Goal: Information Seeking & Learning: Learn about a topic

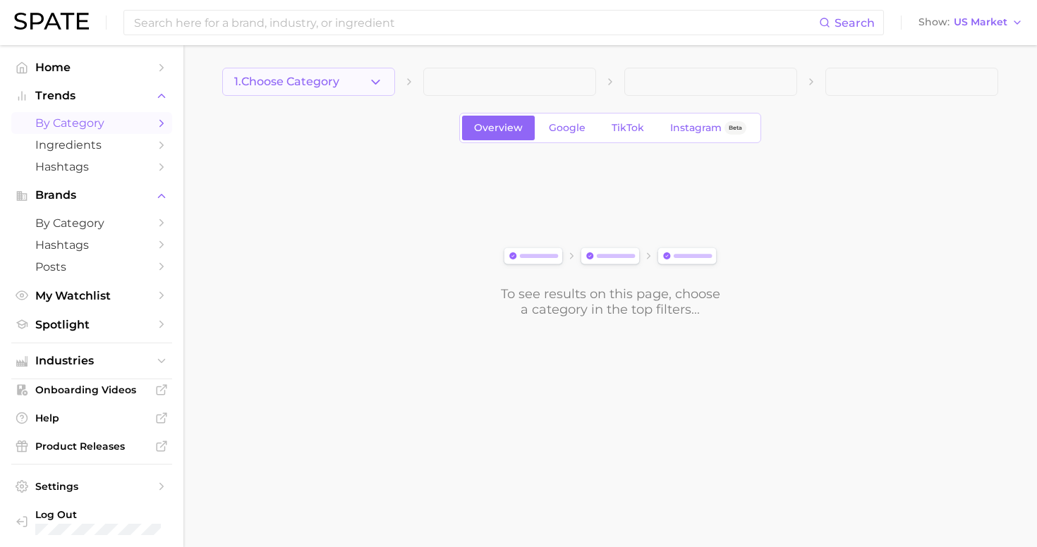
click at [284, 79] on span "1. Choose Category" at bounding box center [286, 81] width 105 height 13
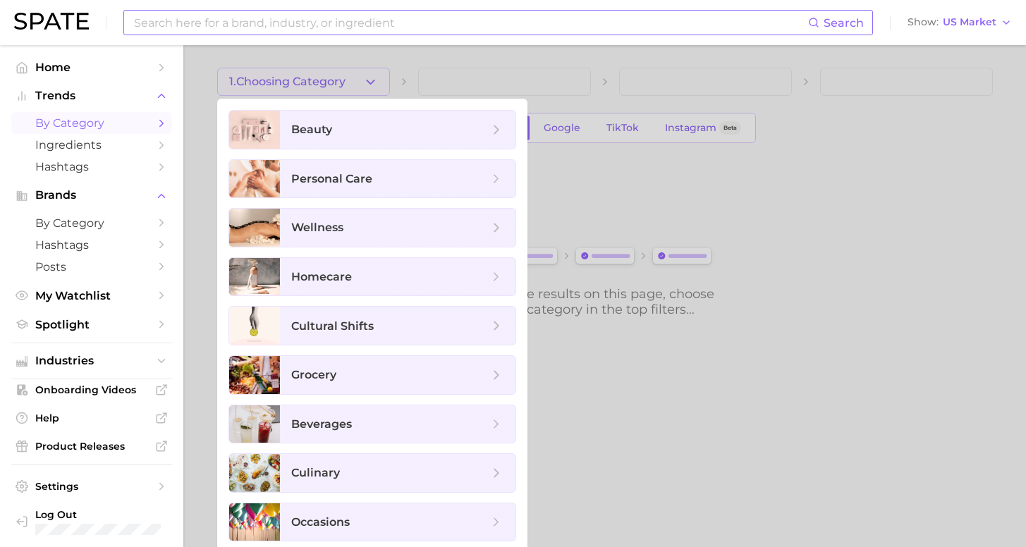
click at [344, 20] on input at bounding box center [471, 23] width 676 height 24
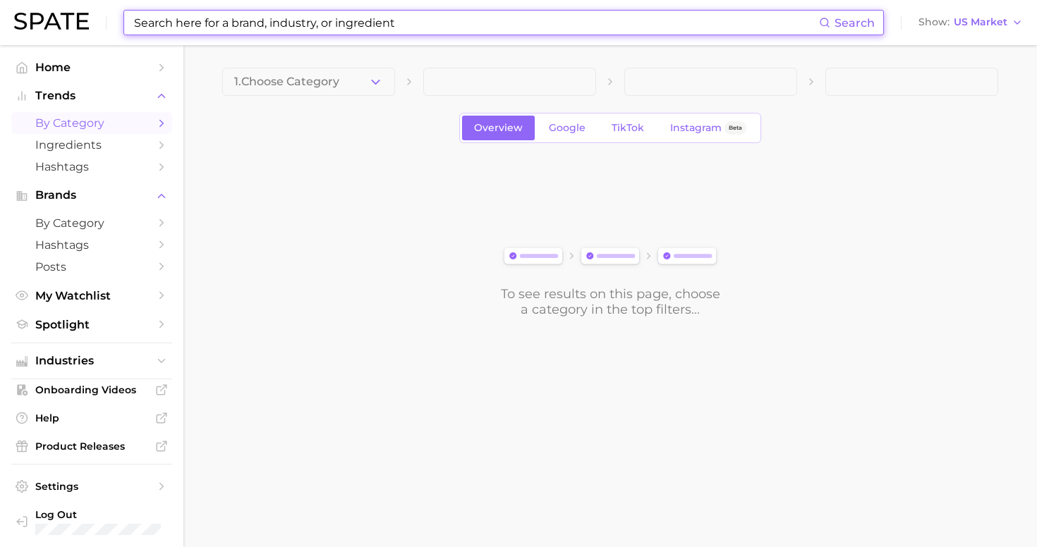
click at [345, 20] on input at bounding box center [476, 23] width 686 height 24
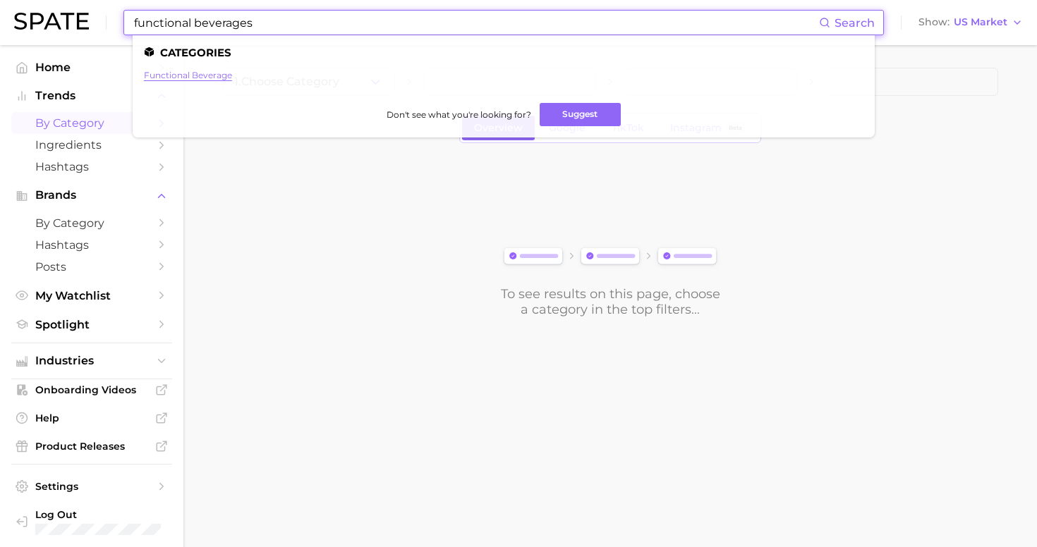
type input "functional beverages"
click at [199, 74] on link "functional beverage" at bounding box center [188, 75] width 88 height 11
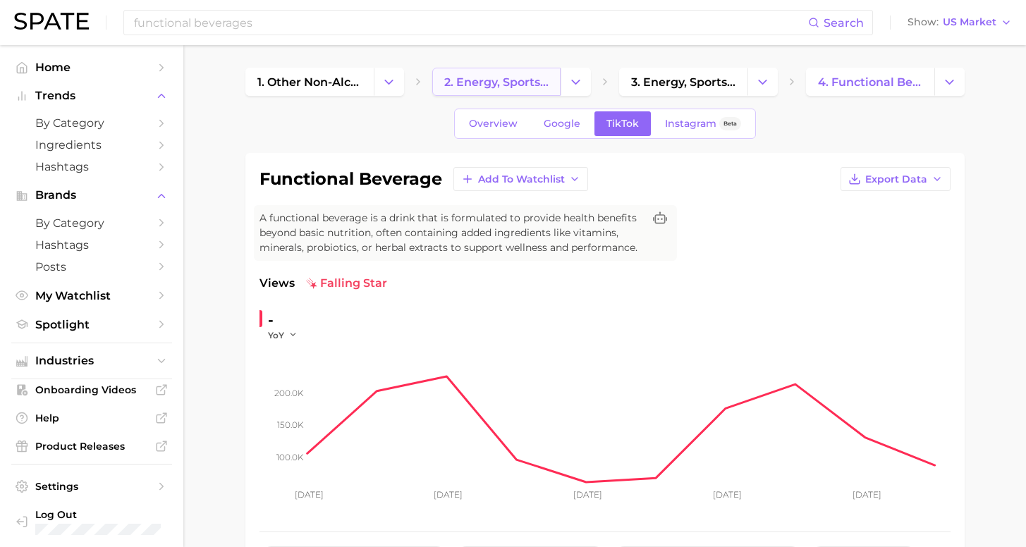
click at [495, 78] on span "2. energy, sports & functional drinks" at bounding box center [496, 81] width 104 height 13
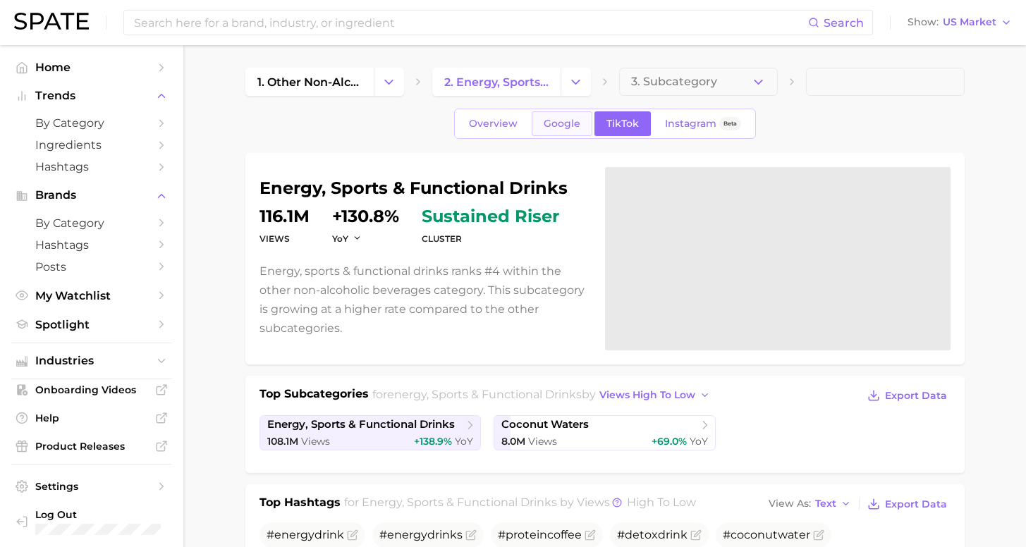
click at [572, 117] on link "Google" at bounding box center [562, 123] width 61 height 25
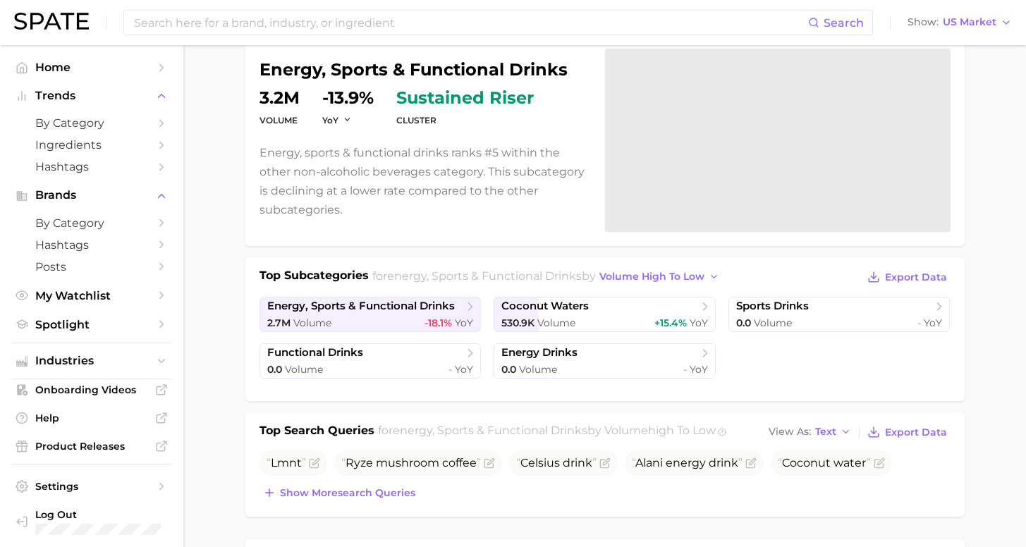
scroll to position [403, 0]
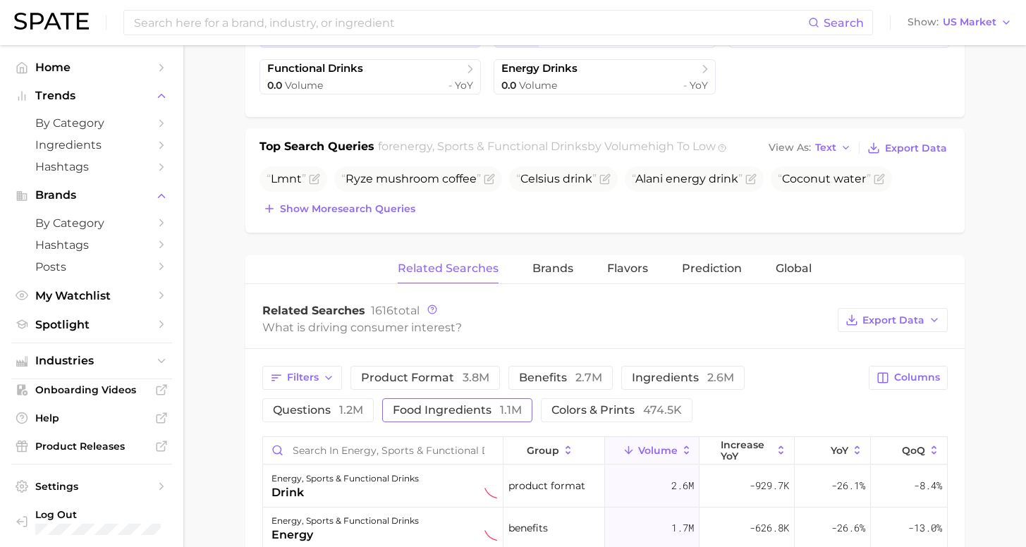
drag, startPoint x: 348, startPoint y: 408, endPoint x: 372, endPoint y: 402, distance: 24.8
click at [393, 408] on span "food ingredients 1.1m" at bounding box center [457, 410] width 129 height 13
click at [632, 377] on span "ingredients 2.6m" at bounding box center [683, 377] width 102 height 13
click at [721, 448] on span "increase YoY" at bounding box center [746, 450] width 51 height 23
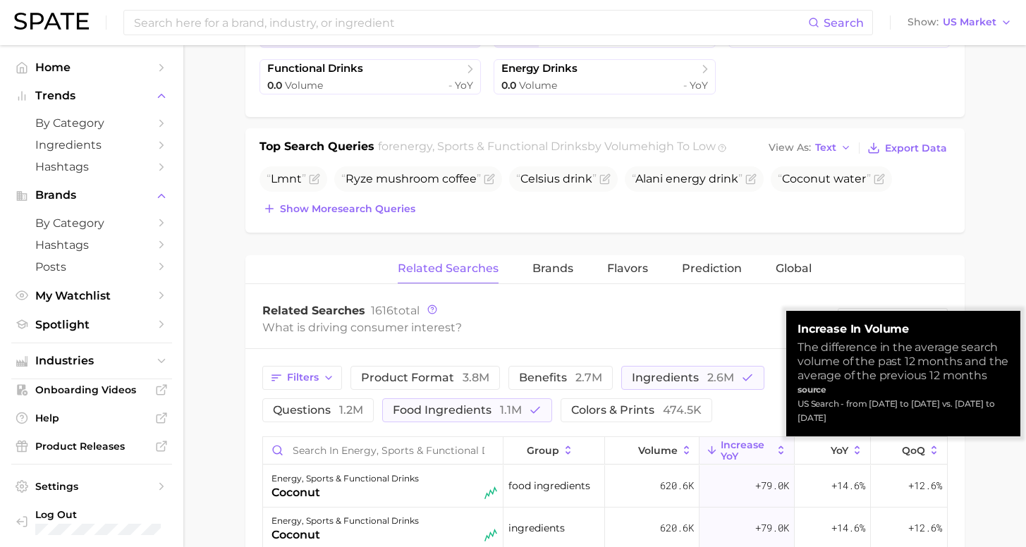
scroll to position [3, 0]
click at [731, 446] on span "increase YoY" at bounding box center [746, 450] width 51 height 23
click at [732, 445] on span "increase YoY" at bounding box center [746, 450] width 51 height 23
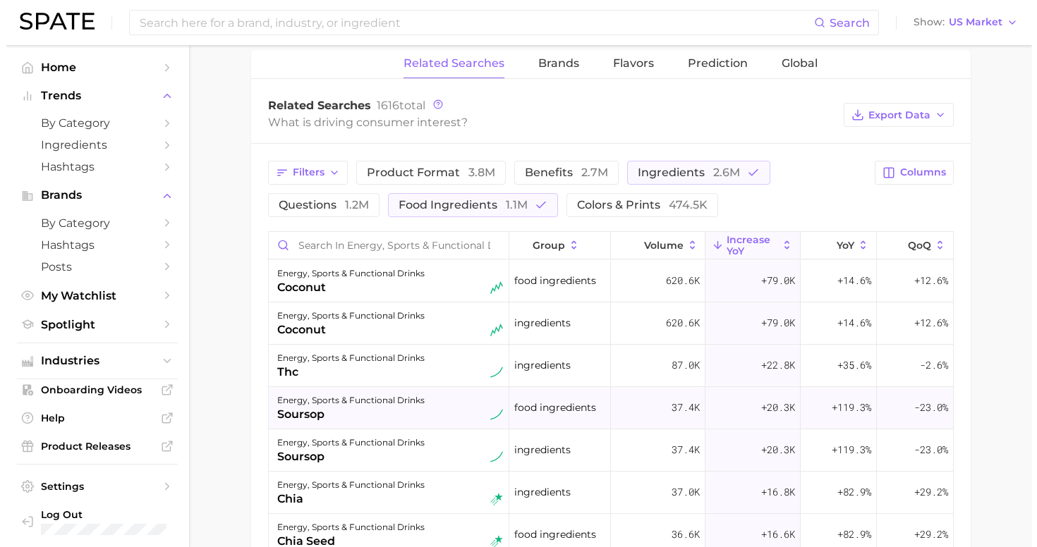
scroll to position [545, 0]
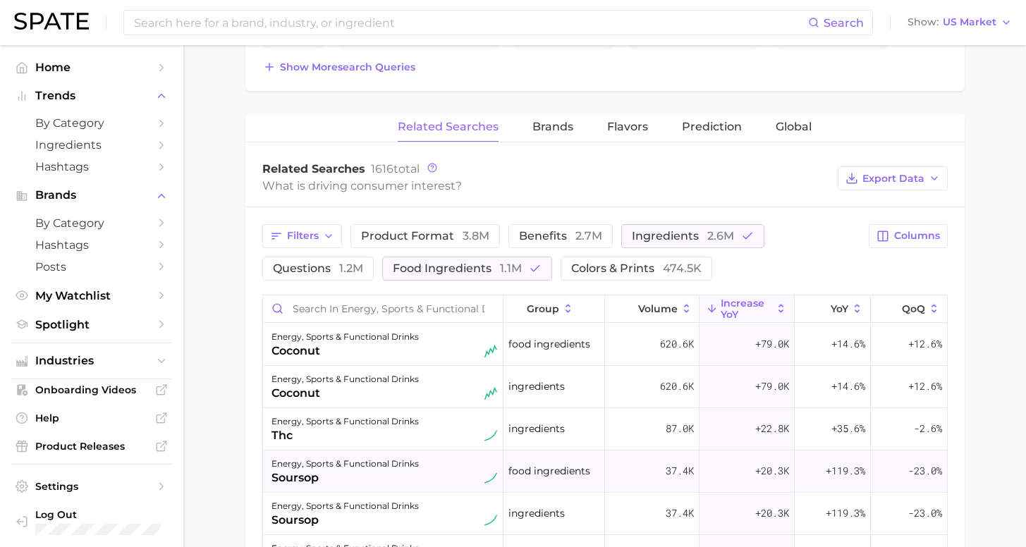
click at [376, 476] on div "soursop" at bounding box center [345, 478] width 147 height 17
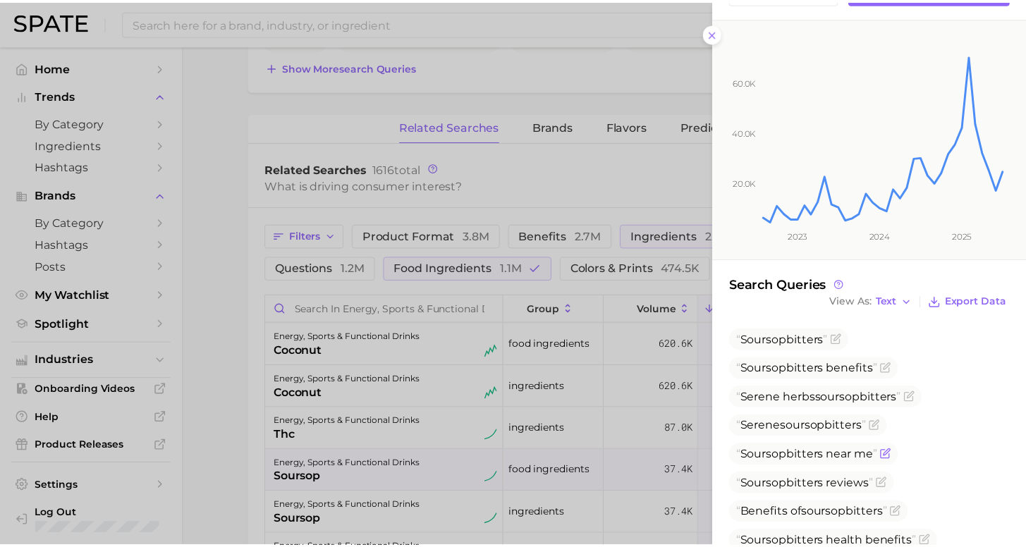
scroll to position [181, 0]
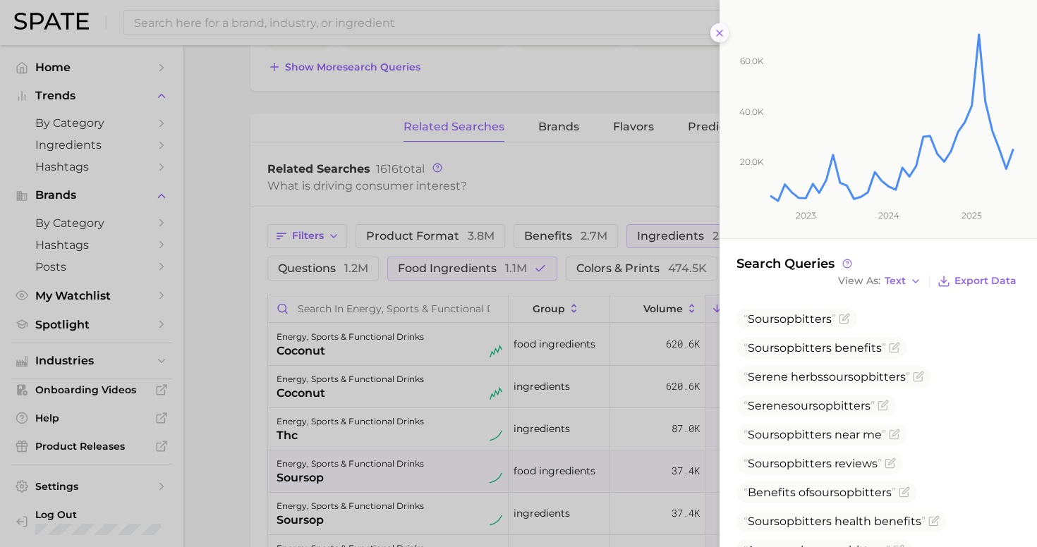
click at [715, 28] on icon at bounding box center [719, 33] width 11 height 11
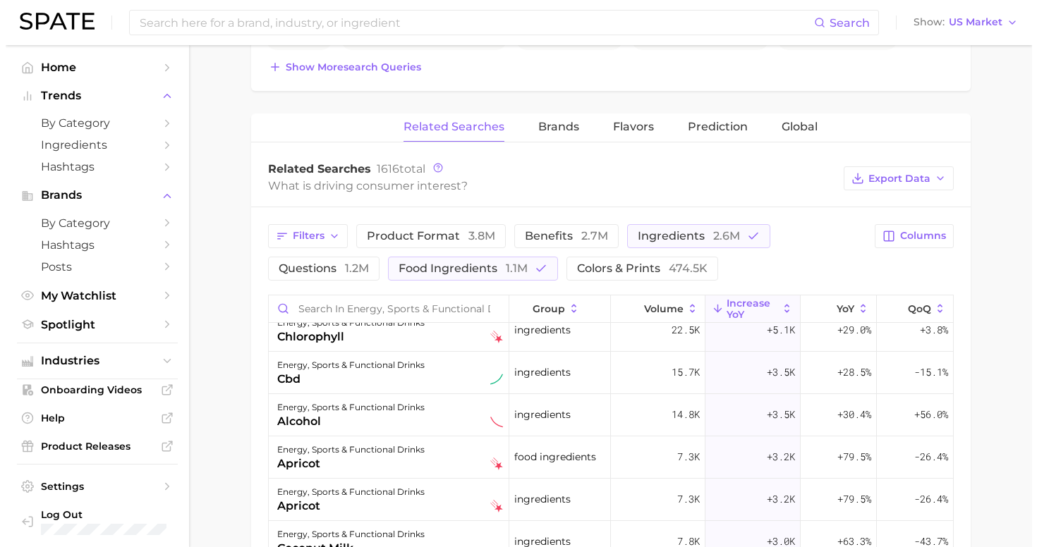
scroll to position [420, 0]
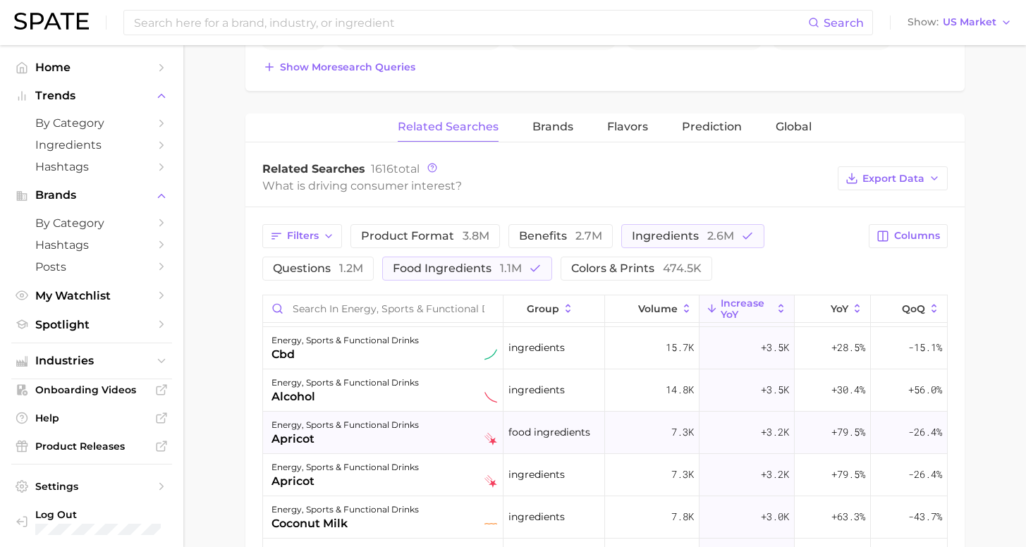
click at [317, 439] on div "apricot" at bounding box center [345, 439] width 147 height 17
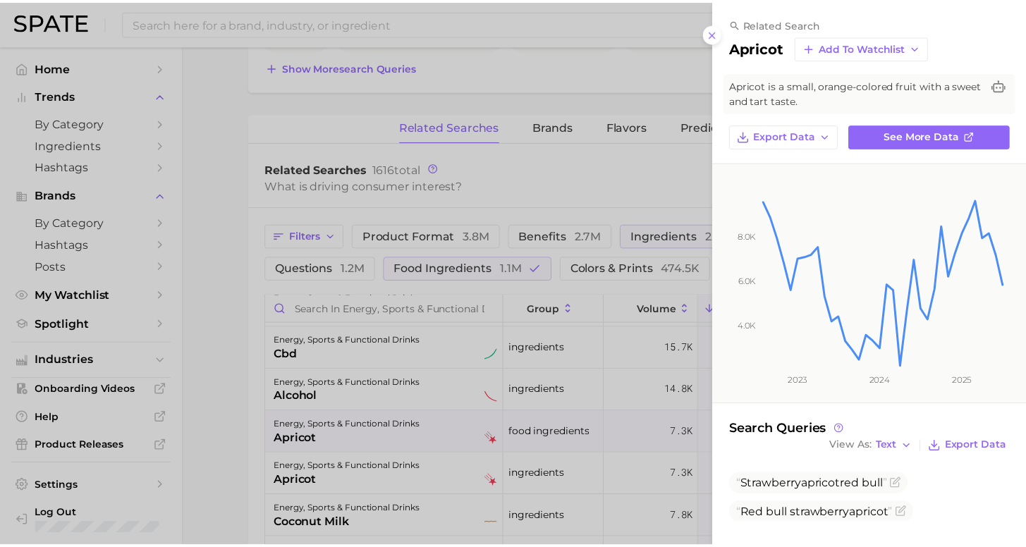
scroll to position [6, 0]
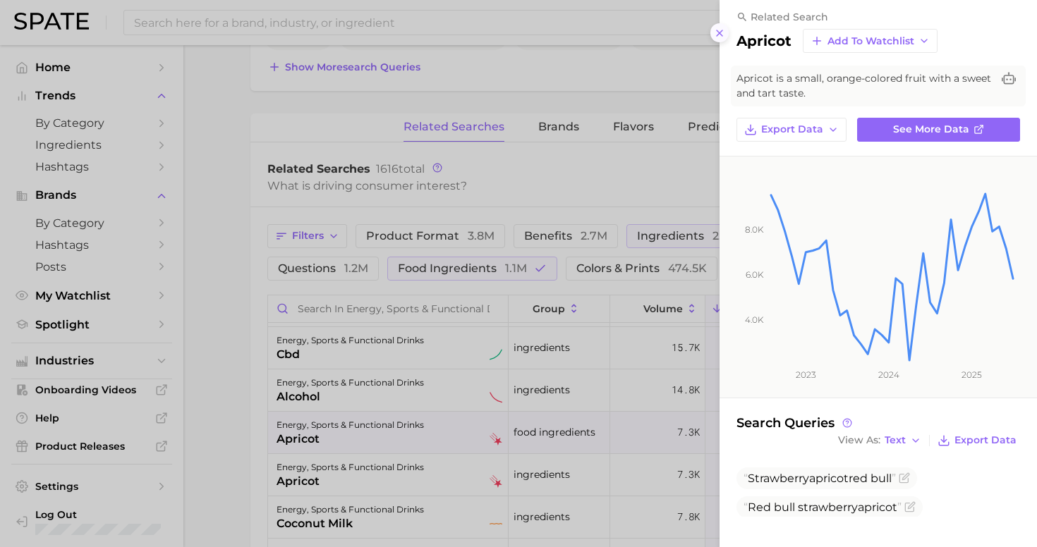
click at [724, 28] on icon at bounding box center [719, 33] width 11 height 11
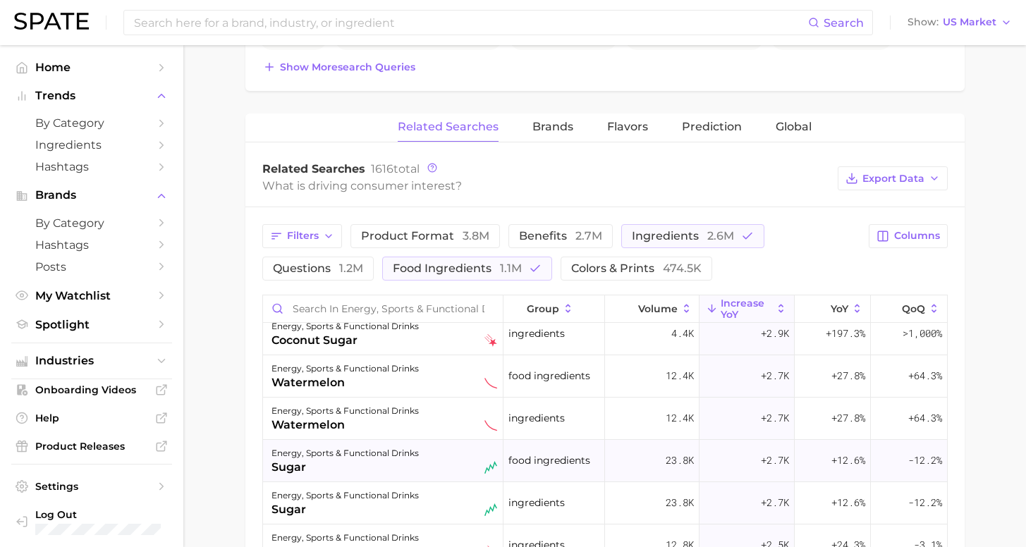
scroll to position [854, 0]
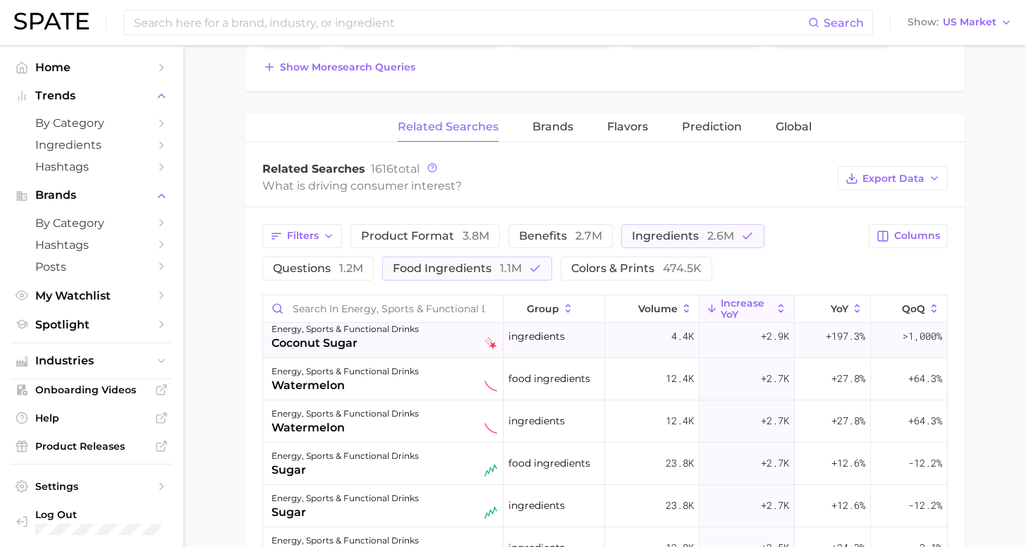
click at [356, 347] on div "coconut sugar" at bounding box center [345, 343] width 147 height 17
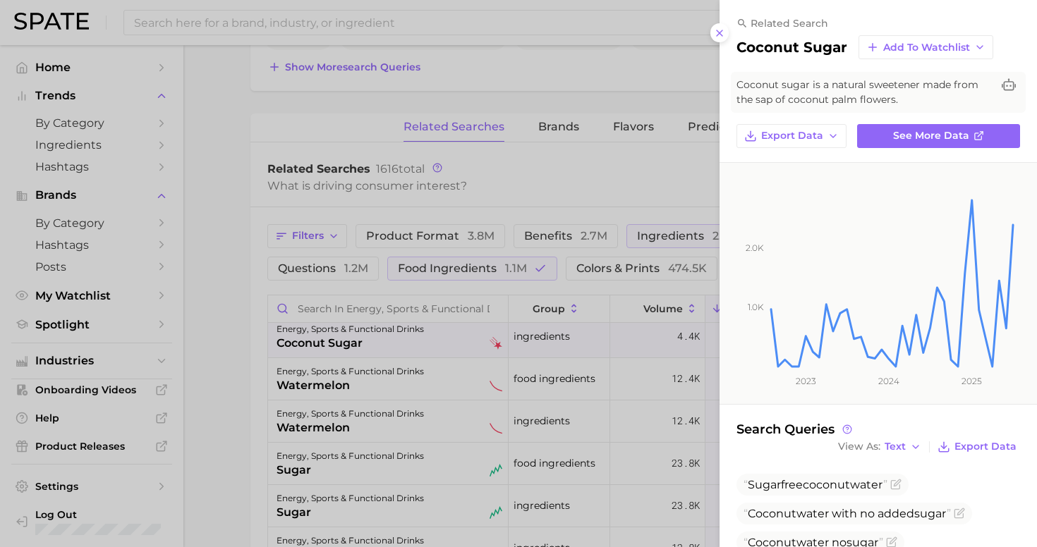
click at [720, 30] on line at bounding box center [720, 33] width 6 height 6
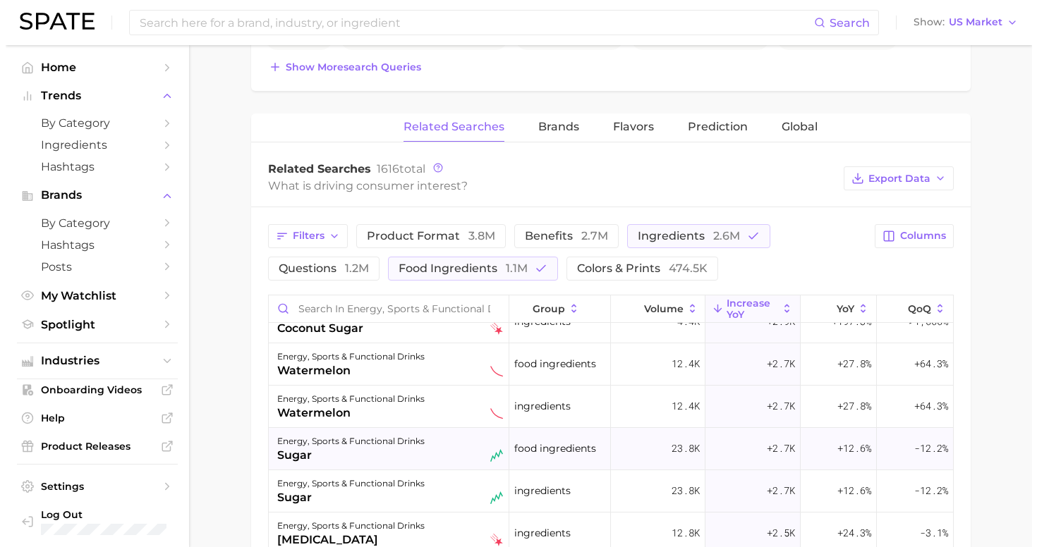
scroll to position [872, 0]
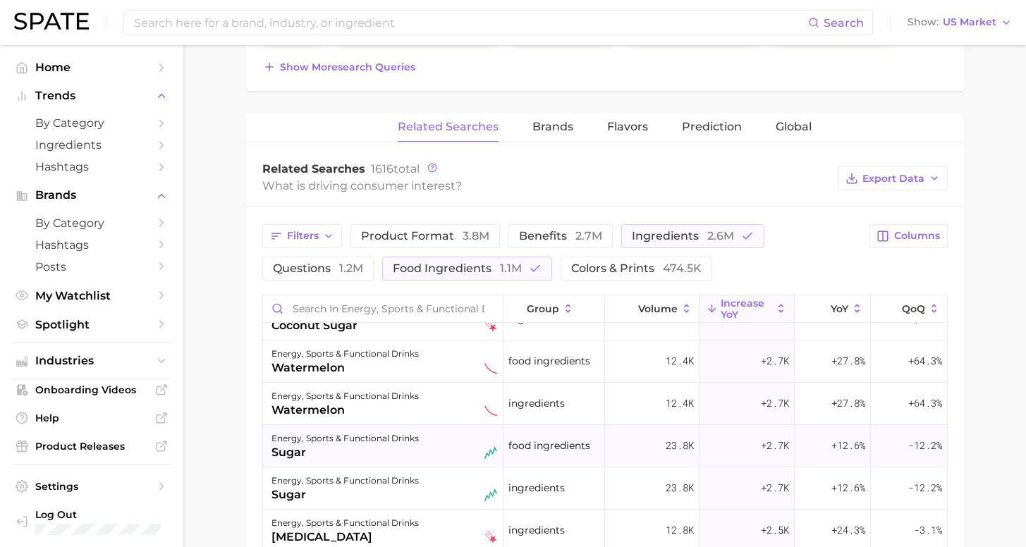
click at [389, 450] on div "sugar" at bounding box center [345, 452] width 147 height 17
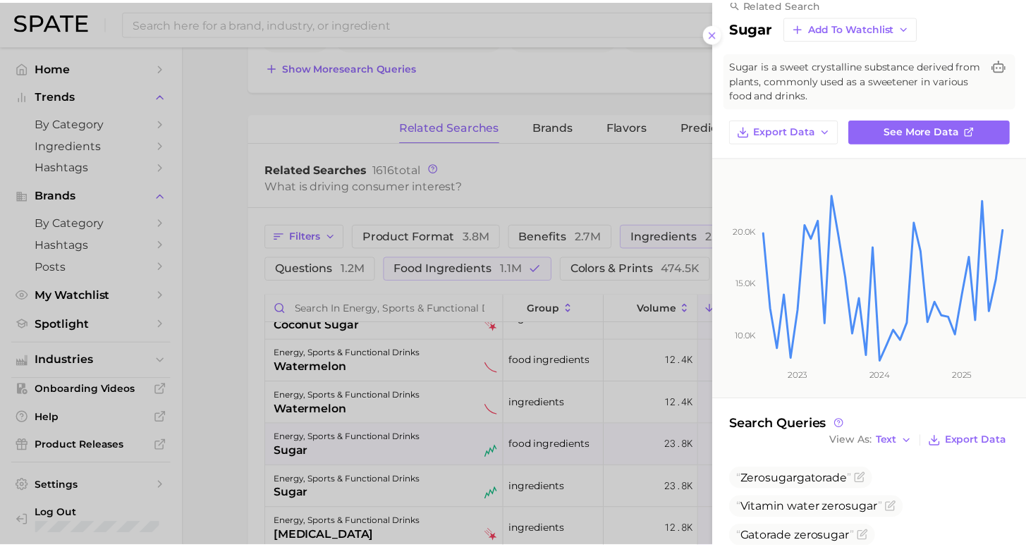
scroll to position [50, 0]
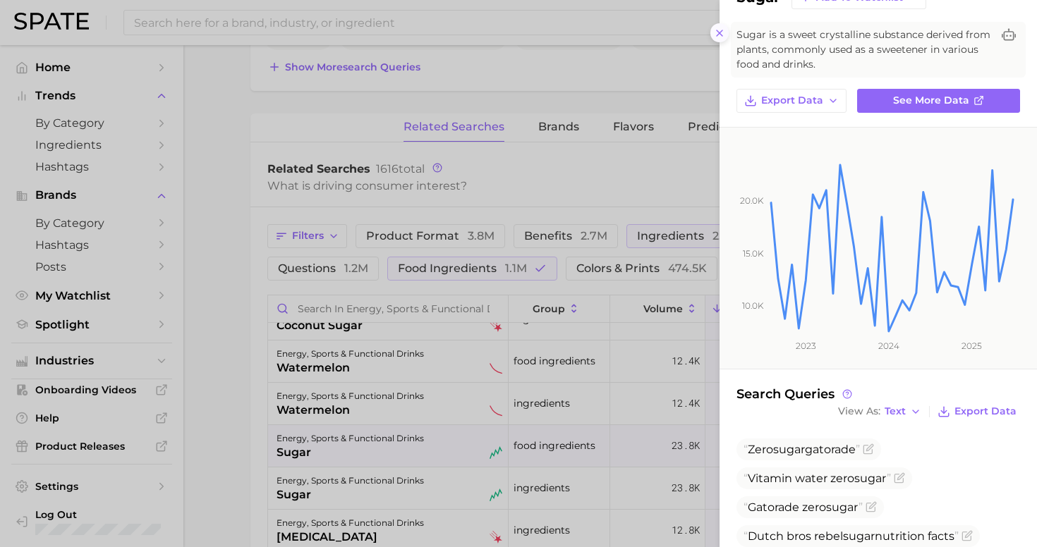
click at [714, 30] on icon at bounding box center [719, 33] width 11 height 11
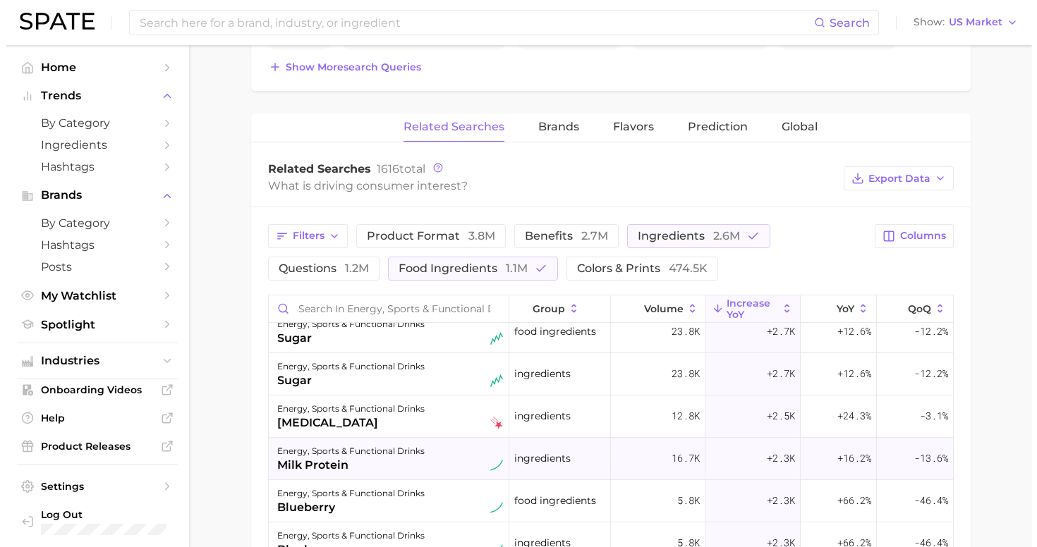
scroll to position [998, 0]
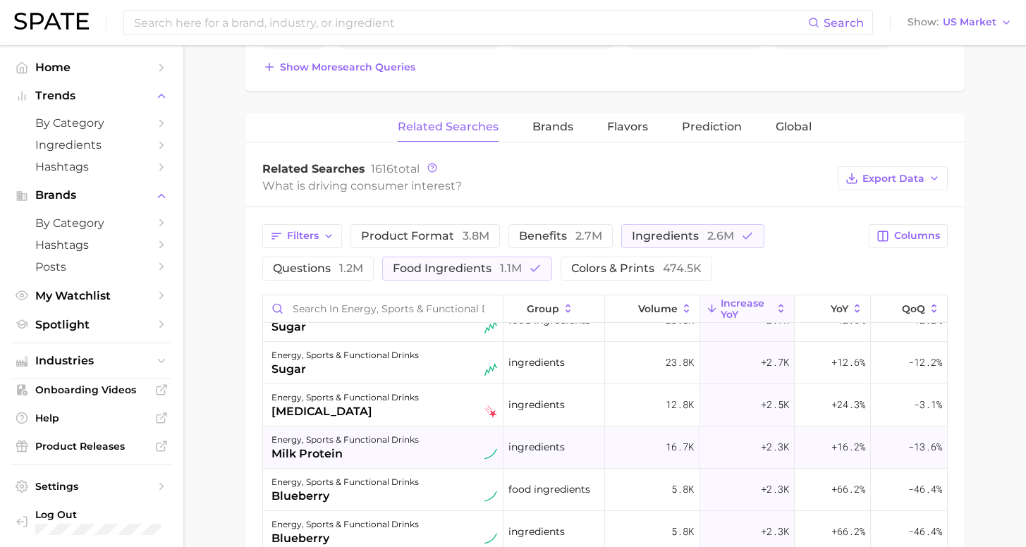
click at [356, 456] on div "milk protein" at bounding box center [345, 454] width 147 height 17
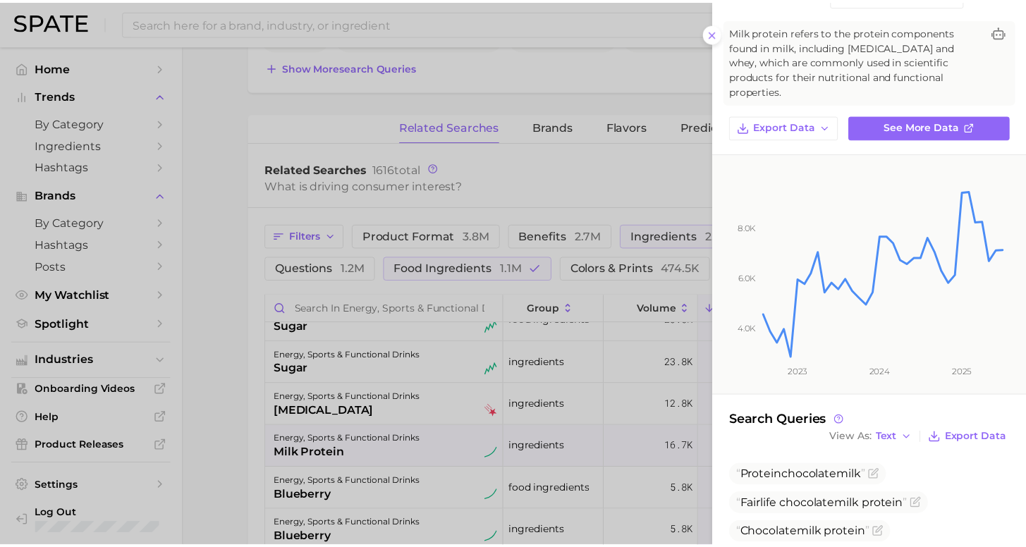
scroll to position [106, 0]
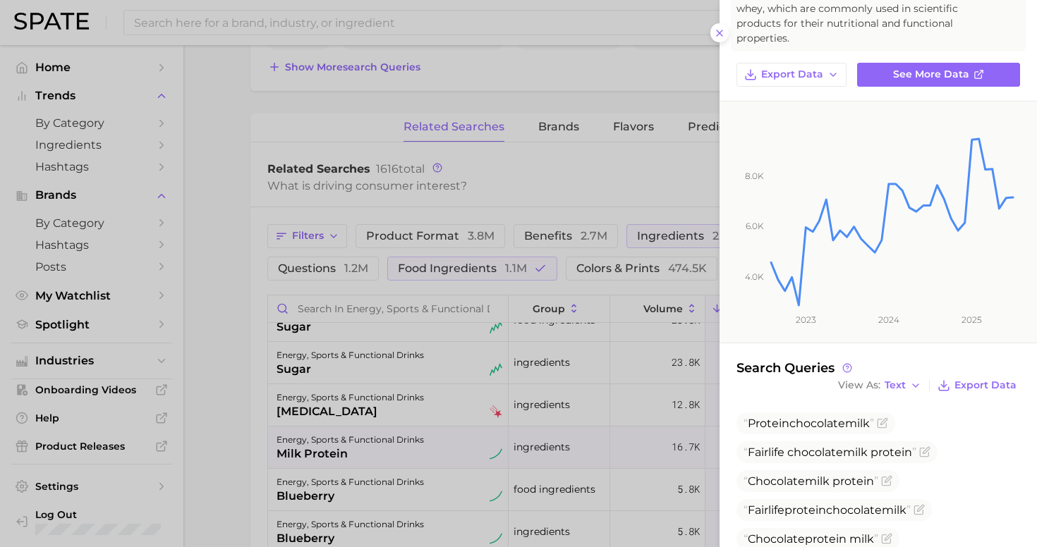
click at [222, 469] on div at bounding box center [518, 273] width 1037 height 547
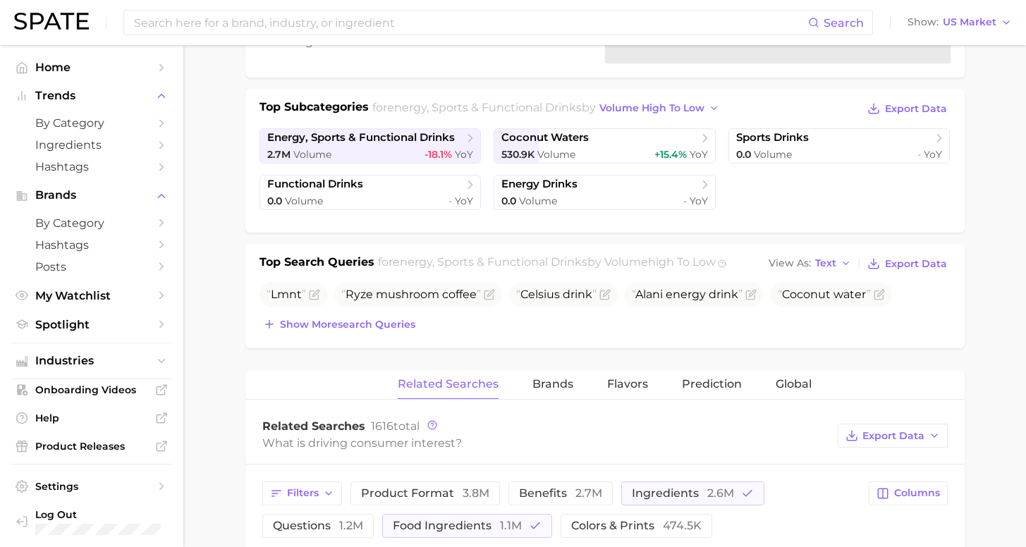
scroll to position [0, 0]
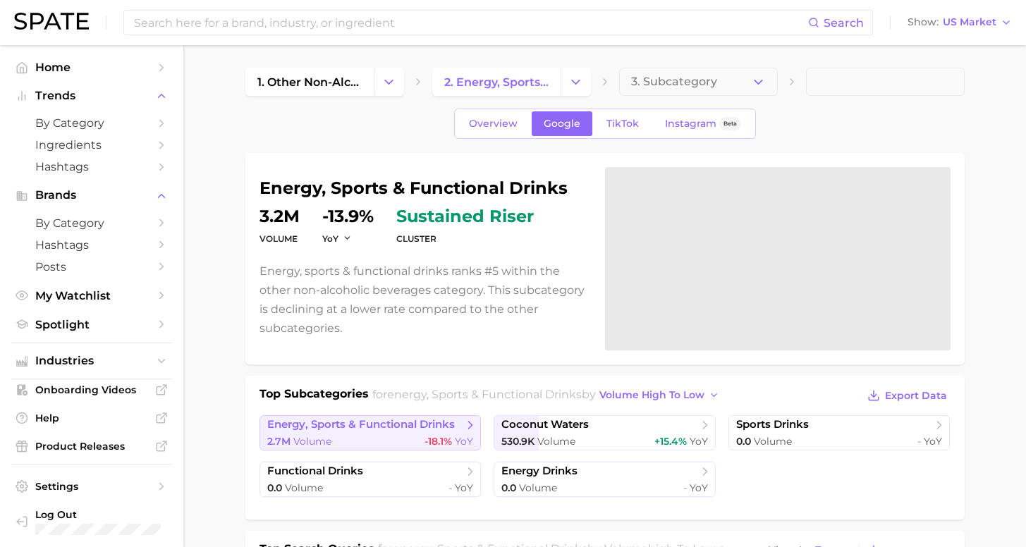
click at [392, 434] on link "energy, sports & functional drinks 2.7m Volume -18.1% YoY" at bounding box center [371, 433] width 222 height 35
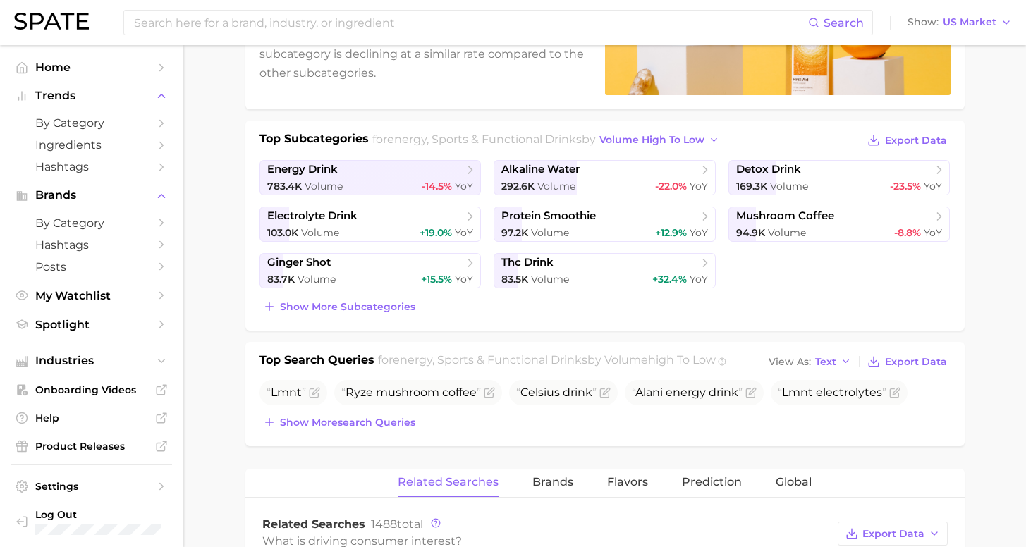
scroll to position [417, 0]
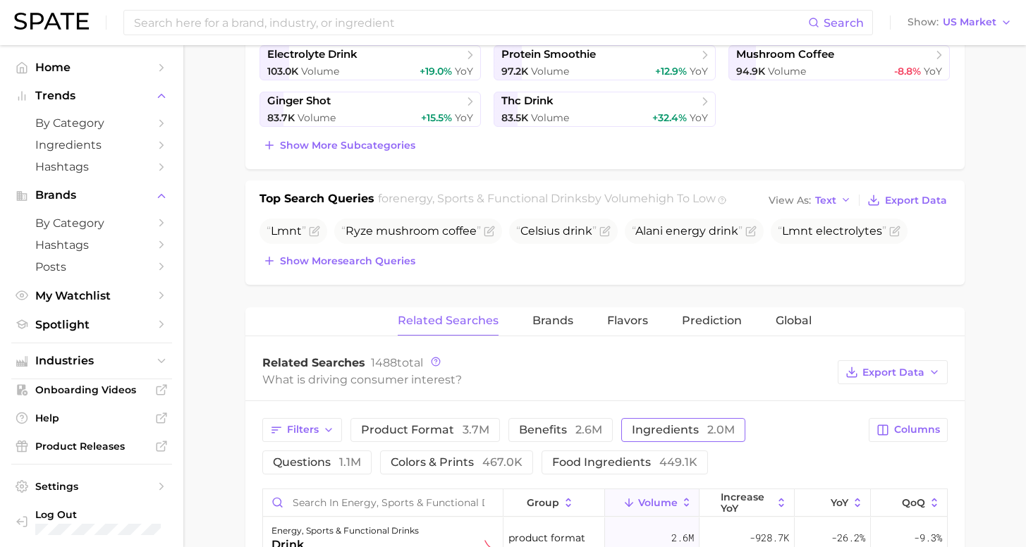
click at [655, 425] on span "ingredients 2.0m" at bounding box center [683, 429] width 103 height 13
drag, startPoint x: 532, startPoint y: 467, endPoint x: 543, endPoint y: 455, distance: 16.5
click at [660, 467] on span "449.1k" at bounding box center [679, 462] width 38 height 13
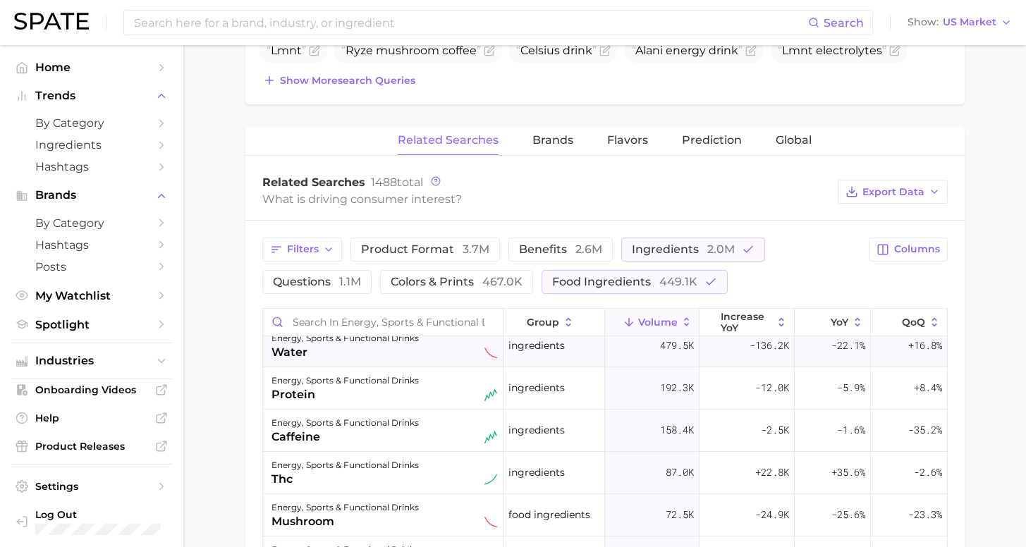
scroll to position [51, 0]
click at [744, 315] on span "increase YoY" at bounding box center [746, 322] width 51 height 23
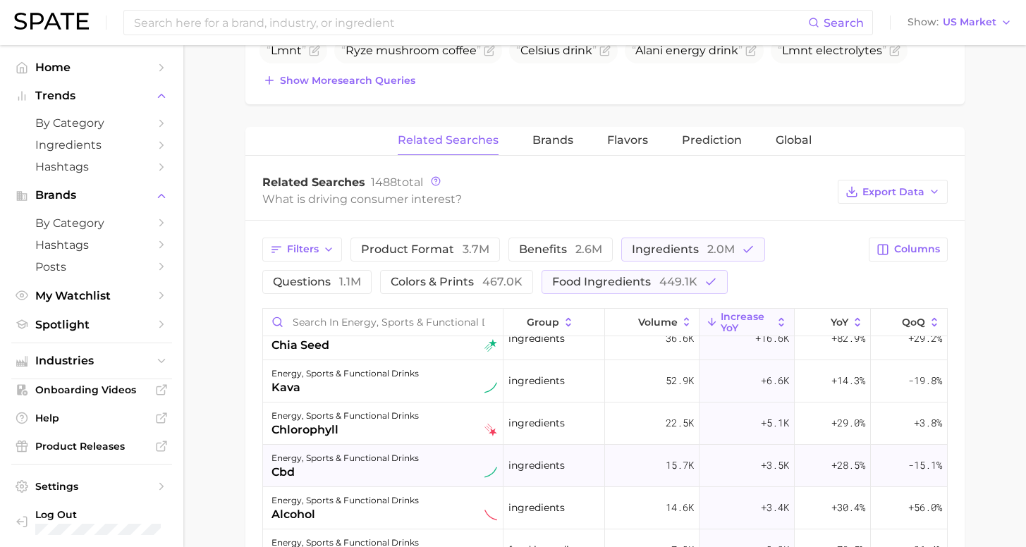
scroll to position [293, 0]
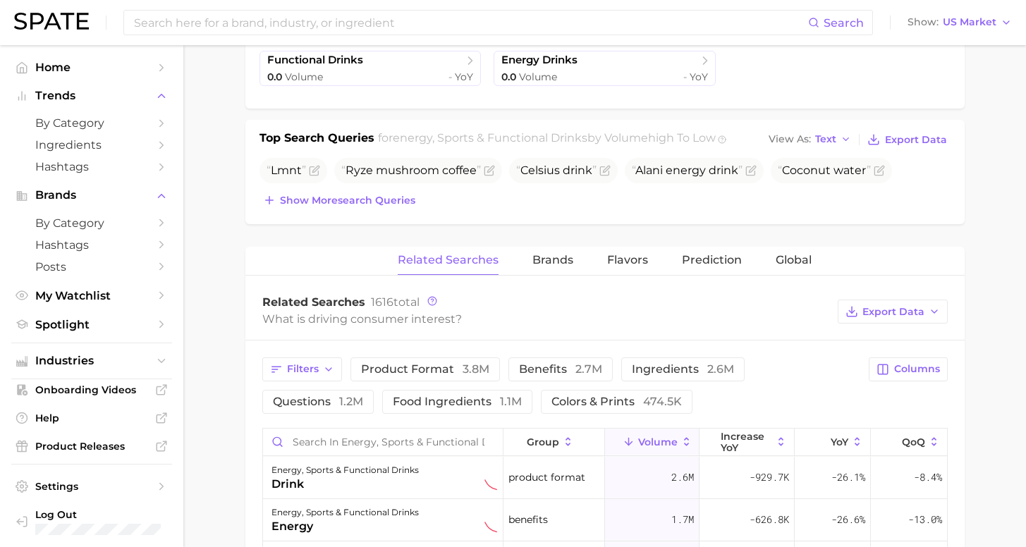
scroll to position [518, 0]
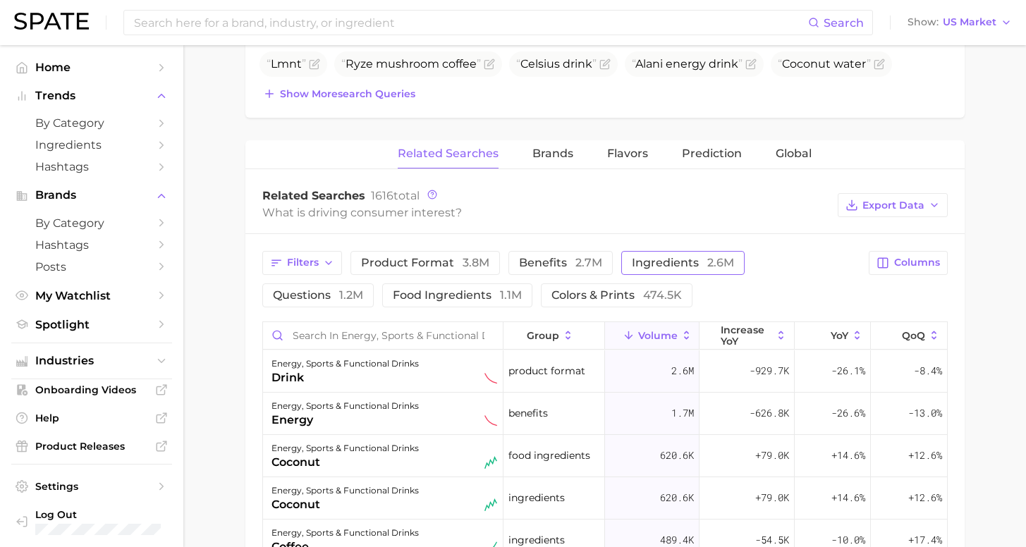
click at [637, 262] on span "ingredients 2.6m" at bounding box center [683, 262] width 102 height 13
click at [393, 295] on span "food ingredients 1.1m" at bounding box center [457, 295] width 129 height 13
click at [751, 338] on span "increase YoY" at bounding box center [746, 336] width 51 height 23
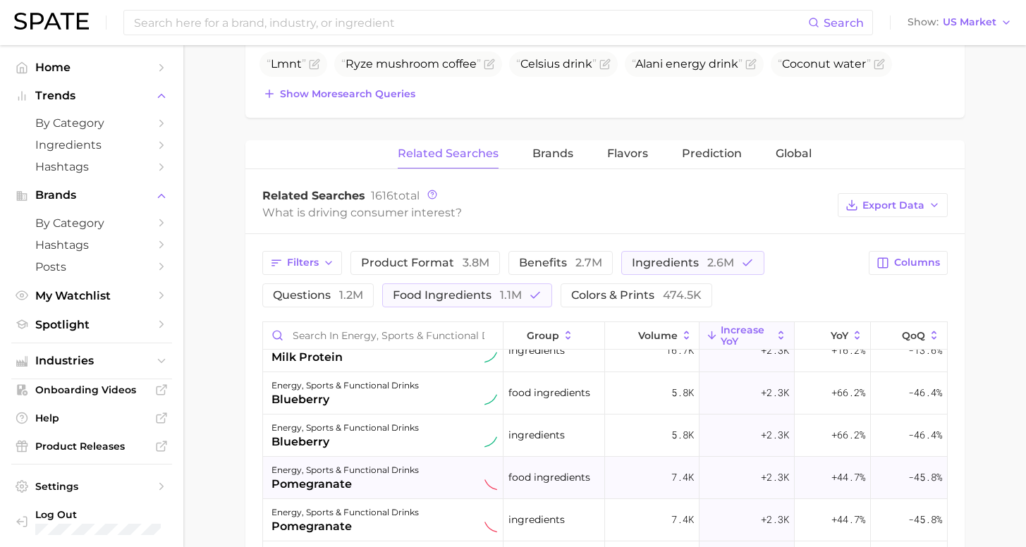
scroll to position [1144, 0]
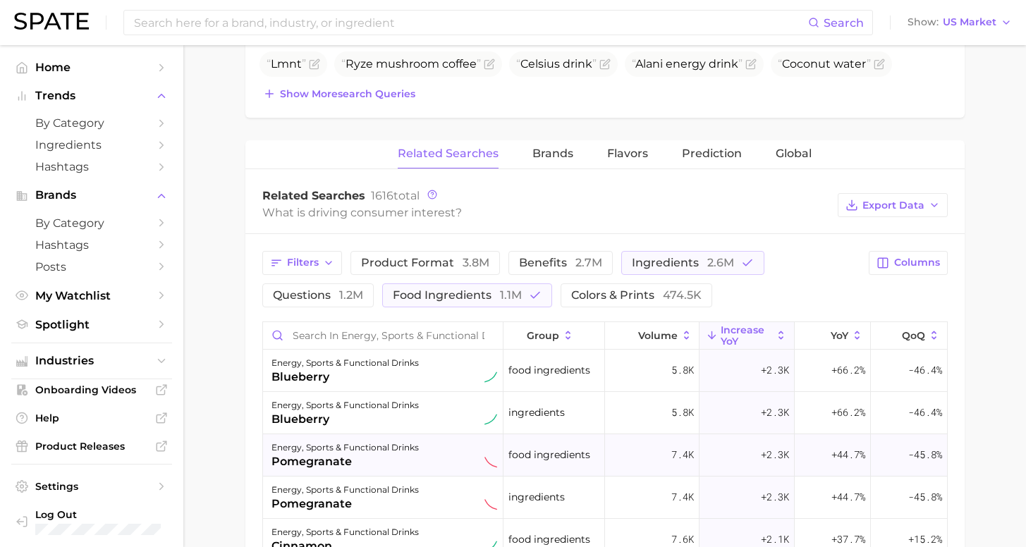
click at [421, 448] on div "energy, sports & functional drinks pomegranate" at bounding box center [385, 454] width 226 height 31
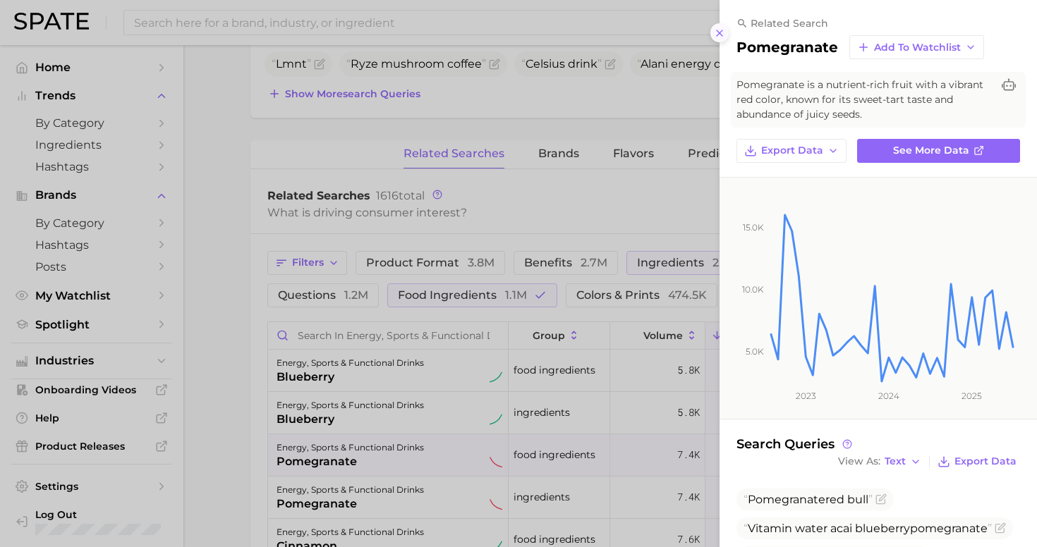
click at [720, 30] on icon at bounding box center [719, 33] width 11 height 11
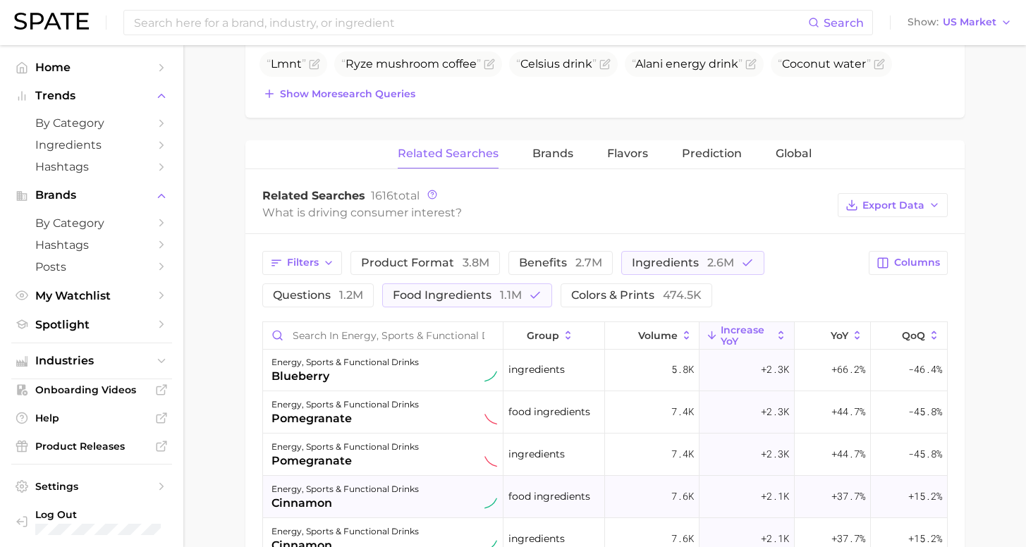
scroll to position [1274, 0]
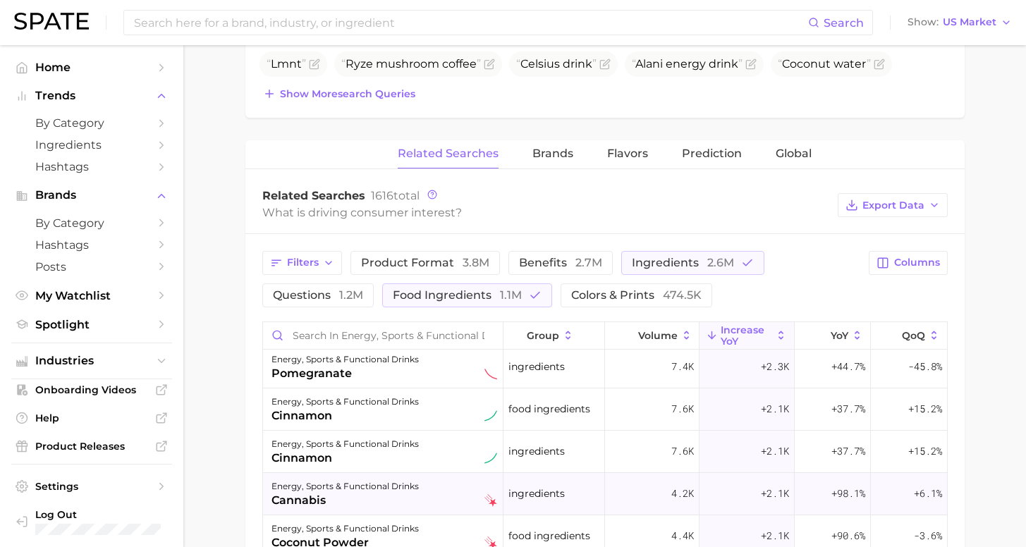
click at [440, 495] on div "energy, sports & functional drinks cannabis" at bounding box center [385, 493] width 226 height 31
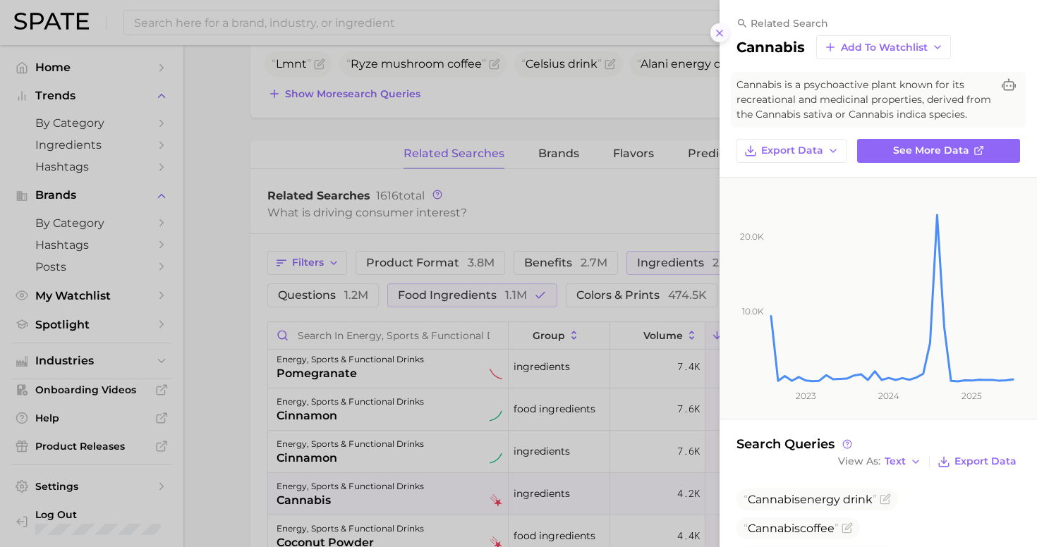
click at [722, 28] on icon at bounding box center [719, 33] width 11 height 11
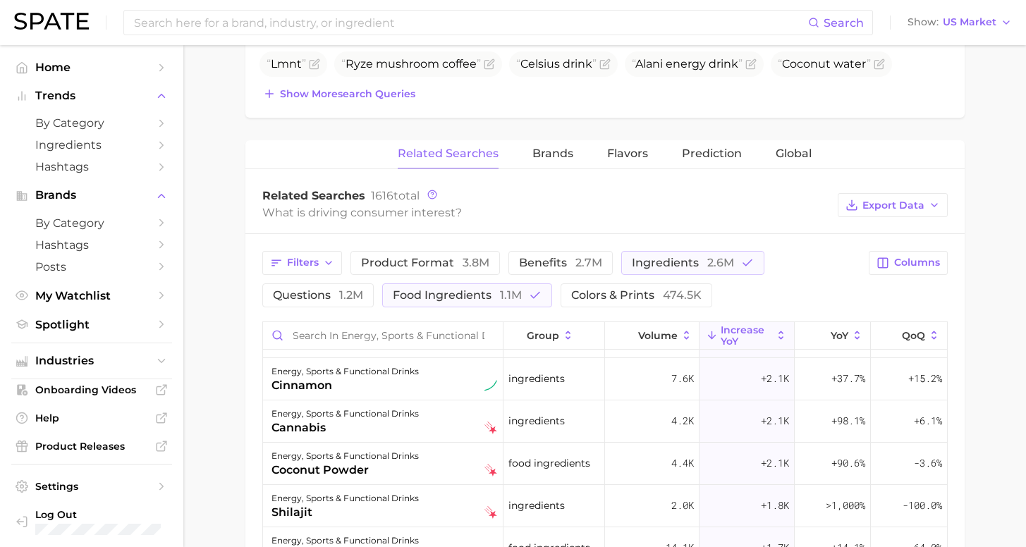
scroll to position [1364, 0]
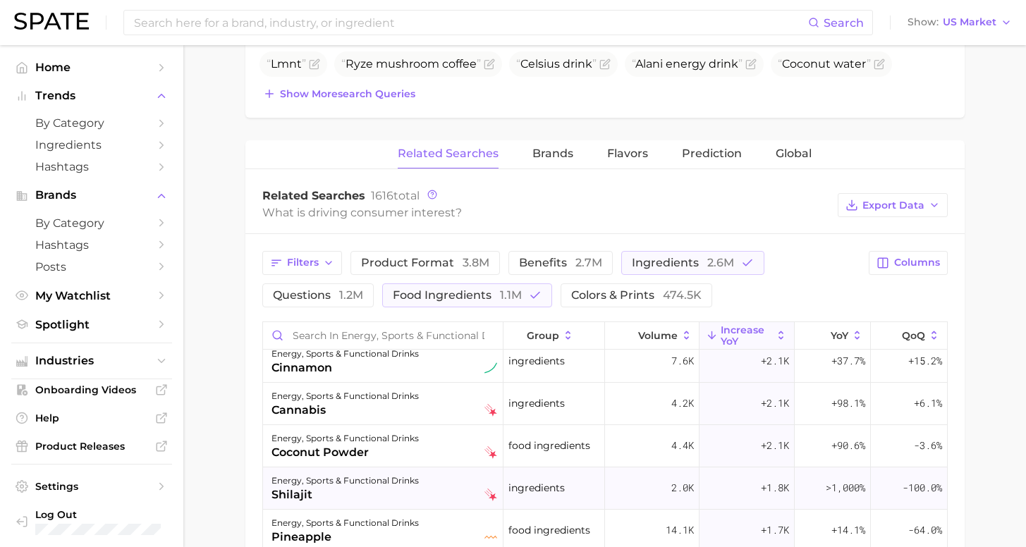
click at [375, 490] on div "shilajit" at bounding box center [345, 495] width 147 height 17
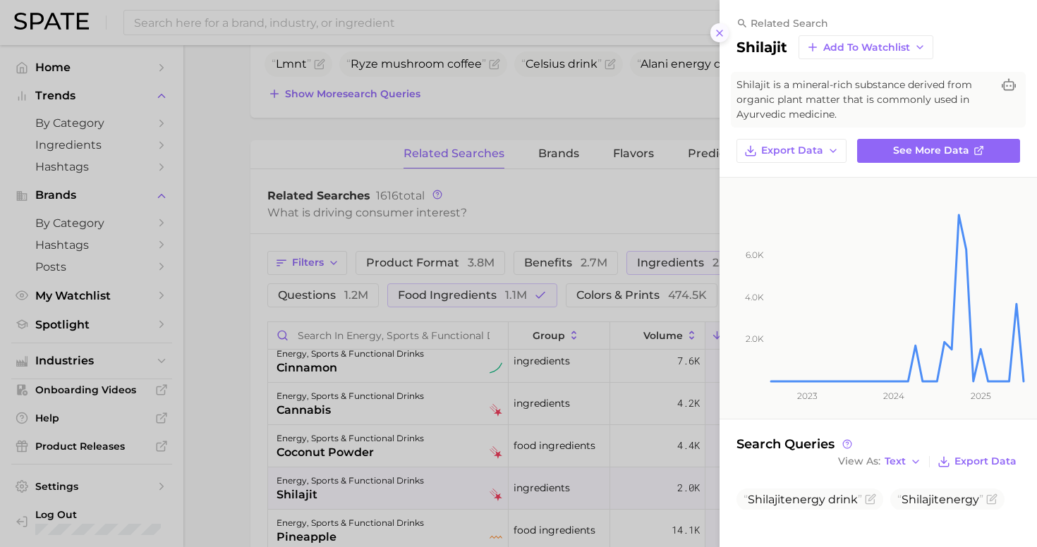
click at [720, 29] on icon at bounding box center [719, 33] width 11 height 11
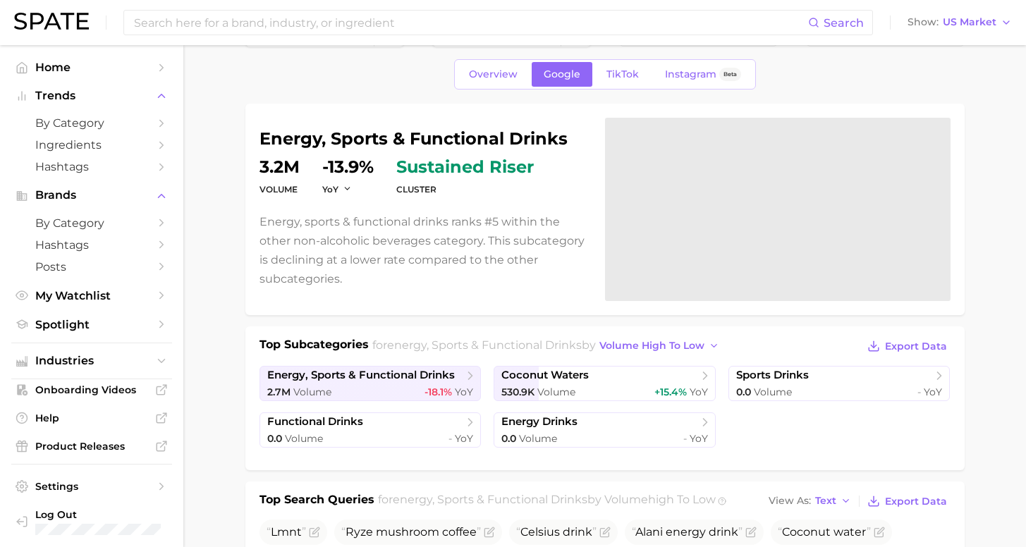
scroll to position [0, 0]
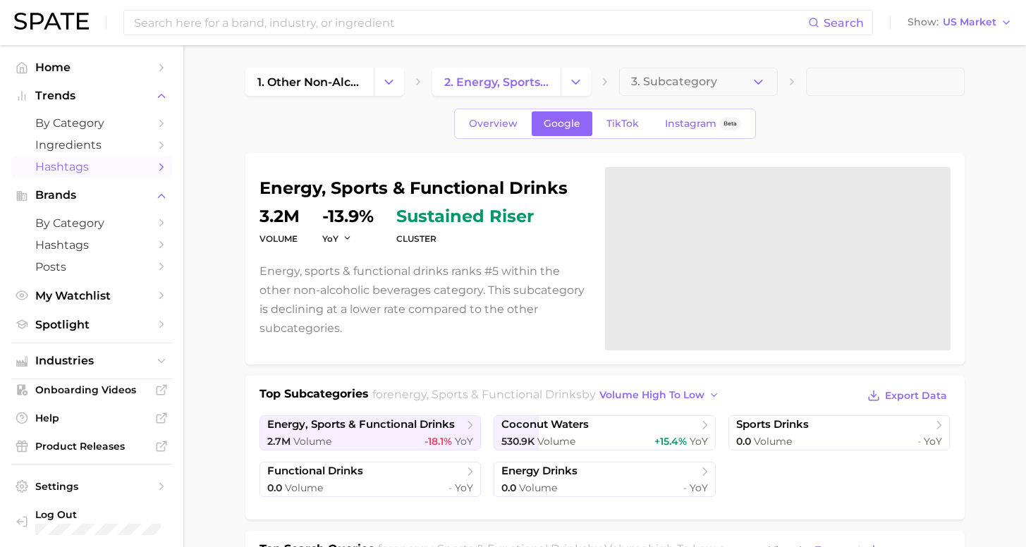
click at [107, 166] on span "Hashtags" at bounding box center [91, 166] width 113 height 13
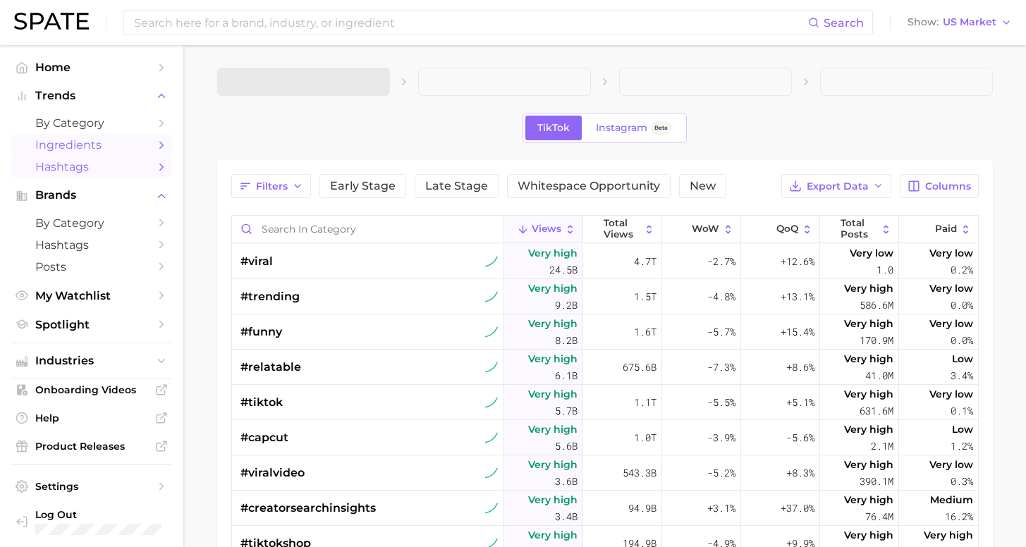
click at [85, 147] on span "Ingredients" at bounding box center [91, 144] width 113 height 13
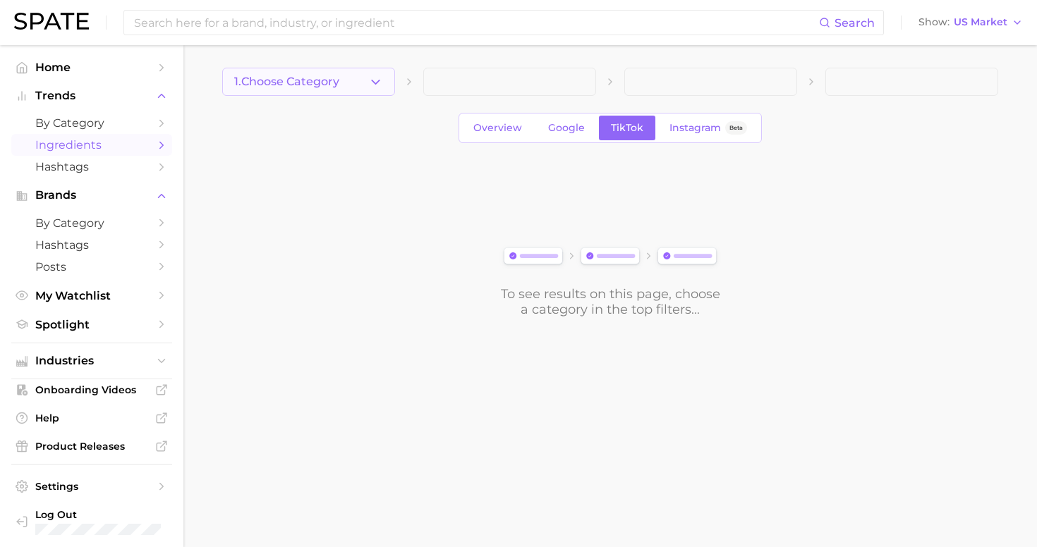
click at [287, 94] on button "1. Choose Category" at bounding box center [308, 82] width 173 height 28
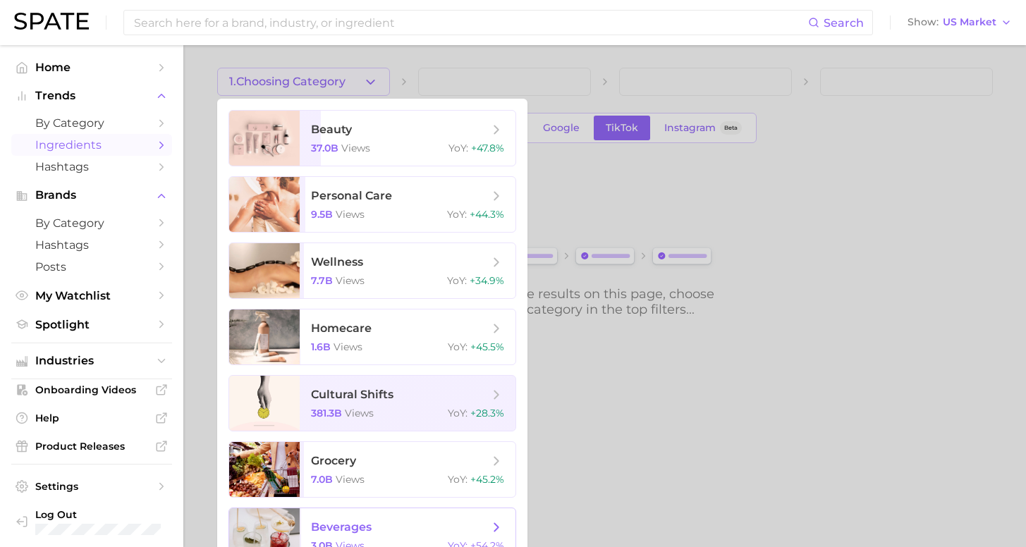
click at [365, 522] on span "beverages" at bounding box center [341, 527] width 61 height 13
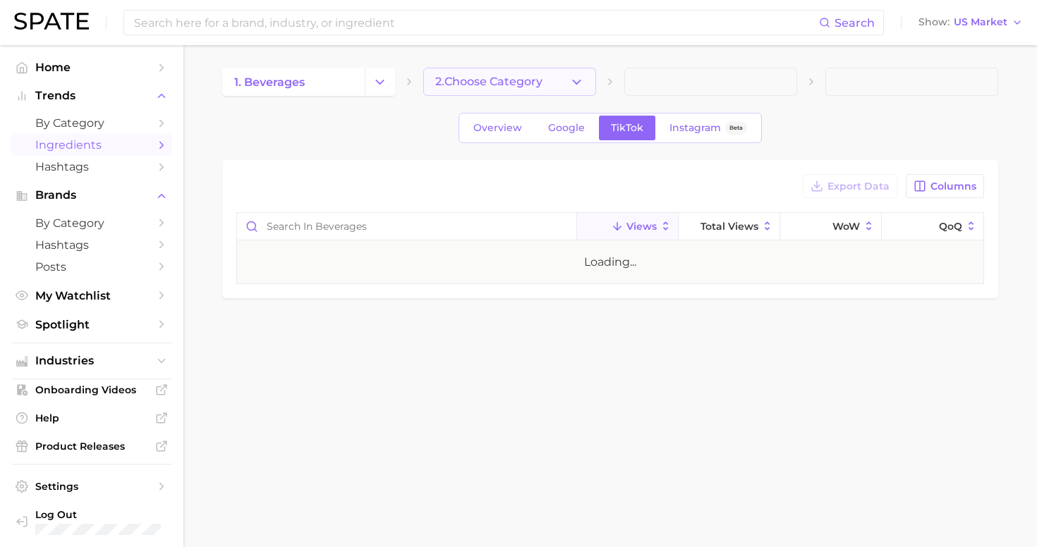
click at [497, 83] on span "2. Choose Category" at bounding box center [488, 81] width 107 height 13
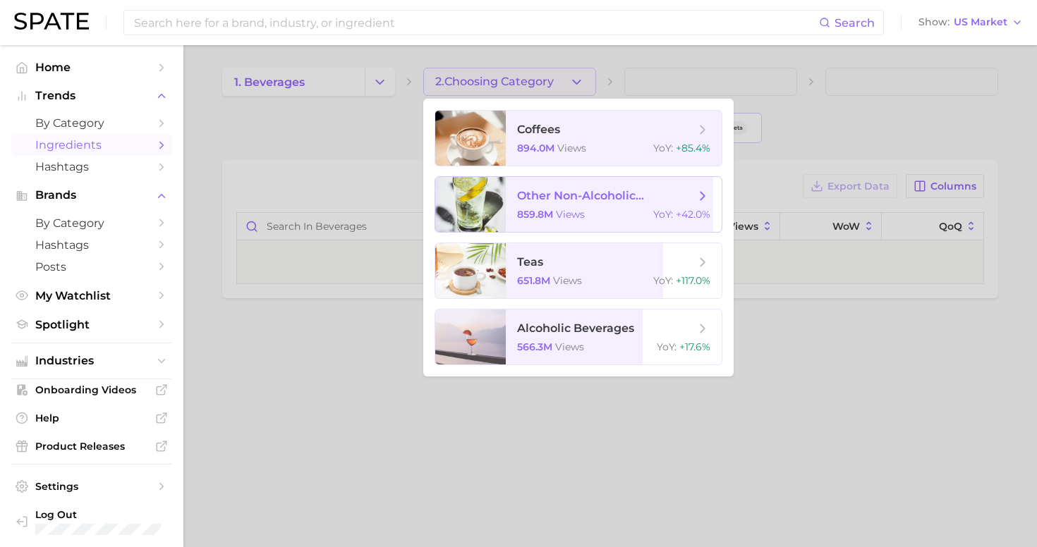
click at [586, 185] on span "other non-alcoholic beverages 859.8m views YoY : +42.0%" at bounding box center [614, 204] width 216 height 55
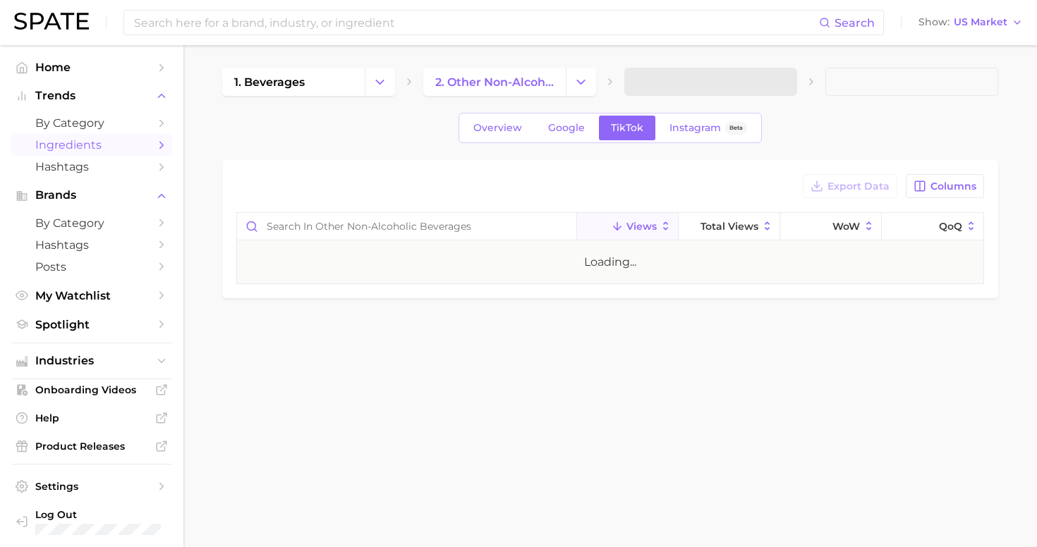
click at [665, 87] on span at bounding box center [710, 82] width 173 height 28
click at [678, 86] on span "3. Subcategory" at bounding box center [679, 81] width 86 height 13
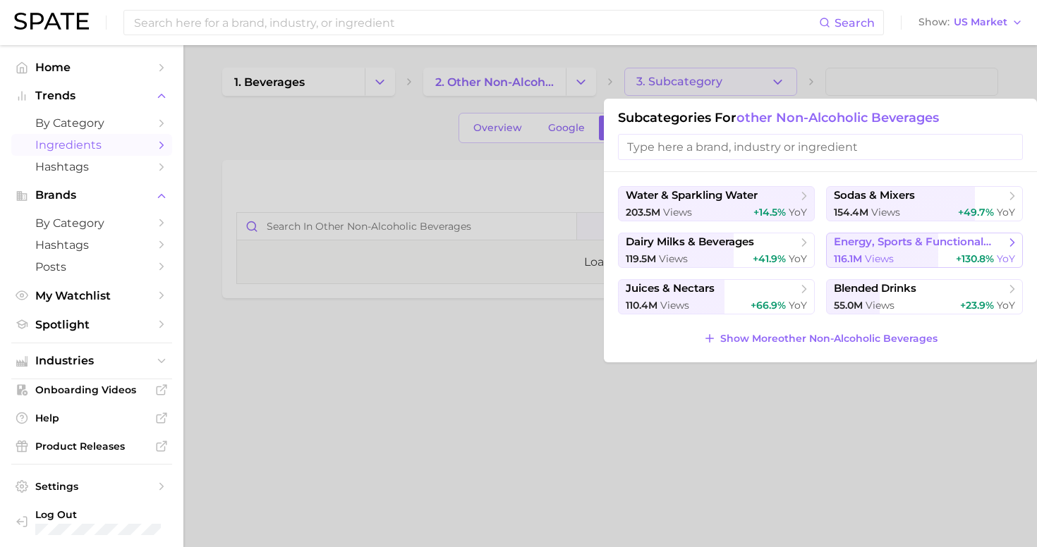
click at [877, 252] on button "energy, sports & functional drinks 116.1m views +130.8% YoY" at bounding box center [924, 250] width 197 height 35
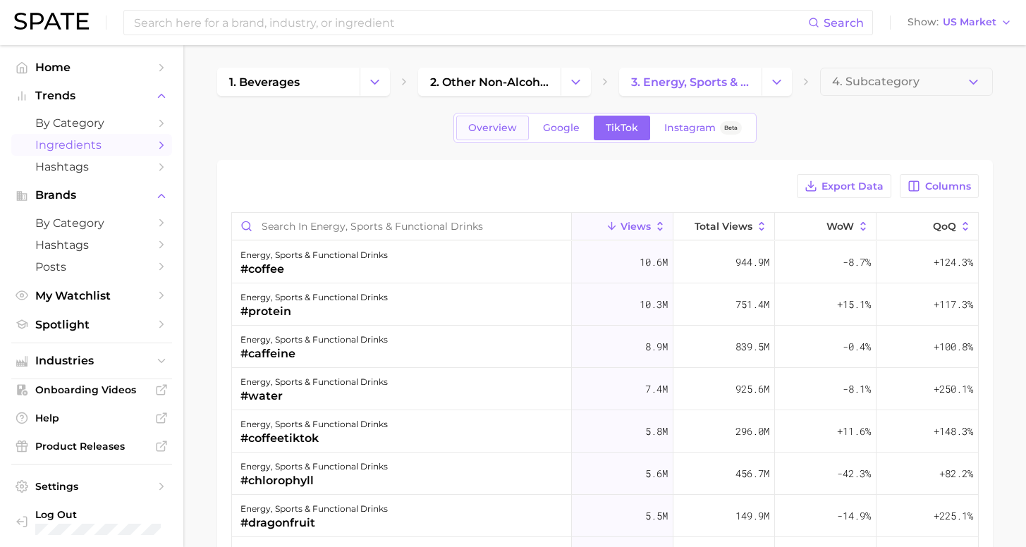
click at [509, 138] on link "Overview" at bounding box center [492, 128] width 73 height 25
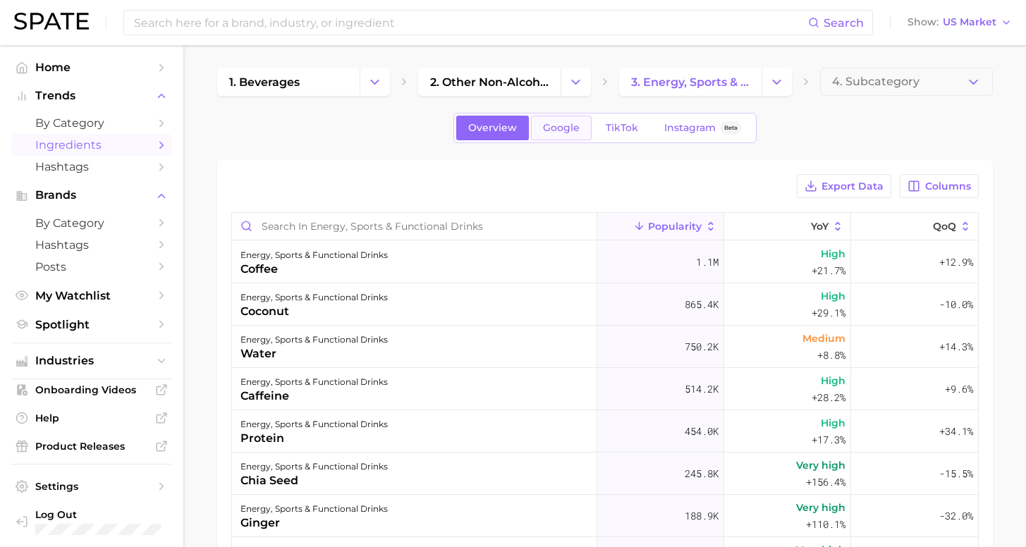
click at [556, 128] on span "Google" at bounding box center [561, 128] width 37 height 12
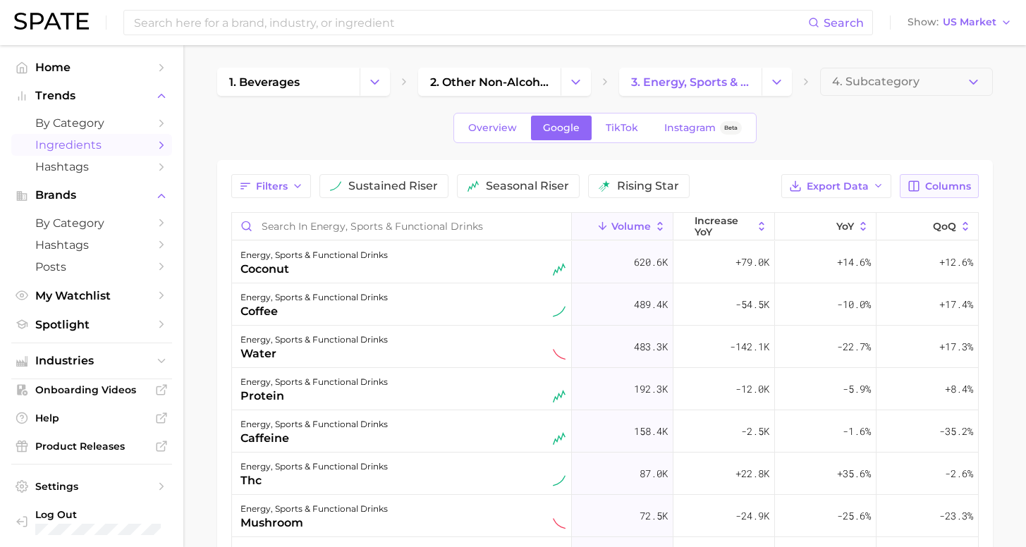
click at [940, 188] on span "Columns" at bounding box center [949, 187] width 46 height 12
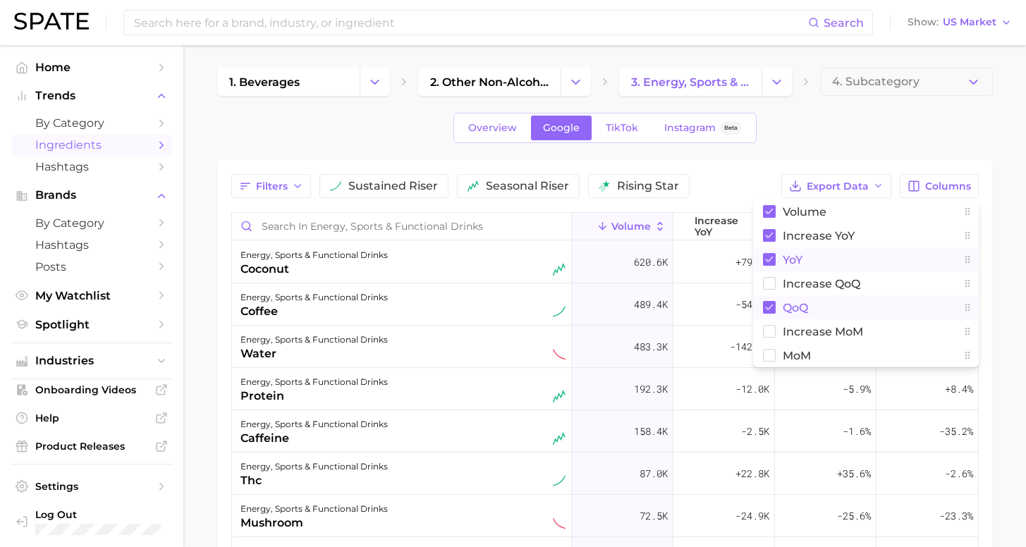
drag, startPoint x: 796, startPoint y: 308, endPoint x: 808, endPoint y: 256, distance: 52.9
click at [796, 308] on span "QoQ" at bounding box center [795, 308] width 25 height 12
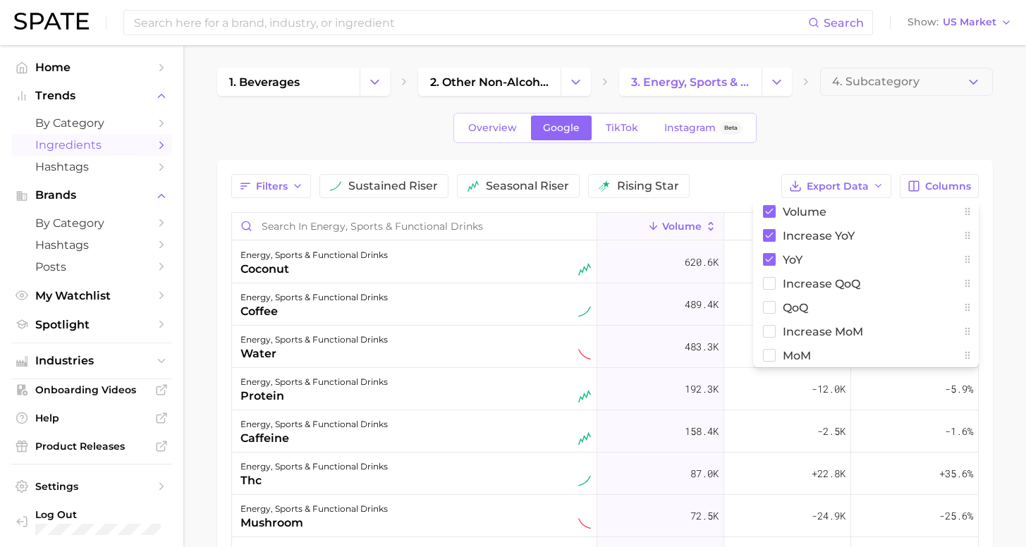
click at [830, 107] on div "1. beverages 2. other non-alcoholic beverages 3. energy, sports & functional dr…" at bounding box center [605, 421] width 776 height 706
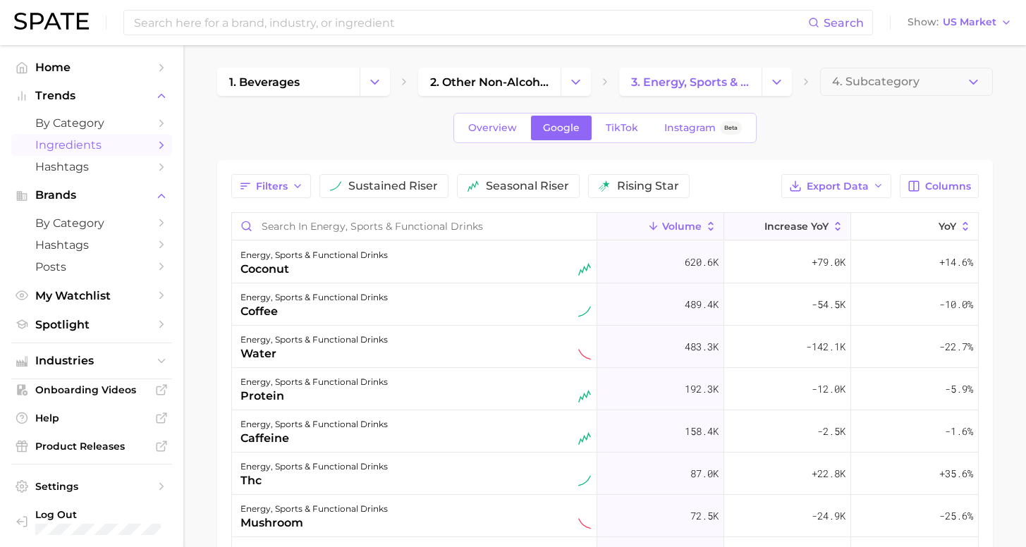
click at [809, 230] on span "increase YoY" at bounding box center [797, 226] width 64 height 11
click at [862, 183] on span "Export Data" at bounding box center [838, 187] width 62 height 12
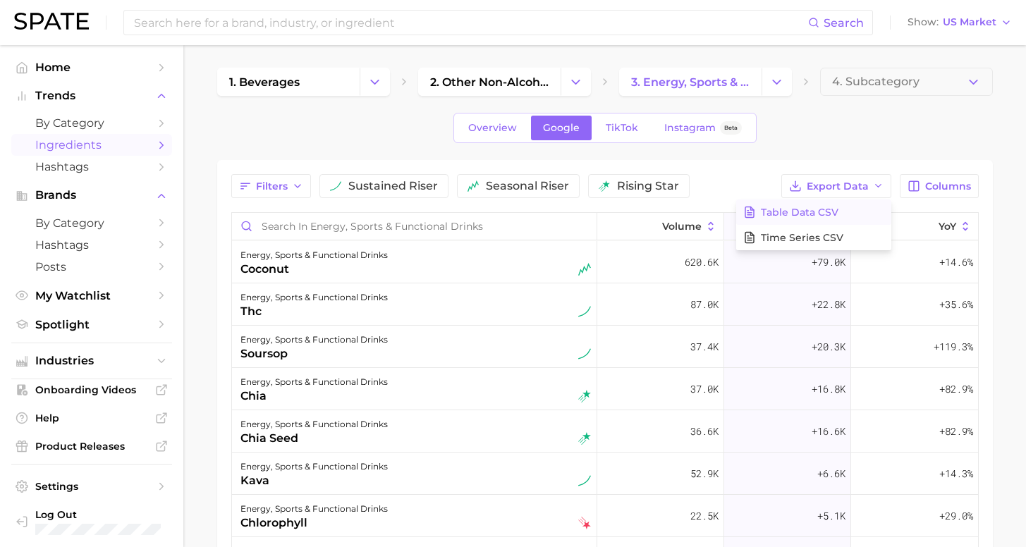
click at [806, 205] on button "Table Data CSV" at bounding box center [813, 212] width 155 height 25
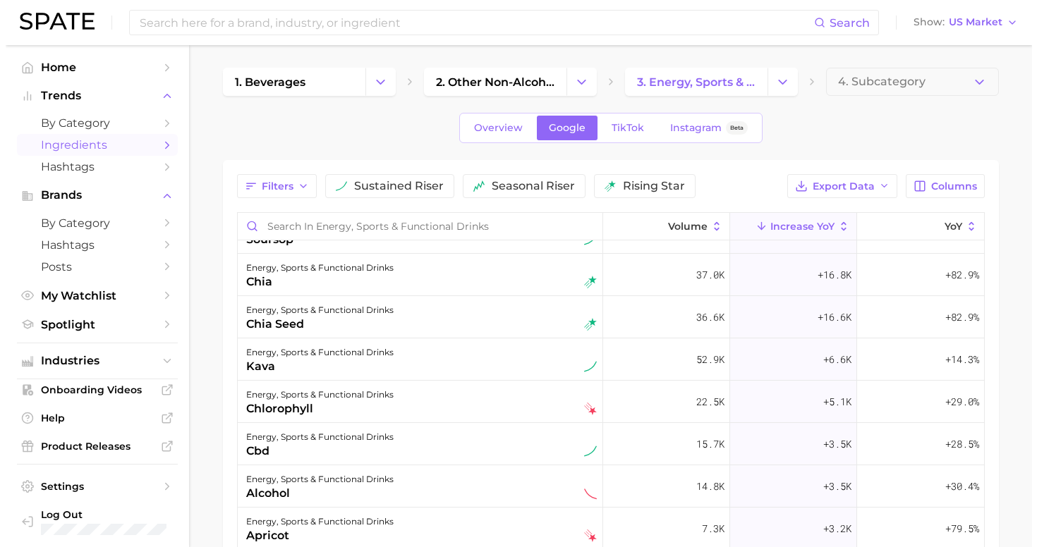
scroll to position [117, 0]
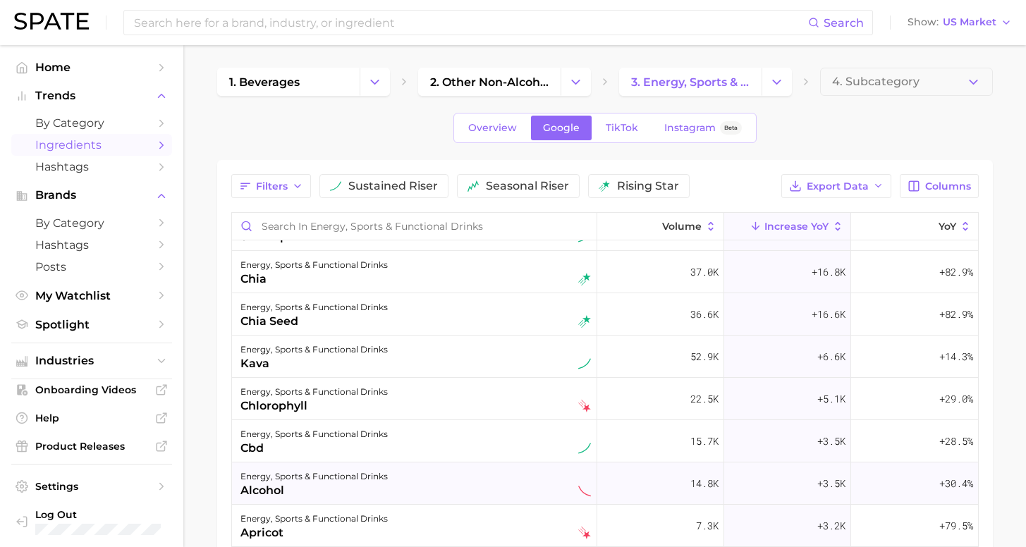
click at [367, 487] on div "alcohol" at bounding box center [314, 491] width 147 height 17
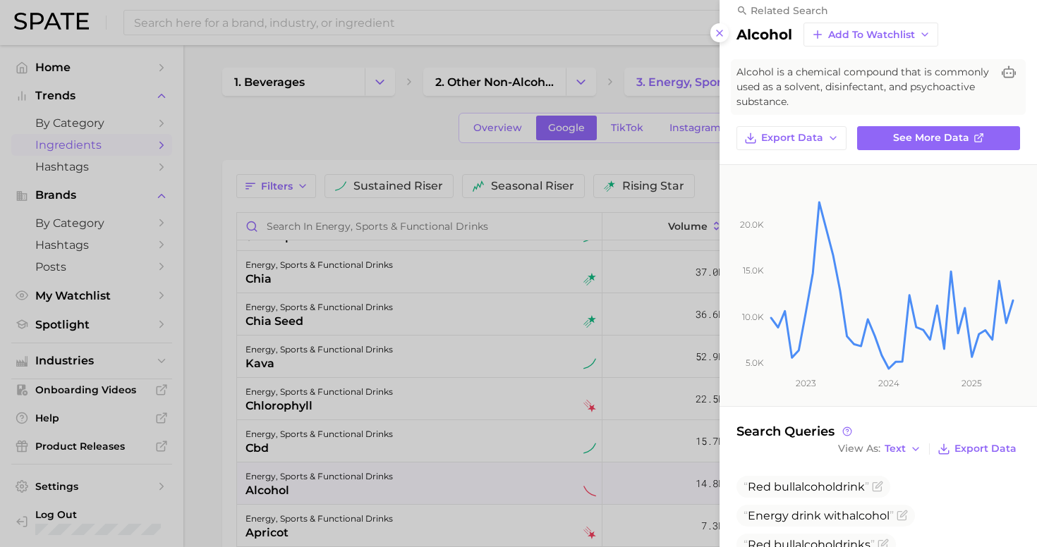
scroll to position [45, 0]
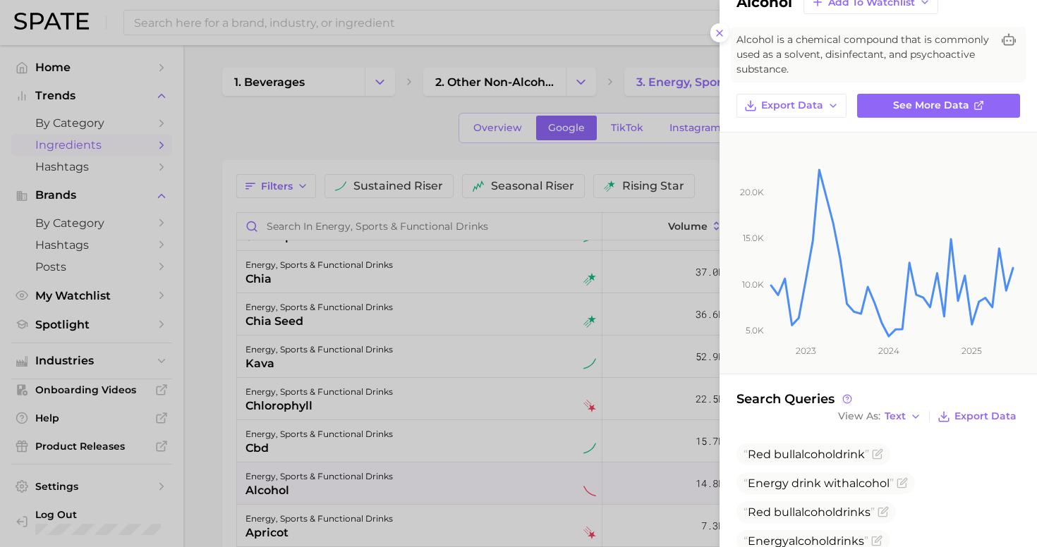
click at [720, 30] on line at bounding box center [720, 33] width 6 height 6
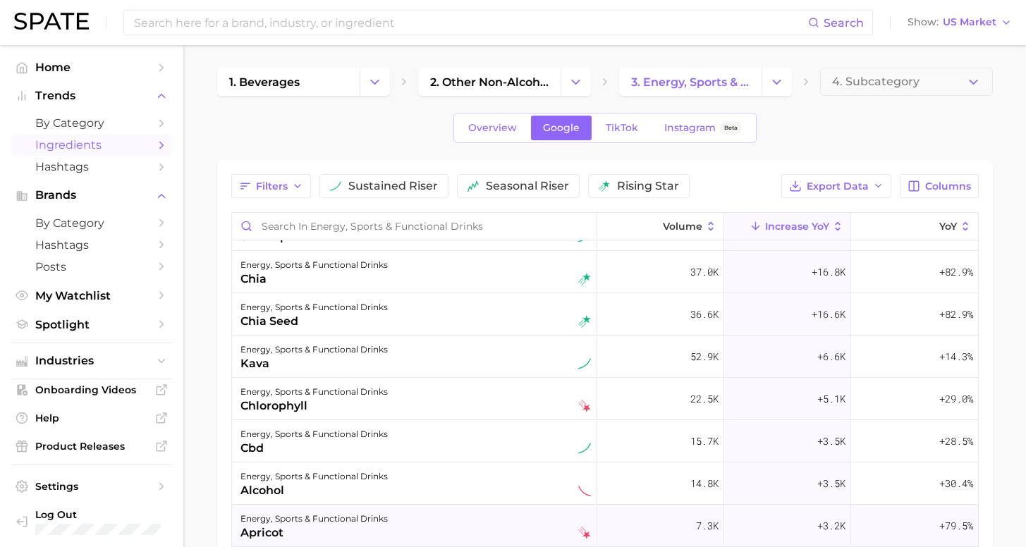
click at [337, 515] on div "energy, sports & functional drinks" at bounding box center [314, 519] width 147 height 17
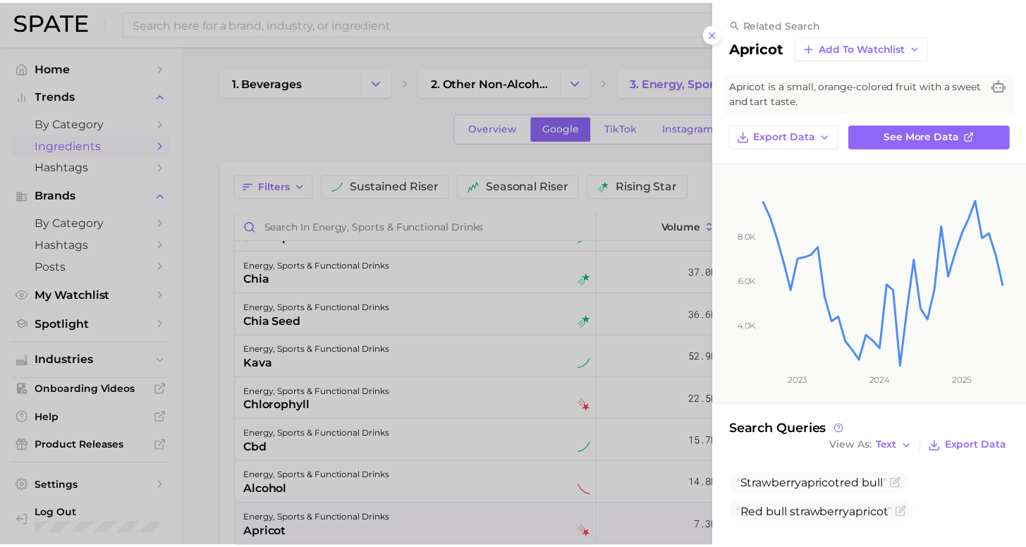
scroll to position [6, 0]
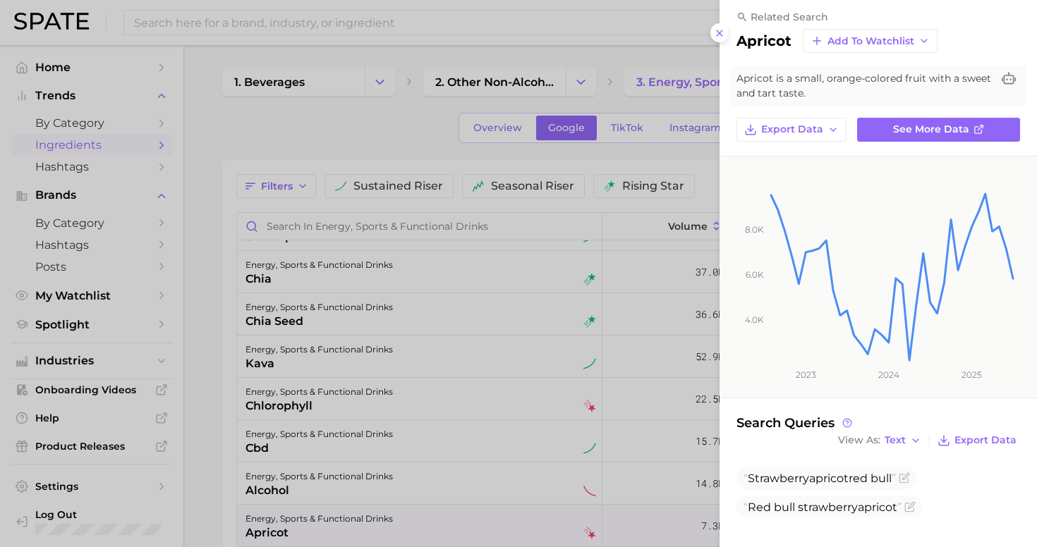
click at [214, 350] on div at bounding box center [518, 273] width 1037 height 547
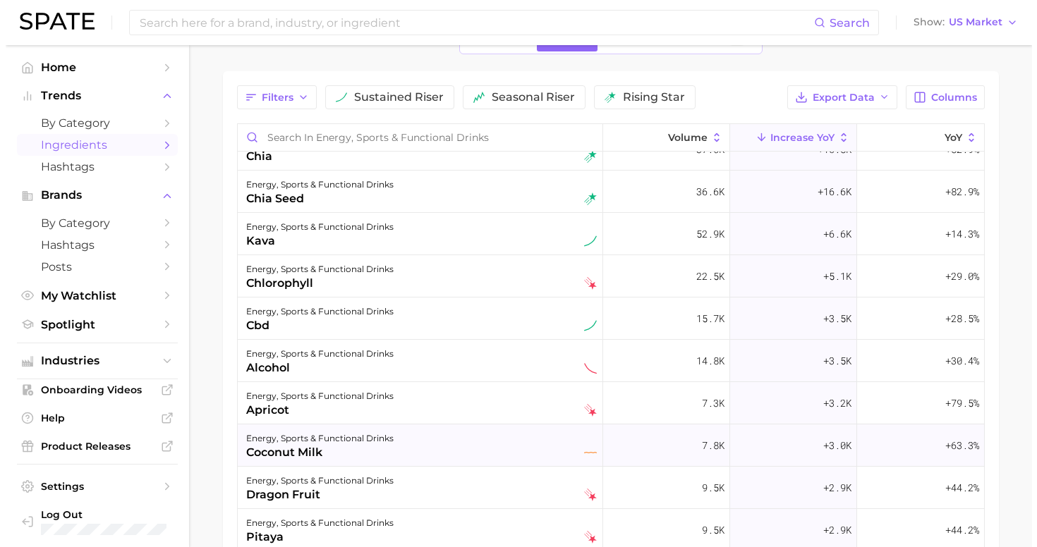
scroll to position [234, 0]
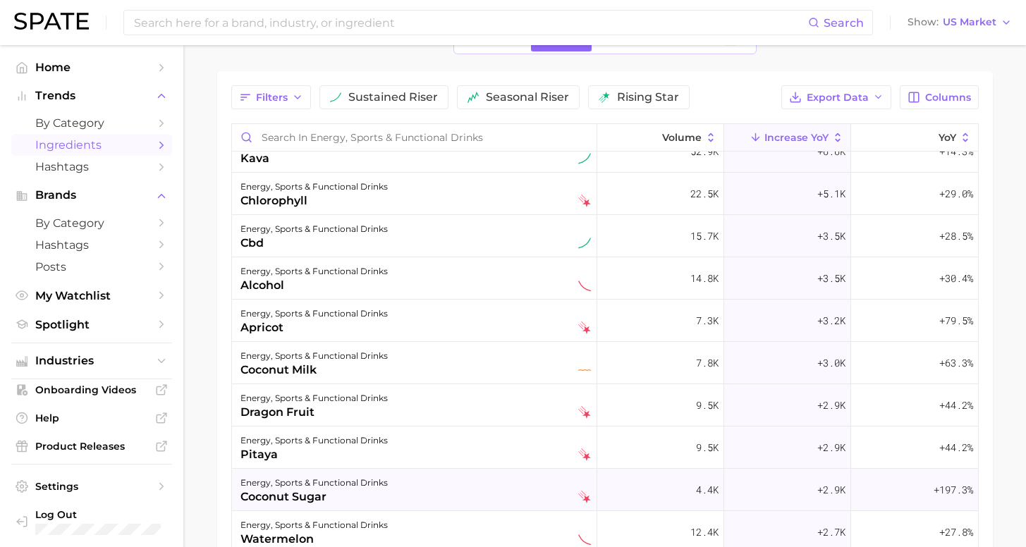
click at [386, 485] on div "energy, sports & functional drinks coconut sugar" at bounding box center [416, 490] width 351 height 31
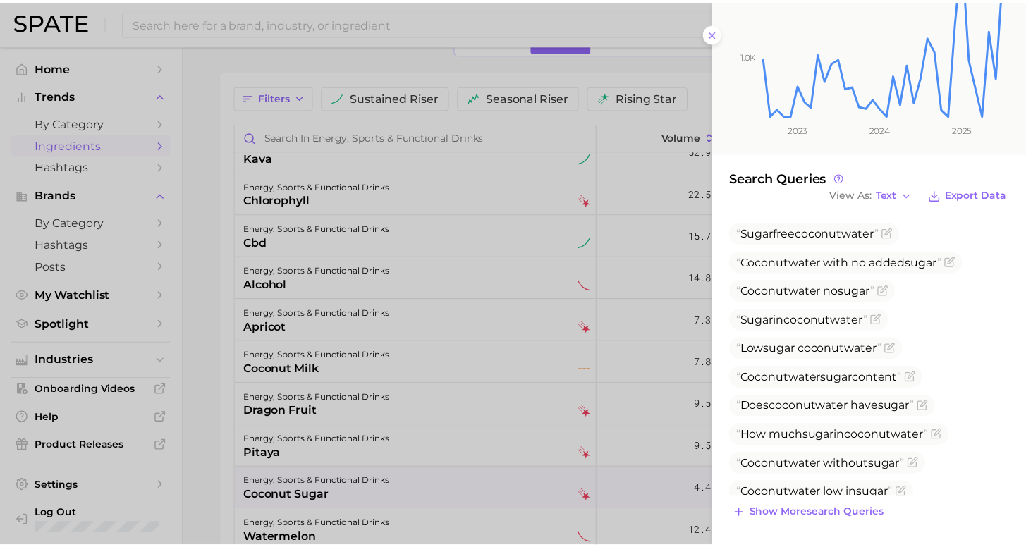
scroll to position [0, 0]
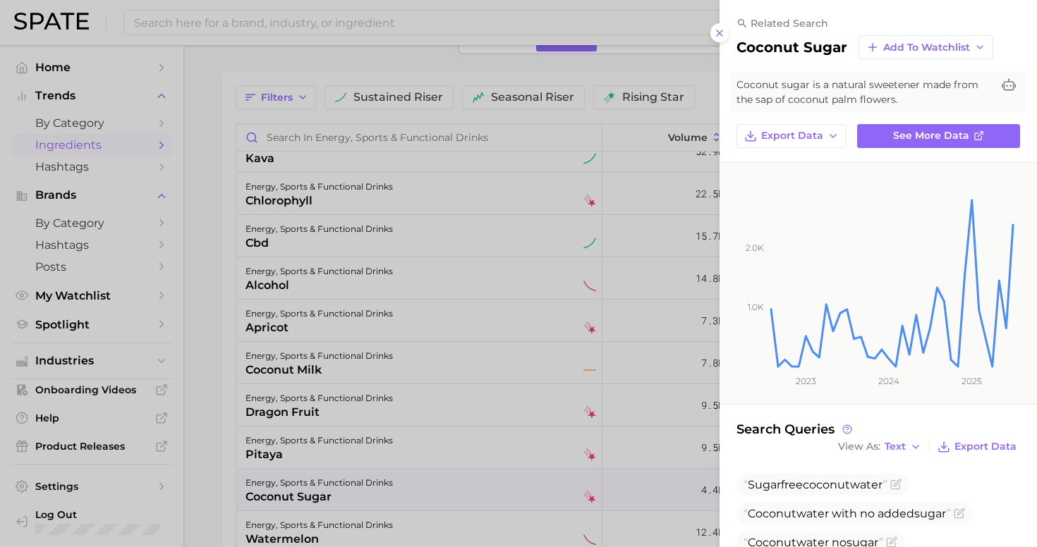
click at [727, 24] on div "related search coconut sugar Add to Watchlist Coconut sugar is a natural sweete…" at bounding box center [878, 82] width 317 height 131
click at [217, 322] on div at bounding box center [518, 273] width 1037 height 547
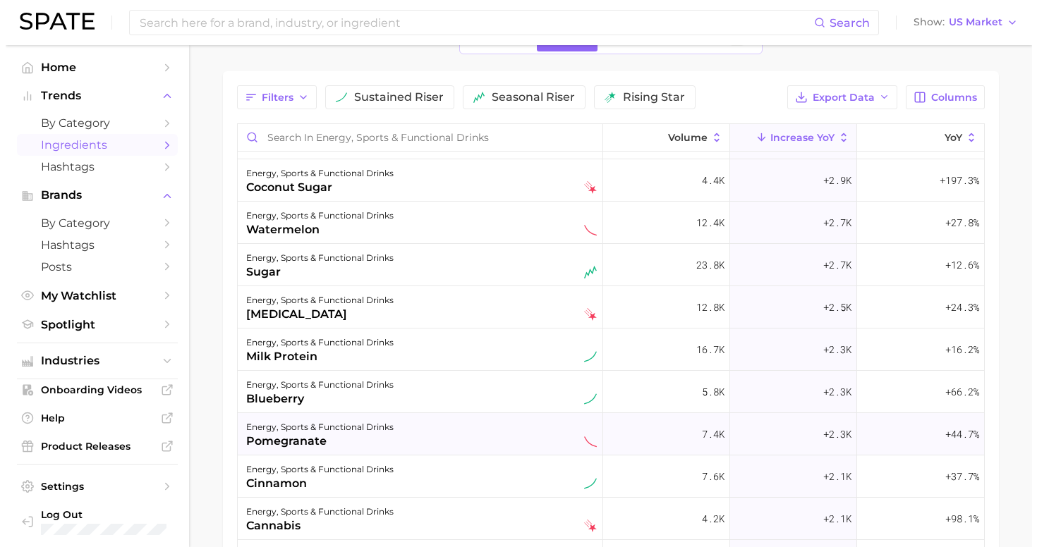
scroll to position [622, 0]
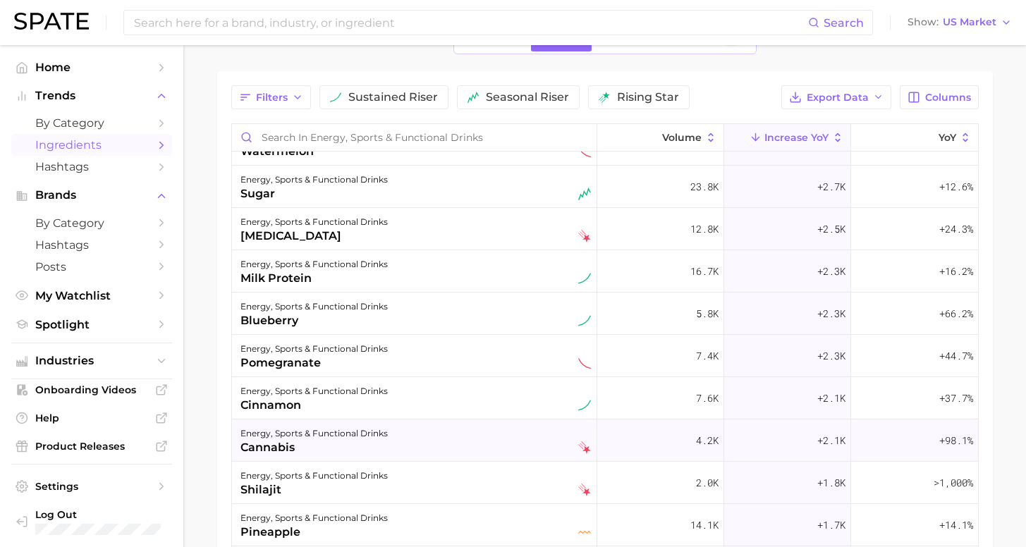
click at [365, 432] on div "energy, sports & functional drinks" at bounding box center [314, 433] width 147 height 17
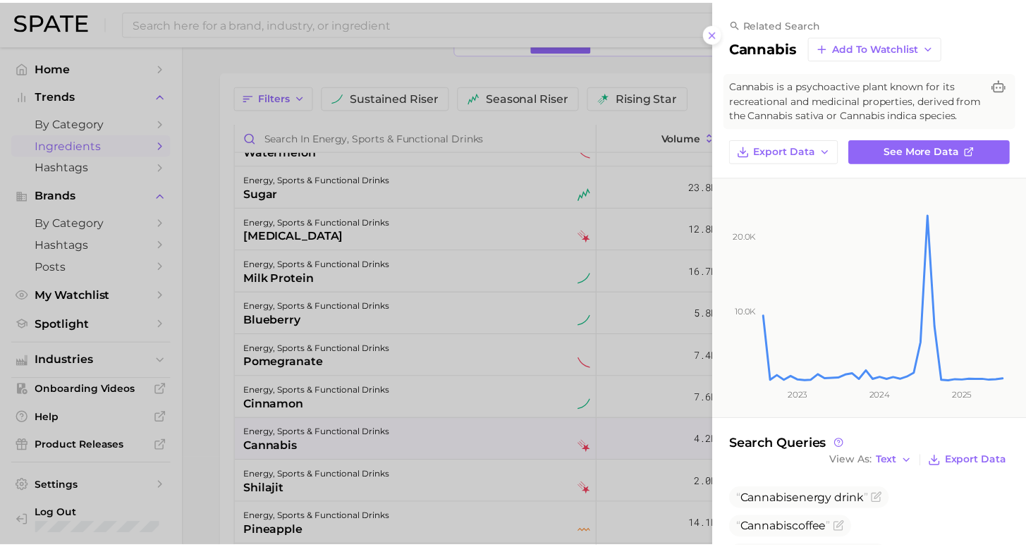
scroll to position [22, 0]
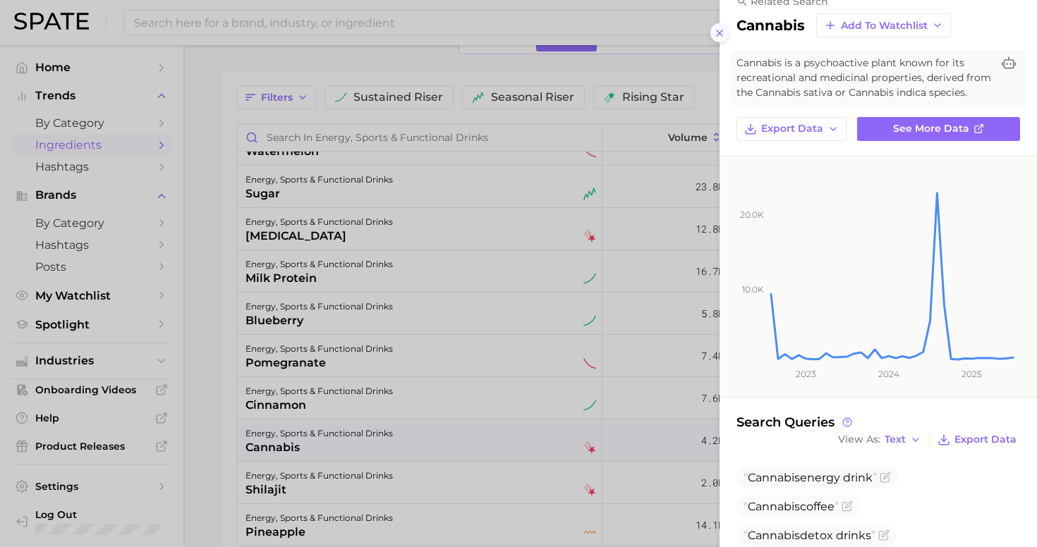
click at [719, 28] on icon at bounding box center [719, 33] width 11 height 11
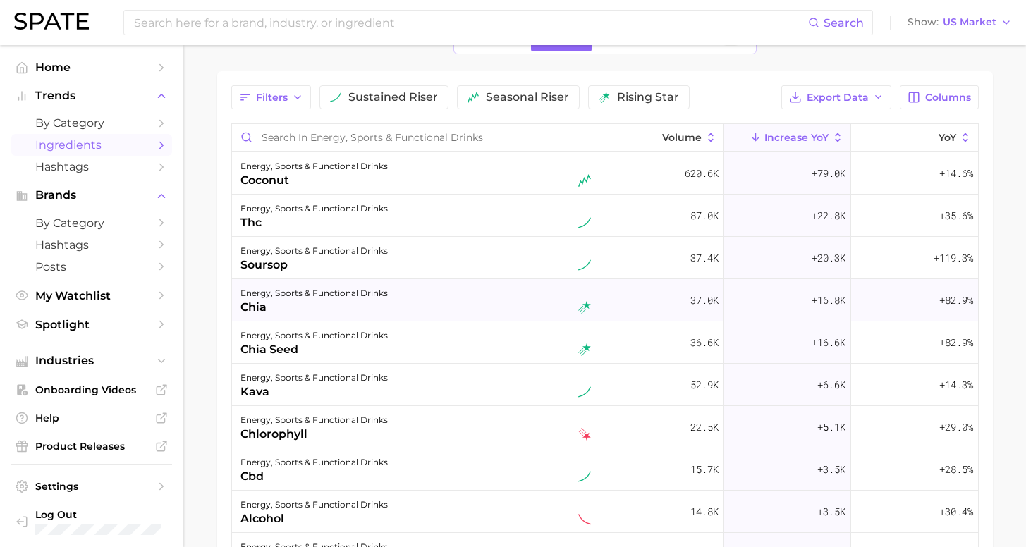
scroll to position [0, 0]
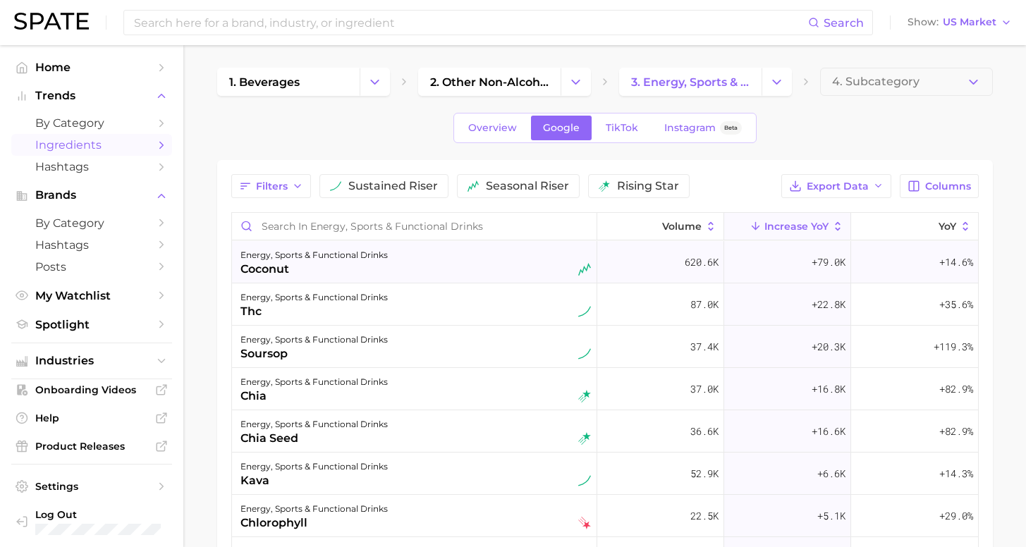
drag, startPoint x: 669, startPoint y: 262, endPoint x: 713, endPoint y: 265, distance: 43.9
click at [713, 265] on div "620.6k" at bounding box center [661, 262] width 127 height 42
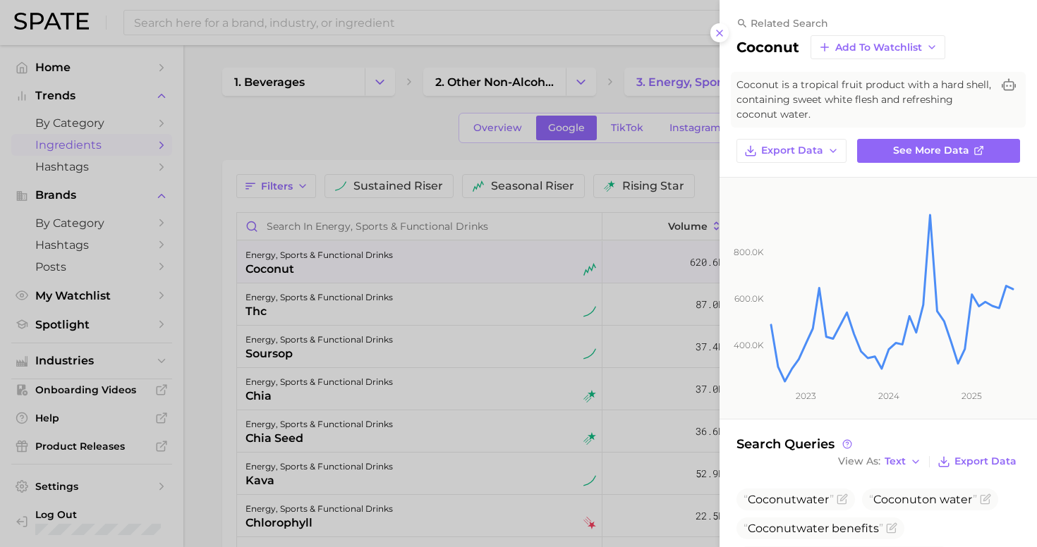
click at [673, 157] on div at bounding box center [518, 273] width 1037 height 547
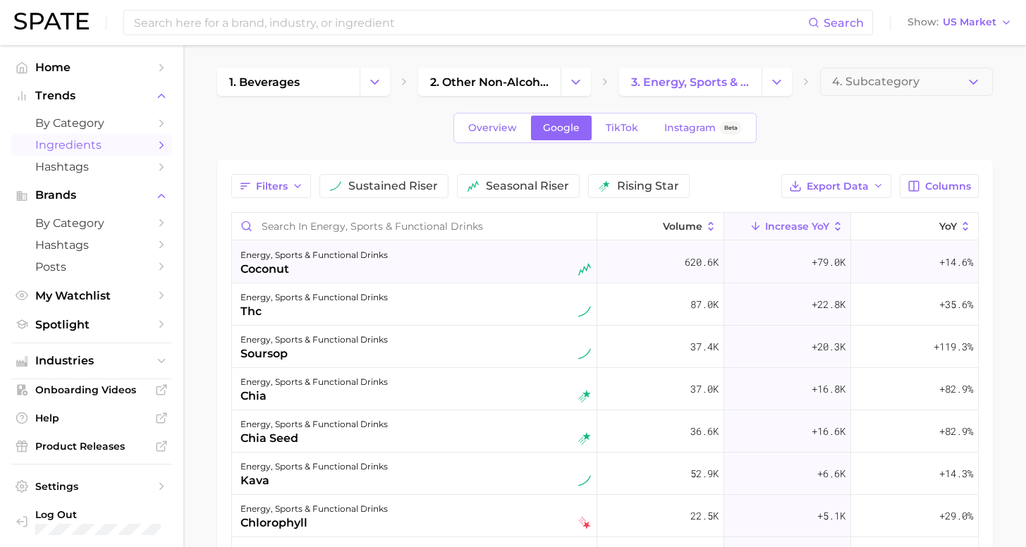
drag, startPoint x: 676, startPoint y: 261, endPoint x: 710, endPoint y: 263, distance: 33.9
click at [710, 263] on span "620.6k" at bounding box center [702, 262] width 34 height 17
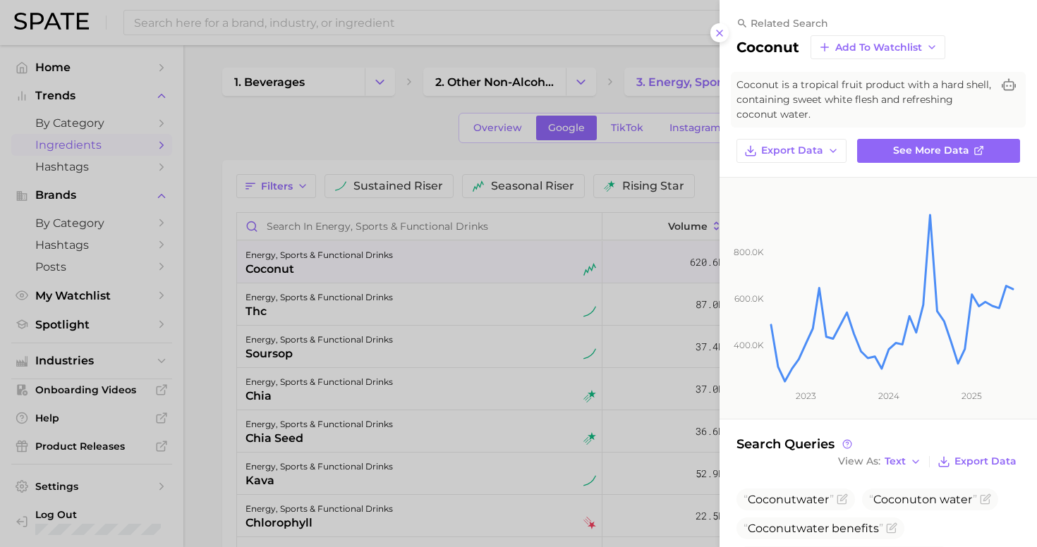
click at [672, 152] on div at bounding box center [518, 273] width 1037 height 547
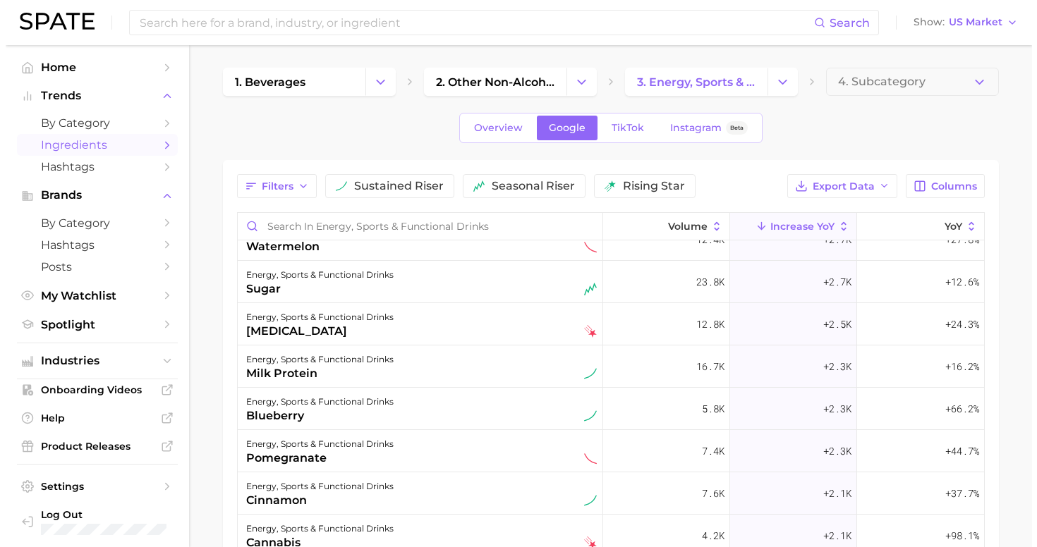
scroll to position [631, 0]
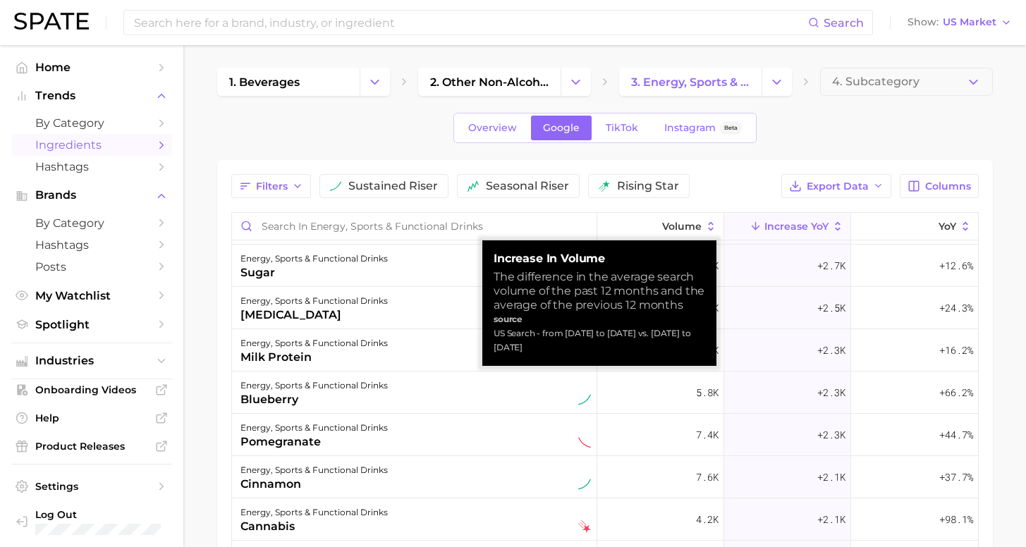
drag, startPoint x: 514, startPoint y: 348, endPoint x: 488, endPoint y: 336, distance: 28.7
click at [488, 336] on div "increase in volume The difference in the average search volume of the past 12 m…" at bounding box center [600, 304] width 234 height 126
copy div "US Search - from [DATE] to [DATE] vs. [DATE] to [DATE]"
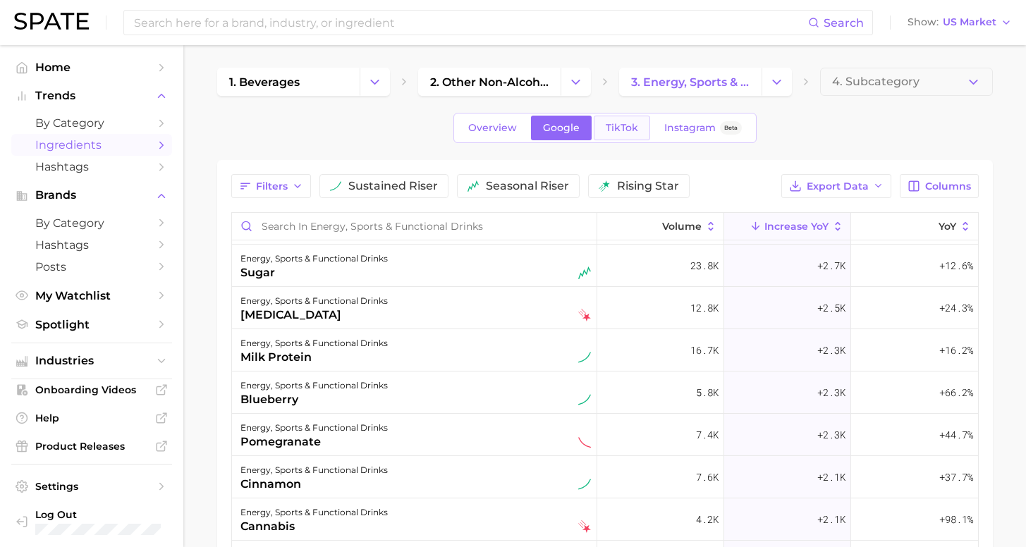
click at [602, 130] on link "TikTok" at bounding box center [622, 128] width 56 height 25
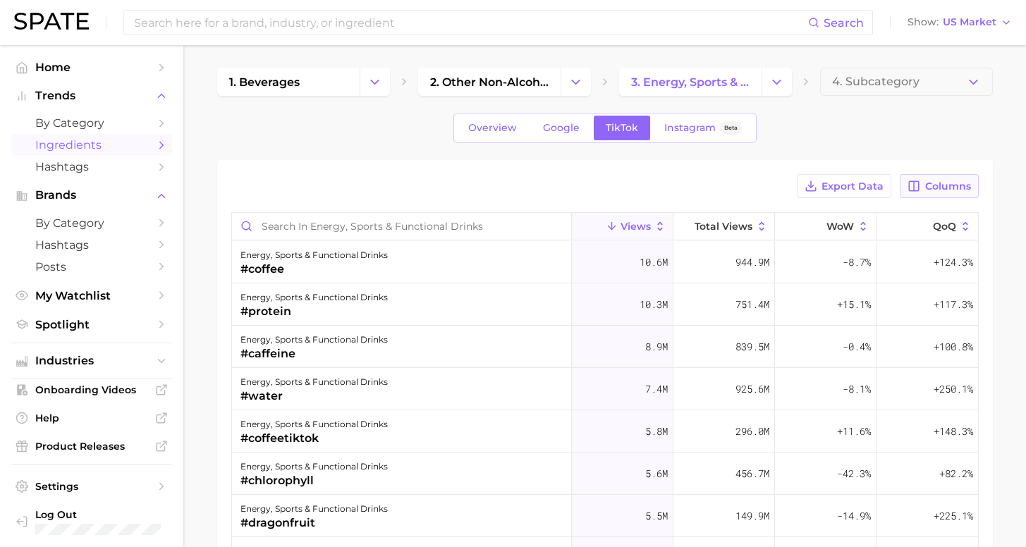
click at [935, 190] on span "Columns" at bounding box center [949, 187] width 46 height 12
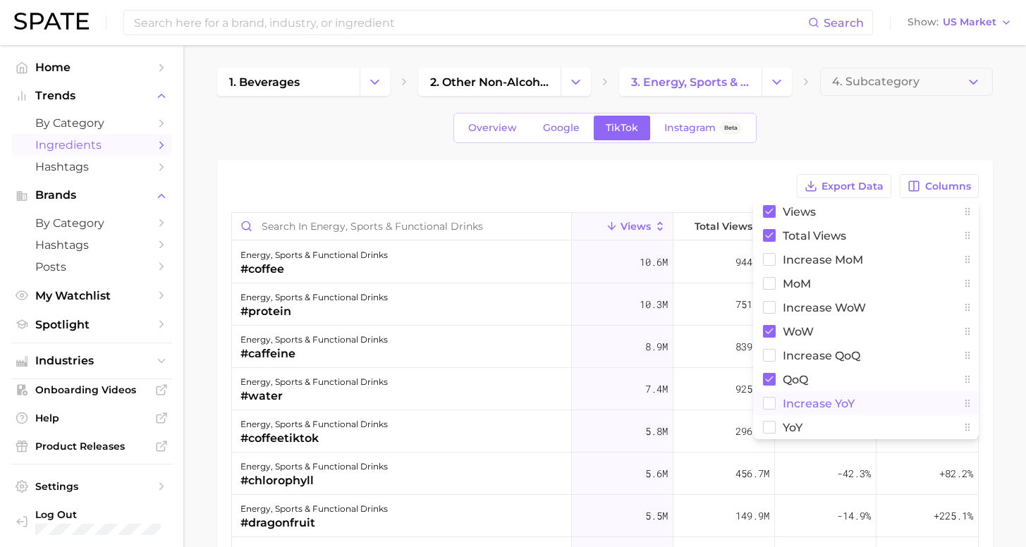
click at [818, 405] on span "increase YoY" at bounding box center [819, 404] width 72 height 12
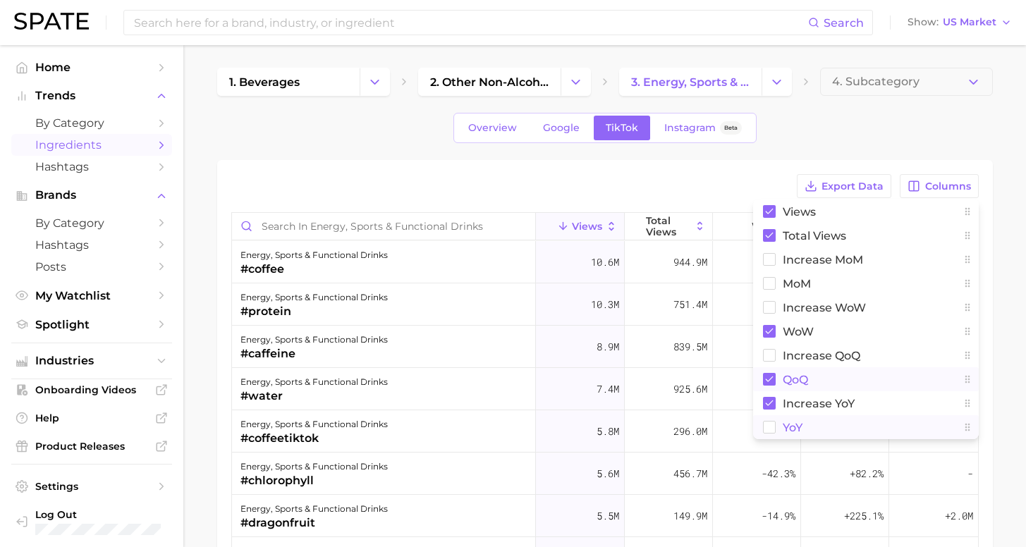
drag, startPoint x: 795, startPoint y: 430, endPoint x: 792, endPoint y: 381, distance: 48.8
click at [794, 430] on span "YoY" at bounding box center [793, 428] width 20 height 12
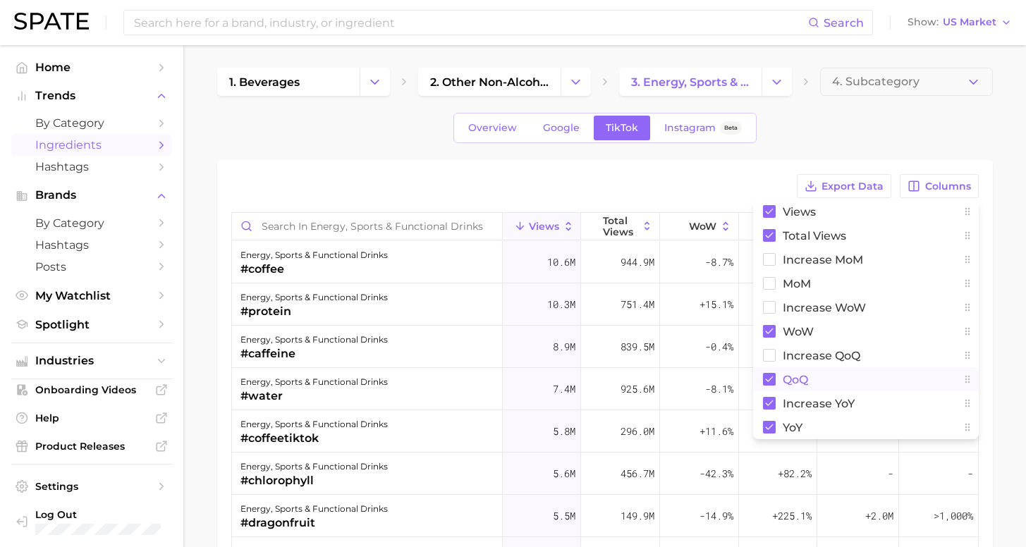
click at [790, 375] on span "QoQ" at bounding box center [795, 380] width 25 height 12
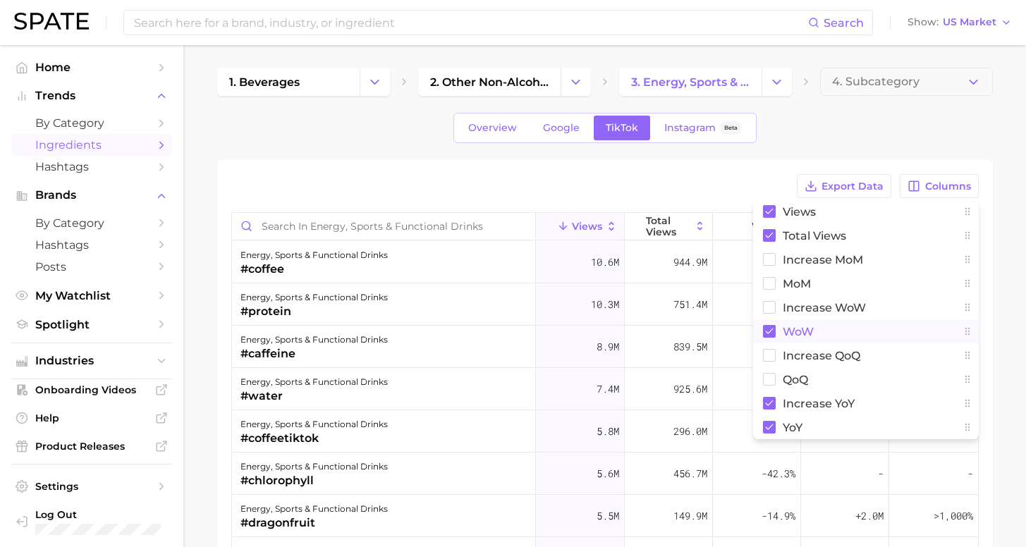
click at [792, 327] on span "WoW" at bounding box center [798, 332] width 31 height 12
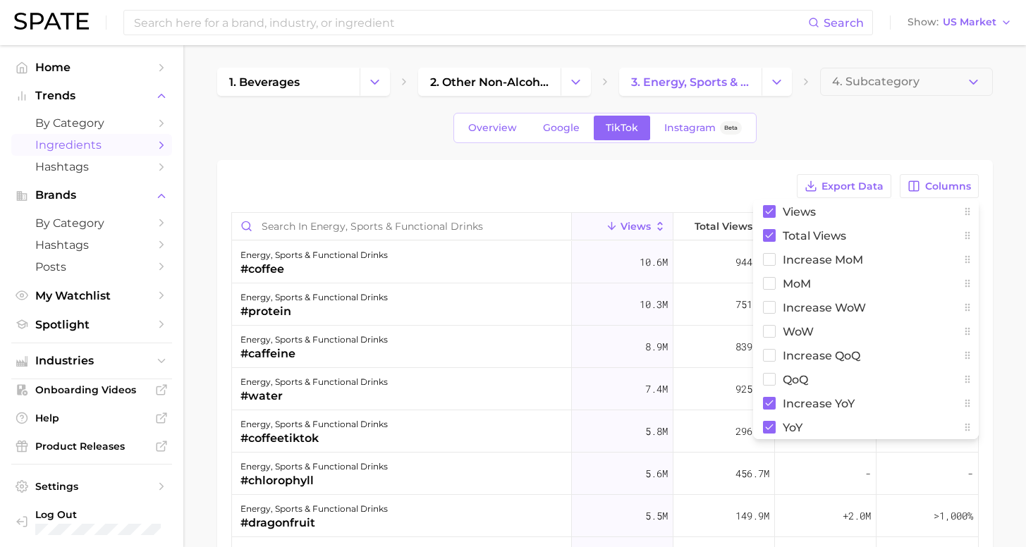
click at [717, 163] on div "Export Data Columns Views Total Views increase MoM MoM Increase WoW WoW increas…" at bounding box center [605, 467] width 776 height 614
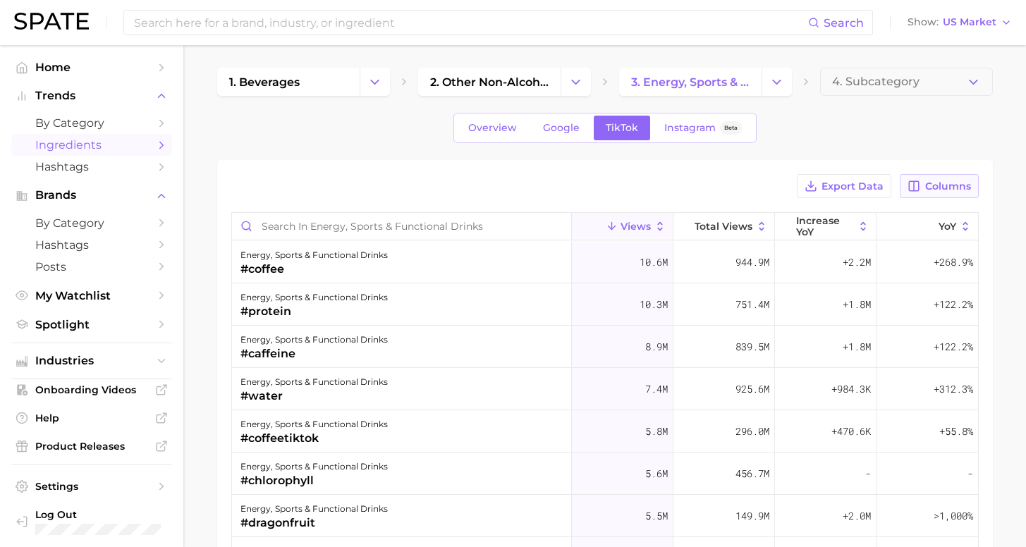
click at [944, 192] on span "Columns" at bounding box center [949, 187] width 46 height 12
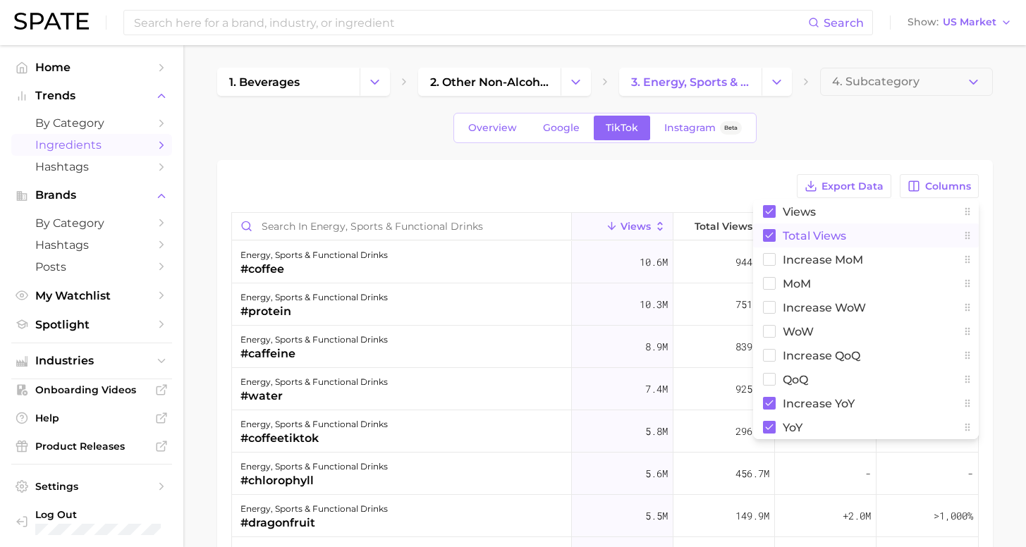
click at [774, 239] on rect at bounding box center [769, 235] width 13 height 13
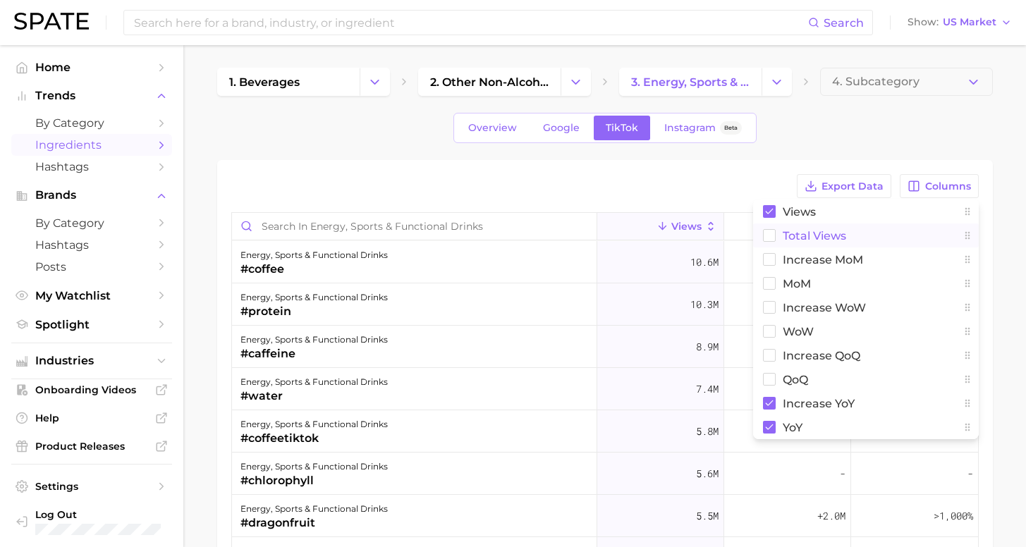
click at [767, 195] on div "Export Data Columns Views Total Views increase MoM MoM Increase WoW WoW increas…" at bounding box center [605, 186] width 748 height 24
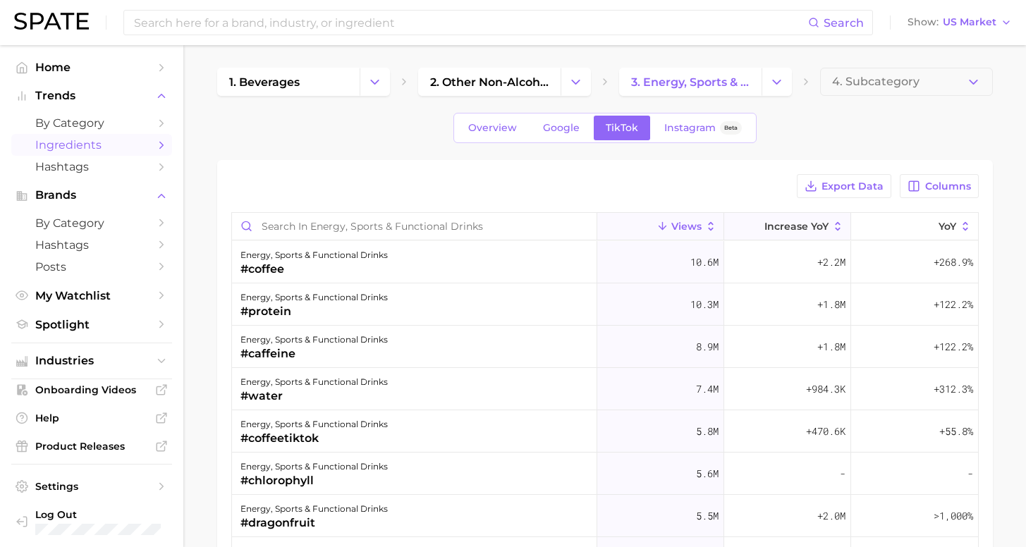
click at [765, 226] on span "increase YoY" at bounding box center [797, 226] width 64 height 11
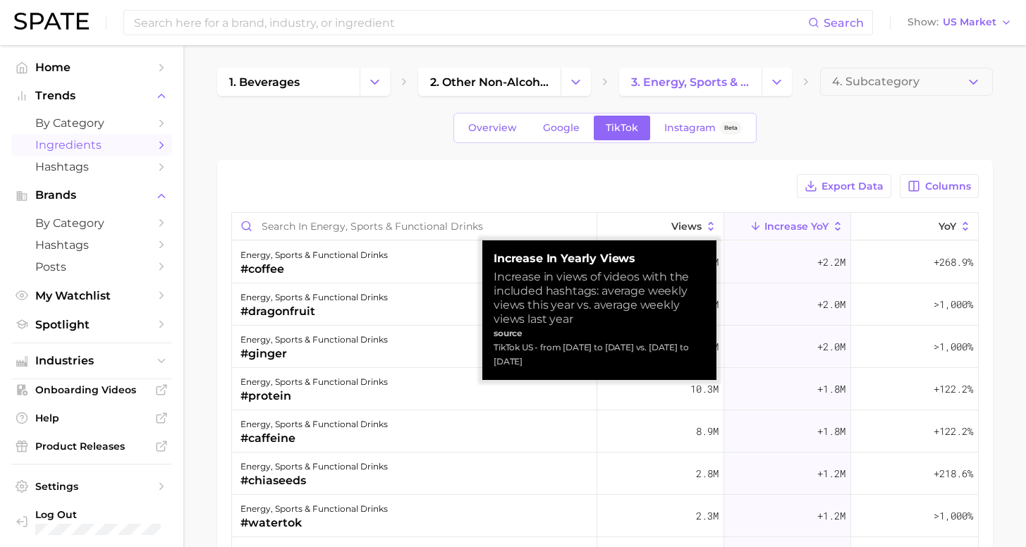
click at [630, 183] on div "Export Data Columns" at bounding box center [605, 186] width 748 height 24
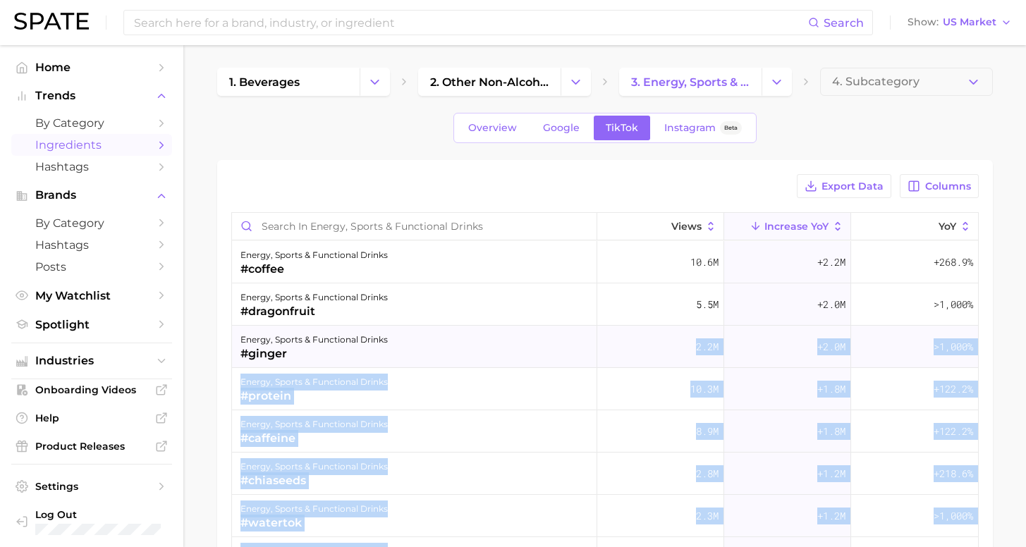
drag, startPoint x: 602, startPoint y: 368, endPoint x: 495, endPoint y: 351, distance: 109.3
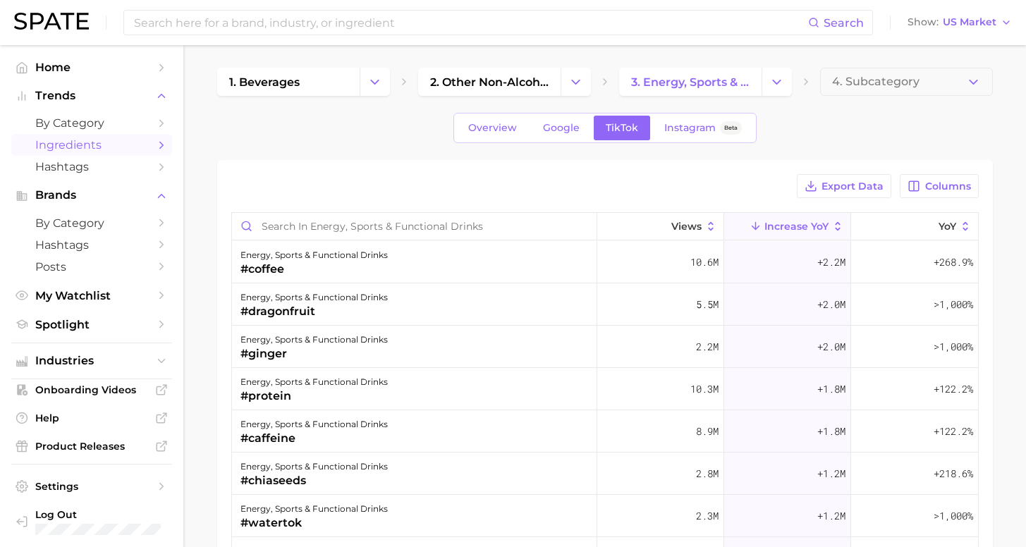
click at [757, 172] on div "Export Data Columns Views increase YoY YoY energy, sports & functional drinks #…" at bounding box center [605, 467] width 776 height 614
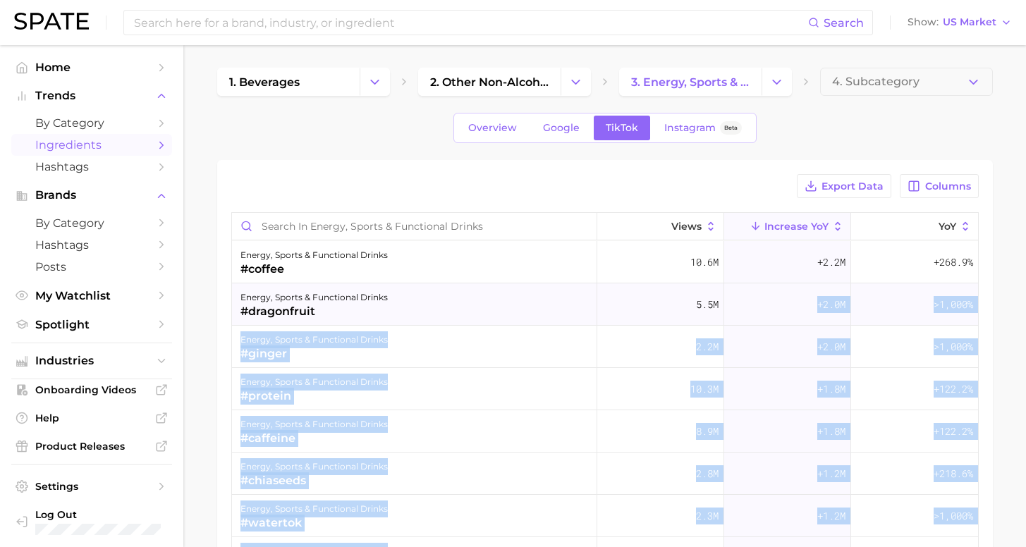
drag, startPoint x: 683, startPoint y: 337, endPoint x: 628, endPoint y: 318, distance: 58.2
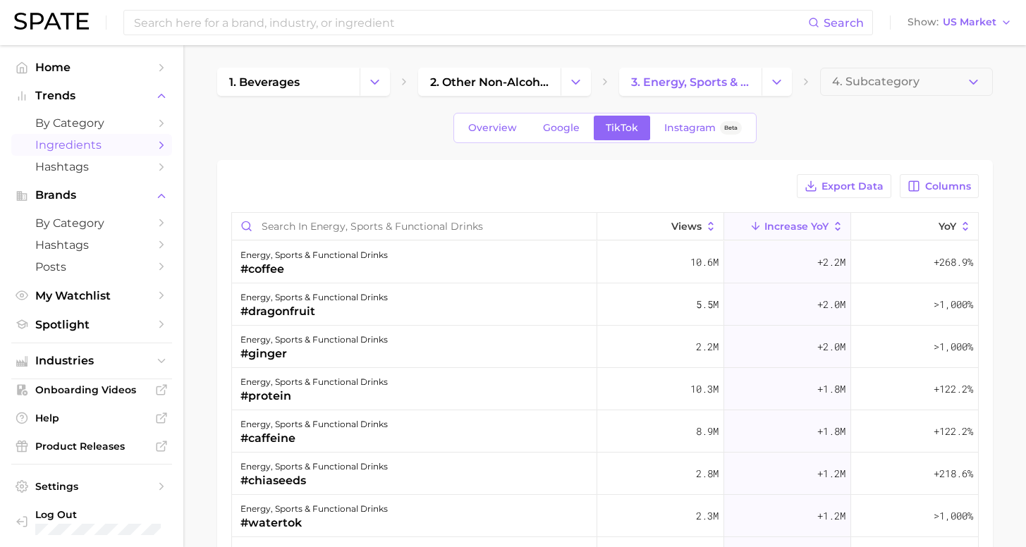
click at [768, 157] on div "1. beverages 2. other non-alcoholic beverages 3. energy, sports & functional dr…" at bounding box center [605, 421] width 776 height 706
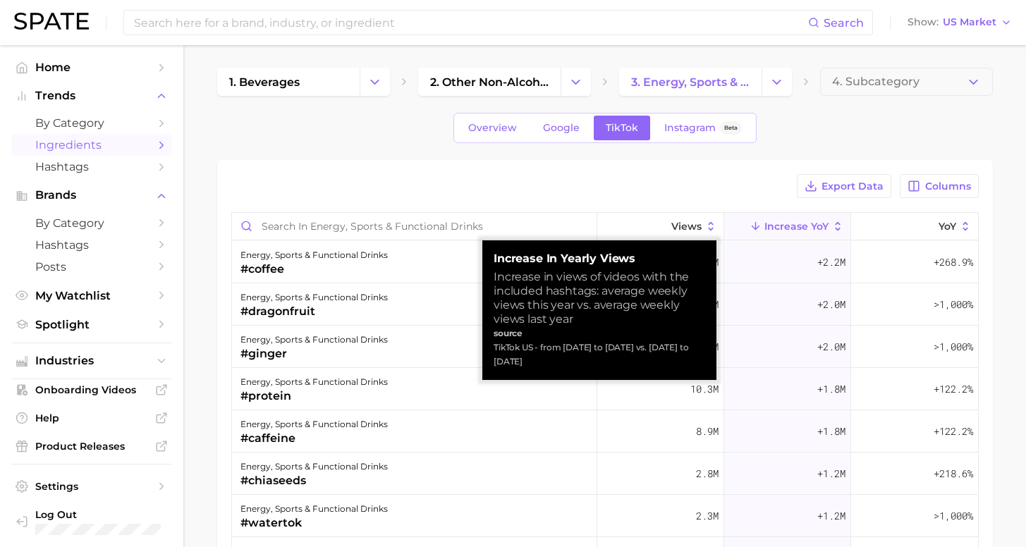
drag, startPoint x: 586, startPoint y: 363, endPoint x: 494, endPoint y: 350, distance: 92.7
click at [494, 350] on div "TikTok US - from [DATE] to [DATE] vs. [DATE] to [DATE]" at bounding box center [600, 355] width 212 height 28
copy div "TikTok US - from [DATE] to [DATE] vs. [DATE] to [DATE]"
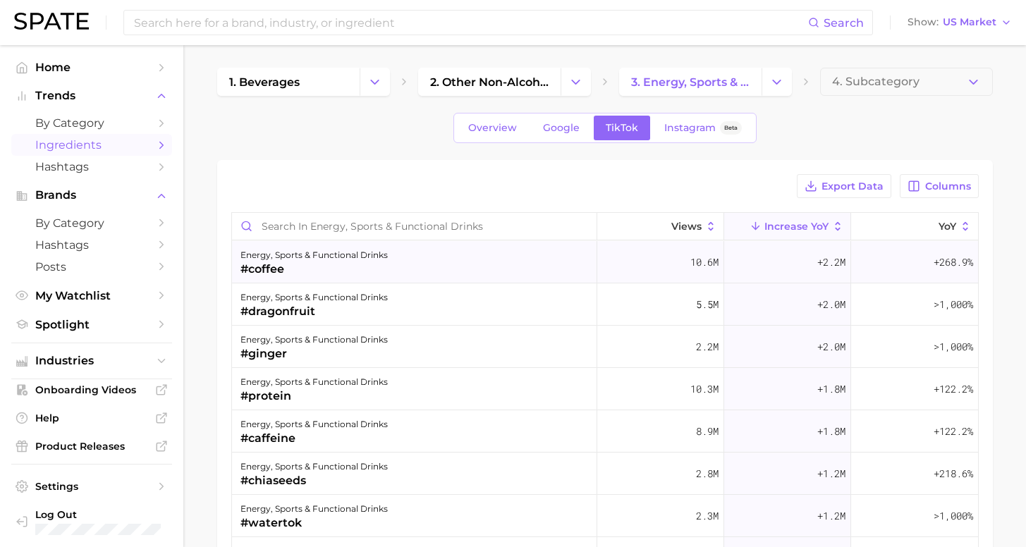
click at [387, 260] on div "energy, sports & functional drinks #coffee" at bounding box center [414, 262] width 365 height 42
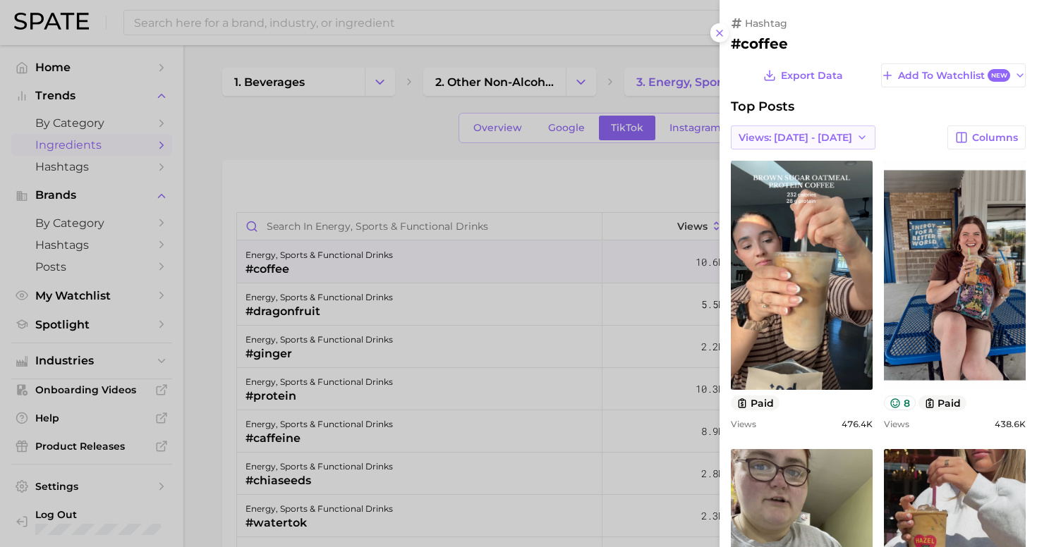
click at [811, 133] on span "Views: [DATE] - [DATE]" at bounding box center [796, 138] width 114 height 12
click at [799, 186] on button "Total Views" at bounding box center [797, 188] width 155 height 25
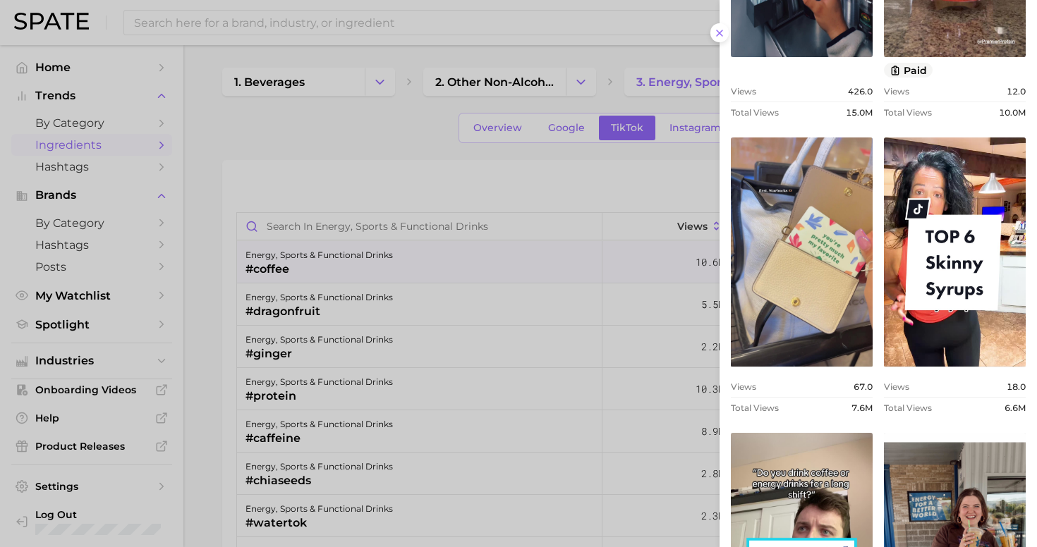
scroll to position [460, 0]
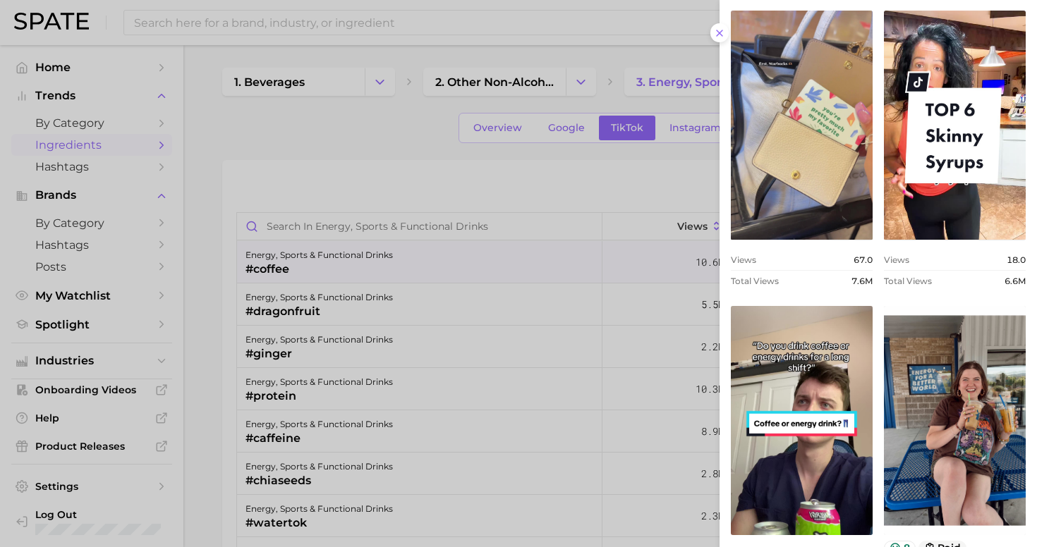
click at [392, 159] on div at bounding box center [518, 273] width 1037 height 547
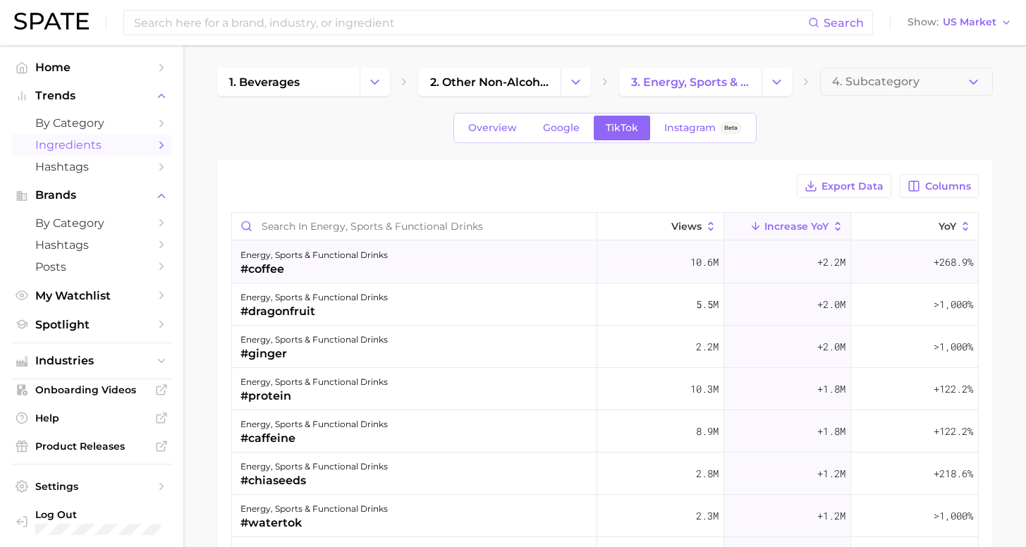
click at [395, 265] on div "energy, sports & functional drinks #coffee" at bounding box center [414, 262] width 365 height 42
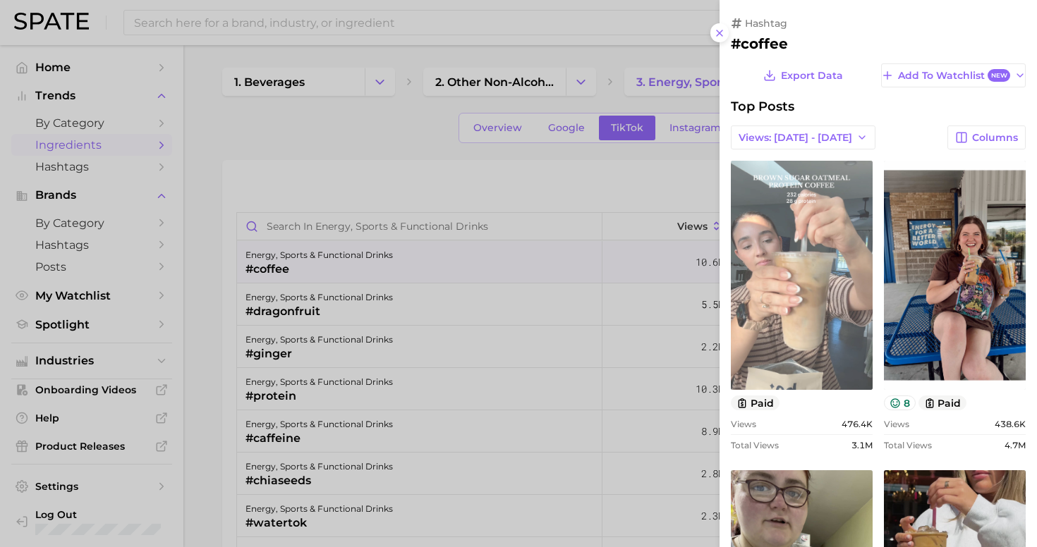
click at [767, 253] on link "view post on TikTok" at bounding box center [802, 275] width 142 height 229
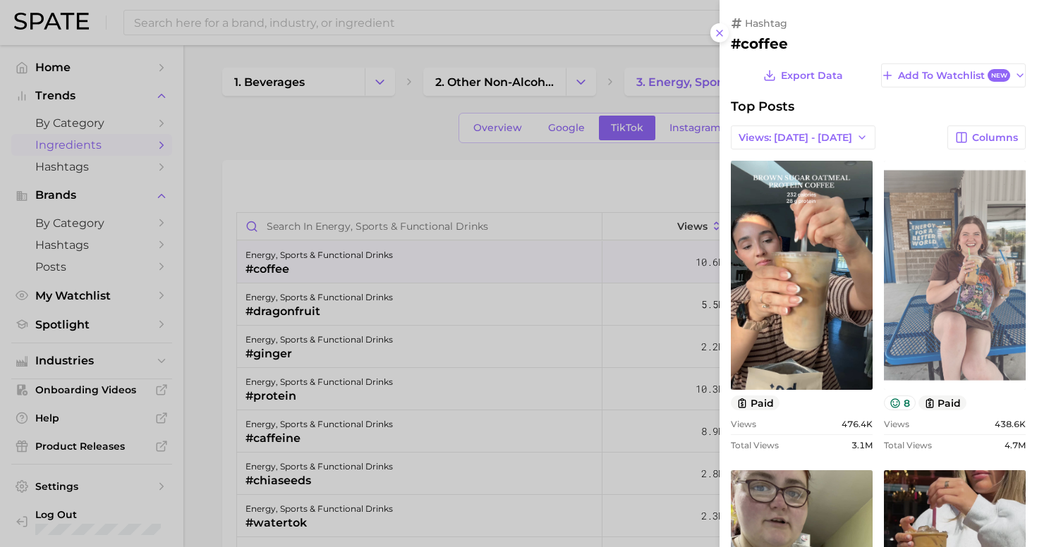
click at [911, 271] on link "view post on TikTok" at bounding box center [955, 275] width 142 height 229
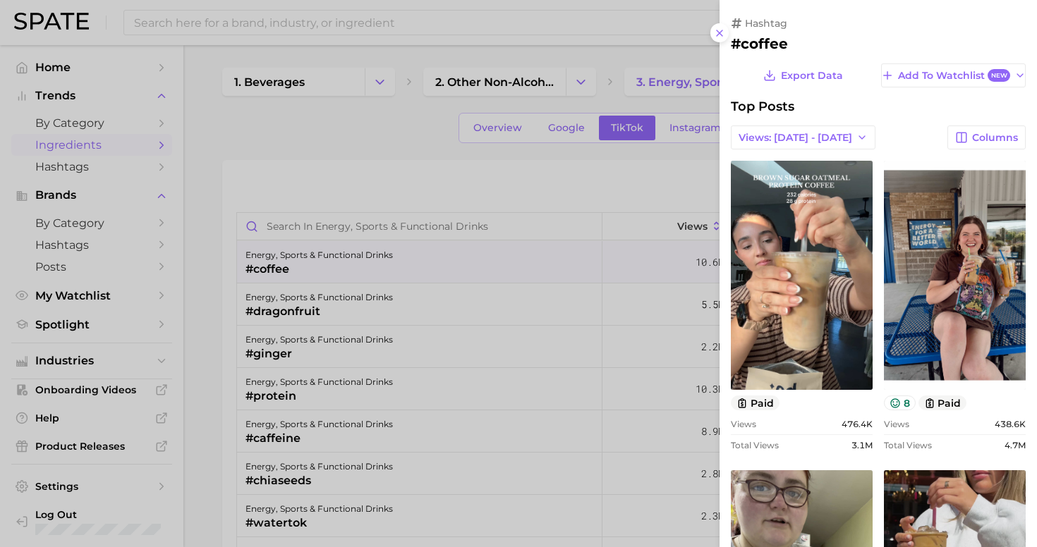
click at [334, 163] on div at bounding box center [518, 273] width 1037 height 547
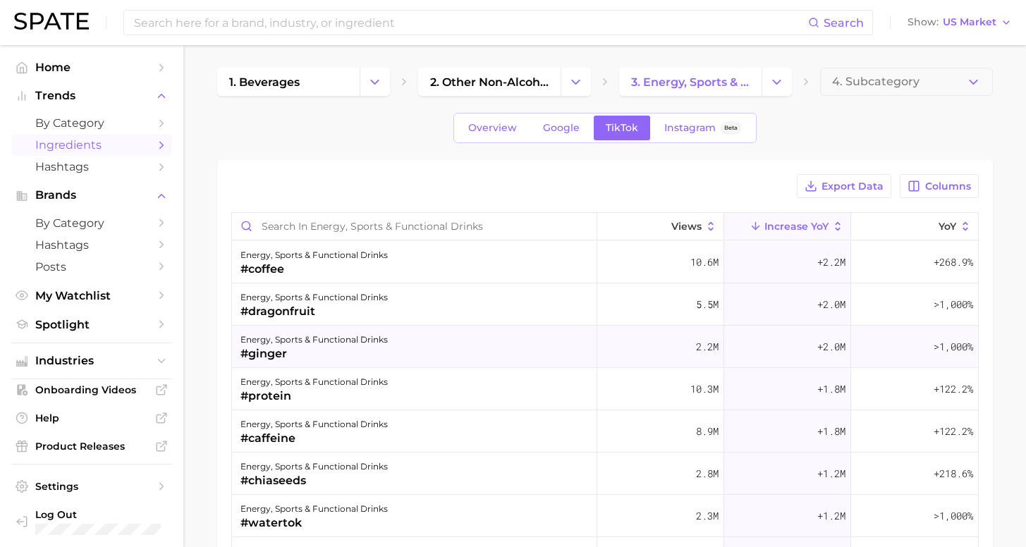
click at [288, 346] on div "#ginger" at bounding box center [314, 354] width 147 height 17
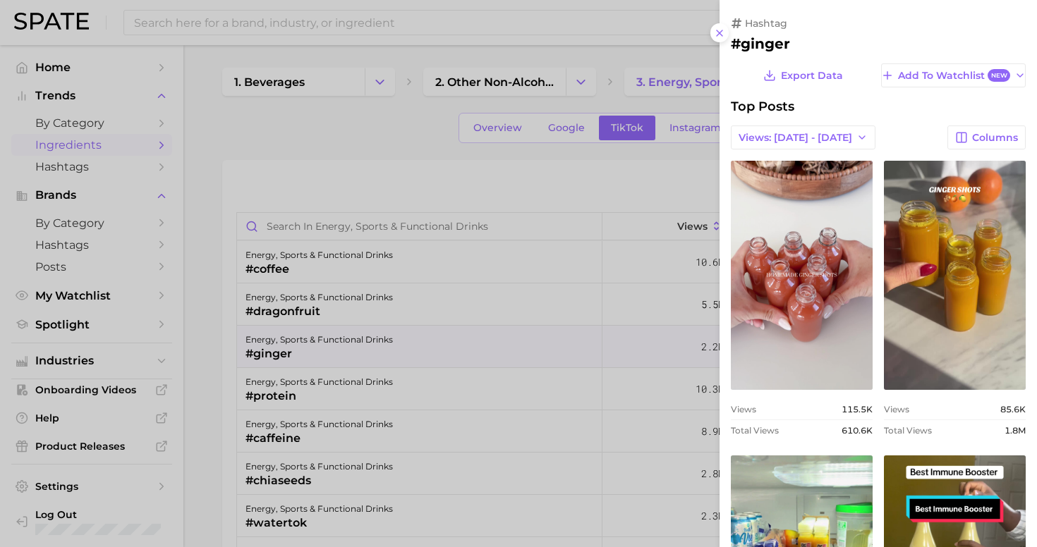
click at [199, 351] on div at bounding box center [518, 273] width 1037 height 547
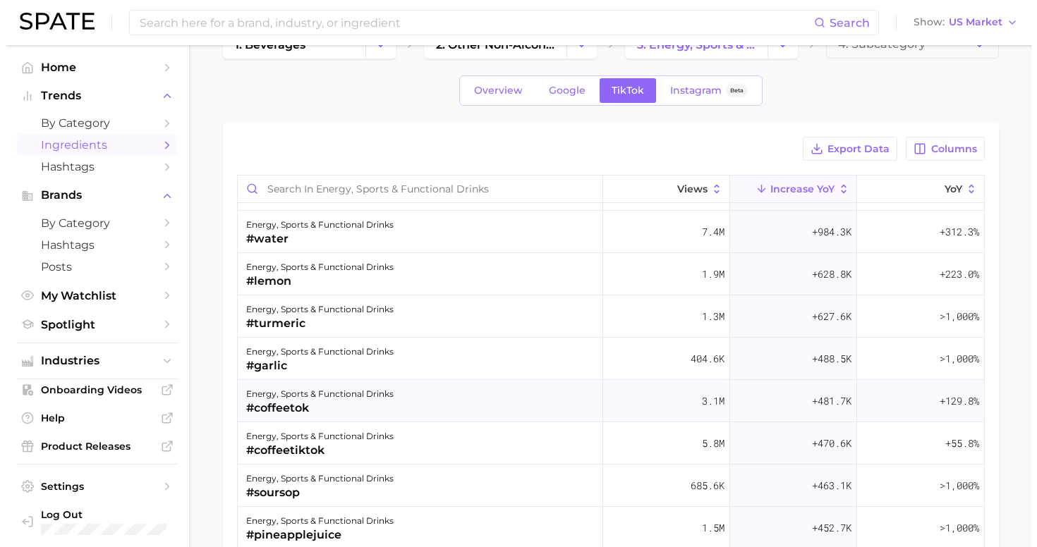
scroll to position [312, 0]
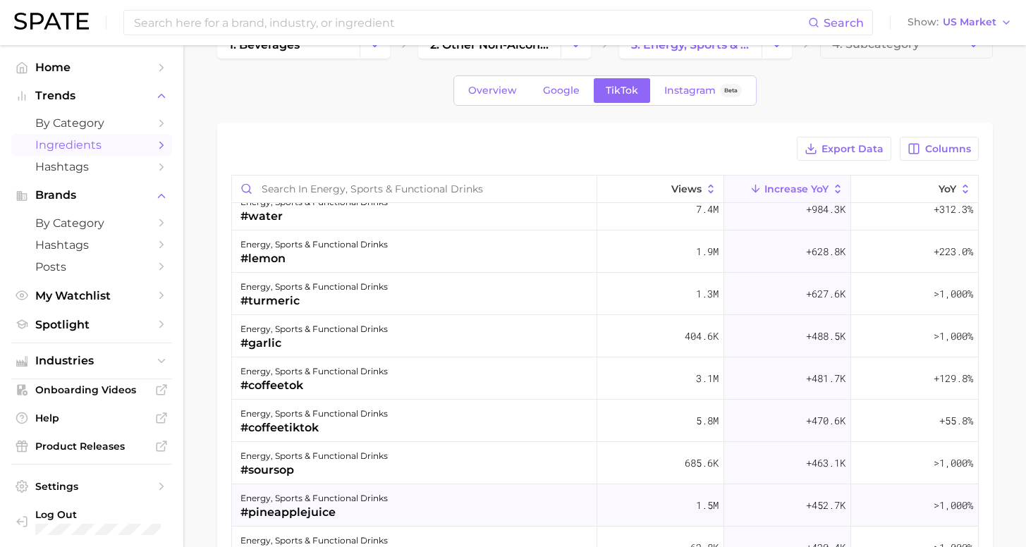
click at [334, 503] on div "energy, sports & functional drinks" at bounding box center [314, 498] width 147 height 17
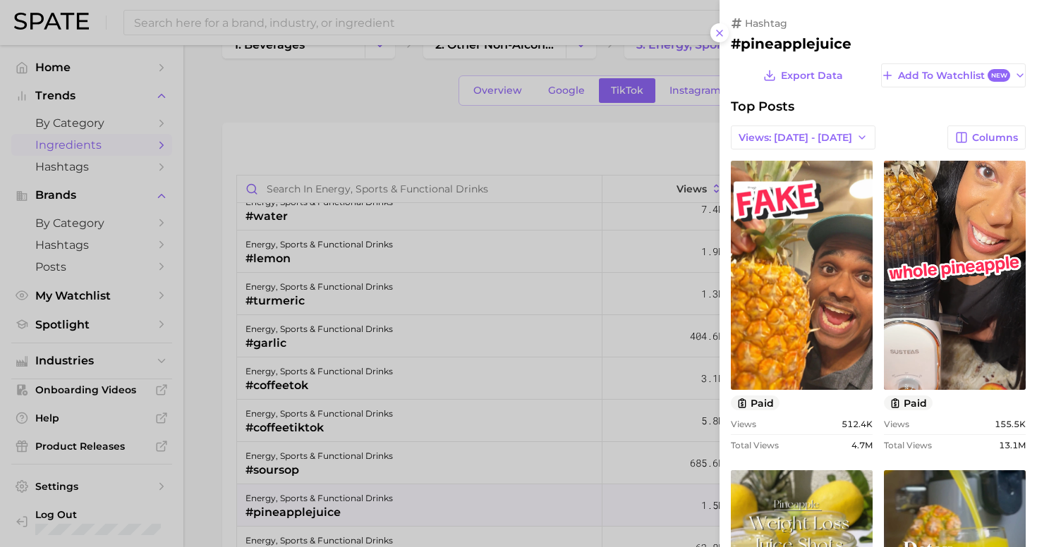
scroll to position [0, 0]
click at [796, 143] on button "Views: [DATE] - [DATE]" at bounding box center [803, 138] width 145 height 24
click at [764, 184] on button "Total Views" at bounding box center [797, 188] width 155 height 25
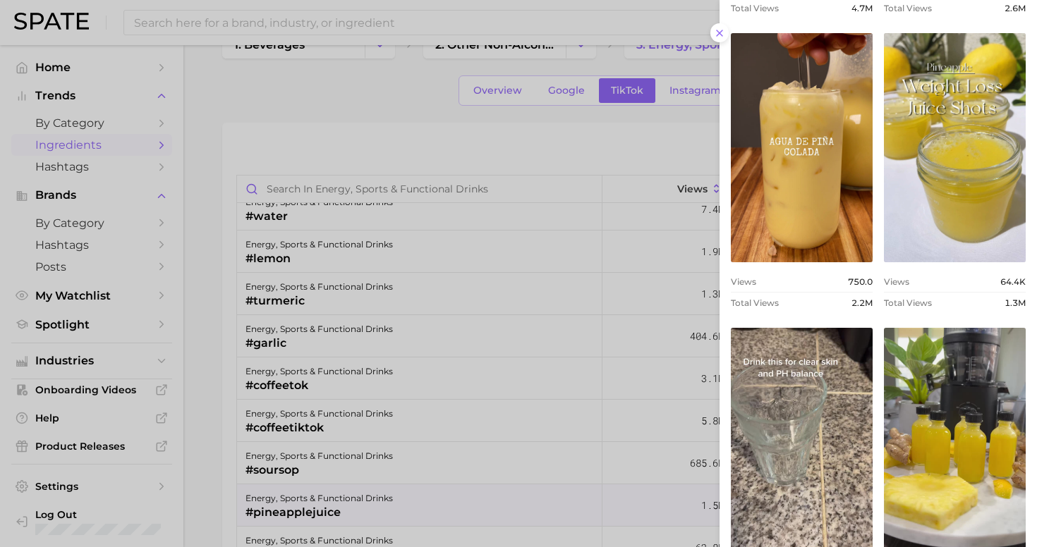
click at [217, 223] on div at bounding box center [518, 273] width 1037 height 547
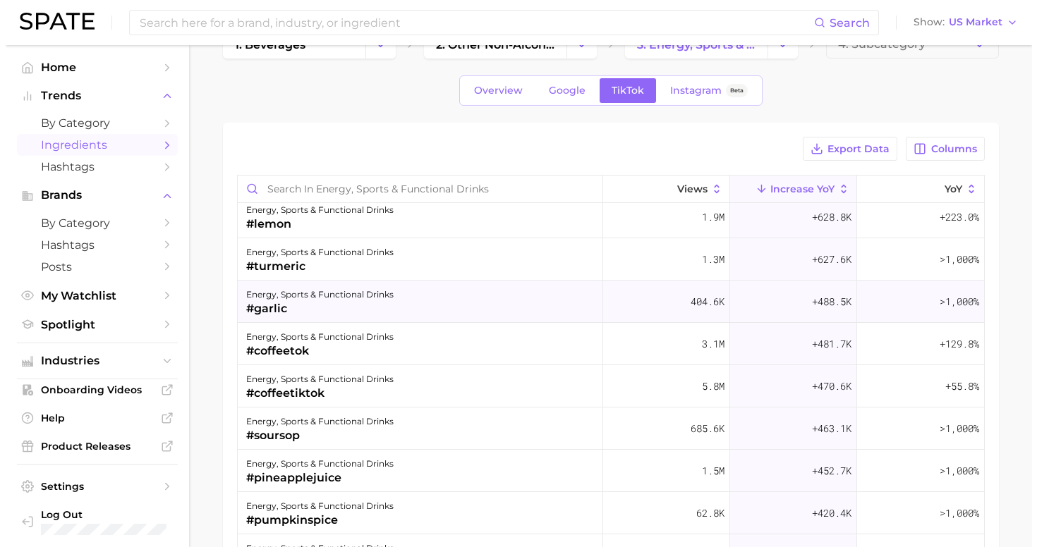
scroll to position [372, 0]
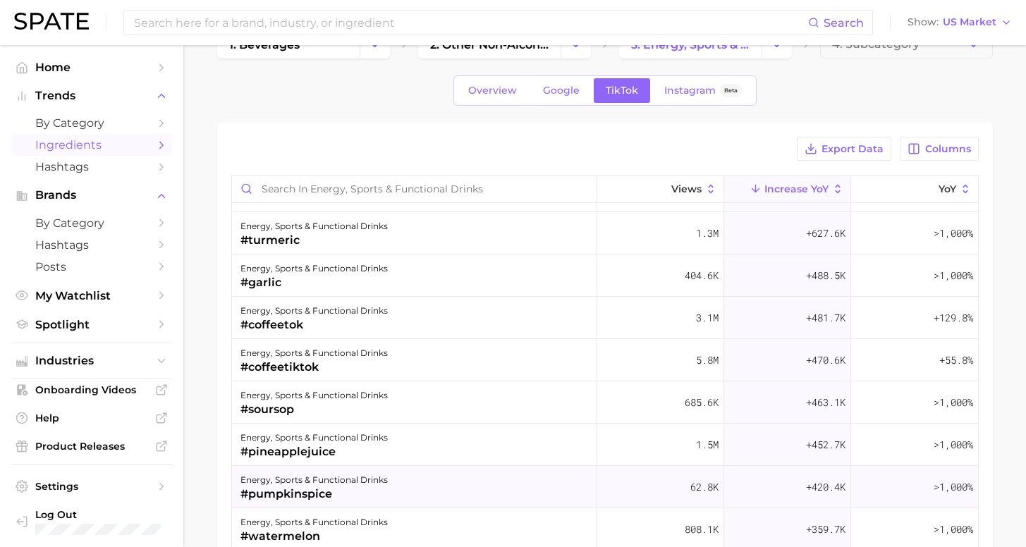
click at [350, 493] on div "#pumpkinspice" at bounding box center [314, 494] width 147 height 17
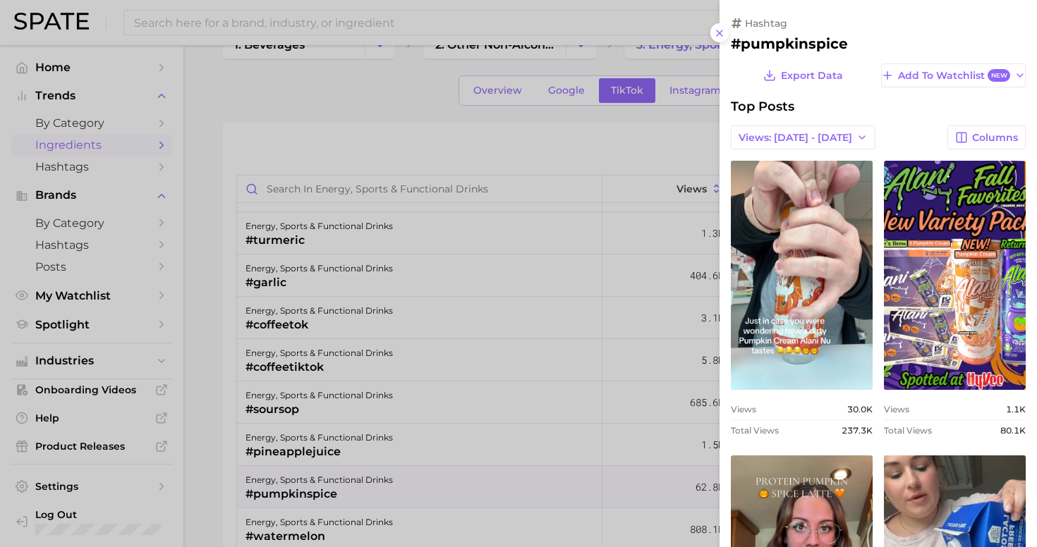
scroll to position [0, 0]
click at [815, 138] on span "Views: [DATE] - [DATE]" at bounding box center [796, 138] width 114 height 12
click at [781, 192] on button "Total Views" at bounding box center [797, 188] width 155 height 25
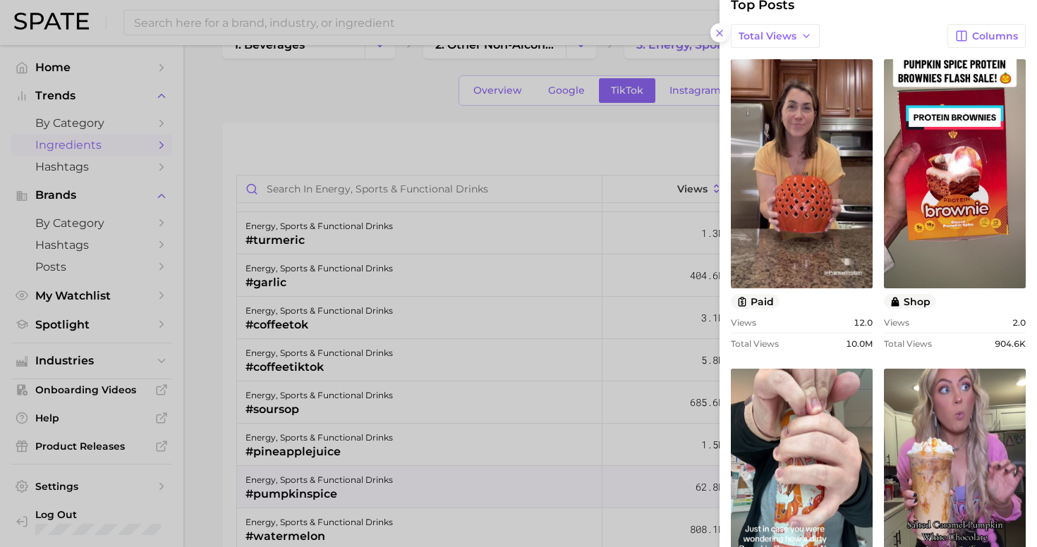
click at [208, 481] on div at bounding box center [518, 273] width 1037 height 547
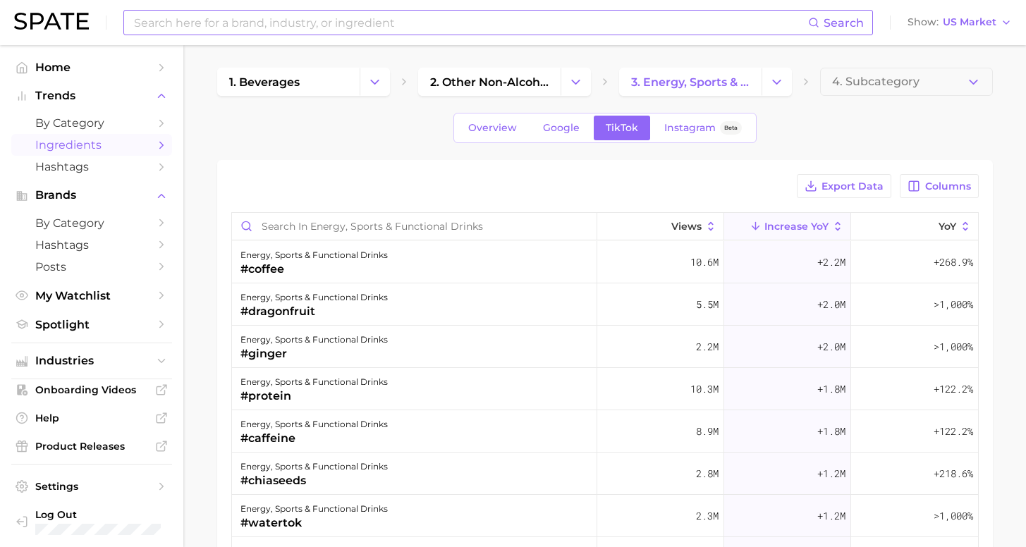
click at [366, 23] on input at bounding box center [471, 23] width 676 height 24
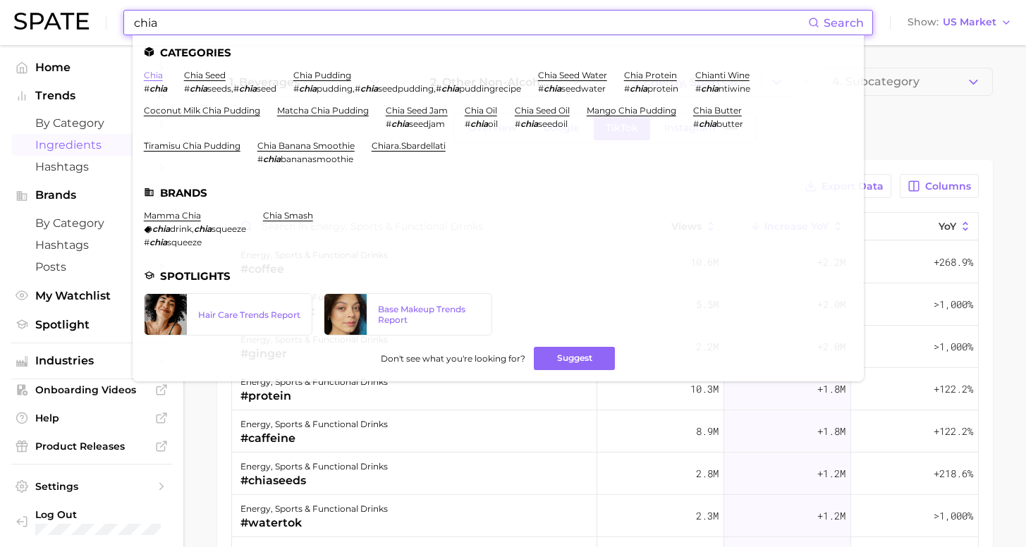
type input "chia"
click at [157, 72] on link "chia" at bounding box center [153, 75] width 19 height 11
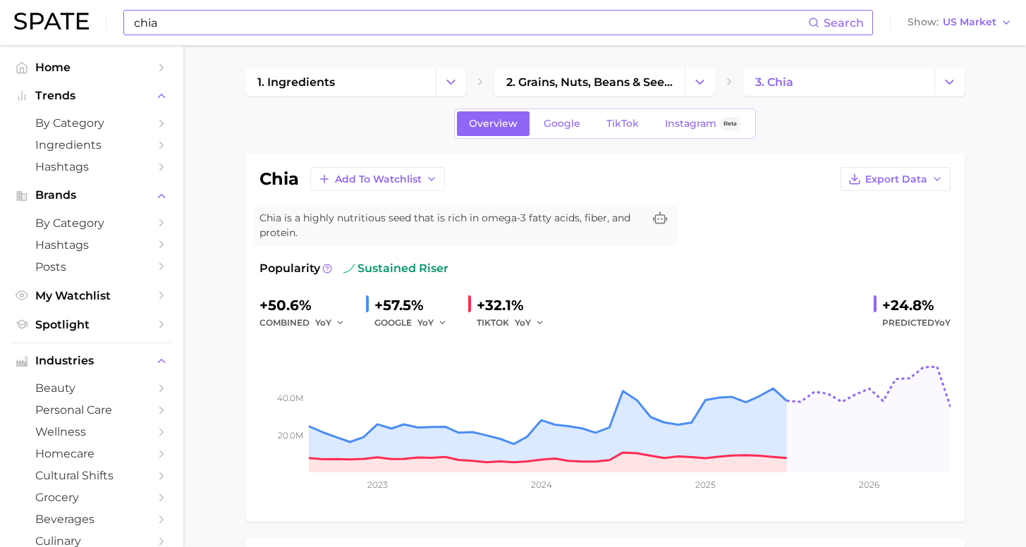
click at [229, 25] on input "chia" at bounding box center [471, 23] width 676 height 24
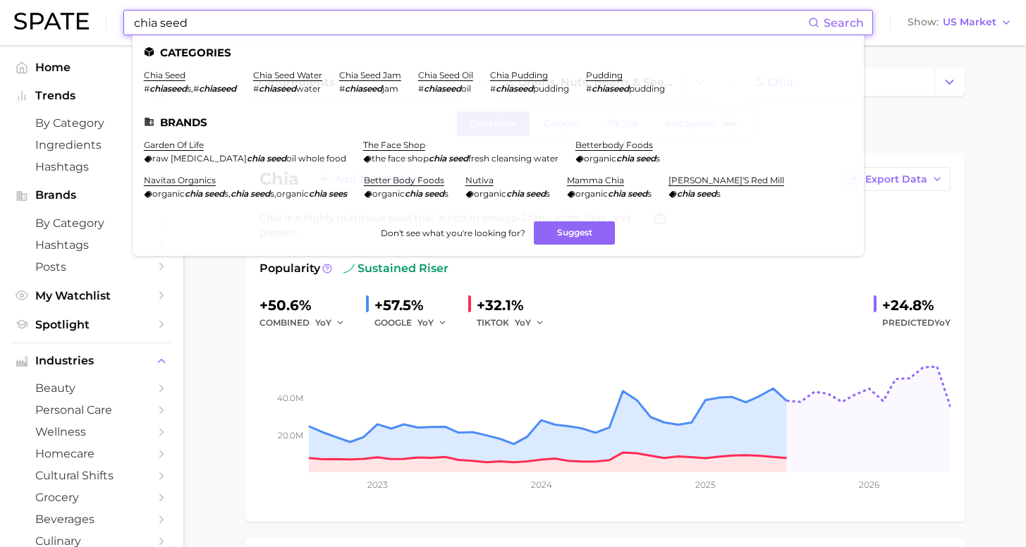
type input "chia seed"
click at [169, 69] on ul "Categories chia seed # chiaseed s , # chiaseed chia seed water # chiaseed water…" at bounding box center [499, 145] width 732 height 221
click at [171, 77] on link "chia seed" at bounding box center [165, 75] width 42 height 11
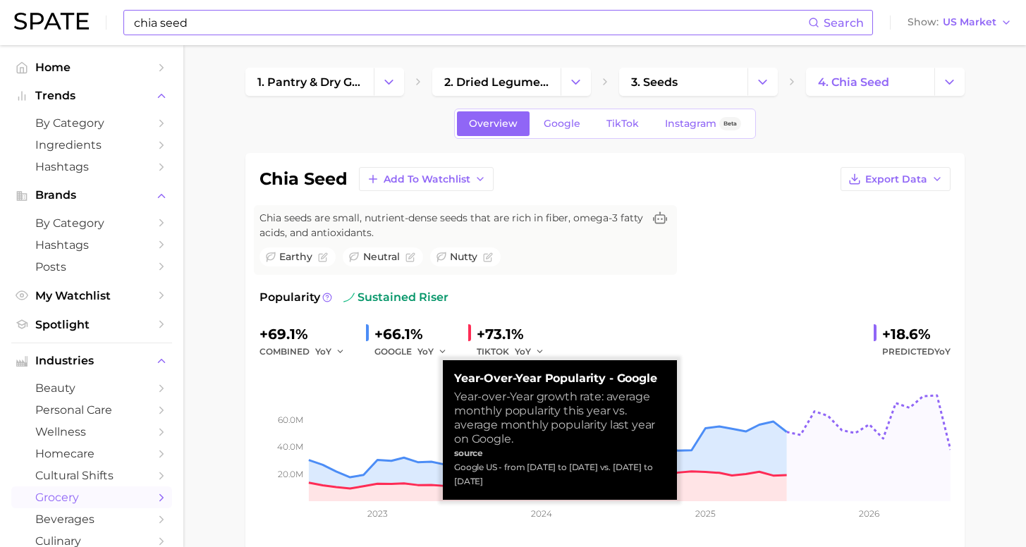
drag, startPoint x: 500, startPoint y: 454, endPoint x: 508, endPoint y: 474, distance: 21.9
click at [508, 474] on div "Google US - from [DATE] to [DATE] vs. [DATE] to [DATE]" at bounding box center [560, 475] width 212 height 28
copy div "from [DATE] to [DATE] vs. [DATE] to [DATE]"
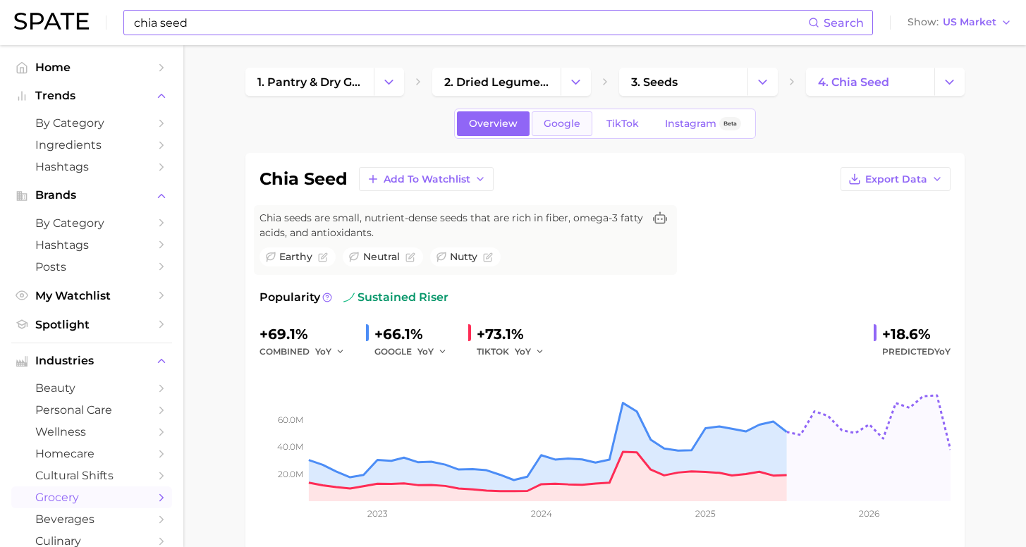
click at [566, 129] on span "Google" at bounding box center [562, 124] width 37 height 12
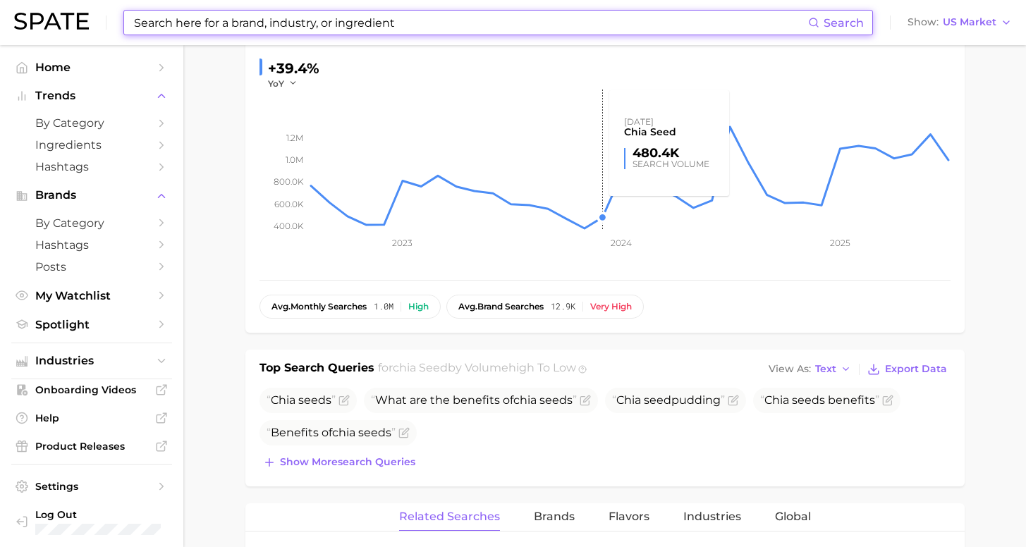
scroll to position [269, 0]
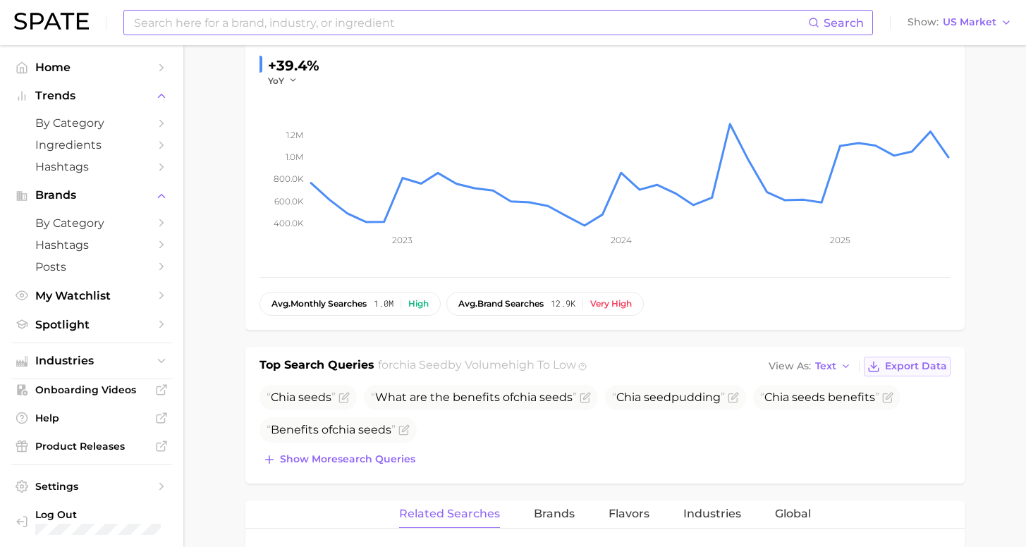
click at [928, 365] on span "Export Data" at bounding box center [916, 366] width 62 height 12
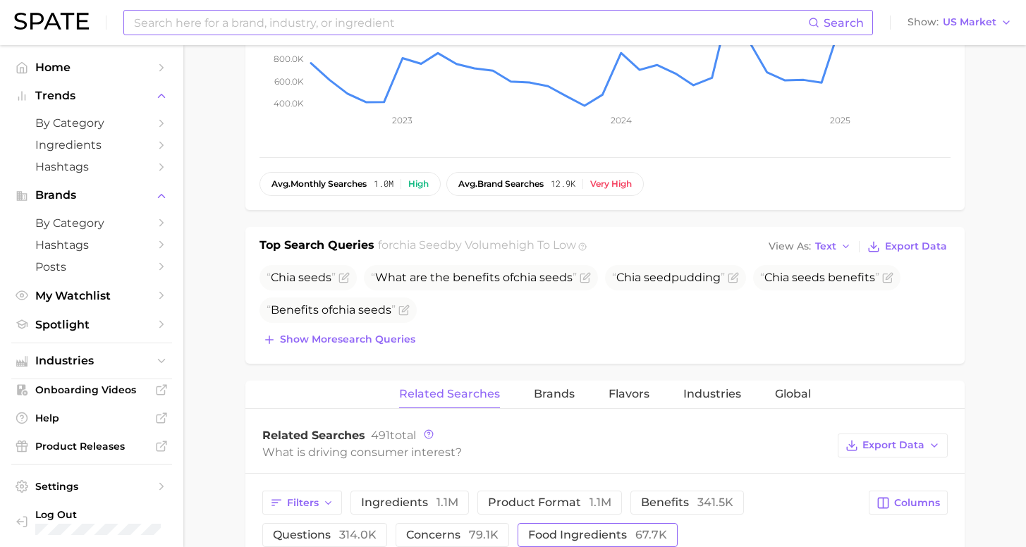
scroll to position [517, 0]
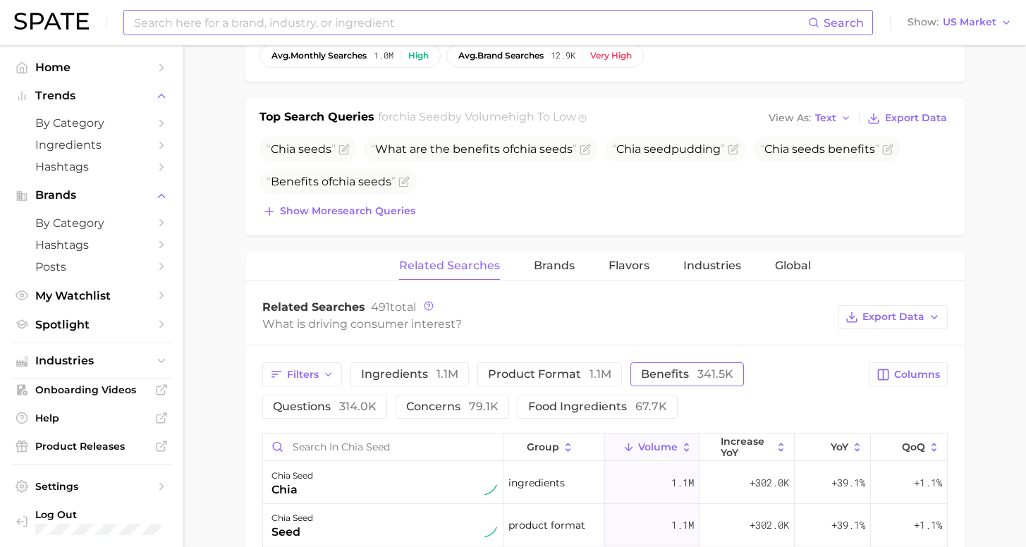
click at [641, 376] on span "benefits 341.5k" at bounding box center [687, 374] width 92 height 13
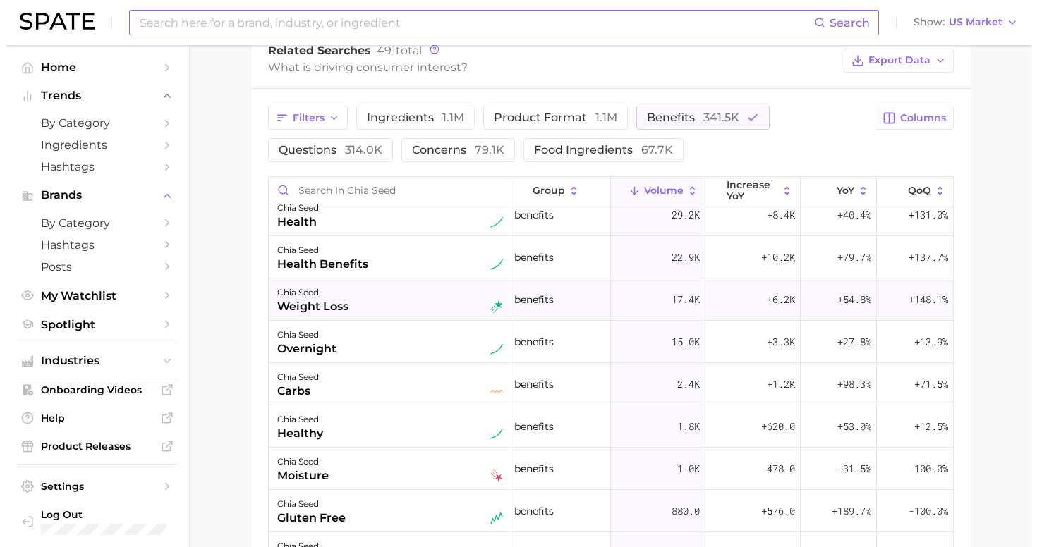
scroll to position [0, 0]
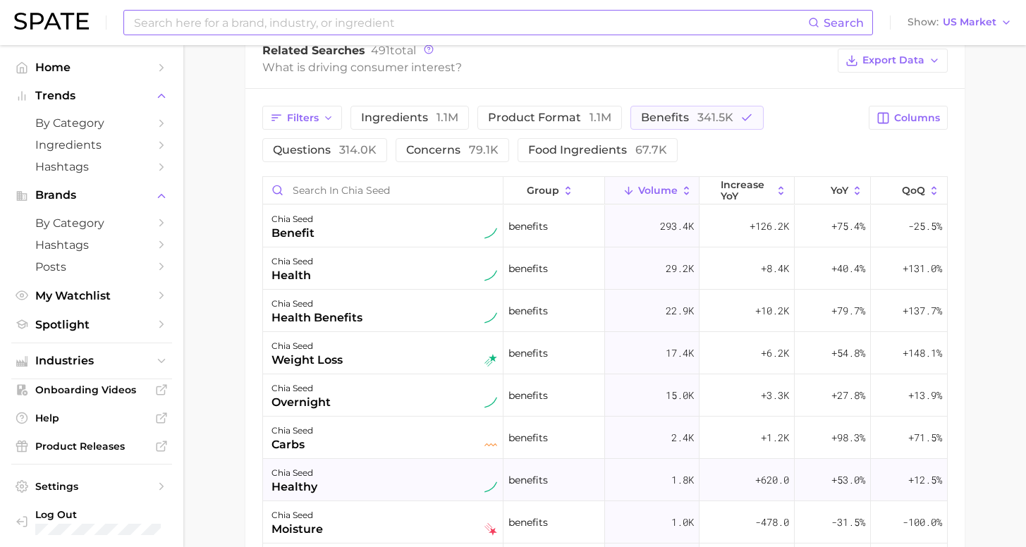
click at [380, 481] on div "chia seed healthy" at bounding box center [385, 480] width 226 height 31
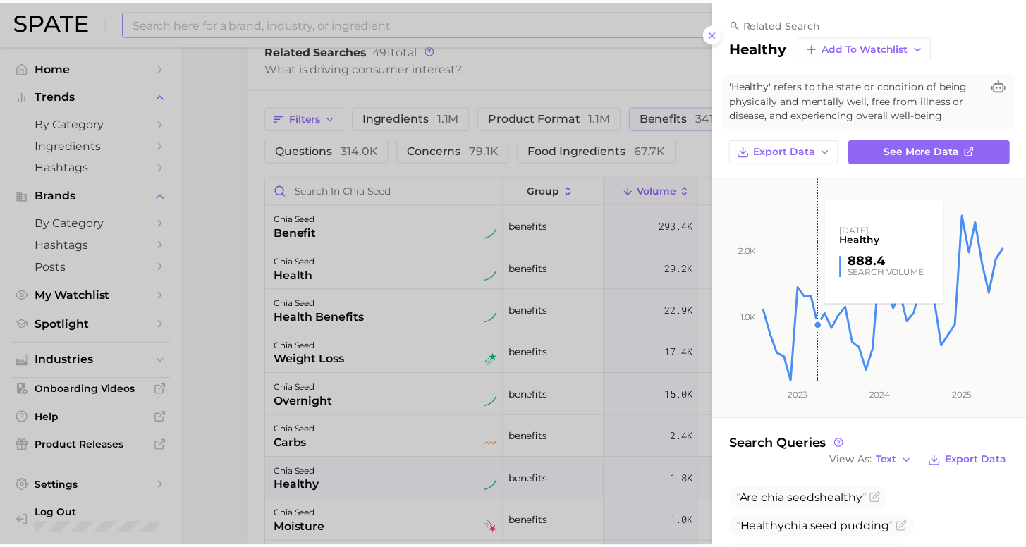
scroll to position [18, 0]
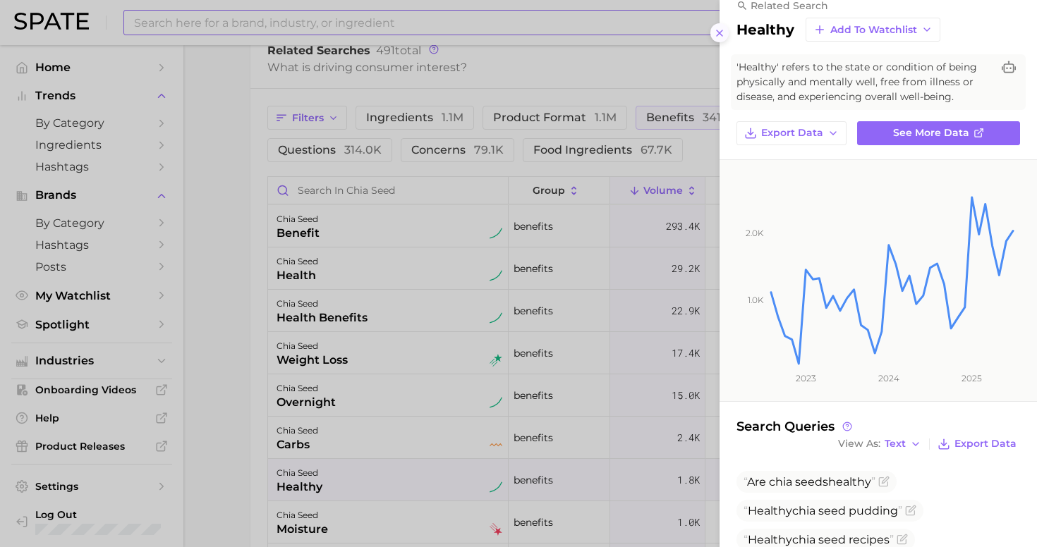
click at [715, 28] on icon at bounding box center [719, 33] width 11 height 11
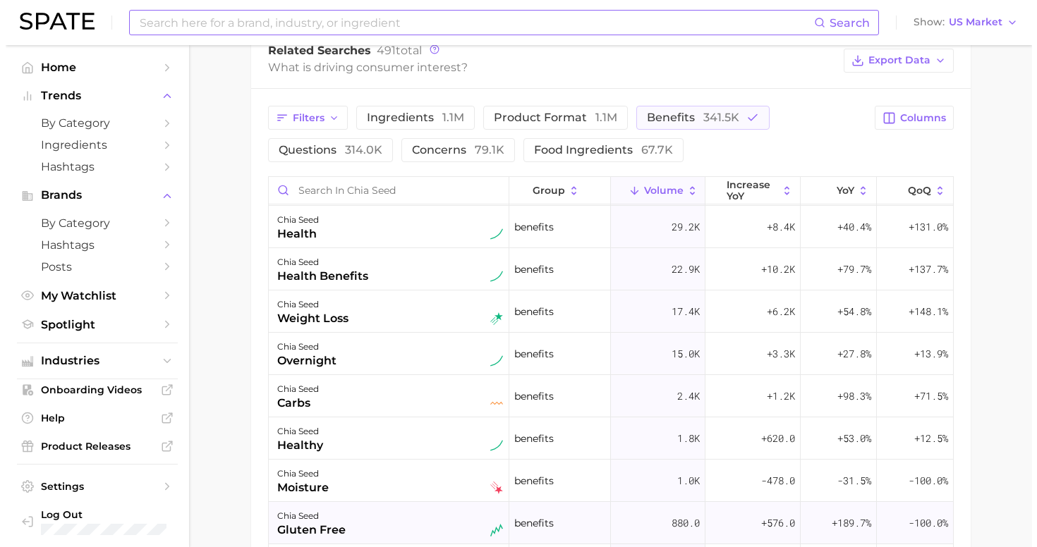
scroll to position [63, 0]
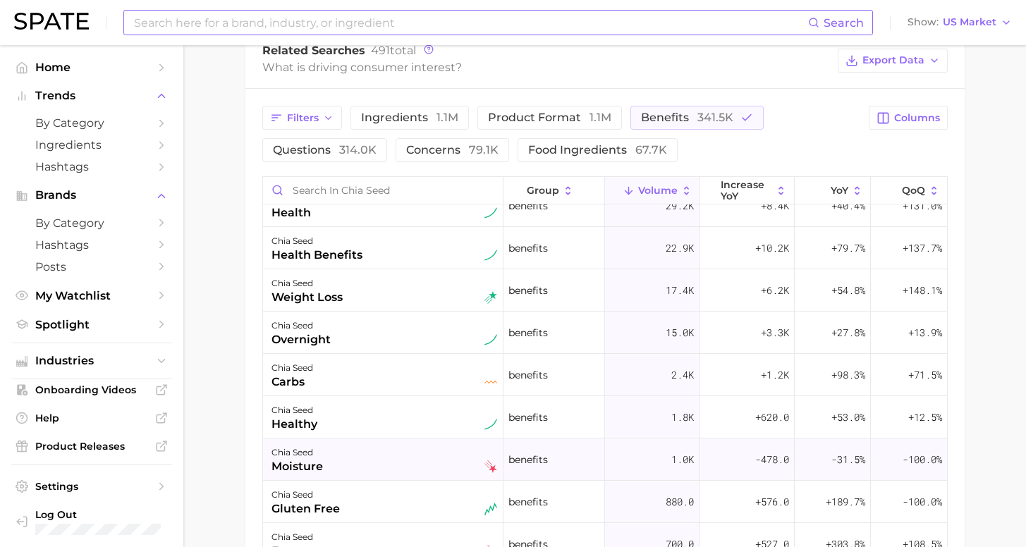
click at [404, 463] on div "chia seed moisture" at bounding box center [385, 459] width 226 height 31
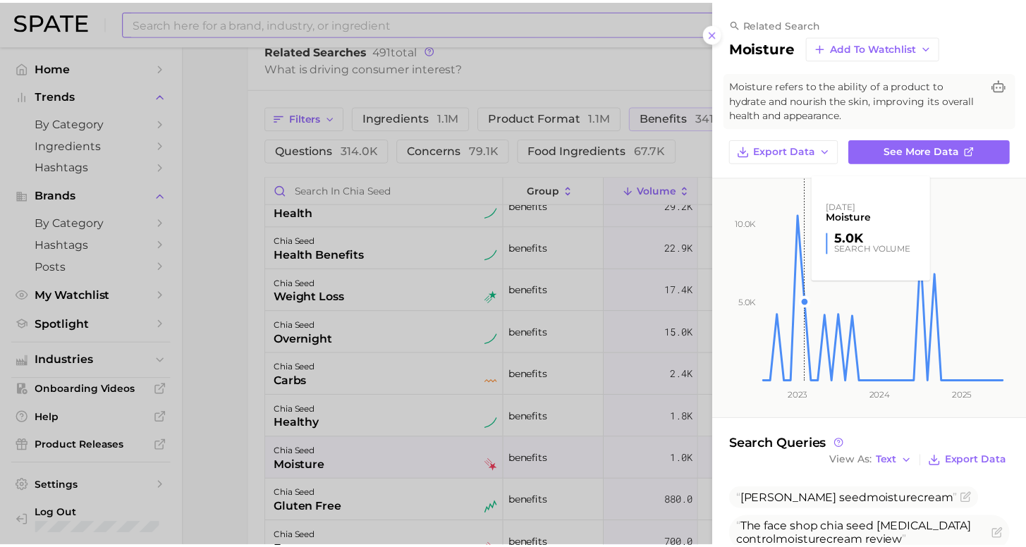
scroll to position [21, 0]
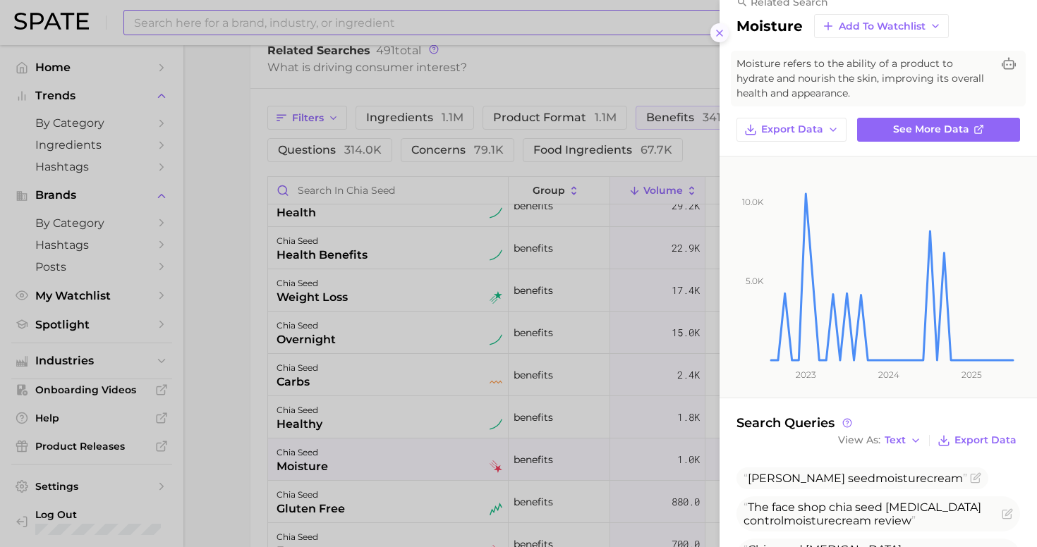
click at [719, 29] on icon at bounding box center [719, 33] width 11 height 11
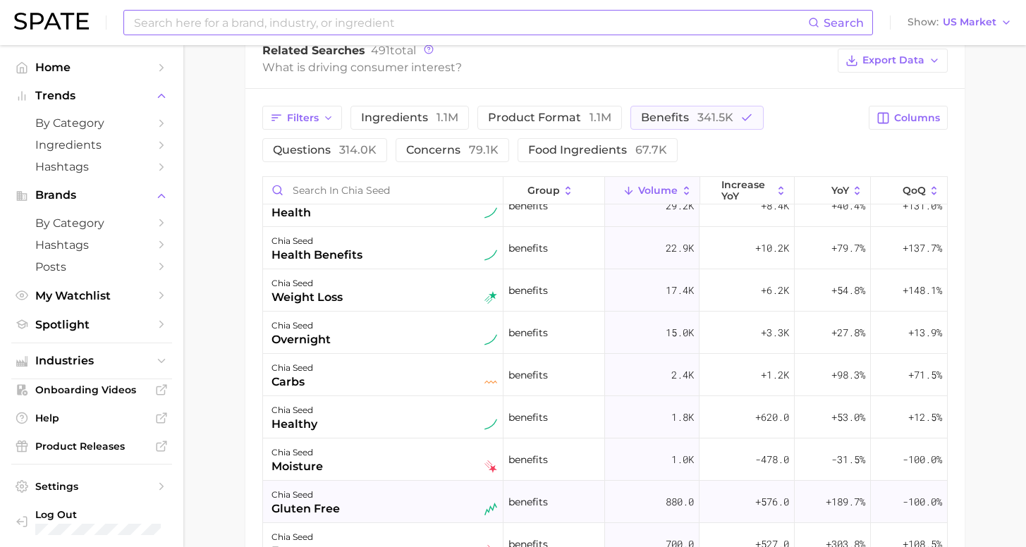
click at [375, 509] on div "chia seed gluten free" at bounding box center [385, 502] width 226 height 31
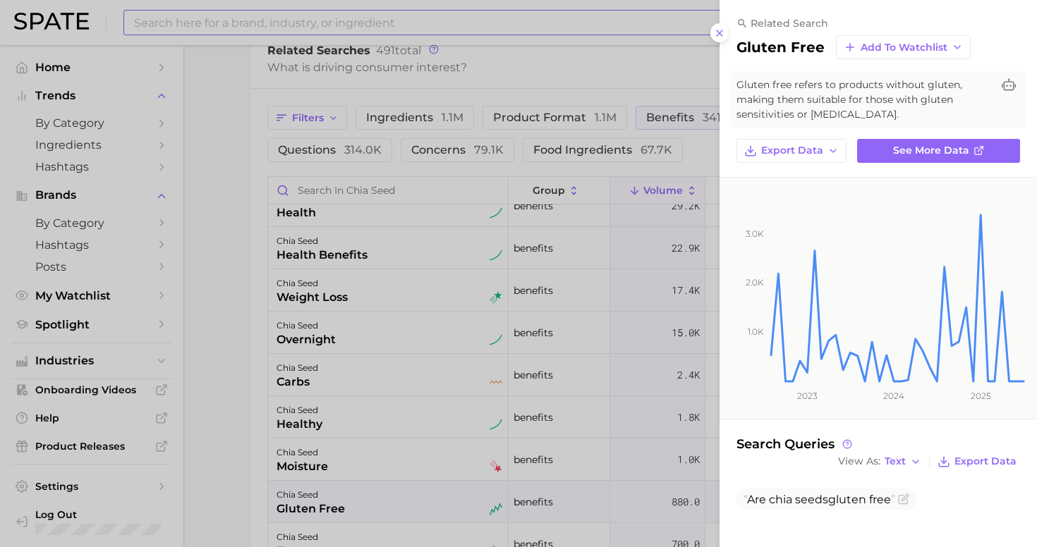
click at [719, 30] on icon at bounding box center [719, 33] width 11 height 11
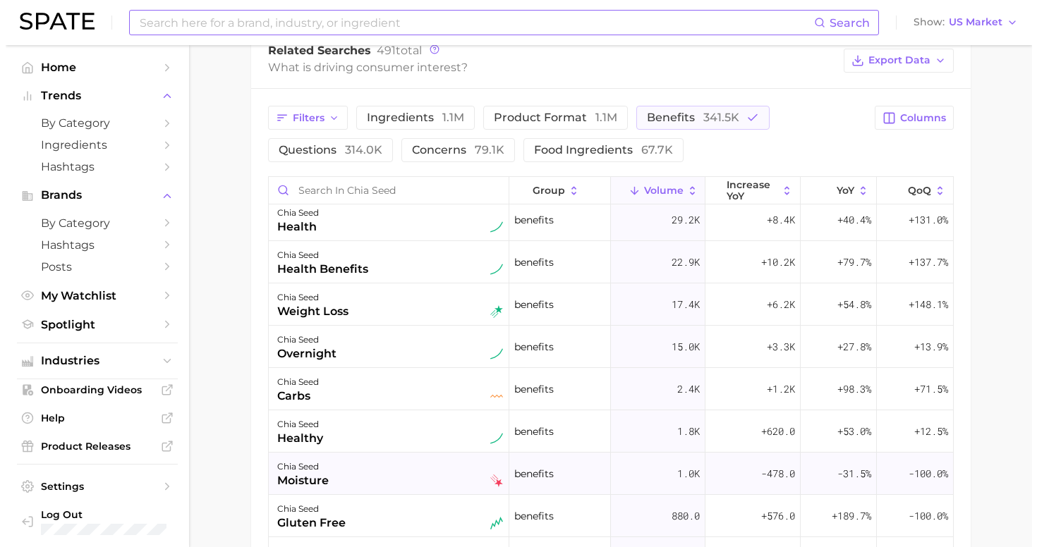
scroll to position [18, 0]
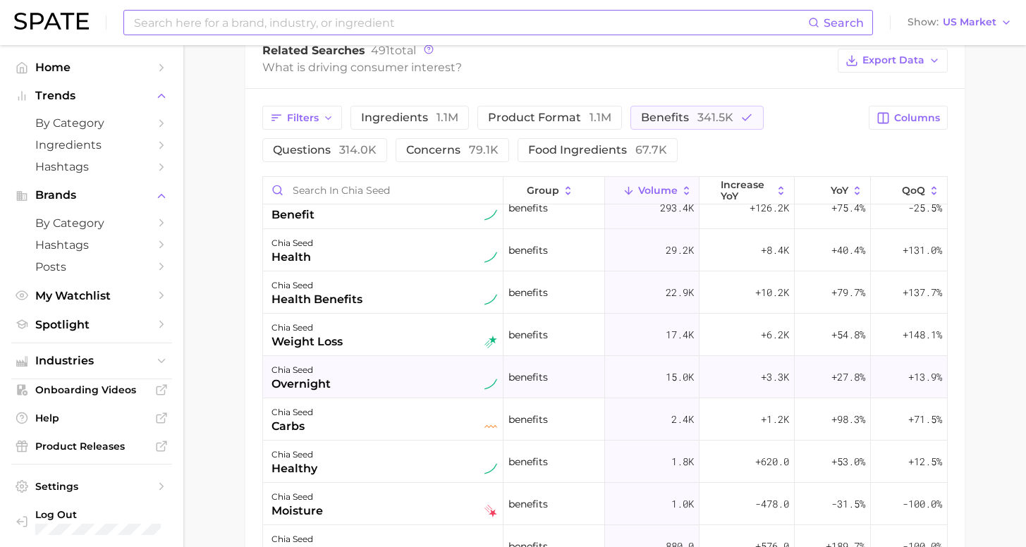
click at [406, 384] on div "chia seed overnight" at bounding box center [385, 377] width 226 height 31
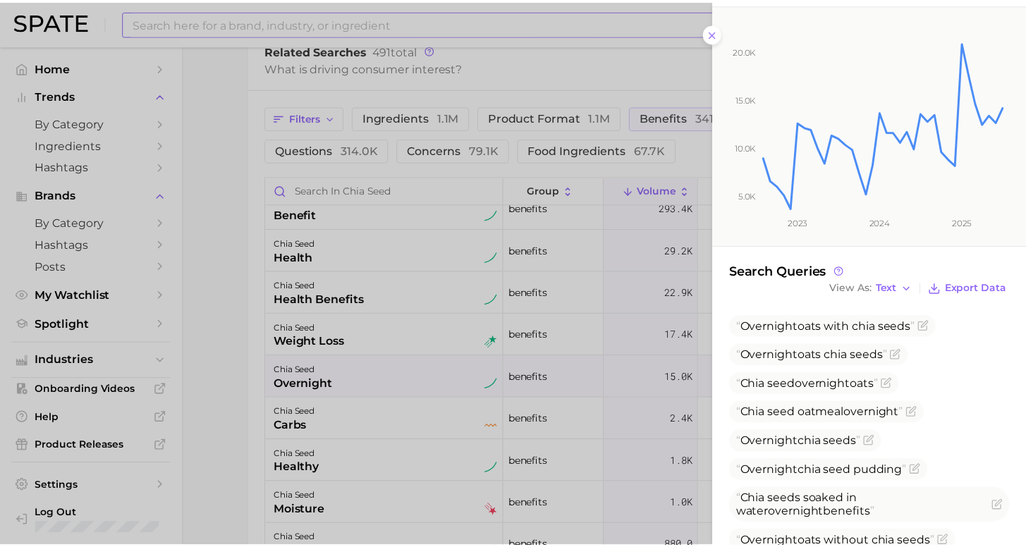
scroll to position [188, 0]
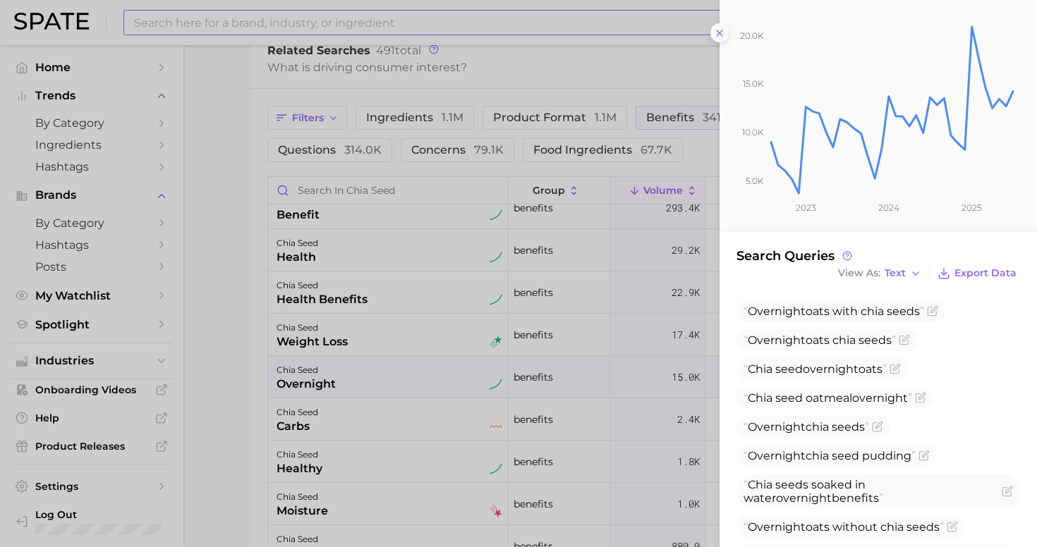
click at [715, 28] on icon at bounding box center [719, 33] width 11 height 11
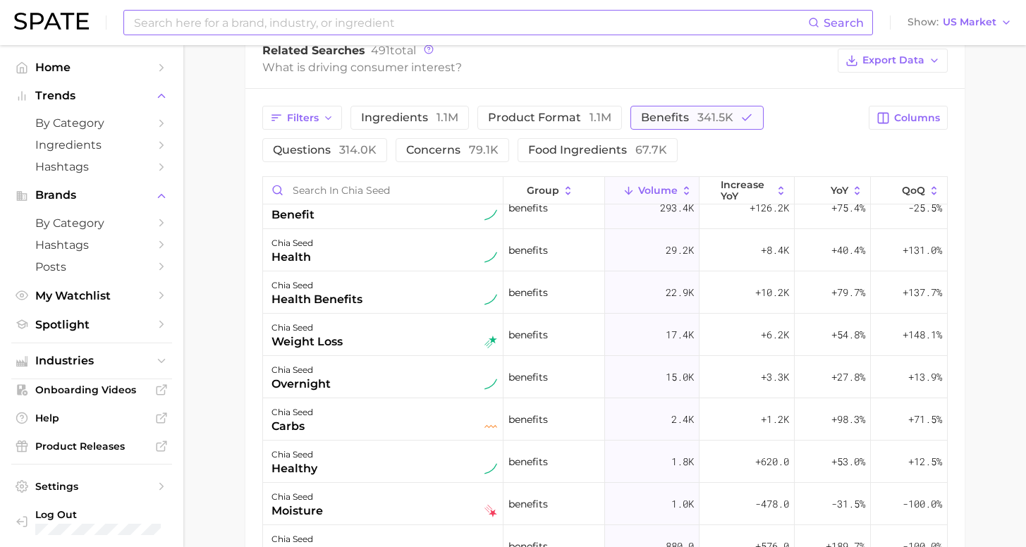
click at [702, 114] on span "341.5k" at bounding box center [716, 117] width 36 height 13
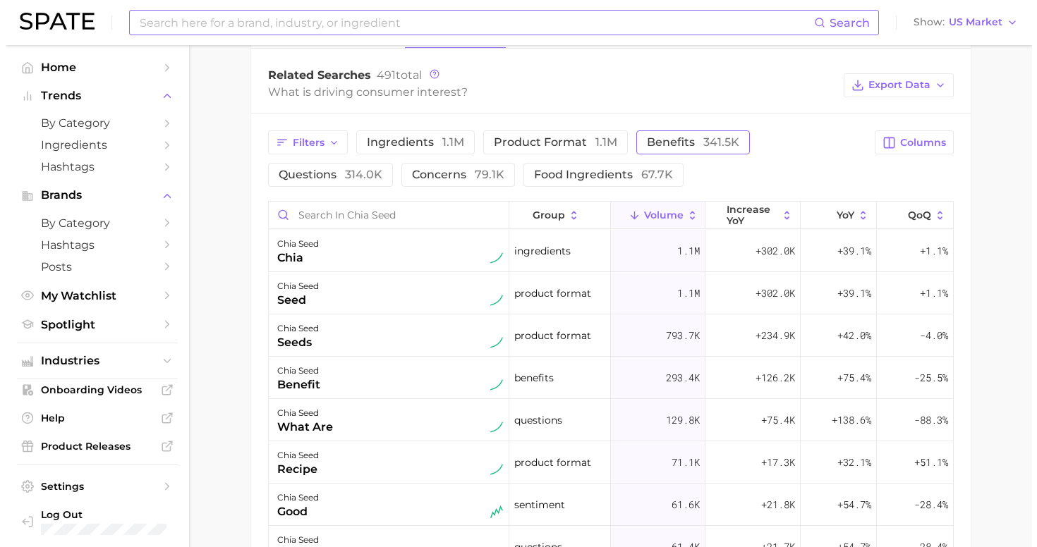
scroll to position [724, 0]
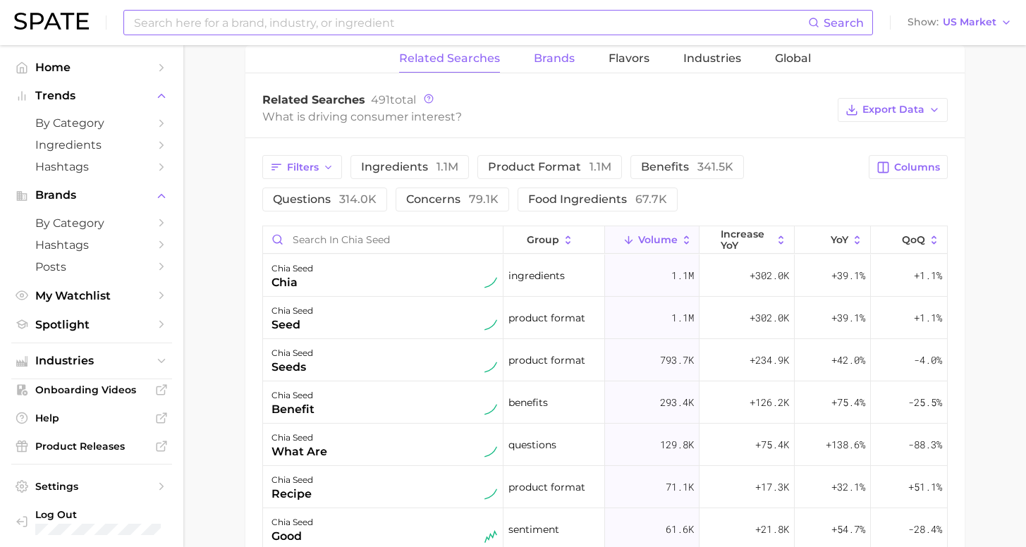
click at [561, 54] on span "Brands" at bounding box center [554, 58] width 41 height 13
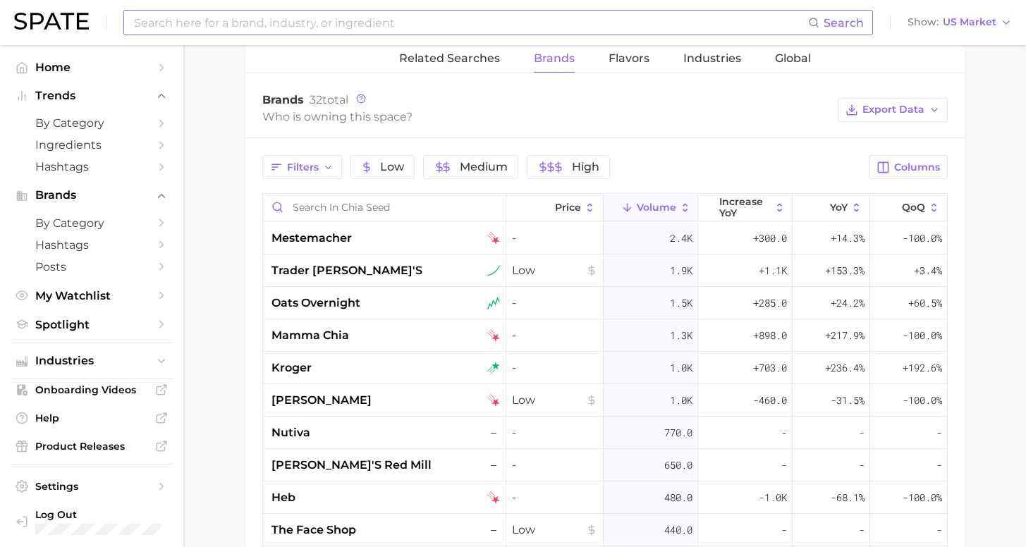
click at [650, 208] on span "Volume" at bounding box center [657, 207] width 40 height 11
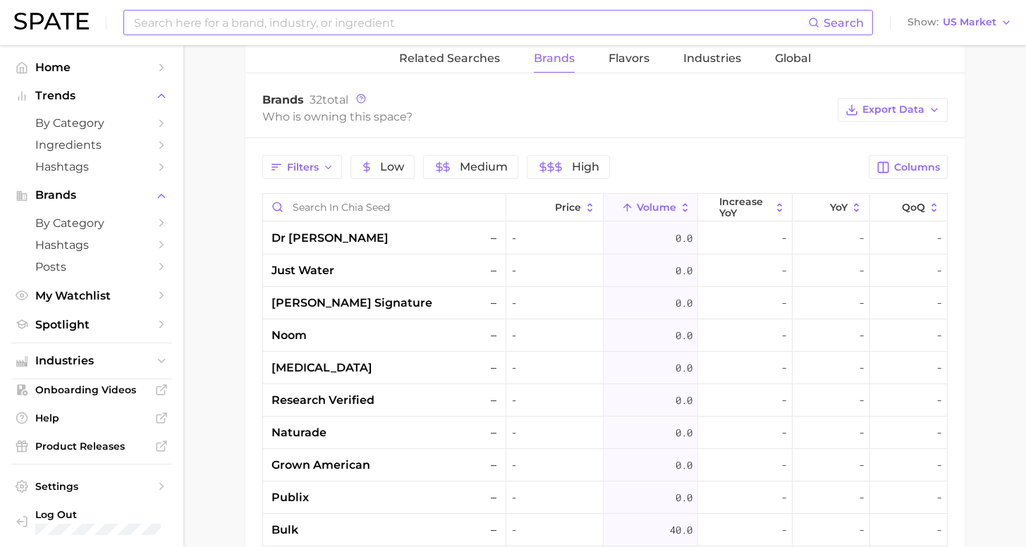
click at [650, 206] on span "Volume" at bounding box center [657, 207] width 40 height 11
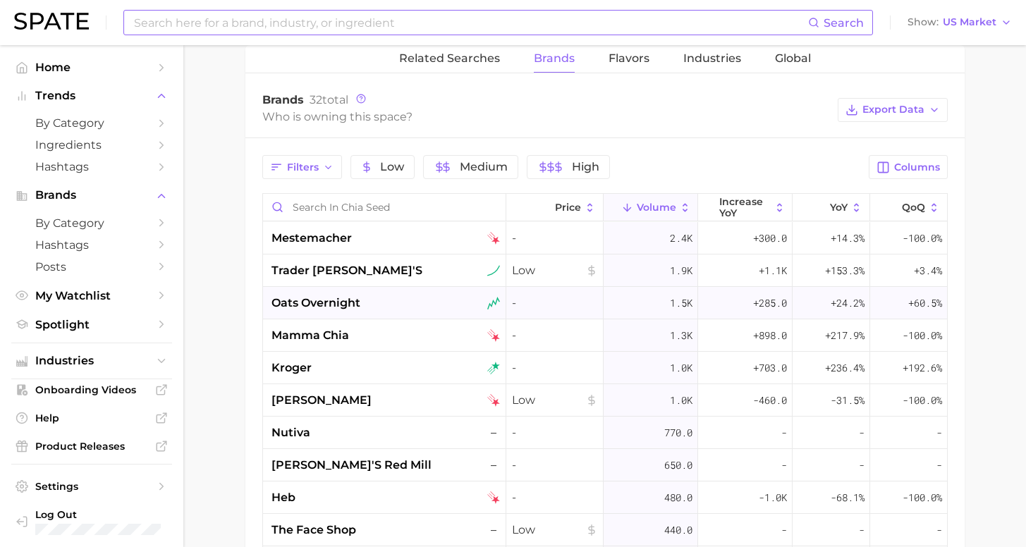
click at [330, 302] on span "oats overnight" at bounding box center [316, 303] width 89 height 17
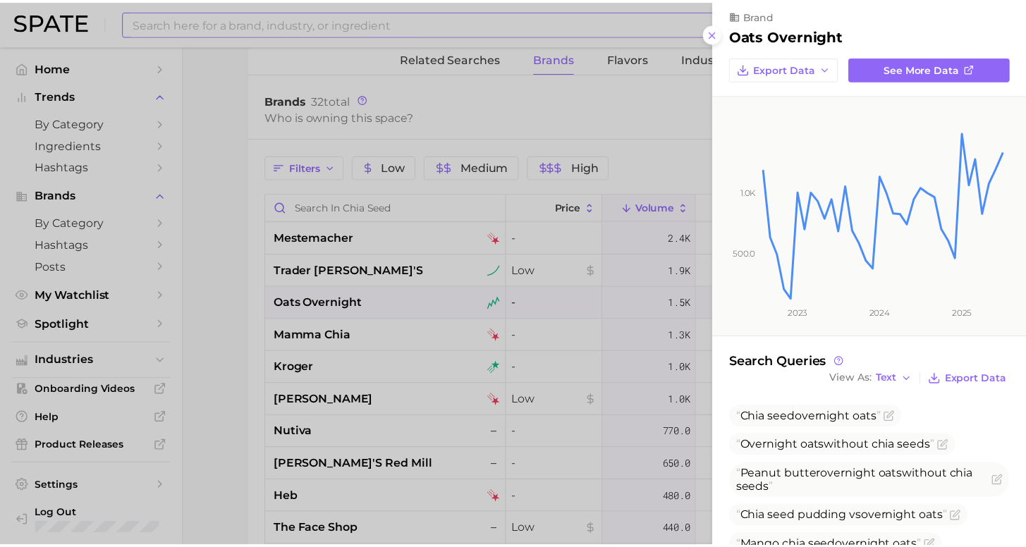
scroll to position [11, 0]
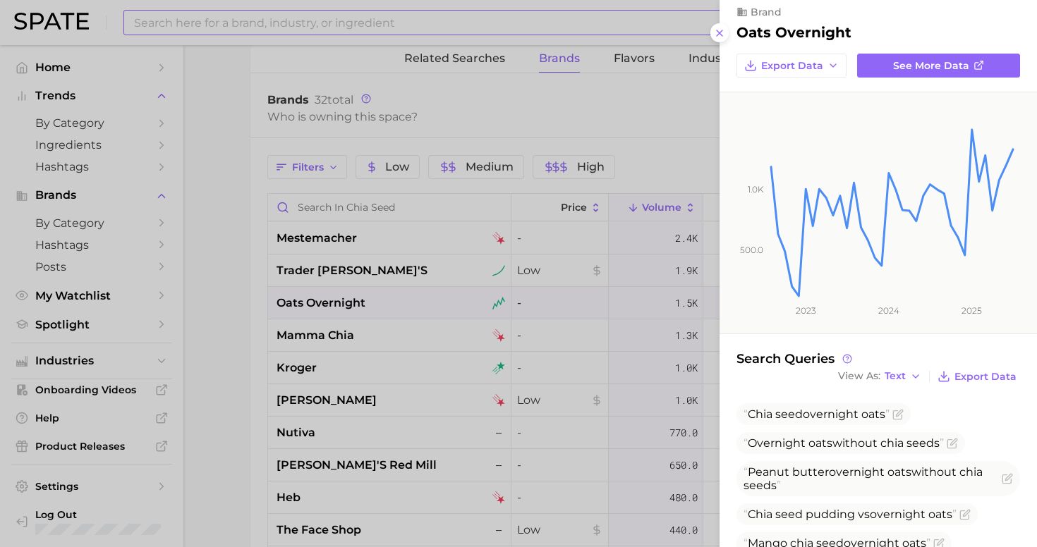
click at [237, 346] on div at bounding box center [518, 273] width 1037 height 547
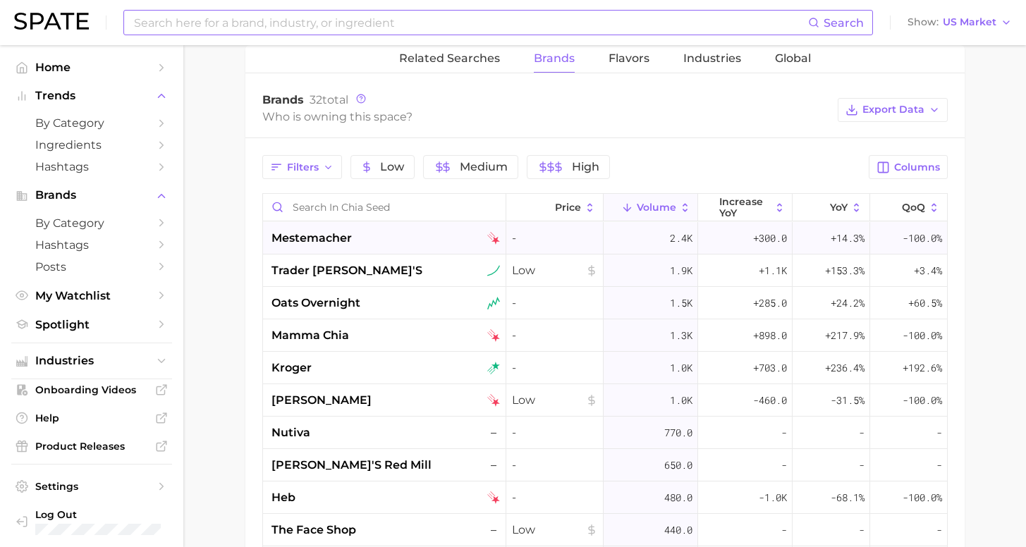
click at [432, 232] on div "mestemacher" at bounding box center [386, 238] width 229 height 17
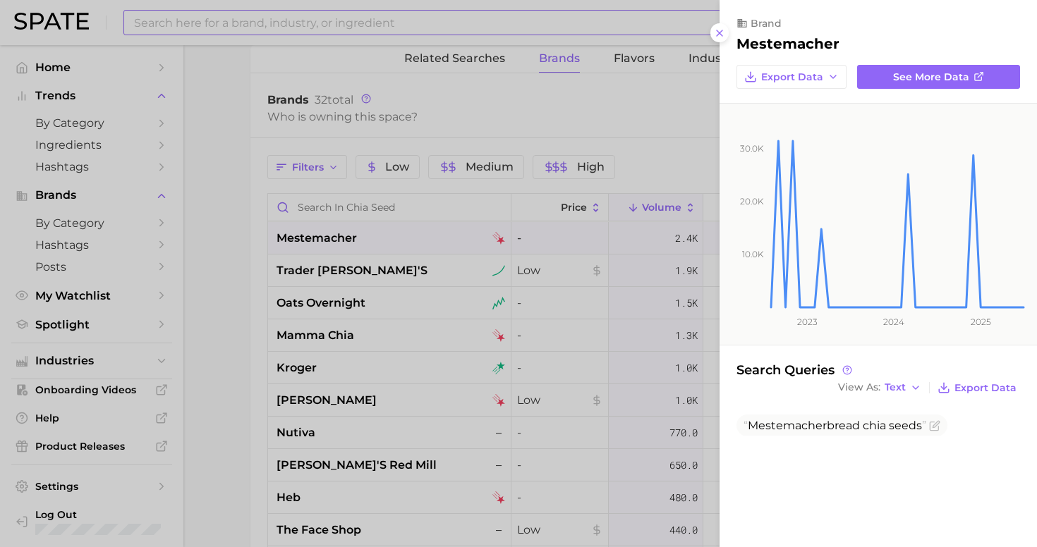
click at [841, 482] on div "brand mestemacher Export Data See more data 10.0k 20.0k 30.0k 2023 2024 2025 Se…" at bounding box center [878, 273] width 317 height 547
drag, startPoint x: 814, startPoint y: 420, endPoint x: 748, endPoint y: 429, distance: 66.2
click at [748, 429] on span "Mestemacher" at bounding box center [787, 425] width 79 height 13
copy span "Mestemacher"
click at [654, 126] on div at bounding box center [518, 273] width 1037 height 547
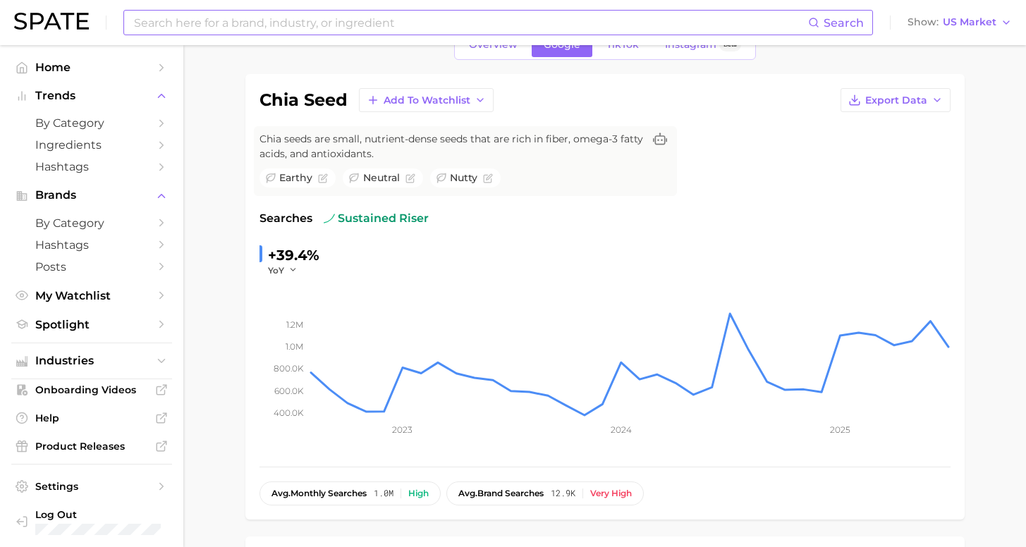
scroll to position [0, 0]
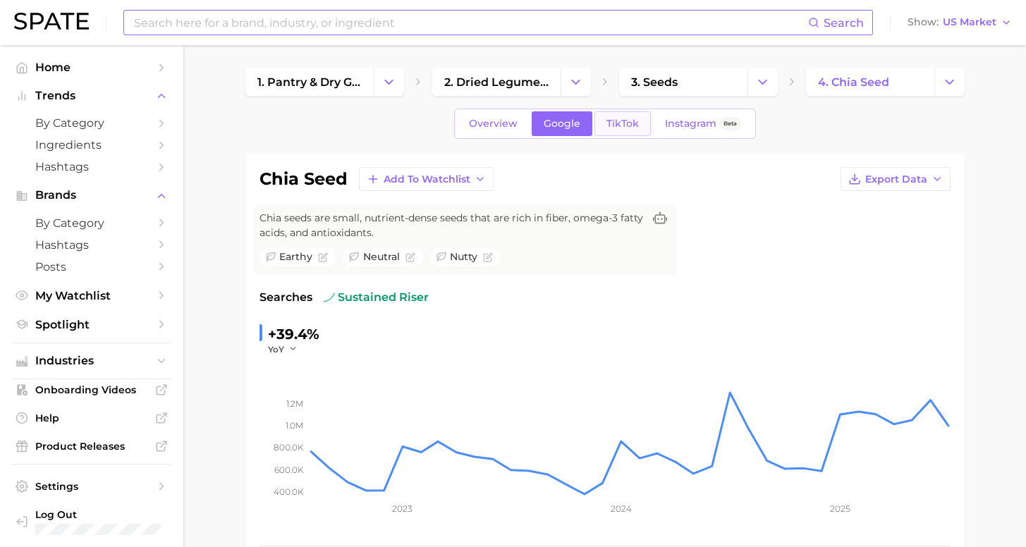
click at [622, 126] on span "TikTok" at bounding box center [623, 124] width 32 height 12
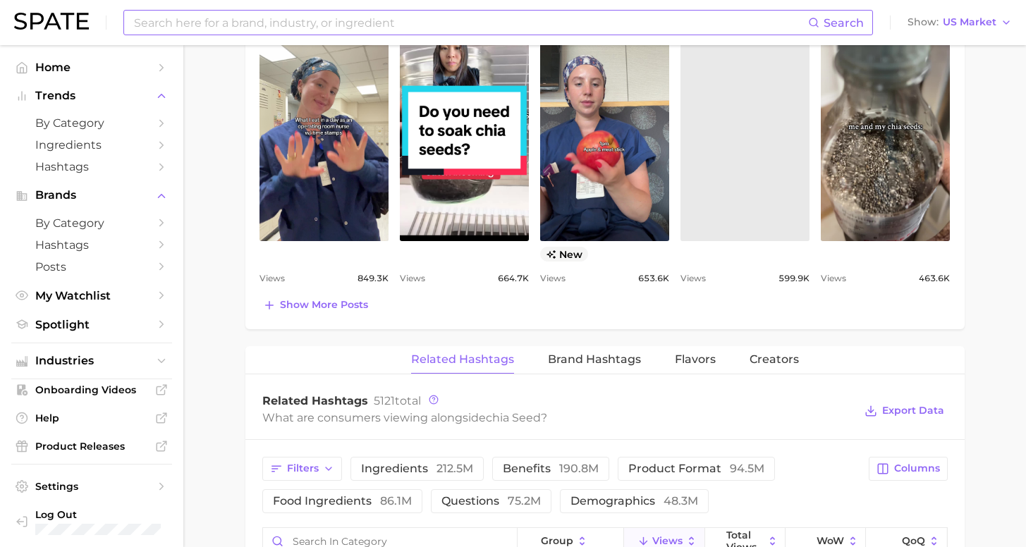
scroll to position [914, 0]
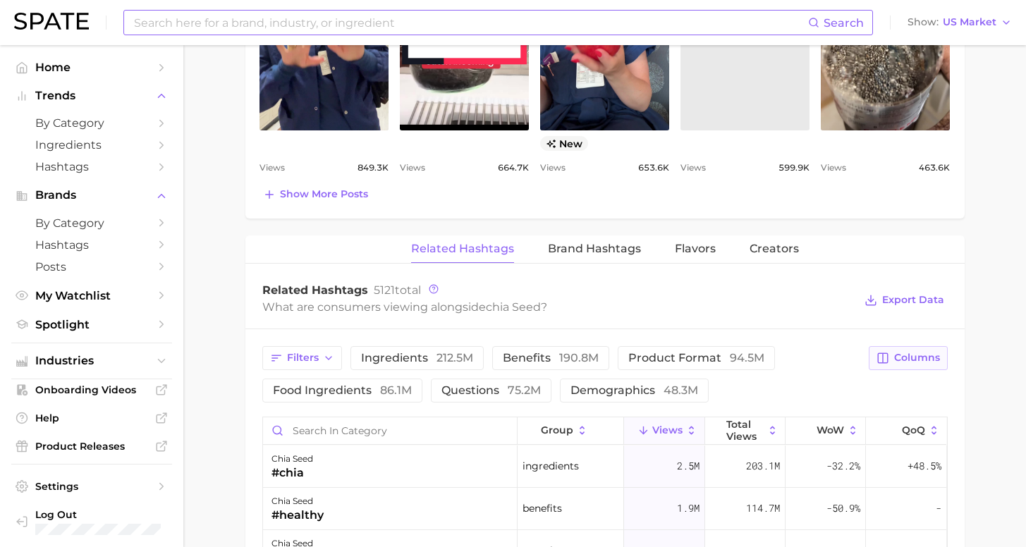
click at [915, 361] on span "Columns" at bounding box center [918, 358] width 46 height 12
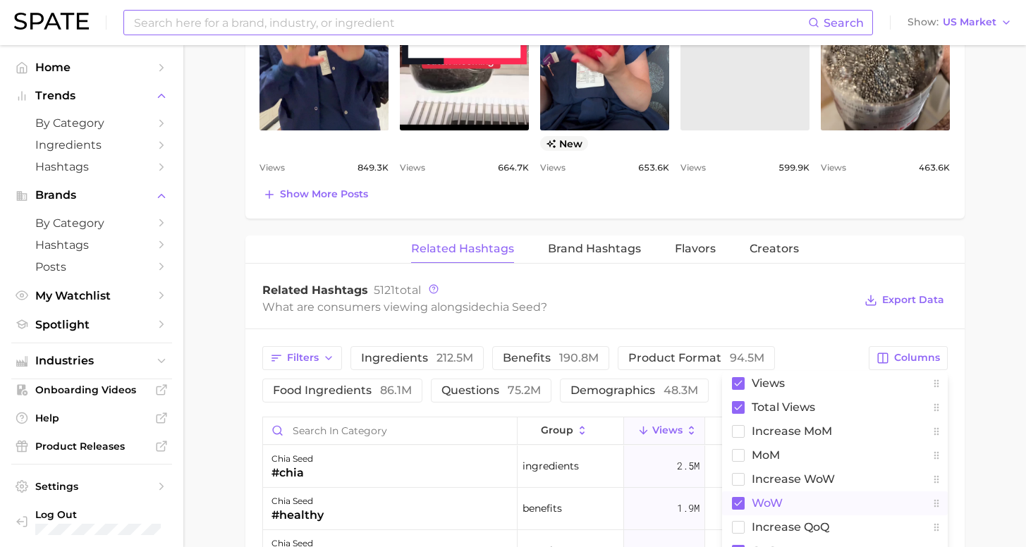
click at [757, 500] on span "WoW" at bounding box center [767, 503] width 31 height 12
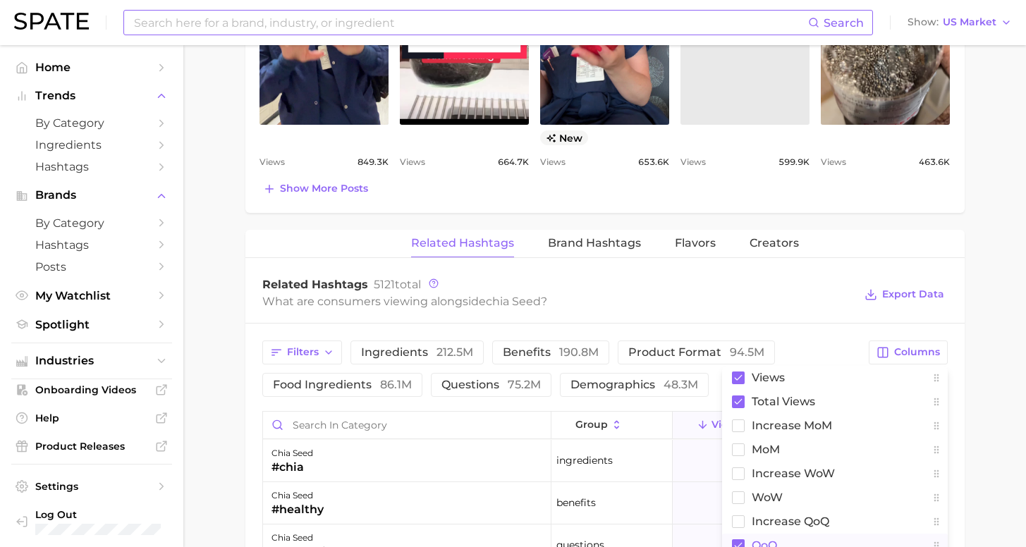
scroll to position [1029, 0]
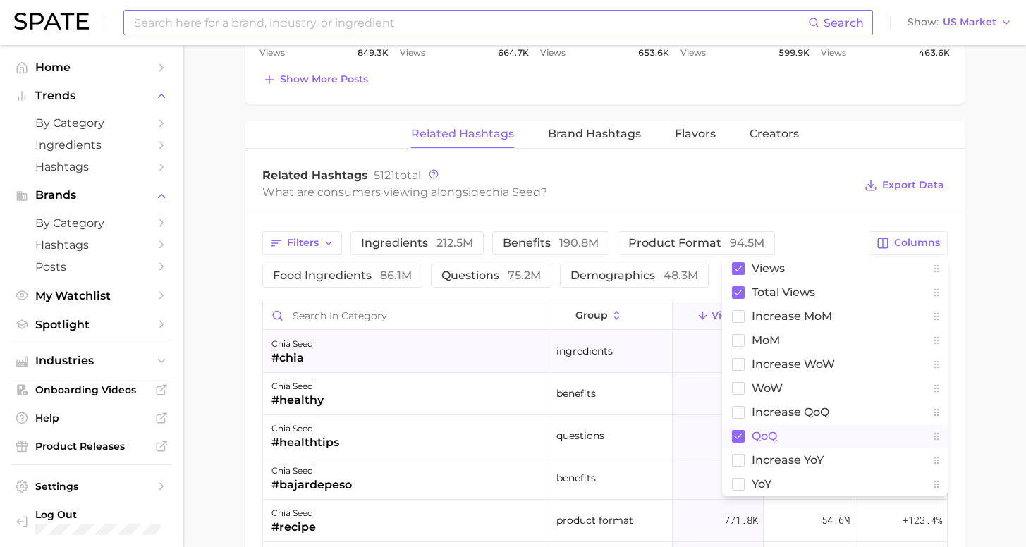
drag, startPoint x: 756, startPoint y: 435, endPoint x: 693, endPoint y: 371, distance: 90.3
click at [753, 438] on span "QoQ" at bounding box center [764, 436] width 25 height 12
click at [693, 283] on div "Filters ingredients 212.5m benefits 190.8m product format 94.5m food ingredient…" at bounding box center [561, 259] width 599 height 56
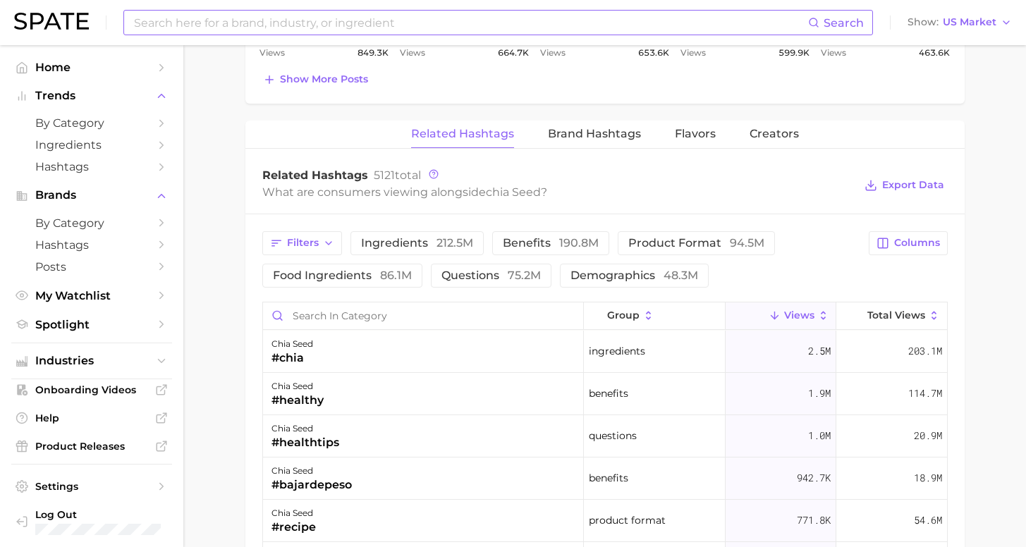
click at [795, 317] on span "Views" at bounding box center [799, 315] width 30 height 11
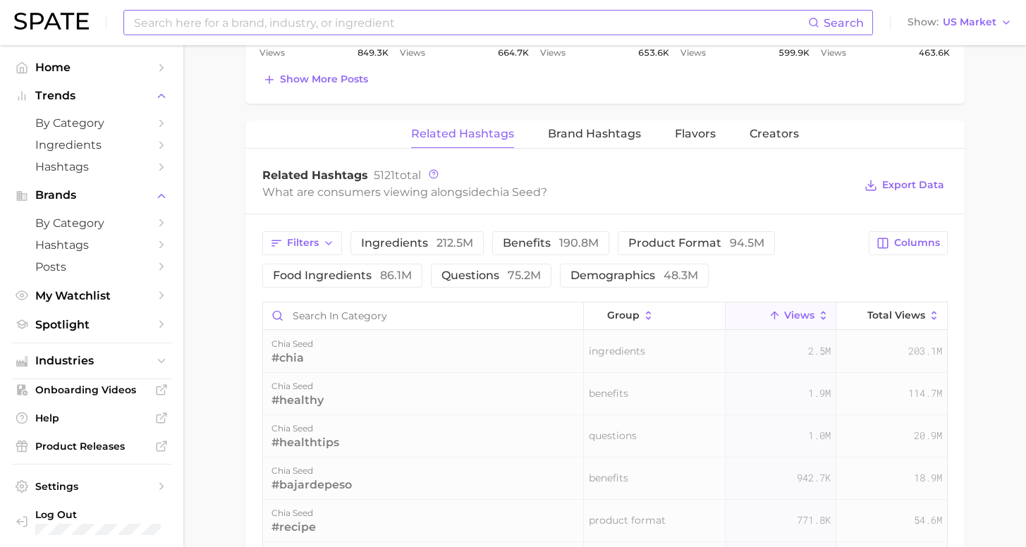
click at [785, 318] on span "Views" at bounding box center [799, 315] width 30 height 11
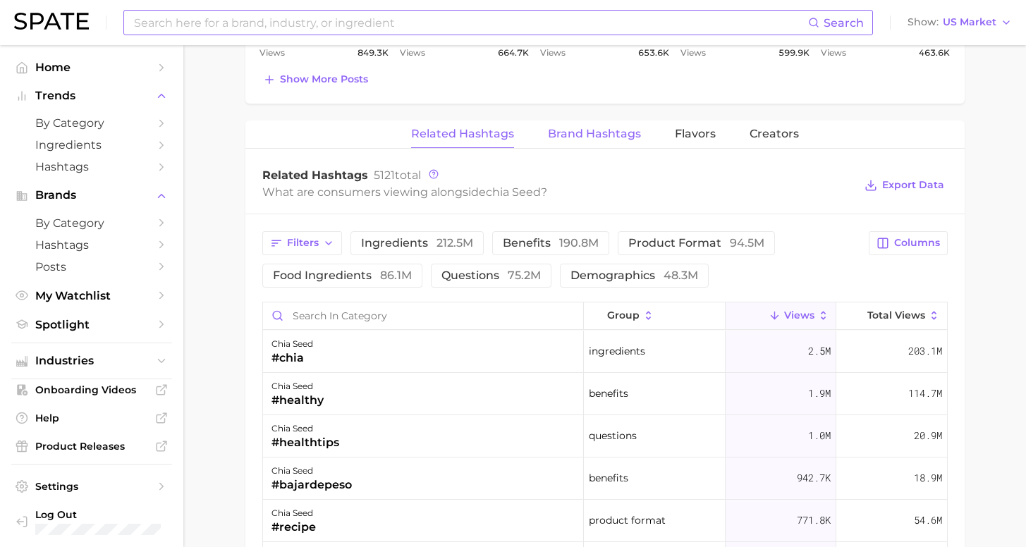
click at [579, 135] on span "Brand Hashtags" at bounding box center [594, 134] width 93 height 13
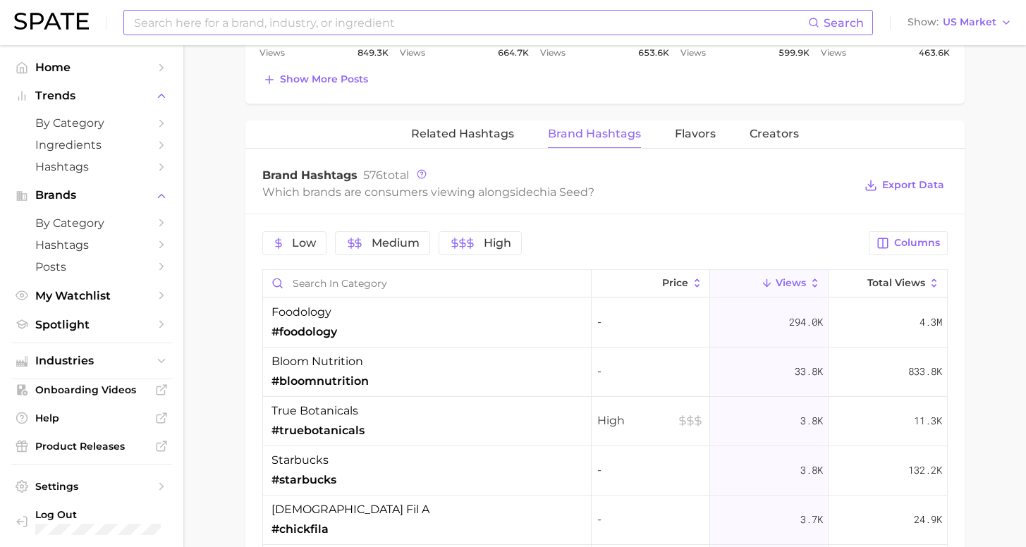
click at [738, 289] on button "Views" at bounding box center [769, 284] width 119 height 28
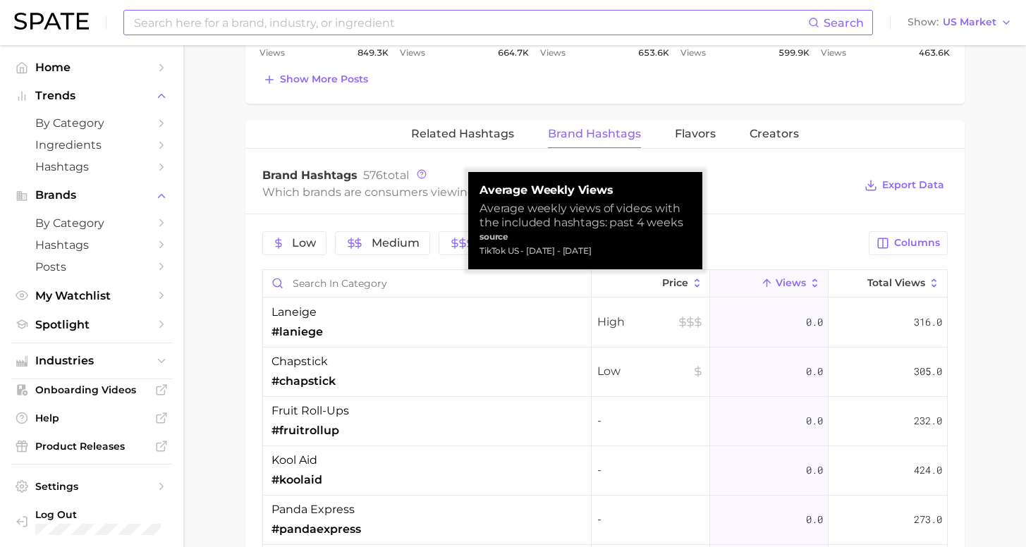
click at [739, 286] on button "Views" at bounding box center [769, 284] width 119 height 28
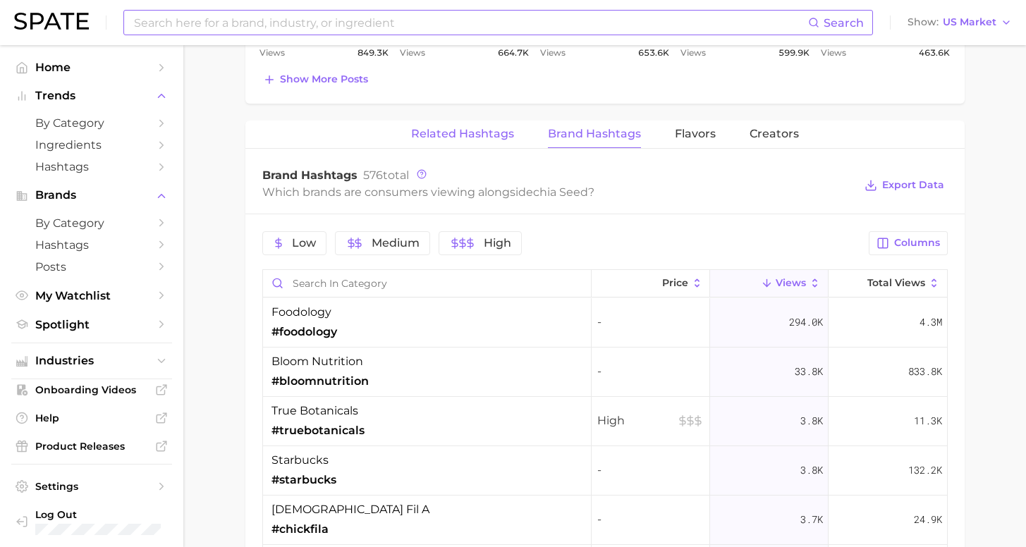
click at [483, 138] on span "Related Hashtags" at bounding box center [462, 134] width 103 height 13
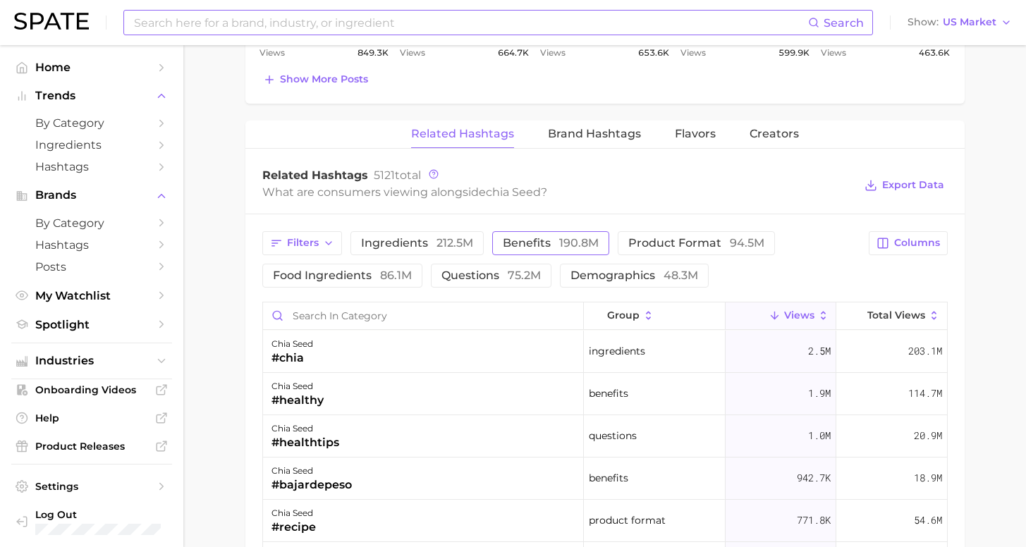
click at [521, 240] on span "benefits 190.8m" at bounding box center [551, 243] width 96 height 11
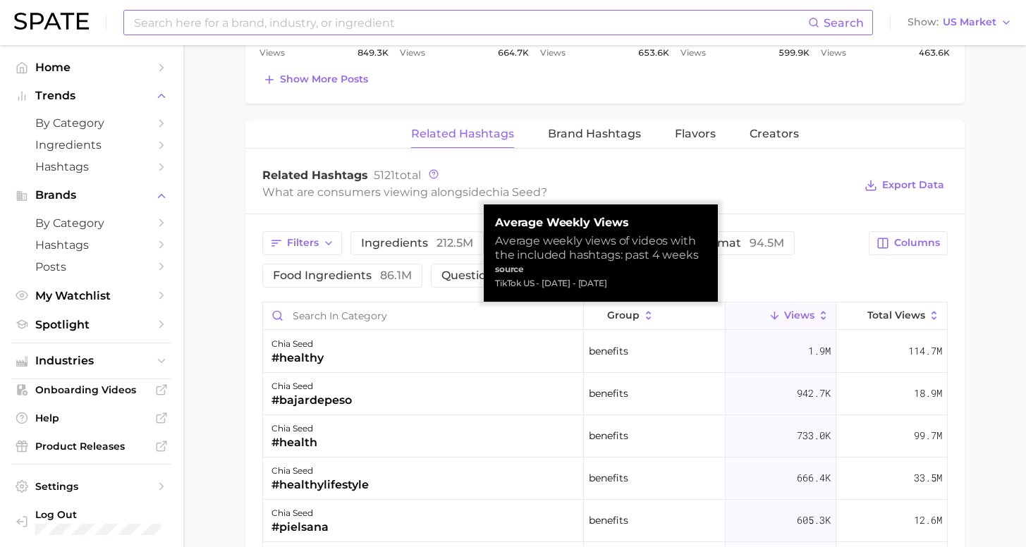
click at [784, 320] on span "Views" at bounding box center [799, 315] width 30 height 11
click at [791, 316] on span "Views" at bounding box center [799, 315] width 30 height 11
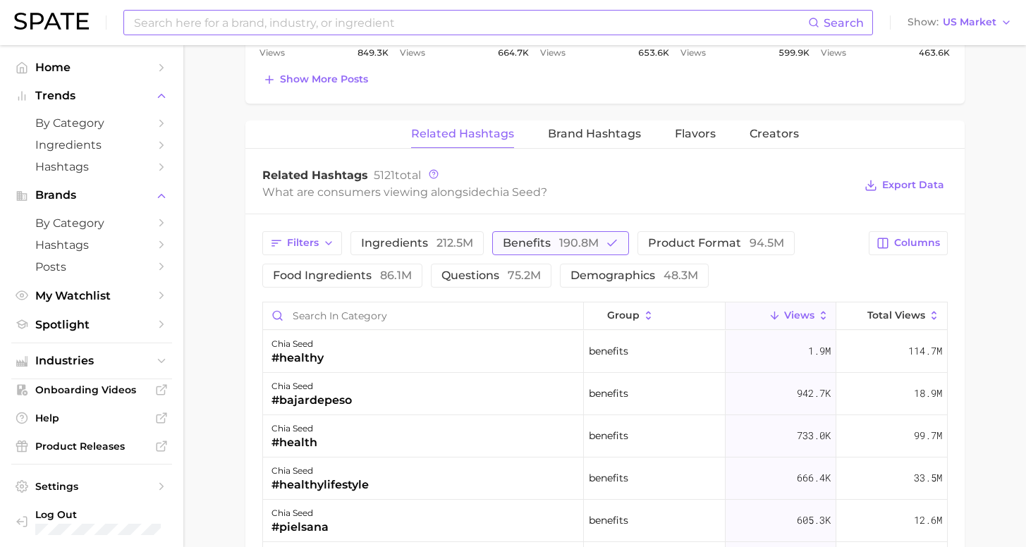
click at [559, 242] on span "190.8m" at bounding box center [579, 242] width 40 height 13
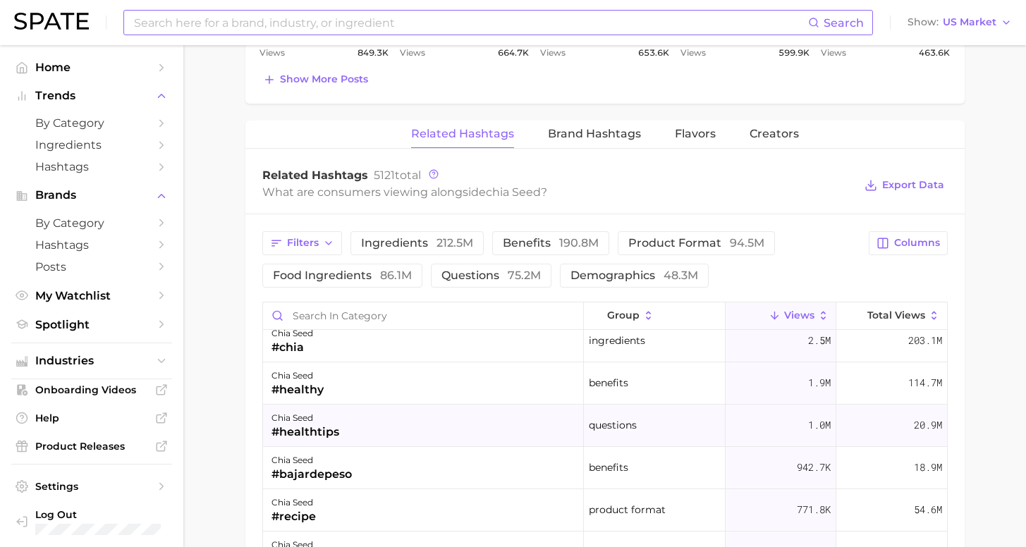
scroll to position [35, 0]
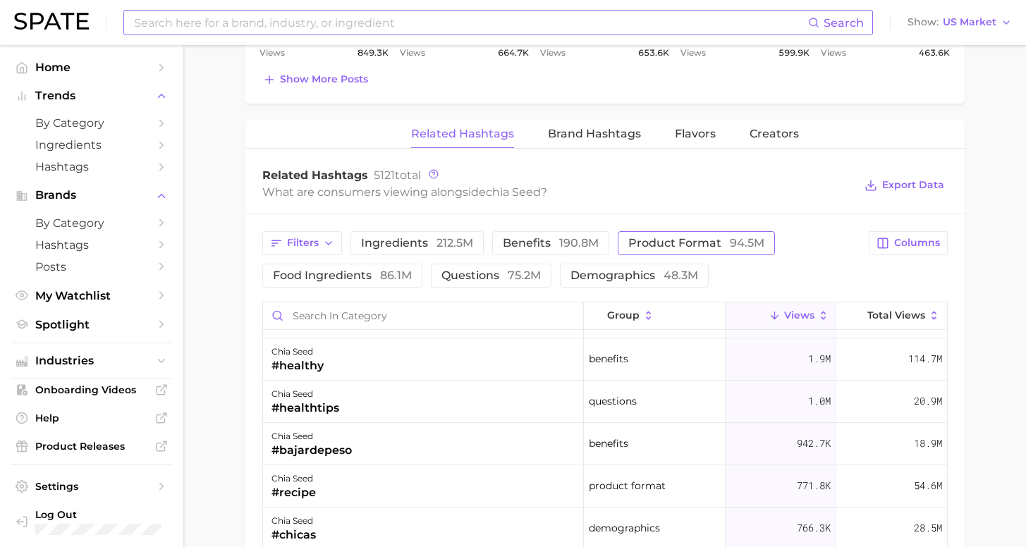
click at [686, 240] on span "product format 94.5m" at bounding box center [697, 243] width 136 height 11
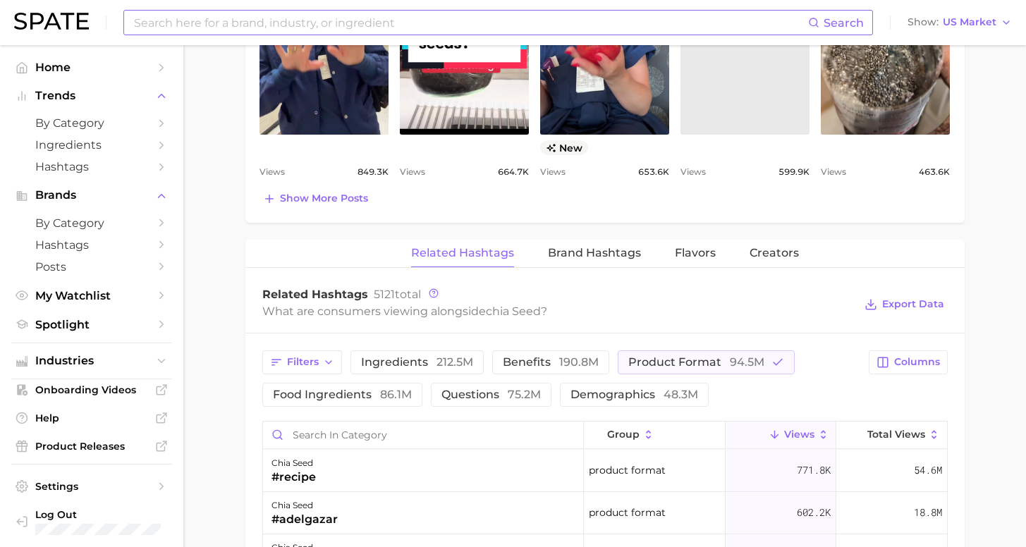
scroll to position [107, 0]
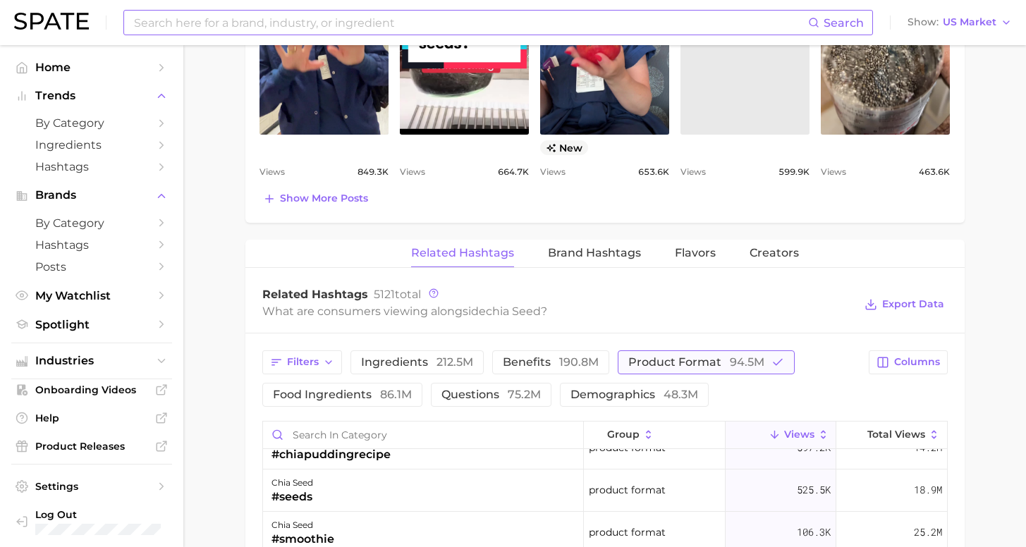
click at [686, 357] on span "product format 94.5m" at bounding box center [697, 362] width 136 height 11
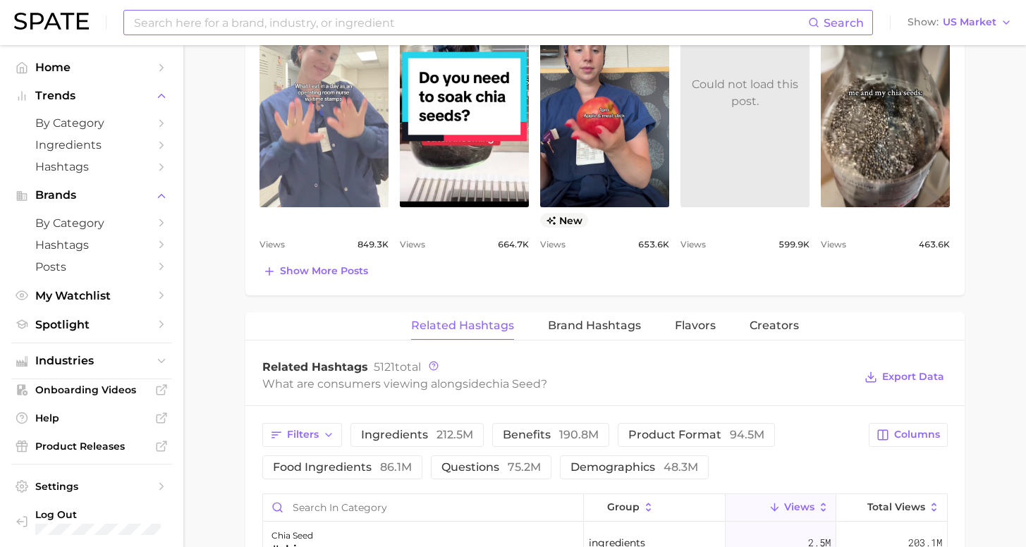
scroll to position [562, 0]
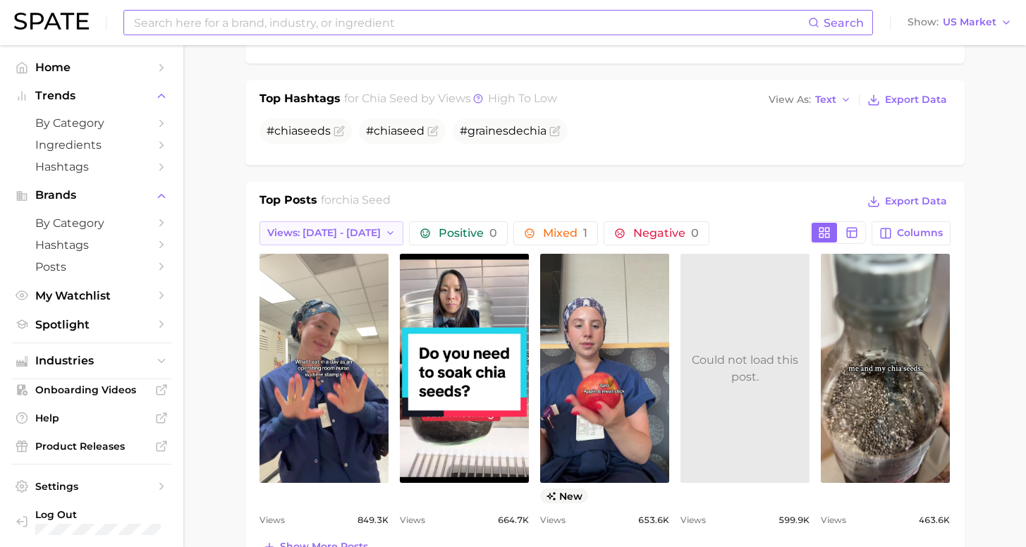
click at [345, 224] on button "Views: [DATE] - [DATE]" at bounding box center [332, 234] width 145 height 24
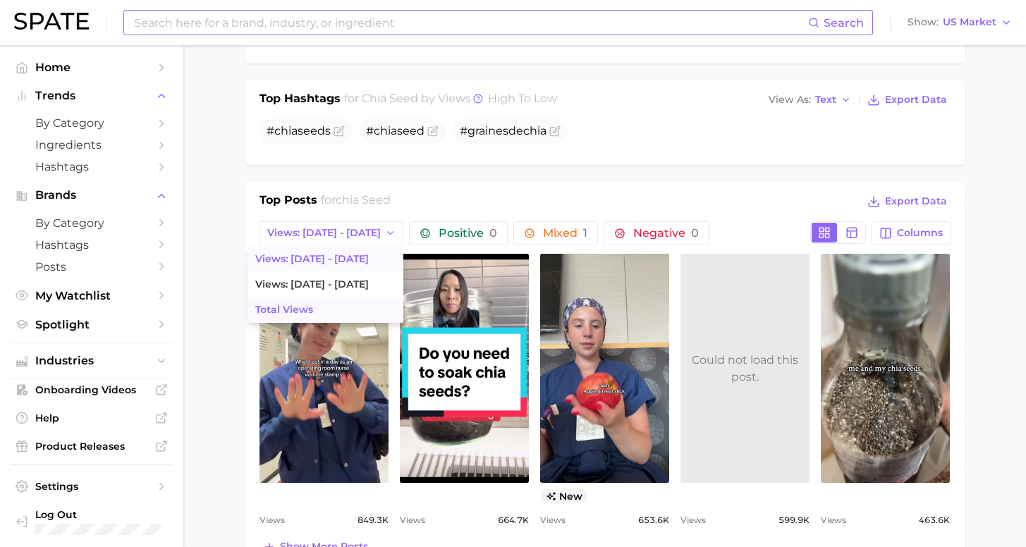
click at [327, 313] on button "Total Views" at bounding box center [325, 310] width 155 height 25
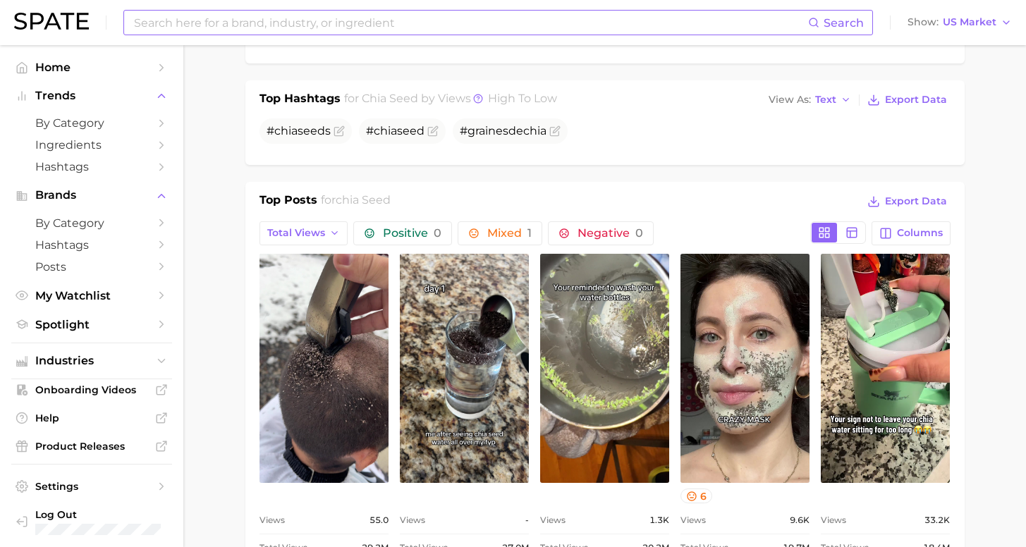
scroll to position [0, 0]
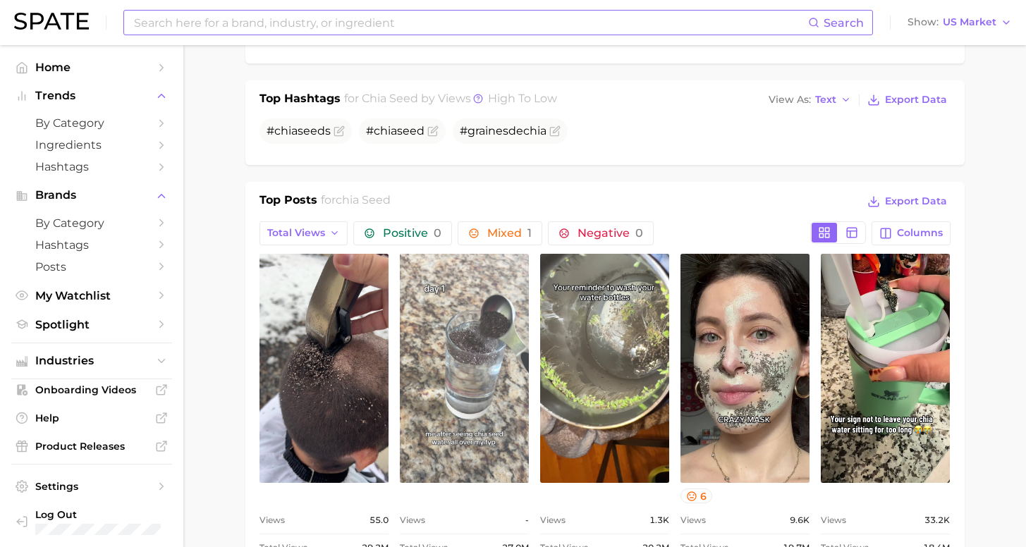
click at [484, 389] on link "view post on TikTok" at bounding box center [464, 368] width 129 height 229
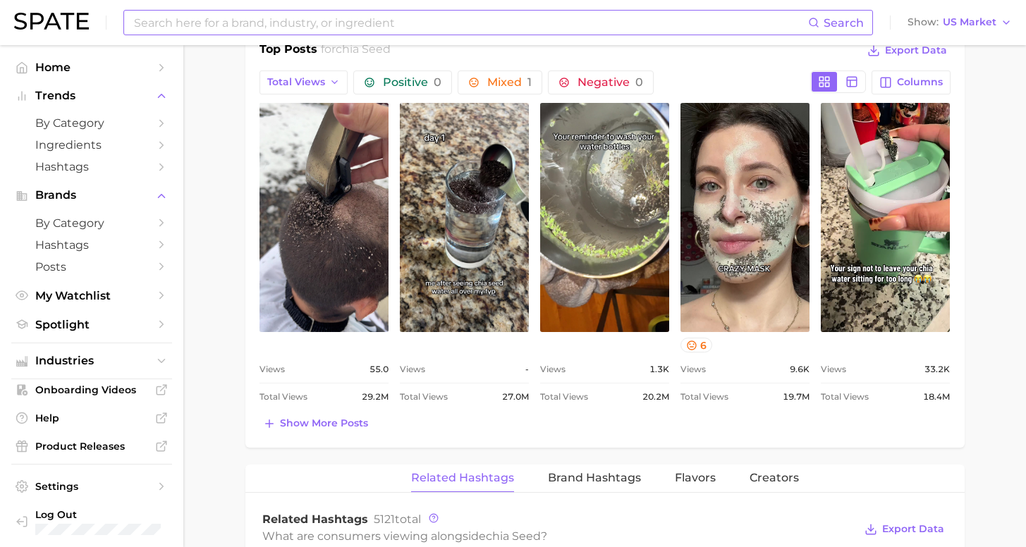
scroll to position [845, 0]
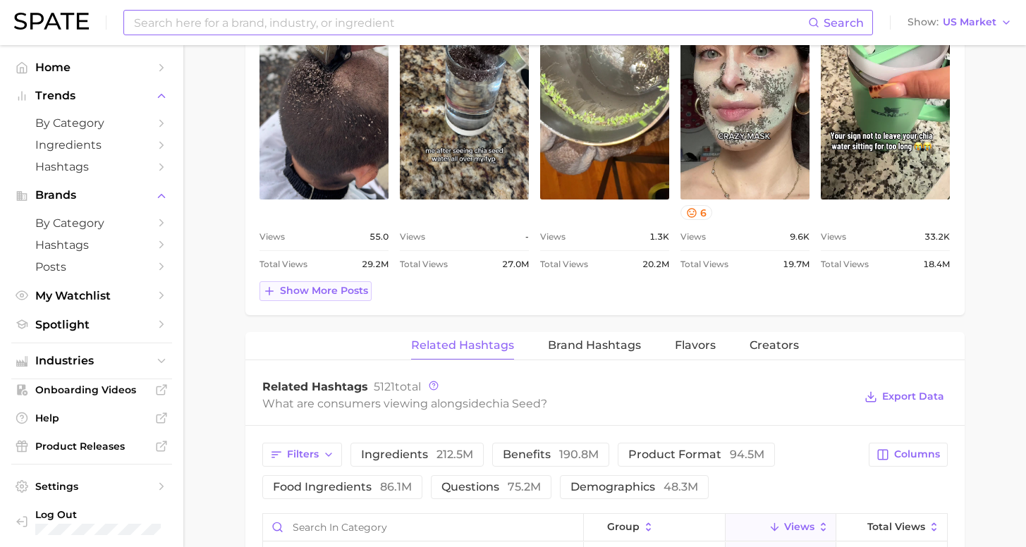
click at [340, 289] on span "Show more posts" at bounding box center [324, 291] width 88 height 12
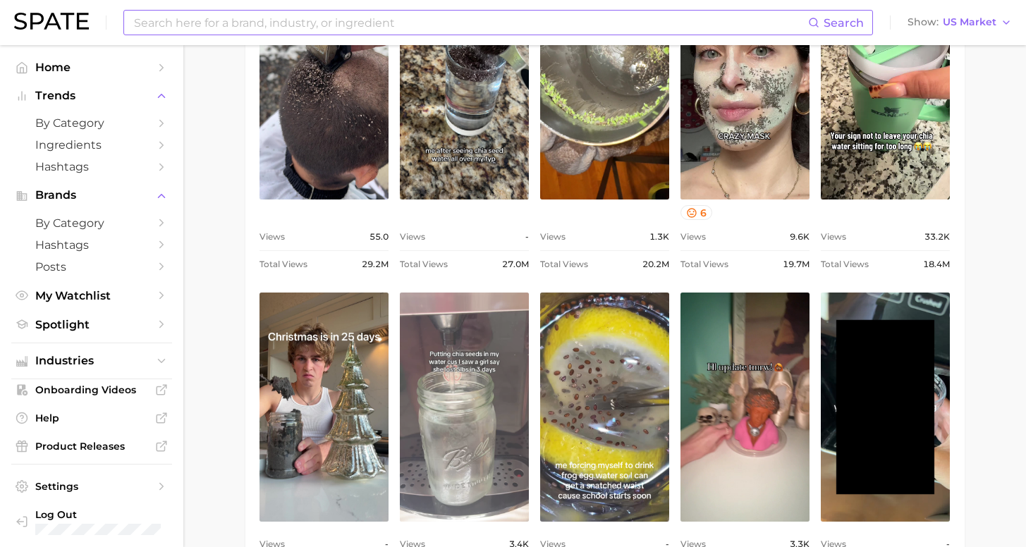
scroll to position [0, 0]
click at [467, 387] on link "view post on TikTok" at bounding box center [464, 407] width 129 height 229
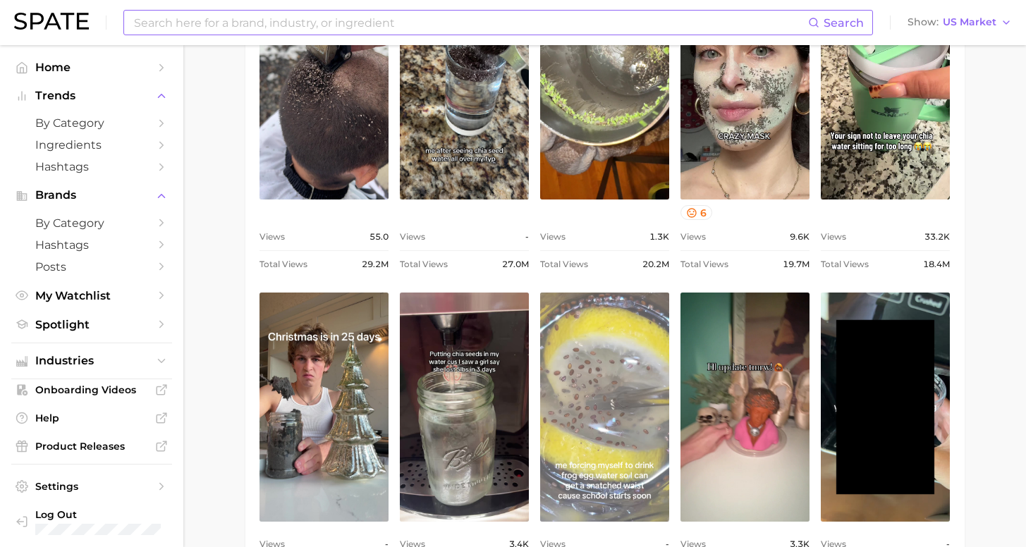
click at [553, 477] on link "view post on TikTok" at bounding box center [604, 407] width 129 height 229
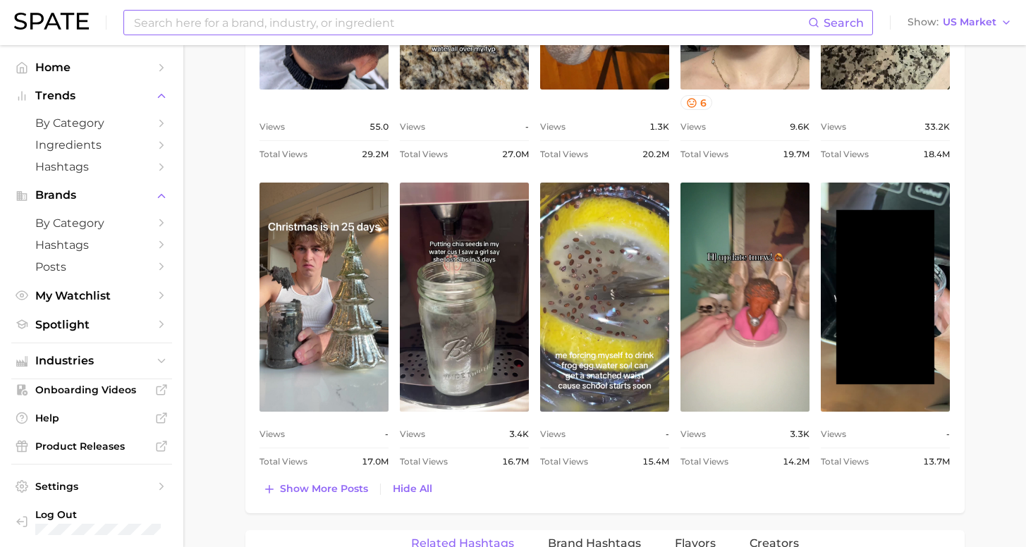
scroll to position [1426, 0]
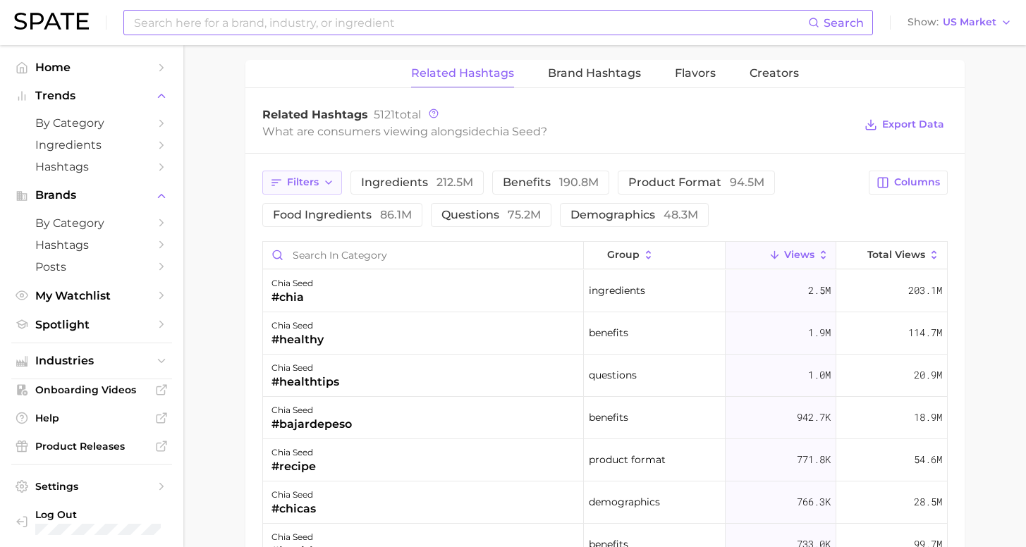
click at [310, 181] on span "Filters" at bounding box center [303, 182] width 32 height 12
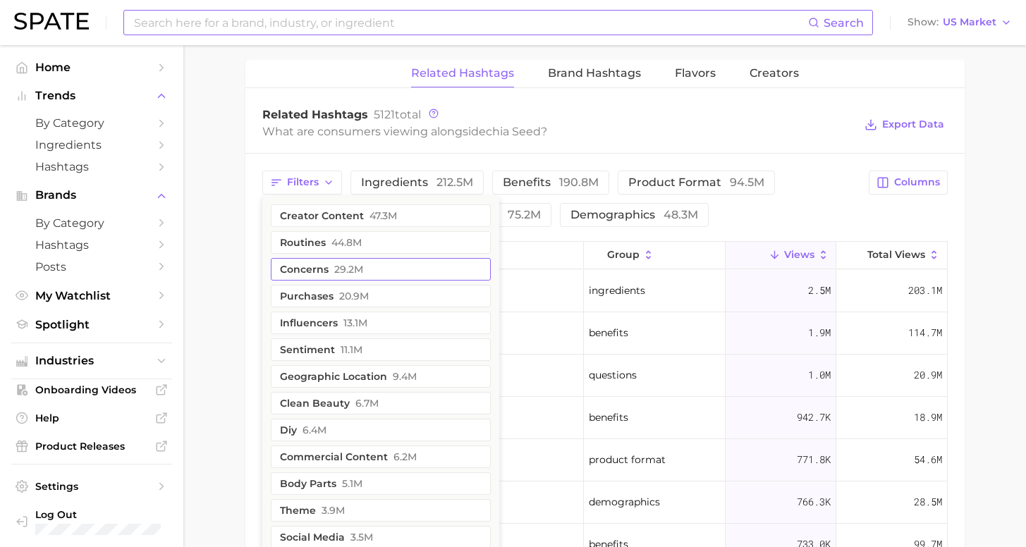
click at [348, 277] on button "concerns 29.2m" at bounding box center [381, 269] width 220 height 23
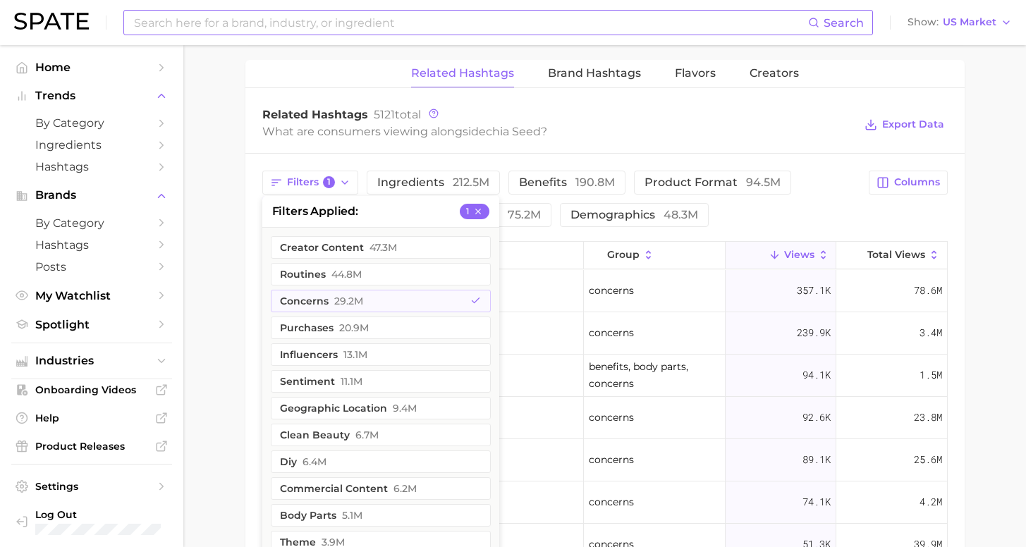
click at [260, 274] on div "Filters 1 filters applied 1 creator content 47.3m routines 44.8m concerns 29.2m…" at bounding box center [605, 480] width 720 height 652
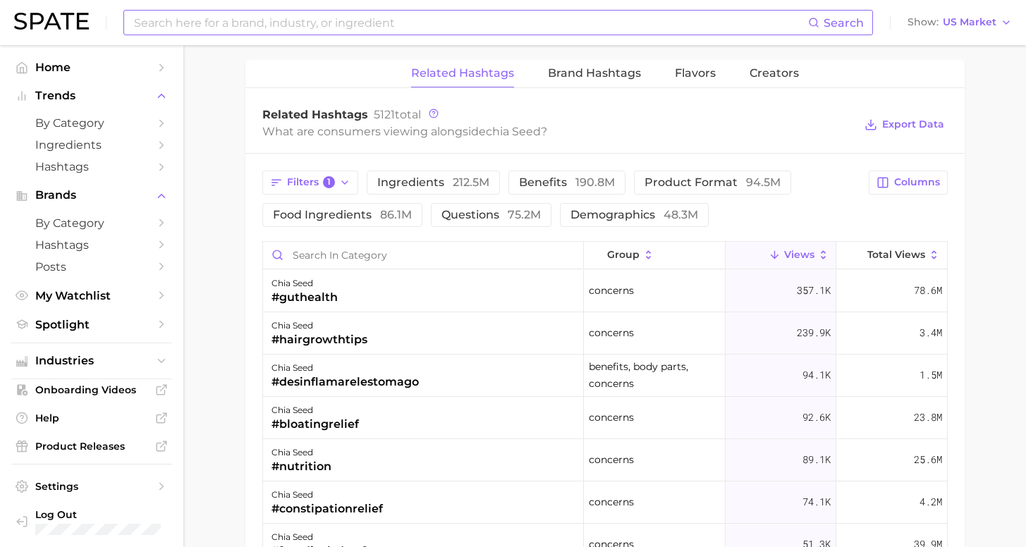
click at [620, 68] on span "Brand Hashtags" at bounding box center [594, 73] width 93 height 13
drag, startPoint x: 1002, startPoint y: 310, endPoint x: 621, endPoint y: 71, distance: 450.4
click at [620, 69] on span "Brand Hashtags" at bounding box center [594, 73] width 93 height 13
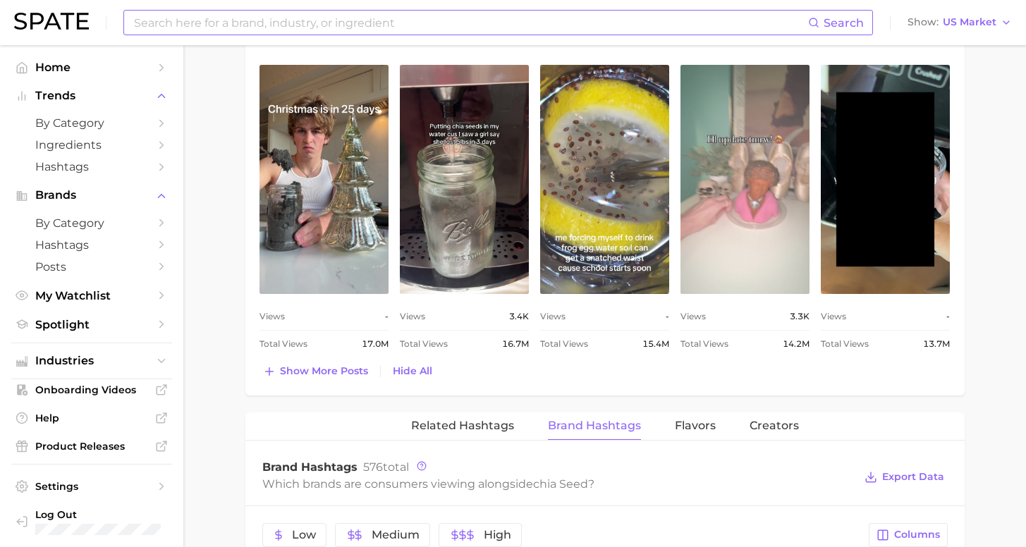
scroll to position [818, 0]
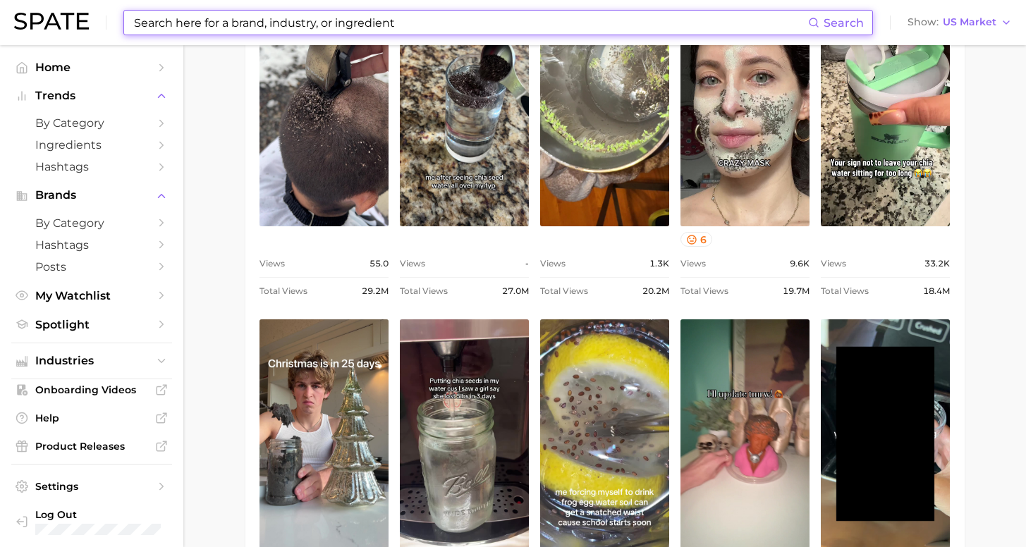
click at [380, 30] on input at bounding box center [471, 23] width 676 height 24
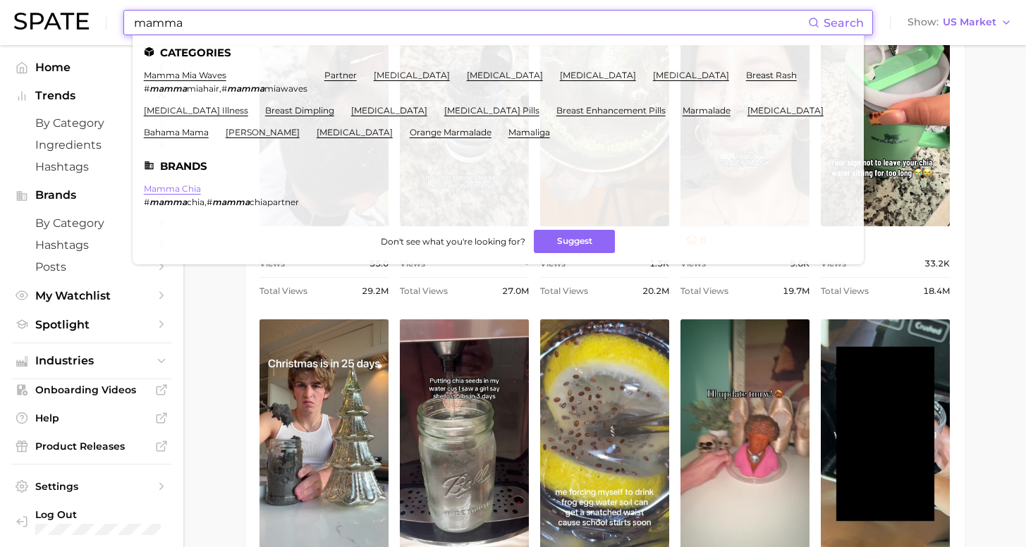
type input "mamma"
click at [176, 190] on link "mamma chia" at bounding box center [172, 188] width 57 height 11
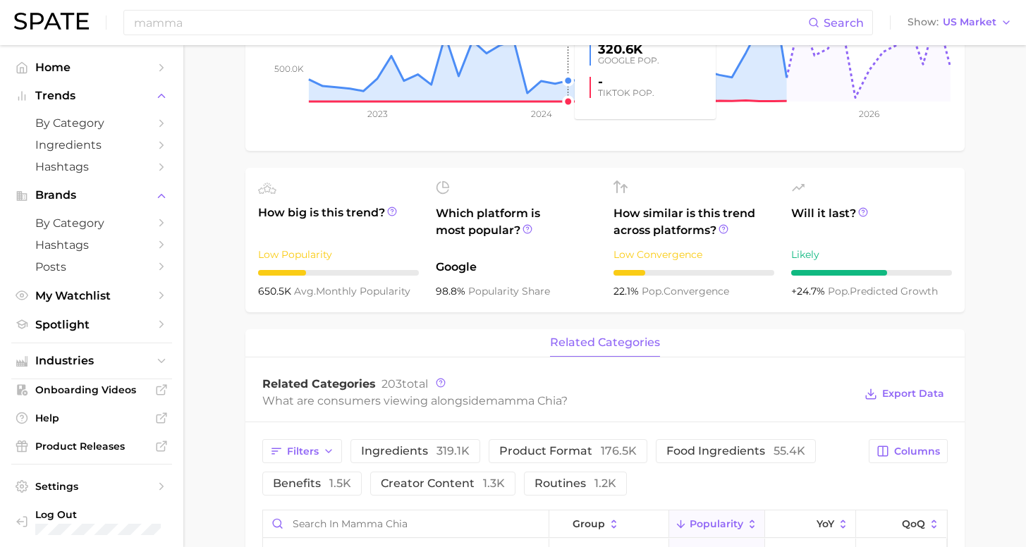
scroll to position [454, 0]
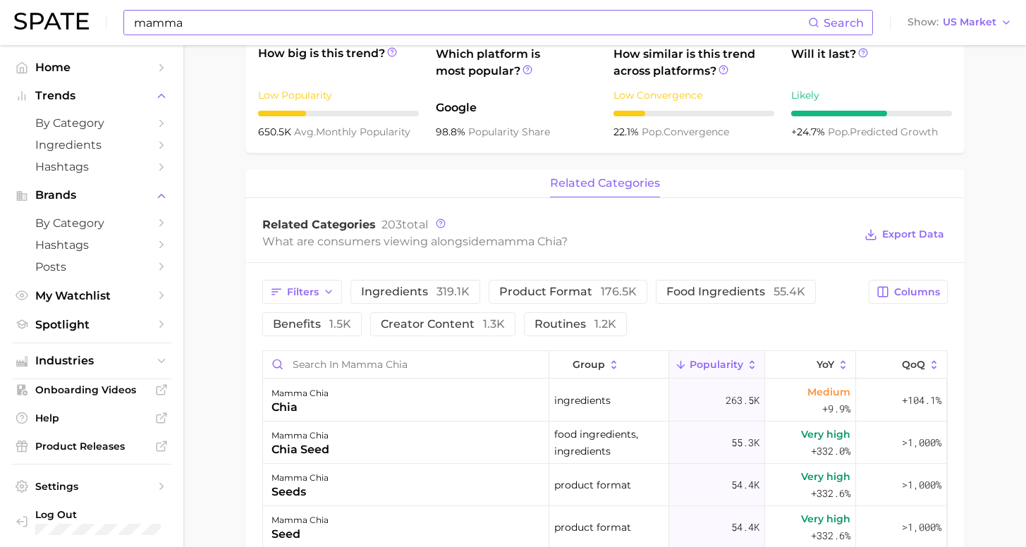
click at [210, 23] on input "mamma" at bounding box center [471, 23] width 676 height 24
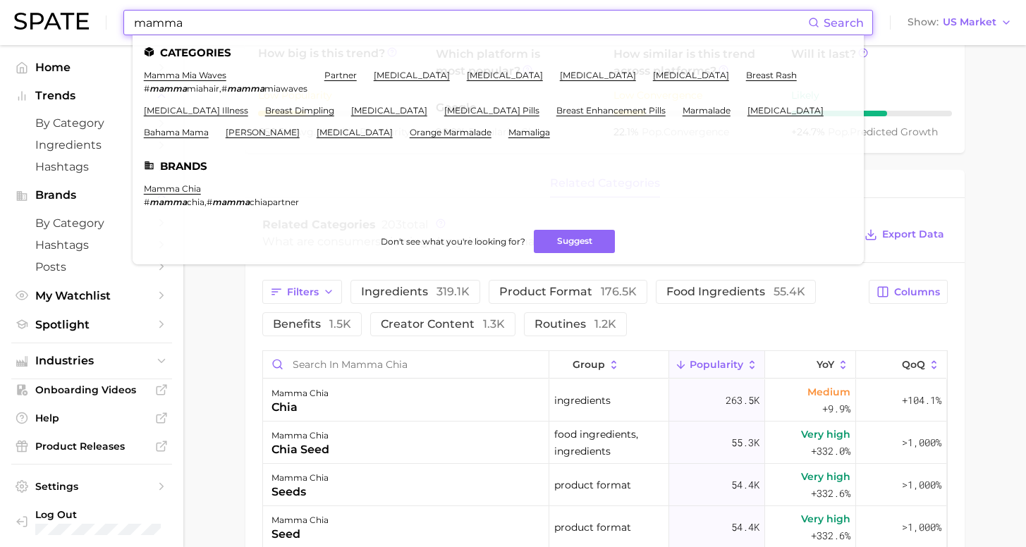
drag, startPoint x: 210, startPoint y: 23, endPoint x: 59, endPoint y: 17, distance: 151.1
click at [59, 17] on div "mamma Search Categories mamma mia waves # mamma miahair , # mamma miawaves part…" at bounding box center [513, 22] width 998 height 45
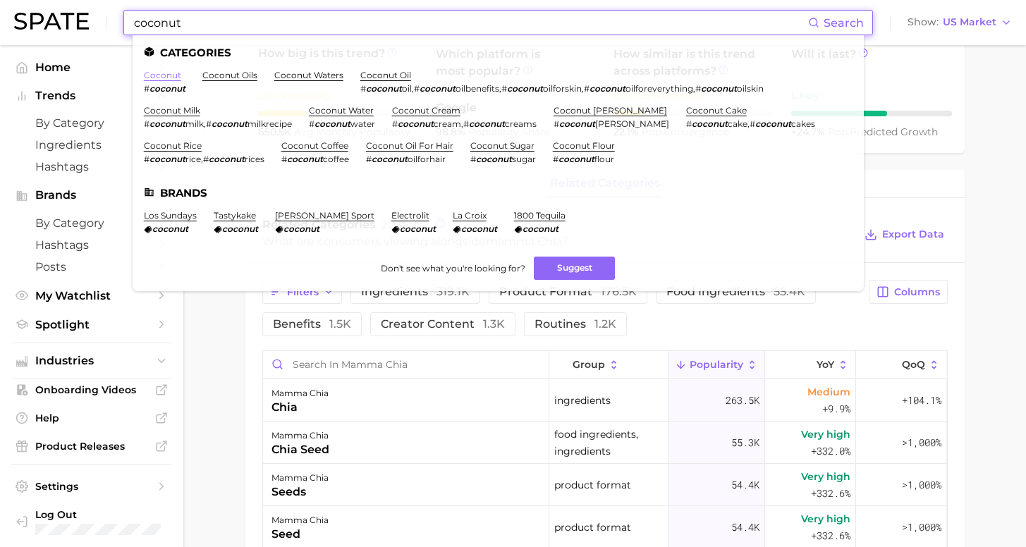
type input "coconut"
click at [147, 78] on link "coconut" at bounding box center [162, 75] width 37 height 11
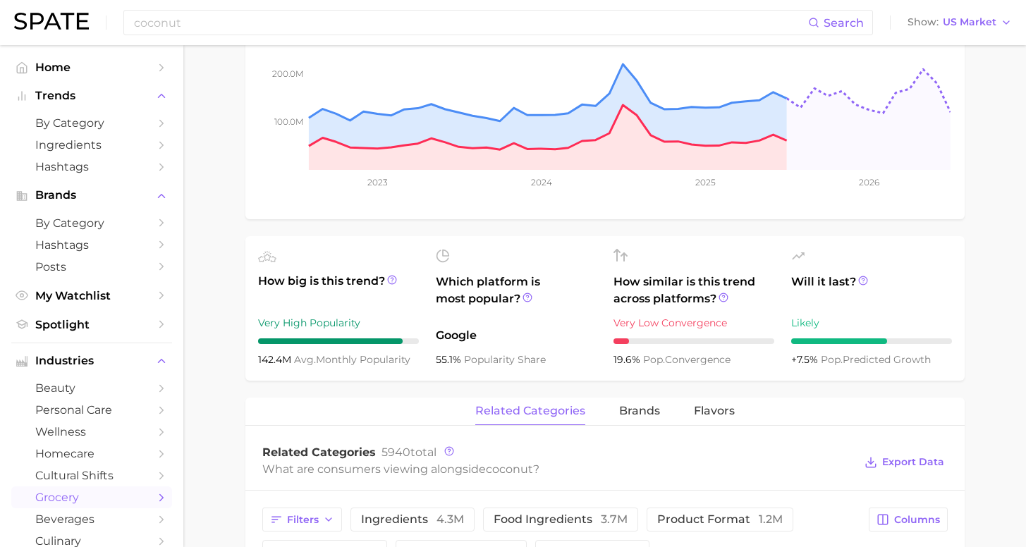
scroll to position [598, 0]
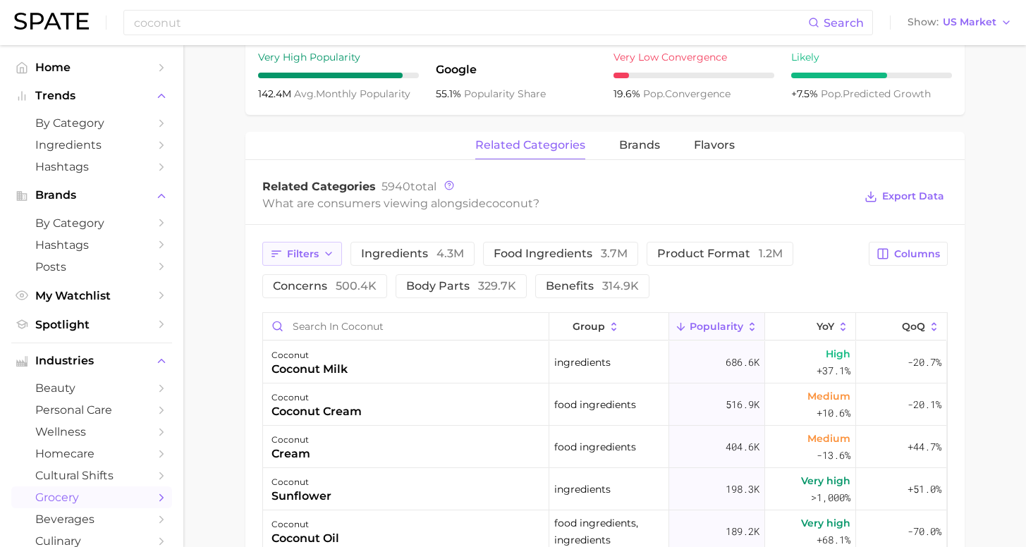
click at [316, 255] on span "Filters" at bounding box center [303, 254] width 32 height 12
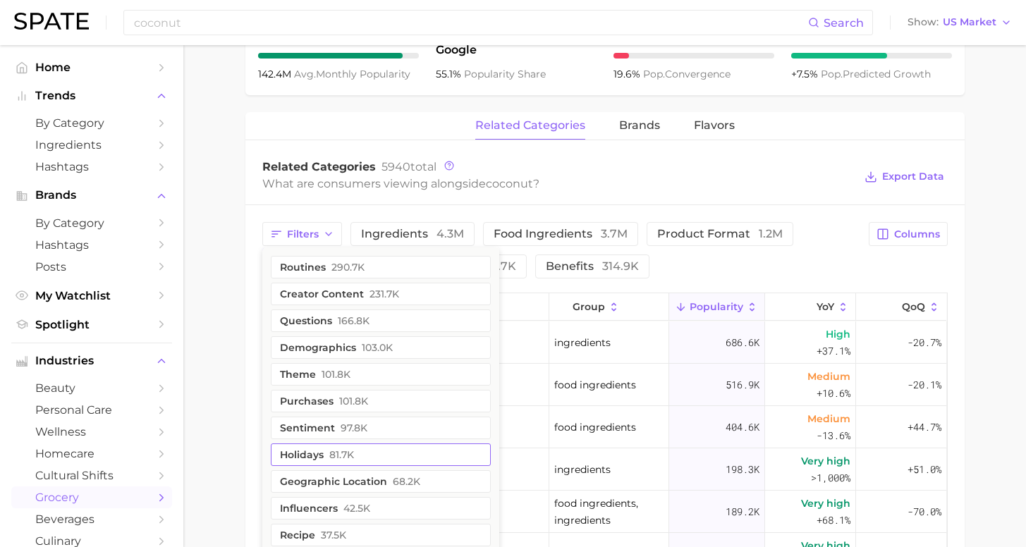
scroll to position [670, 0]
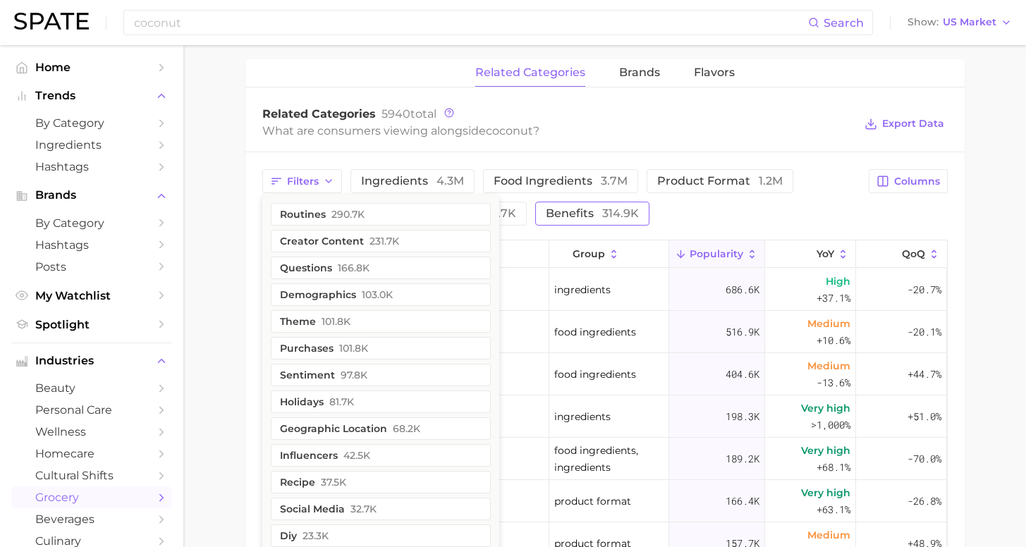
click at [602, 209] on span "314.9k" at bounding box center [620, 213] width 37 height 13
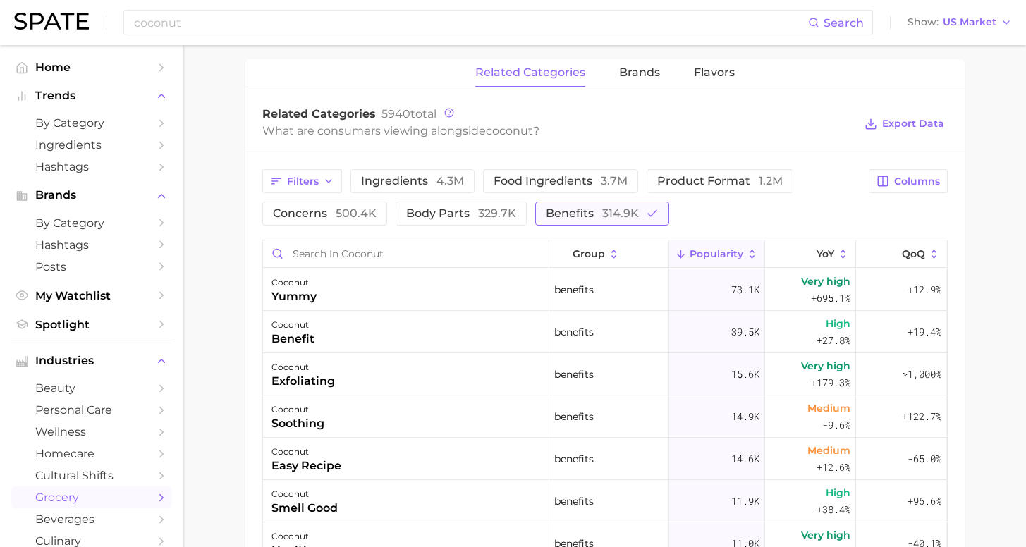
click at [546, 215] on span "benefits 314.9k" at bounding box center [592, 213] width 93 height 11
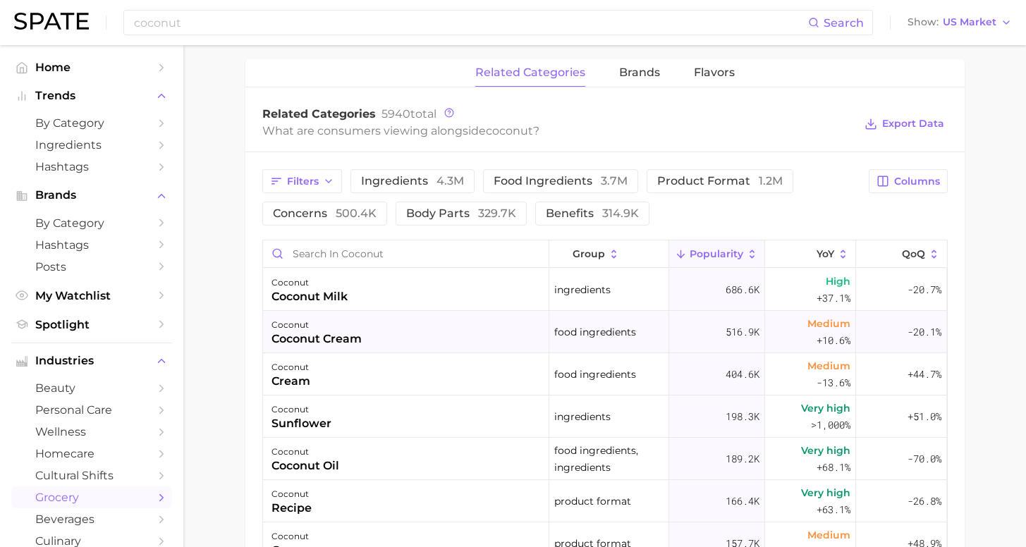
click at [459, 317] on div "coconut coconut cream" at bounding box center [406, 332] width 286 height 42
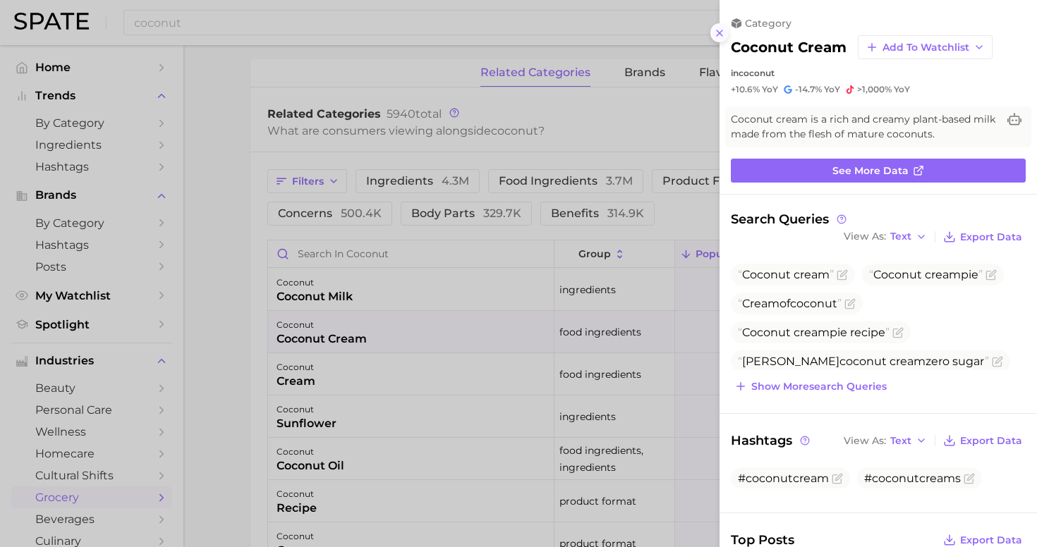
click at [722, 28] on icon at bounding box center [719, 33] width 11 height 11
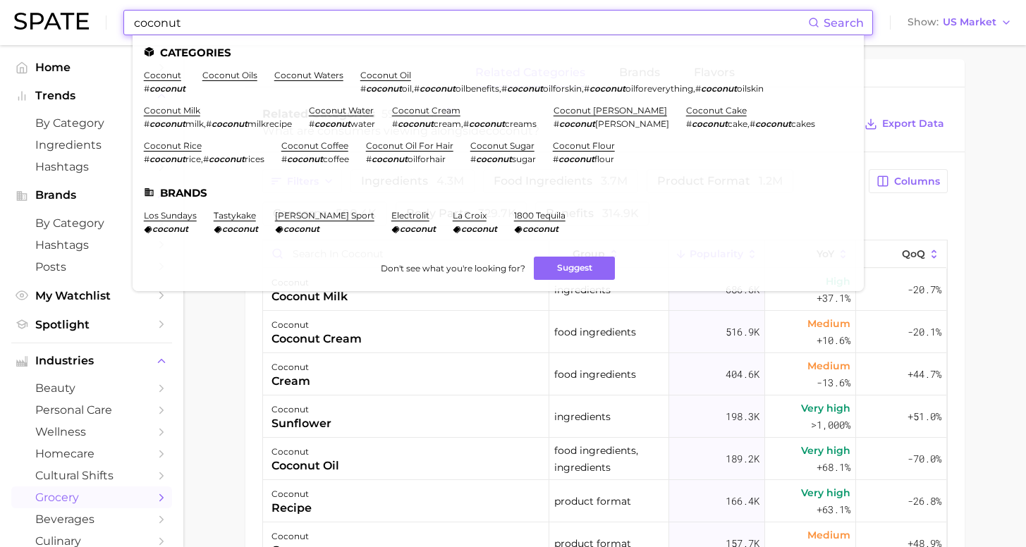
drag, startPoint x: 200, startPoint y: 18, endPoint x: 13, endPoint y: 4, distance: 186.8
click at [13, 4] on header "coconut Search Categories coconut # coconut coconut oils coconut waters coconut…" at bounding box center [513, 22] width 1026 height 45
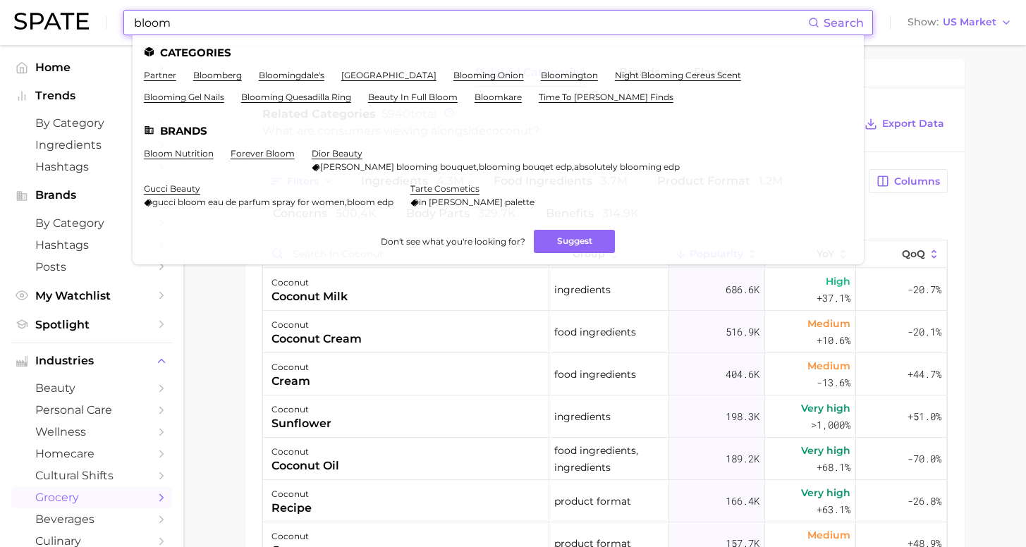
type input "bloom"
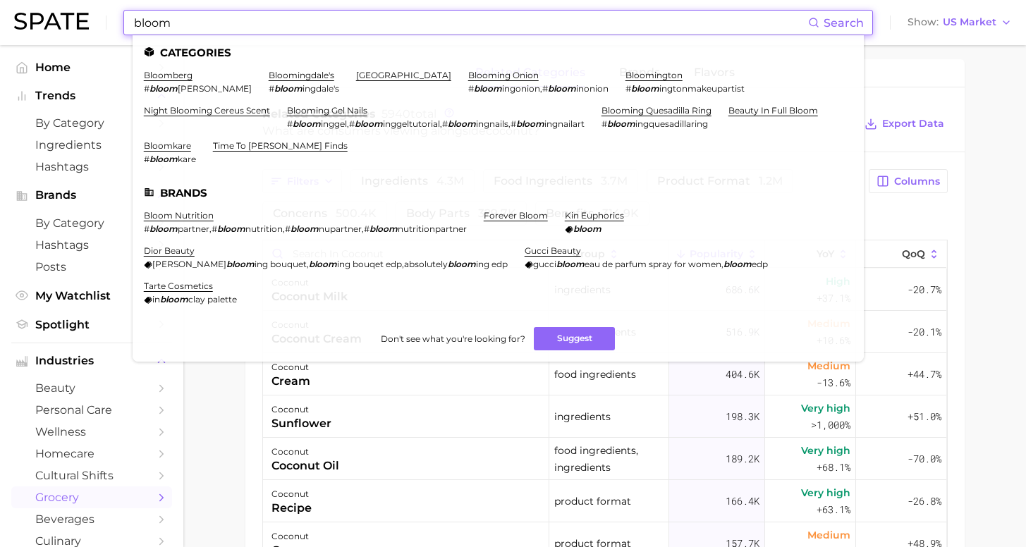
click at [200, 23] on input "bloom" at bounding box center [471, 23] width 676 height 24
drag, startPoint x: 198, startPoint y: 90, endPoint x: 180, endPoint y: 176, distance: 87.2
click at [180, 210] on link "bloom nutrition" at bounding box center [179, 215] width 70 height 11
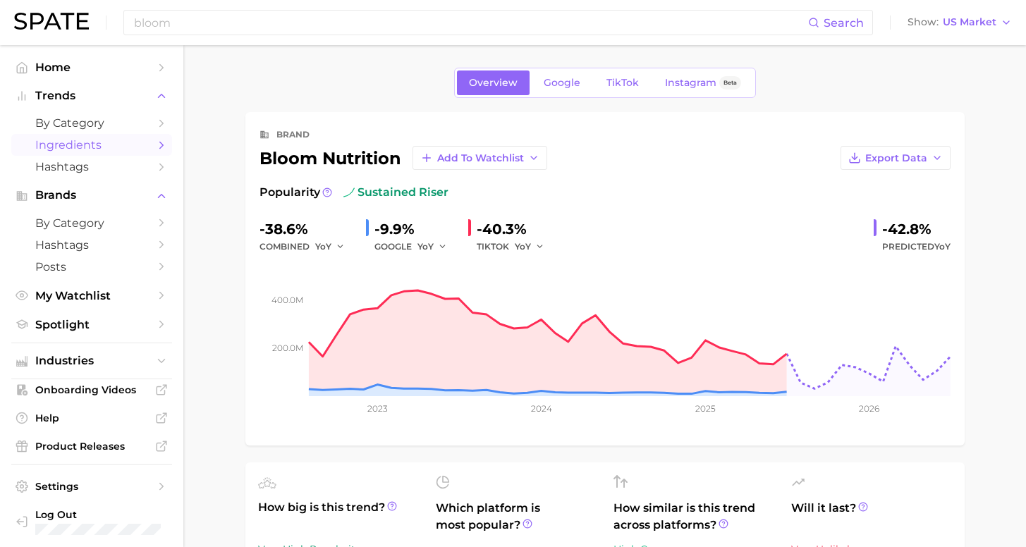
click at [101, 145] on span "Ingredients" at bounding box center [91, 144] width 113 height 13
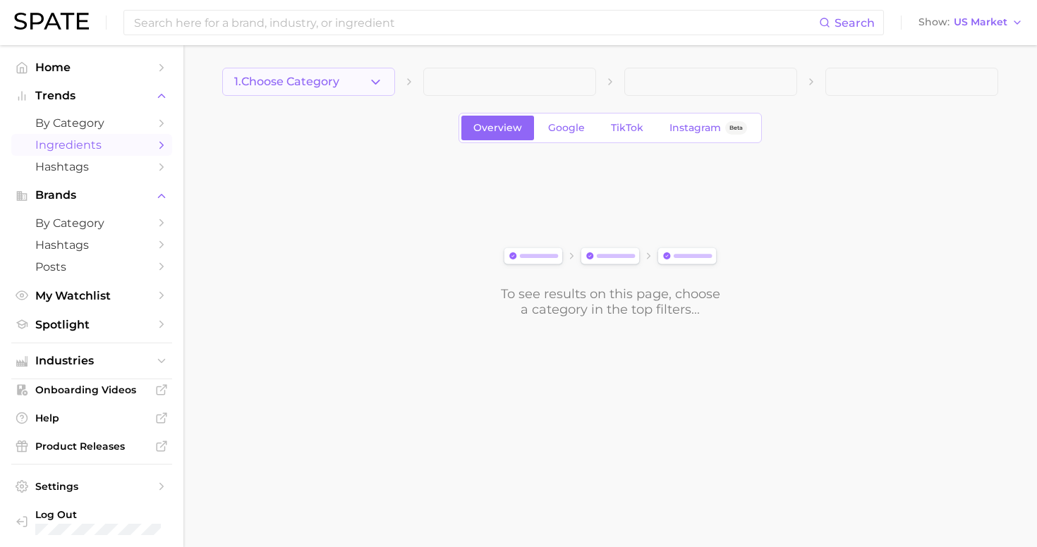
click at [346, 83] on button "1. Choose Category" at bounding box center [308, 82] width 173 height 28
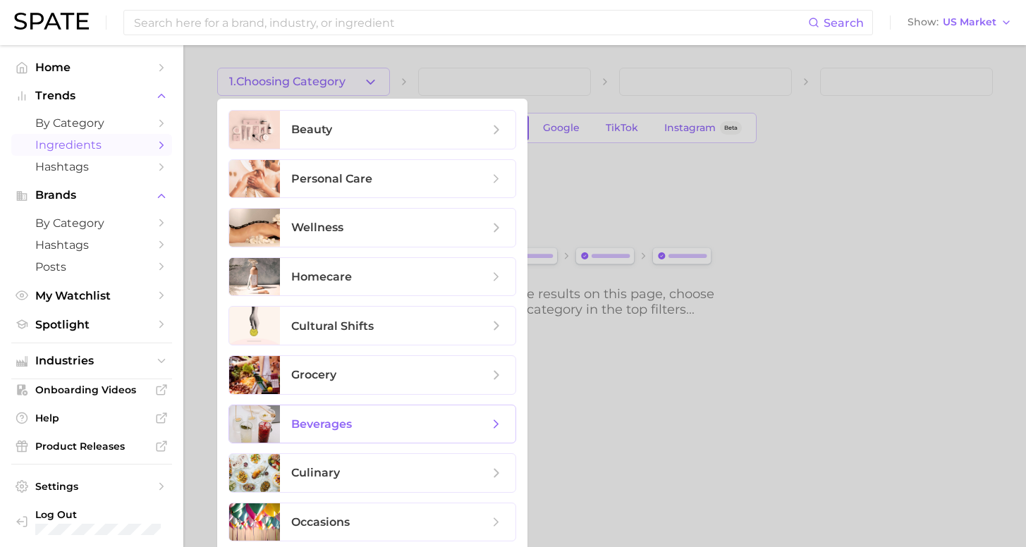
click at [416, 424] on span "beverages" at bounding box center [390, 425] width 198 height 16
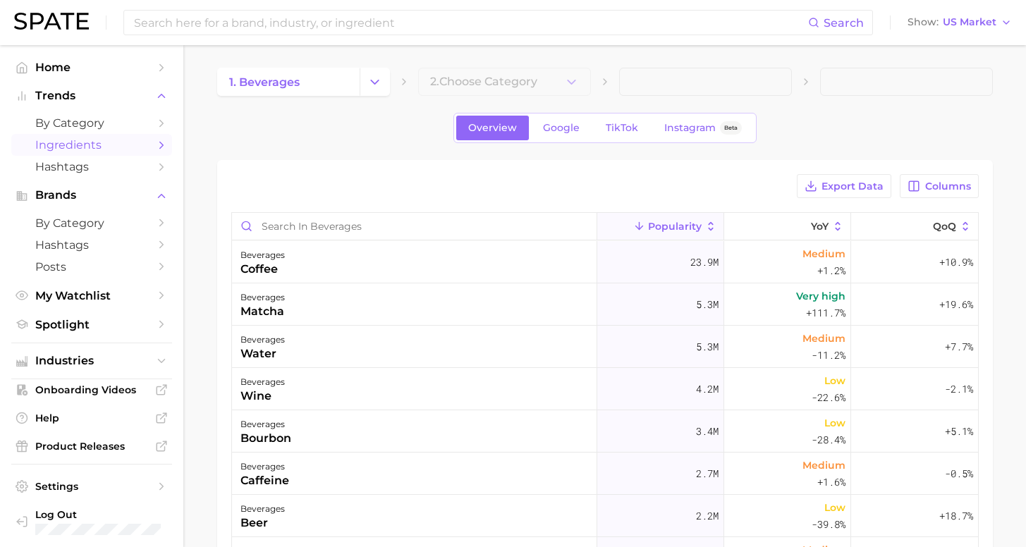
click at [540, 65] on main "1. beverages 2. Choose Category Overview Google TikTok Instagram Beta Export Da…" at bounding box center [604, 444] width 843 height 799
click at [541, 77] on button "2. Choose Category" at bounding box center [504, 82] width 173 height 28
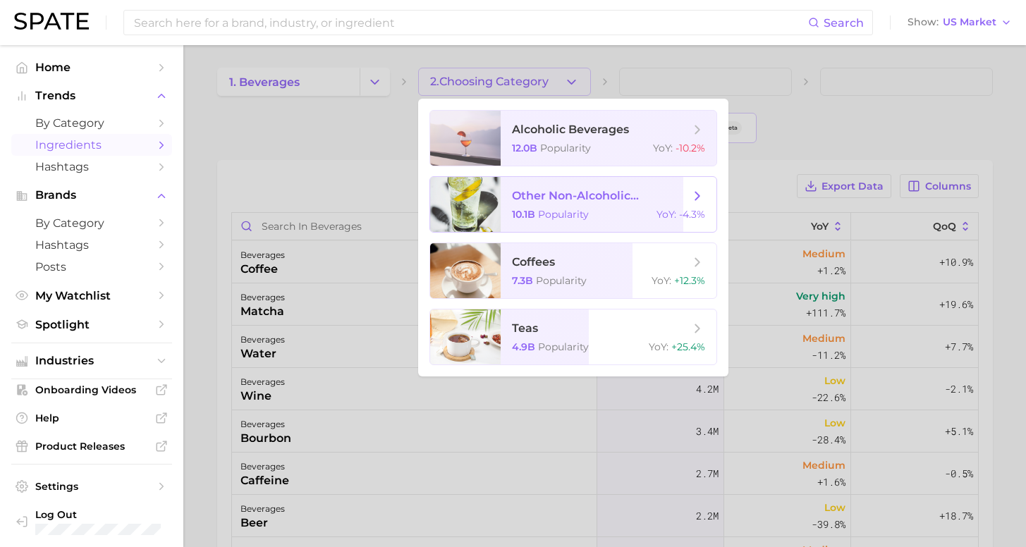
click at [640, 224] on span "other non-alcoholic beverages 10.1b Popularity YoY : -4.3%" at bounding box center [609, 204] width 216 height 55
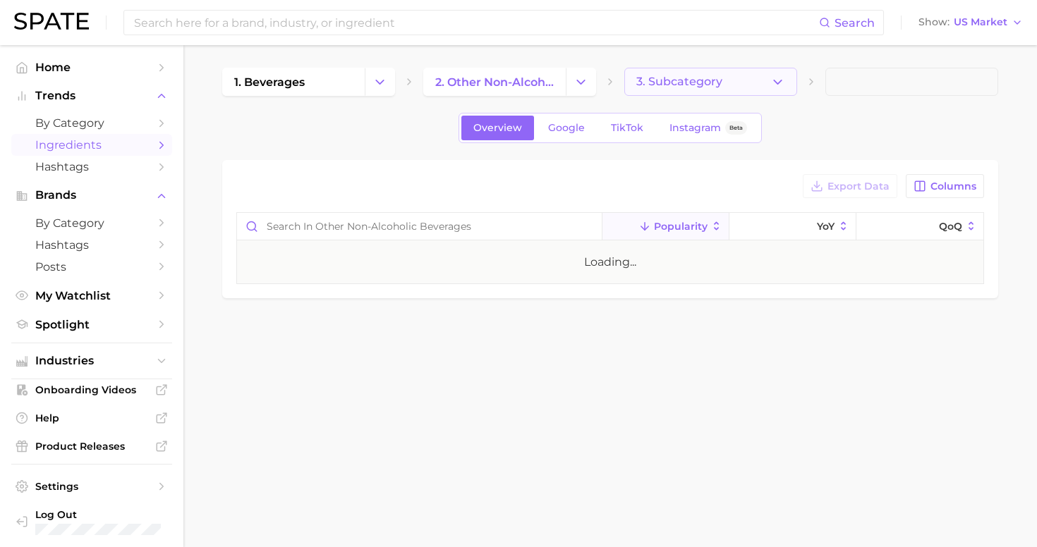
click at [670, 80] on span "3. Subcategory" at bounding box center [679, 81] width 86 height 13
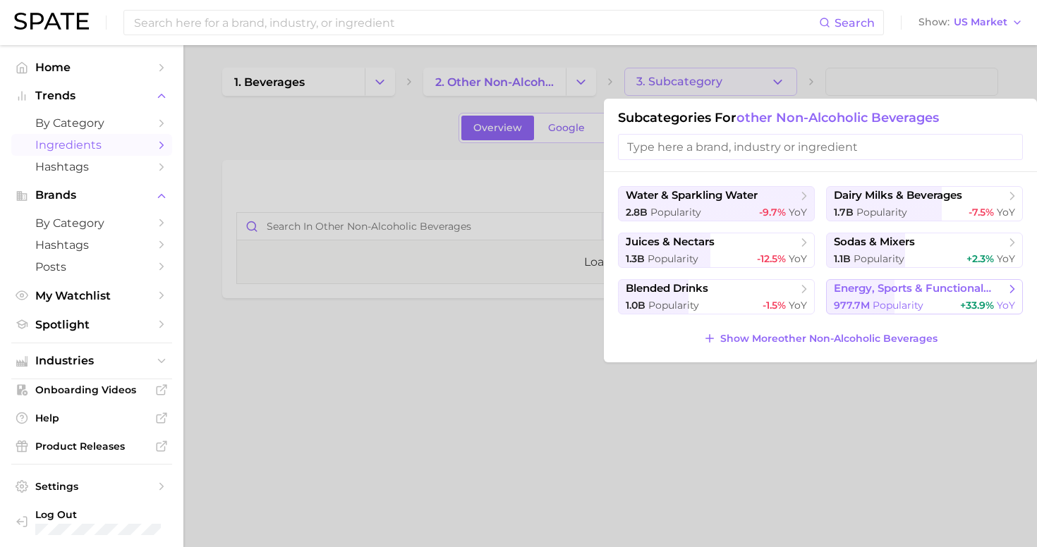
click at [912, 303] on span "Popularity" at bounding box center [898, 305] width 51 height 13
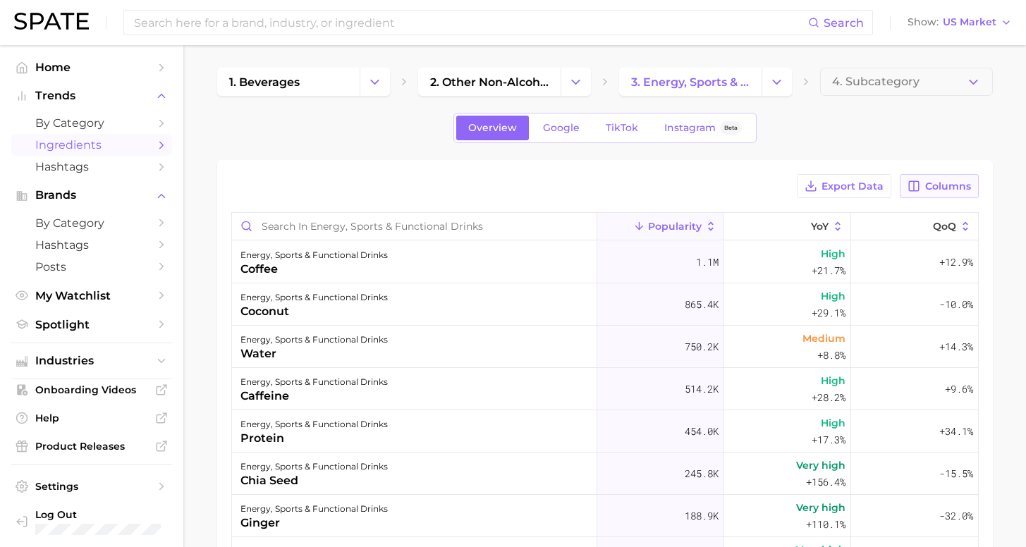
click at [942, 192] on span "Columns" at bounding box center [949, 187] width 46 height 12
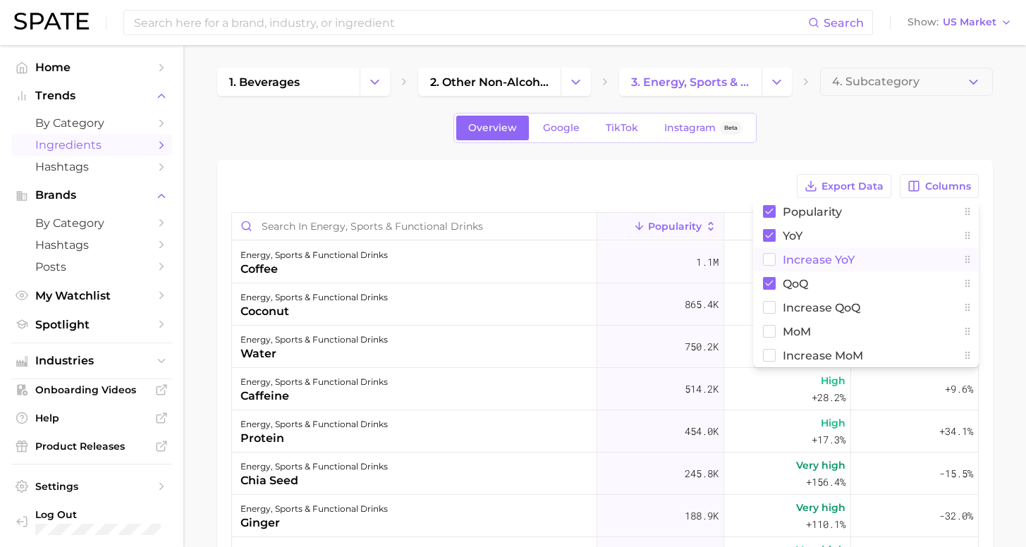
click at [822, 257] on span "Increase YoY" at bounding box center [819, 260] width 72 height 12
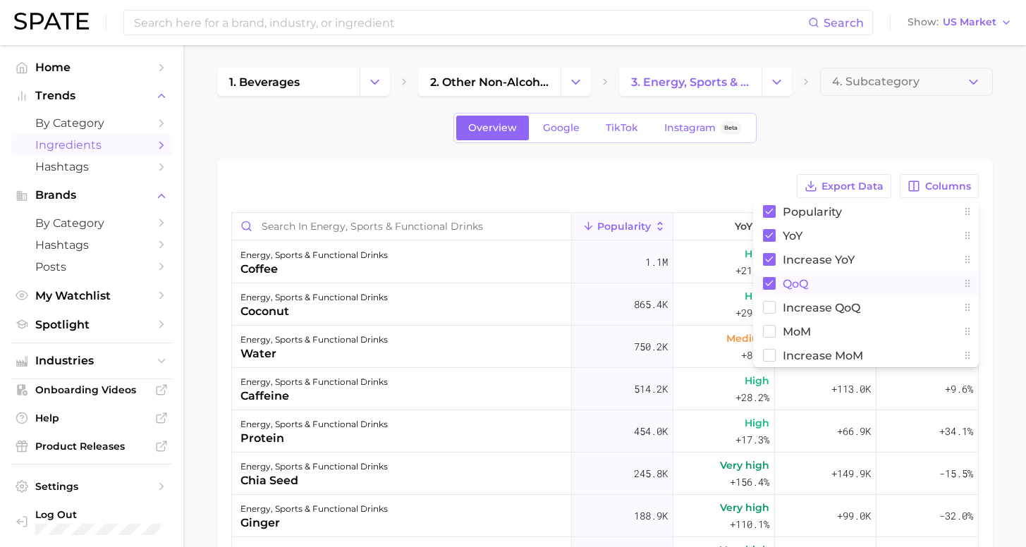
click at [804, 281] on span "QoQ" at bounding box center [795, 284] width 25 height 12
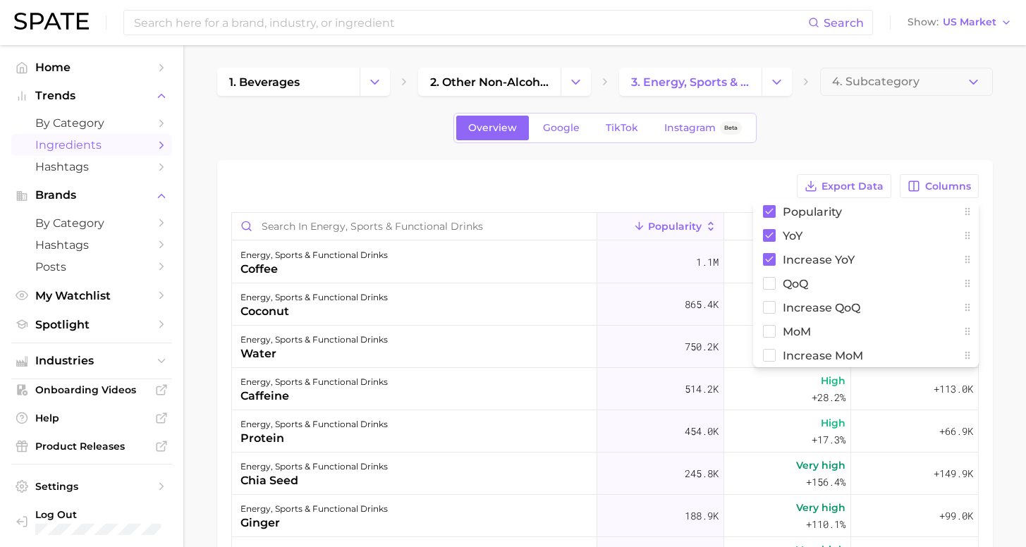
click at [1011, 276] on main "1. beverages 2. other non-alcoholic beverages 3. energy, sports & functional dr…" at bounding box center [604, 444] width 843 height 799
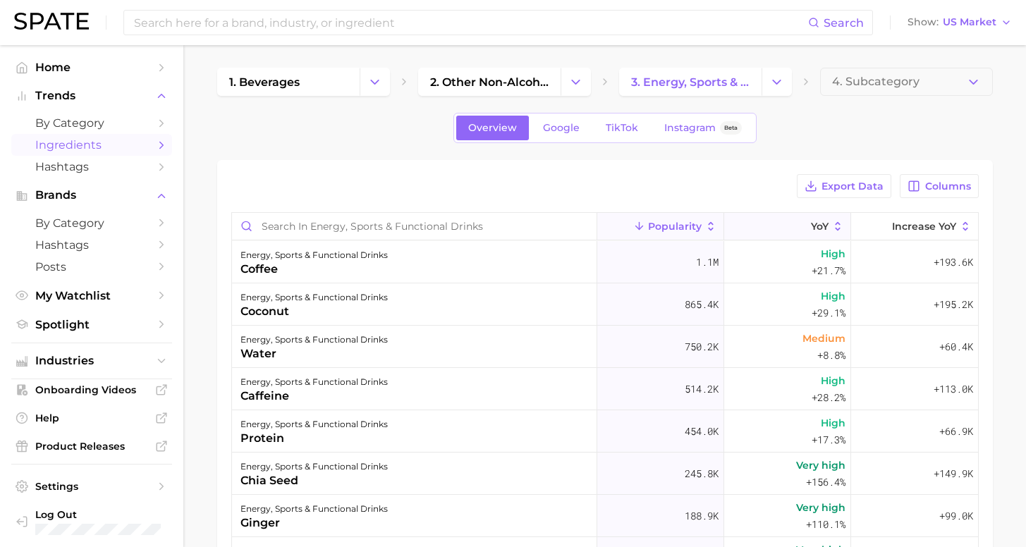
click at [796, 224] on icon at bounding box center [802, 226] width 13 height 13
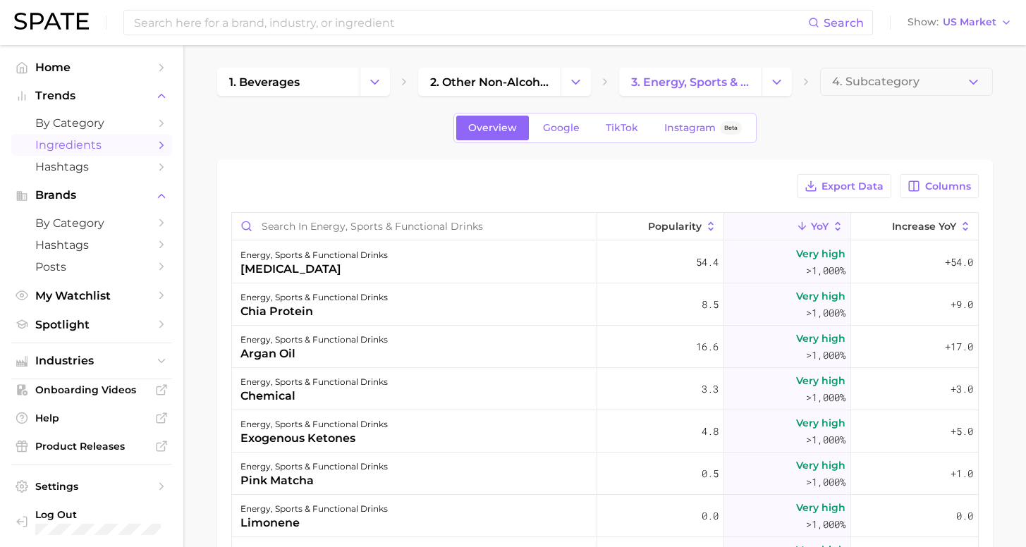
click at [662, 176] on div "Export Data Columns" at bounding box center [605, 186] width 748 height 24
click at [416, 354] on div "energy, sports & functional drinks argan oil" at bounding box center [414, 347] width 365 height 42
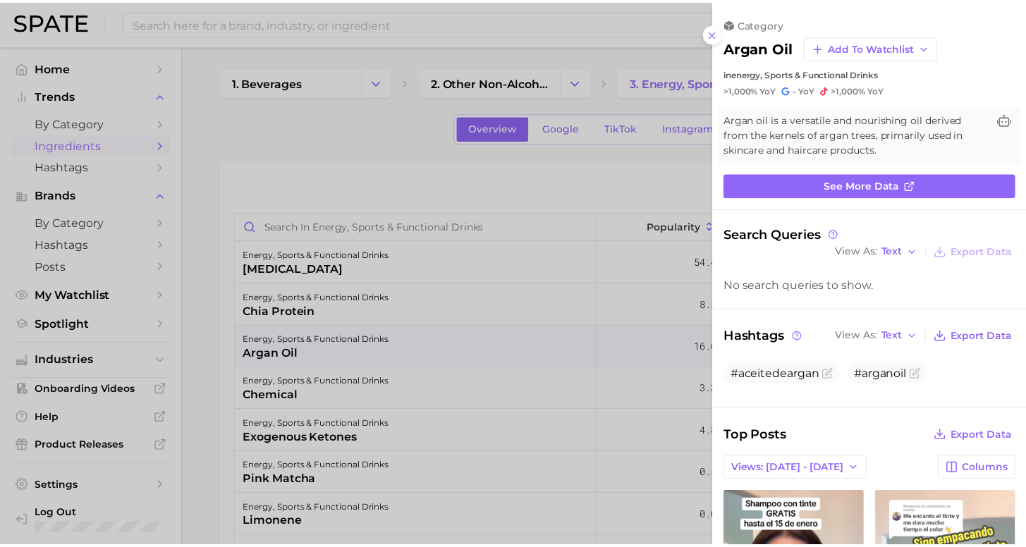
scroll to position [216, 0]
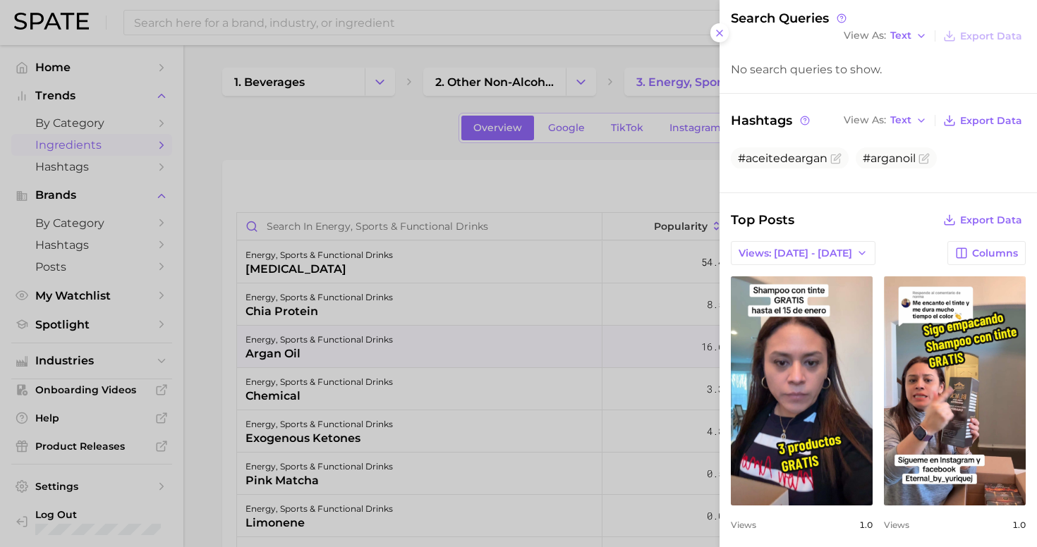
click at [447, 193] on div at bounding box center [518, 273] width 1037 height 547
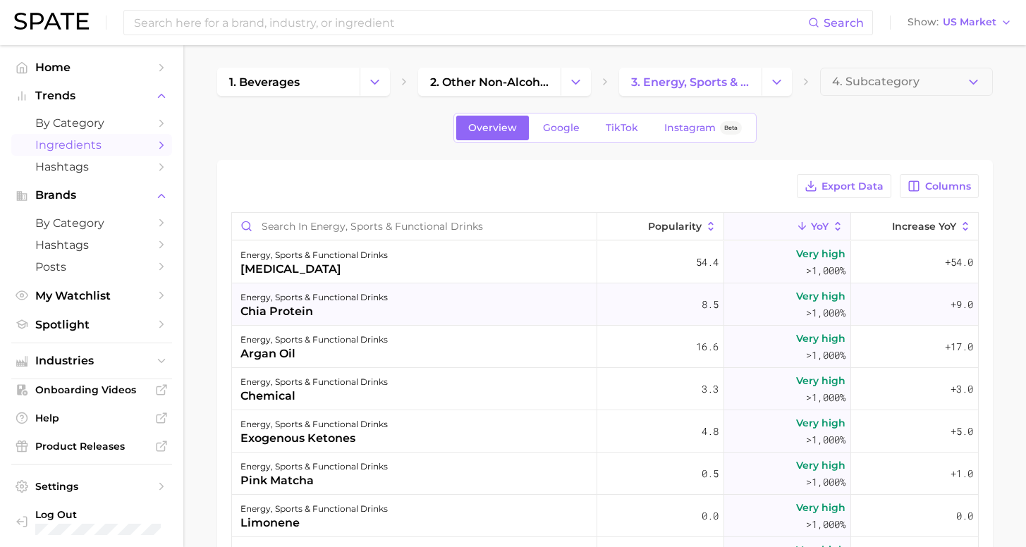
click at [435, 300] on div "energy, sports & functional drinks chia protein" at bounding box center [414, 305] width 365 height 42
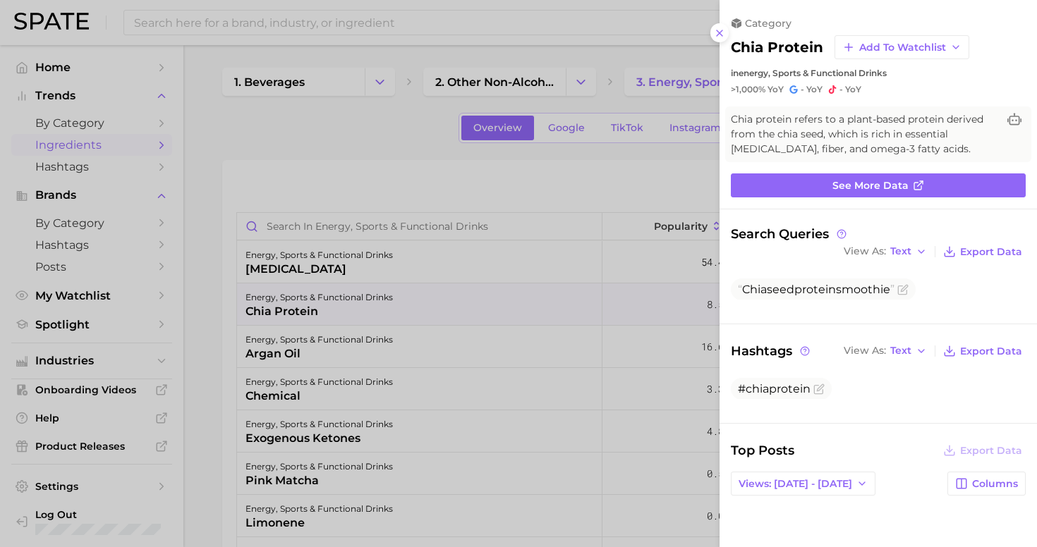
click at [719, 30] on icon at bounding box center [719, 33] width 11 height 11
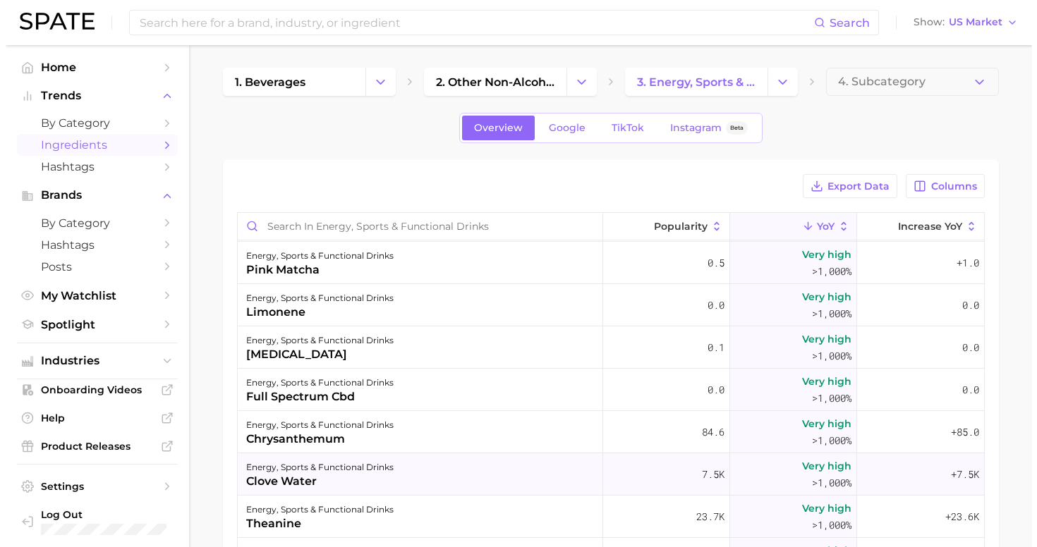
scroll to position [234, 0]
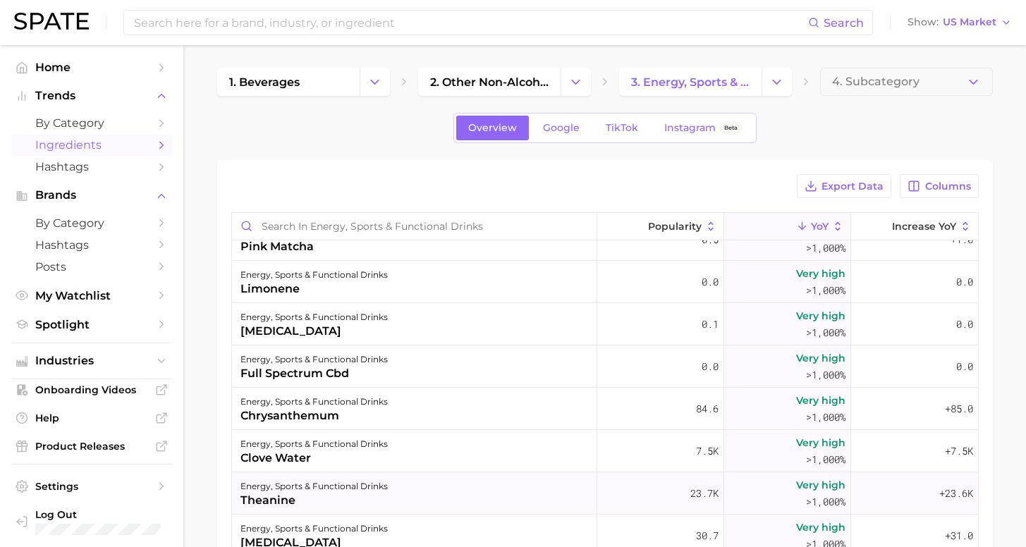
click at [476, 494] on div "energy, sports & functional drinks theanine" at bounding box center [414, 494] width 365 height 42
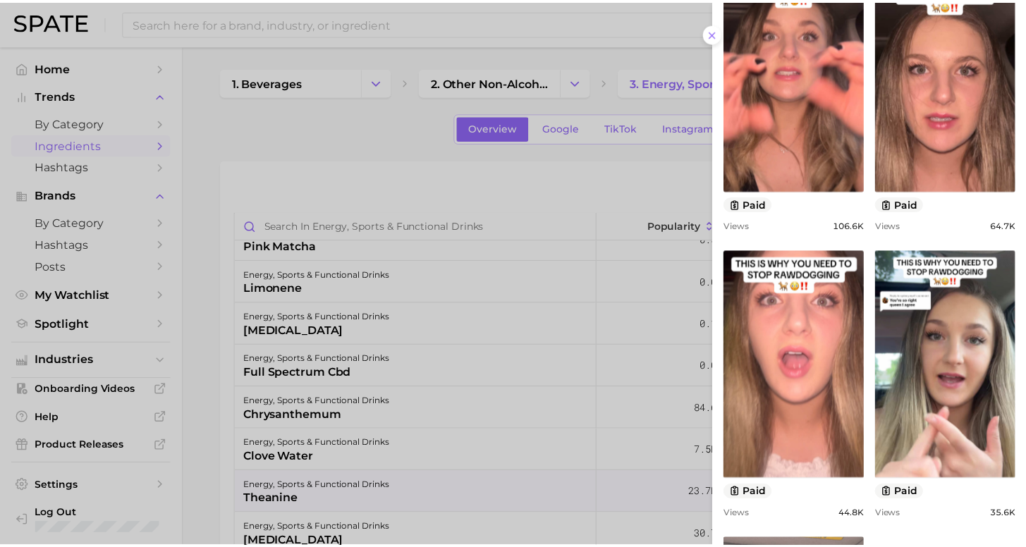
scroll to position [712, 0]
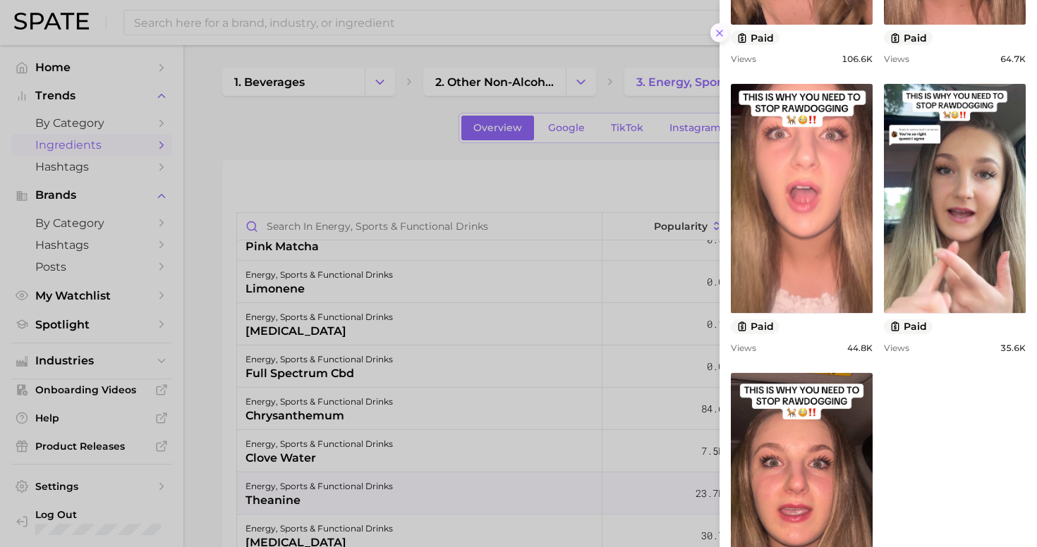
click at [722, 28] on icon at bounding box center [719, 33] width 11 height 11
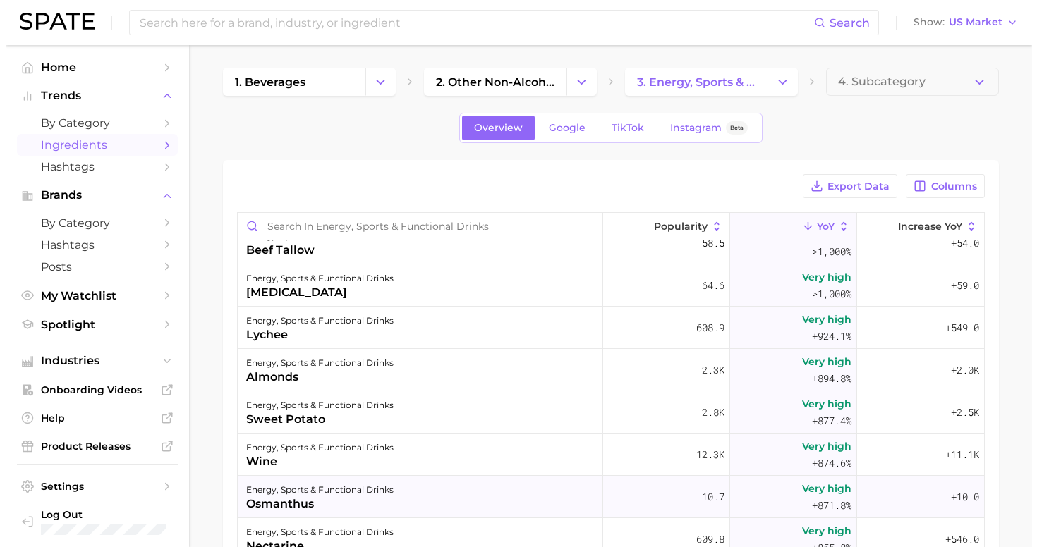
scroll to position [5222, 0]
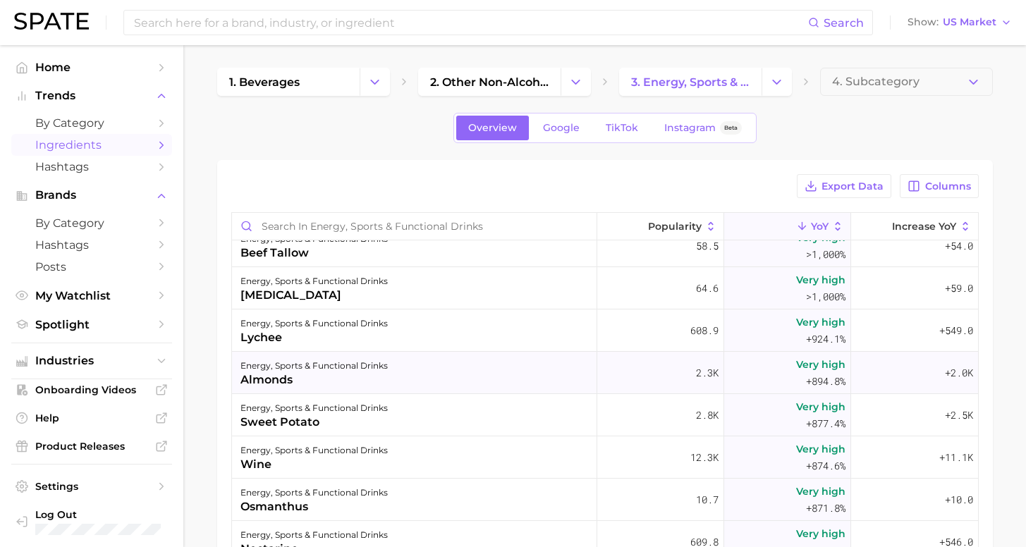
click at [432, 375] on div "energy, sports & functional drinks almonds" at bounding box center [414, 373] width 365 height 42
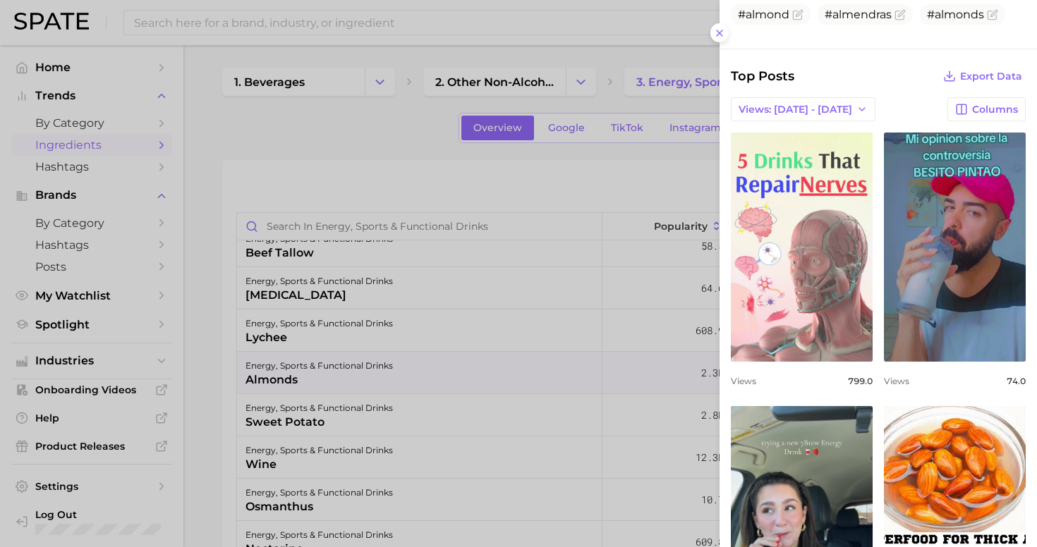
scroll to position [842, 0]
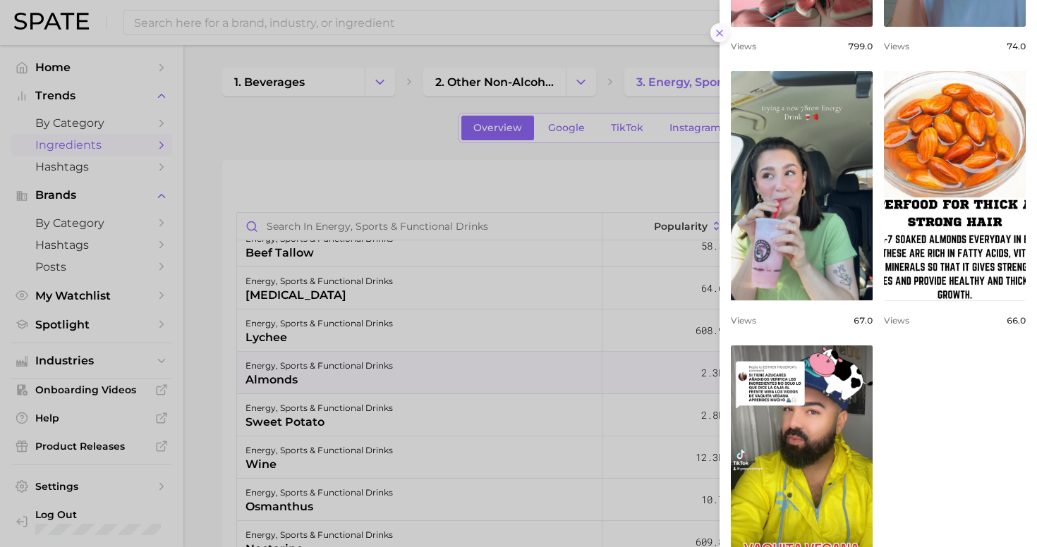
click at [718, 32] on icon at bounding box center [719, 33] width 11 height 11
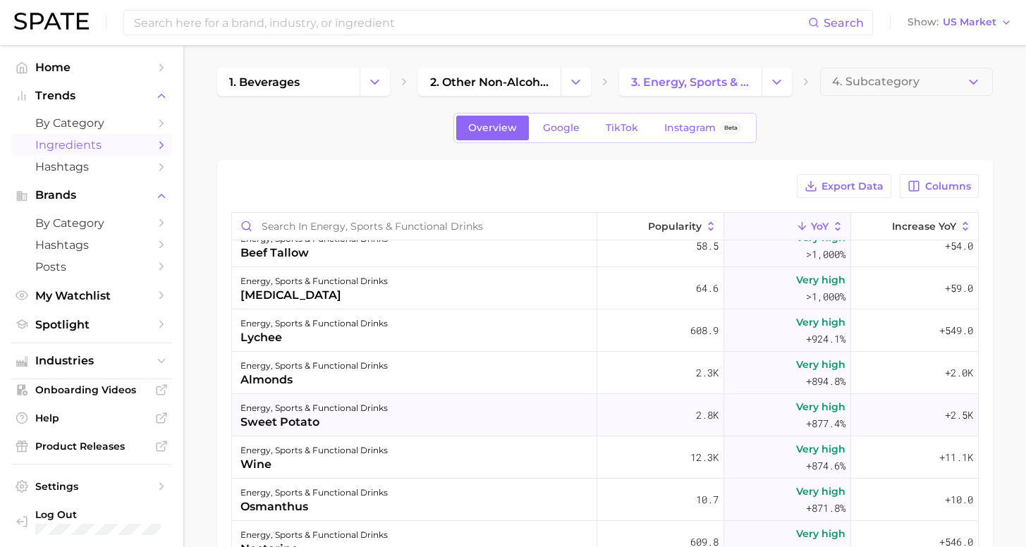
click at [472, 417] on div "energy, sports & functional drinks sweet potato" at bounding box center [414, 415] width 365 height 42
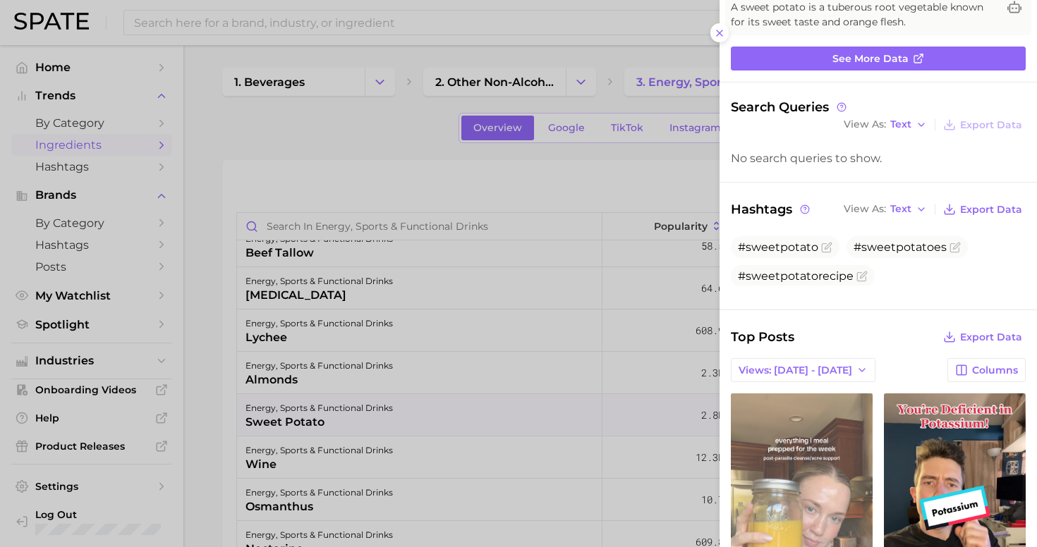
scroll to position [115, 0]
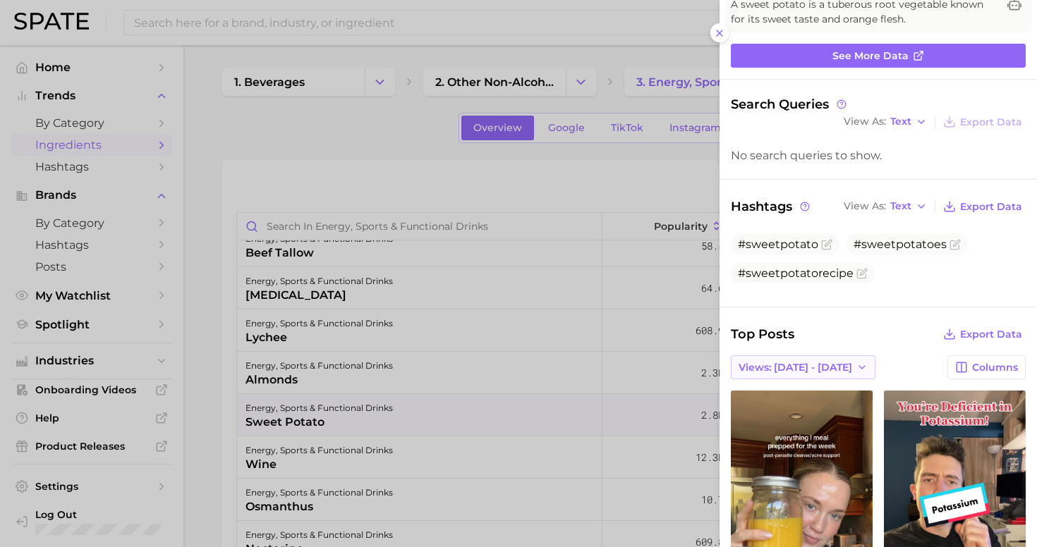
click at [805, 362] on span "Views: [DATE] - [DATE]" at bounding box center [796, 368] width 114 height 12
click at [790, 410] on button "Total Views" at bounding box center [797, 418] width 155 height 25
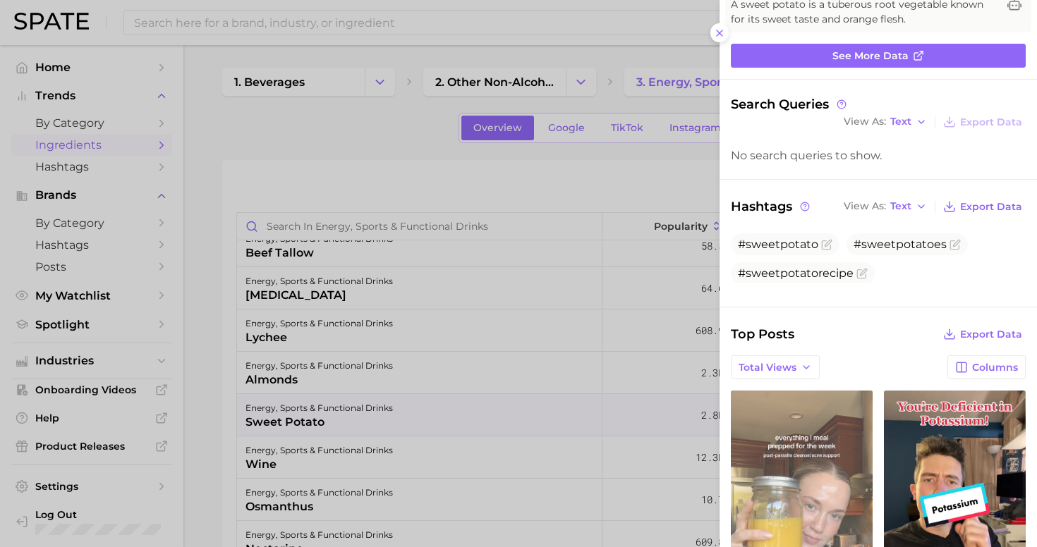
scroll to position [0, 0]
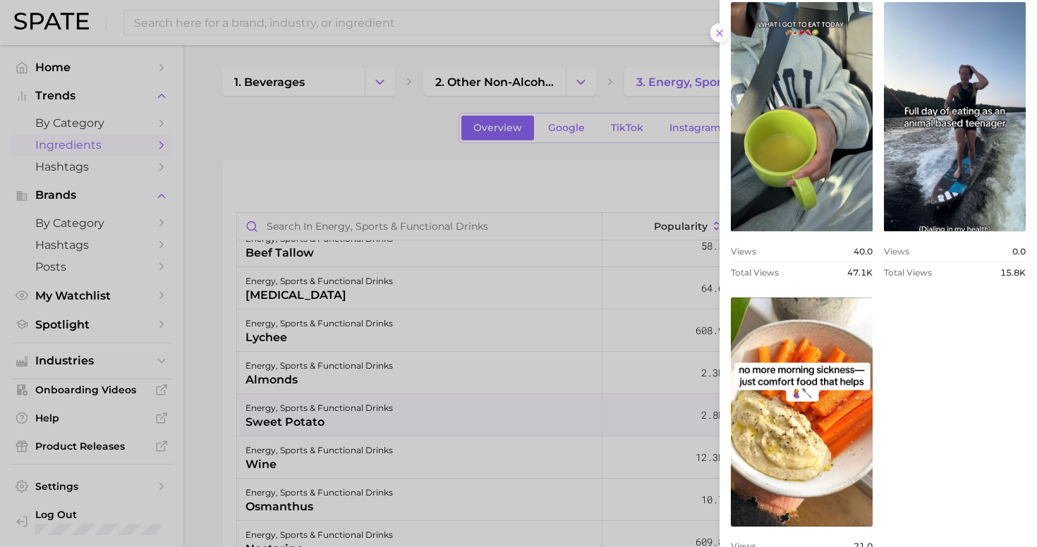
click at [418, 139] on div at bounding box center [518, 273] width 1037 height 547
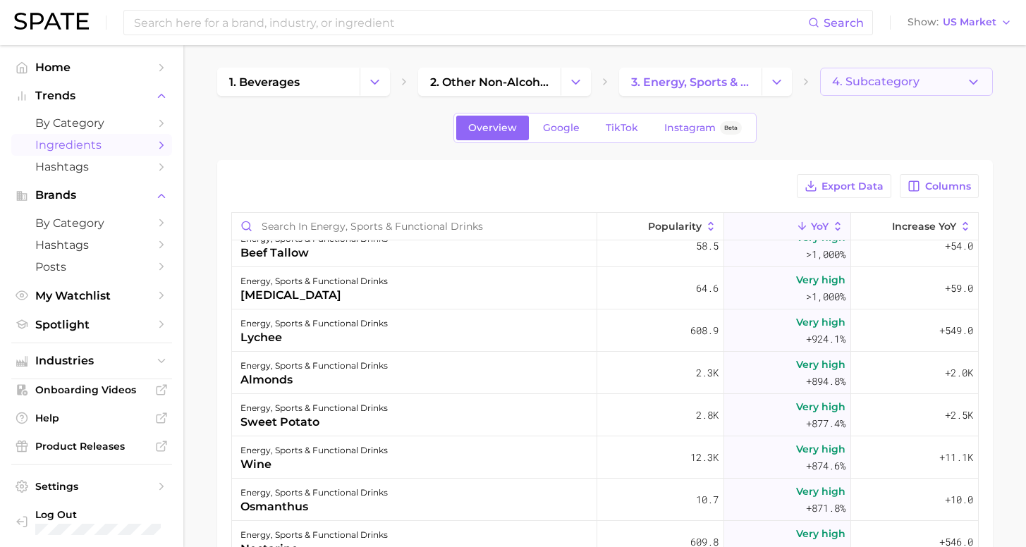
click at [904, 87] on span "4. Subcategory" at bounding box center [875, 81] width 87 height 13
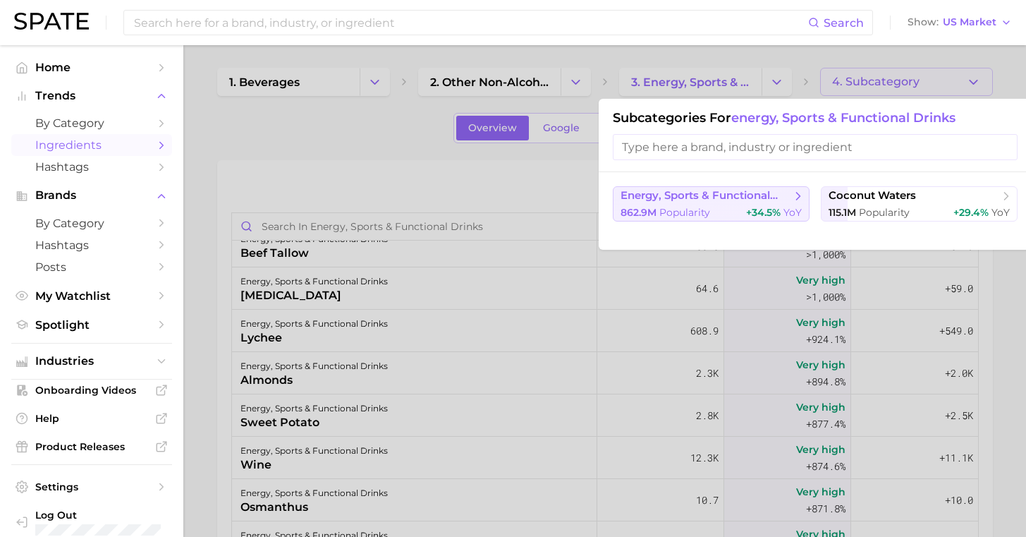
click at [784, 208] on span "YoY" at bounding box center [793, 212] width 18 height 13
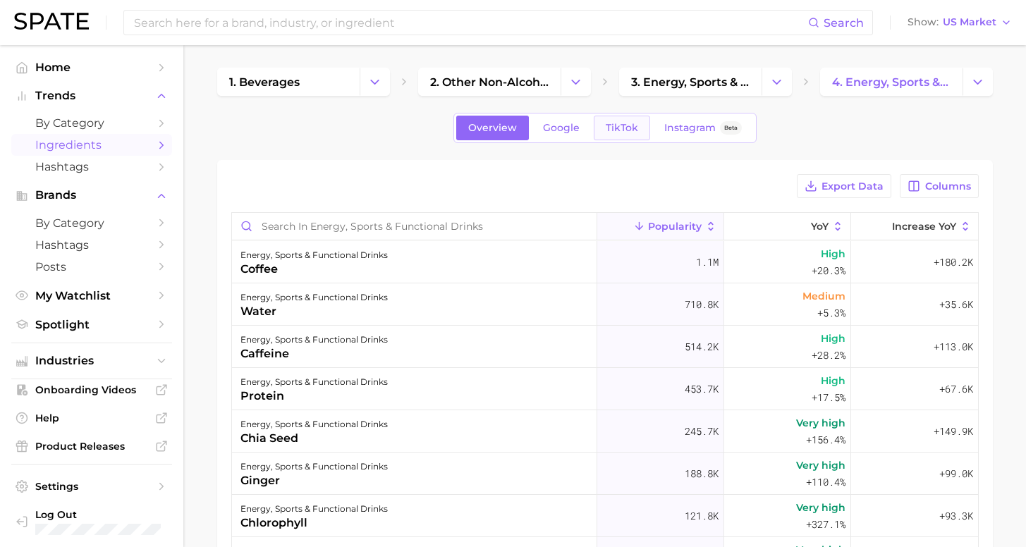
click at [636, 126] on link "TikTok" at bounding box center [622, 128] width 56 height 25
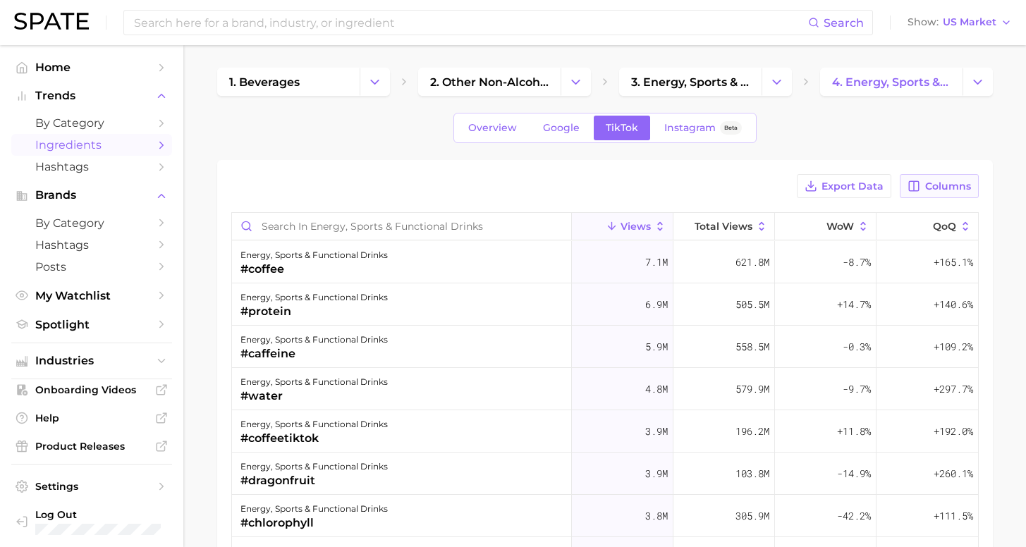
click at [936, 182] on span "Columns" at bounding box center [949, 187] width 46 height 12
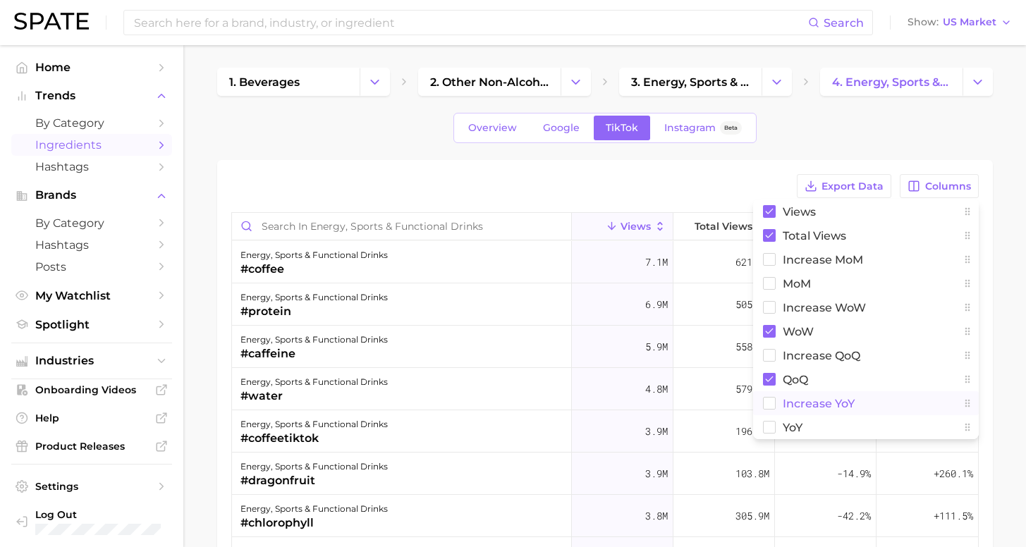
click at [794, 407] on span "increase YoY" at bounding box center [819, 404] width 72 height 12
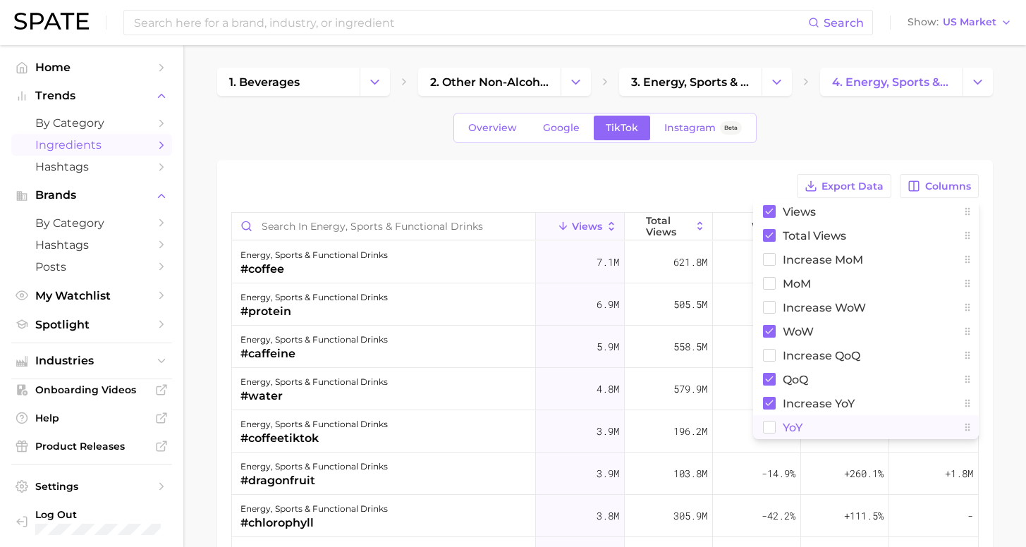
click at [789, 424] on span "YoY" at bounding box center [793, 428] width 20 height 12
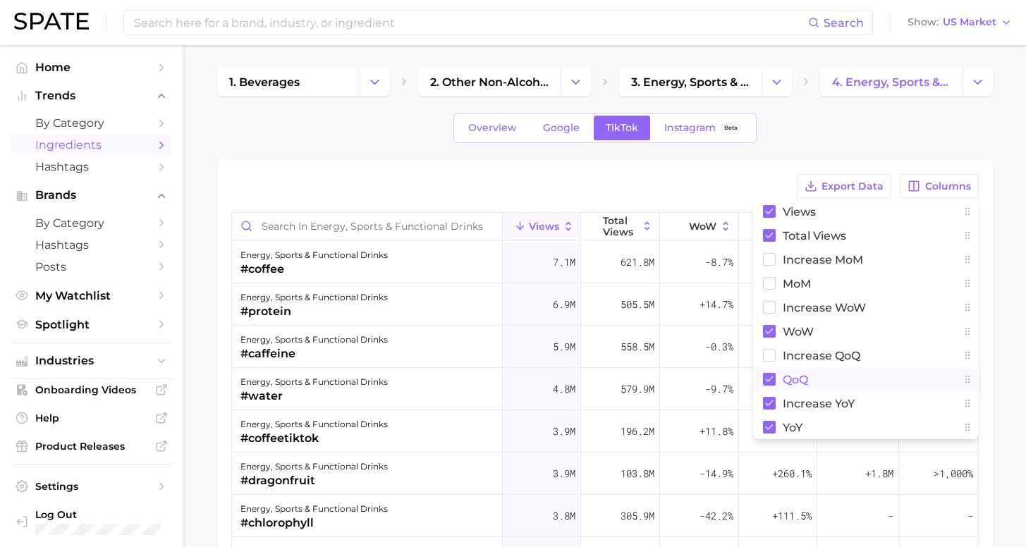
click at [789, 381] on span "QoQ" at bounding box center [795, 380] width 25 height 12
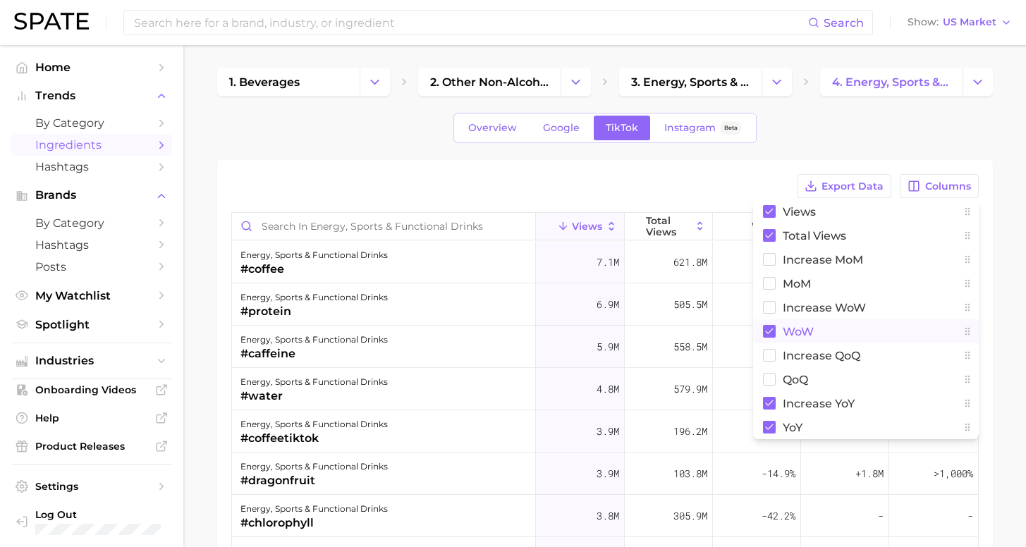
click at [791, 333] on span "WoW" at bounding box center [798, 332] width 31 height 12
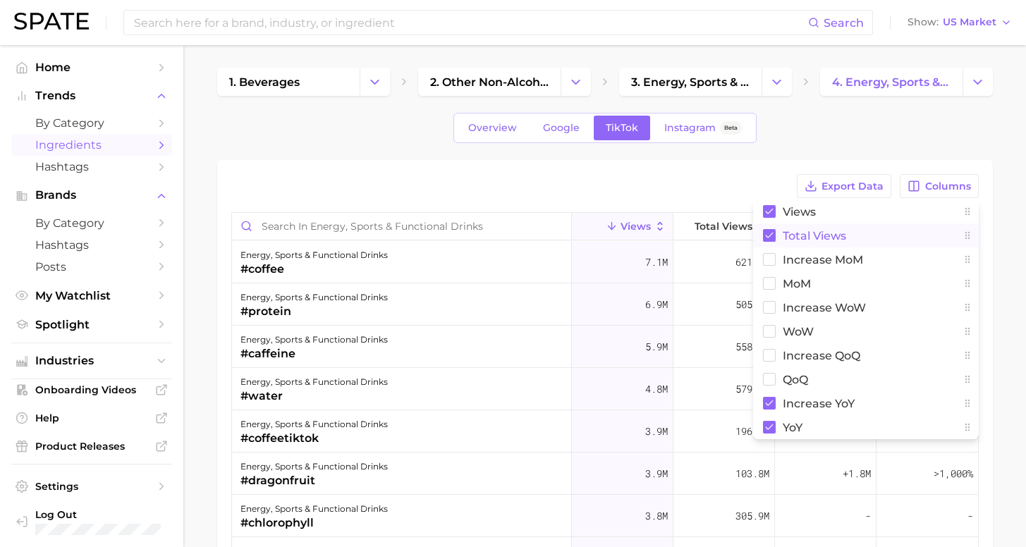
click at [792, 234] on span "Total Views" at bounding box center [814, 236] width 63 height 12
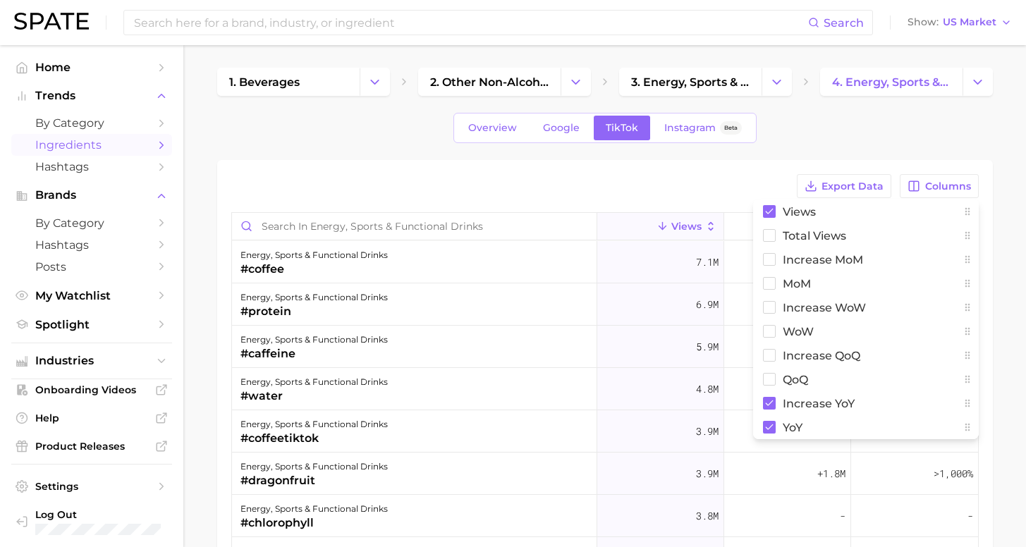
click at [789, 158] on div "1. beverages 2. other non-alcoholic beverages 3. energy, sports & functional dr…" at bounding box center [605, 421] width 776 height 706
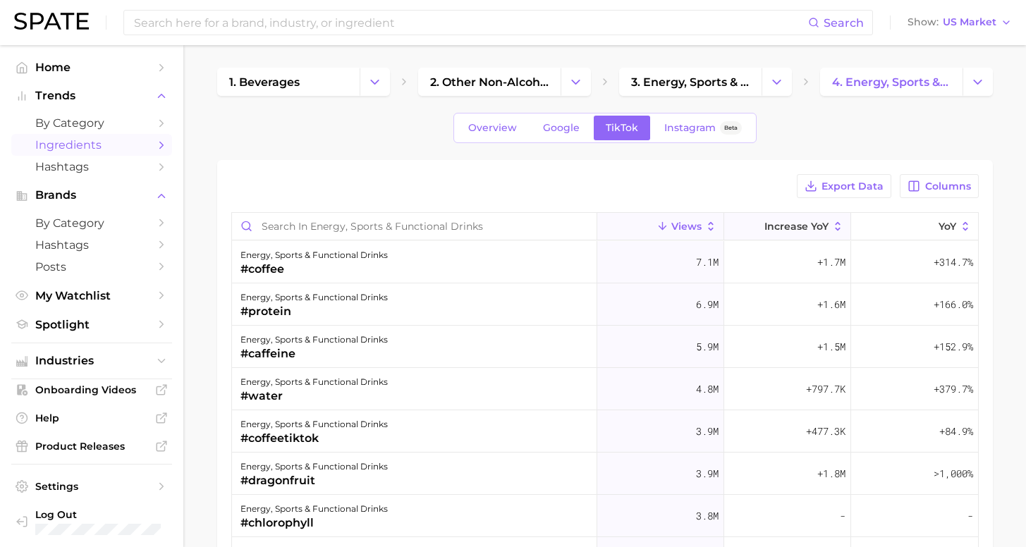
click at [804, 229] on span "increase YoY" at bounding box center [797, 226] width 64 height 11
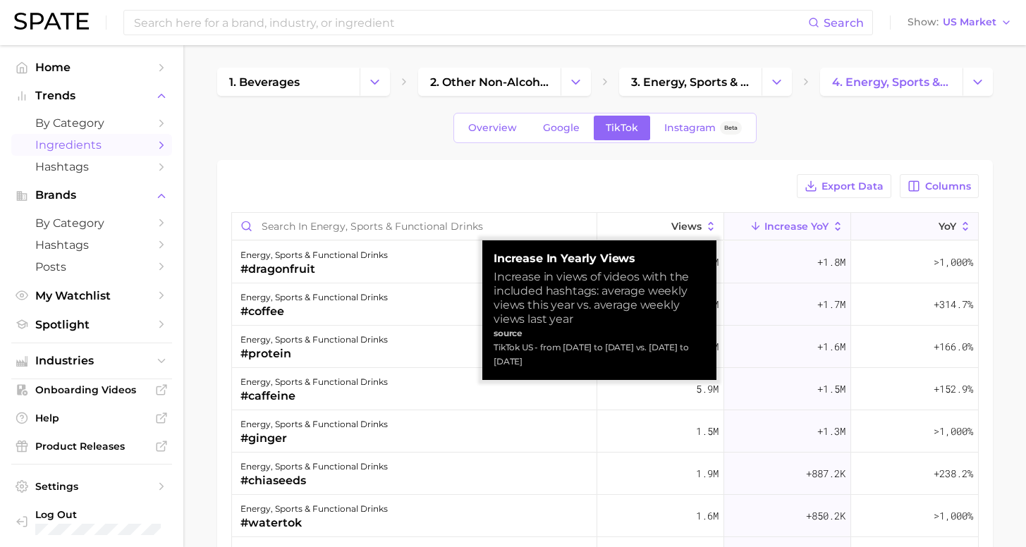
click at [902, 229] on button "YoY" at bounding box center [914, 227] width 127 height 28
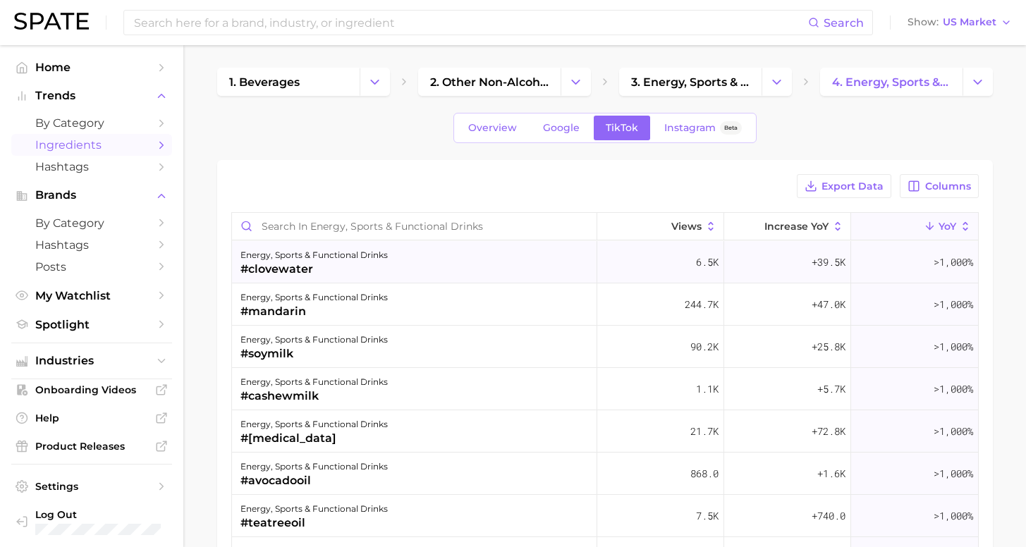
click at [496, 267] on div "energy, sports & functional drinks #clovewater" at bounding box center [414, 262] width 365 height 42
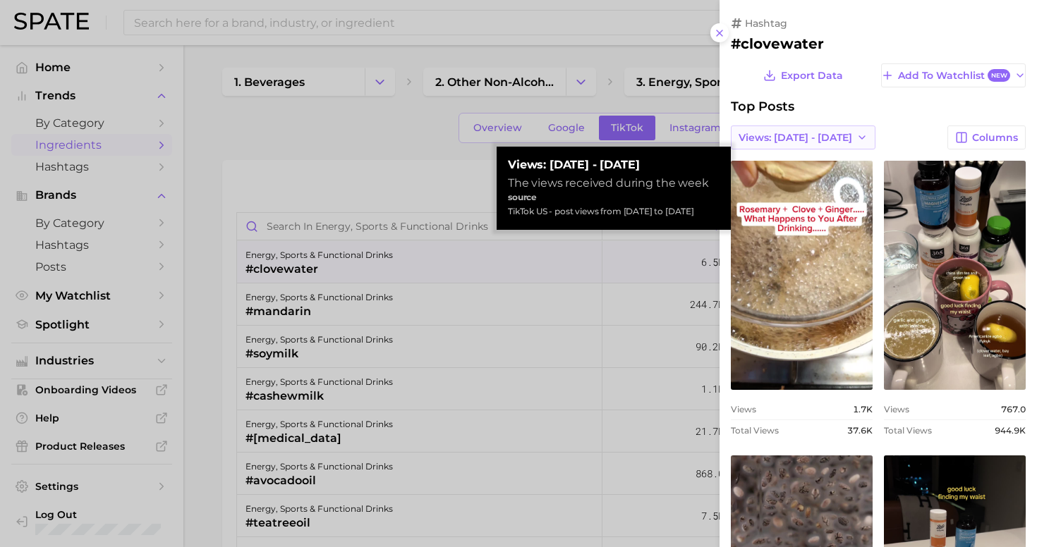
click at [856, 134] on icon "button" at bounding box center [861, 137] width 11 height 11
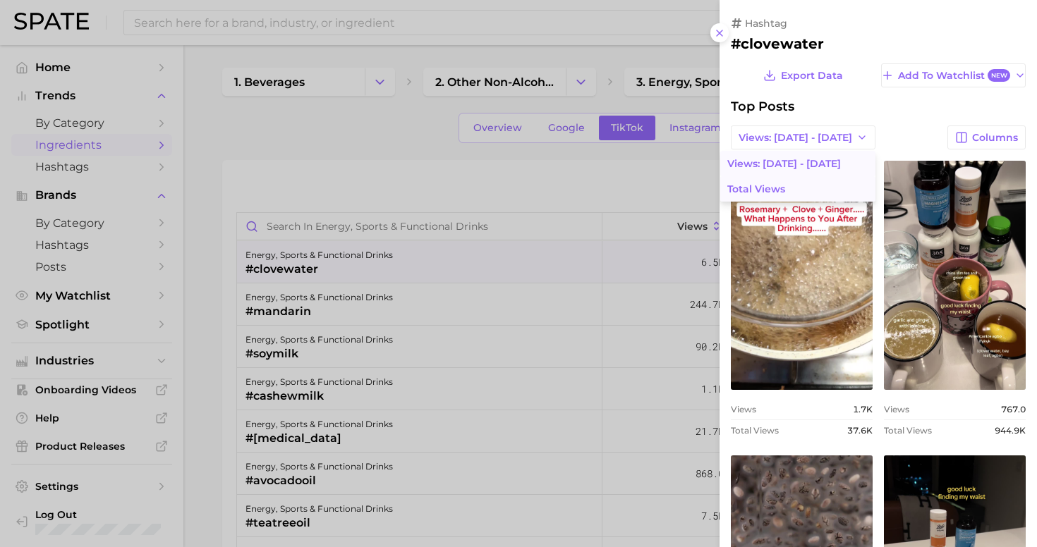
click at [816, 190] on button "Total Views" at bounding box center [797, 188] width 155 height 25
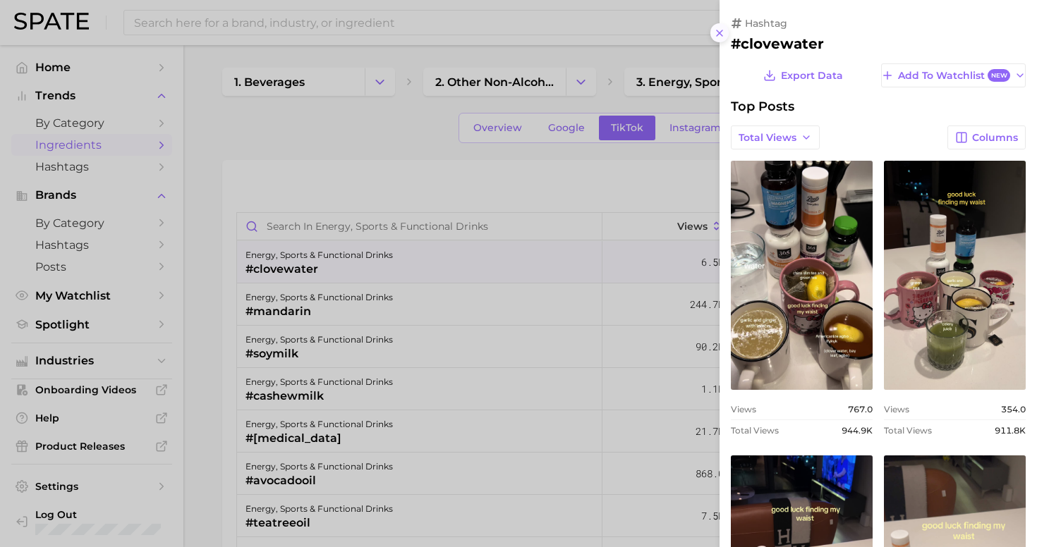
click at [717, 28] on icon at bounding box center [719, 33] width 11 height 11
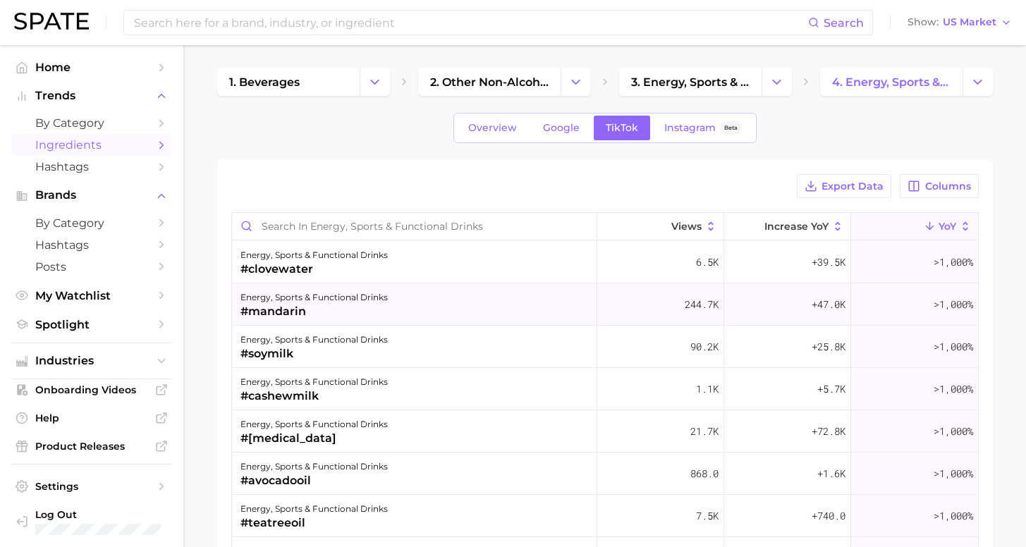
click at [408, 288] on div "energy, sports & functional drinks #mandarin" at bounding box center [414, 305] width 365 height 42
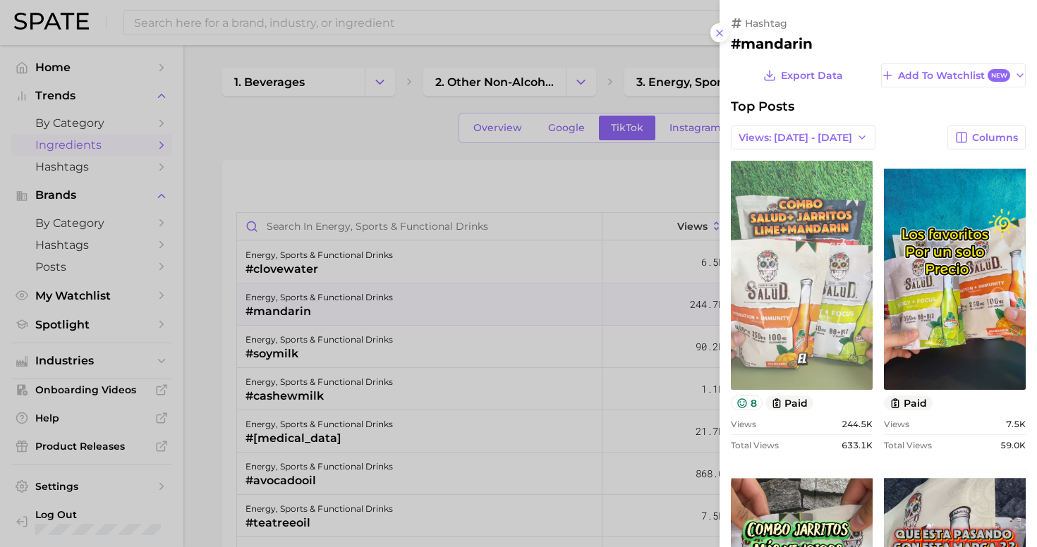
click at [790, 167] on link "view post on TikTok" at bounding box center [802, 275] width 142 height 229
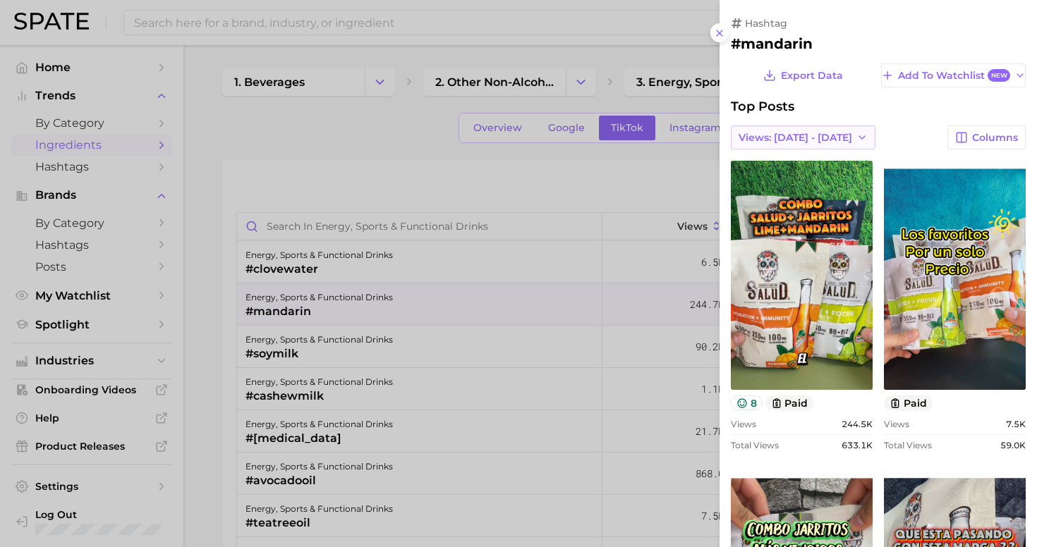
click at [787, 132] on span "Views: [DATE] - [DATE]" at bounding box center [796, 138] width 114 height 12
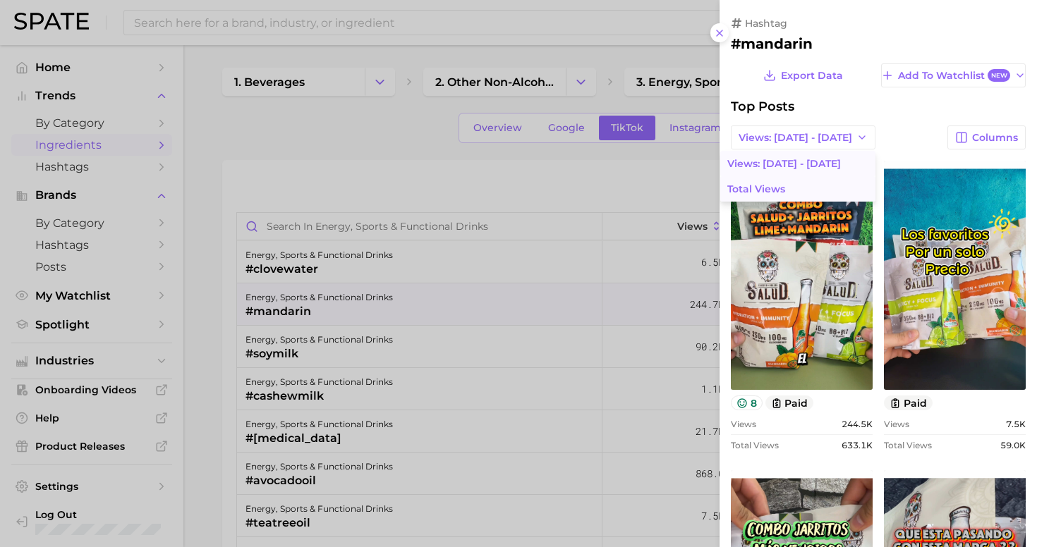
click at [775, 182] on button "Total Views" at bounding box center [797, 188] width 155 height 25
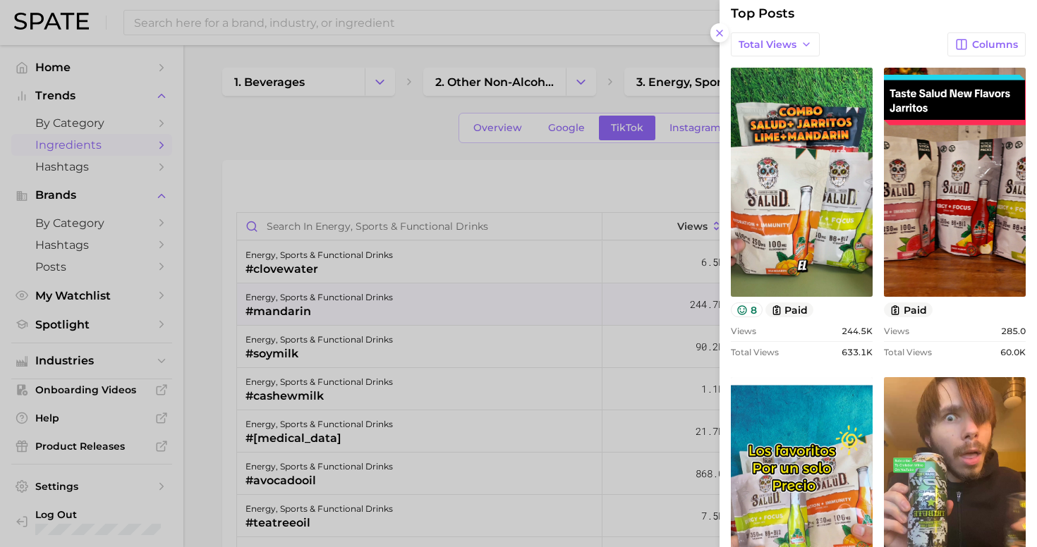
click at [396, 131] on div at bounding box center [518, 273] width 1037 height 547
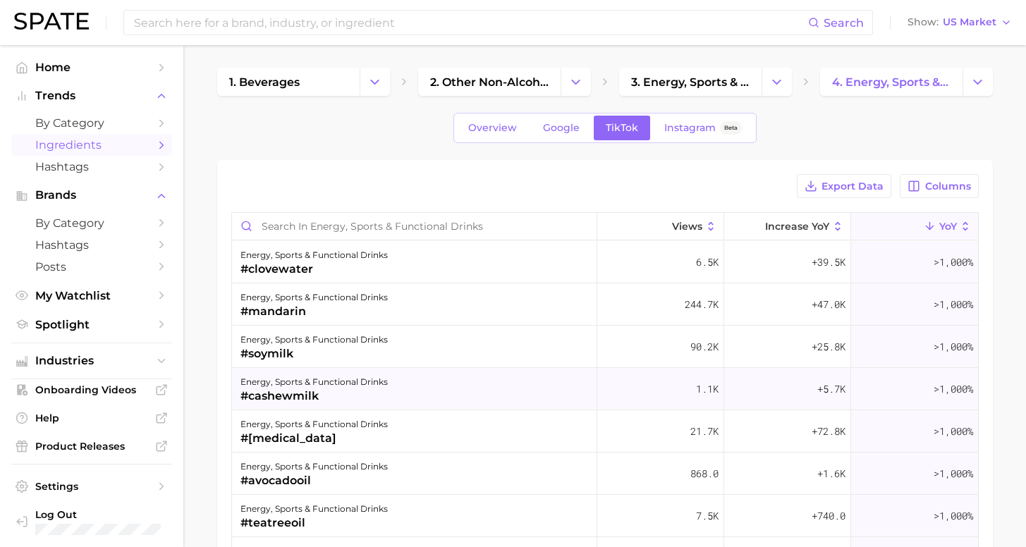
click at [389, 375] on div "energy, sports & functional drinks #cashewmilk" at bounding box center [414, 389] width 365 height 42
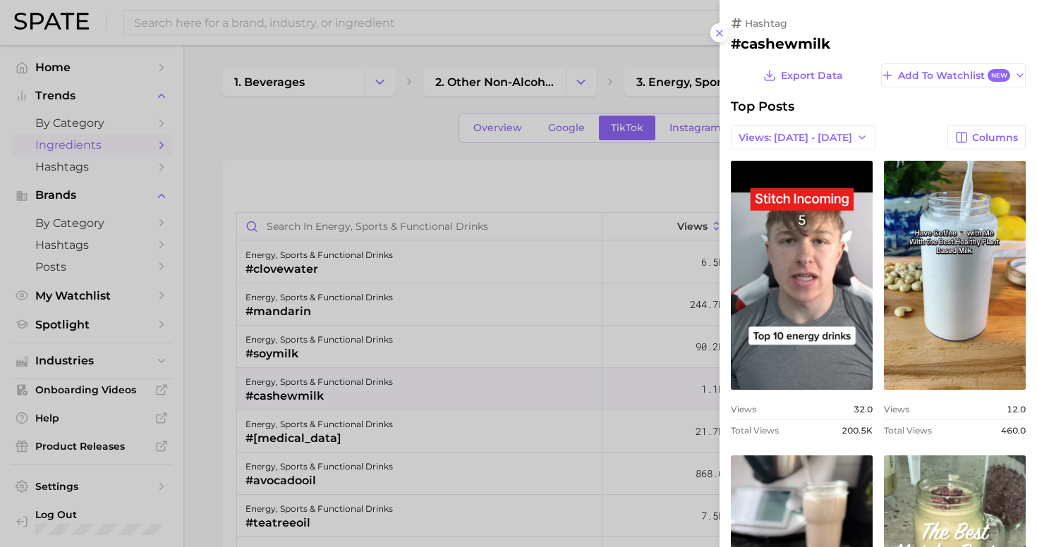
click at [420, 132] on div at bounding box center [518, 273] width 1037 height 547
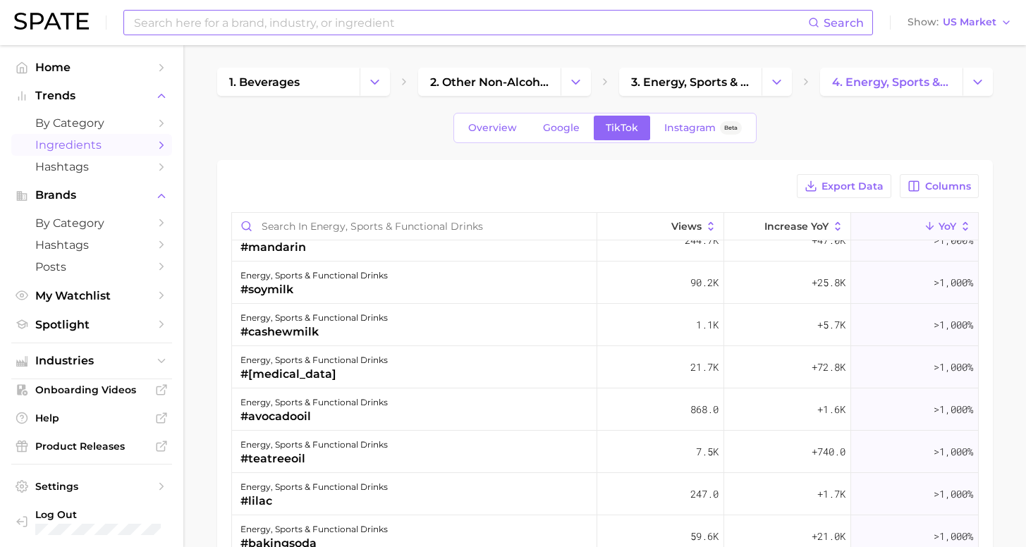
click at [250, 26] on input at bounding box center [471, 23] width 676 height 24
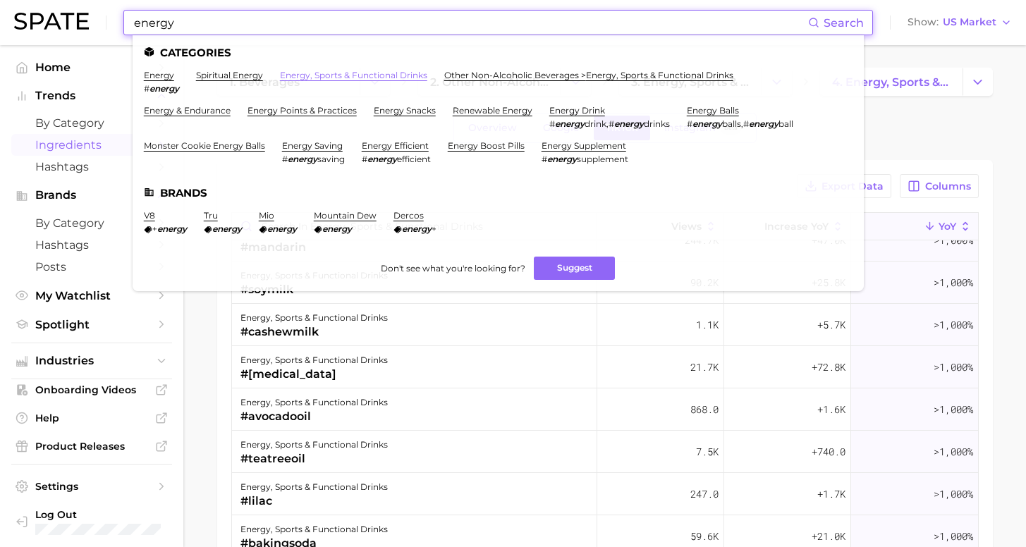
type input "energy"
click at [317, 70] on link "energy, sports & functional drinks" at bounding box center [353, 75] width 147 height 11
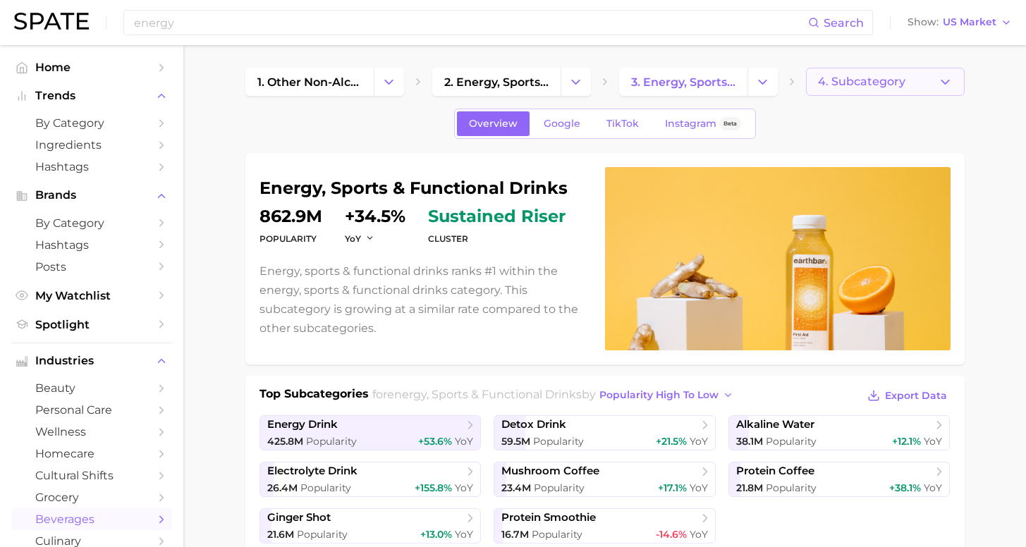
click at [856, 85] on span "4. Subcategory" at bounding box center [861, 81] width 87 height 13
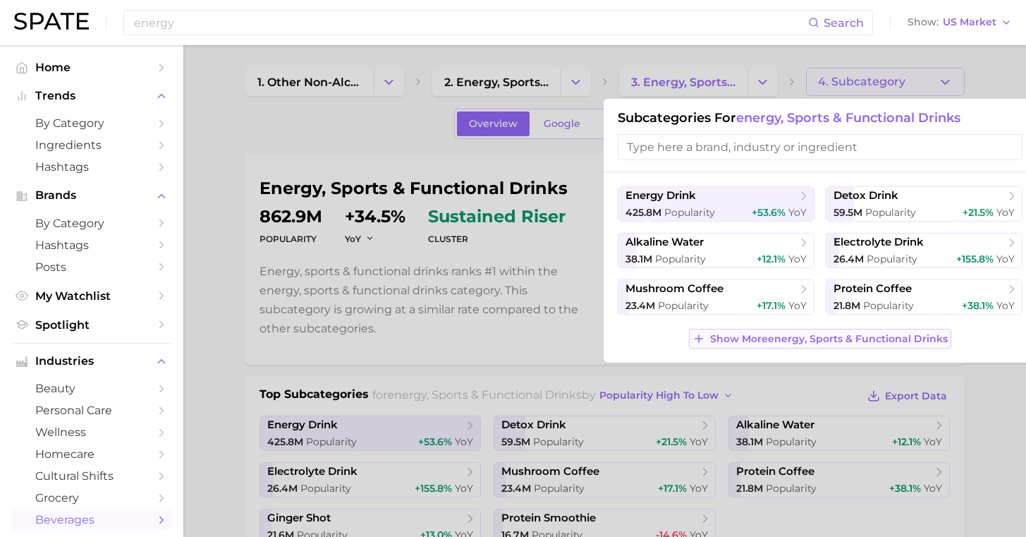
click at [837, 341] on span "Show More energy, sports & functional drinks" at bounding box center [829, 339] width 238 height 12
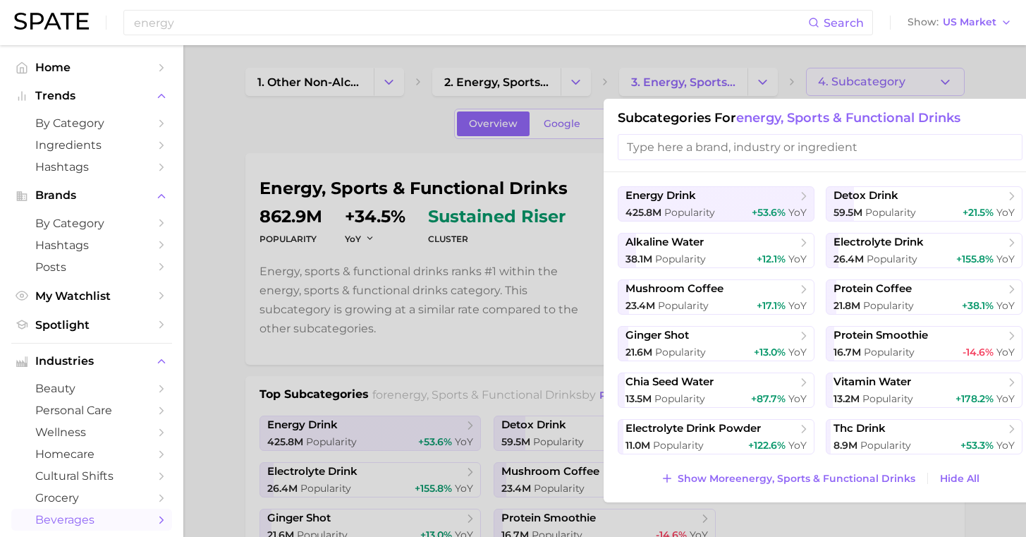
click at [317, 367] on div at bounding box center [513, 268] width 1026 height 537
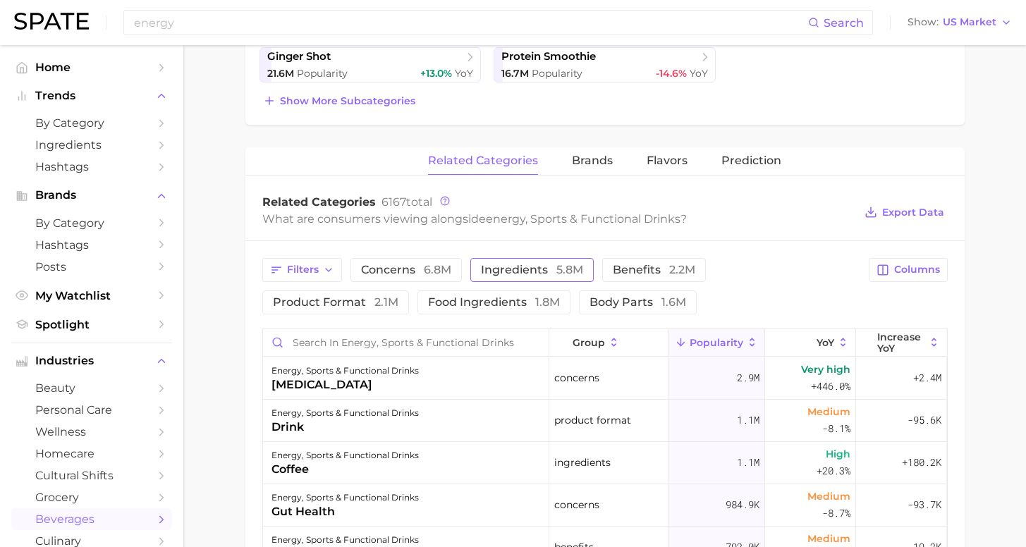
click at [497, 270] on span "ingredients 5.8m" at bounding box center [532, 270] width 102 height 11
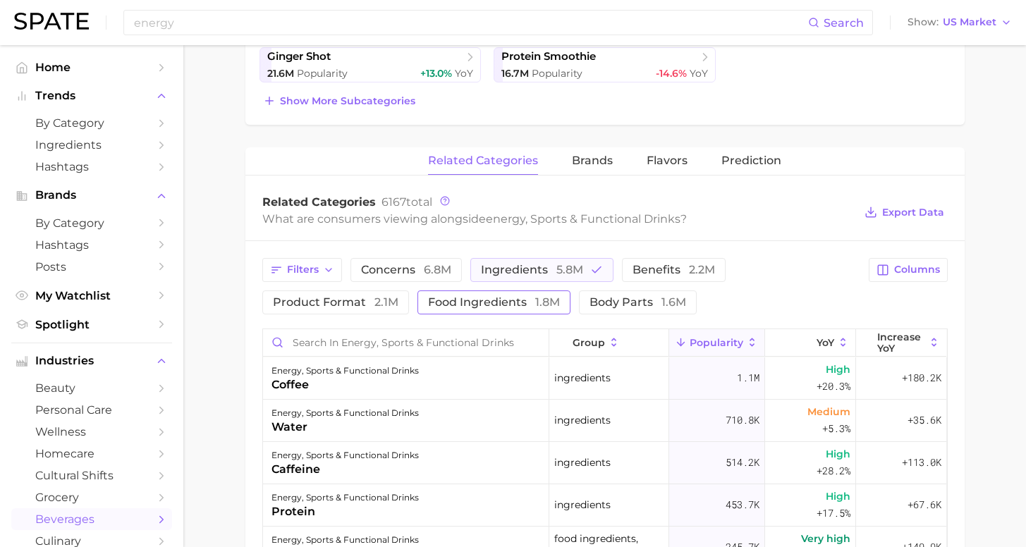
click at [428, 305] on span "food ingredients 1.8m" at bounding box center [494, 302] width 132 height 11
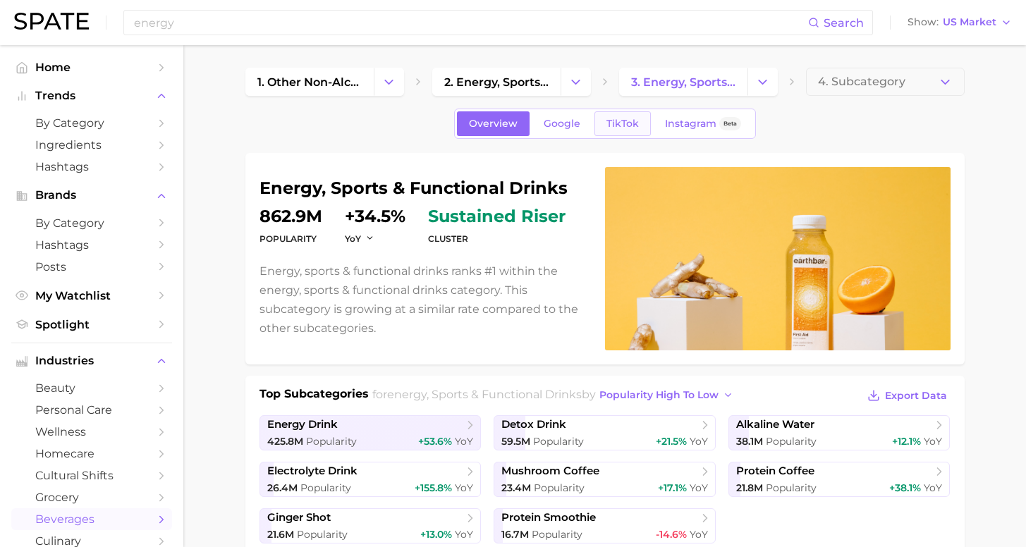
click at [619, 121] on span "TikTok" at bounding box center [623, 124] width 32 height 12
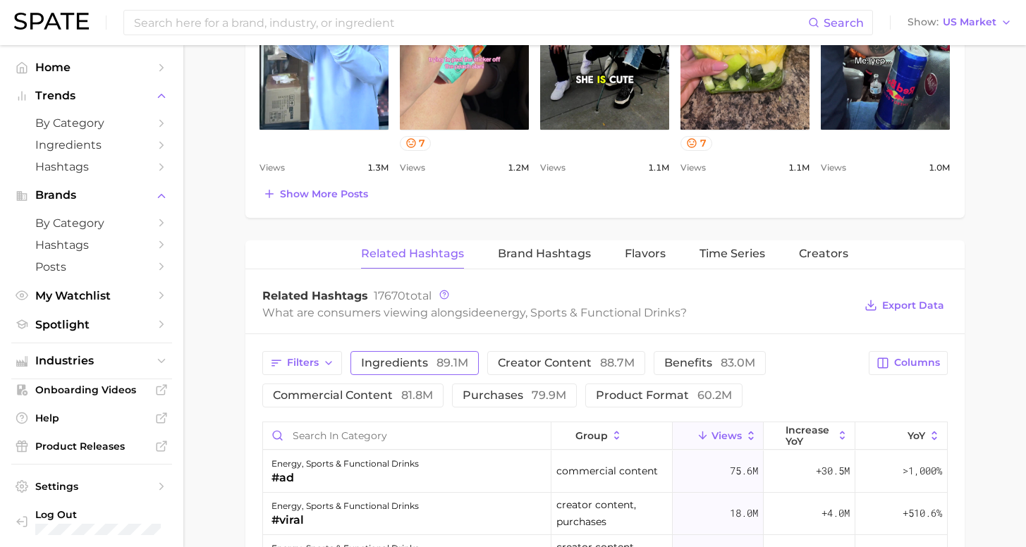
click at [399, 363] on span "ingredients 89.1m" at bounding box center [414, 363] width 107 height 11
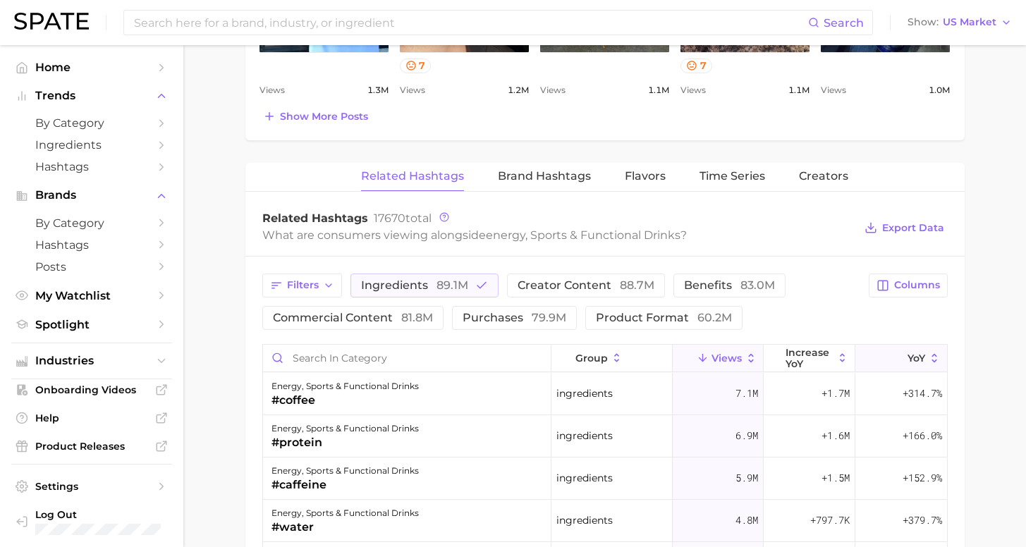
click at [910, 358] on span "YoY" at bounding box center [917, 358] width 18 height 11
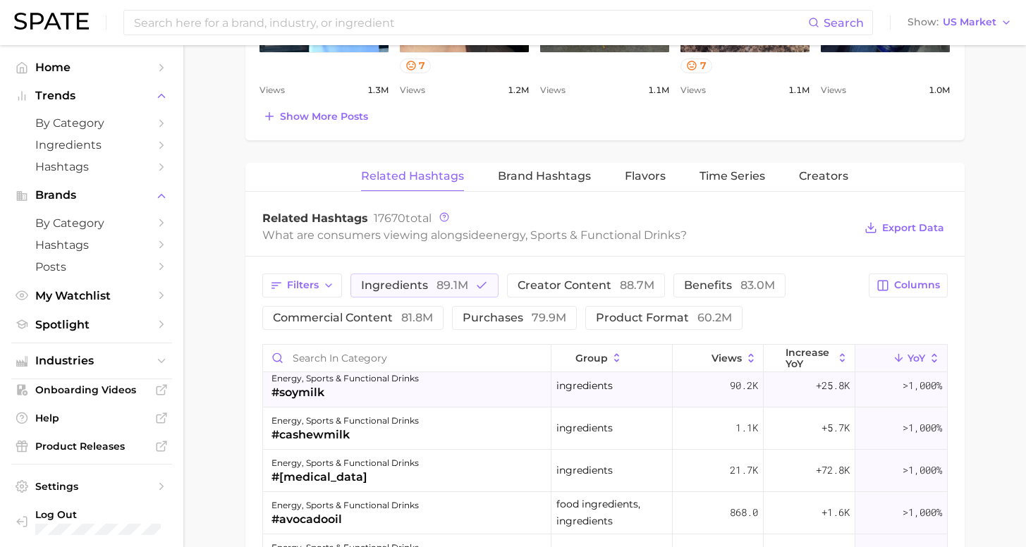
click at [903, 387] on span ">1,000%" at bounding box center [923, 385] width 40 height 13
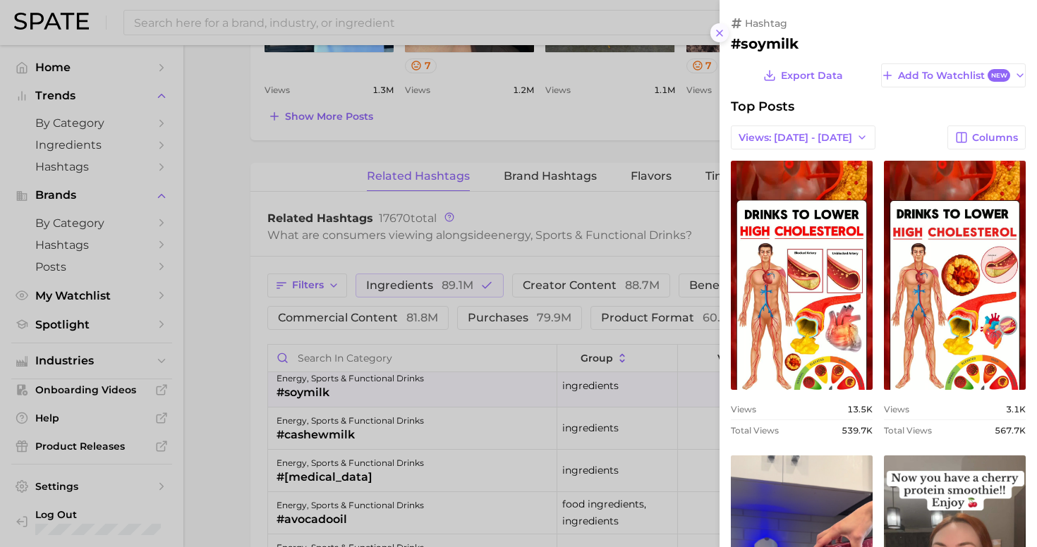
click at [727, 28] on button at bounding box center [719, 32] width 19 height 19
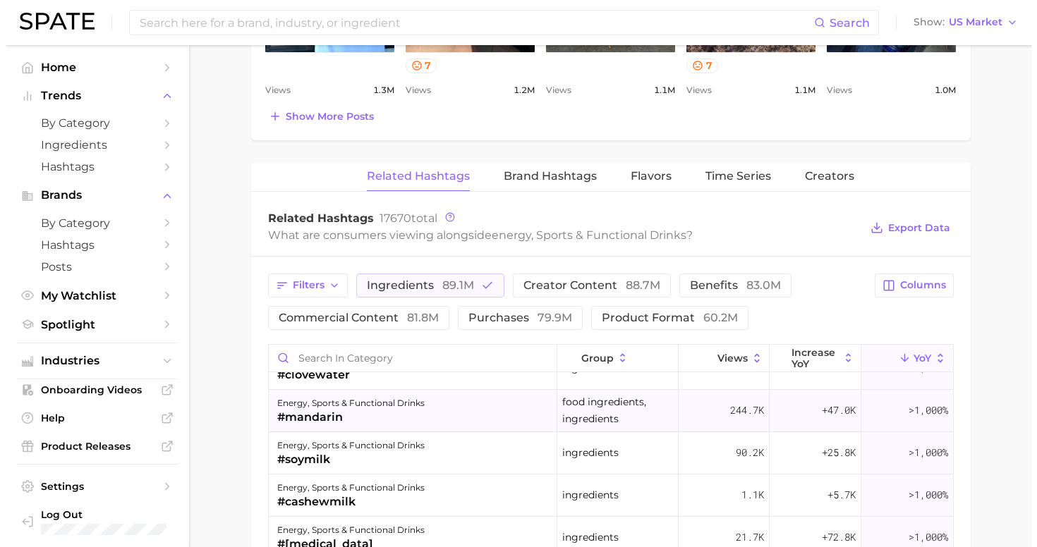
scroll to position [2, 0]
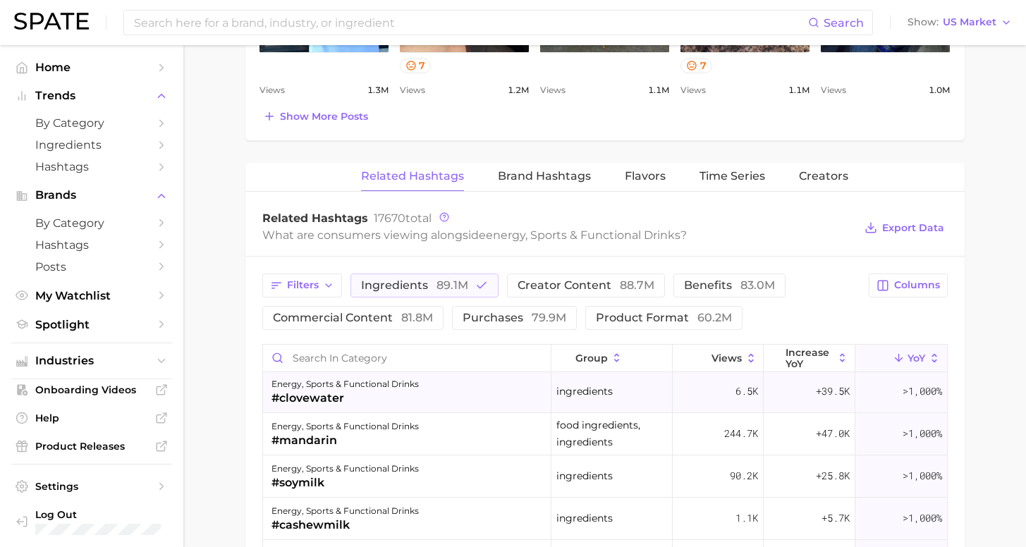
click at [400, 408] on div "energy, sports & functional drinks #clovewater" at bounding box center [407, 392] width 289 height 42
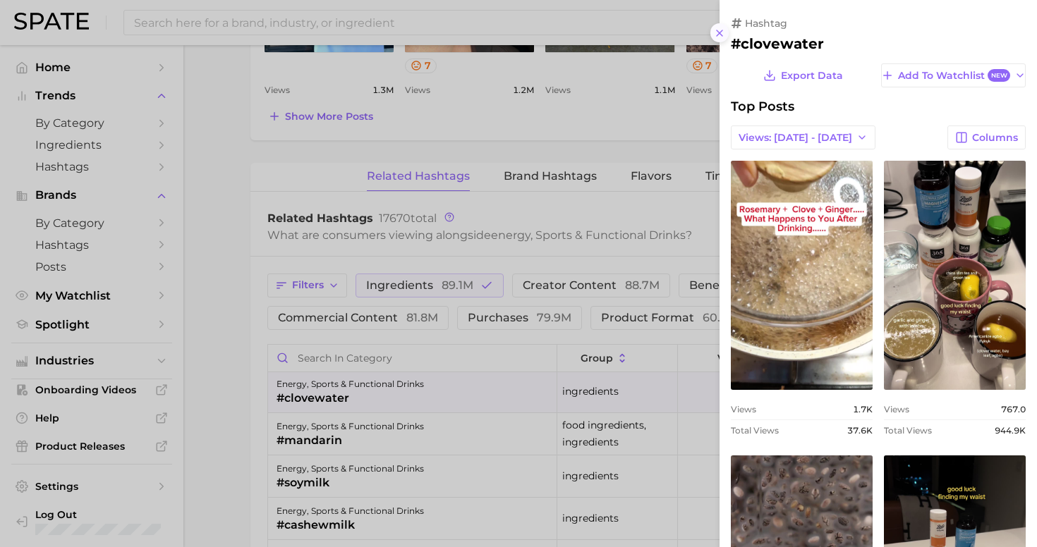
click at [720, 28] on icon at bounding box center [719, 33] width 11 height 11
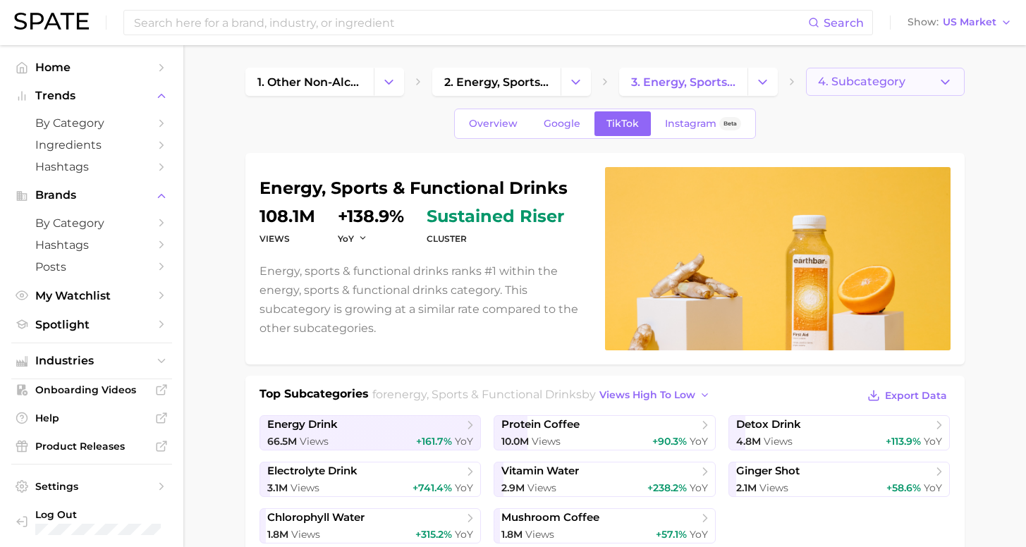
click at [930, 87] on button "4. Subcategory" at bounding box center [885, 82] width 159 height 28
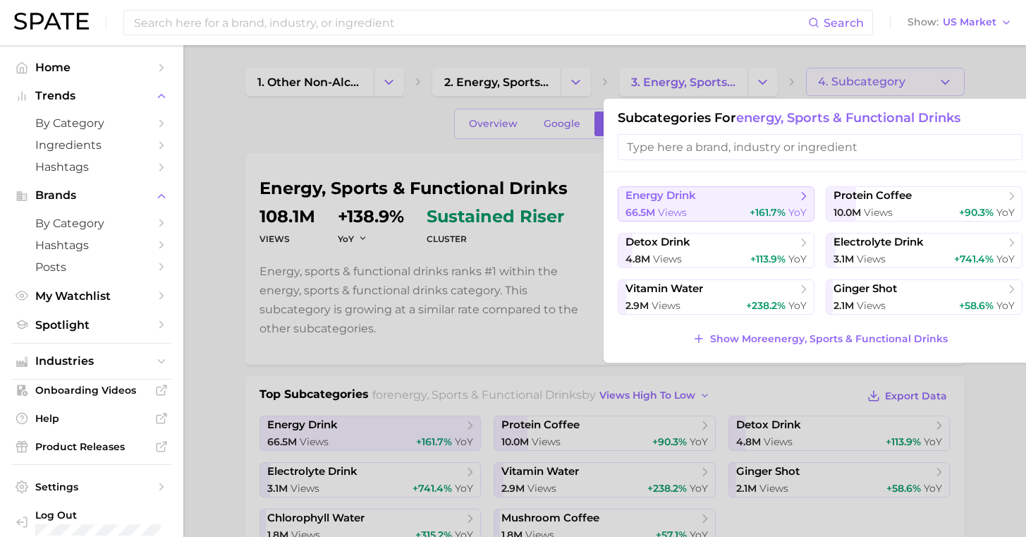
click at [751, 201] on button "energy drink 66.5m views +161.7% YoY" at bounding box center [716, 203] width 197 height 35
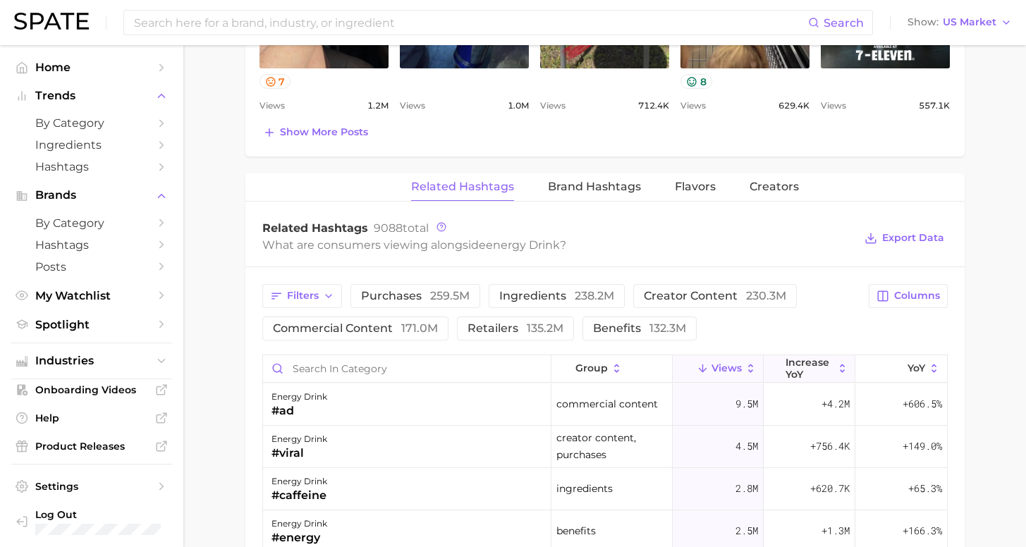
click at [786, 364] on span "increase YoY" at bounding box center [810, 368] width 48 height 23
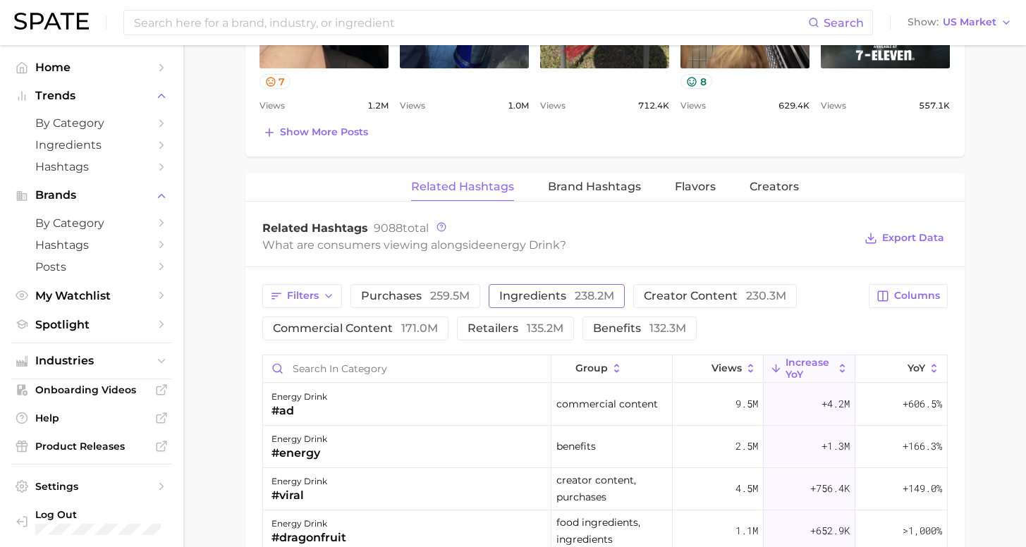
click at [546, 302] on button "ingredients 238.2m" at bounding box center [557, 296] width 136 height 24
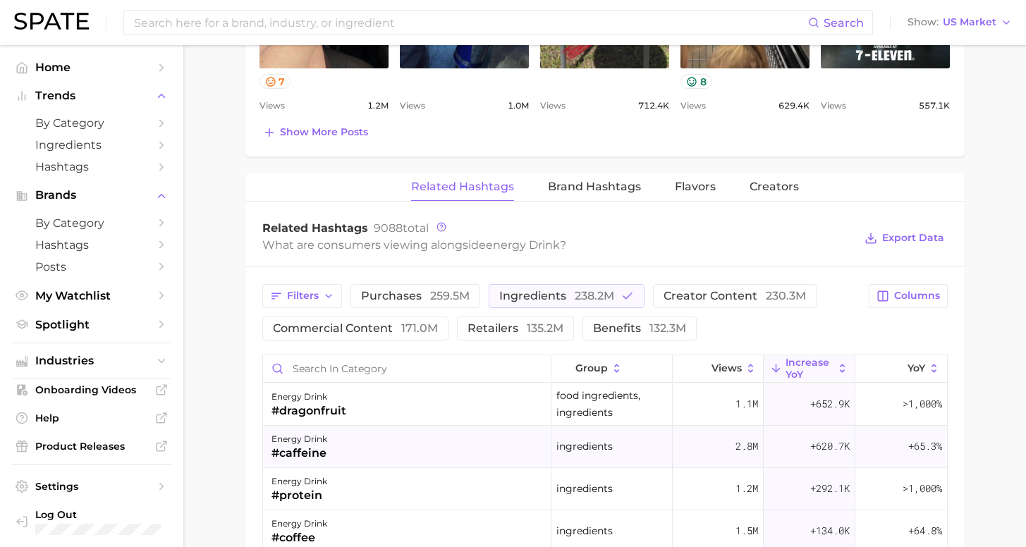
click at [424, 442] on div "energy drink #caffeine" at bounding box center [407, 447] width 289 height 42
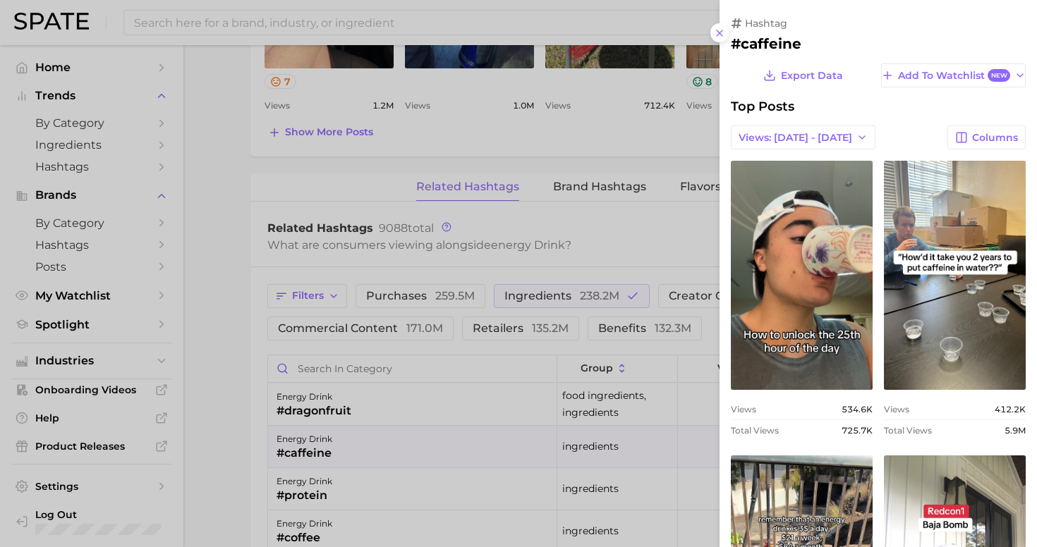
click at [596, 222] on div at bounding box center [518, 273] width 1037 height 547
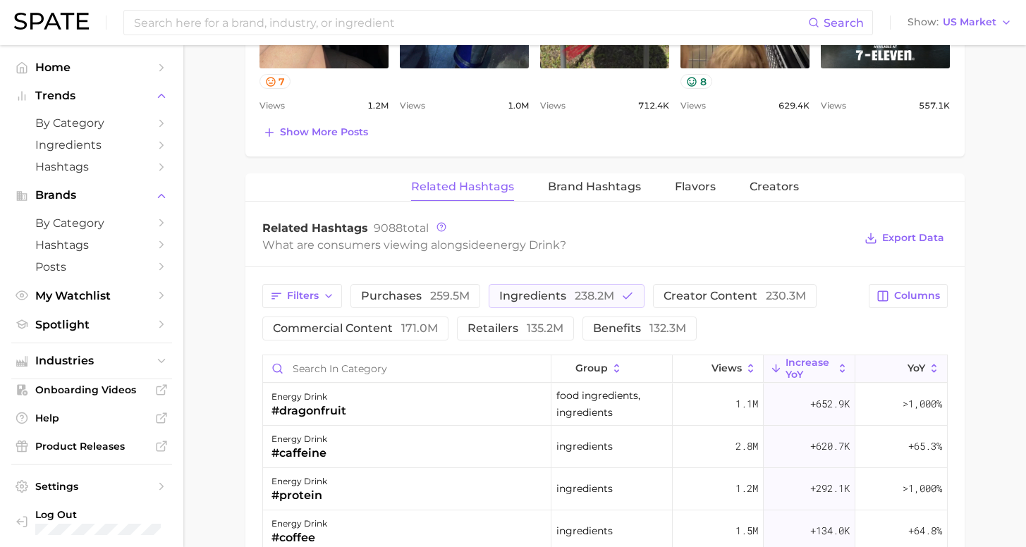
click at [889, 359] on button "YoY" at bounding box center [901, 370] width 91 height 28
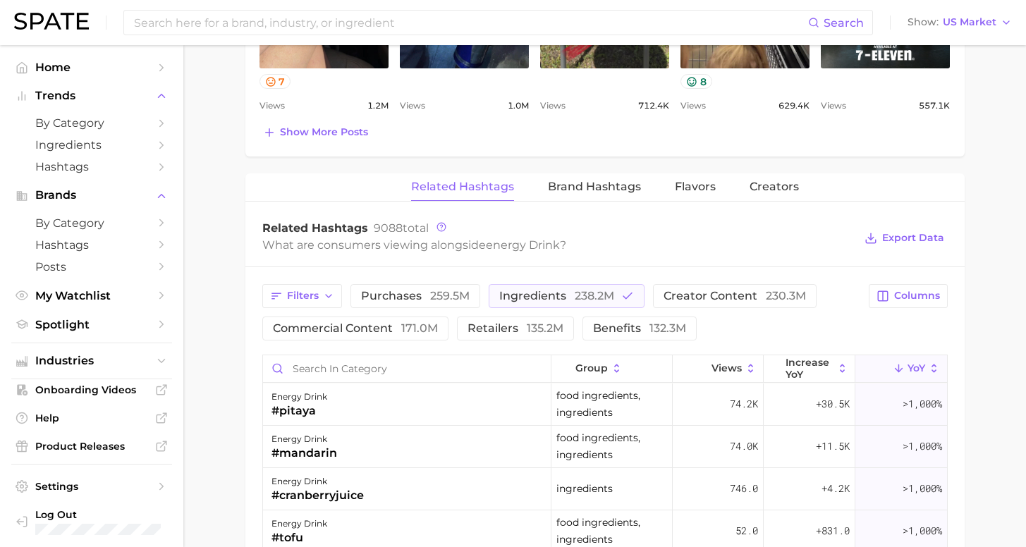
click at [982, 361] on main "1. other non-alcoholic beverages 2. energy, sports & functional drinks 3. energ…" at bounding box center [604, 22] width 843 height 1936
click at [333, 499] on div "#cranberryjuice" at bounding box center [318, 495] width 92 height 17
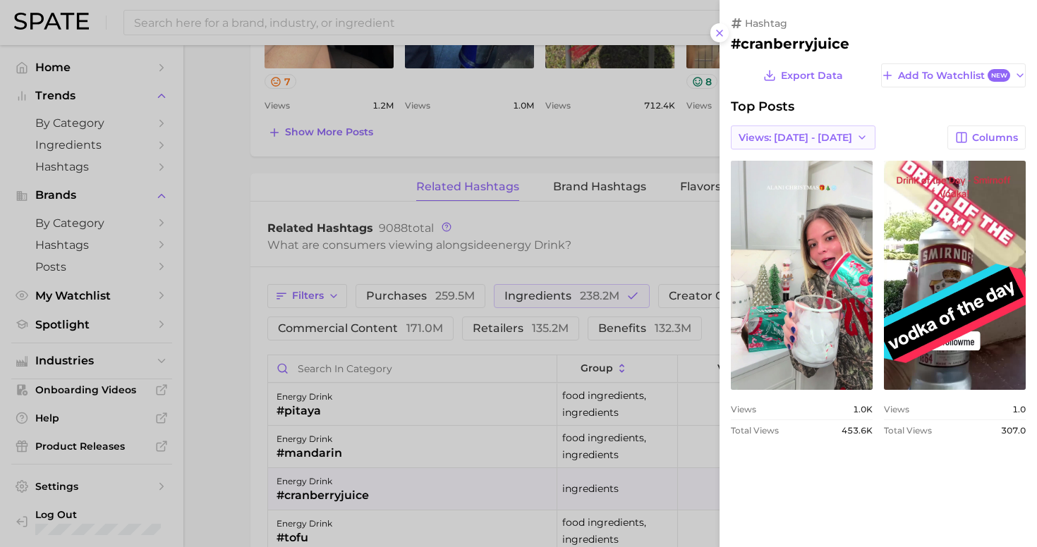
click at [801, 135] on span "Views: [DATE] - [DATE]" at bounding box center [796, 138] width 114 height 12
click at [768, 197] on button "Total Views" at bounding box center [797, 188] width 155 height 25
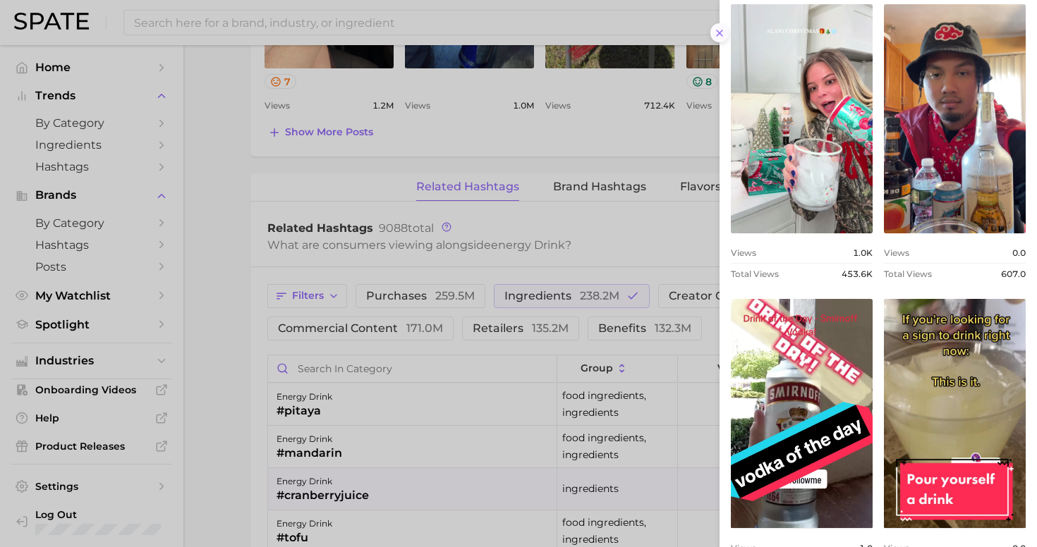
click at [720, 28] on icon at bounding box center [719, 33] width 11 height 11
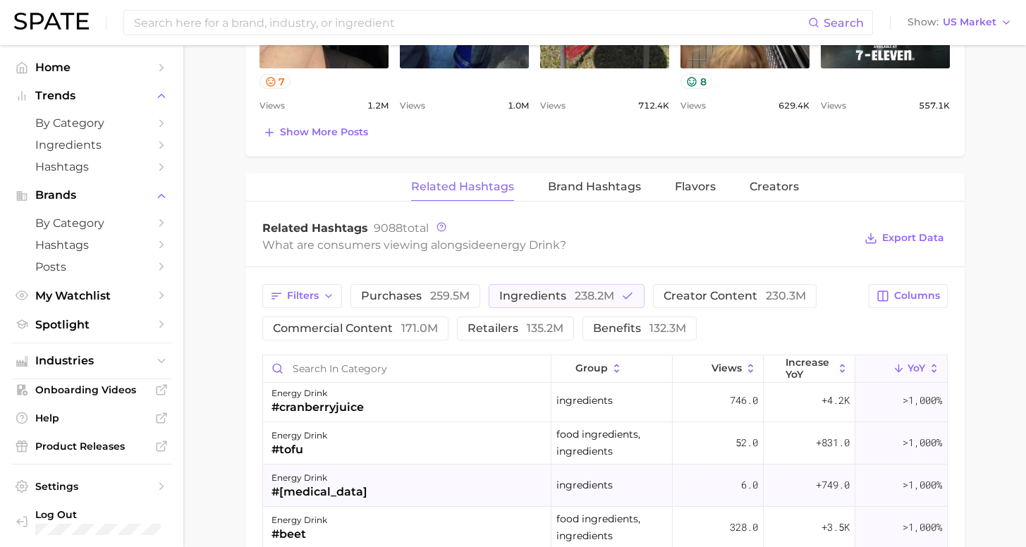
click at [472, 482] on div "energy drink #[MEDICAL_DATA]" at bounding box center [407, 486] width 289 height 42
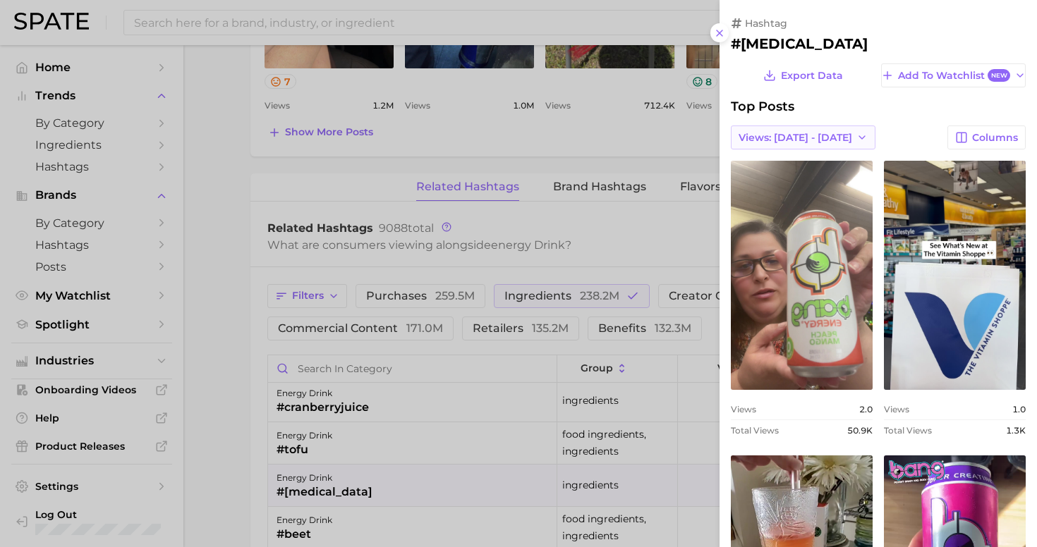
click at [791, 141] on button "Views: [DATE] - [DATE]" at bounding box center [803, 138] width 145 height 24
click at [785, 193] on button "Total Views" at bounding box center [797, 188] width 155 height 25
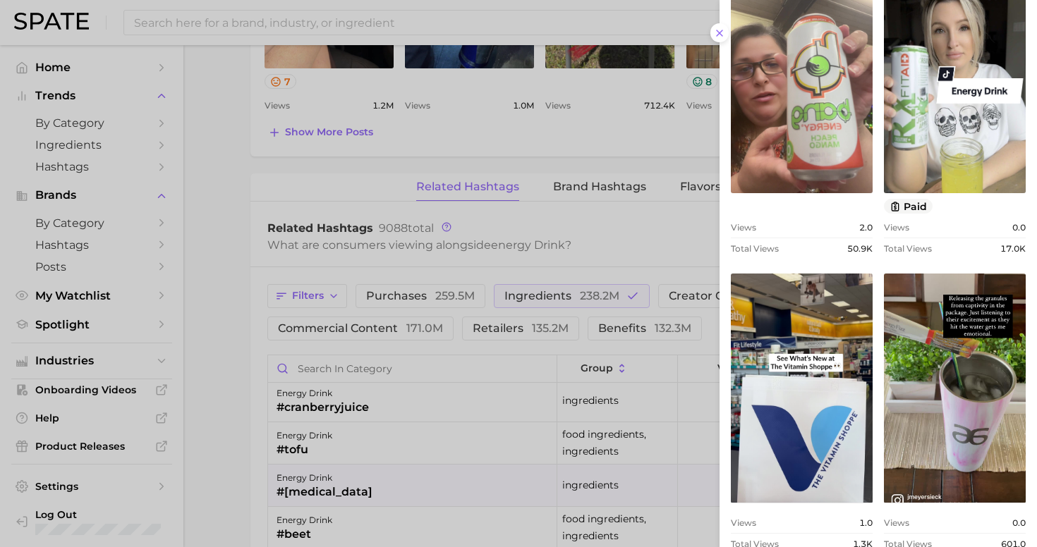
click at [237, 462] on div at bounding box center [518, 273] width 1037 height 547
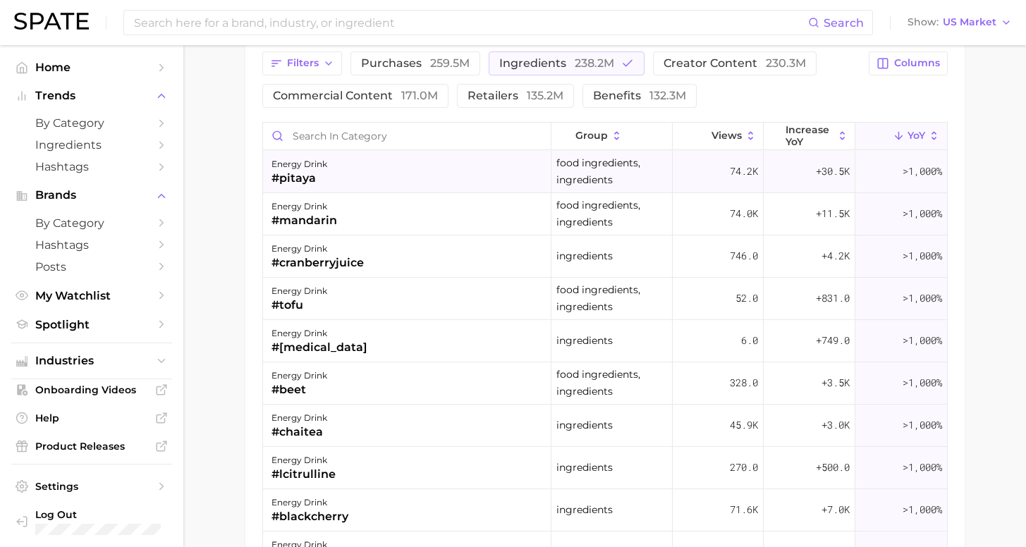
click at [437, 172] on div "energy drink #pitaya" at bounding box center [407, 172] width 289 height 42
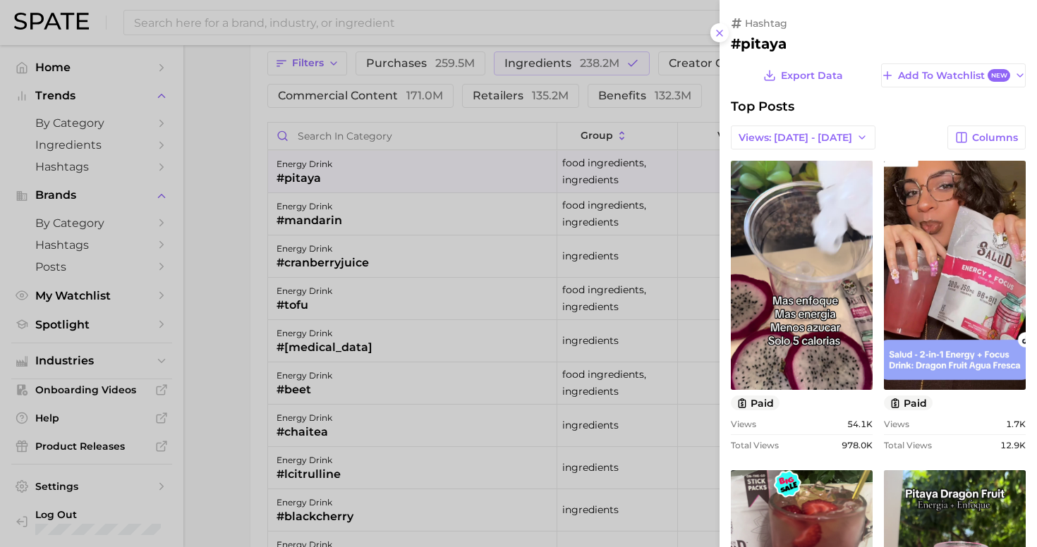
click at [414, 253] on div at bounding box center [518, 273] width 1037 height 547
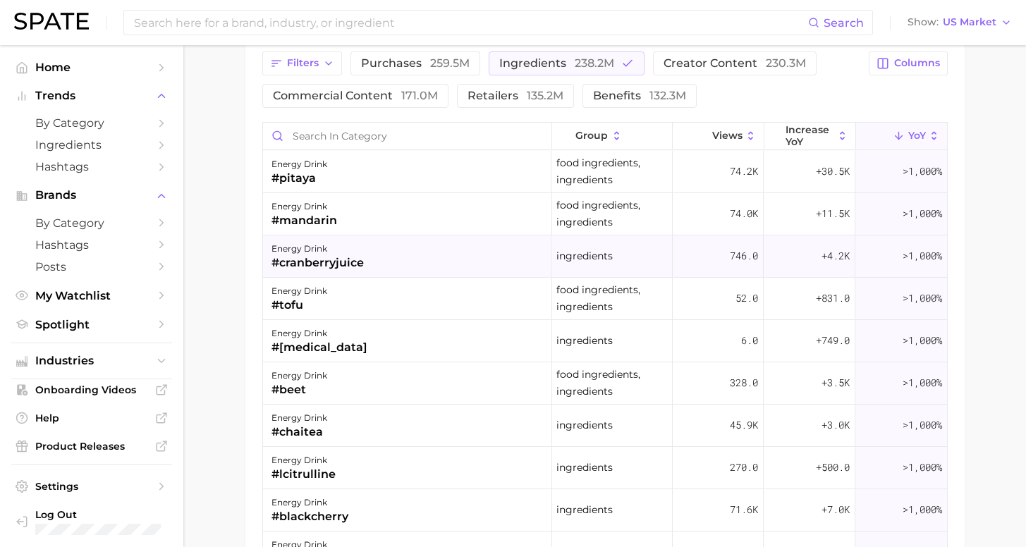
click at [391, 266] on div "energy drink #cranberryjuice" at bounding box center [407, 257] width 289 height 42
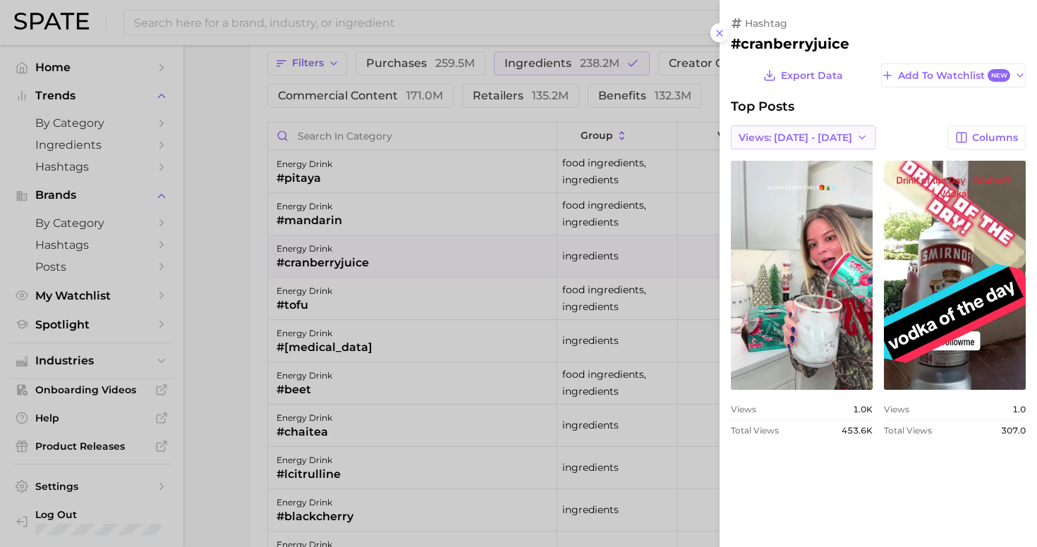
click at [819, 132] on span "Views: [DATE] - [DATE]" at bounding box center [796, 138] width 114 height 12
click at [788, 188] on button "Total Views" at bounding box center [797, 188] width 155 height 25
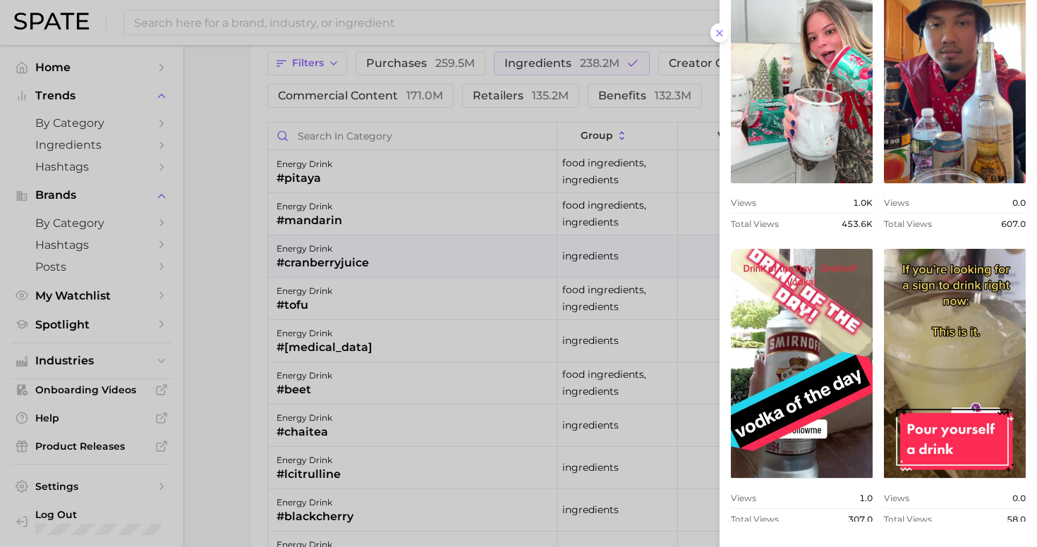
click at [205, 263] on div at bounding box center [518, 273] width 1037 height 547
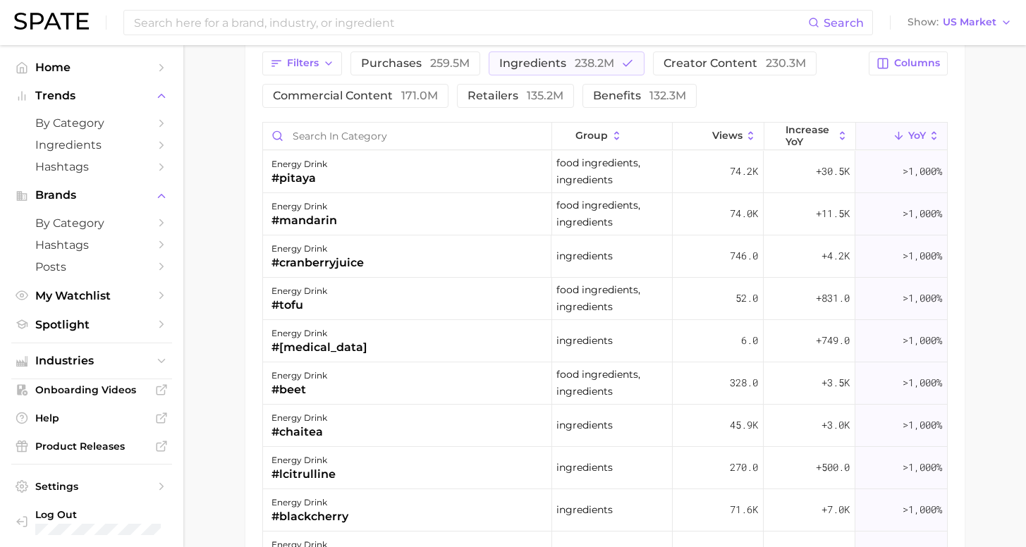
click at [338, 303] on div "energy drink #tofu" at bounding box center [407, 299] width 289 height 42
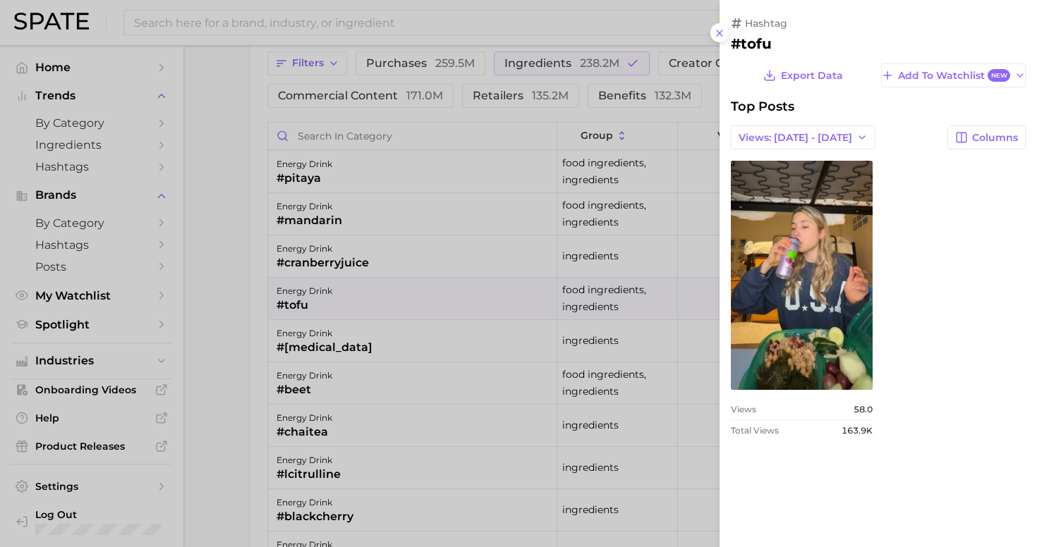
click at [310, 336] on div at bounding box center [518, 273] width 1037 height 547
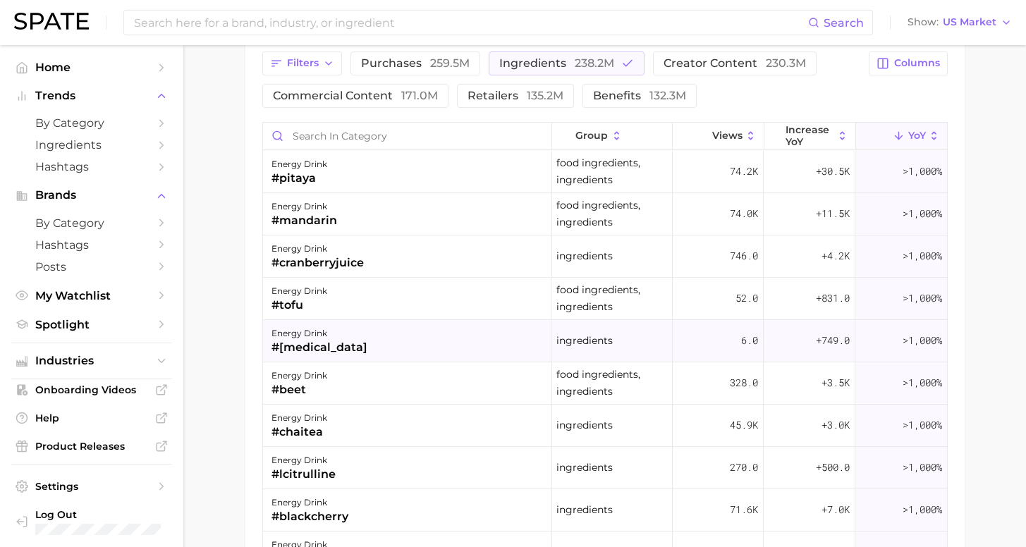
click at [332, 340] on div "energy drink #[MEDICAL_DATA]" at bounding box center [407, 341] width 289 height 42
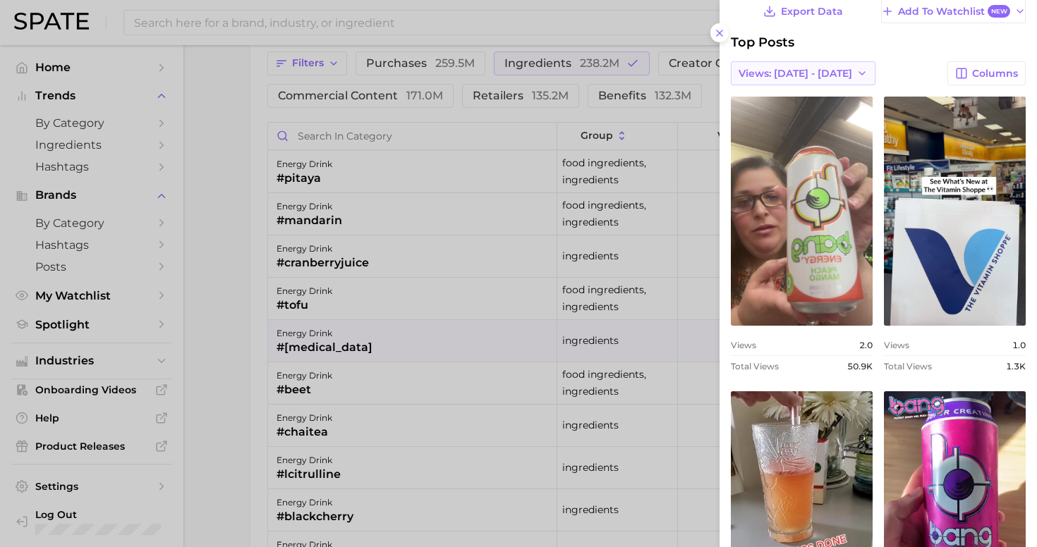
click at [811, 73] on span "Views: [DATE] - [DATE]" at bounding box center [796, 74] width 114 height 12
click at [785, 121] on button "Total Views" at bounding box center [797, 124] width 155 height 25
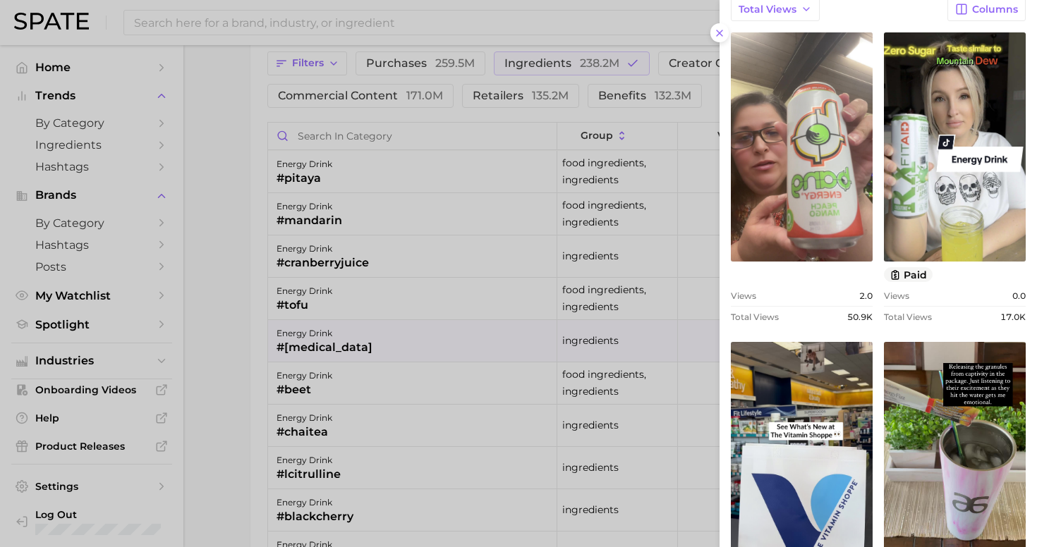
click at [418, 378] on div at bounding box center [518, 273] width 1037 height 547
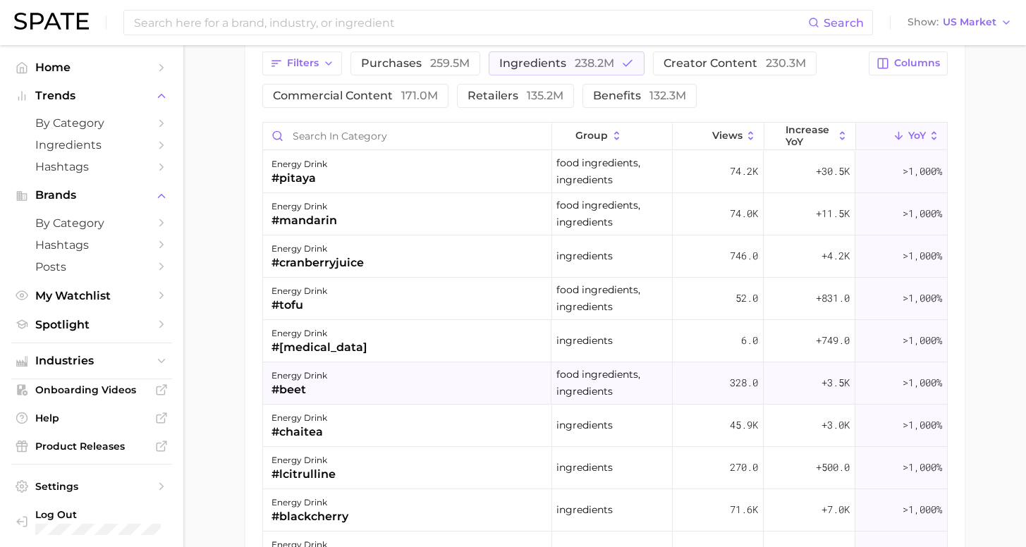
click at [412, 380] on div "energy drink #beet" at bounding box center [407, 384] width 289 height 42
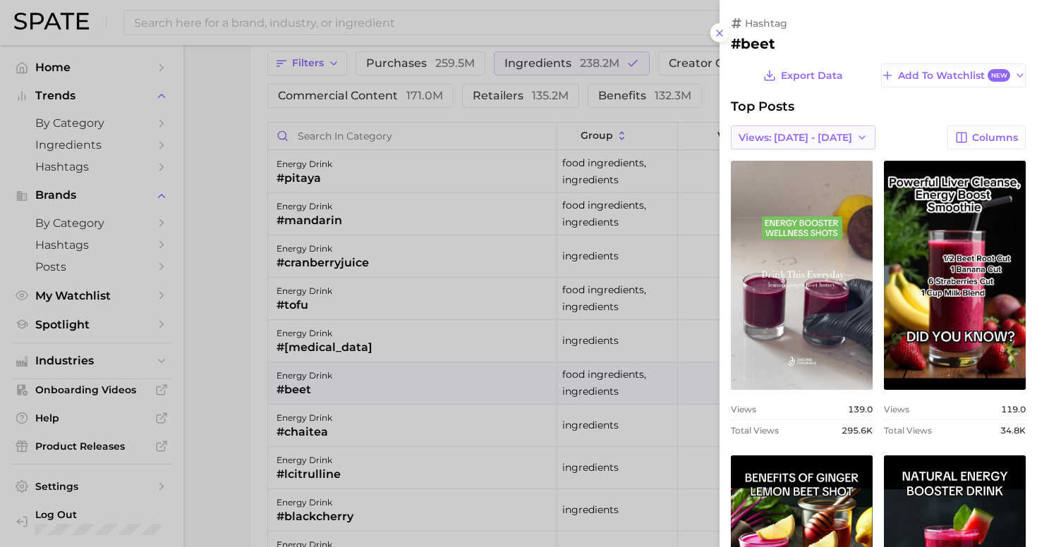
click at [781, 134] on span "Views: [DATE] - [DATE]" at bounding box center [796, 138] width 114 height 12
click at [779, 186] on button "Total Views" at bounding box center [797, 188] width 155 height 25
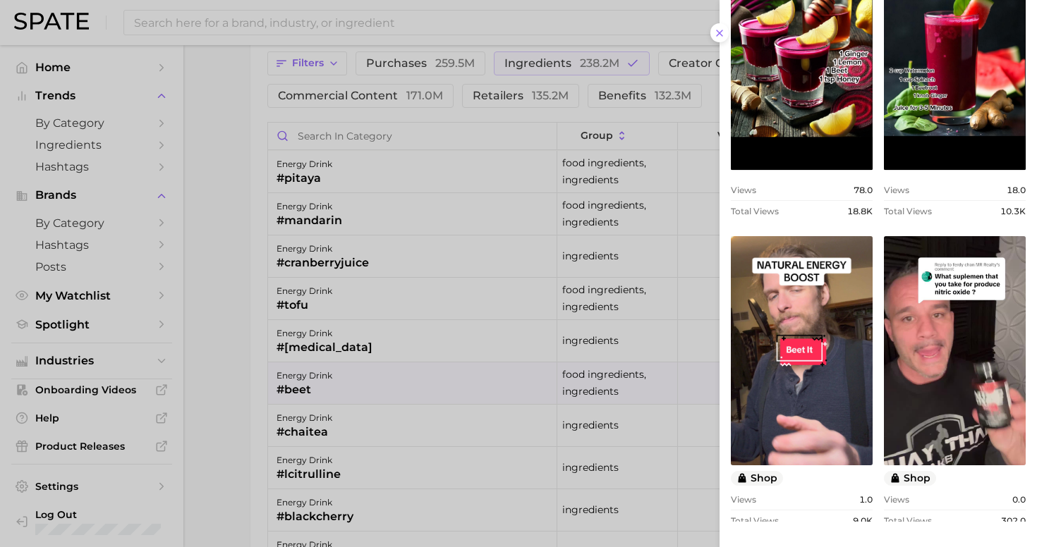
click at [311, 466] on div at bounding box center [518, 273] width 1037 height 547
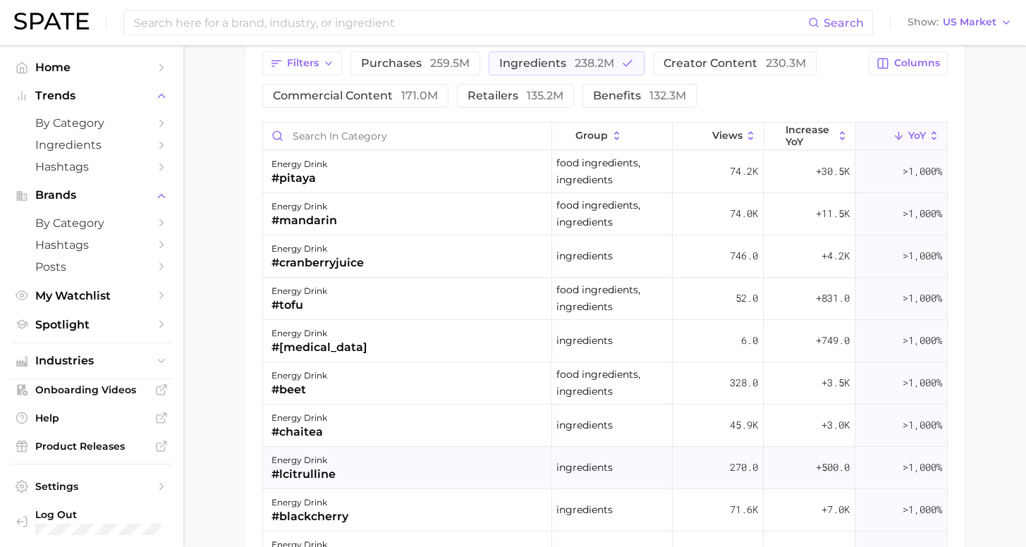
click at [358, 471] on div "energy drink #lcitrulline" at bounding box center [407, 468] width 289 height 42
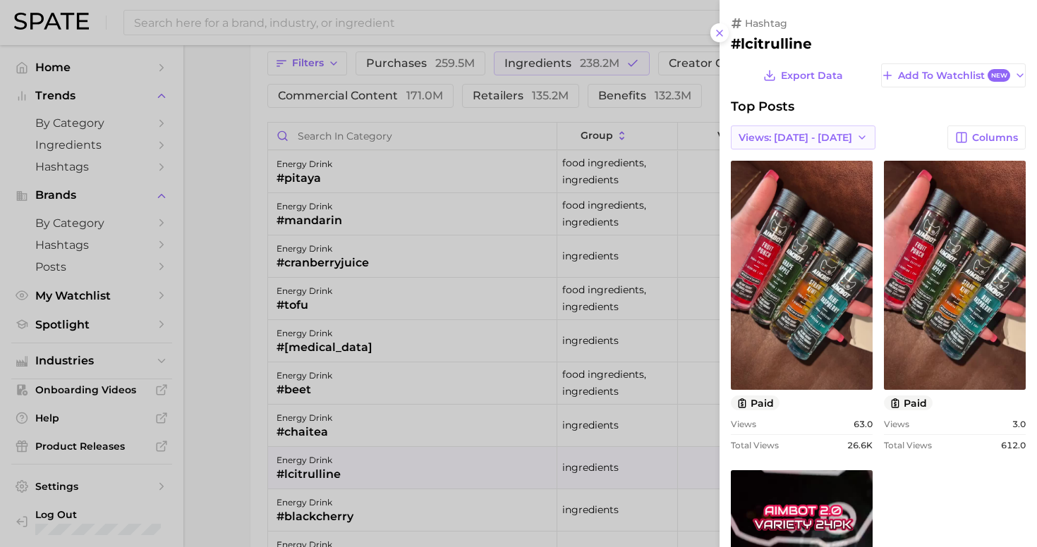
drag, startPoint x: 801, startPoint y: 129, endPoint x: 801, endPoint y: 139, distance: 9.9
click at [801, 132] on span "Views: [DATE] - [DATE]" at bounding box center [796, 138] width 114 height 12
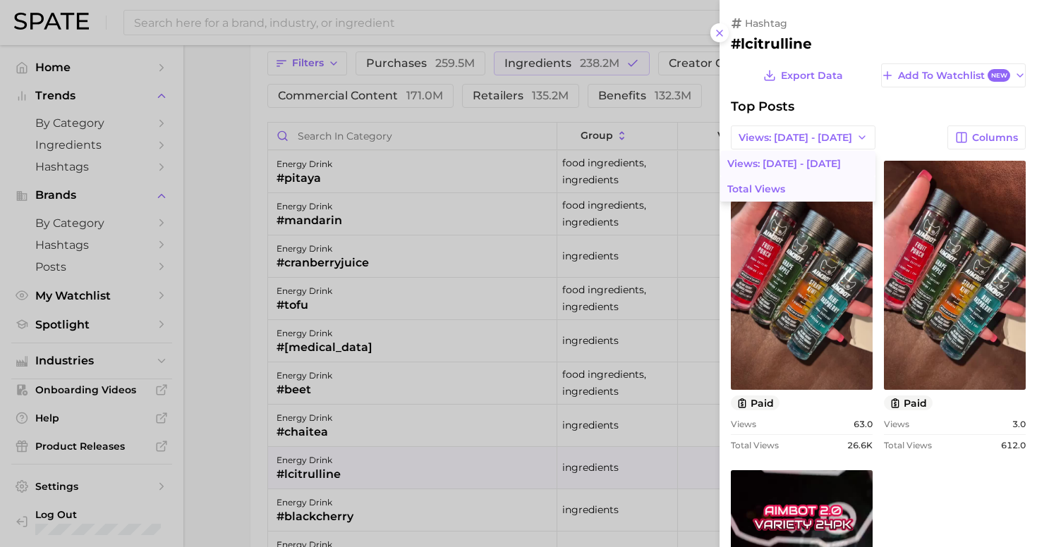
click at [789, 190] on button "Total Views" at bounding box center [797, 188] width 155 height 25
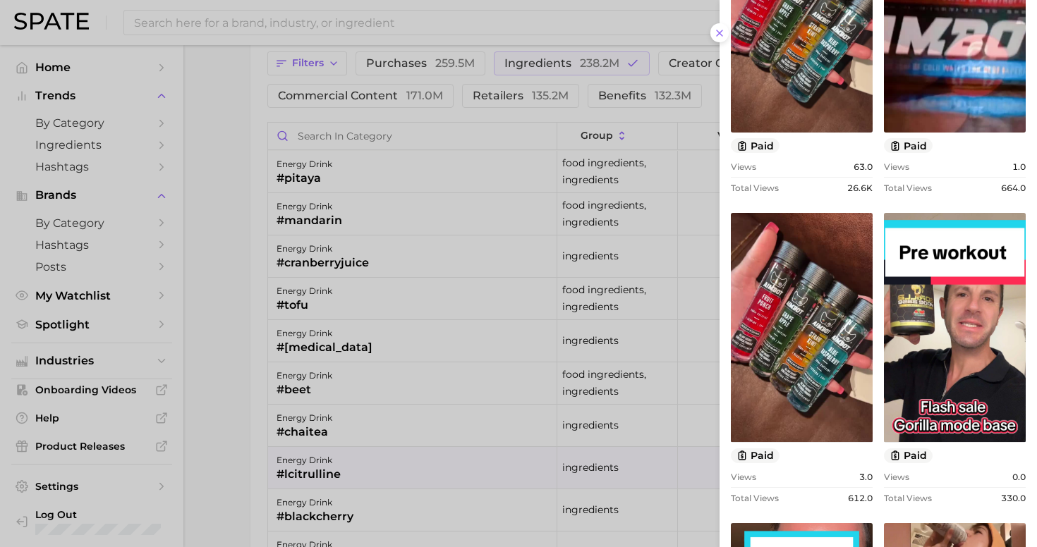
click at [221, 375] on div at bounding box center [518, 273] width 1037 height 547
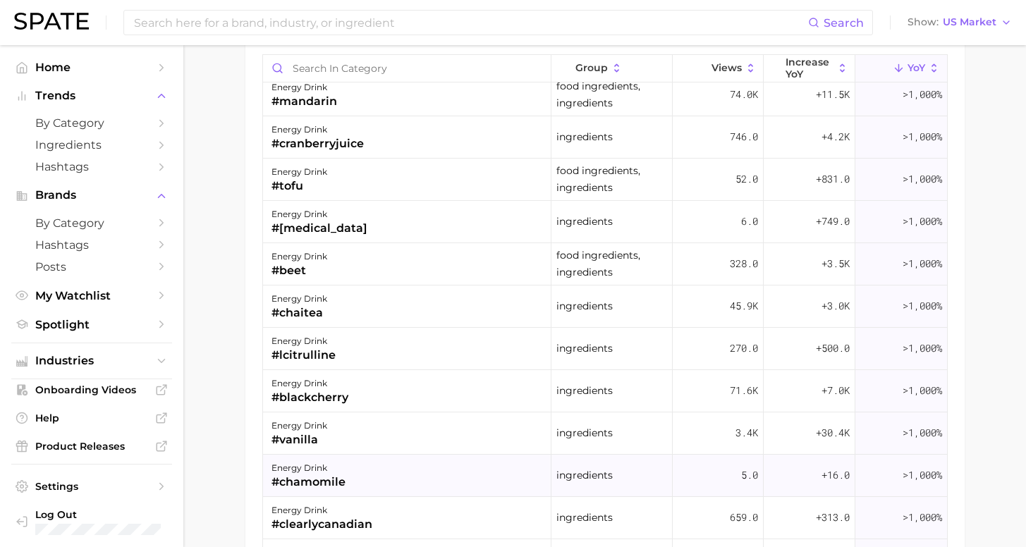
click at [373, 465] on div "energy drink #chamomile" at bounding box center [407, 476] width 289 height 42
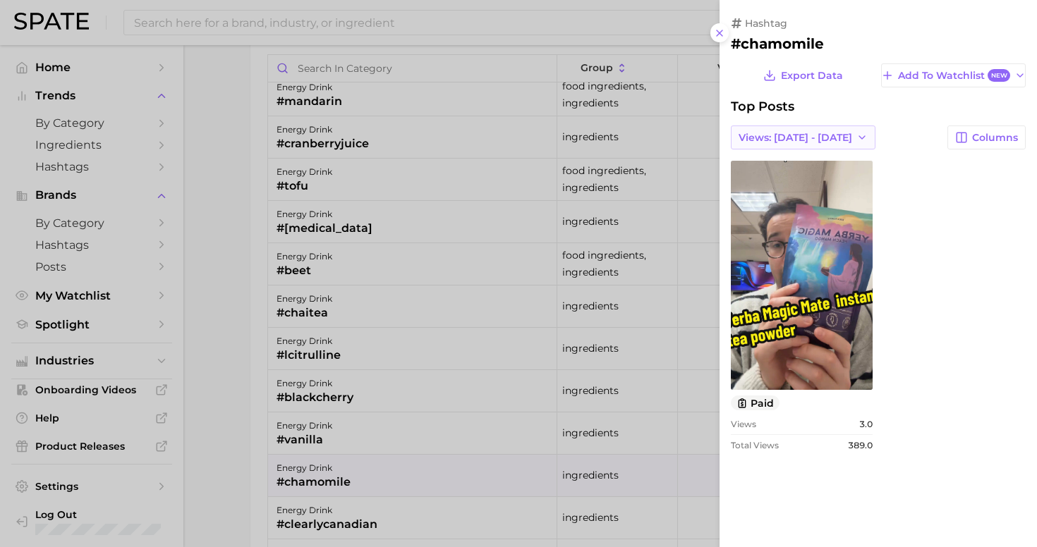
click at [782, 136] on span "Views: [DATE] - [DATE]" at bounding box center [796, 138] width 114 height 12
click at [778, 188] on button "Total Views" at bounding box center [797, 188] width 155 height 25
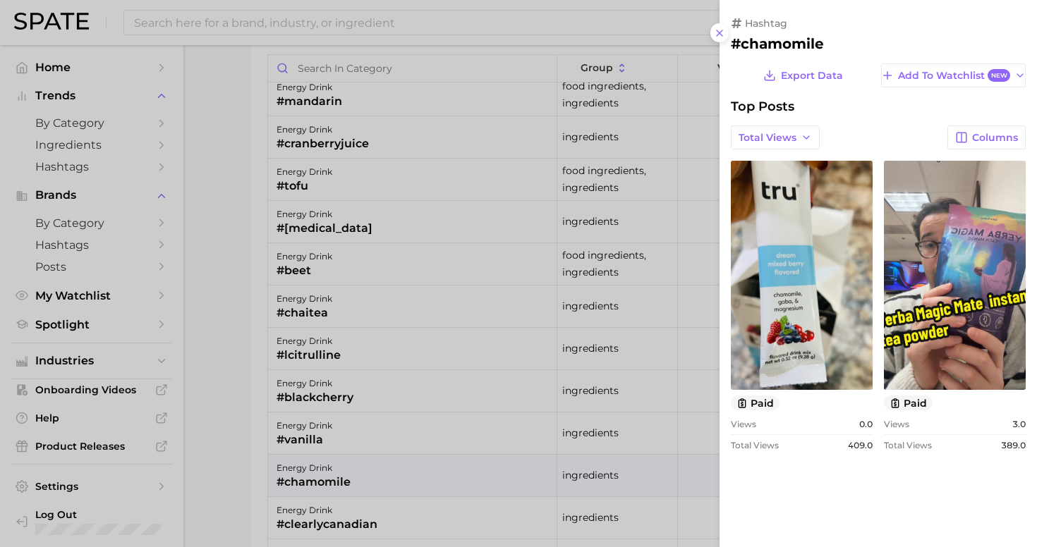
click at [235, 220] on div at bounding box center [518, 273] width 1037 height 547
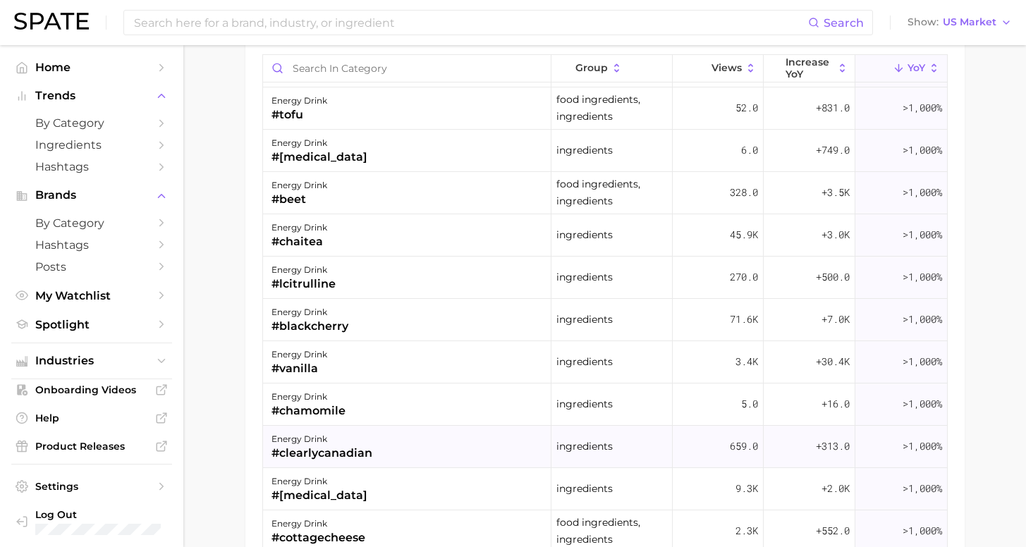
click at [411, 452] on div "energy drink #clearlycanadian" at bounding box center [407, 447] width 289 height 42
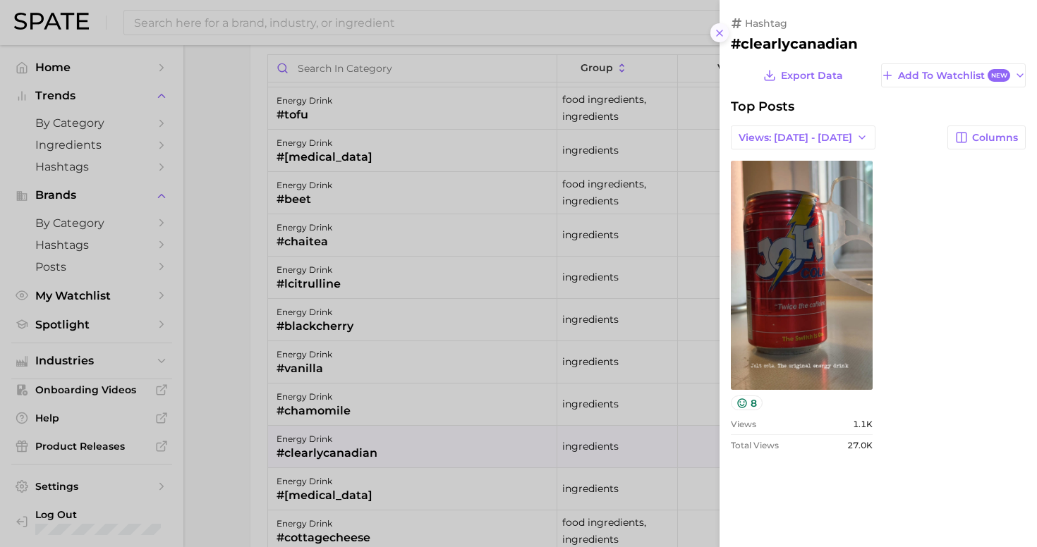
click at [718, 28] on icon at bounding box center [719, 33] width 11 height 11
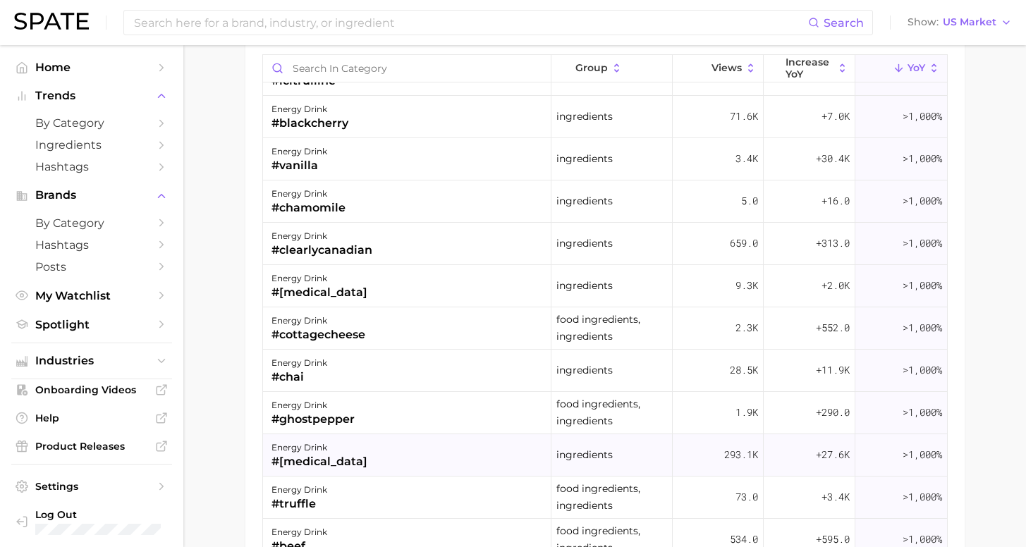
click at [365, 460] on div "energy drink #[MEDICAL_DATA]" at bounding box center [407, 456] width 289 height 42
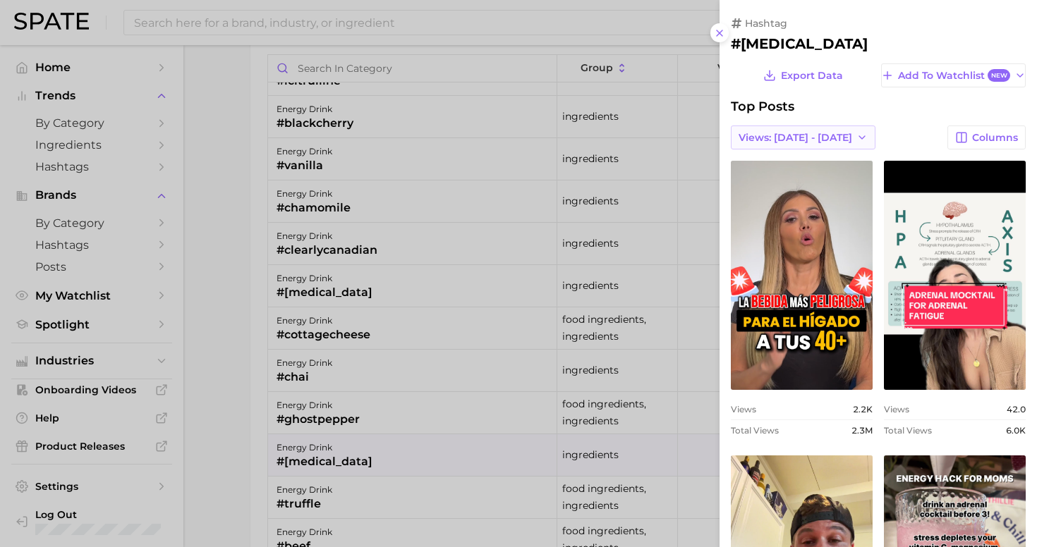
drag, startPoint x: 799, startPoint y: 137, endPoint x: 791, endPoint y: 145, distance: 11.5
click at [799, 137] on span "Views: [DATE] - [DATE]" at bounding box center [796, 138] width 114 height 12
click at [755, 184] on button "Total Views" at bounding box center [797, 188] width 155 height 25
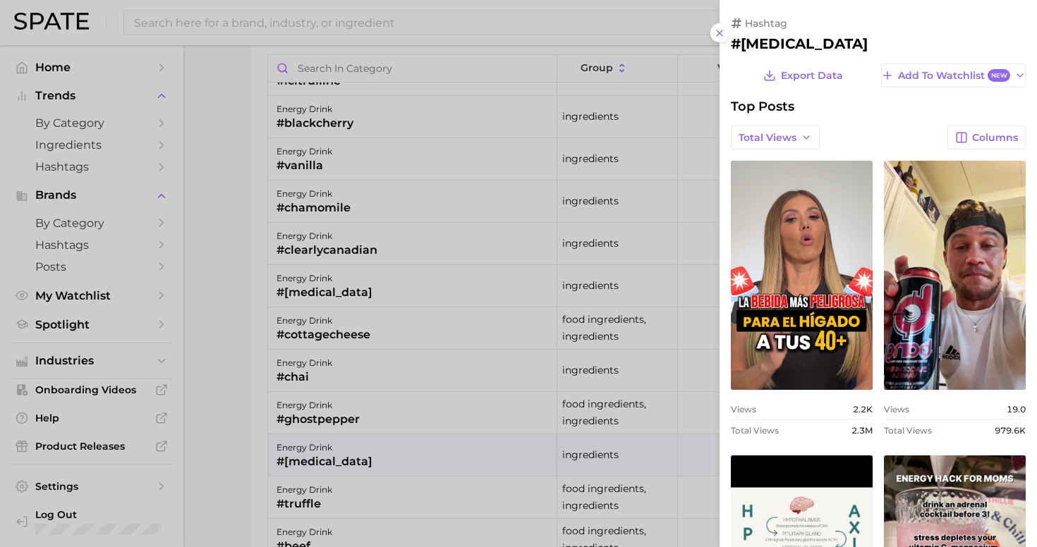
click at [245, 438] on div at bounding box center [518, 273] width 1037 height 547
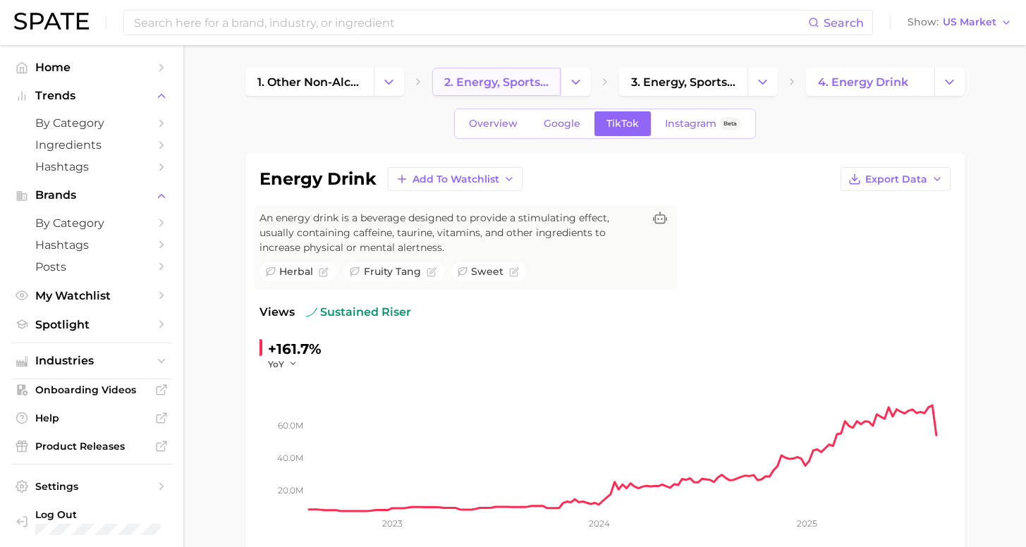
click at [485, 85] on span "2. energy, sports & functional drinks" at bounding box center [496, 81] width 104 height 13
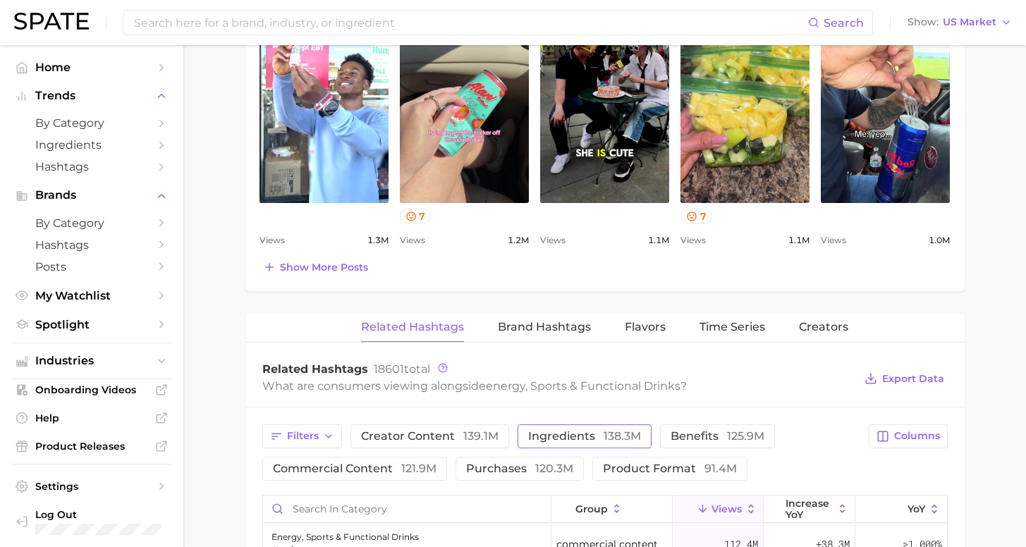
click at [604, 439] on span "138.3m" at bounding box center [622, 436] width 37 height 13
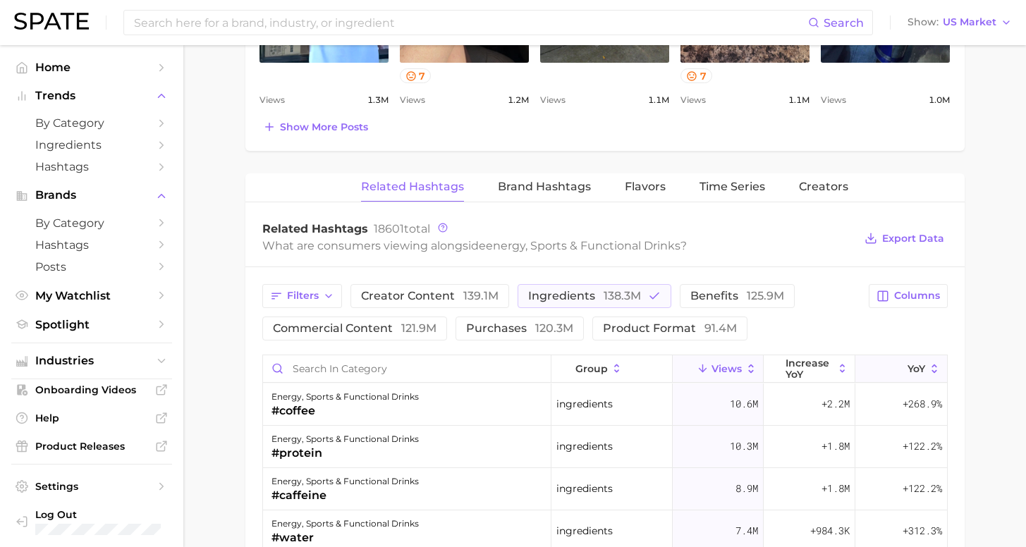
click at [893, 372] on icon at bounding box center [899, 369] width 13 height 13
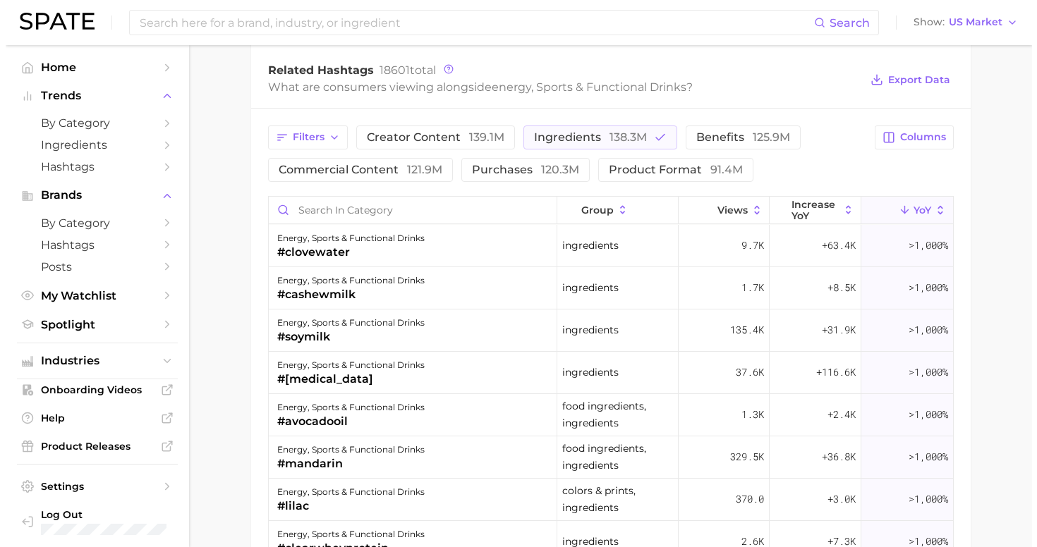
scroll to position [1106, 0]
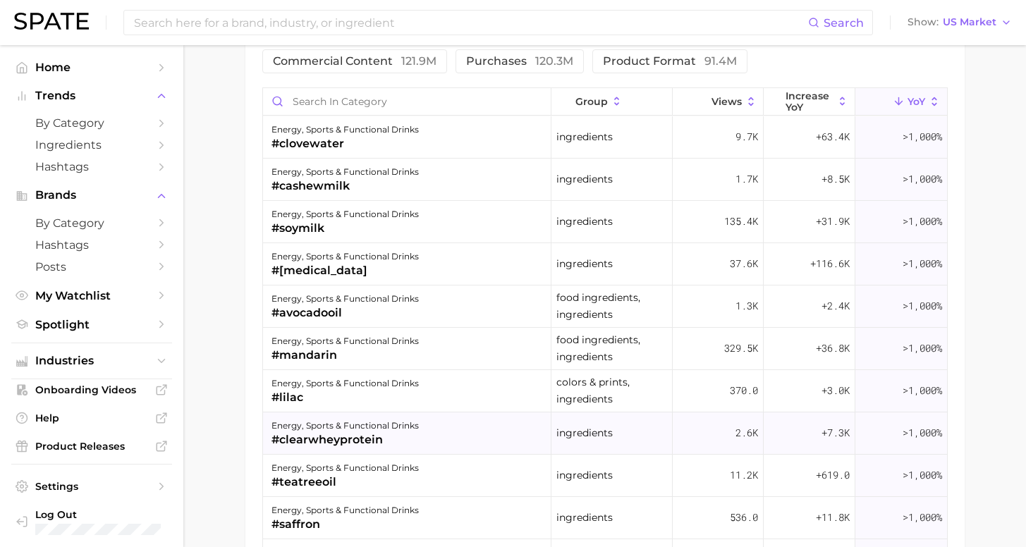
click at [421, 434] on div "energy, sports & functional drinks #clearwheyprotein" at bounding box center [407, 434] width 289 height 42
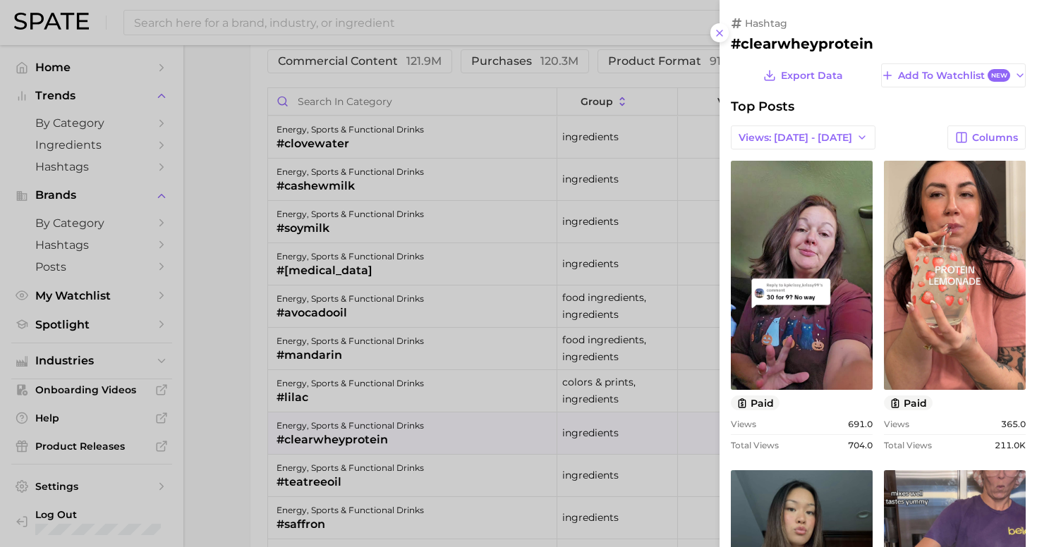
scroll to position [0, 0]
click at [328, 480] on div at bounding box center [518, 273] width 1037 height 547
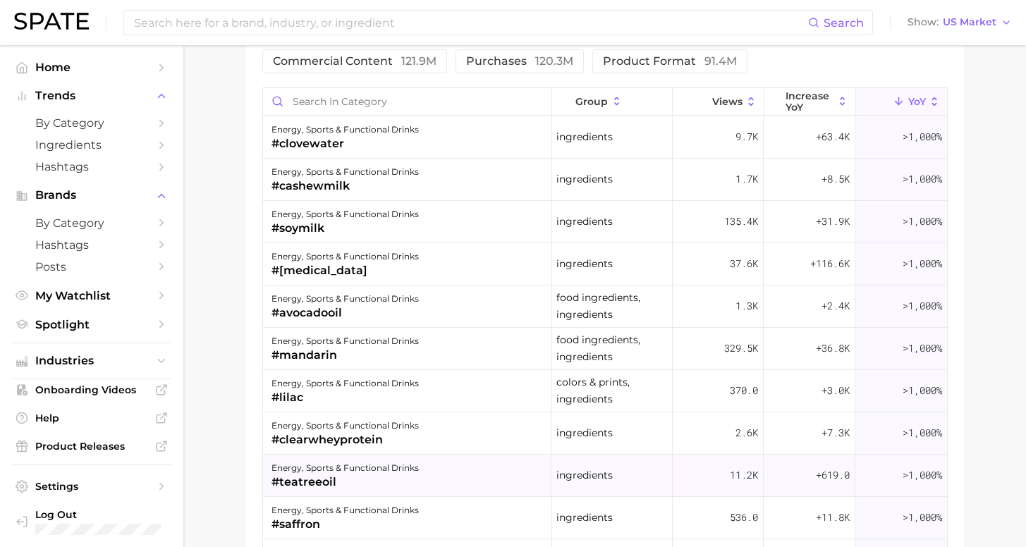
click at [336, 478] on div "#teatreeoil" at bounding box center [345, 482] width 147 height 17
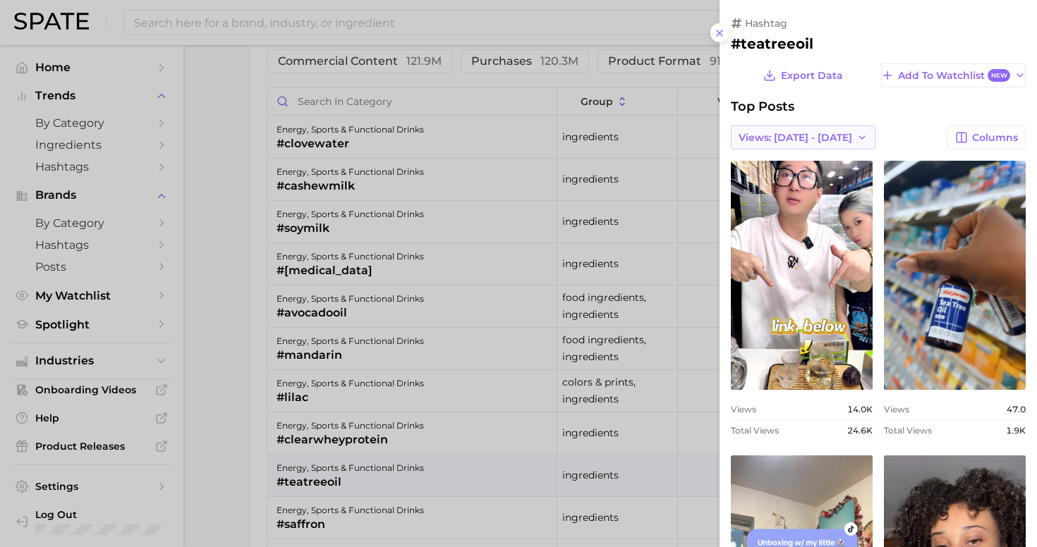
click at [816, 134] on span "Views: [DATE] - [DATE]" at bounding box center [796, 138] width 114 height 12
click at [784, 181] on button "Total Views" at bounding box center [797, 188] width 155 height 25
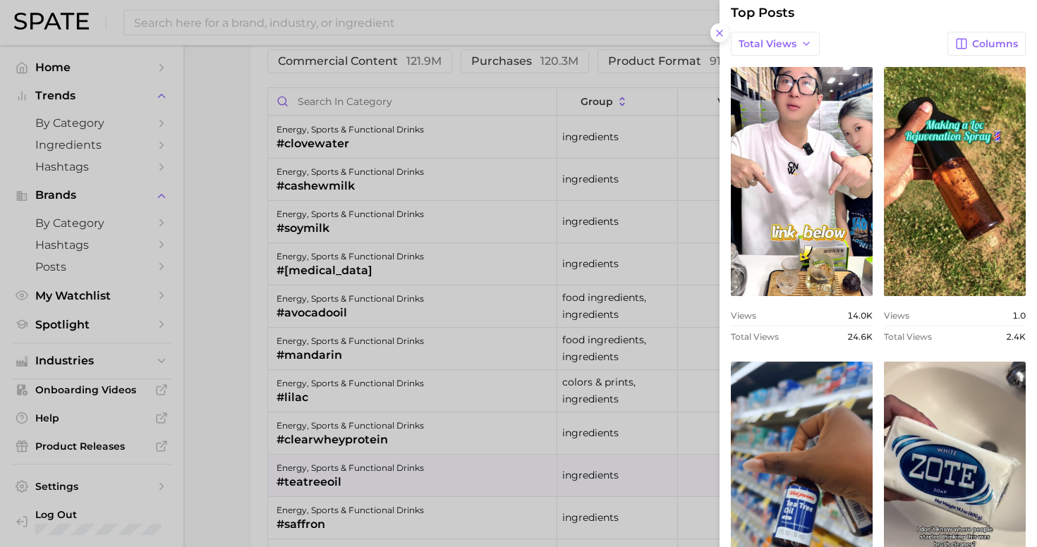
scroll to position [186, 0]
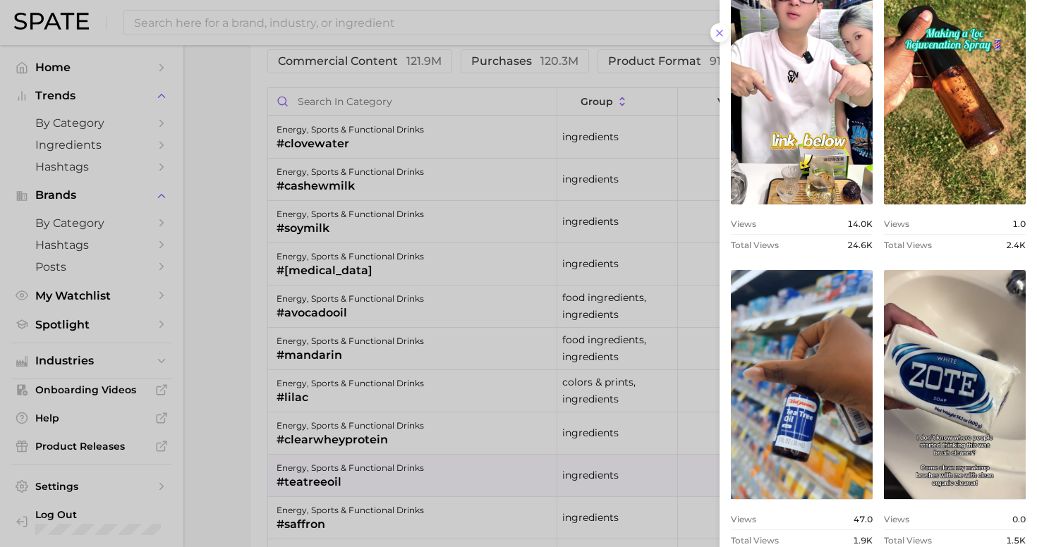
click at [183, 478] on div at bounding box center [518, 273] width 1037 height 547
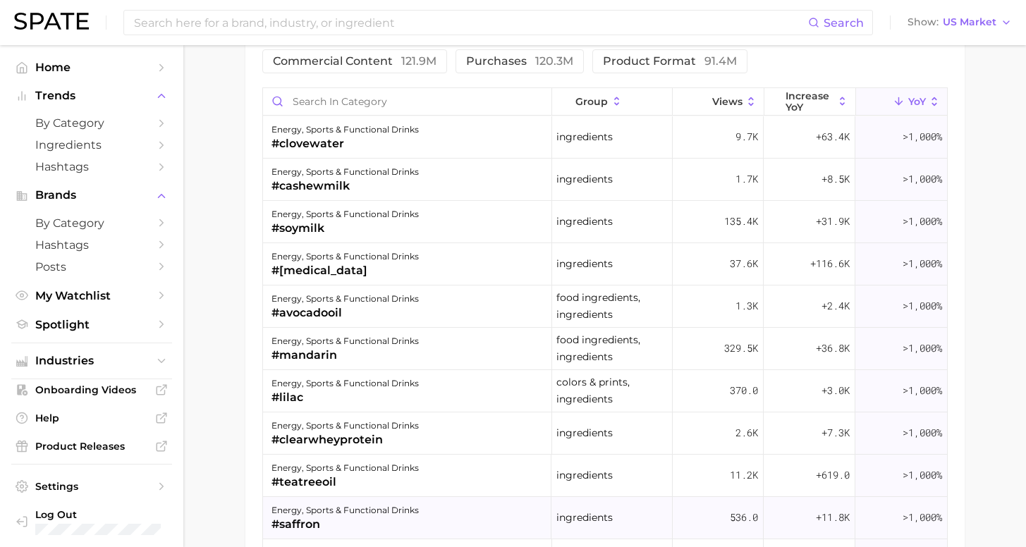
click at [313, 515] on div "energy, sports & functional drinks" at bounding box center [345, 510] width 147 height 17
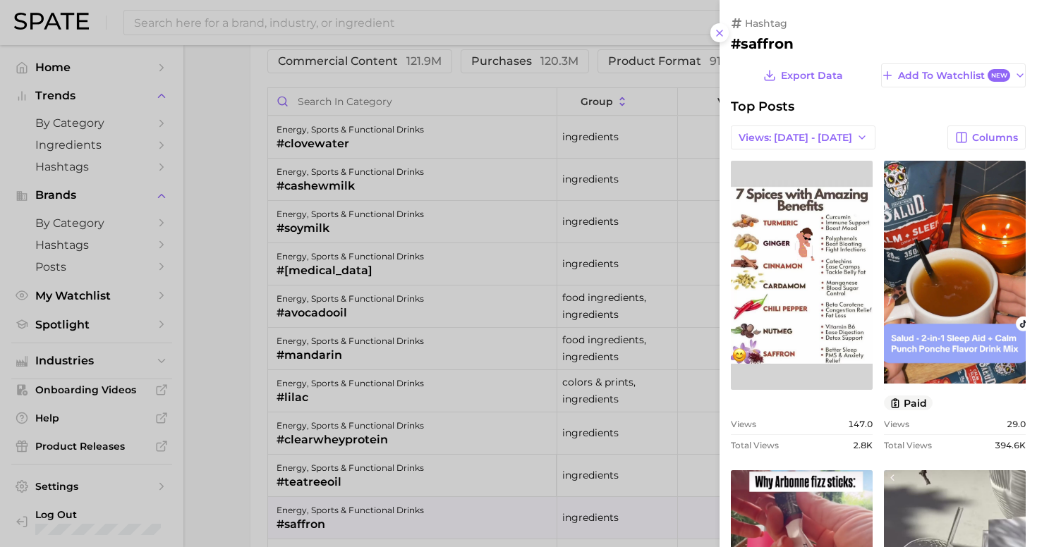
scroll to position [0, 0]
click at [790, 134] on span "Views: [DATE] - [DATE]" at bounding box center [796, 138] width 114 height 12
click at [778, 186] on button "Total Views" at bounding box center [797, 188] width 155 height 25
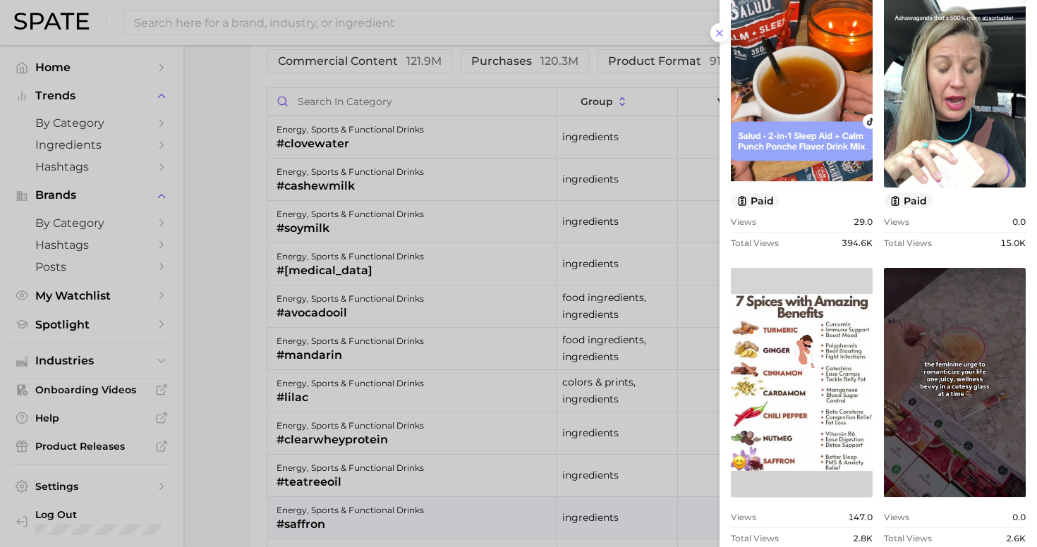
click at [227, 423] on div at bounding box center [518, 273] width 1037 height 547
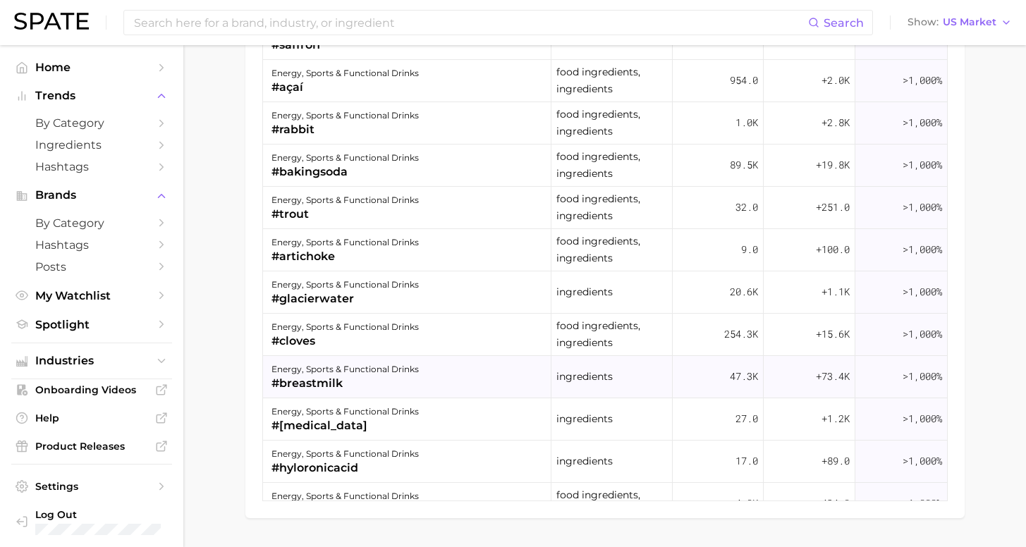
click at [420, 378] on div "energy, sports & functional drinks #breastmilk" at bounding box center [407, 377] width 289 height 42
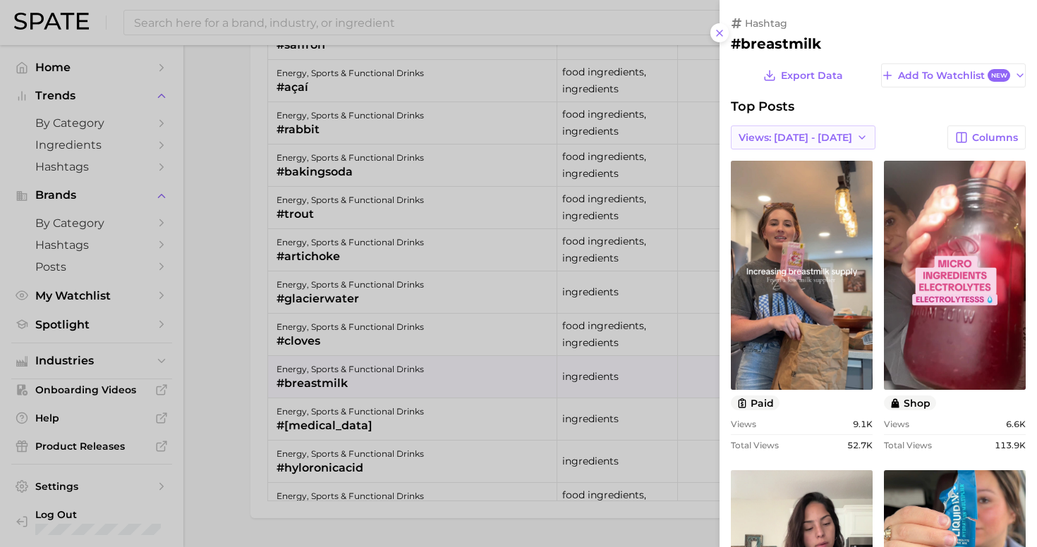
click at [789, 145] on button "Views: [DATE] - [DATE]" at bounding box center [803, 138] width 145 height 24
click at [771, 188] on button "Total Views" at bounding box center [797, 188] width 155 height 25
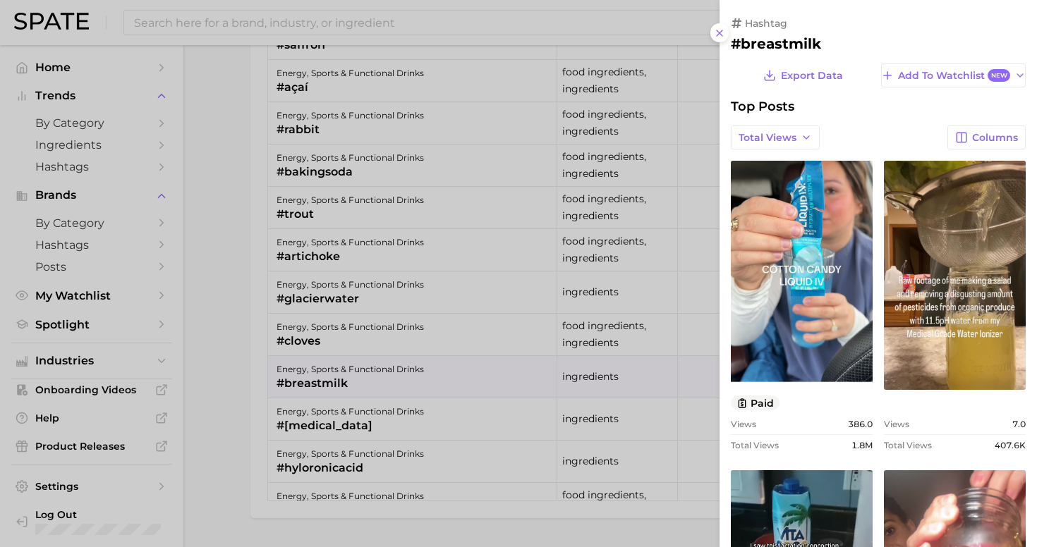
click at [389, 441] on div at bounding box center [518, 273] width 1037 height 547
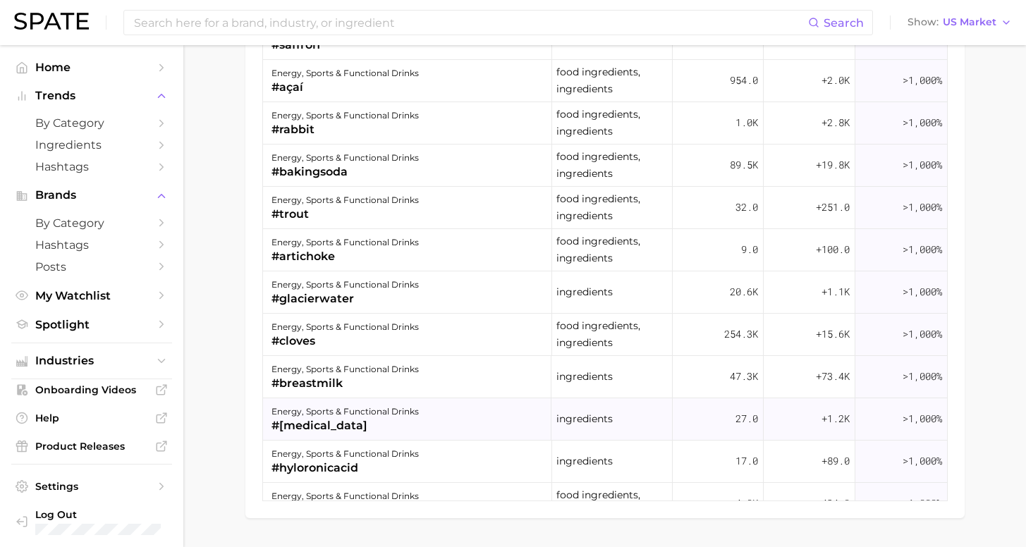
click at [374, 430] on div "#[MEDICAL_DATA]" at bounding box center [345, 426] width 147 height 17
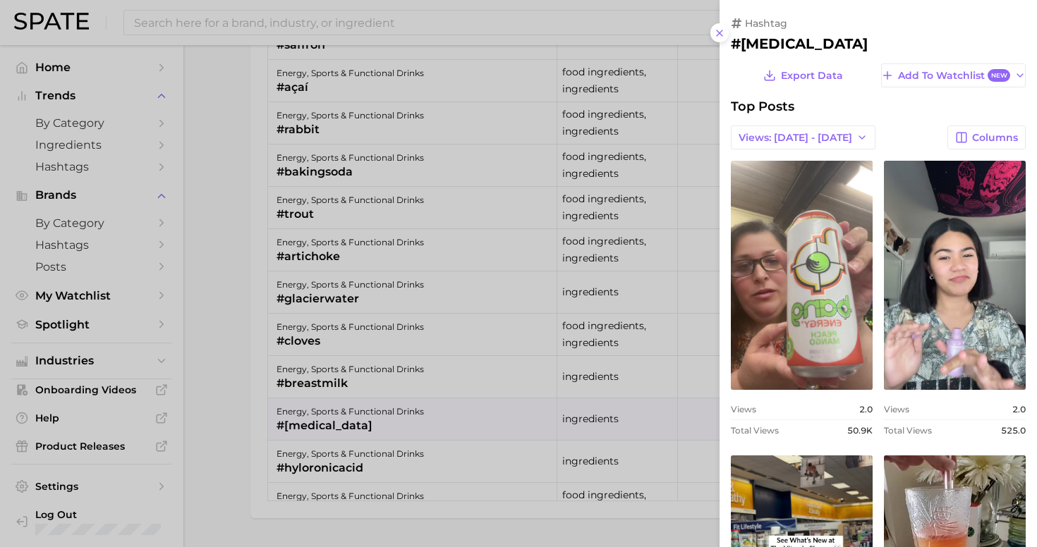
click at [351, 459] on div at bounding box center [518, 273] width 1037 height 547
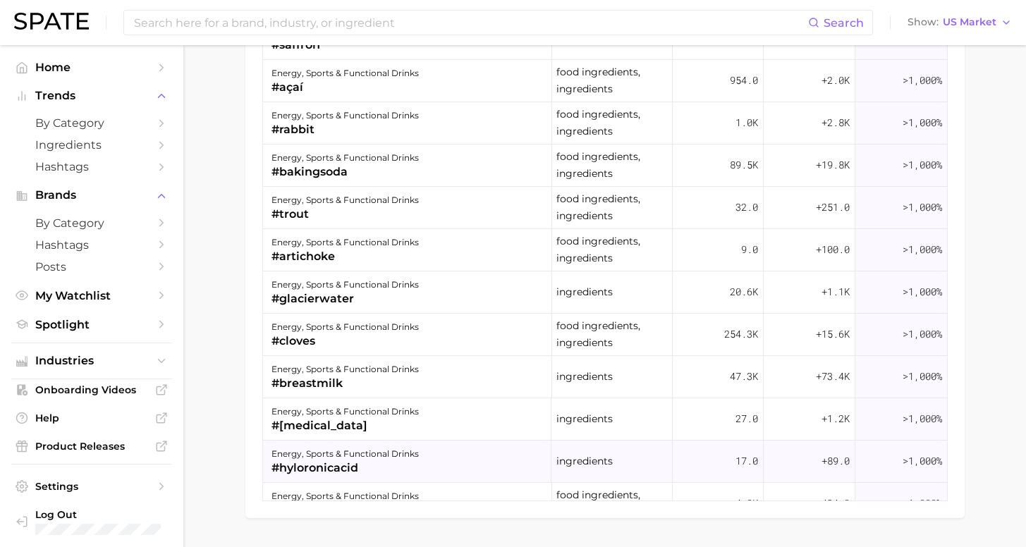
click at [371, 452] on div "energy, sports & functional drinks" at bounding box center [345, 454] width 147 height 17
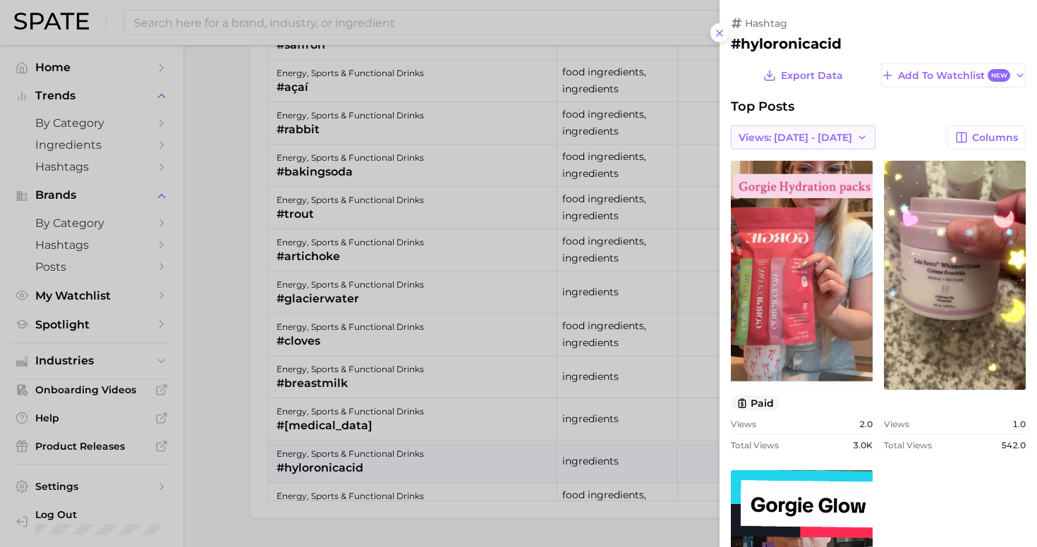
click at [780, 138] on span "Views: [DATE] - [DATE]" at bounding box center [796, 138] width 114 height 12
click at [780, 178] on button "Total Views" at bounding box center [797, 188] width 155 height 25
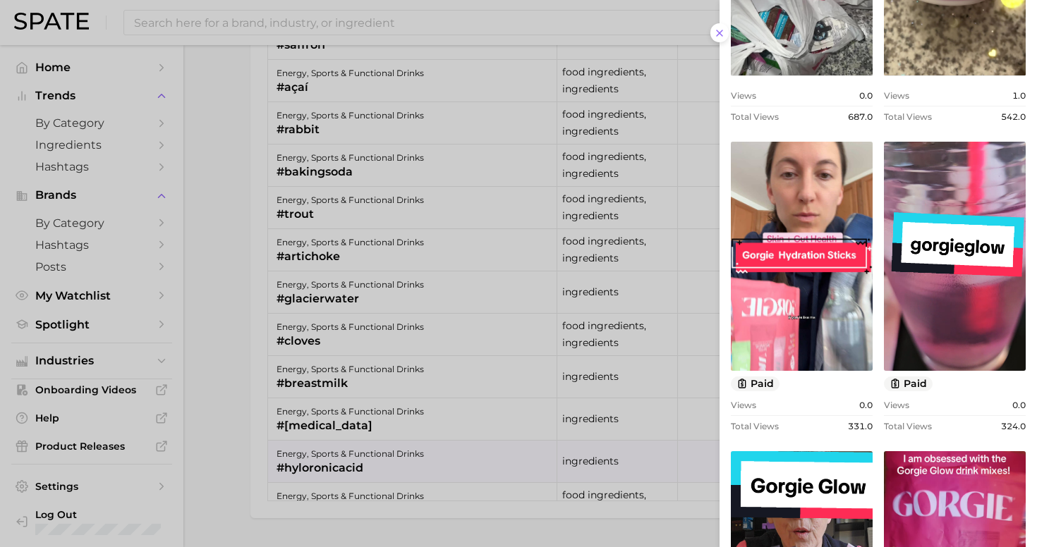
click at [243, 180] on div at bounding box center [518, 273] width 1037 height 547
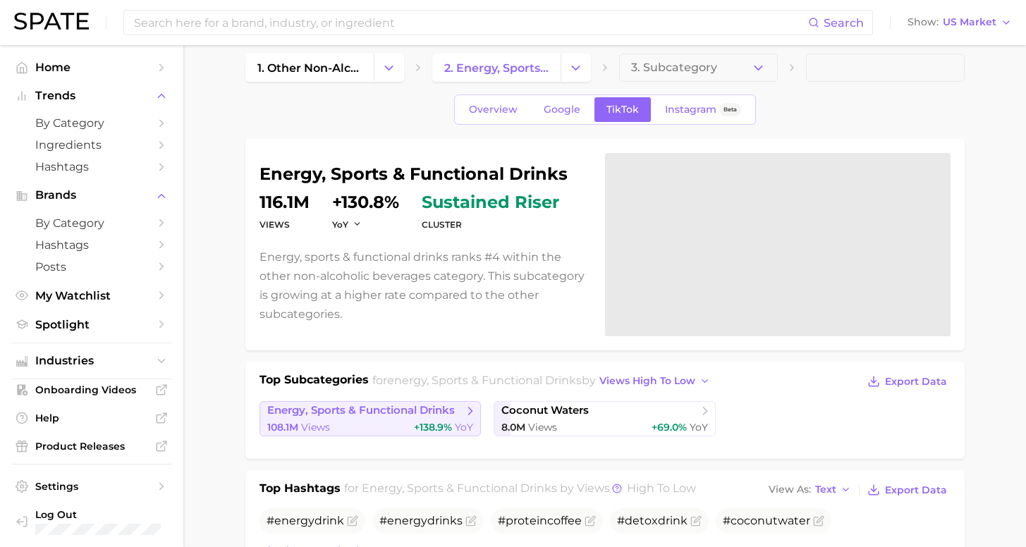
click at [445, 417] on span "energy, sports & functional drinks" at bounding box center [365, 411] width 196 height 14
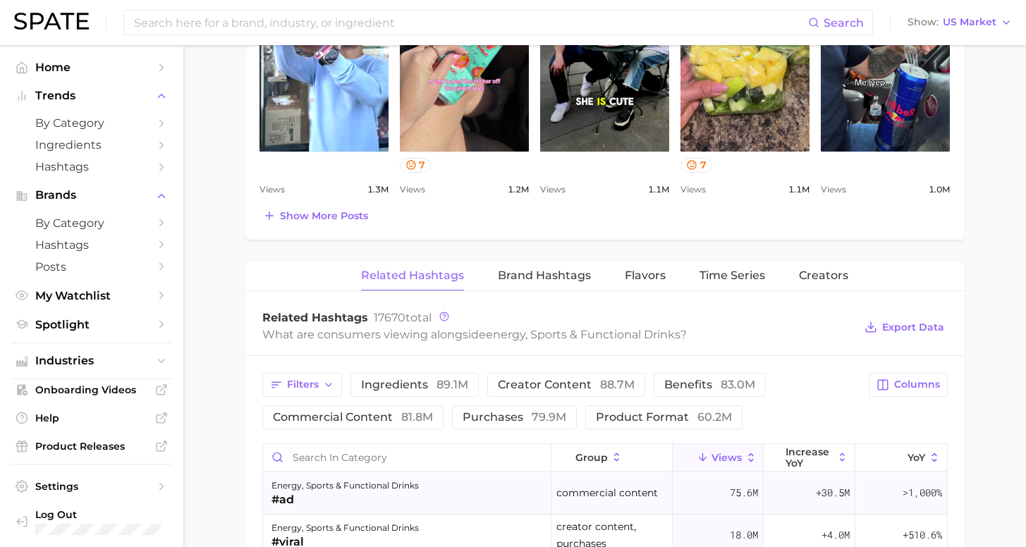
scroll to position [977, 0]
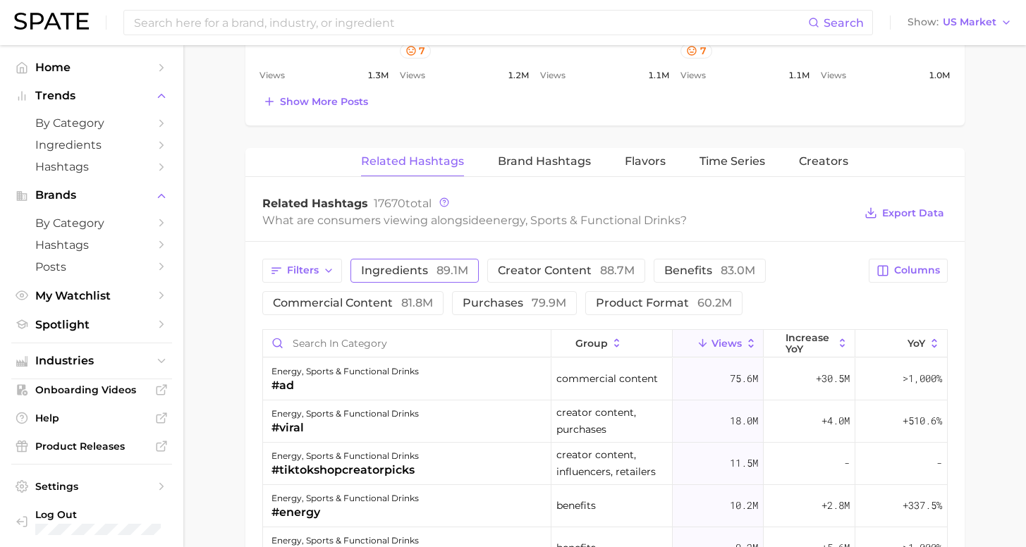
click at [423, 272] on span "ingredients 89.1m" at bounding box center [414, 270] width 107 height 11
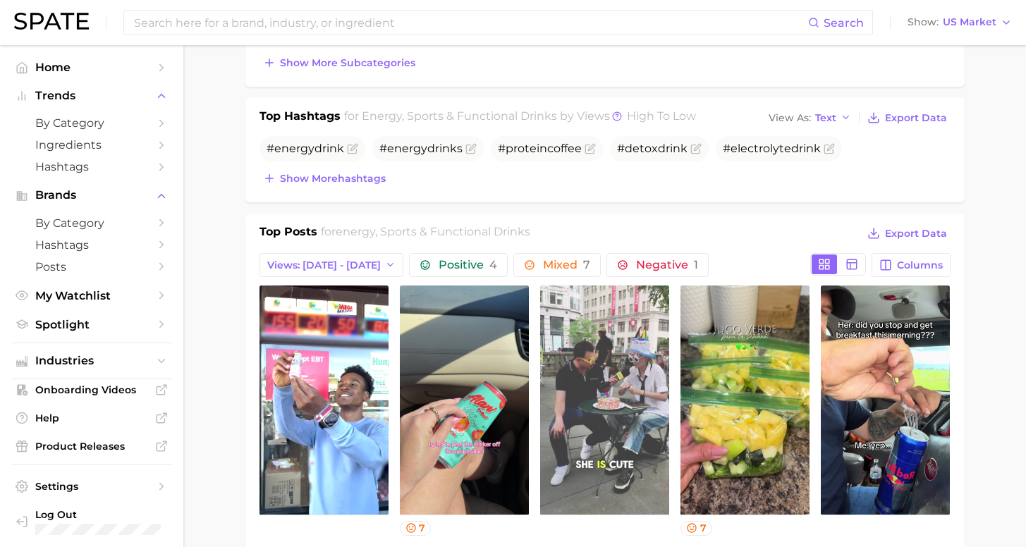
scroll to position [0, 0]
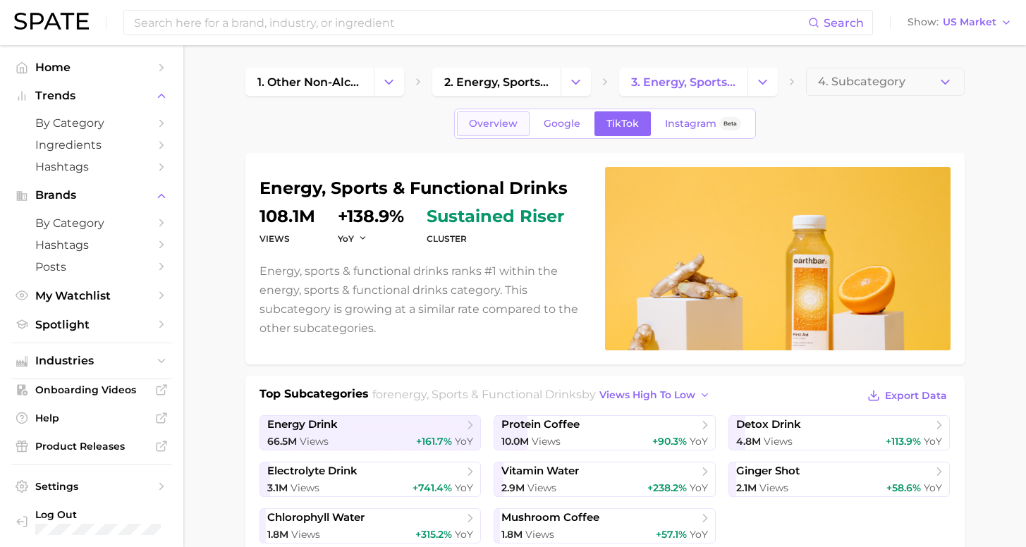
click at [494, 126] on span "Overview" at bounding box center [493, 124] width 49 height 12
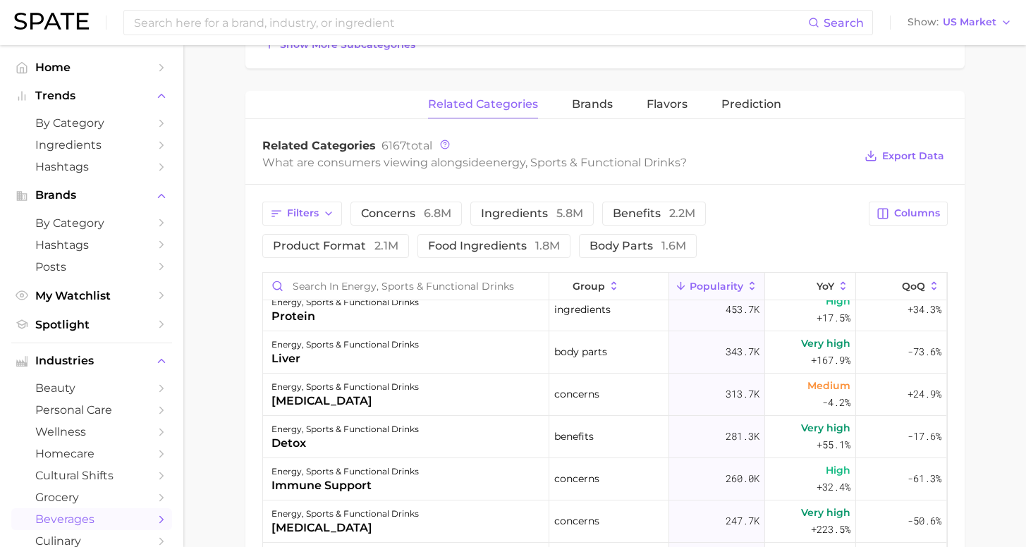
scroll to position [491, 0]
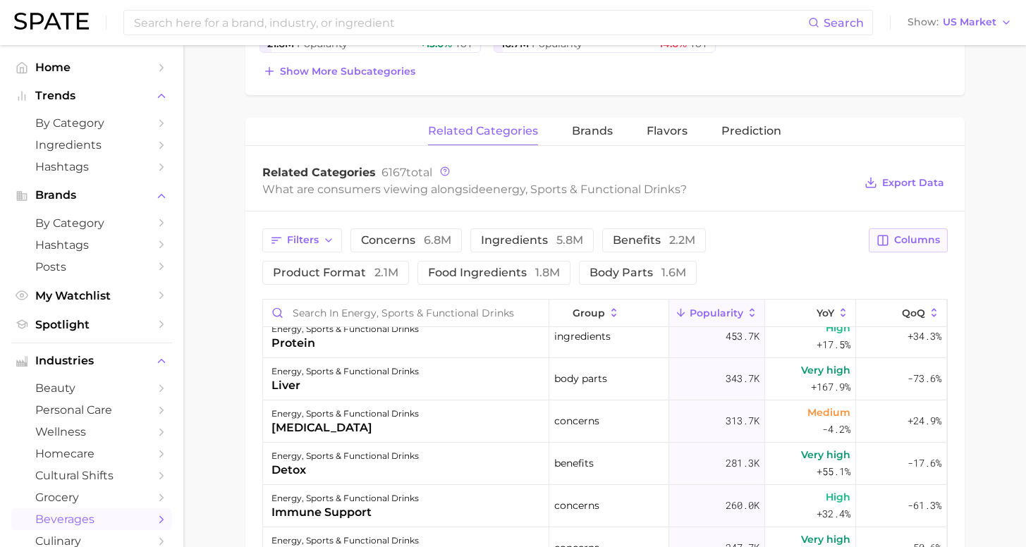
click at [917, 245] on button "Columns" at bounding box center [908, 241] width 78 height 24
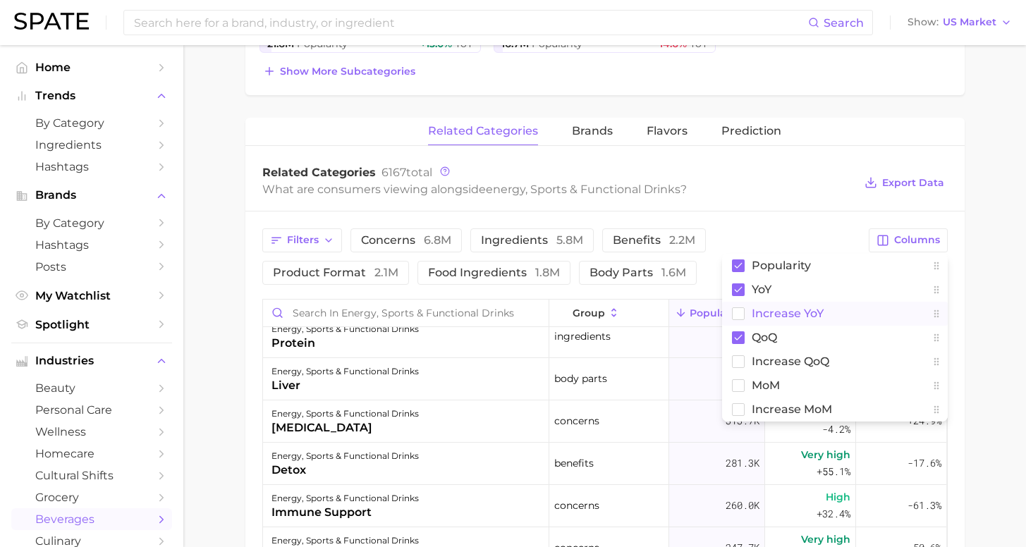
click at [782, 310] on span "Increase YoY" at bounding box center [788, 314] width 72 height 12
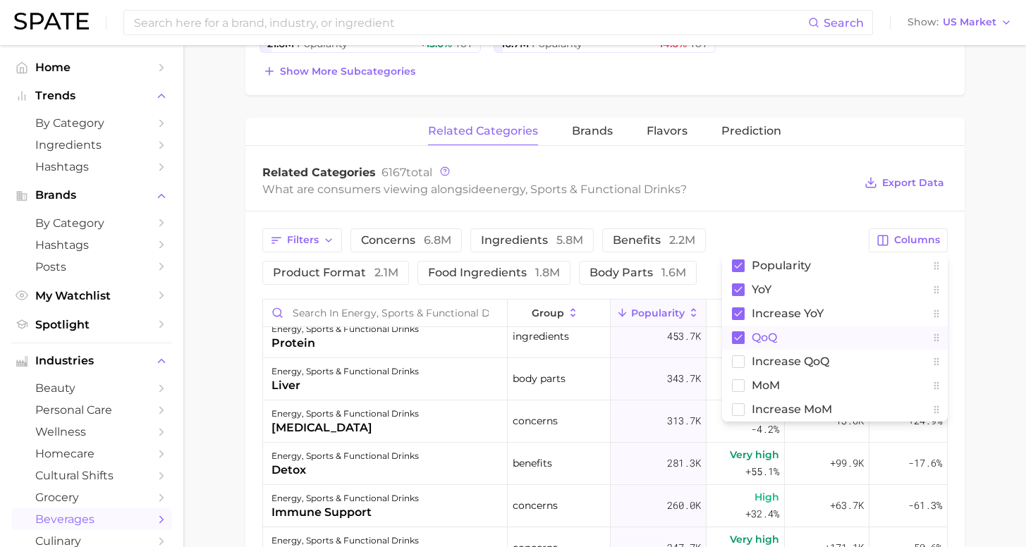
click at [765, 337] on span "QoQ" at bounding box center [764, 338] width 25 height 12
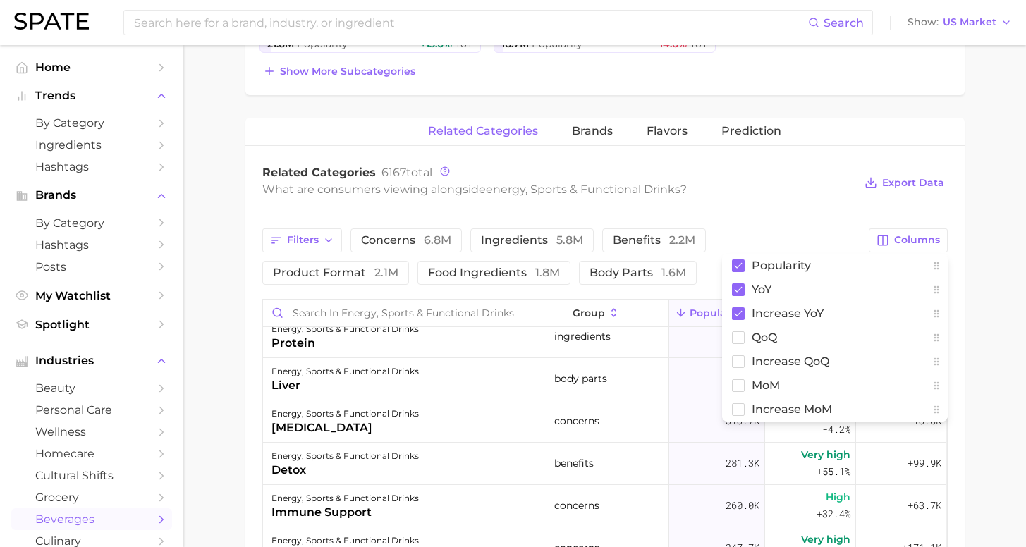
click at [1004, 344] on main "1. other non-alcoholic beverages 2. energy, sports & functional drinks 3. energ…" at bounding box center [604, 244] width 843 height 1380
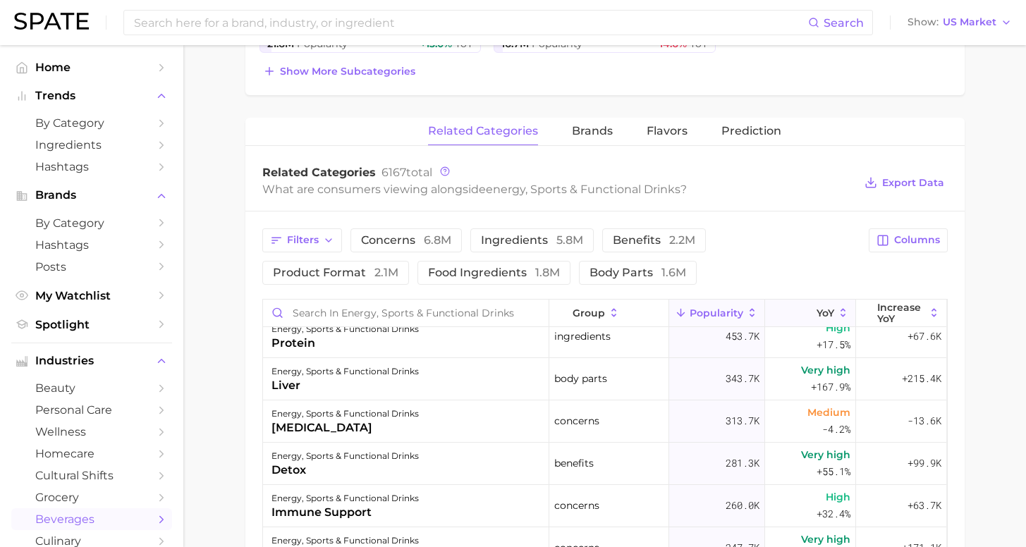
click at [817, 314] on span "YoY" at bounding box center [826, 313] width 18 height 11
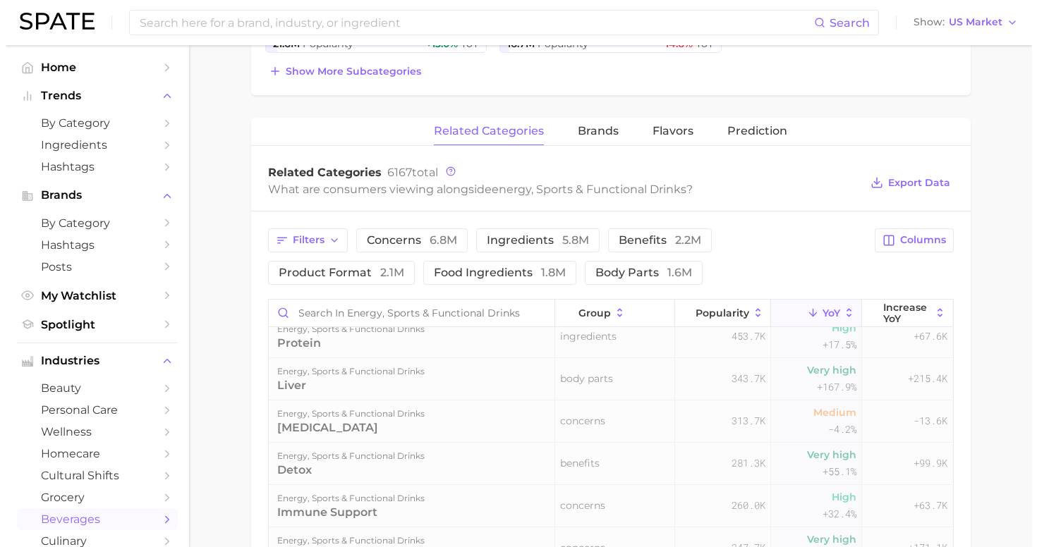
scroll to position [0, 0]
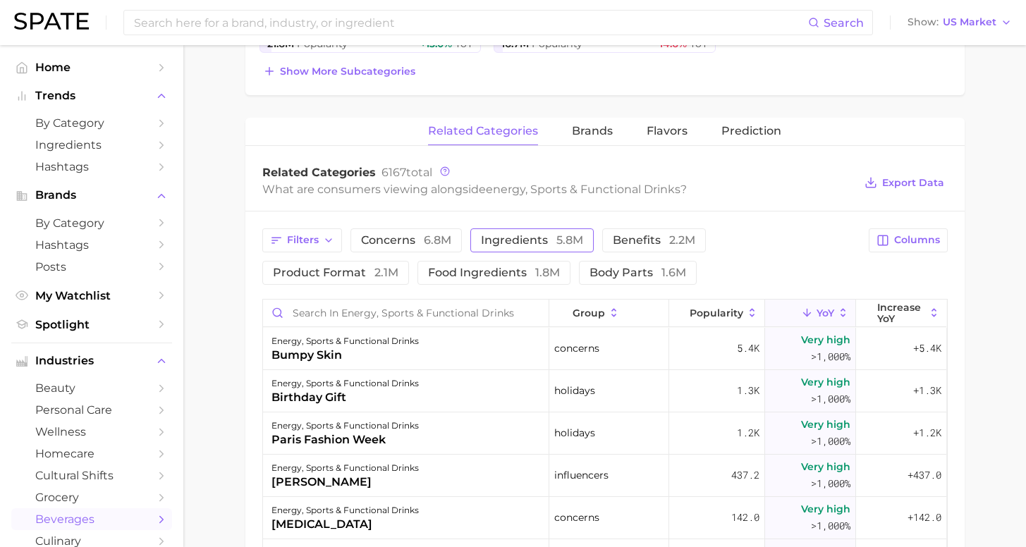
click at [512, 237] on span "ingredients 5.8m" at bounding box center [532, 240] width 102 height 11
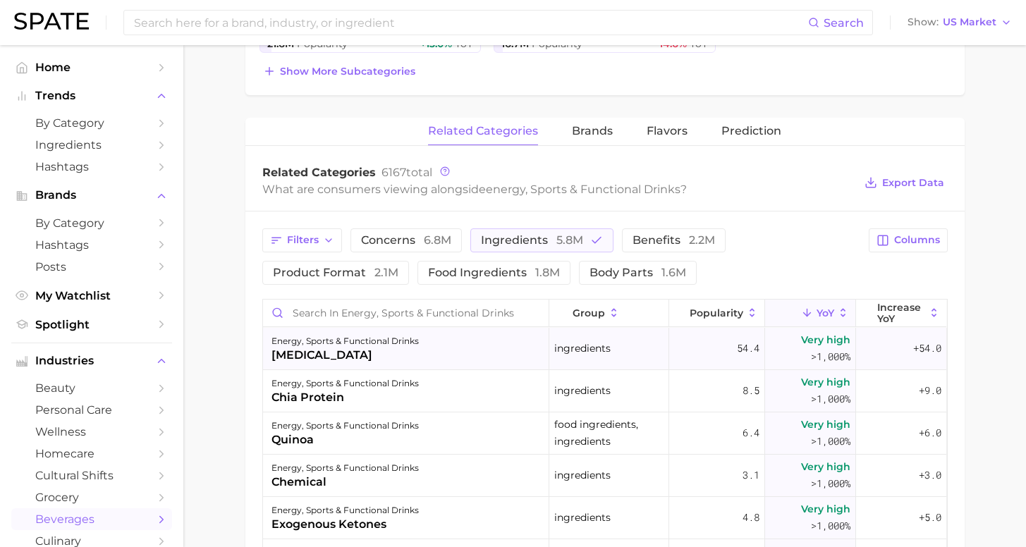
click at [451, 345] on div "energy, sports & functional drinks [MEDICAL_DATA]" at bounding box center [406, 349] width 286 height 42
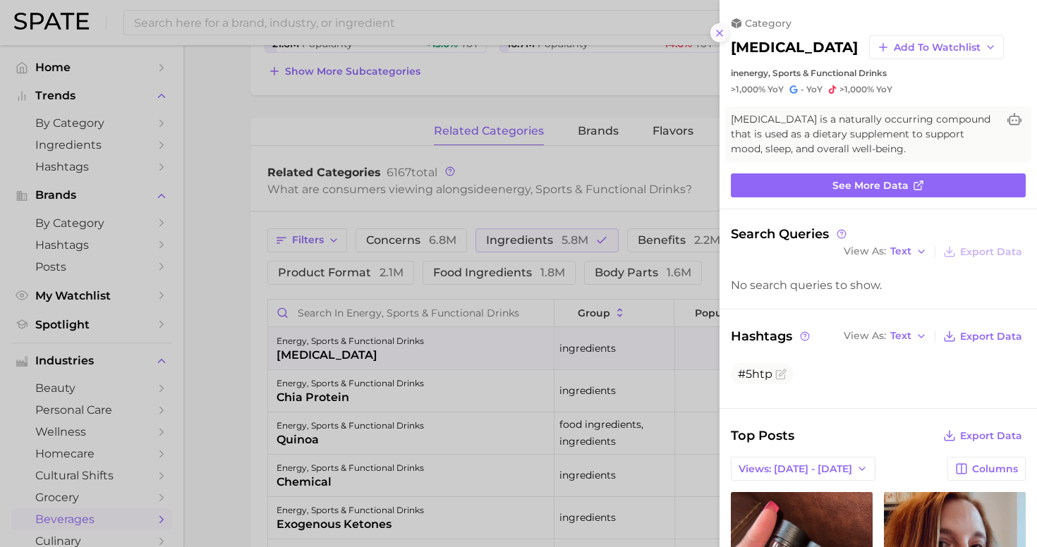
click at [718, 30] on icon at bounding box center [719, 33] width 11 height 11
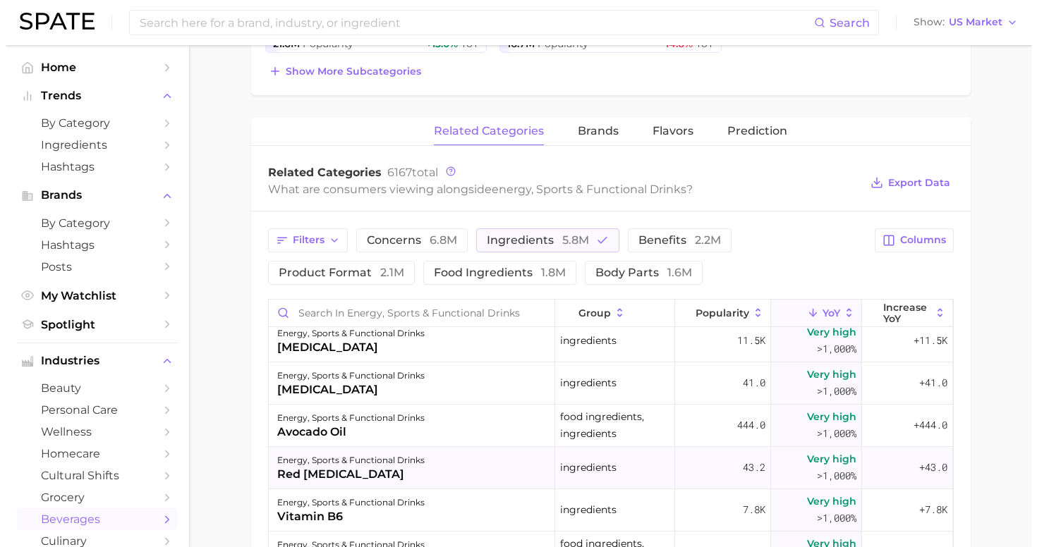
scroll to position [862, 0]
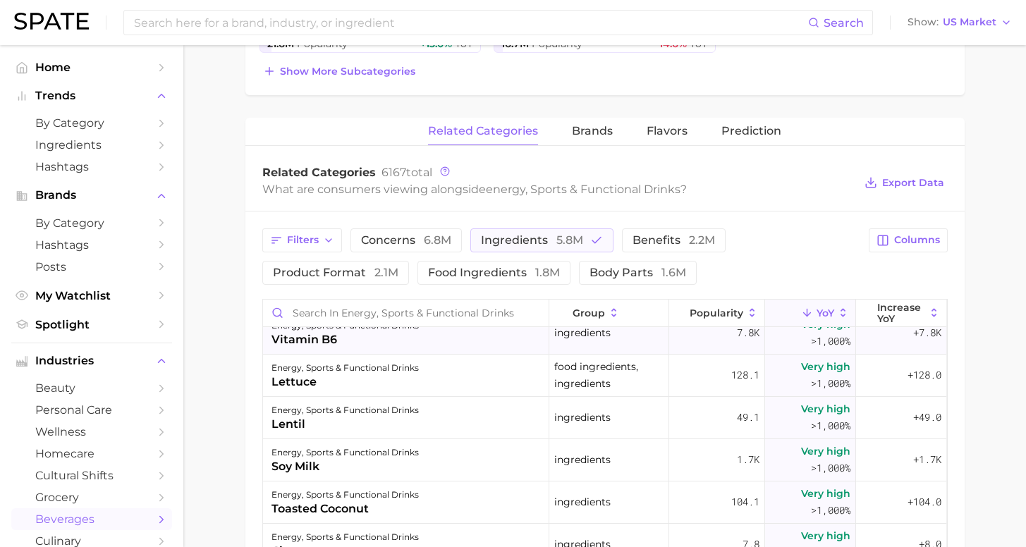
click at [396, 346] on div "vitamin b6" at bounding box center [345, 340] width 147 height 17
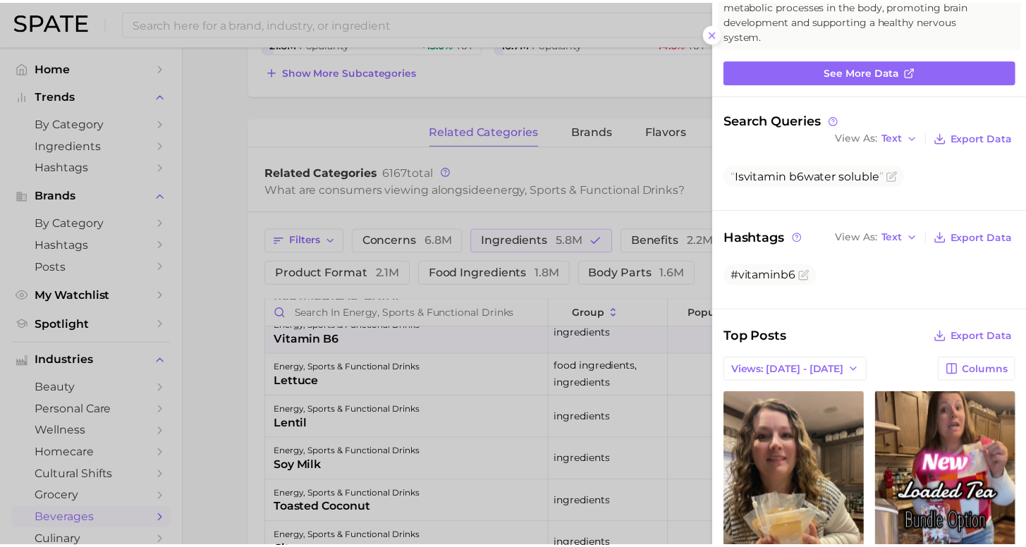
scroll to position [218, 0]
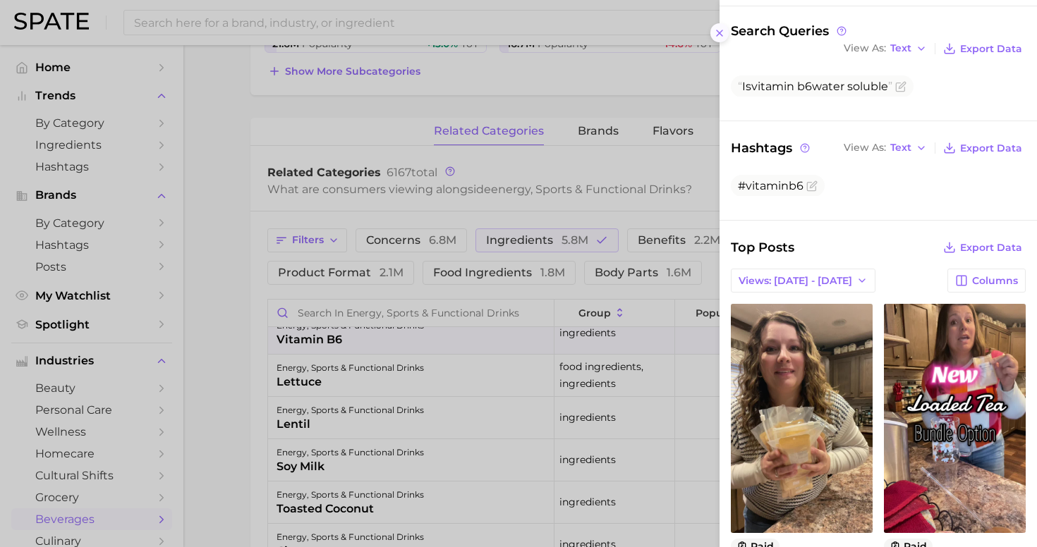
click at [715, 28] on icon at bounding box center [719, 33] width 11 height 11
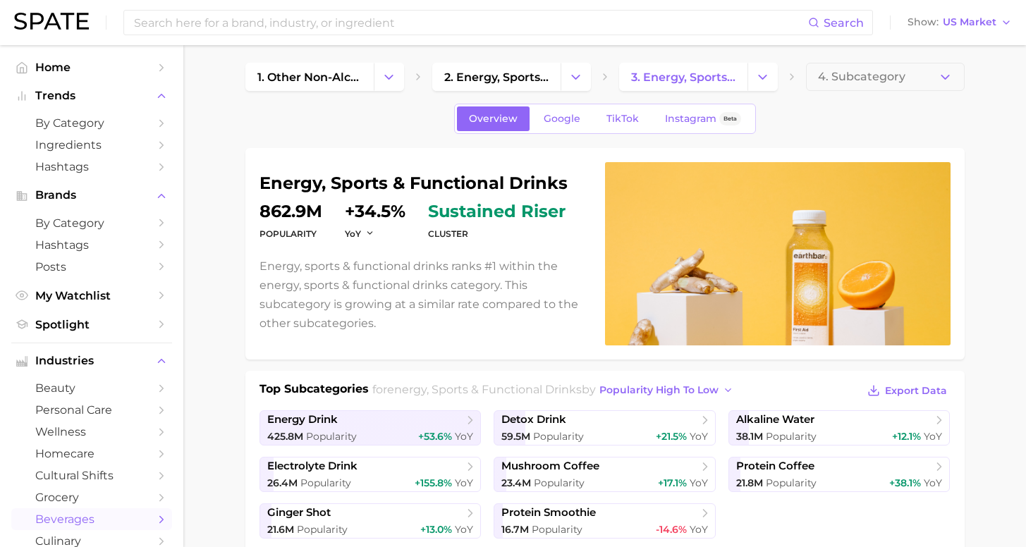
scroll to position [0, 0]
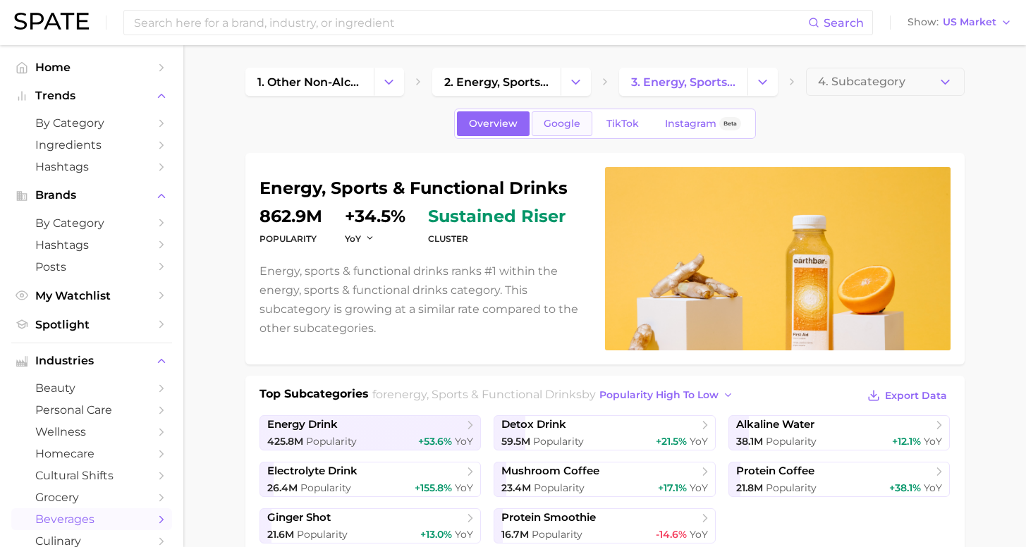
click at [577, 128] on span "Google" at bounding box center [562, 124] width 37 height 12
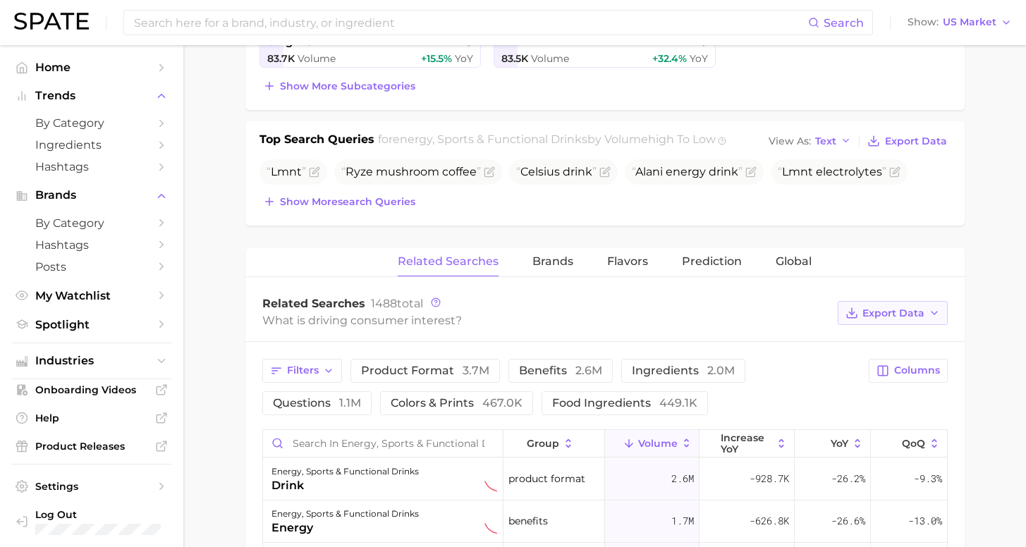
scroll to position [578, 0]
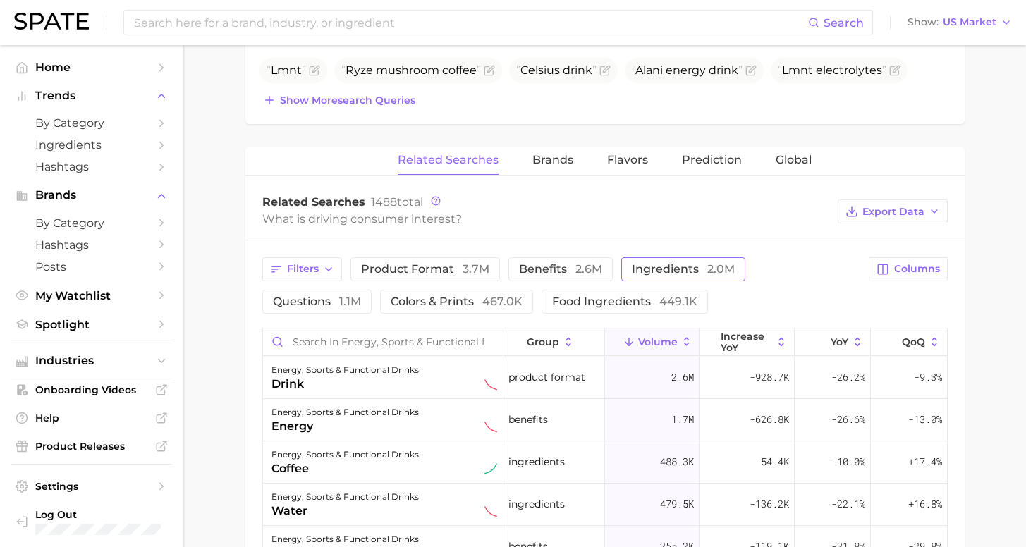
click at [632, 272] on span "ingredients 2.0m" at bounding box center [683, 268] width 103 height 13
click at [552, 308] on span "food ingredients 449.1k" at bounding box center [624, 301] width 145 height 13
click at [903, 270] on span "Columns" at bounding box center [918, 269] width 46 height 12
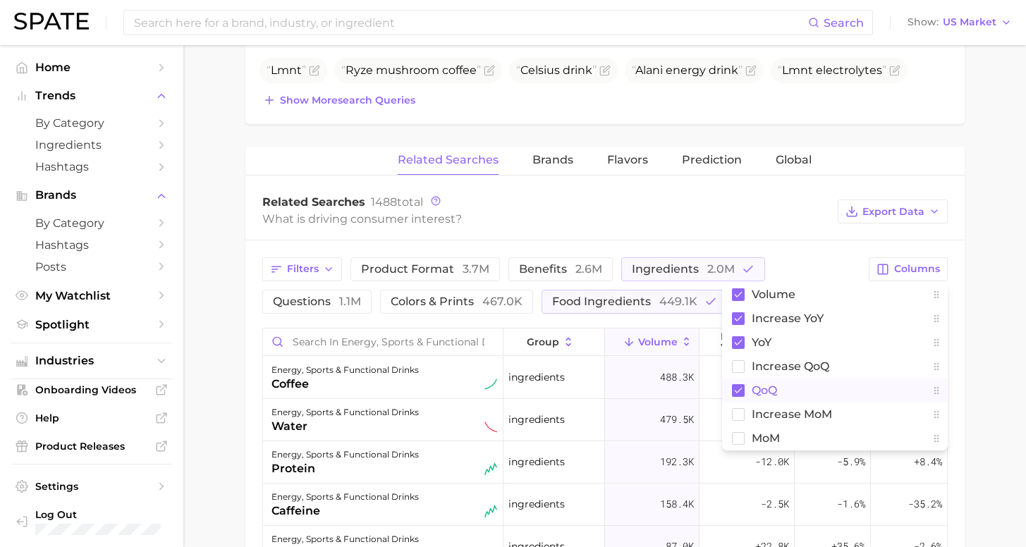
click at [765, 381] on button "QoQ" at bounding box center [835, 391] width 226 height 24
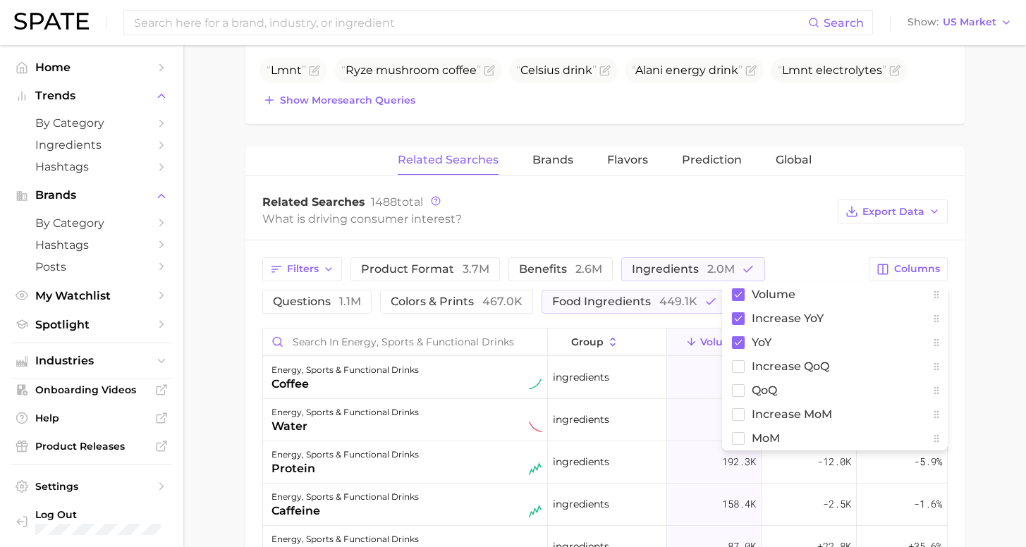
click at [994, 345] on main "1. other non-alcoholic beverages 2. energy, sports & functional drinks 3. energ…" at bounding box center [604, 215] width 843 height 1496
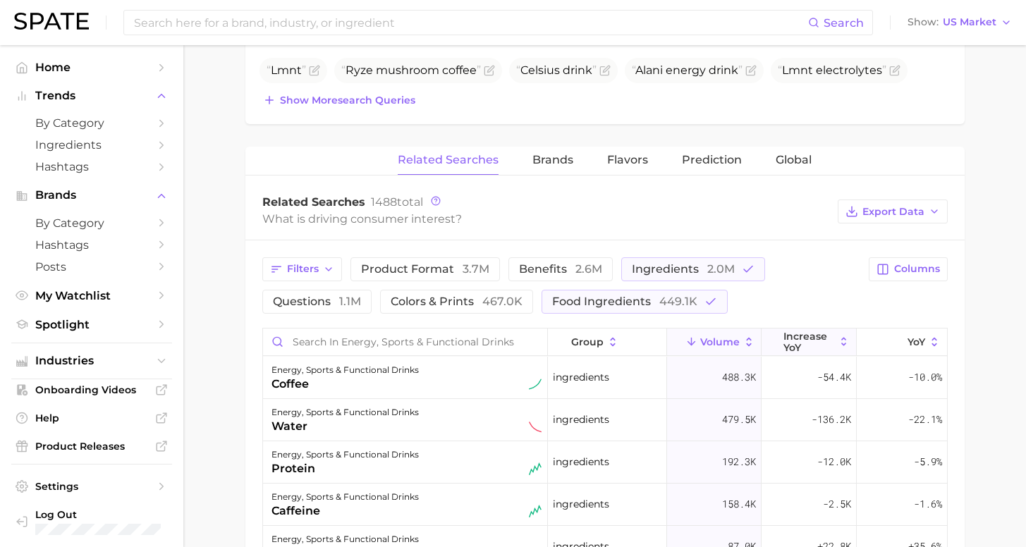
click at [820, 346] on span "increase YoY" at bounding box center [809, 342] width 51 height 23
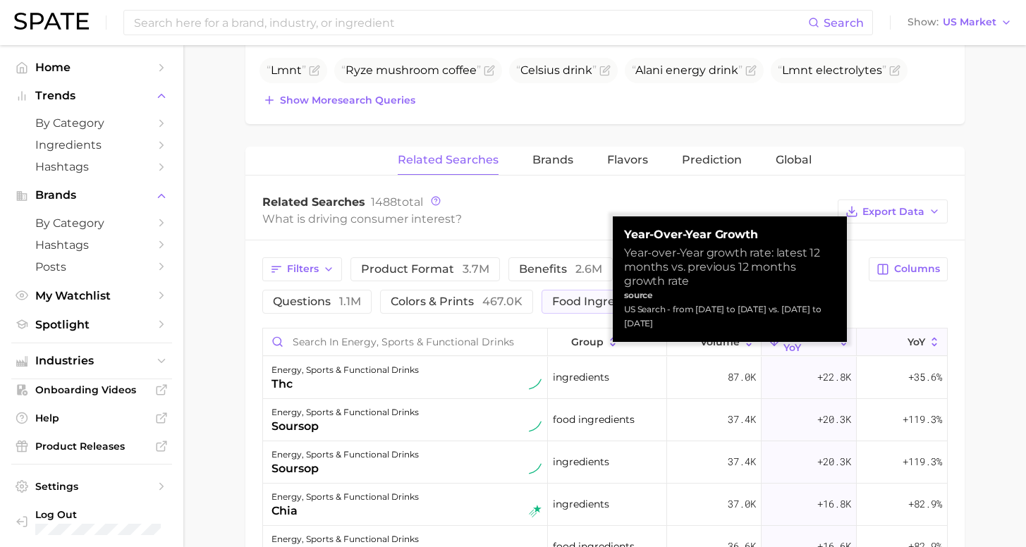
click at [875, 341] on button "YoY" at bounding box center [902, 343] width 90 height 28
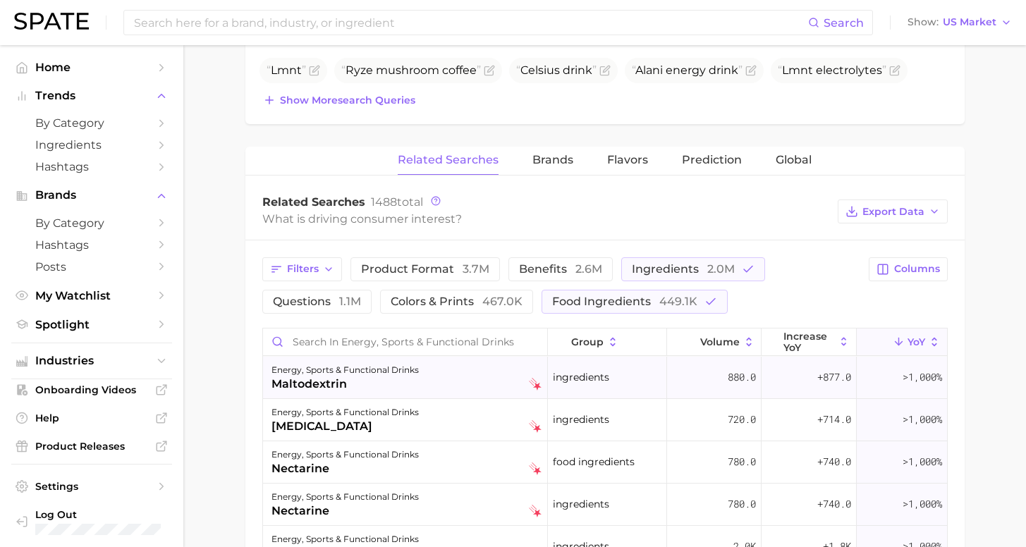
click at [448, 386] on div "energy, sports & functional drinks maltodextrin" at bounding box center [407, 377] width 270 height 31
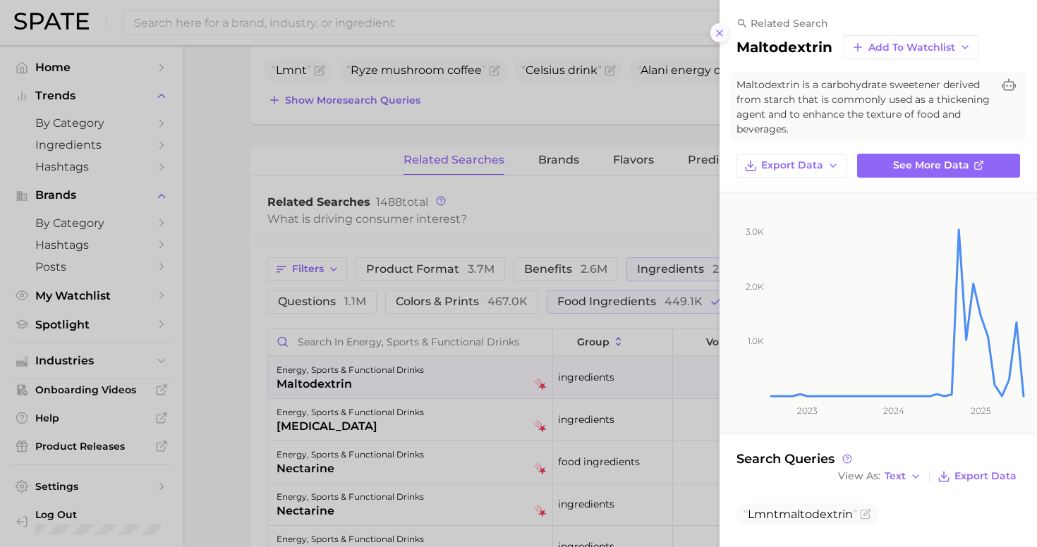
click at [720, 30] on line at bounding box center [720, 33] width 6 height 6
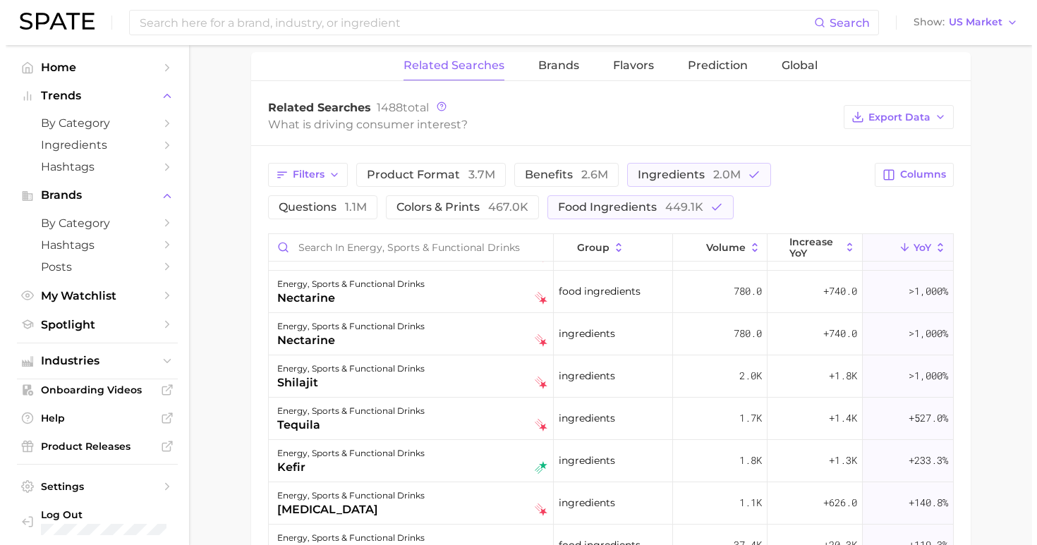
scroll to position [756, 0]
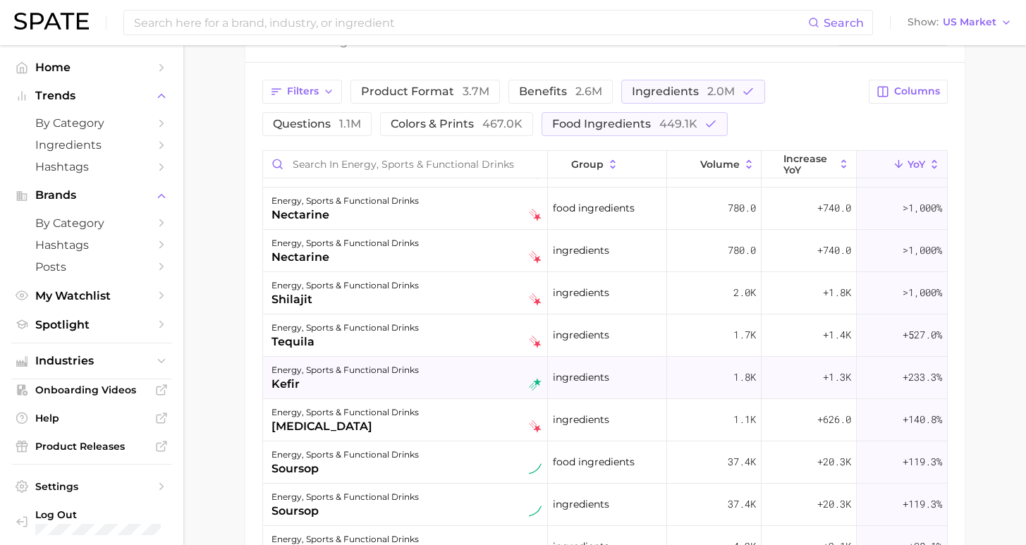
click at [414, 388] on div "energy, sports & functional drinks kefir" at bounding box center [407, 377] width 270 height 31
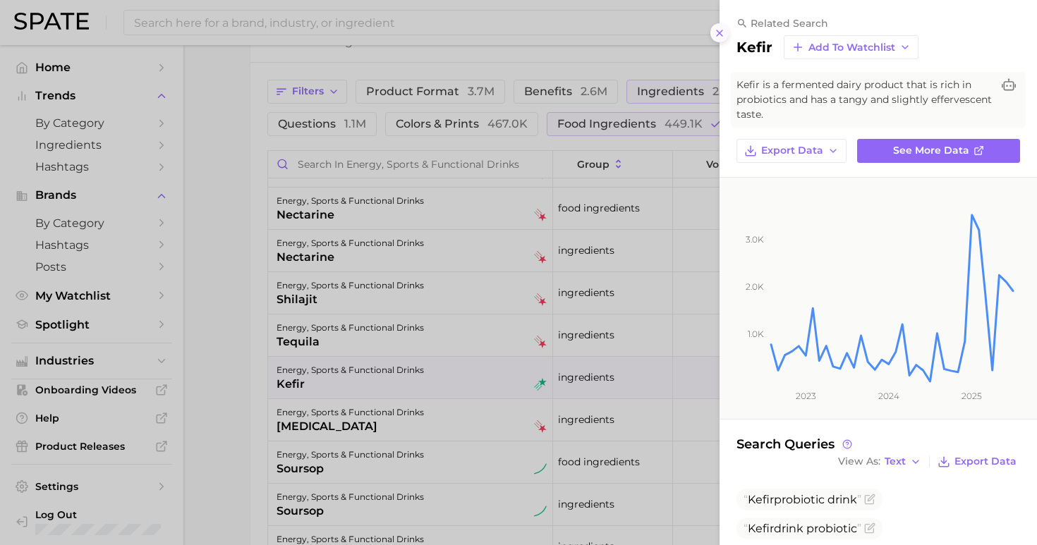
click at [721, 30] on line at bounding box center [720, 33] width 6 height 6
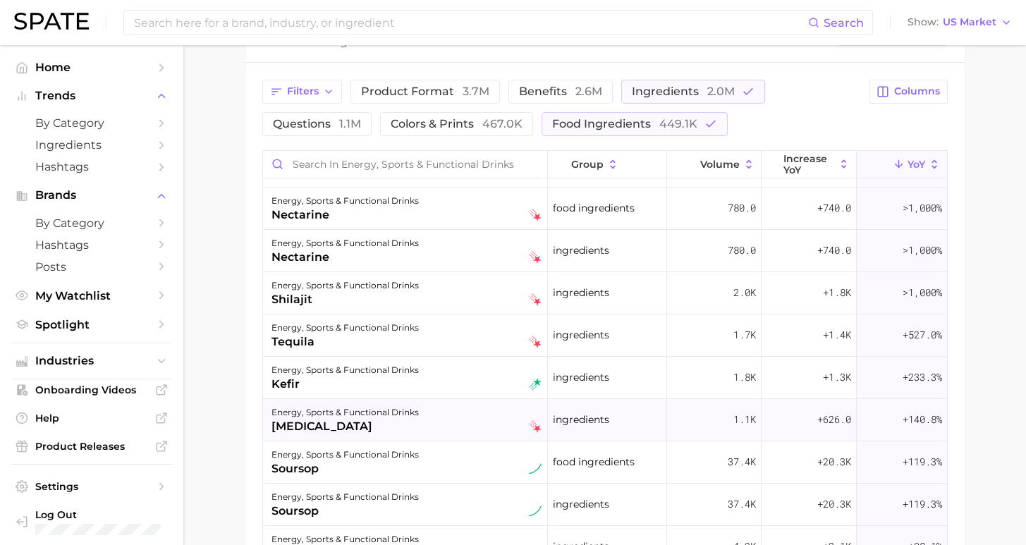
click at [401, 422] on div "[MEDICAL_DATA]" at bounding box center [345, 426] width 147 height 17
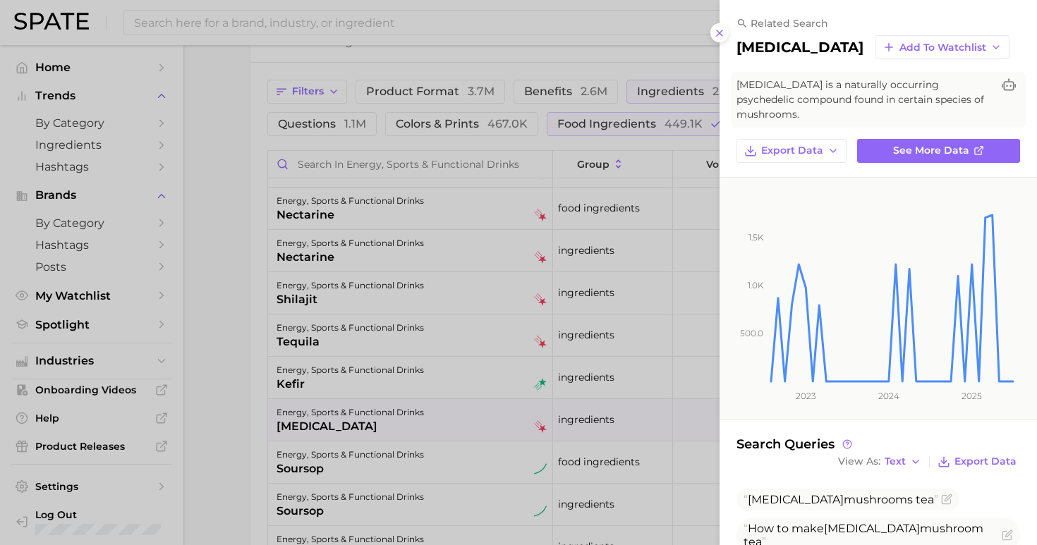
click at [724, 32] on button at bounding box center [719, 32] width 19 height 19
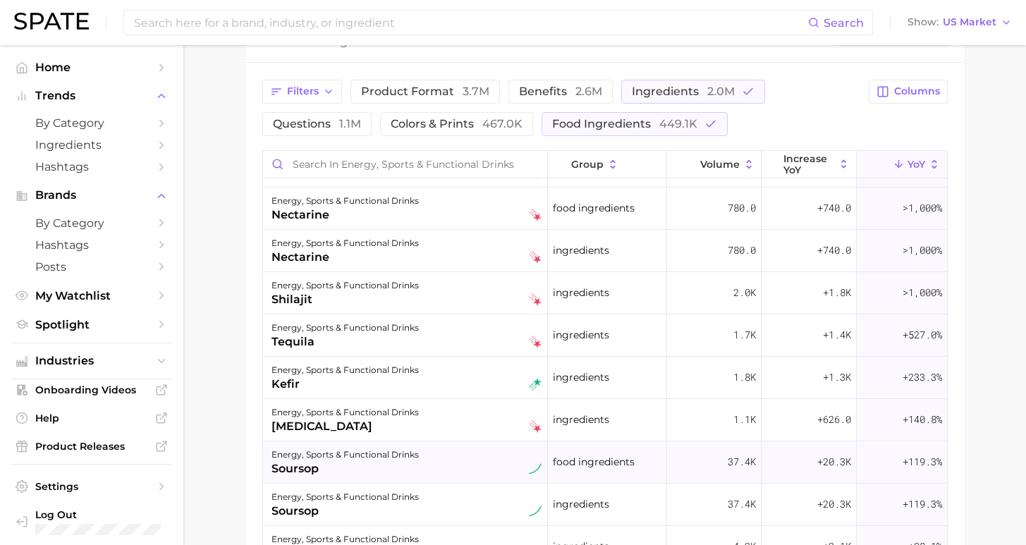
click at [388, 461] on div "soursop" at bounding box center [345, 469] width 147 height 17
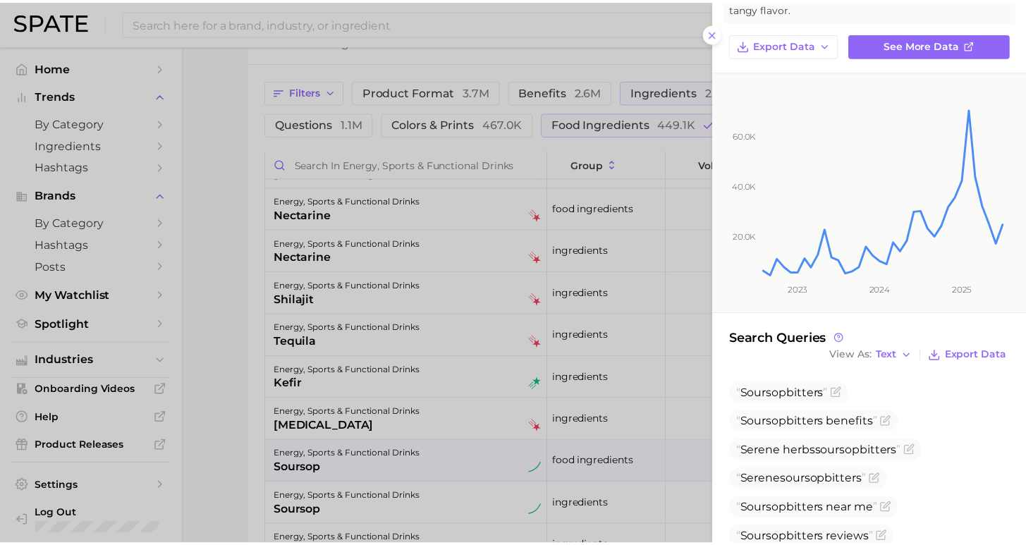
scroll to position [152, 0]
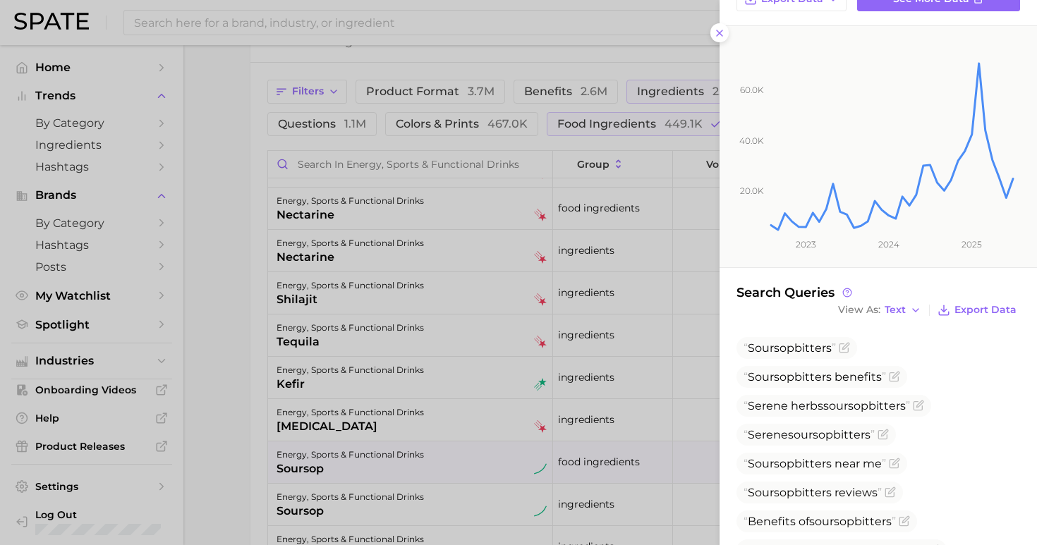
click at [720, 28] on icon "20.0k 40.0k 60.0k 2023 2024 2025" at bounding box center [868, 146] width 296 height 241
click at [720, 27] on icon "20.0k 40.0k 60.0k 2023 2024 2025" at bounding box center [868, 146] width 296 height 241
click at [720, 29] on icon "20.0k 40.0k 60.0k 2023 2024 2025" at bounding box center [868, 146] width 296 height 241
click at [722, 26] on icon "20.0k 40.0k 60.0k 2023 2024 2025" at bounding box center [868, 146] width 296 height 241
click at [717, 28] on icon at bounding box center [719, 33] width 11 height 11
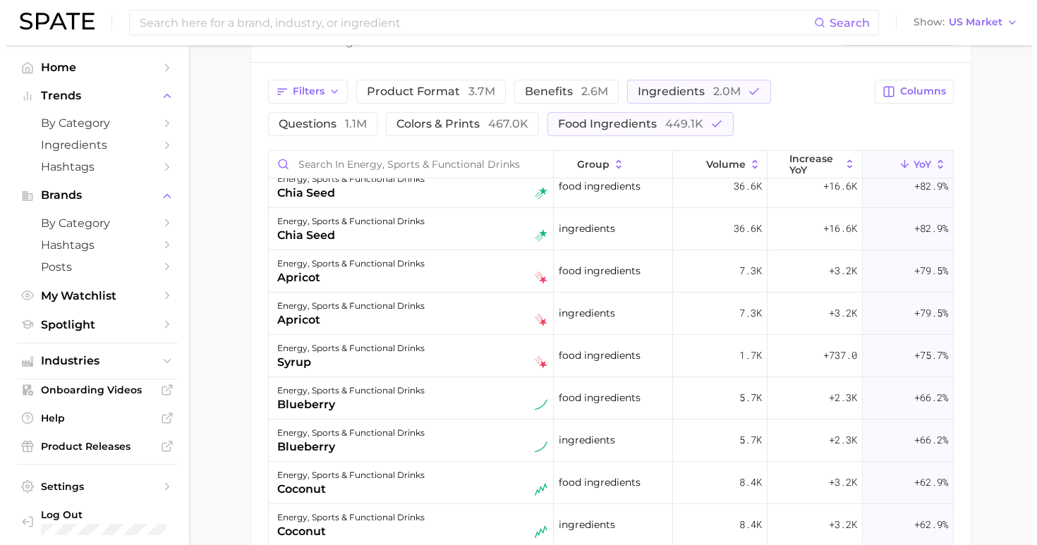
scroll to position [612, 0]
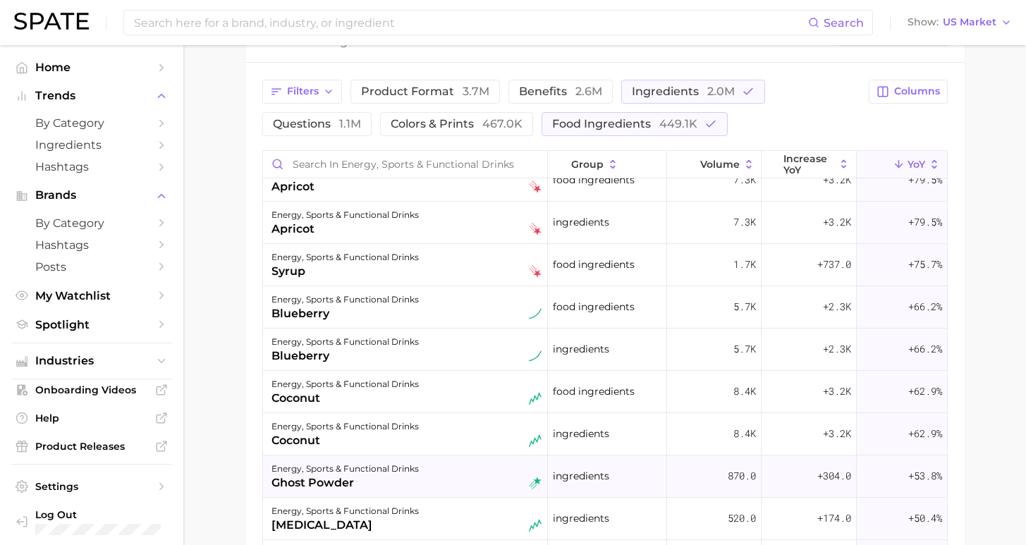
click at [351, 474] on div "energy, sports & functional drinks" at bounding box center [345, 469] width 147 height 17
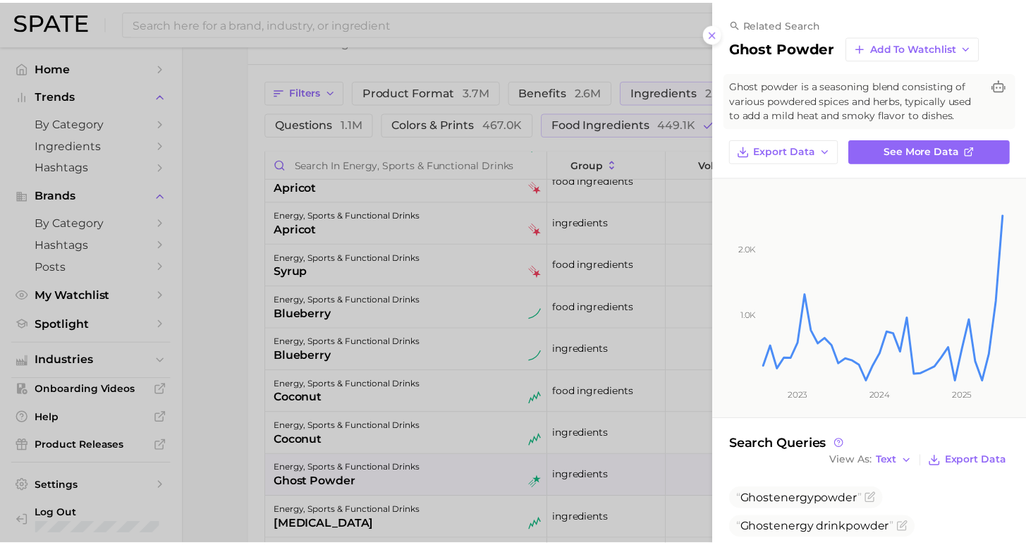
scroll to position [21, 0]
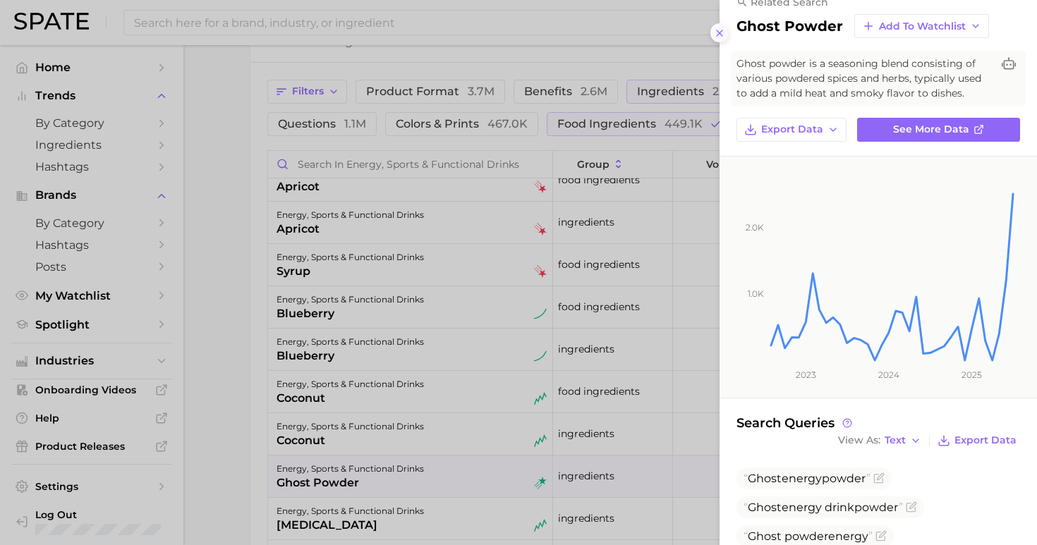
click at [715, 28] on icon at bounding box center [719, 33] width 11 height 11
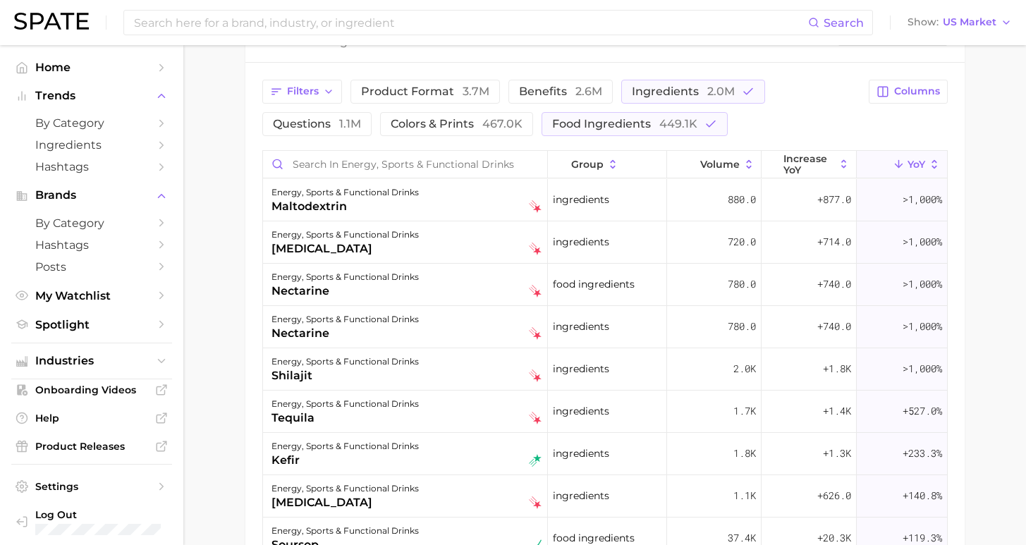
scroll to position [643, 0]
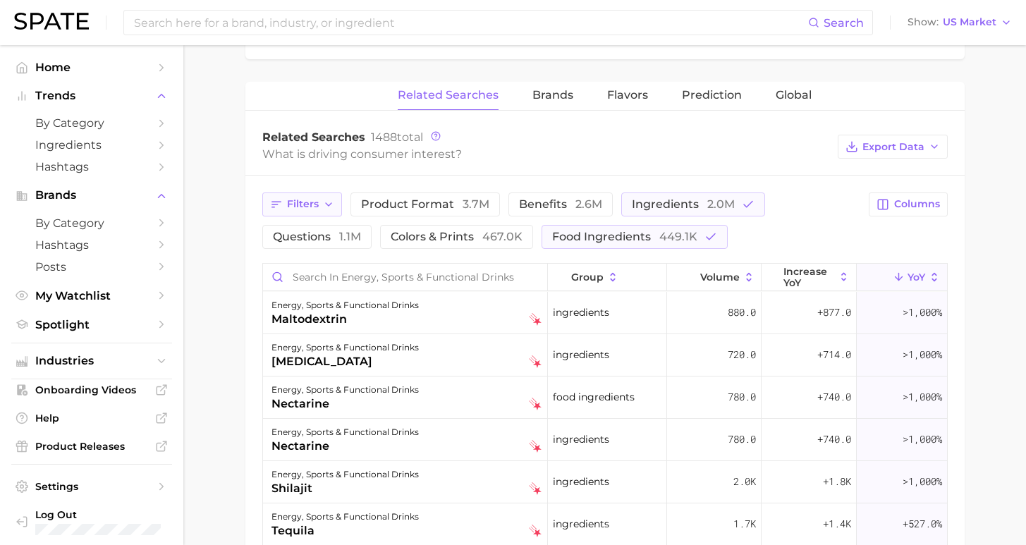
click at [314, 206] on span "Filters" at bounding box center [303, 204] width 32 height 12
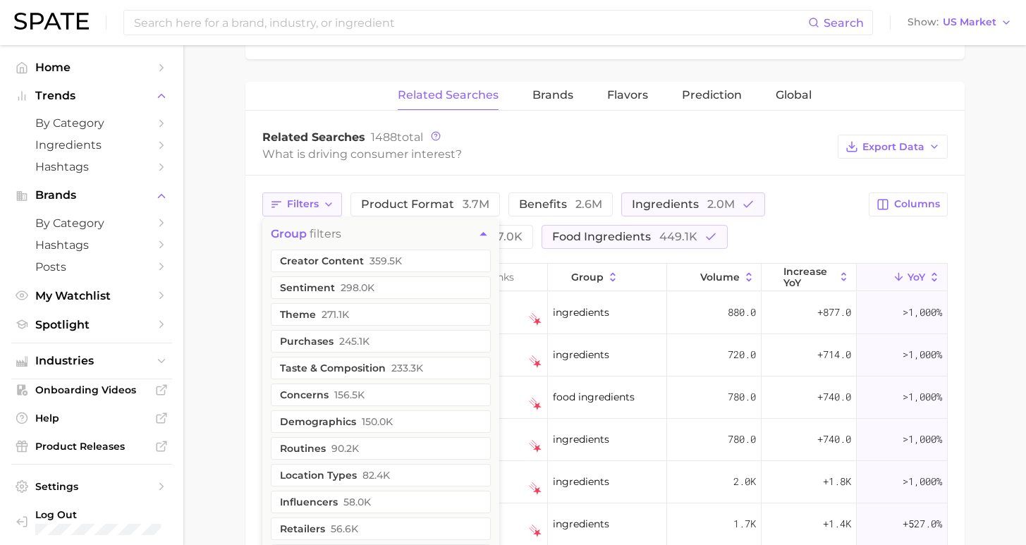
click at [314, 206] on span "Filters" at bounding box center [303, 204] width 32 height 12
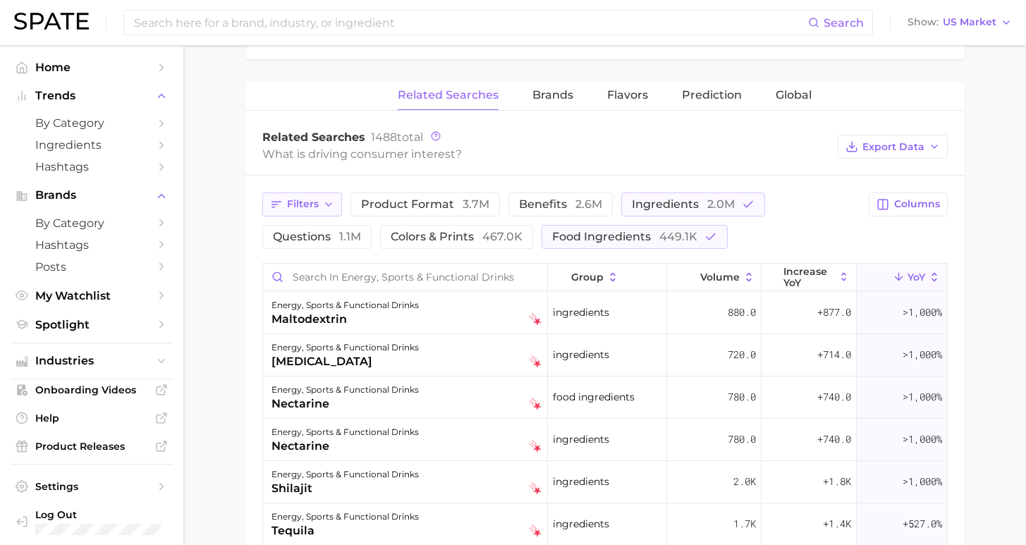
click at [312, 211] on button "Filters" at bounding box center [302, 205] width 80 height 24
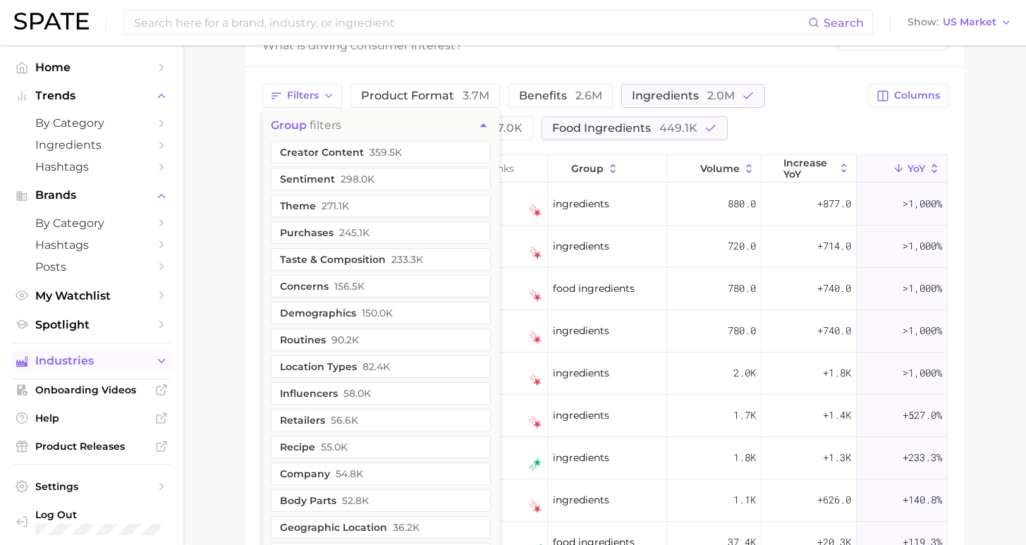
click at [157, 361] on button "Industries" at bounding box center [91, 361] width 161 height 21
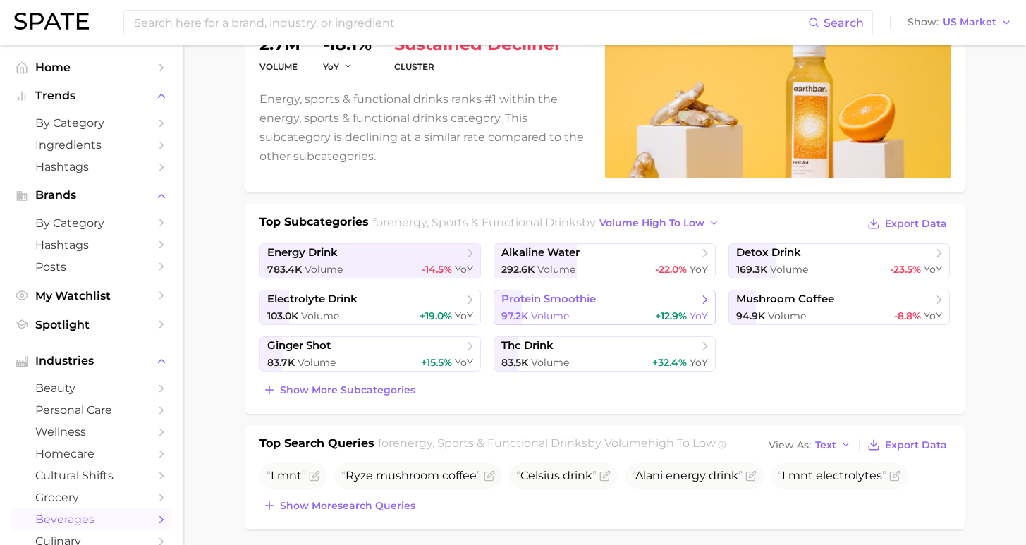
scroll to position [0, 0]
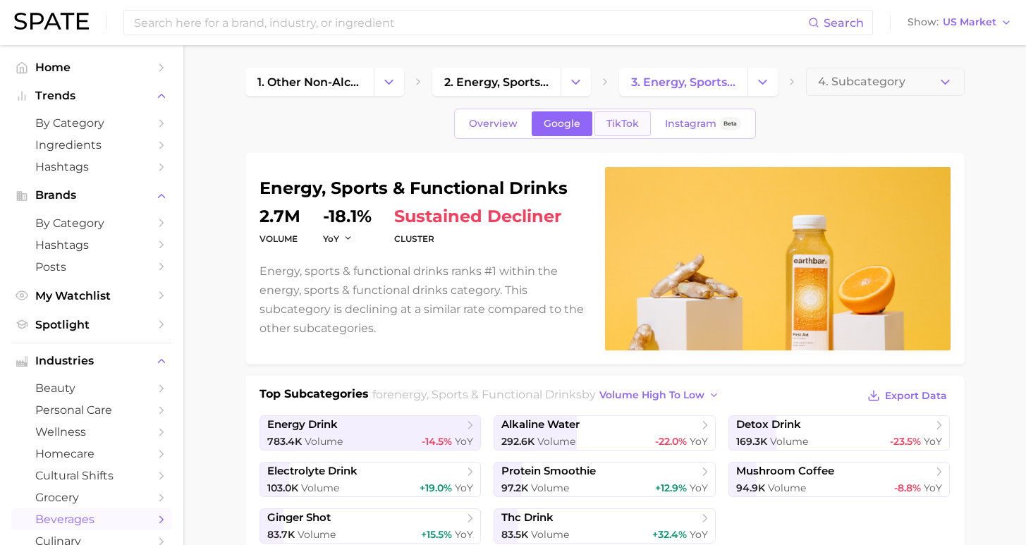
click at [632, 123] on span "TikTok" at bounding box center [623, 124] width 32 height 12
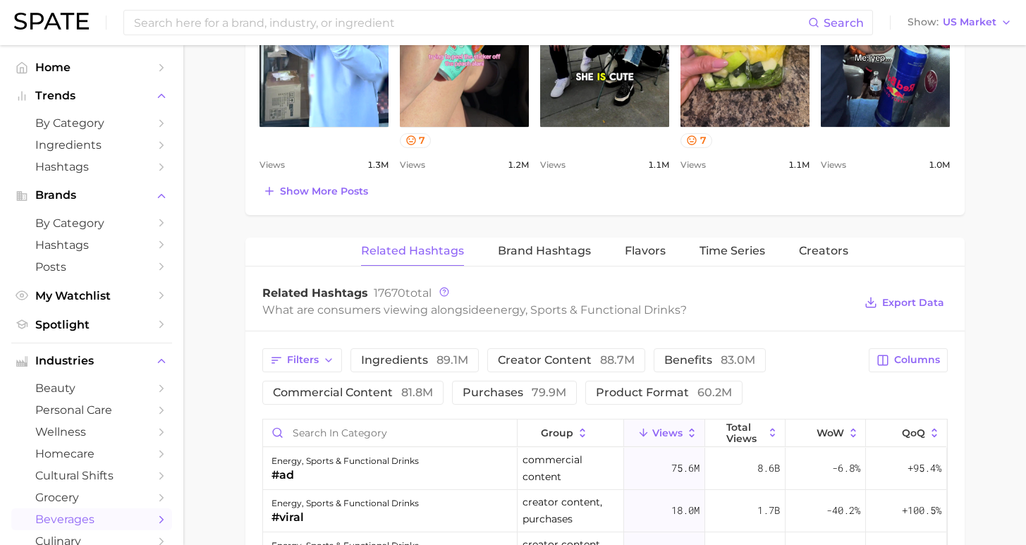
scroll to position [269, 0]
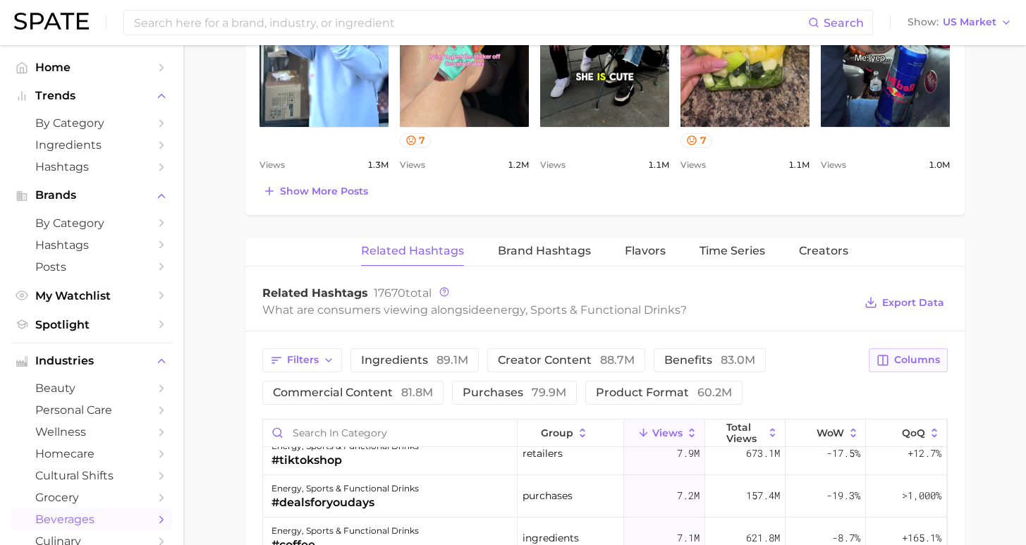
click at [921, 365] on span "Columns" at bounding box center [918, 360] width 46 height 12
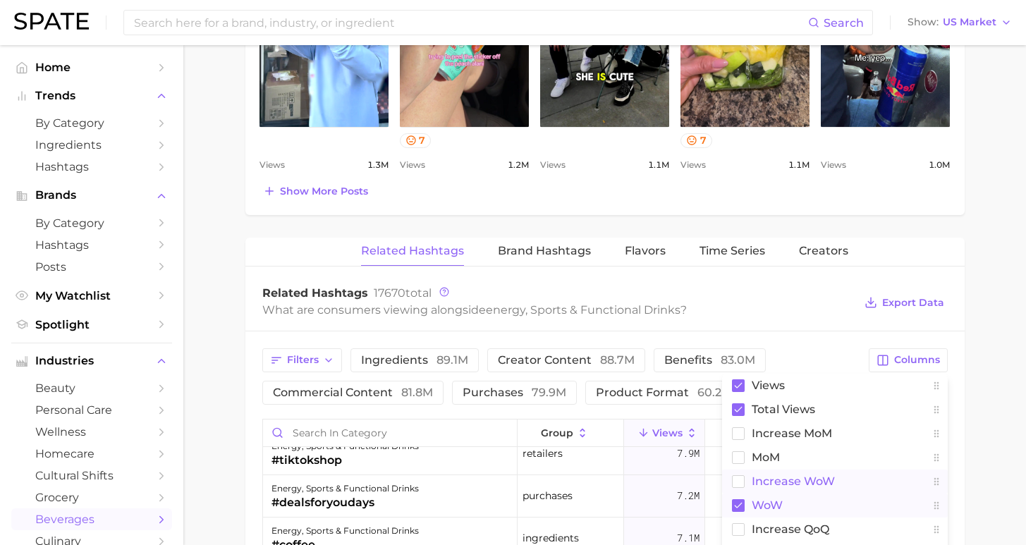
scroll to position [1009, 0]
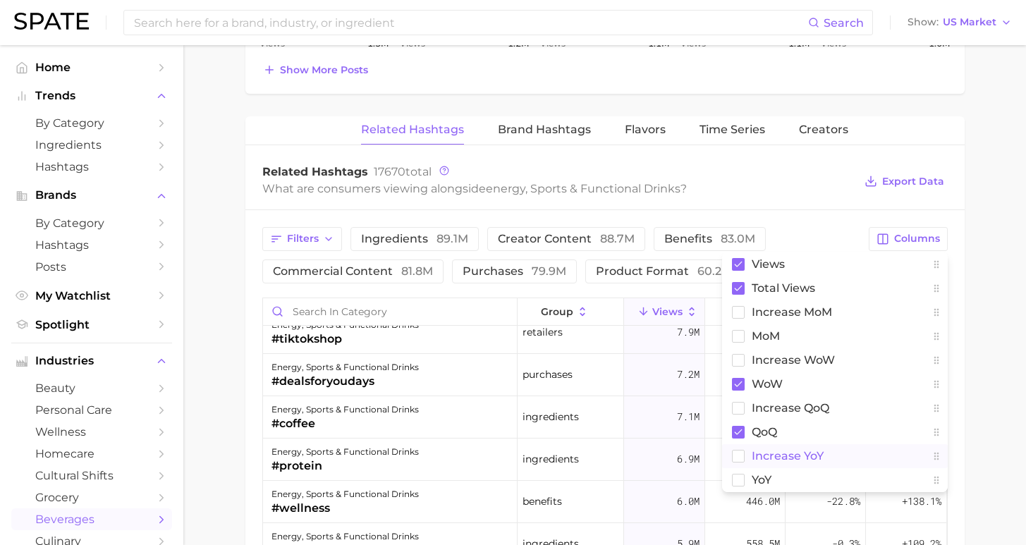
click at [774, 457] on span "increase YoY" at bounding box center [788, 456] width 72 height 12
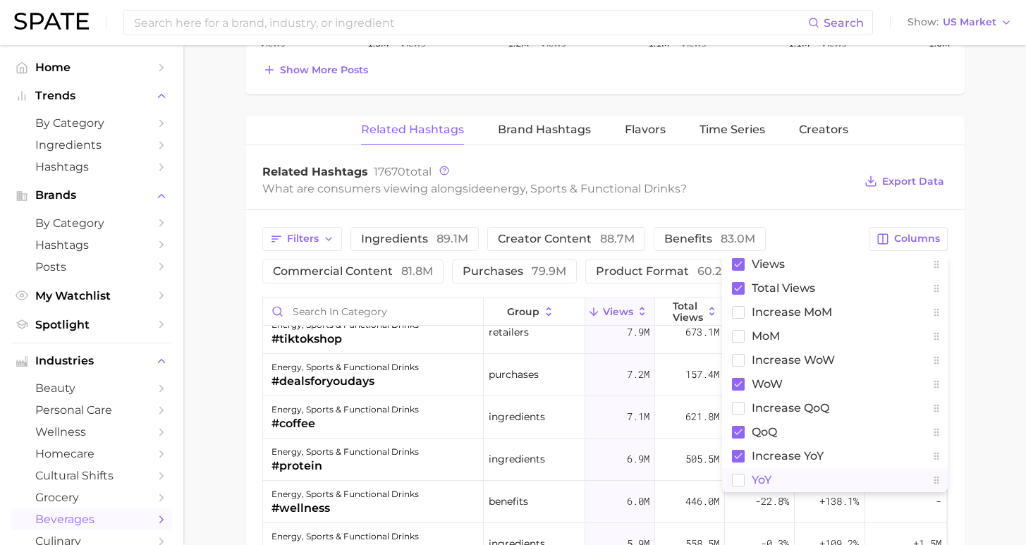
click at [762, 483] on span "YoY" at bounding box center [762, 480] width 20 height 12
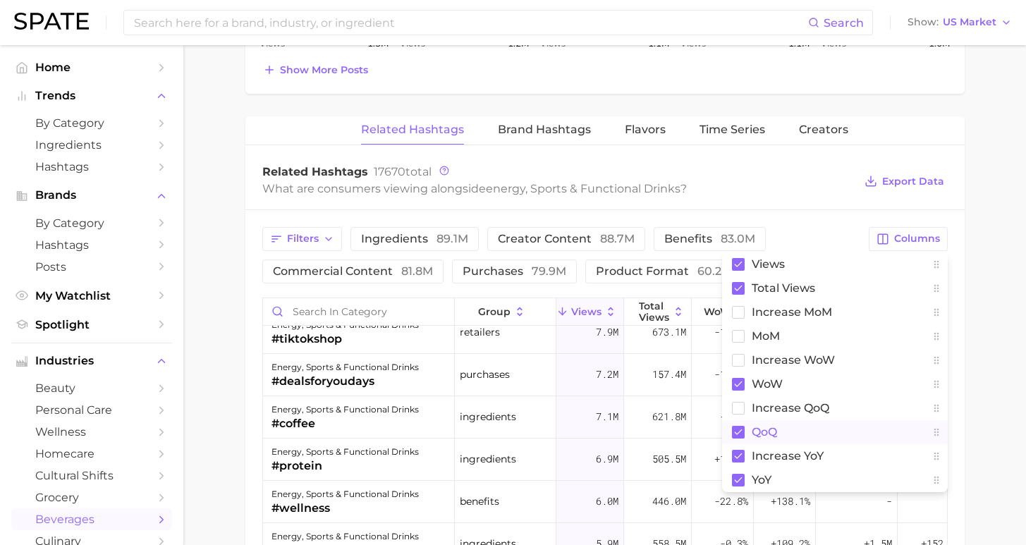
click at [761, 428] on span "QoQ" at bounding box center [764, 432] width 25 height 12
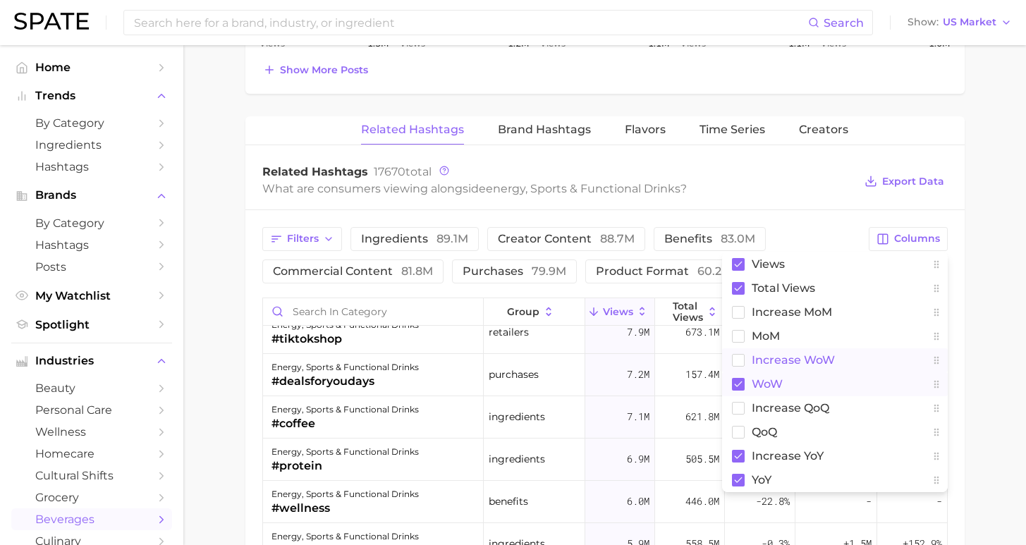
click at [772, 381] on span "WoW" at bounding box center [767, 384] width 31 height 12
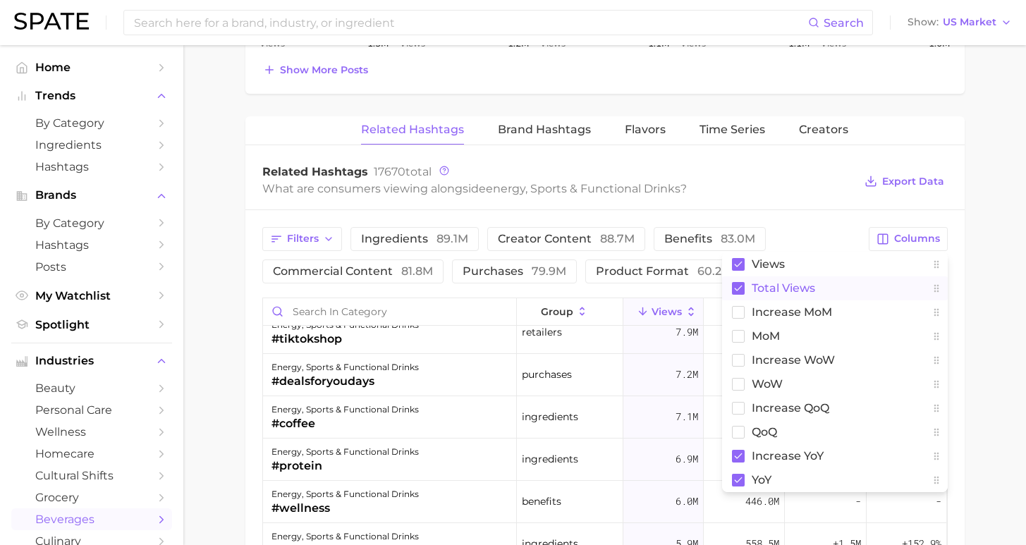
click at [772, 288] on span "Total Views" at bounding box center [783, 288] width 63 height 12
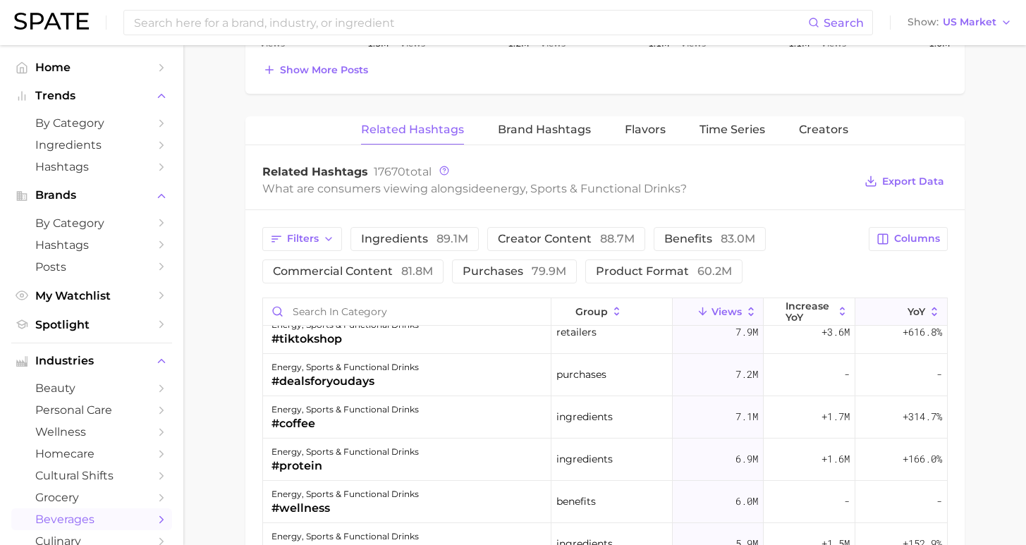
click at [893, 305] on icon at bounding box center [899, 311] width 13 height 13
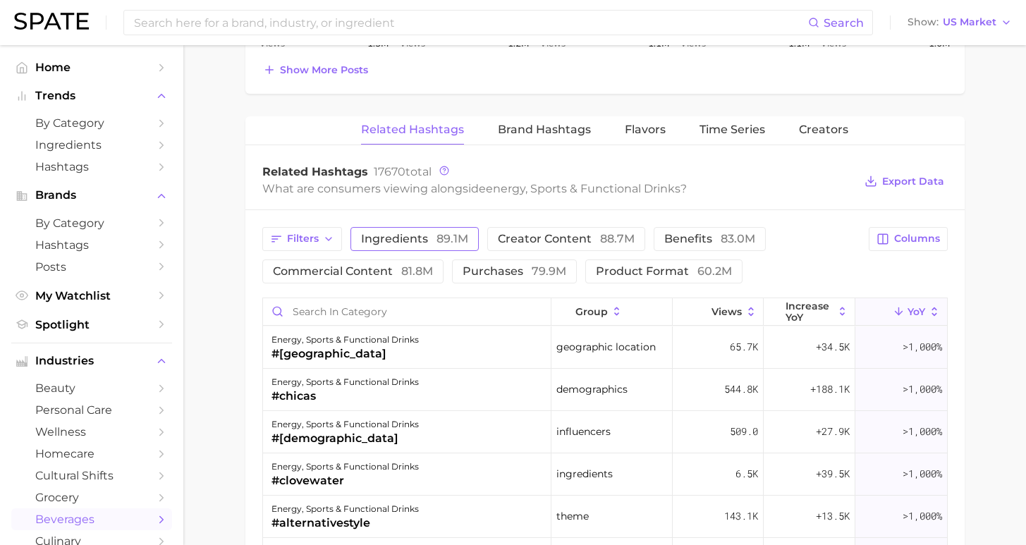
click at [437, 236] on span "89.1m" at bounding box center [453, 238] width 32 height 13
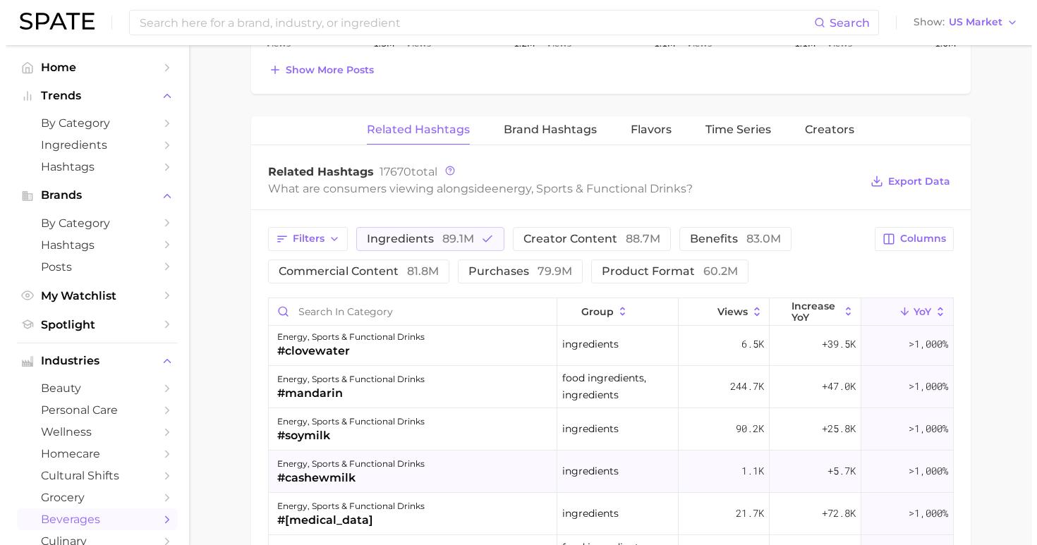
scroll to position [18, 0]
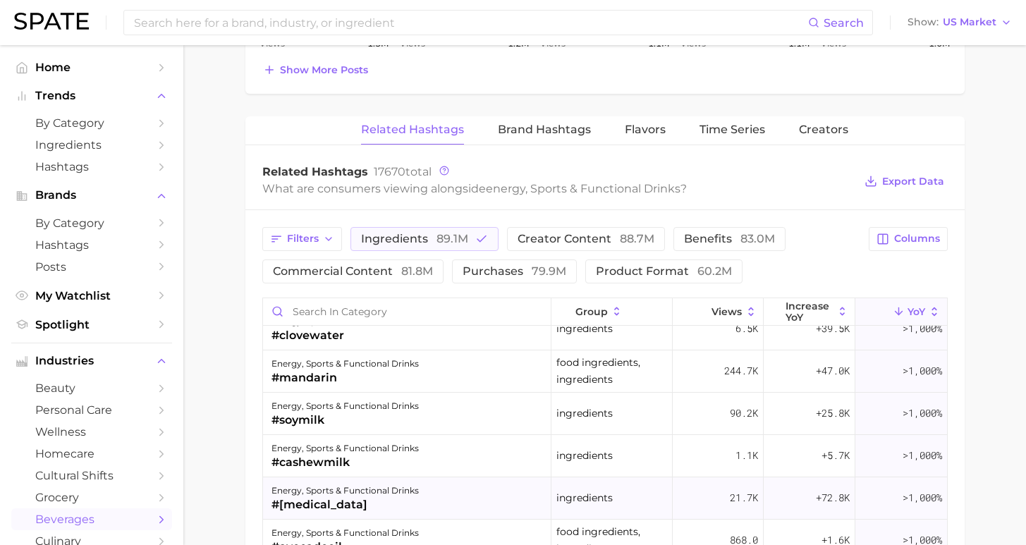
click at [465, 486] on div "energy, sports & functional drinks #[MEDICAL_DATA]" at bounding box center [407, 499] width 289 height 42
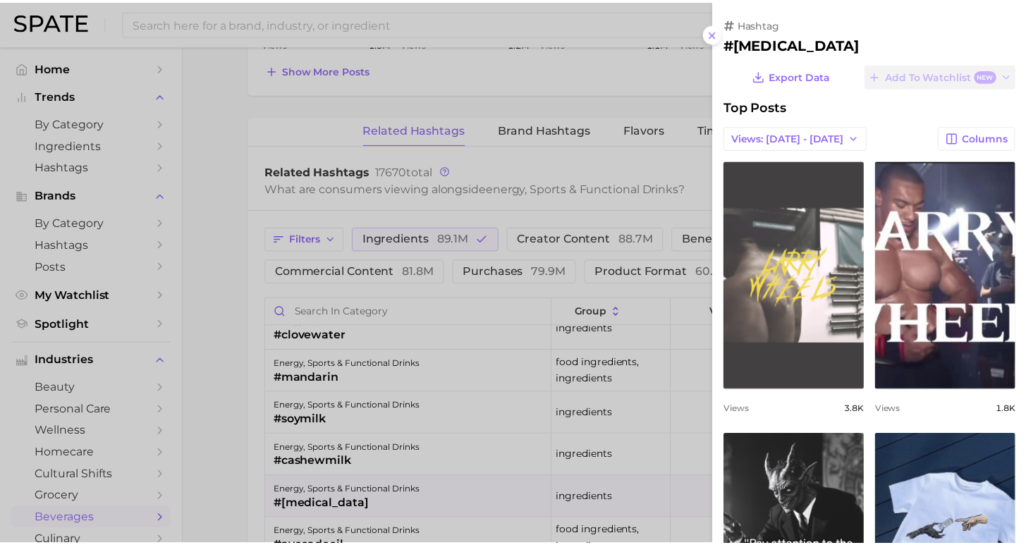
scroll to position [0, 0]
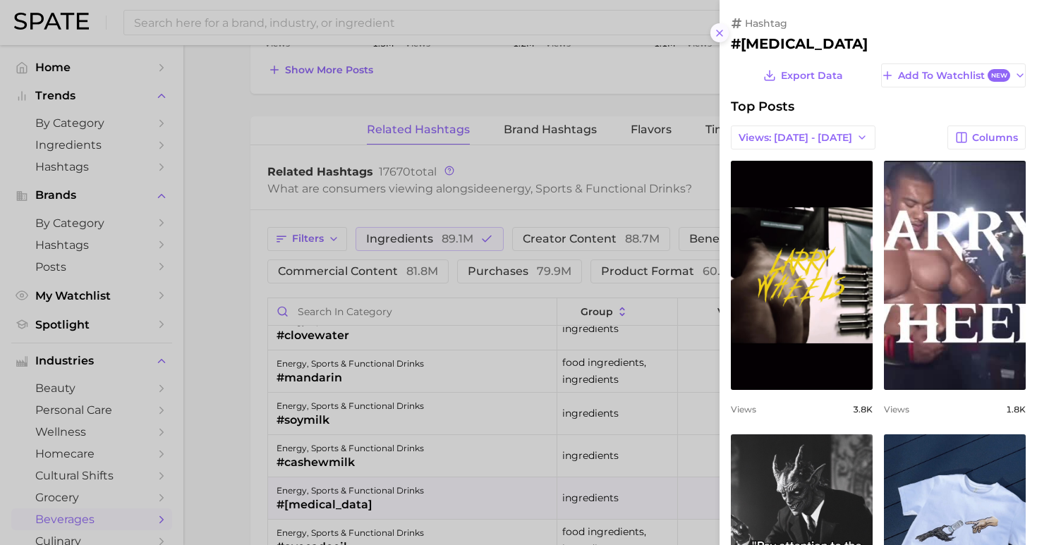
click at [719, 29] on icon at bounding box center [719, 33] width 11 height 11
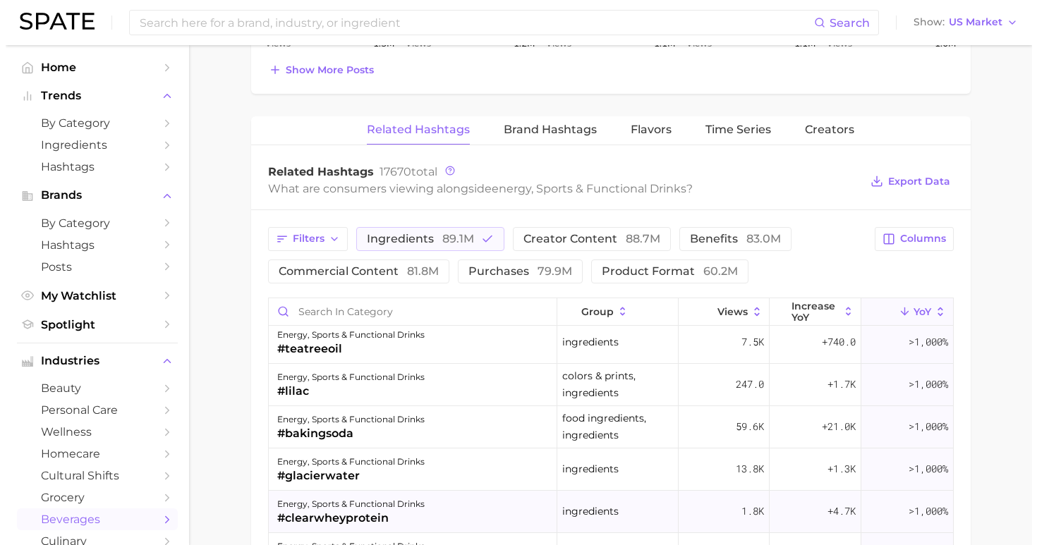
scroll to position [284, 0]
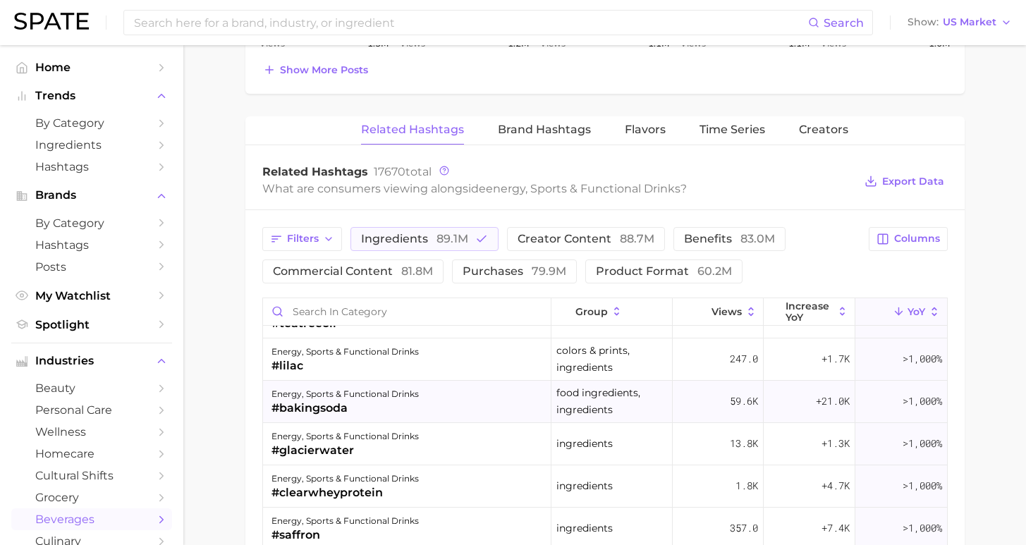
click at [408, 400] on div "energy, sports & functional drinks #bakingsoda" at bounding box center [407, 402] width 289 height 42
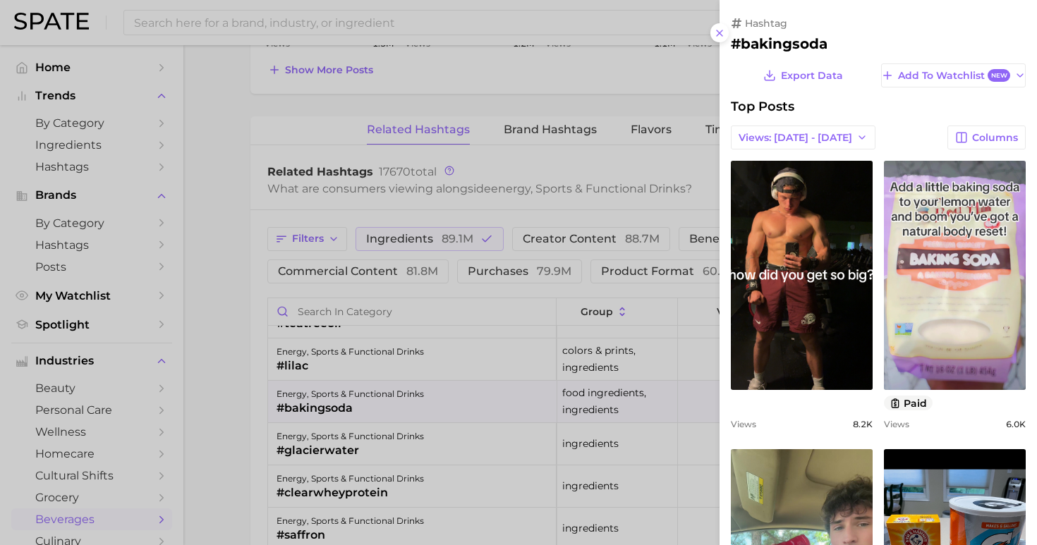
scroll to position [0, 0]
click at [776, 138] on span "Views: [DATE] - [DATE]" at bounding box center [796, 138] width 114 height 12
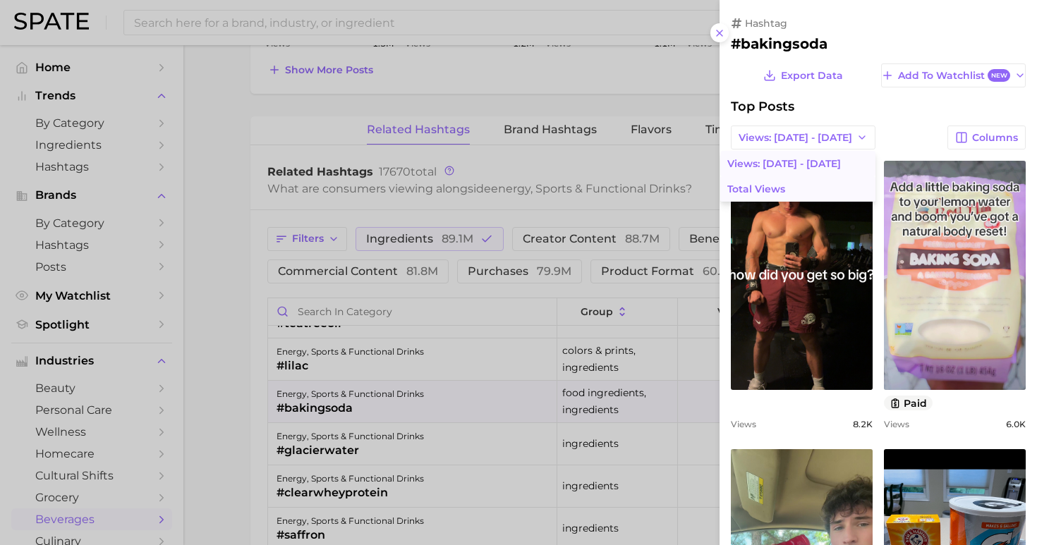
click at [772, 185] on button "Total Views" at bounding box center [797, 188] width 155 height 25
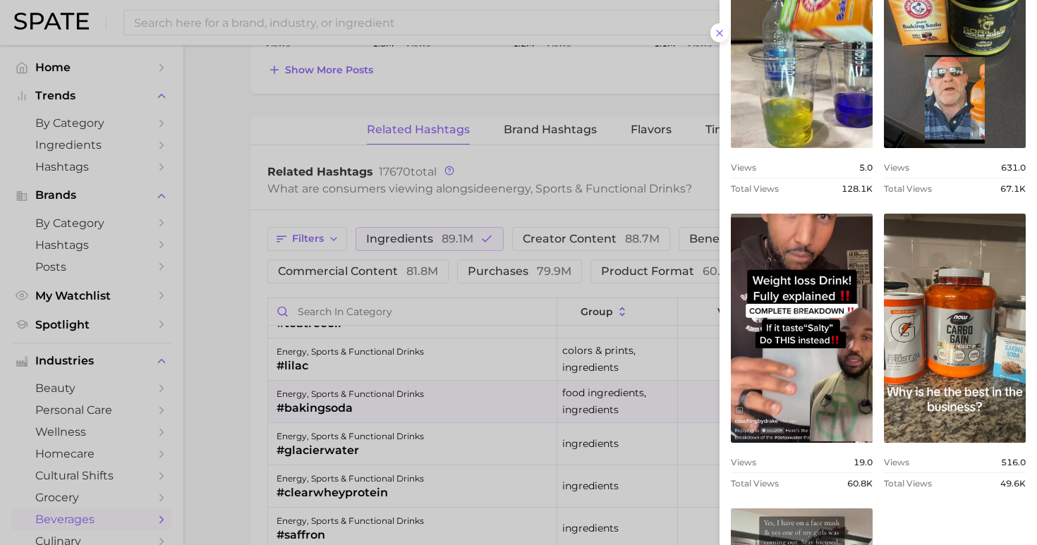
click at [214, 420] on div at bounding box center [518, 272] width 1037 height 545
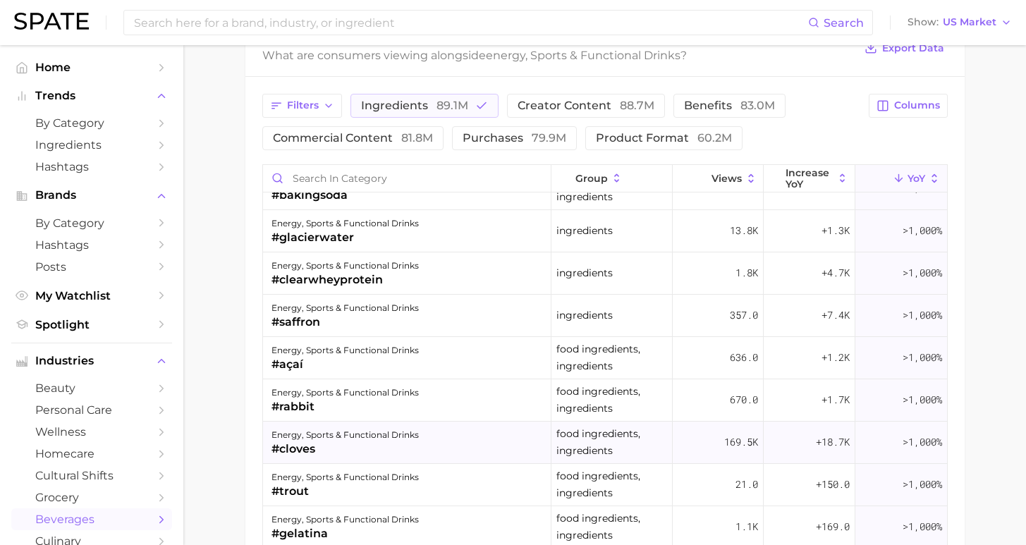
click at [456, 444] on div "energy, sports & functional drinks #cloves" at bounding box center [407, 443] width 289 height 42
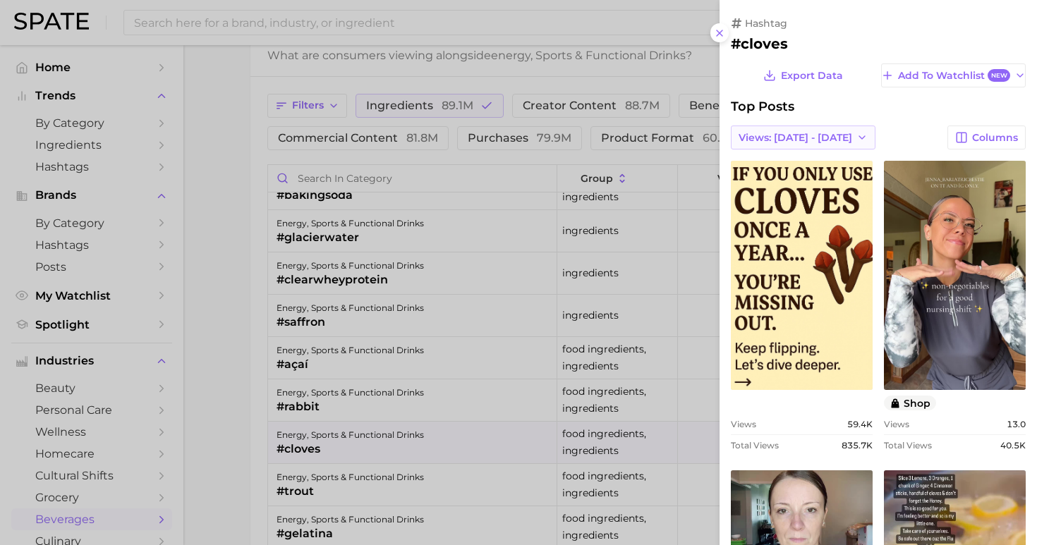
click at [826, 131] on button "Views: [DATE] - [DATE]" at bounding box center [803, 138] width 145 height 24
click at [820, 191] on button "Total Views" at bounding box center [797, 188] width 155 height 25
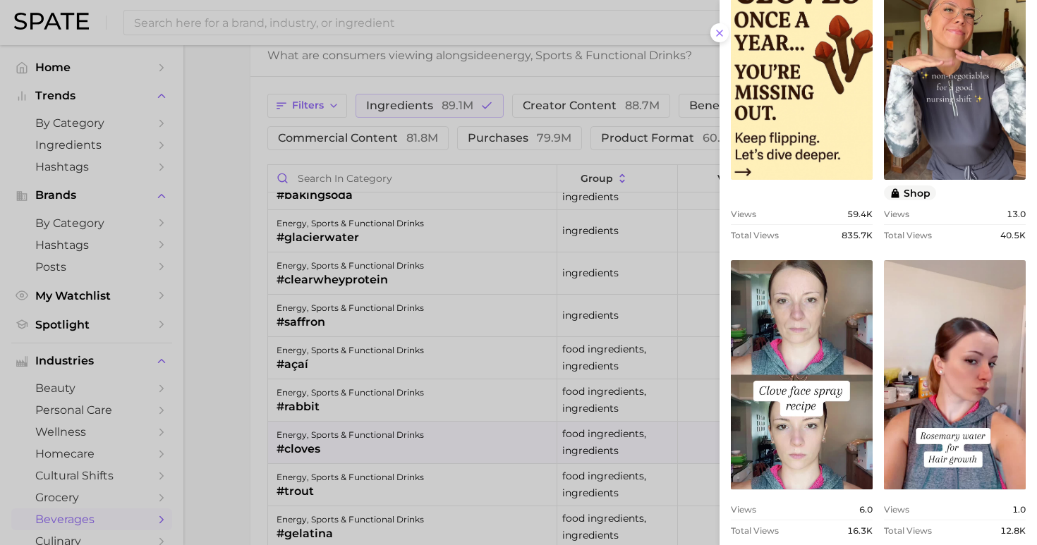
click at [214, 268] on div at bounding box center [518, 272] width 1037 height 545
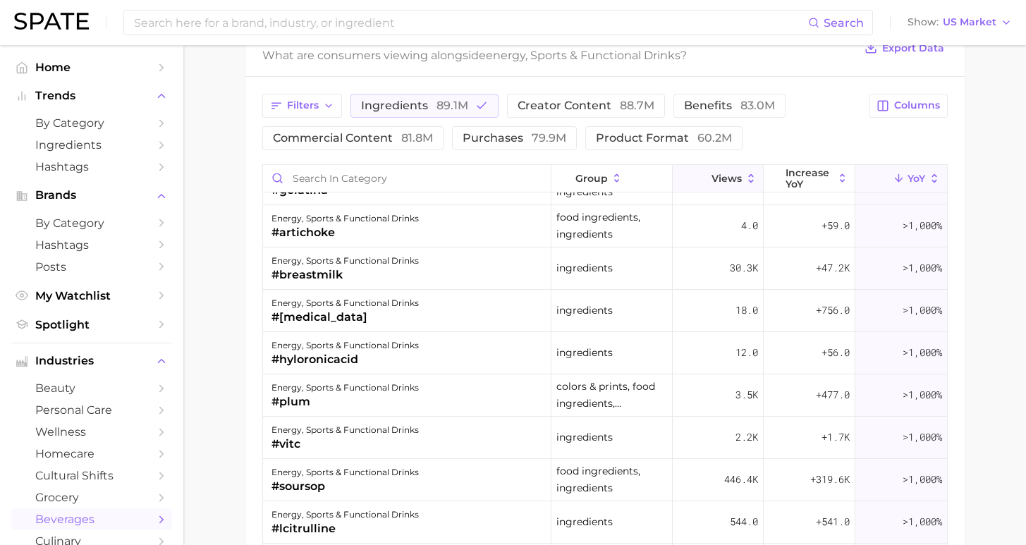
click at [720, 180] on span "Views" at bounding box center [727, 178] width 30 height 11
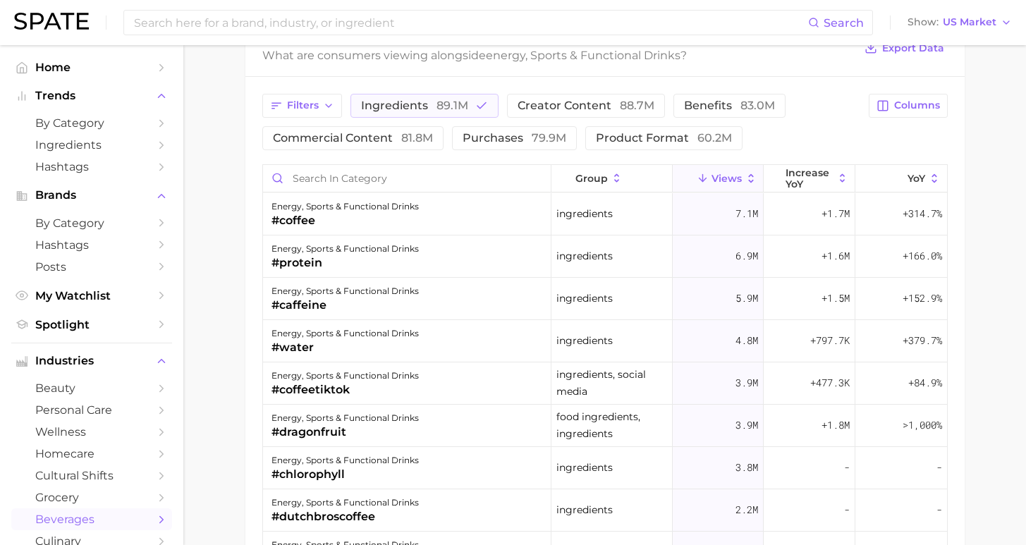
click at [410, 432] on div "energy, sports & functional drinks #dragonfruit" at bounding box center [407, 426] width 289 height 42
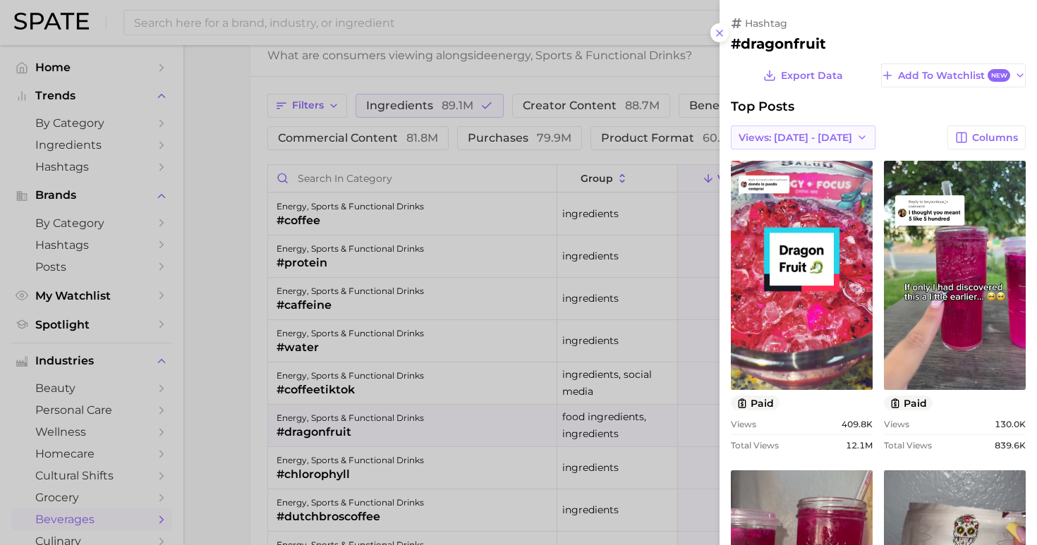
click at [794, 138] on span "Views: [DATE] - [DATE]" at bounding box center [796, 138] width 114 height 12
click at [780, 192] on button "Total Views" at bounding box center [797, 188] width 155 height 25
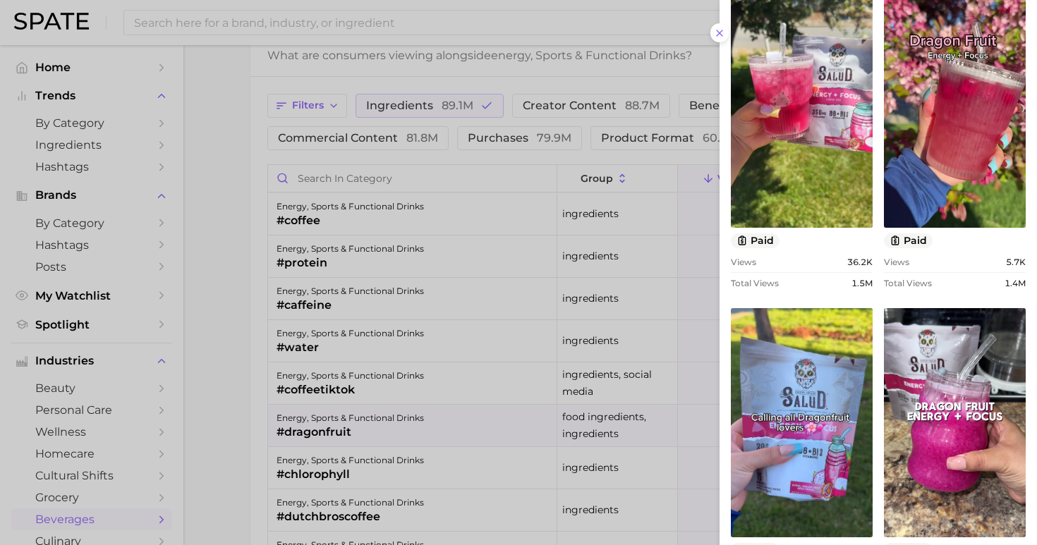
click at [199, 351] on div at bounding box center [518, 272] width 1037 height 545
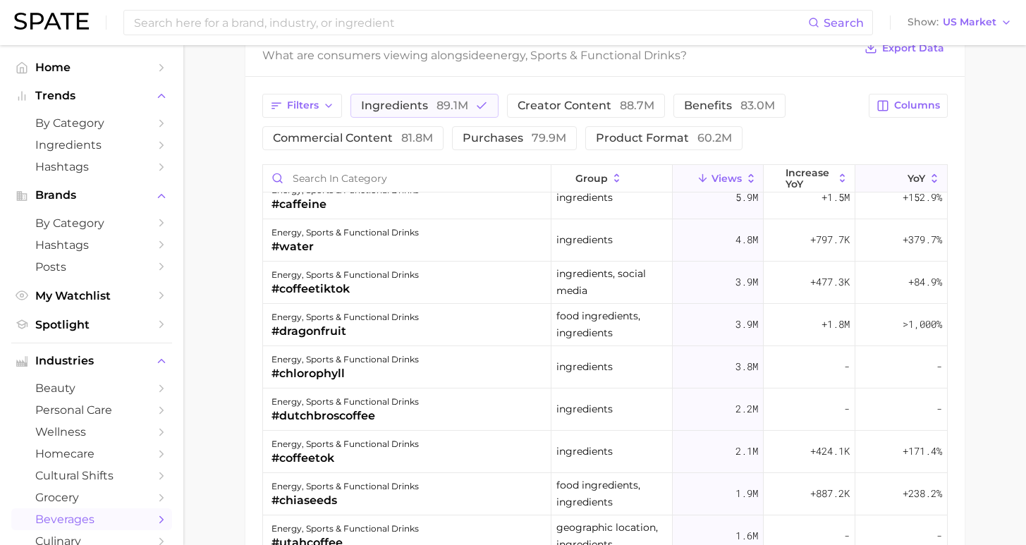
click at [872, 170] on button "YoY" at bounding box center [901, 179] width 91 height 28
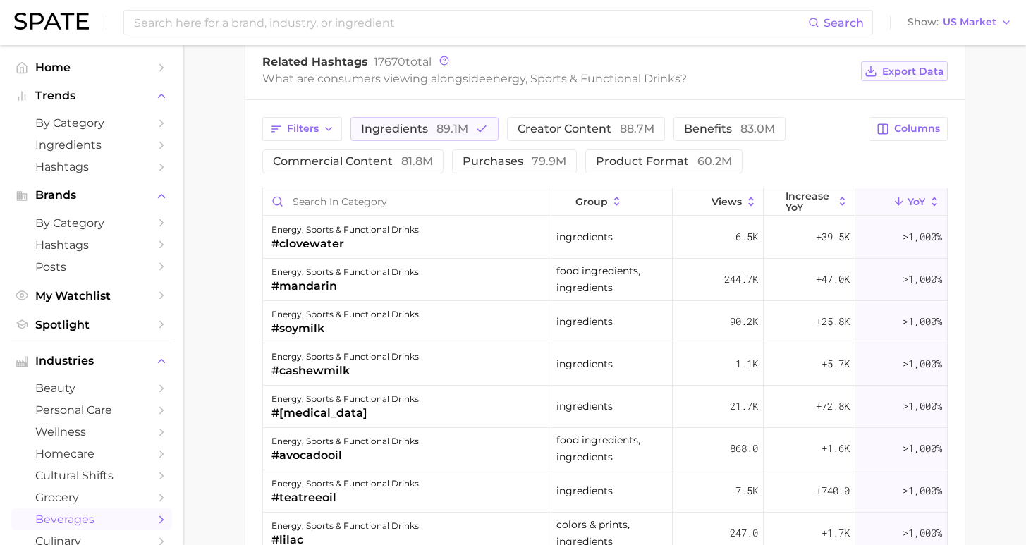
click at [923, 71] on span "Export Data" at bounding box center [914, 72] width 62 height 12
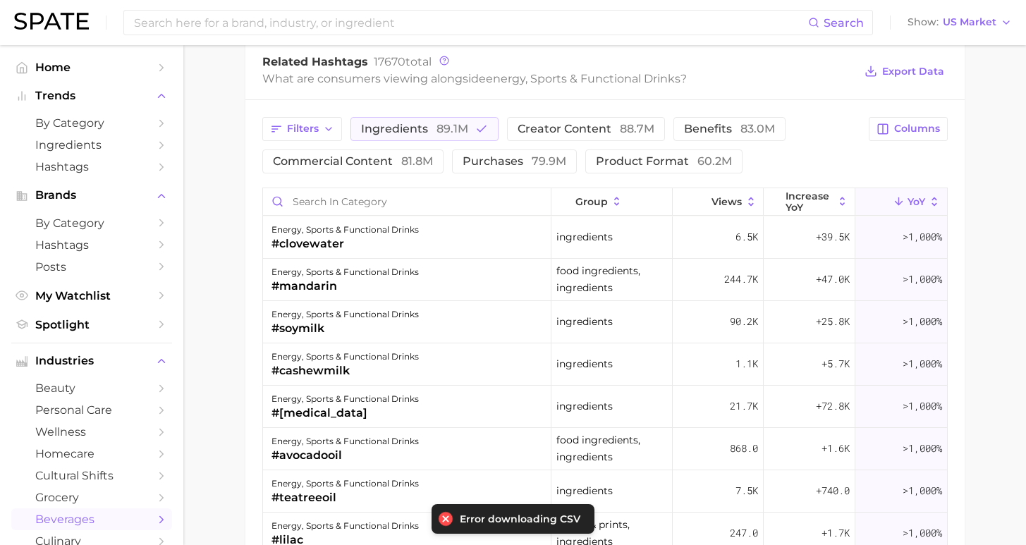
click at [916, 77] on span "Export Data" at bounding box center [914, 72] width 62 height 12
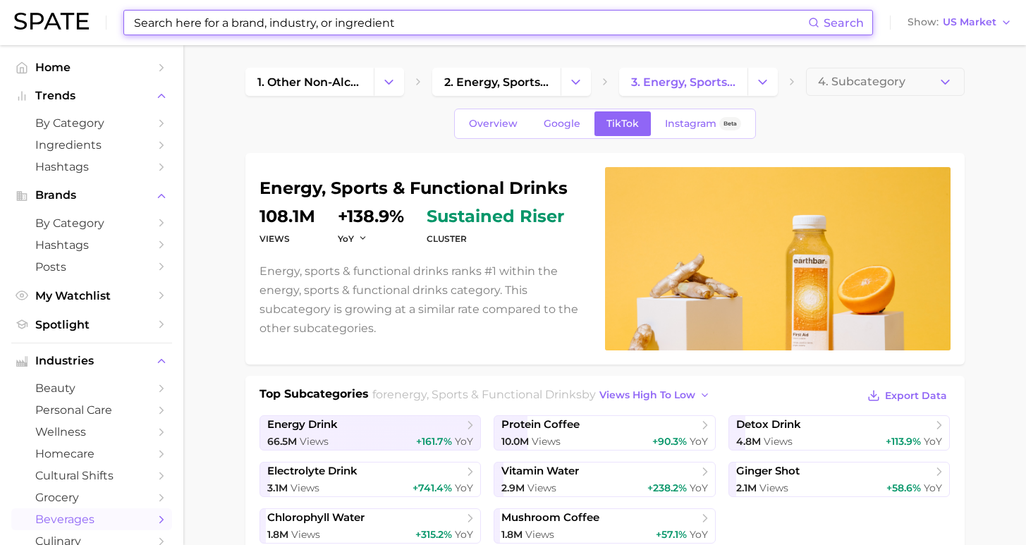
click at [303, 25] on input at bounding box center [471, 23] width 676 height 24
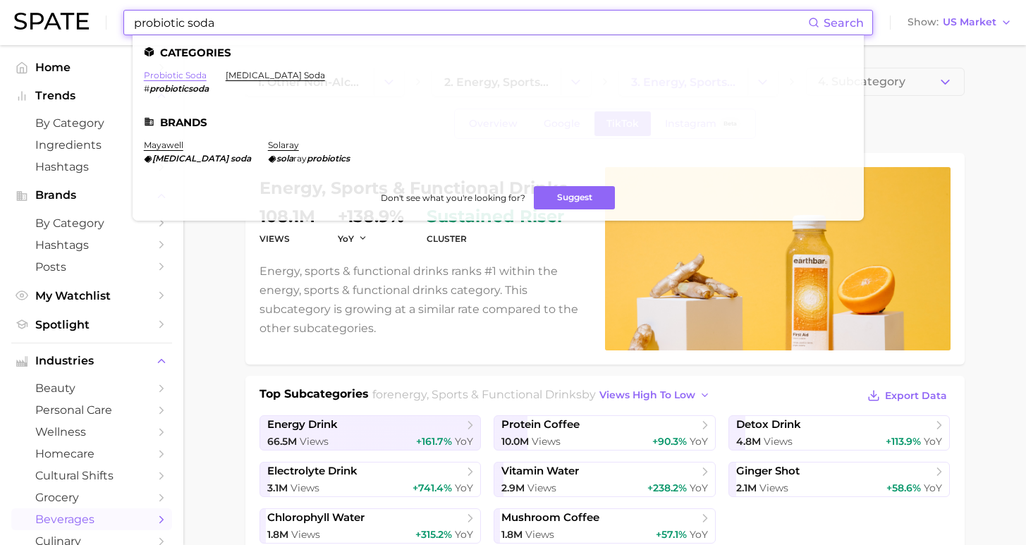
type input "probiotic soda"
click at [185, 75] on link "probiotic soda" at bounding box center [175, 75] width 63 height 11
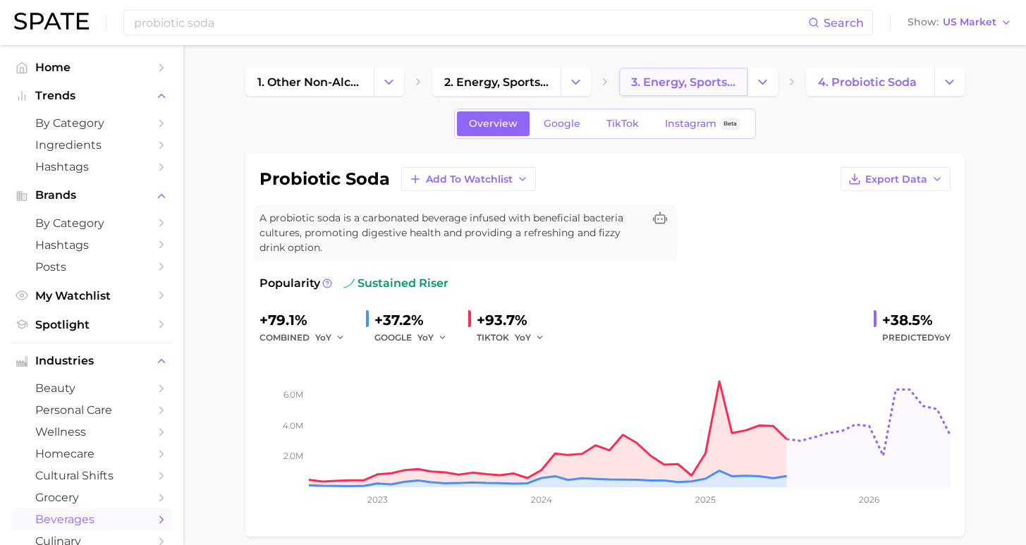
click at [705, 82] on span "3. energy, sports & functional drinks" at bounding box center [683, 81] width 104 height 13
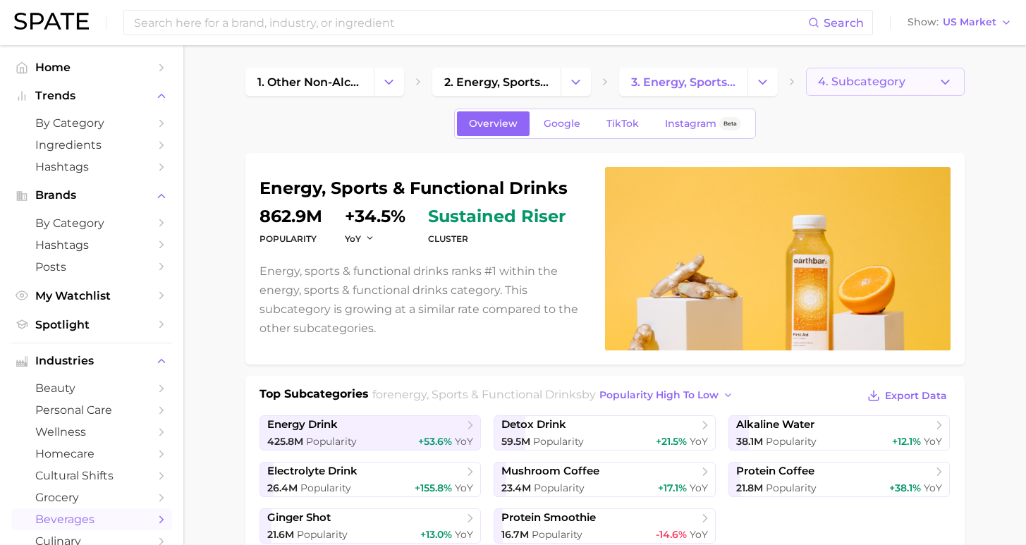
click at [855, 82] on span "4. Subcategory" at bounding box center [861, 81] width 87 height 13
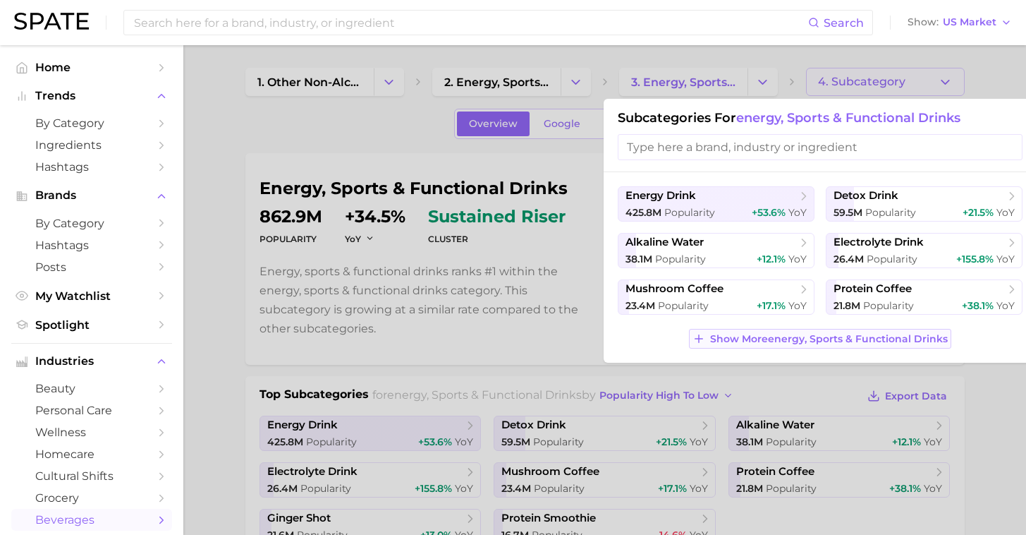
click at [822, 345] on span "Show More energy, sports & functional drinks" at bounding box center [829, 339] width 238 height 12
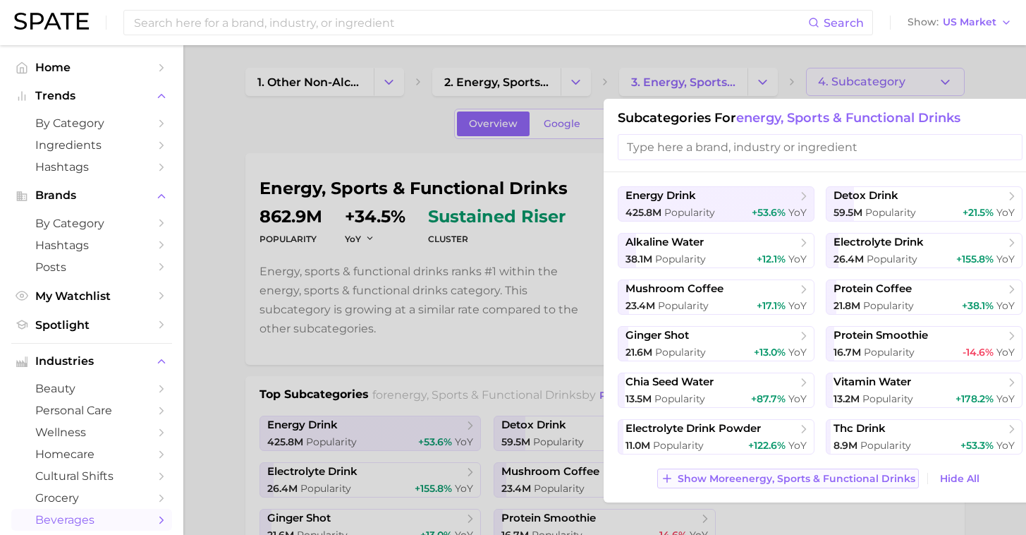
click at [761, 478] on span "Show More energy, sports & functional drinks" at bounding box center [797, 479] width 238 height 12
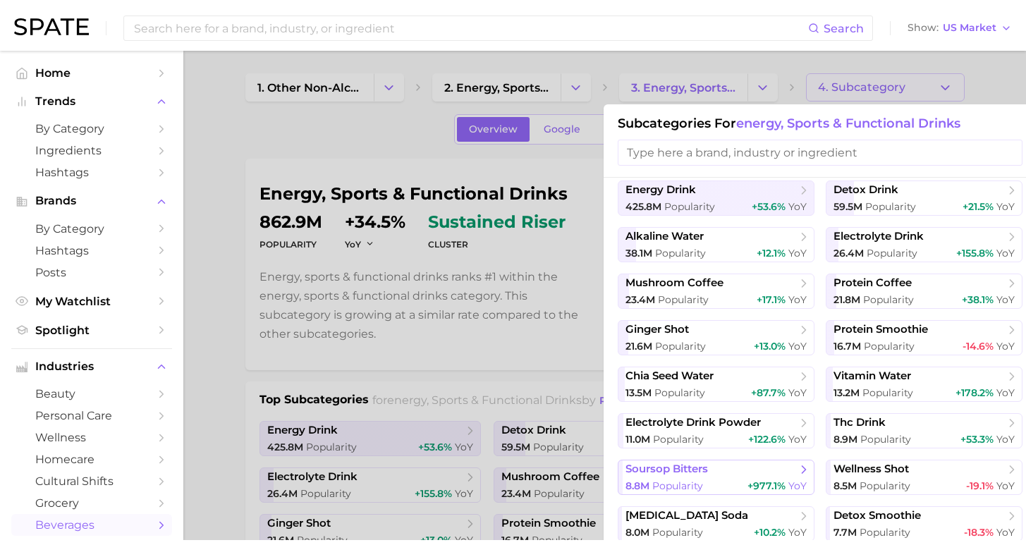
scroll to position [28, 0]
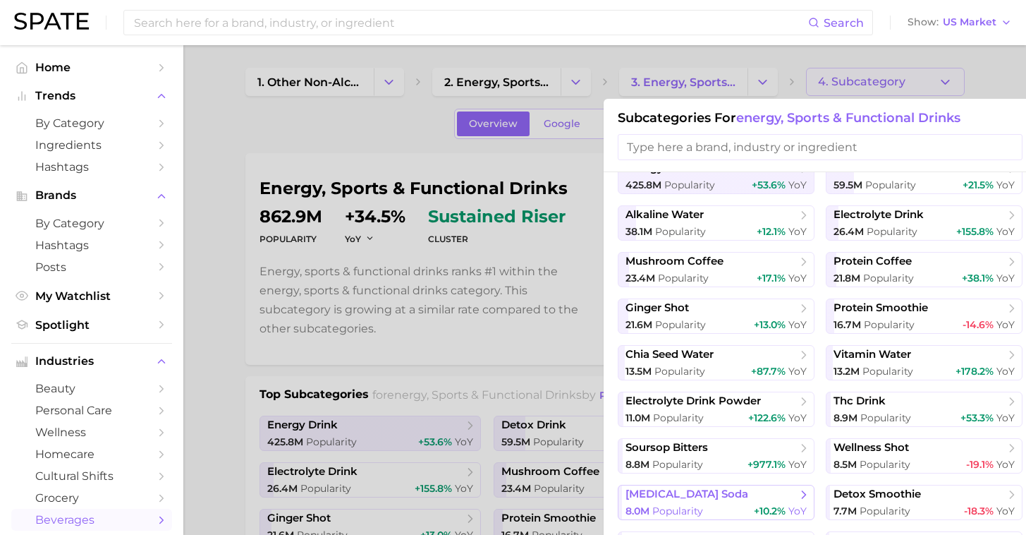
click at [789, 507] on span "YoY" at bounding box center [798, 510] width 18 height 13
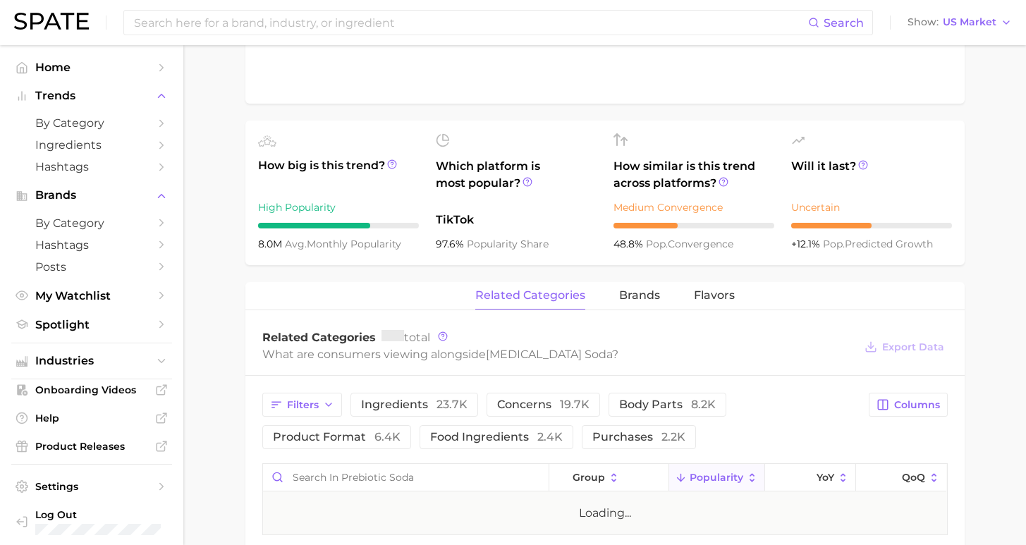
scroll to position [451, 0]
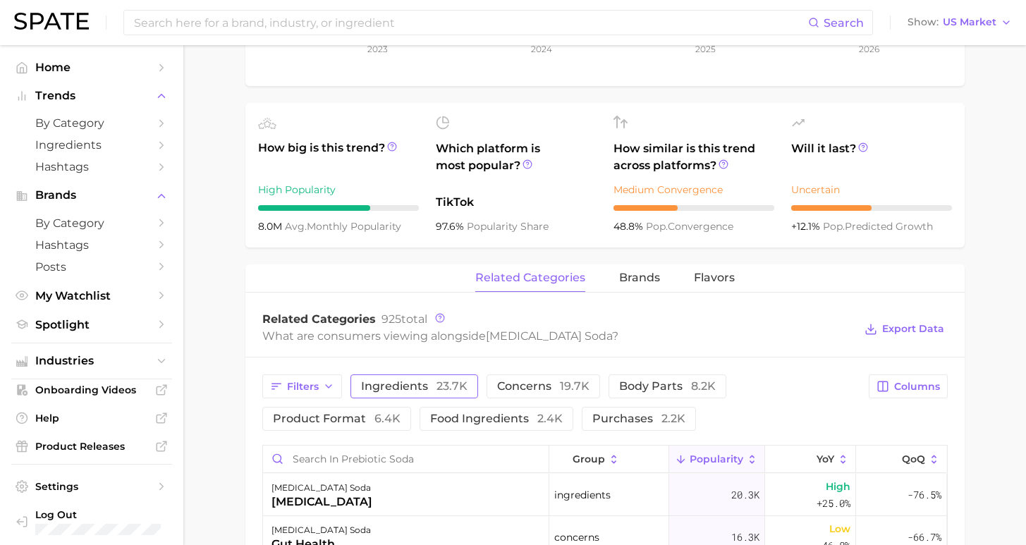
click at [412, 381] on span "ingredients 23.7k" at bounding box center [414, 386] width 107 height 11
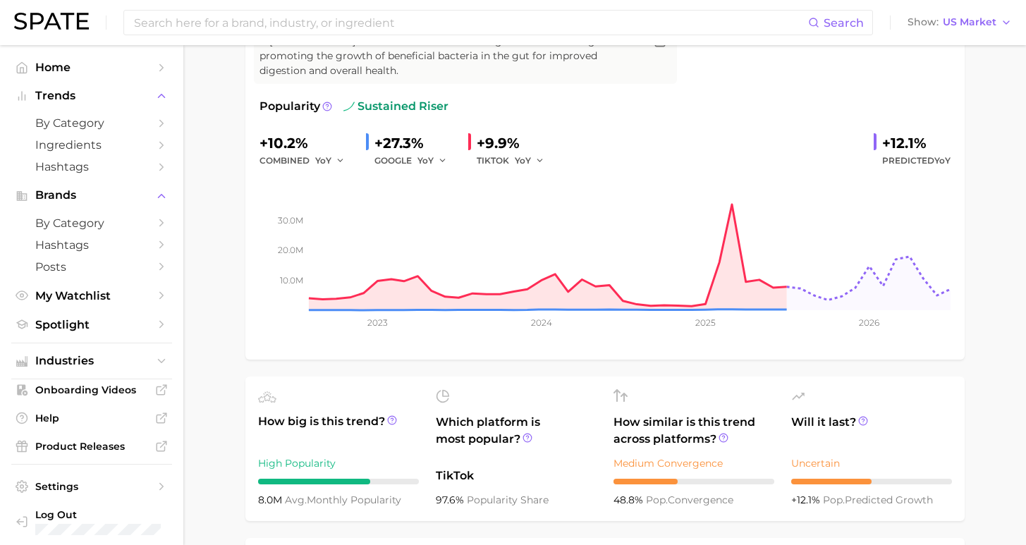
scroll to position [0, 0]
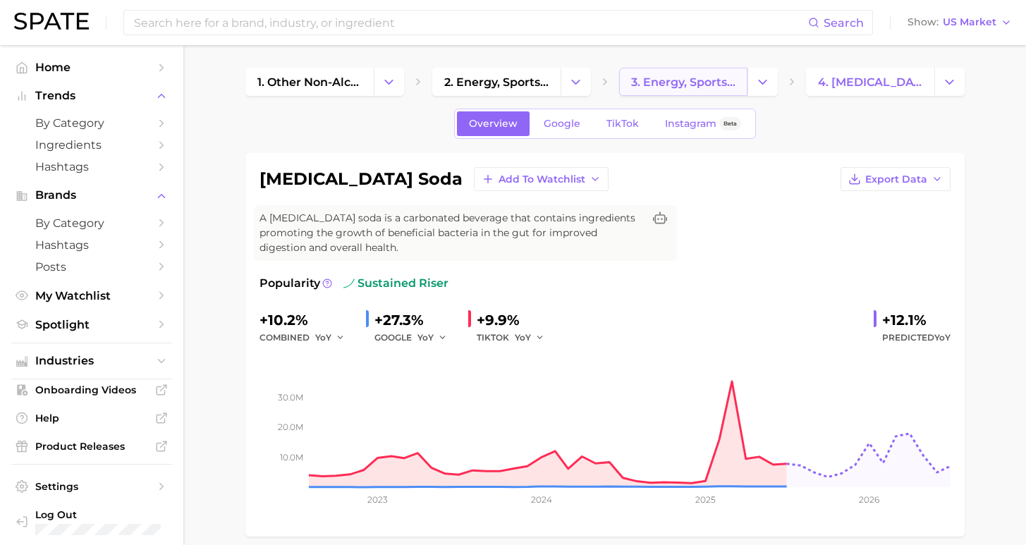
click at [670, 87] on span "3. energy, sports & functional drinks" at bounding box center [683, 81] width 104 height 13
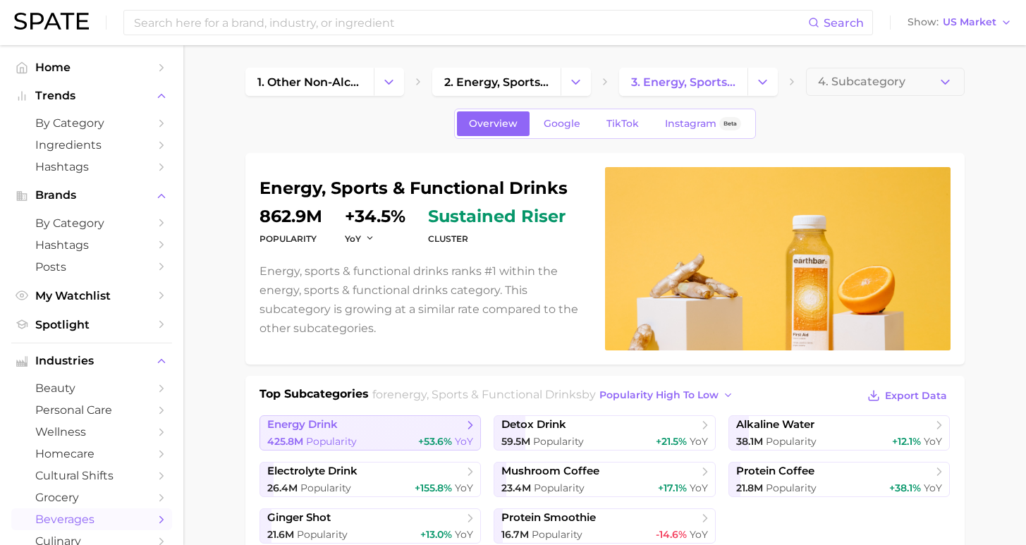
scroll to position [14, 0]
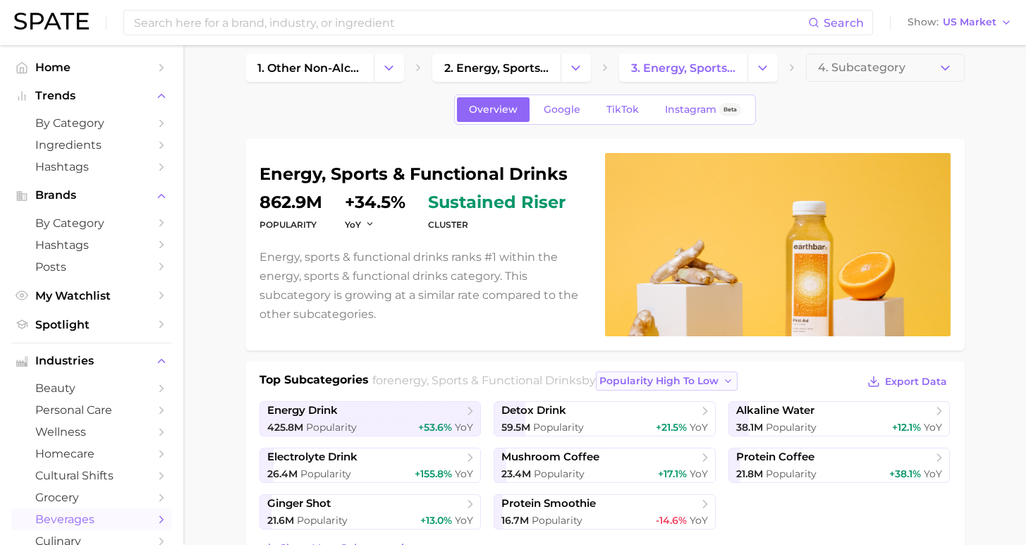
click at [660, 385] on span "popularity high to low" at bounding box center [659, 381] width 119 height 12
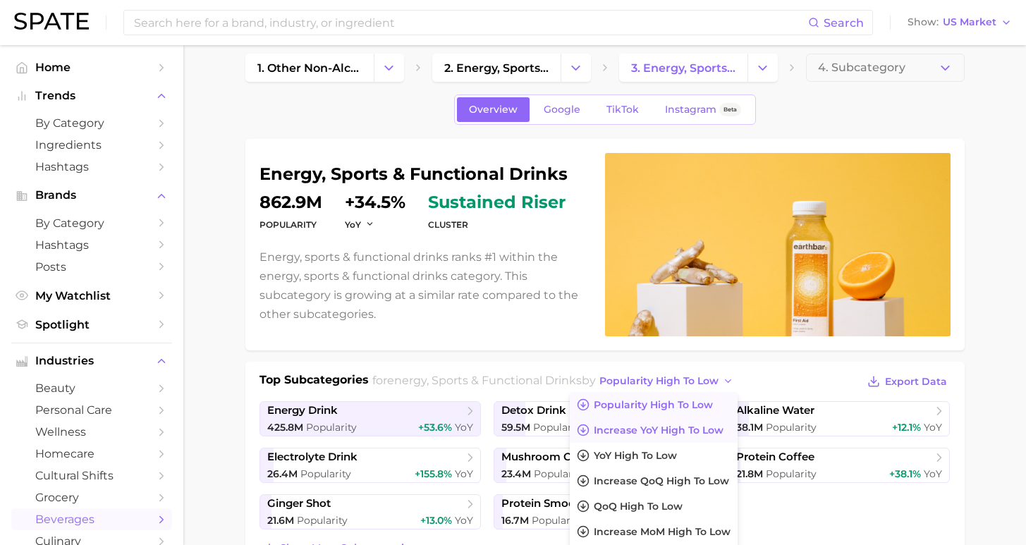
click at [648, 436] on span "Increase YoY high to low" at bounding box center [659, 431] width 130 height 12
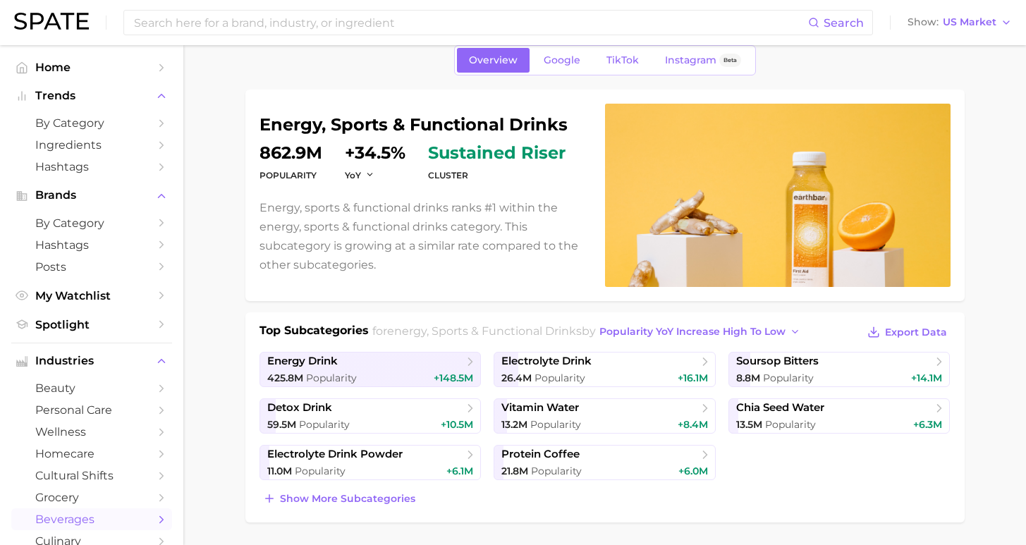
scroll to position [127, 0]
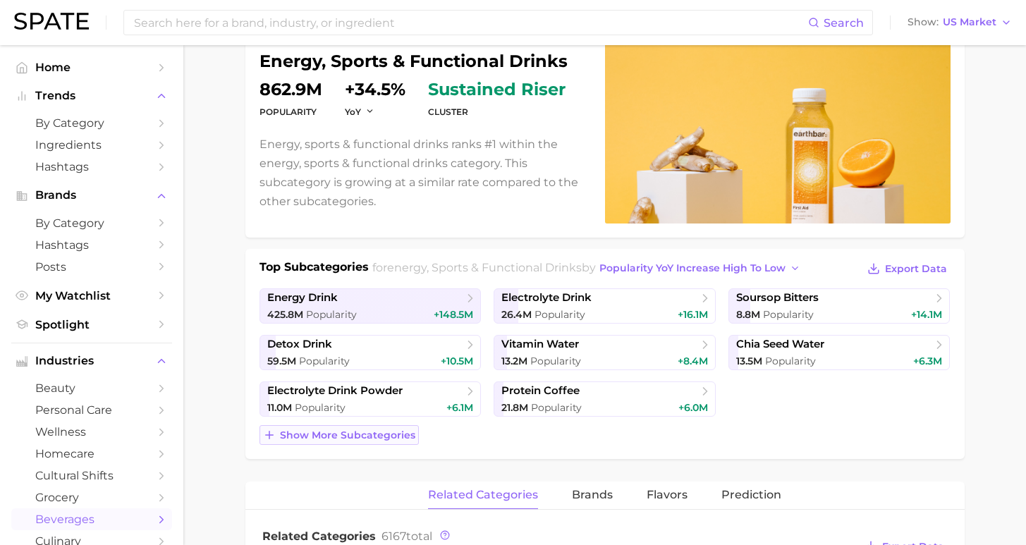
click at [348, 436] on span "Show more subcategories" at bounding box center [347, 436] width 135 height 12
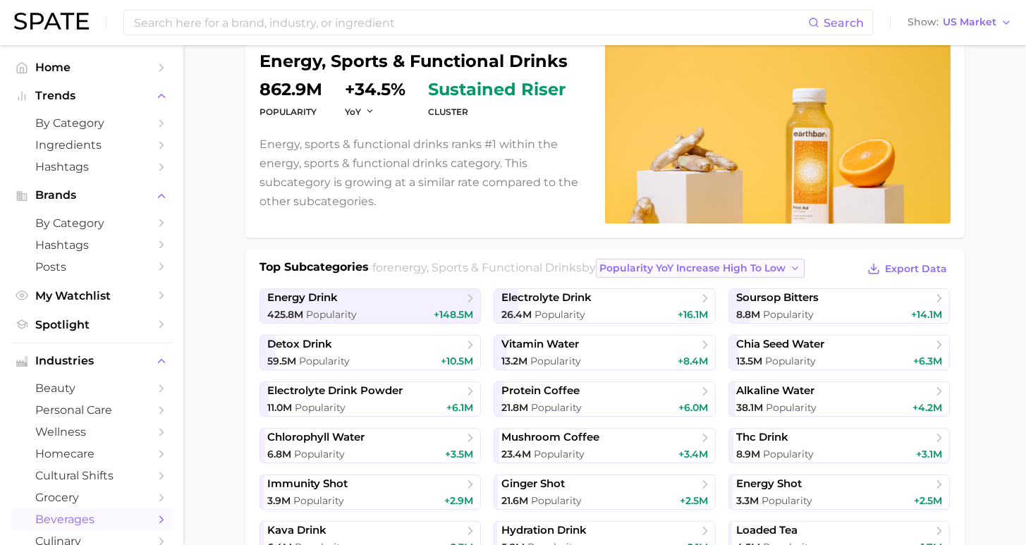
click at [634, 265] on span "Popularity YoY increase high to low" at bounding box center [693, 268] width 186 height 12
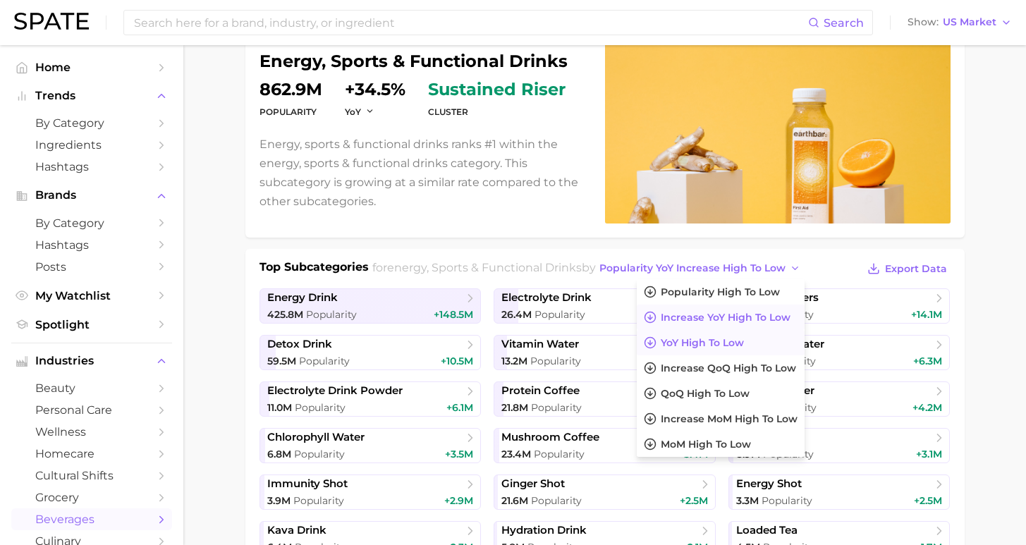
click at [663, 347] on span "YoY high to low" at bounding box center [702, 343] width 83 height 12
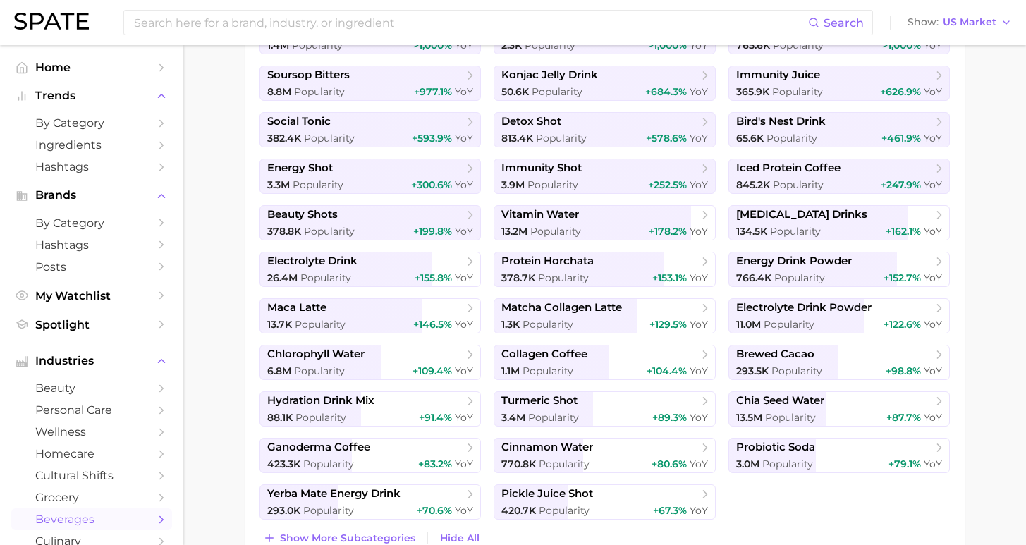
scroll to position [463, 0]
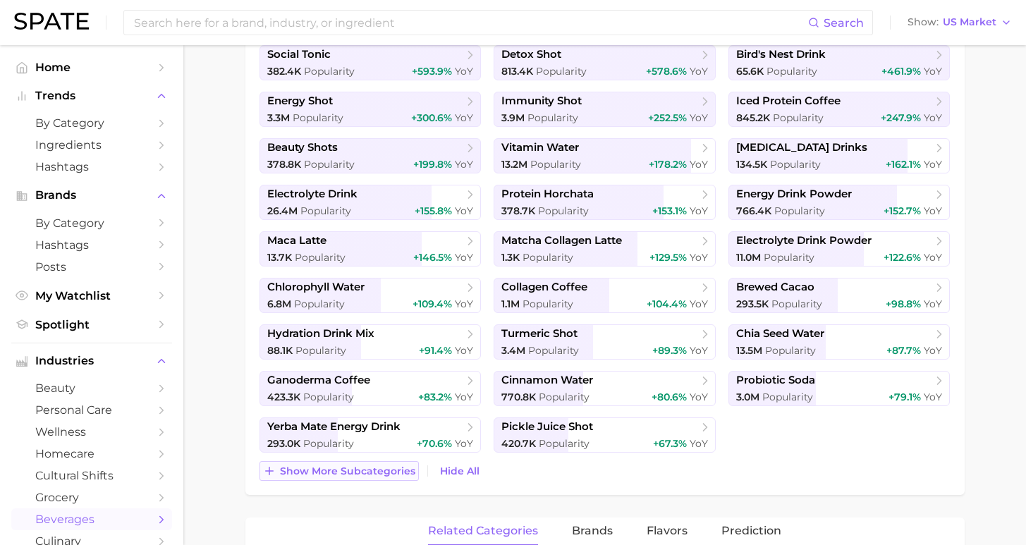
click at [364, 471] on span "Show more subcategories" at bounding box center [347, 472] width 135 height 12
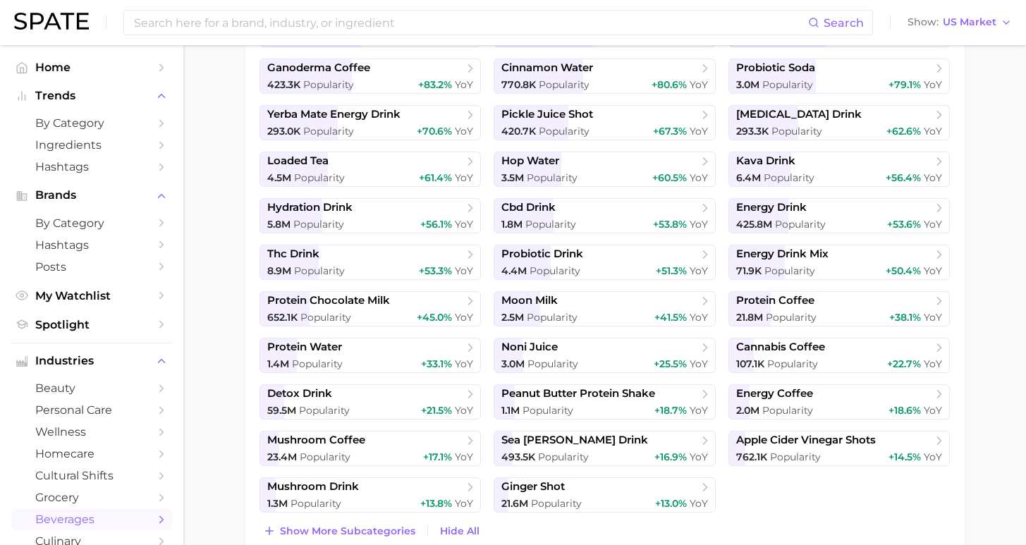
scroll to position [849, 0]
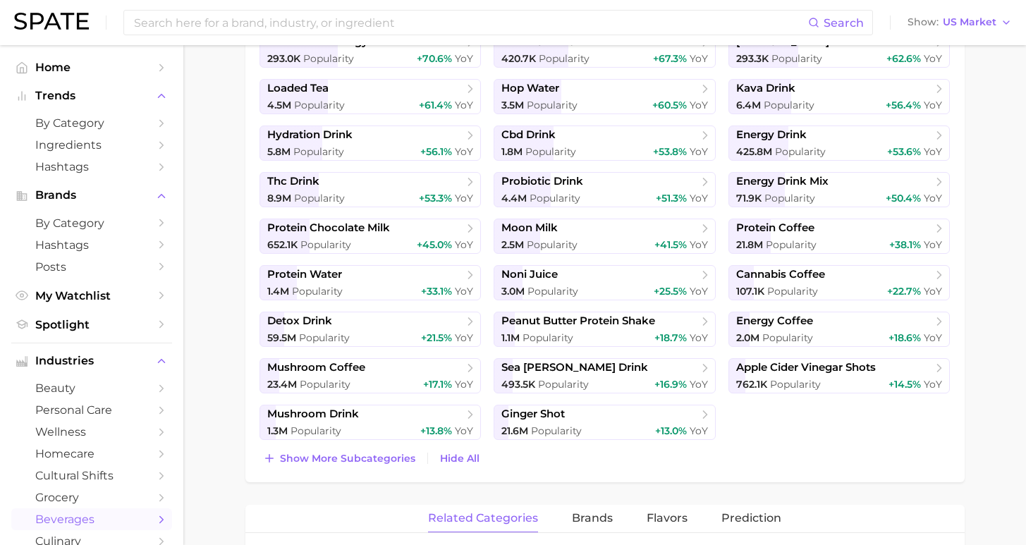
drag, startPoint x: 344, startPoint y: 455, endPoint x: 464, endPoint y: 446, distance: 121.0
click at [344, 455] on span "Show more subcategories" at bounding box center [347, 459] width 135 height 12
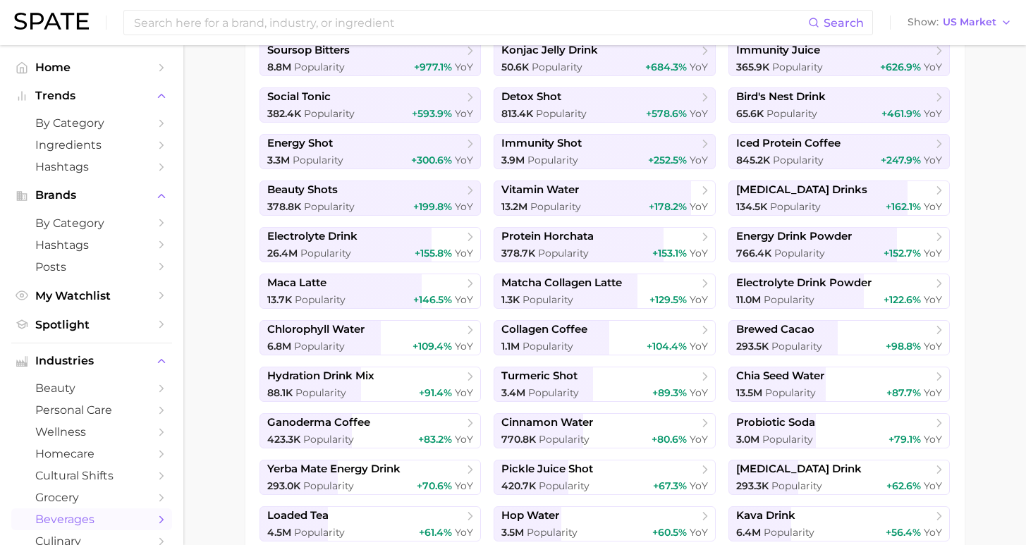
scroll to position [313, 0]
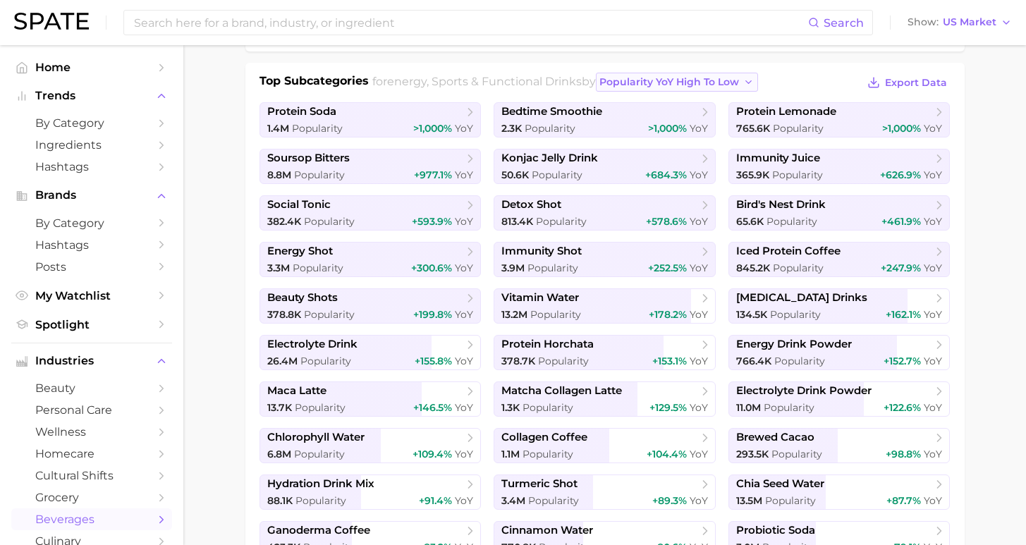
click at [636, 78] on span "Popularity YoY high to low" at bounding box center [670, 82] width 140 height 12
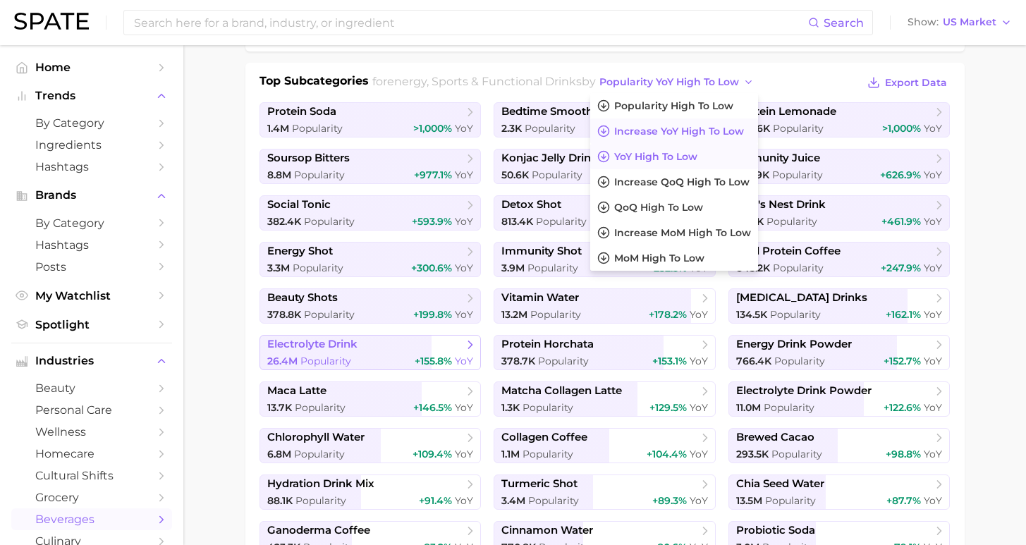
click at [633, 128] on span "Increase YoY high to low" at bounding box center [679, 132] width 130 height 12
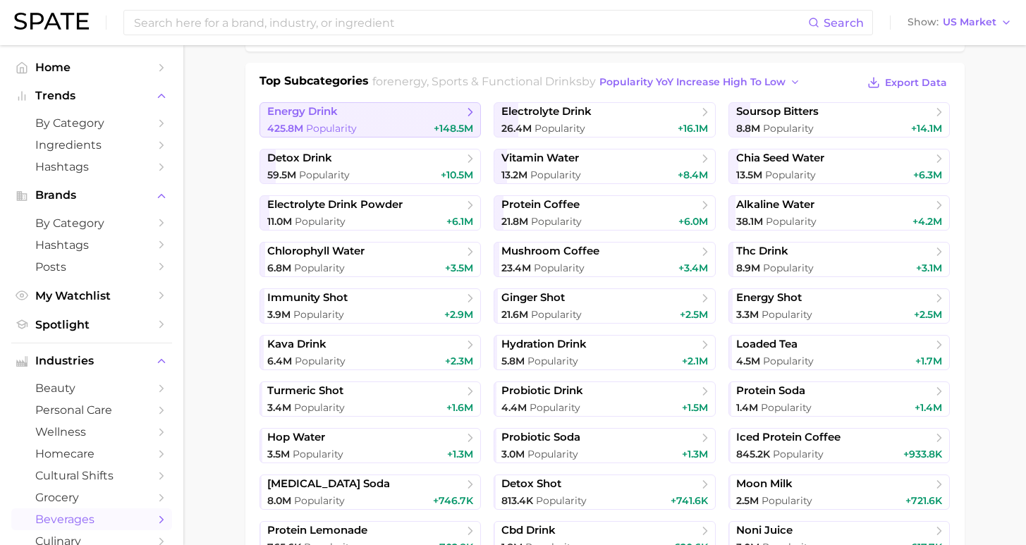
click at [387, 134] on div "425.8m Popularity +148.5m" at bounding box center [370, 128] width 207 height 13
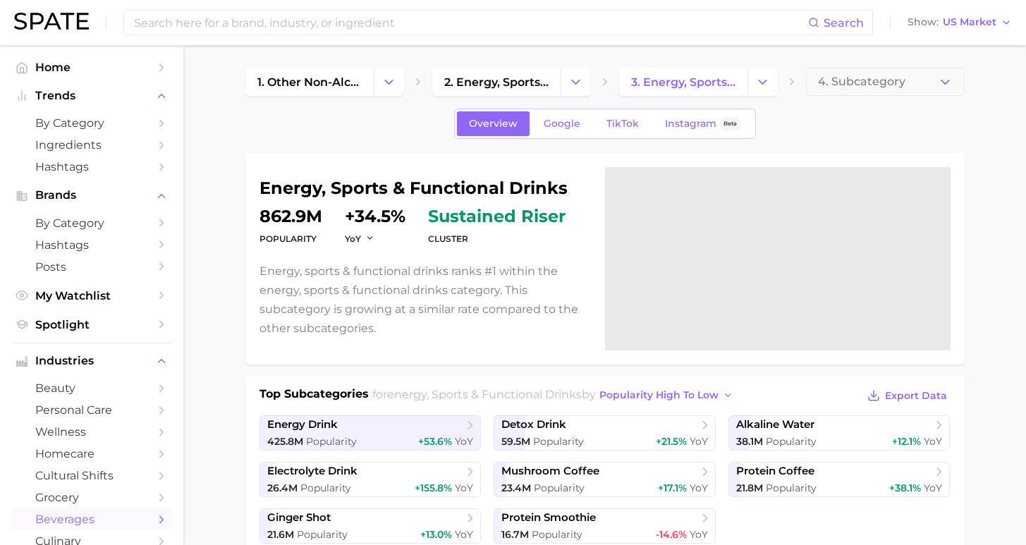
scroll to position [313, 0]
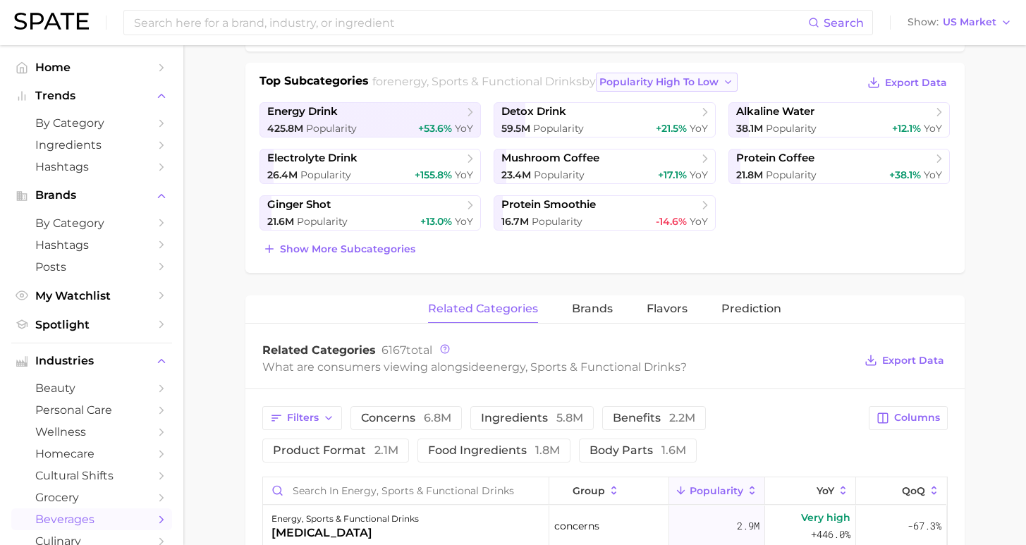
click at [611, 85] on span "popularity high to low" at bounding box center [659, 82] width 119 height 12
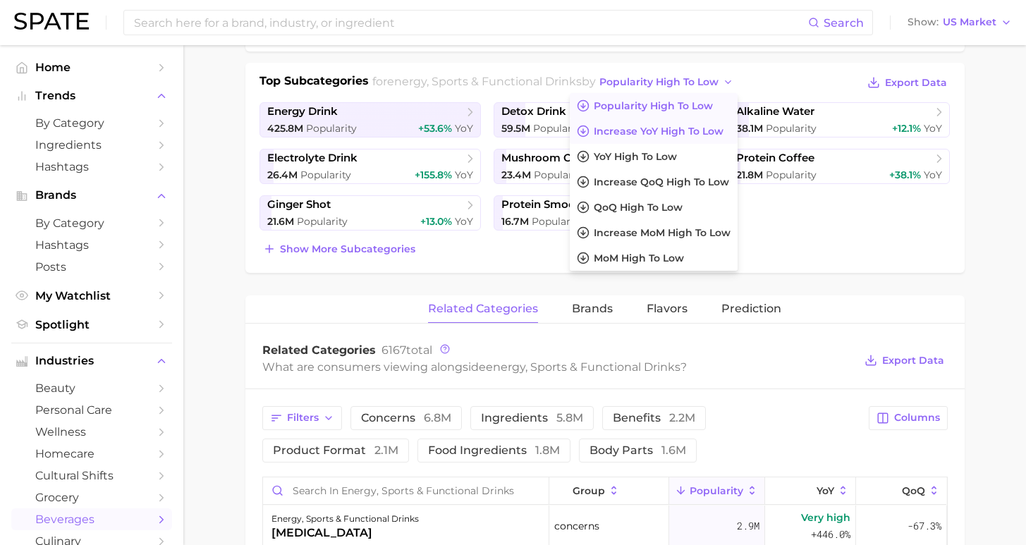
click at [610, 134] on span "Increase YoY high to low" at bounding box center [659, 132] width 130 height 12
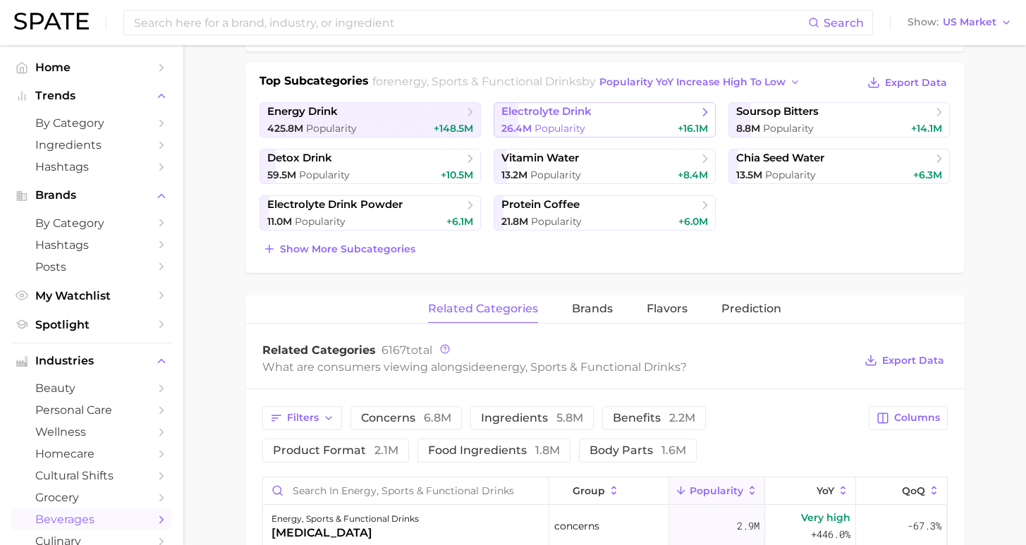
click at [636, 128] on div "26.4m Popularity +16.1m" at bounding box center [605, 128] width 207 height 13
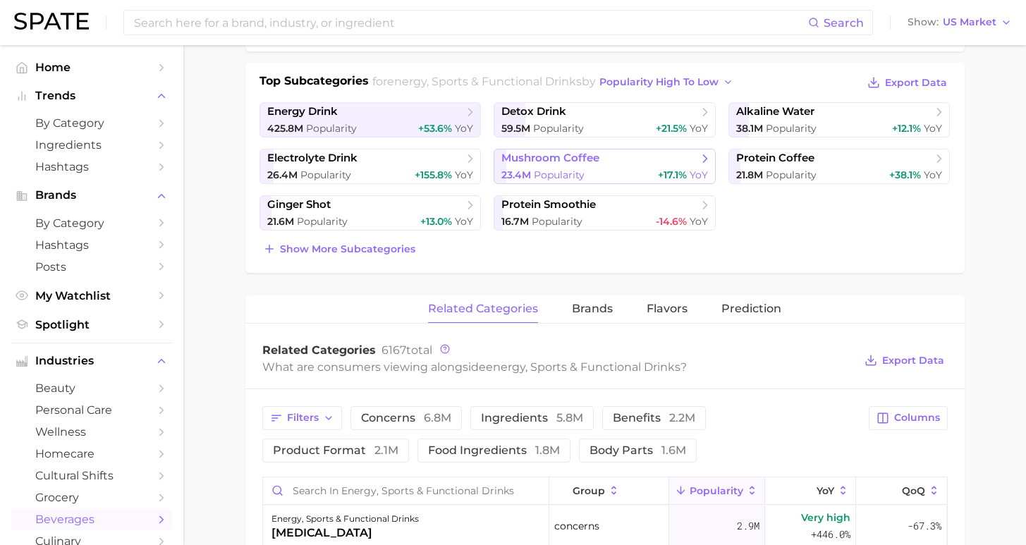
scroll to position [288, 0]
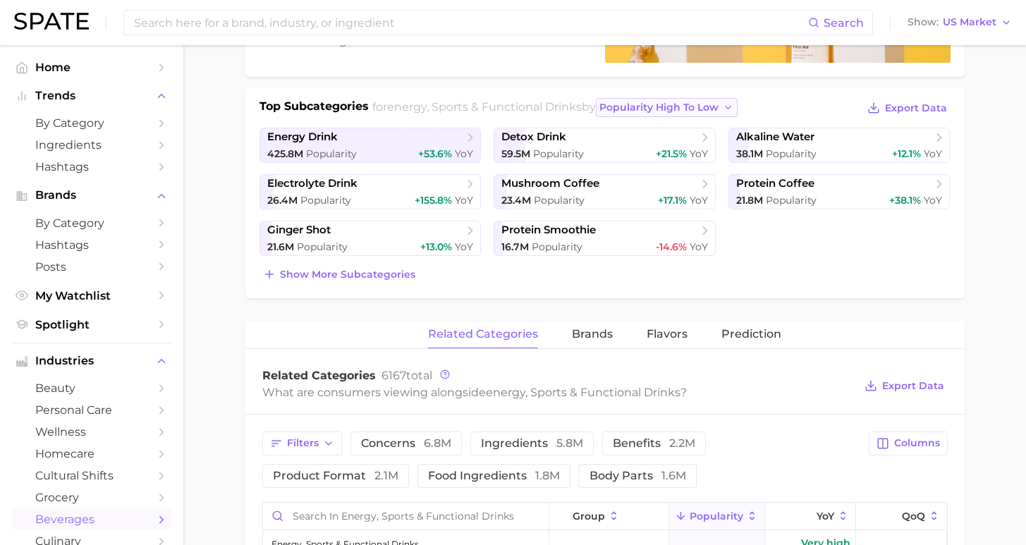
click at [665, 115] on button "popularity high to low" at bounding box center [667, 107] width 142 height 19
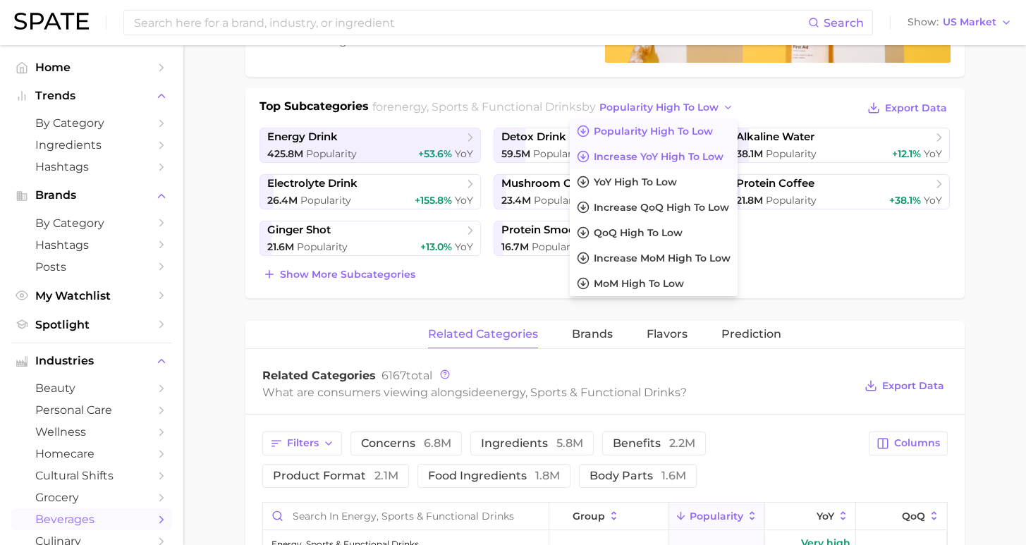
click at [636, 166] on button "Increase YoY high to low" at bounding box center [654, 156] width 168 height 25
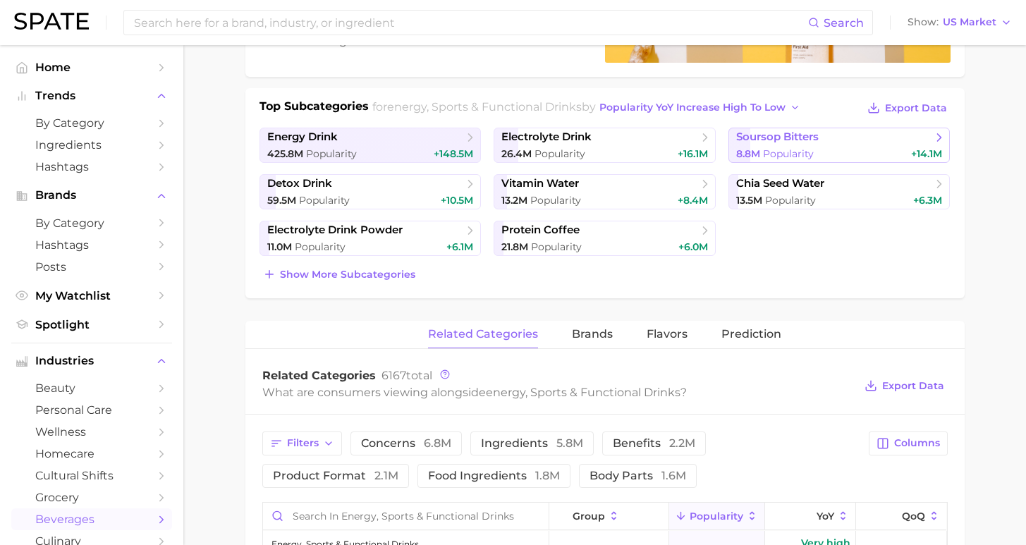
click at [808, 146] on link "soursop bitters 8.8m Popularity +14.1m" at bounding box center [840, 145] width 222 height 35
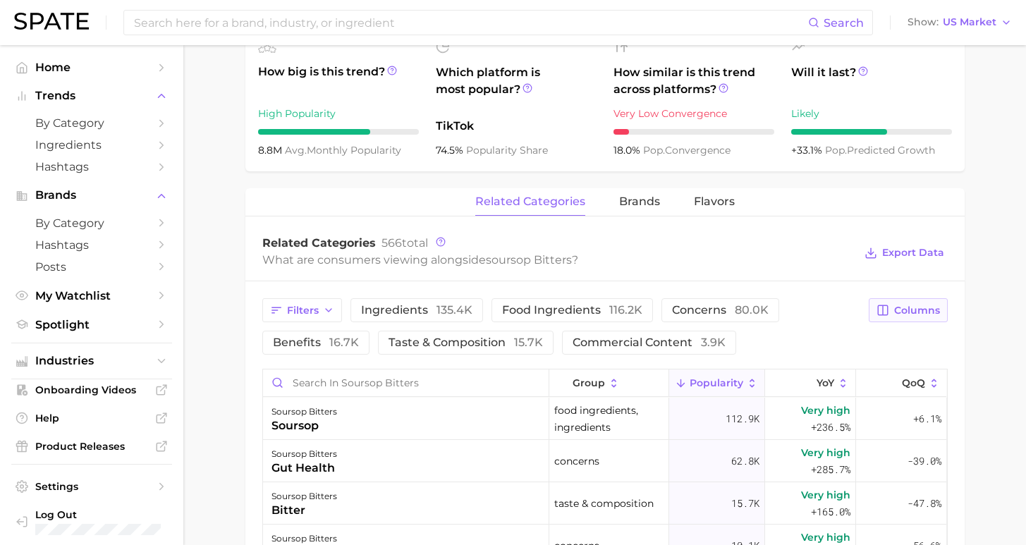
scroll to position [441, 0]
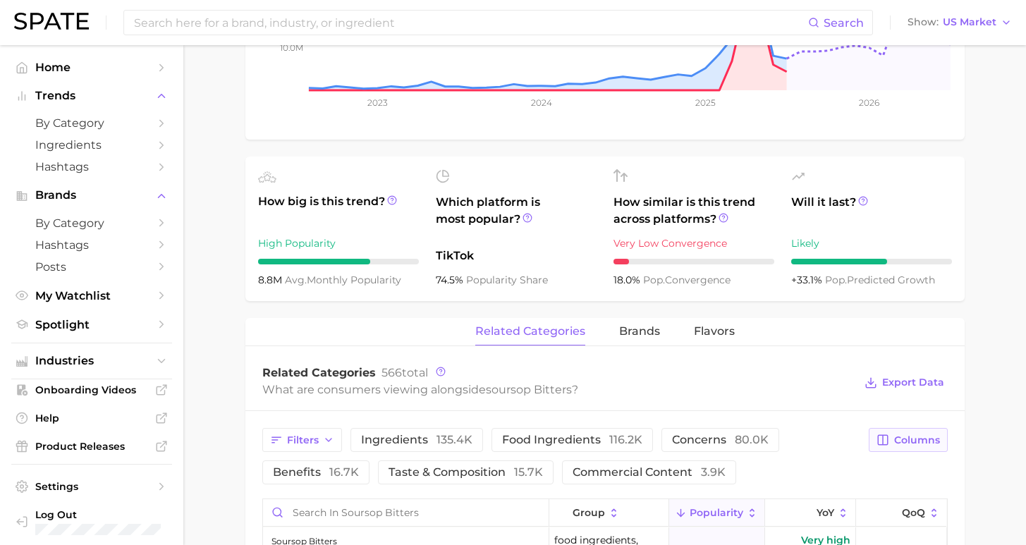
scroll to position [288, 0]
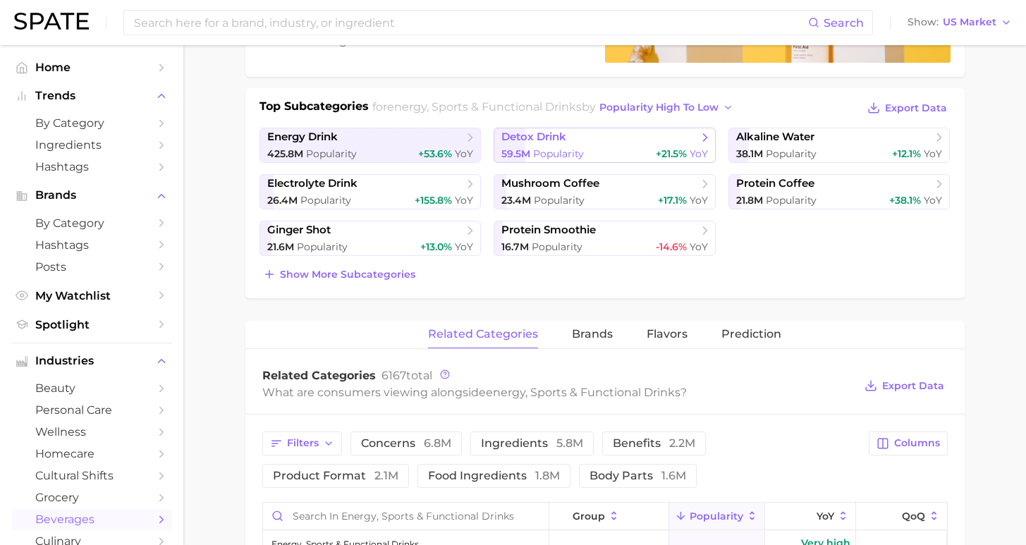
click at [594, 145] on span "detox drink" at bounding box center [600, 138] width 196 height 14
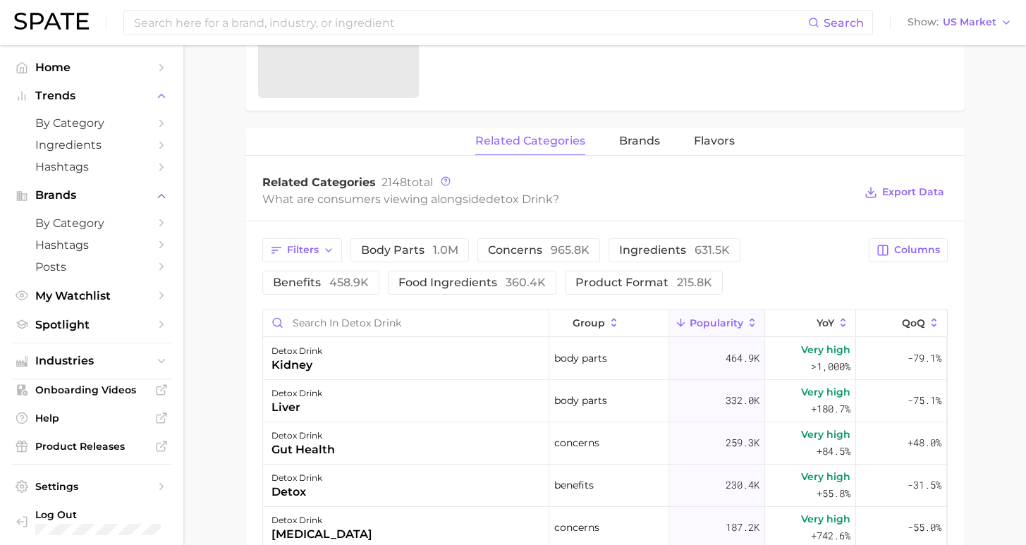
scroll to position [479, 0]
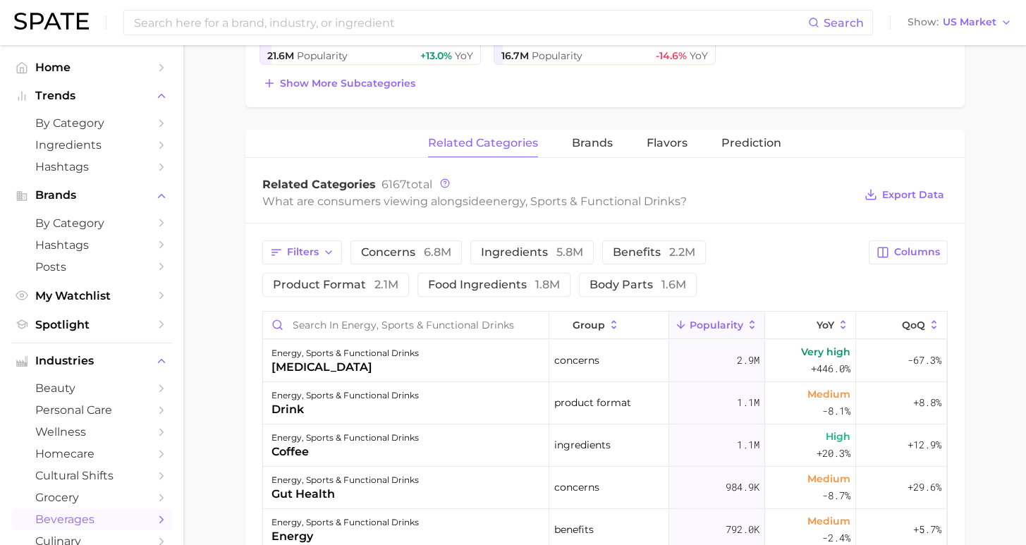
scroll to position [288, 0]
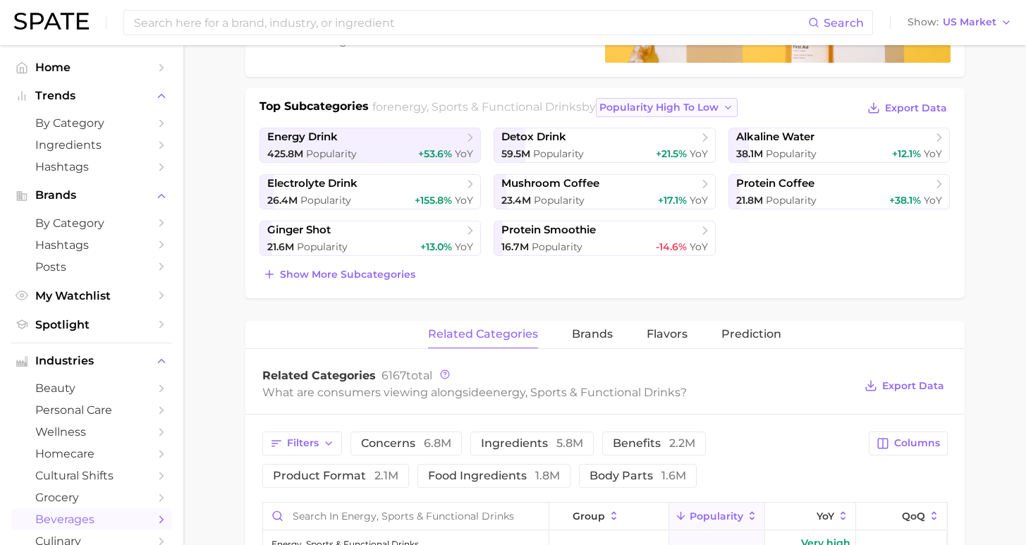
click at [616, 104] on span "popularity high to low" at bounding box center [659, 108] width 119 height 12
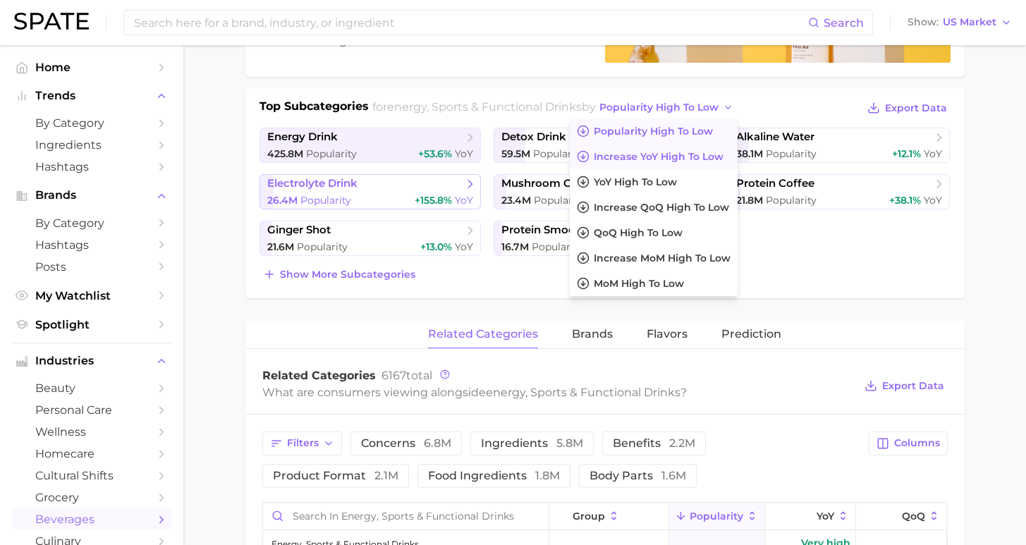
click at [613, 150] on button "Increase YoY high to low" at bounding box center [654, 156] width 168 height 25
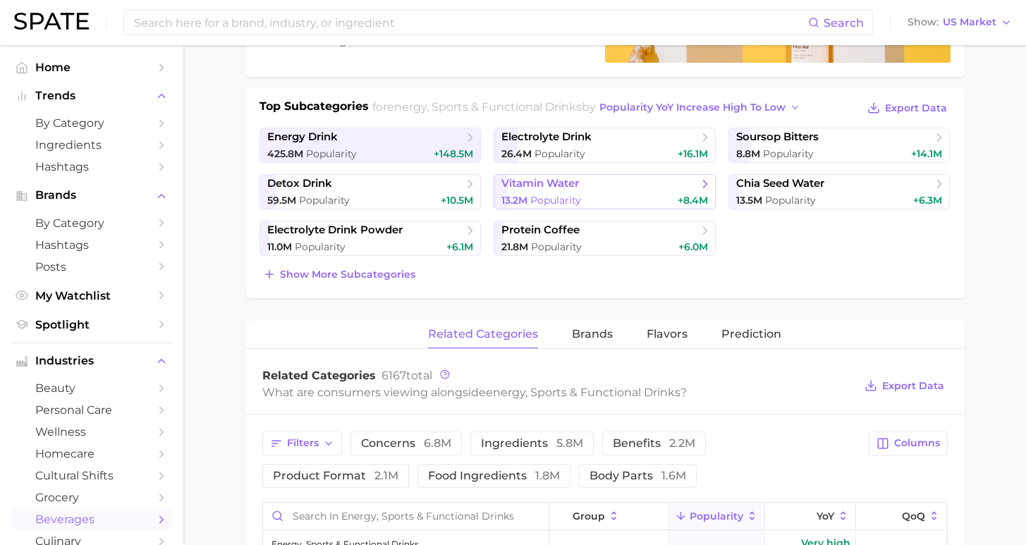
click at [544, 199] on span "Popularity" at bounding box center [556, 200] width 51 height 13
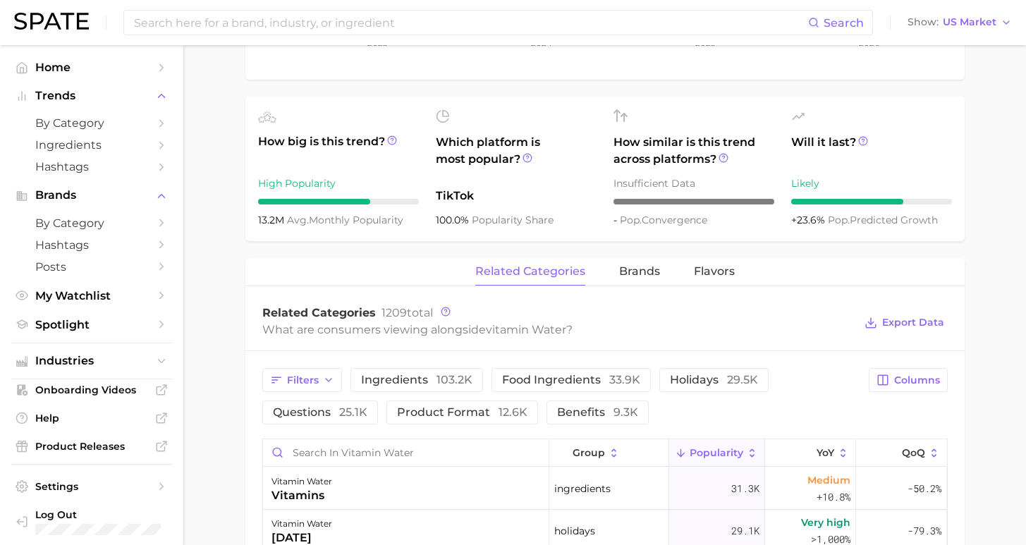
scroll to position [326, 0]
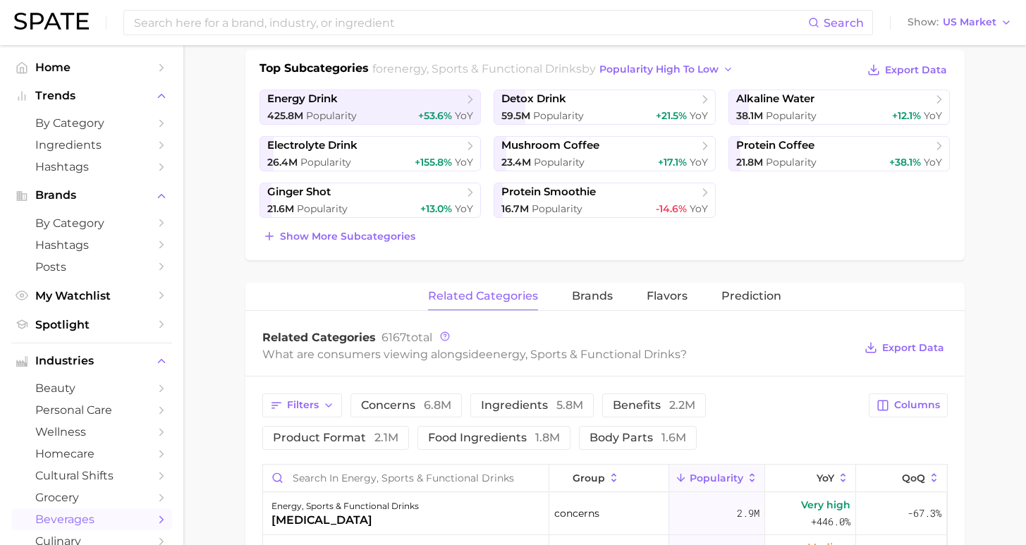
scroll to position [288, 0]
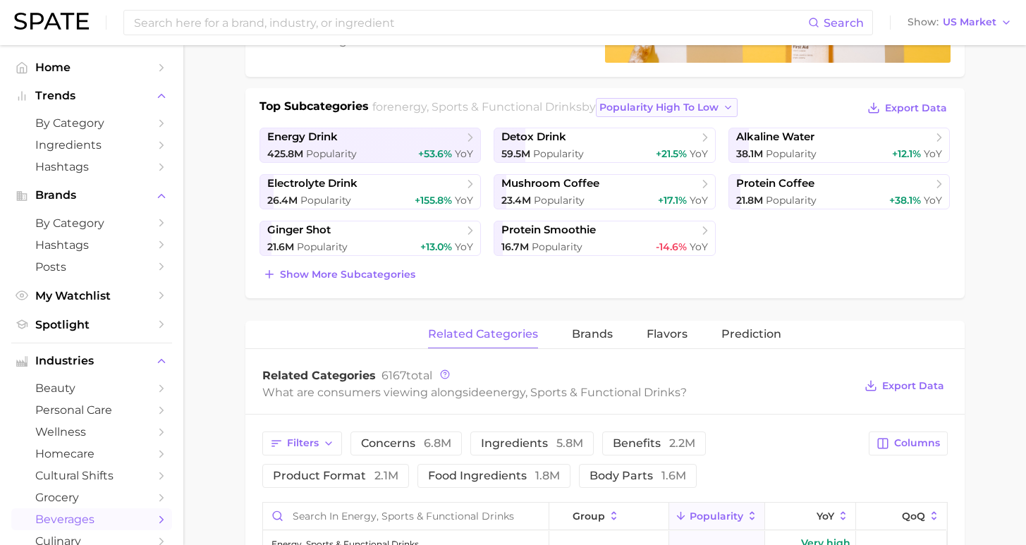
click at [600, 104] on span "popularity high to low" at bounding box center [659, 108] width 119 height 12
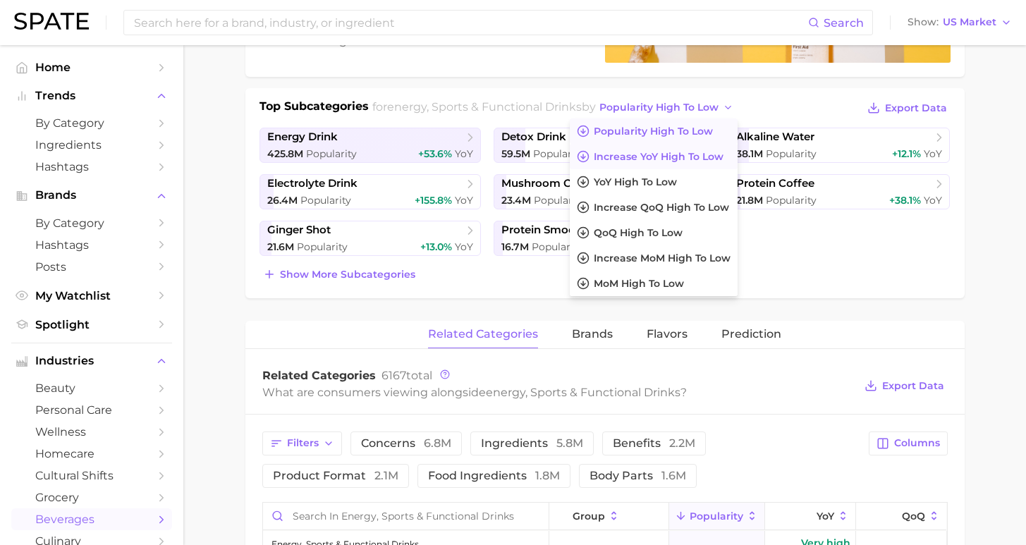
click at [602, 162] on span "Increase YoY high to low" at bounding box center [659, 157] width 130 height 12
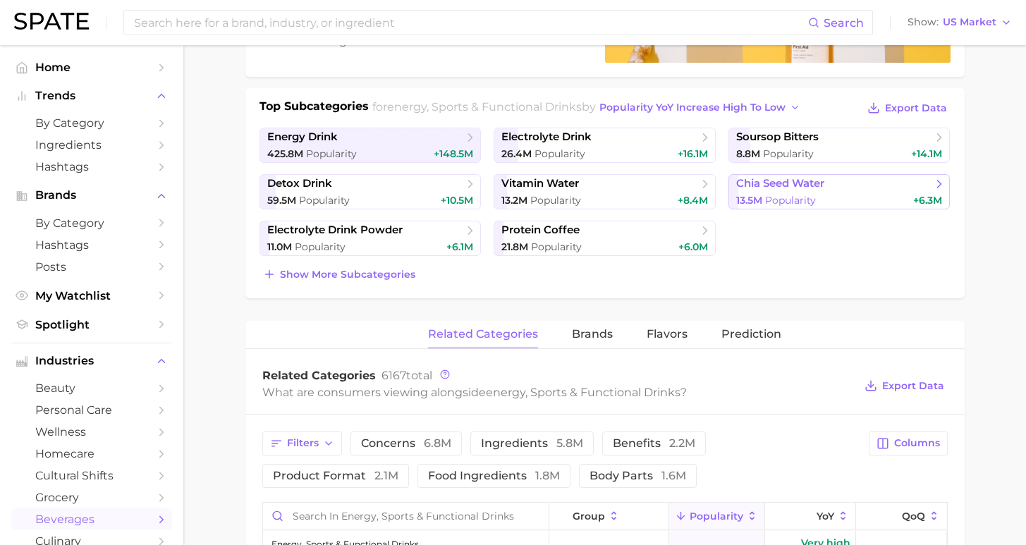
click at [825, 194] on div "13.5m Popularity +6.3m" at bounding box center [839, 200] width 207 height 13
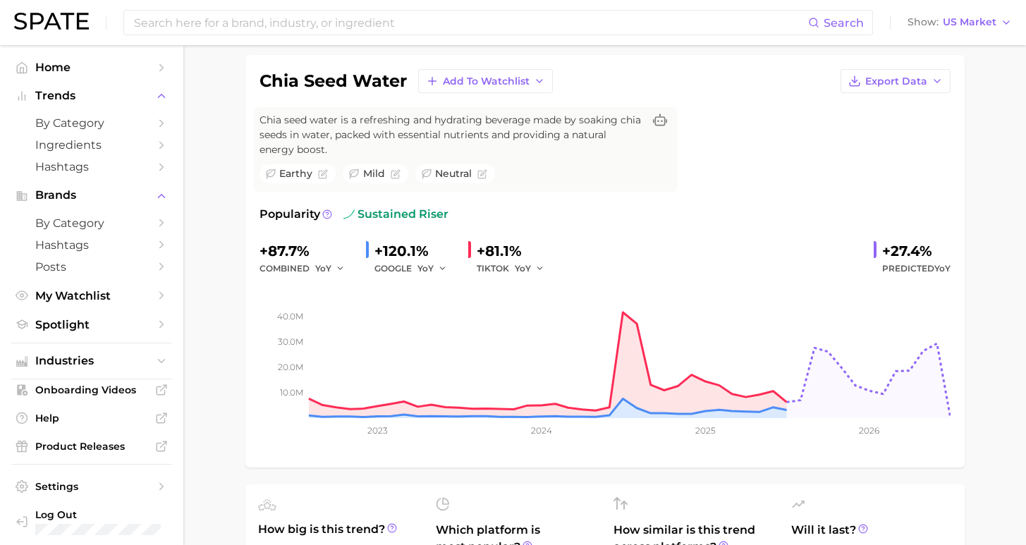
scroll to position [210, 0]
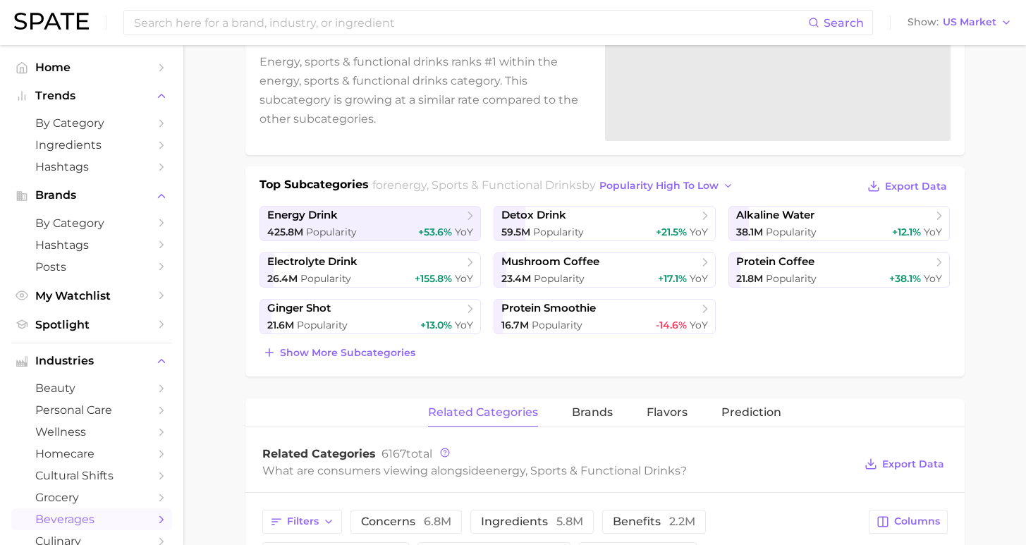
scroll to position [288, 0]
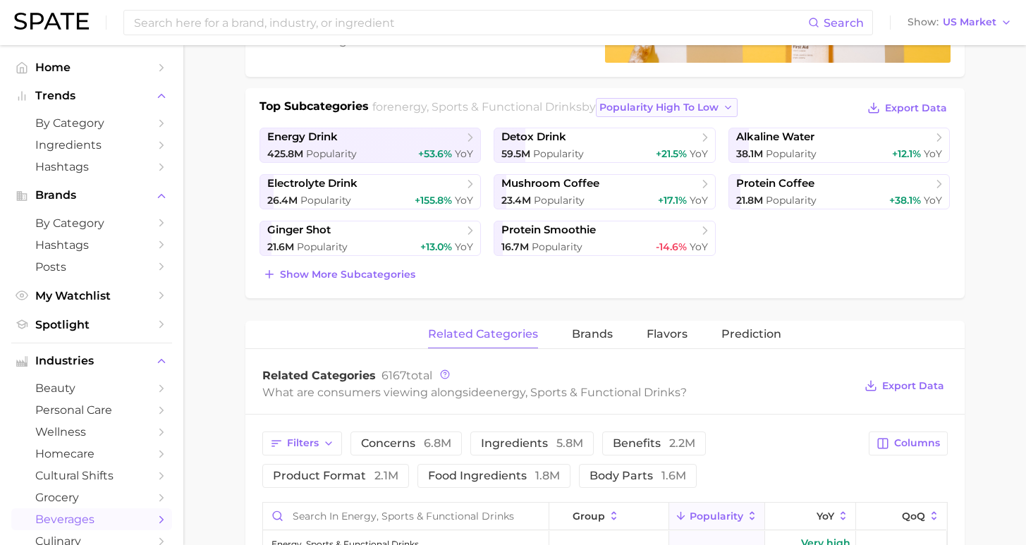
click at [603, 104] on span "popularity high to low" at bounding box center [659, 108] width 119 height 12
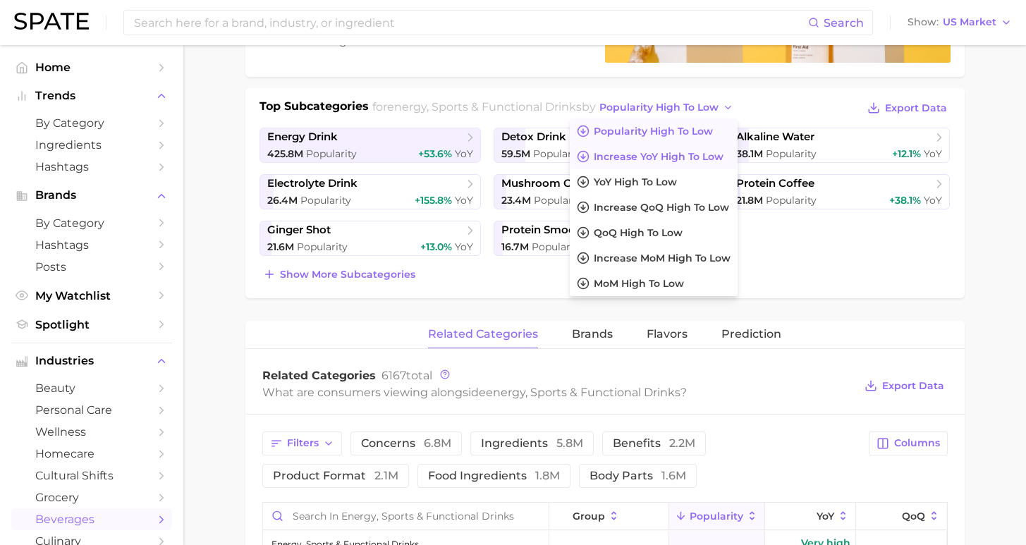
click at [614, 159] on span "Increase YoY high to low" at bounding box center [659, 157] width 130 height 12
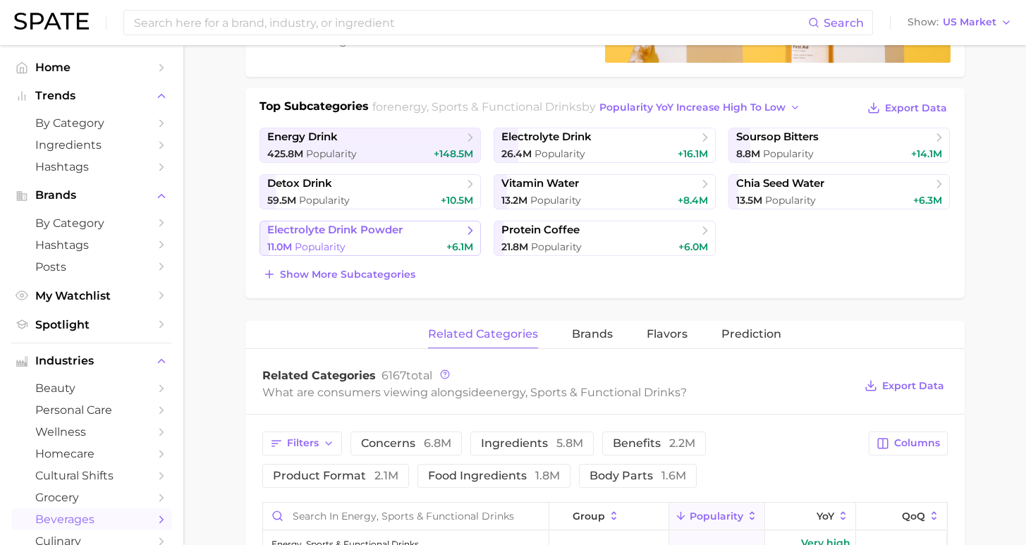
click at [413, 240] on link "electrolyte drink powder 11.0m Popularity +6.1m" at bounding box center [371, 238] width 222 height 35
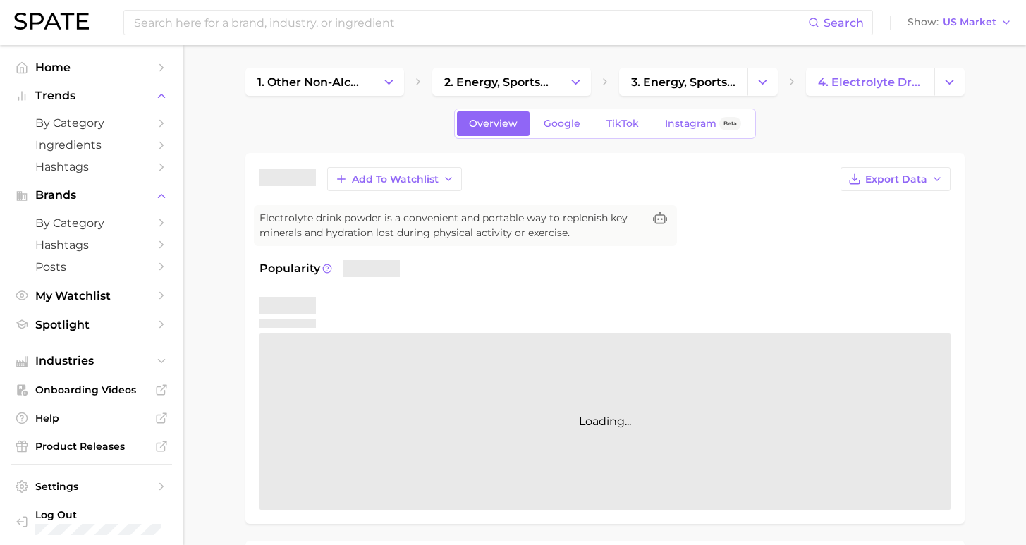
scroll to position [271, 0]
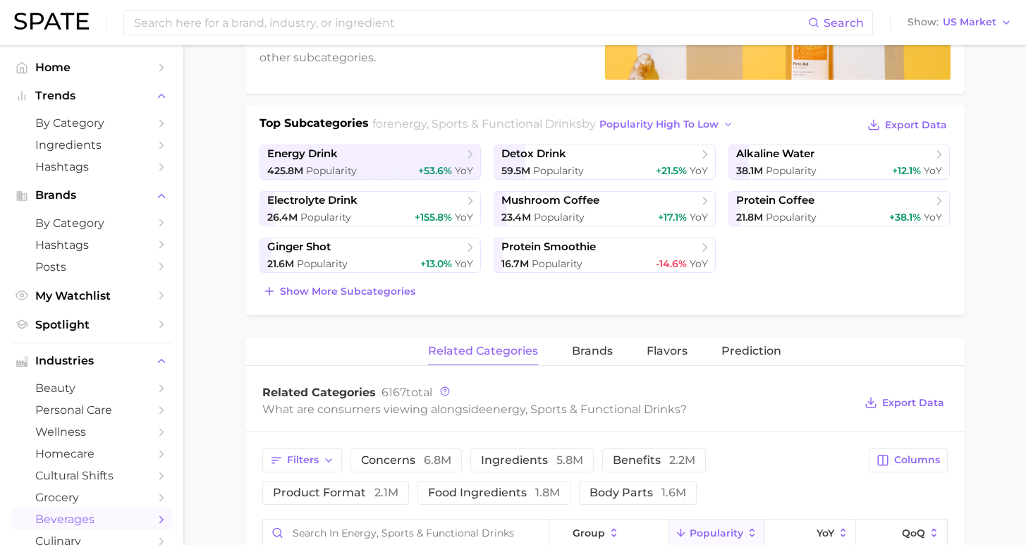
scroll to position [288, 0]
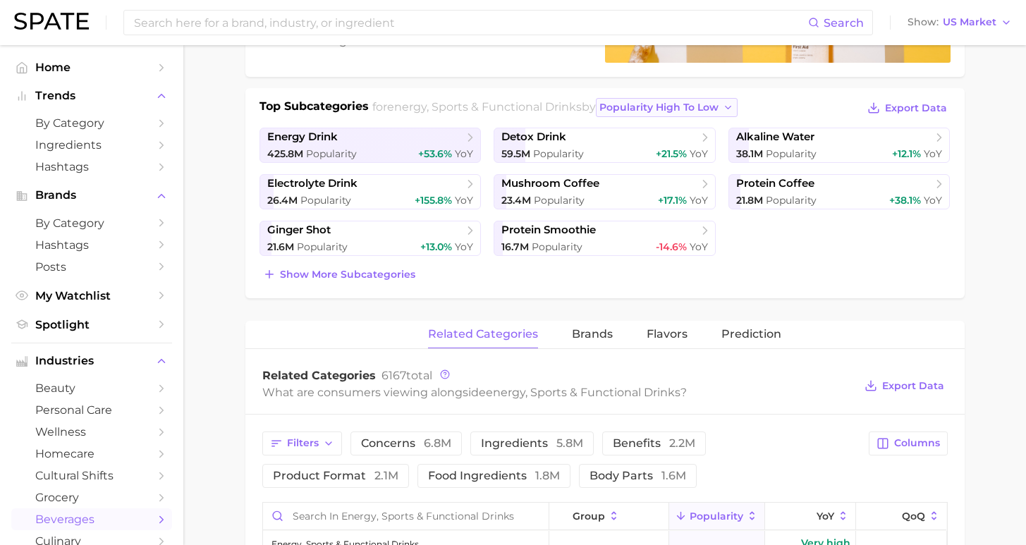
click at [600, 107] on span "popularity high to low" at bounding box center [659, 108] width 119 height 12
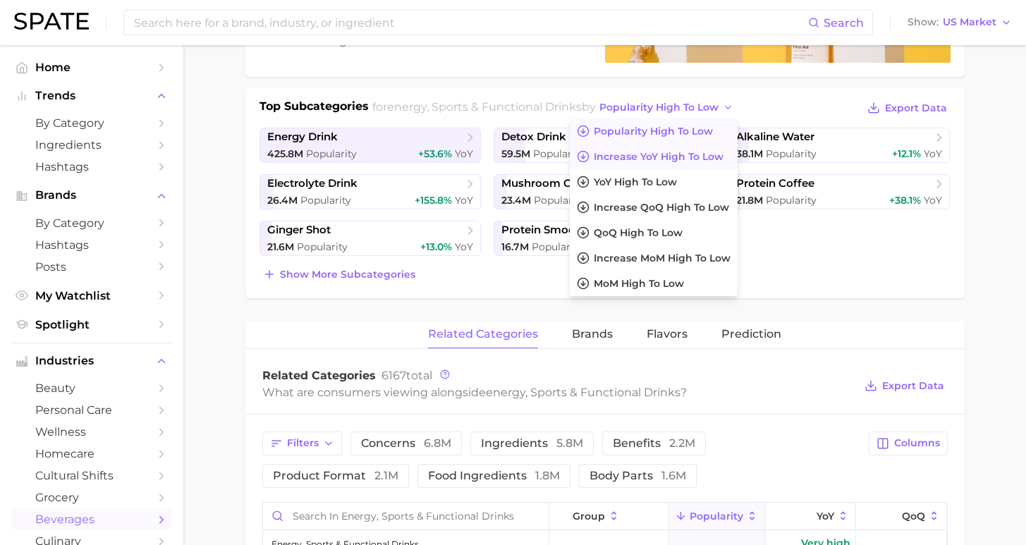
click at [610, 153] on span "Increase YoY high to low" at bounding box center [659, 157] width 130 height 12
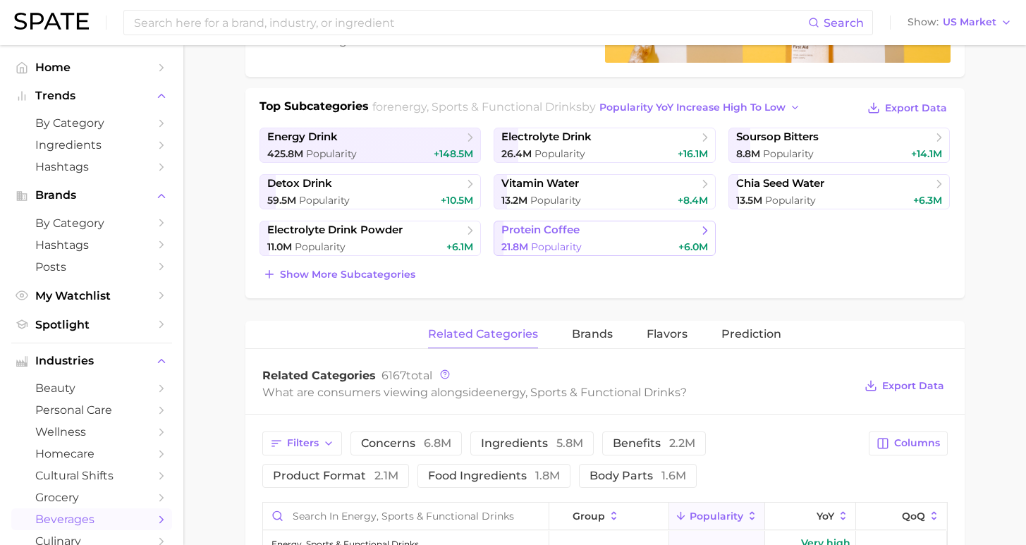
click at [580, 237] on span "protein coffee" at bounding box center [600, 231] width 196 height 14
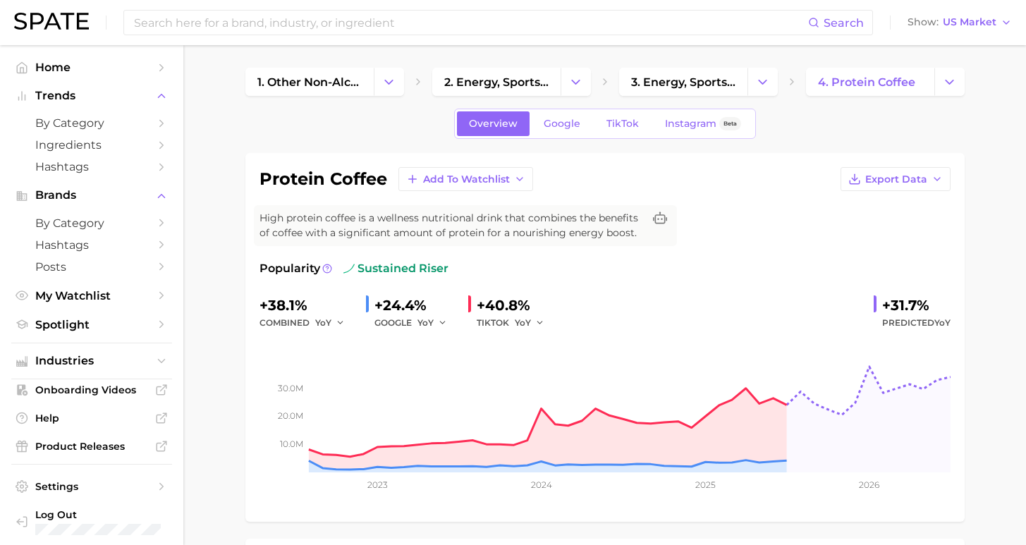
scroll to position [288, 0]
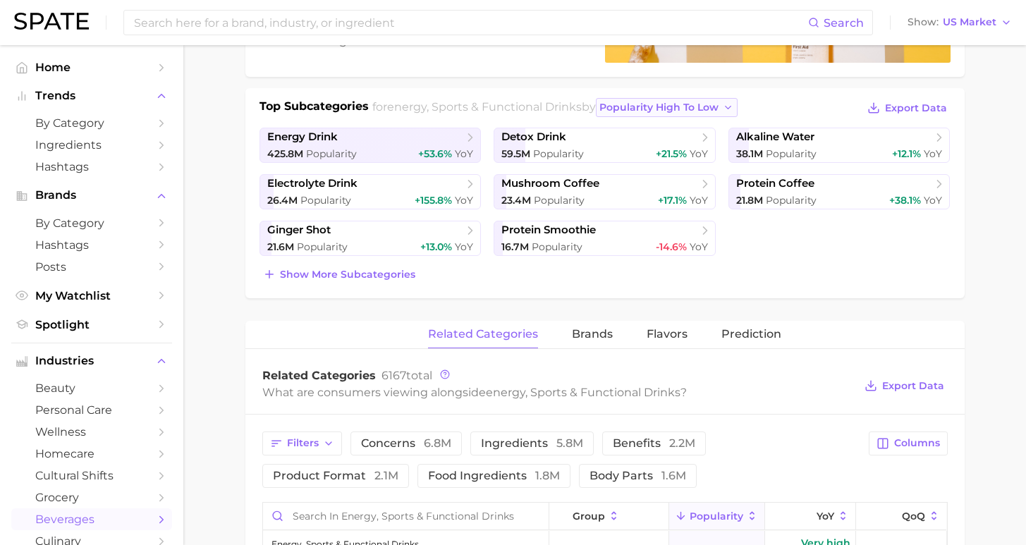
click at [633, 103] on span "popularity high to low" at bounding box center [659, 108] width 119 height 12
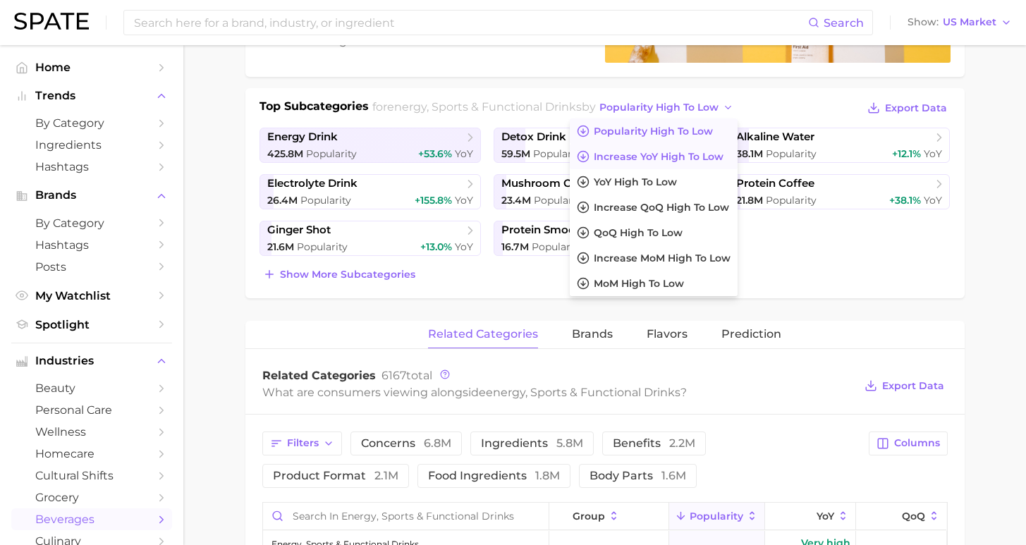
click at [622, 154] on span "Increase YoY high to low" at bounding box center [659, 157] width 130 height 12
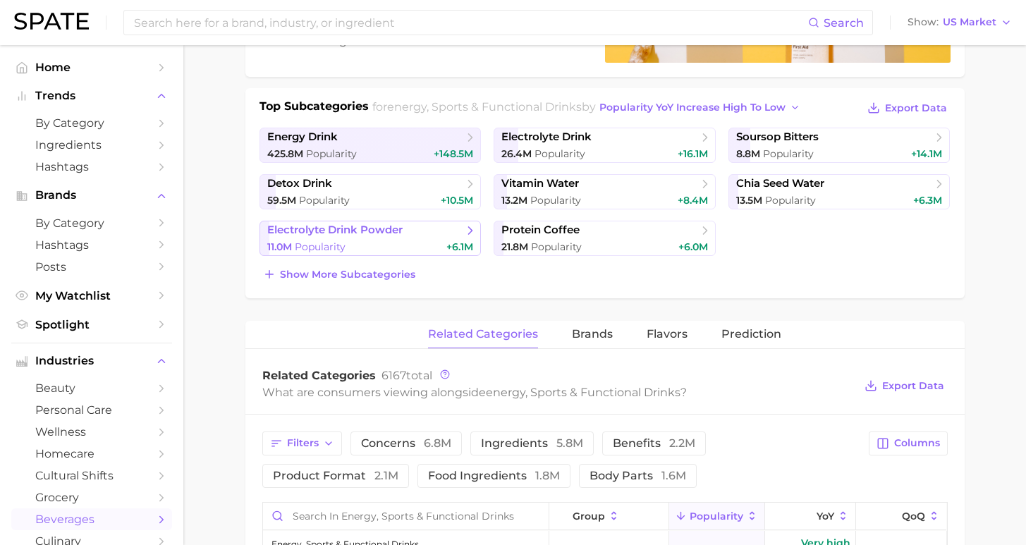
click at [350, 234] on span "electrolyte drink powder" at bounding box center [334, 230] width 135 height 13
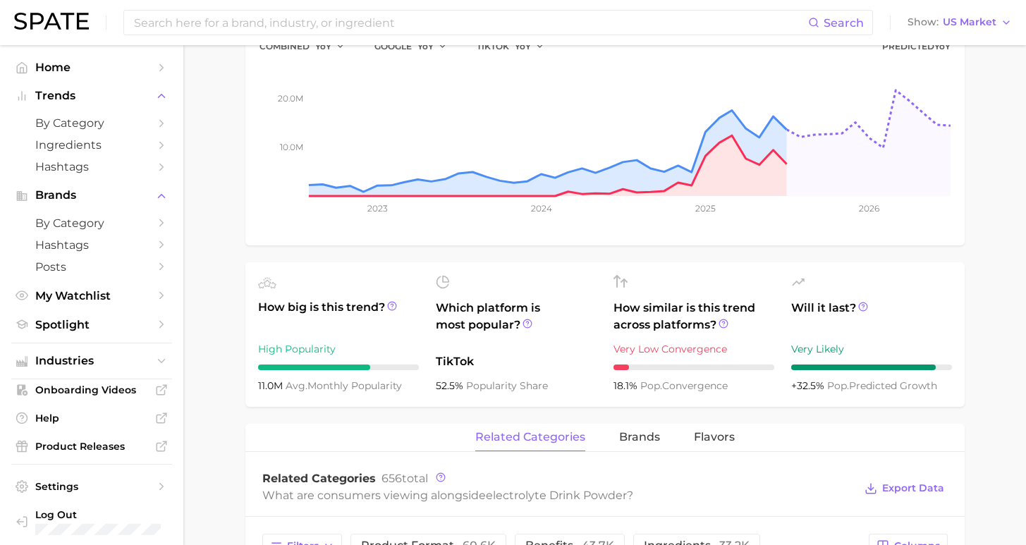
scroll to position [488, 0]
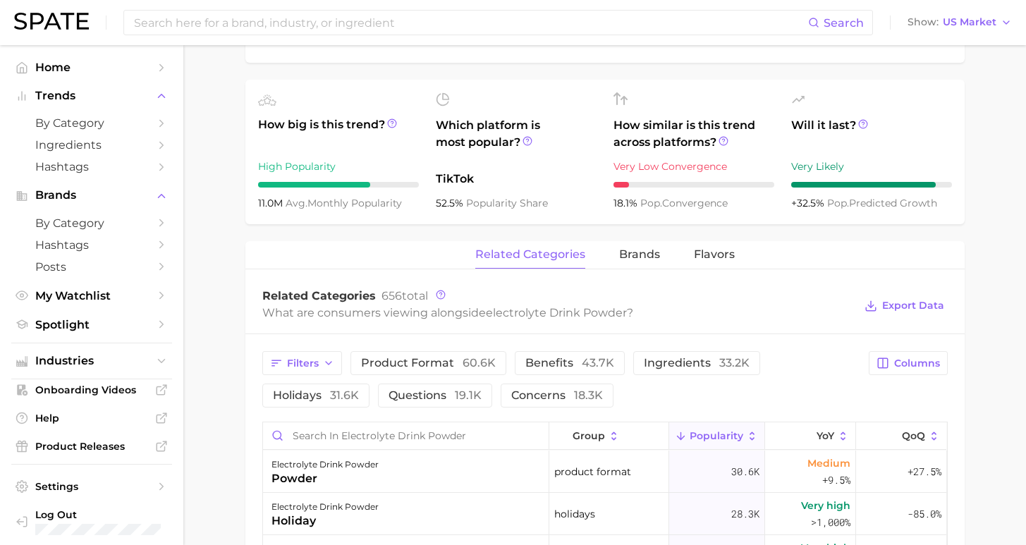
scroll to position [288, 0]
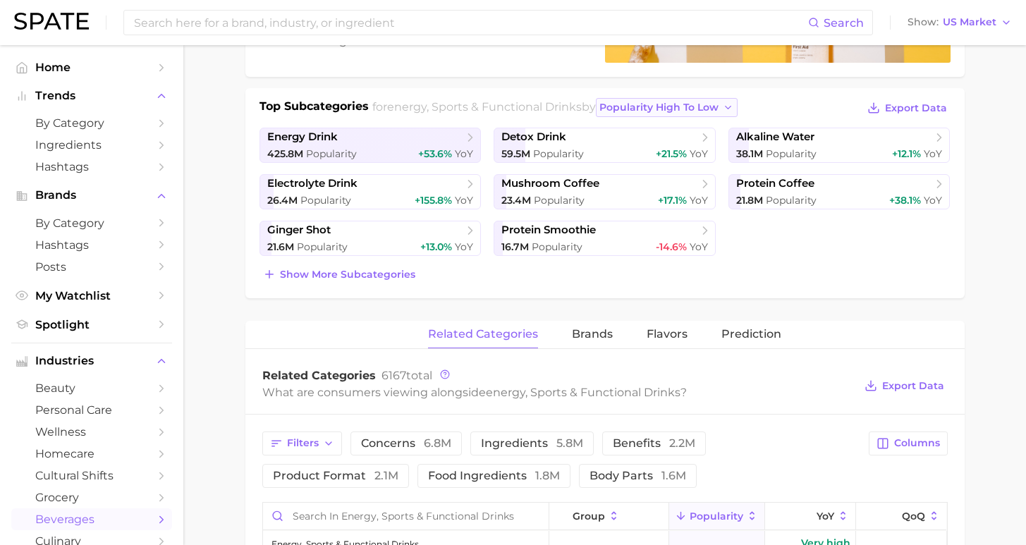
click at [600, 107] on span "popularity high to low" at bounding box center [659, 108] width 119 height 12
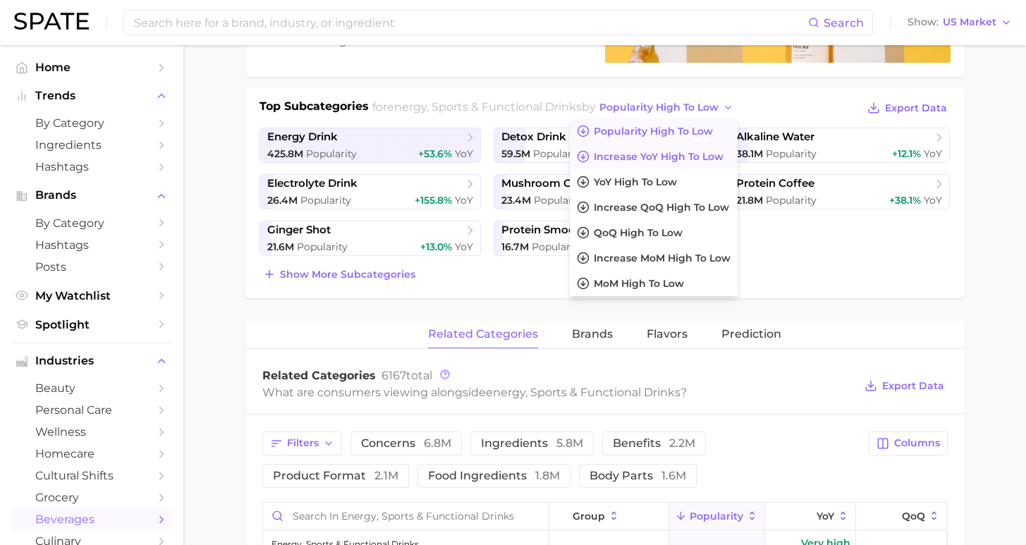
click at [642, 162] on span "Increase YoY high to low" at bounding box center [659, 157] width 130 height 12
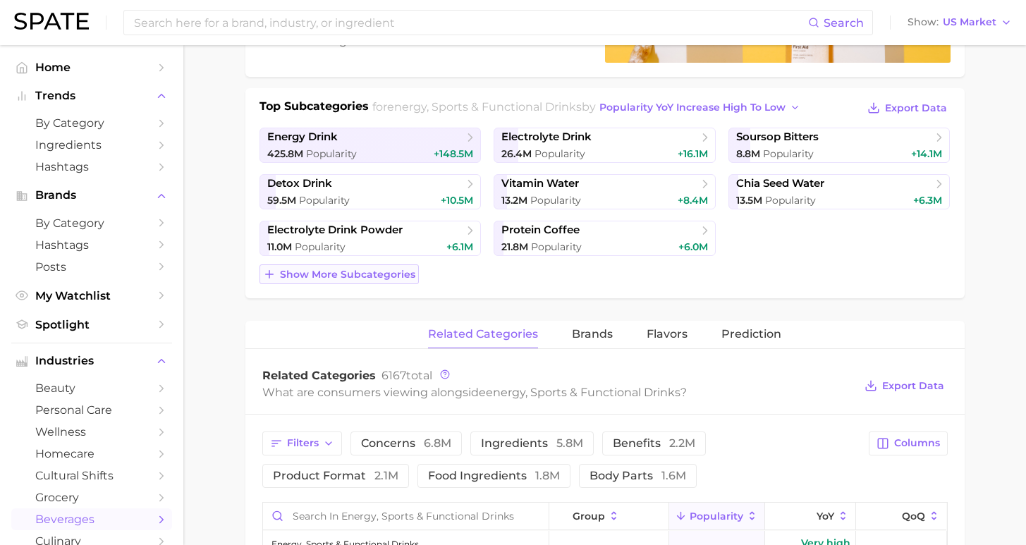
click at [384, 277] on span "Show more subcategories" at bounding box center [347, 275] width 135 height 12
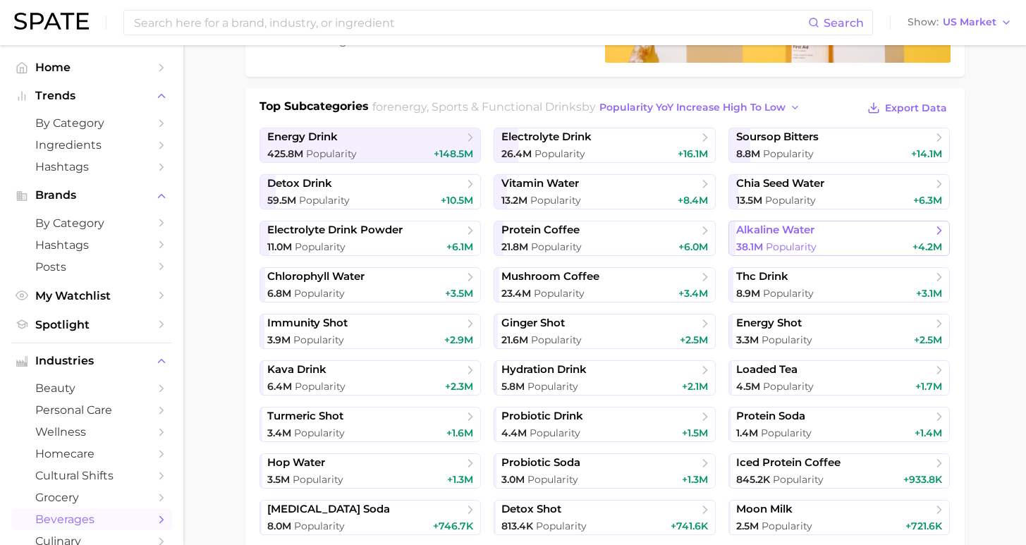
click at [856, 245] on div "38.1m Popularity +4.2m" at bounding box center [839, 247] width 207 height 13
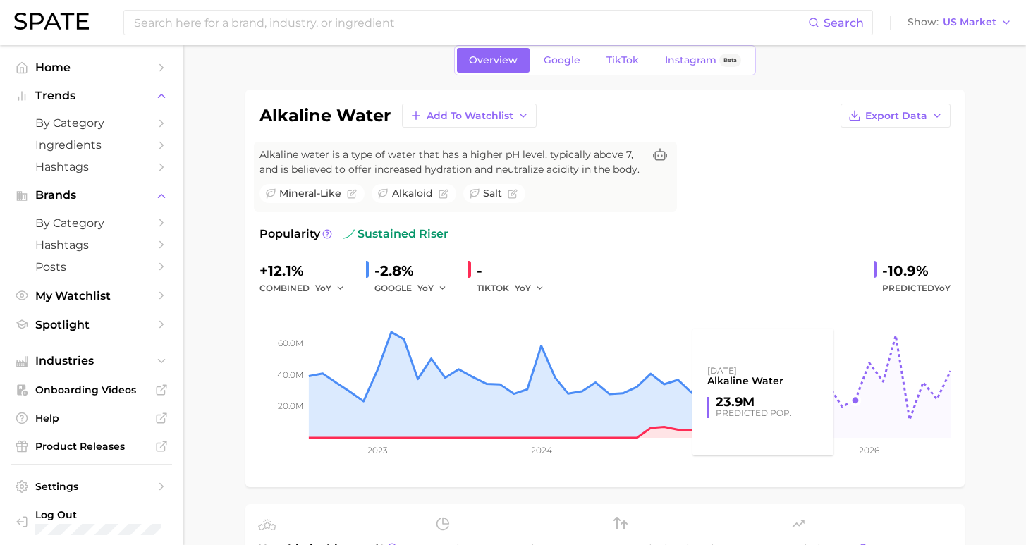
scroll to position [177, 0]
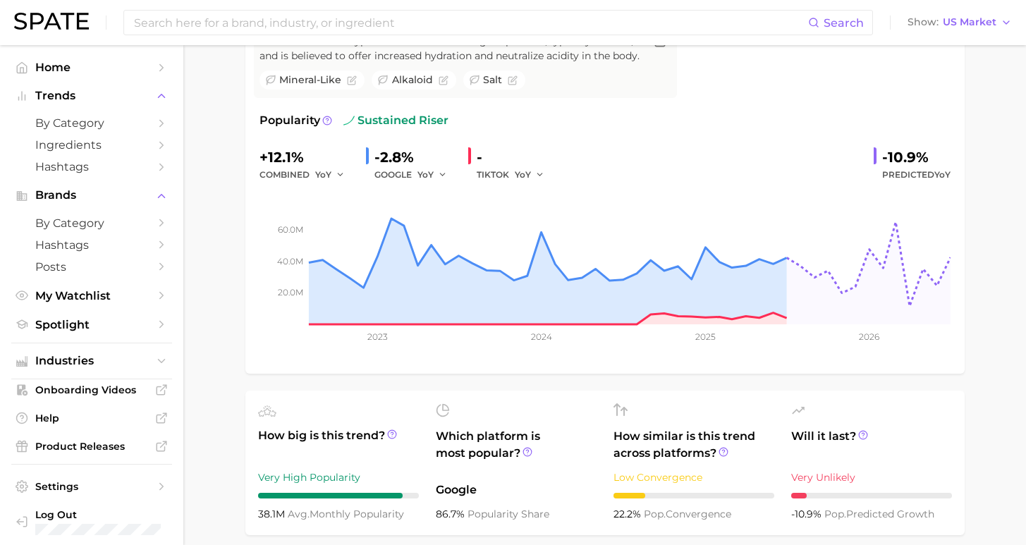
scroll to position [288, 0]
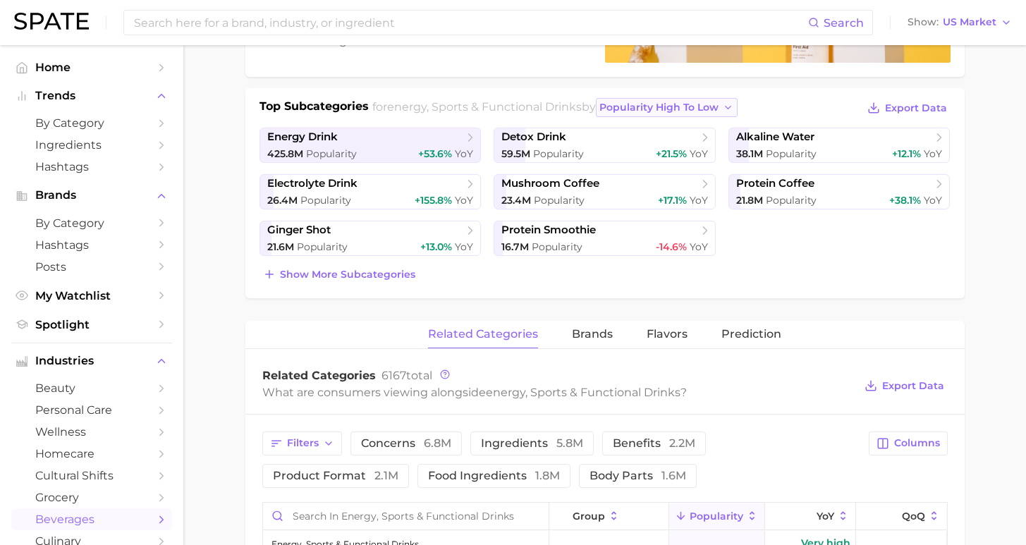
click at [669, 111] on span "popularity high to low" at bounding box center [659, 108] width 119 height 12
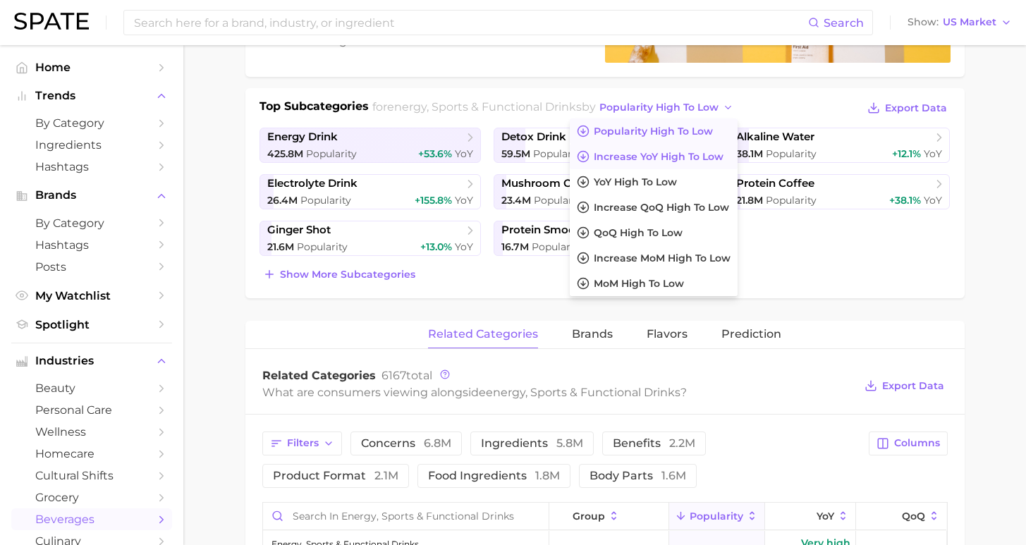
click at [664, 164] on button "Increase YoY high to low" at bounding box center [654, 156] width 168 height 25
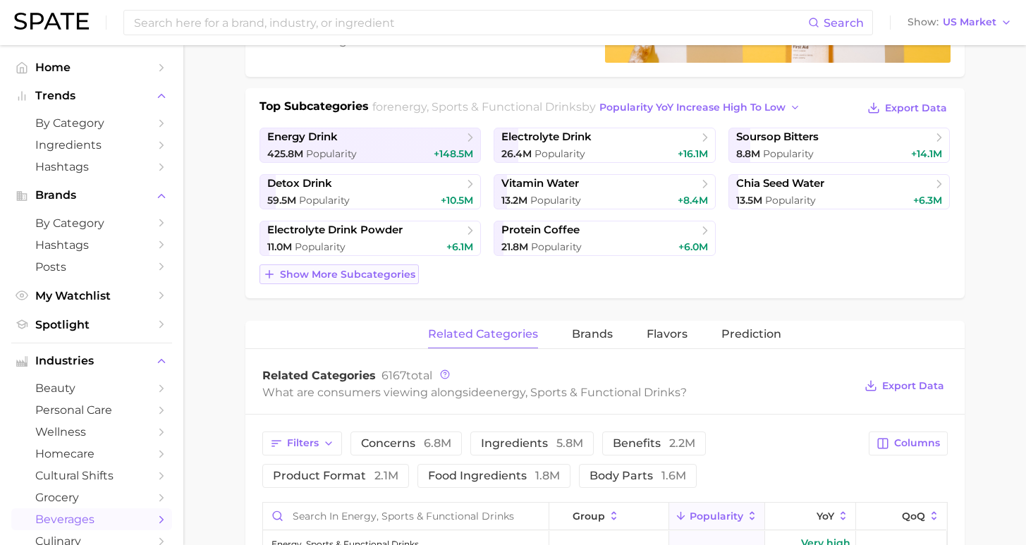
click at [383, 277] on span "Show more subcategories" at bounding box center [347, 275] width 135 height 12
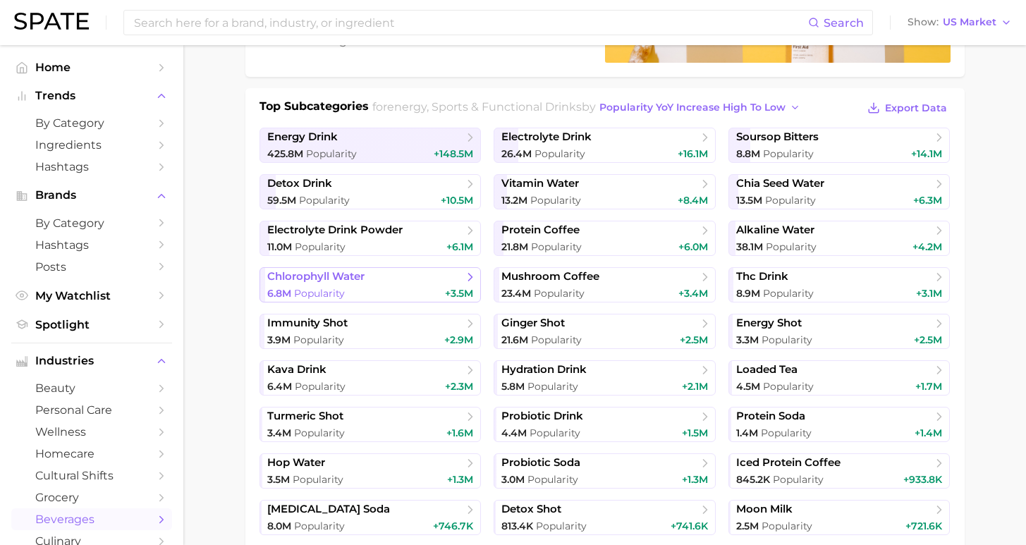
click at [378, 293] on div "6.8m Popularity +3.5m" at bounding box center [370, 293] width 207 height 13
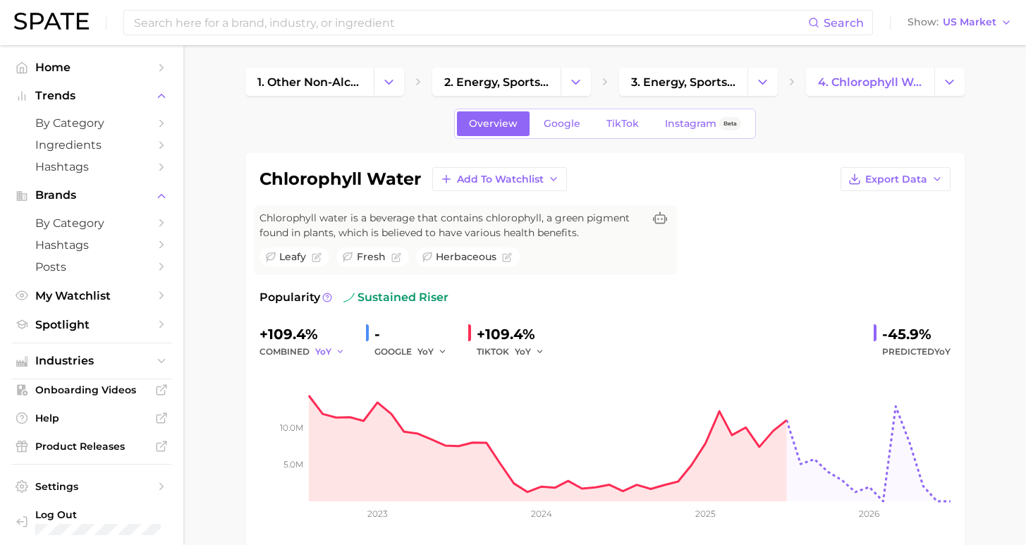
click at [320, 352] on span "YoY" at bounding box center [323, 352] width 16 height 12
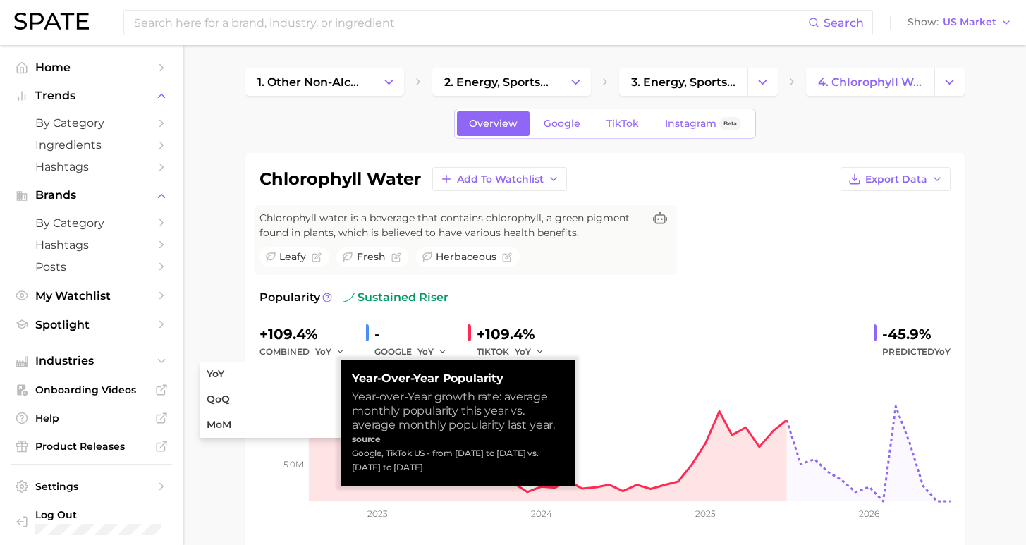
drag, startPoint x: 418, startPoint y: 469, endPoint x: 350, endPoint y: 455, distance: 69.2
click at [350, 455] on div "Year-over-Year Popularity Year-over-Year growth rate: average monthly popularit…" at bounding box center [458, 423] width 234 height 126
drag, startPoint x: 409, startPoint y: 468, endPoint x: 348, endPoint y: 457, distance: 61.7
click at [348, 457] on div "Year-over-Year Popularity Year-over-Year growth rate: average monthly popularit…" at bounding box center [458, 423] width 234 height 126
copy div "Google, TikTok US - from [DATE] to [DATE] vs. [DATE] to [DATE]"
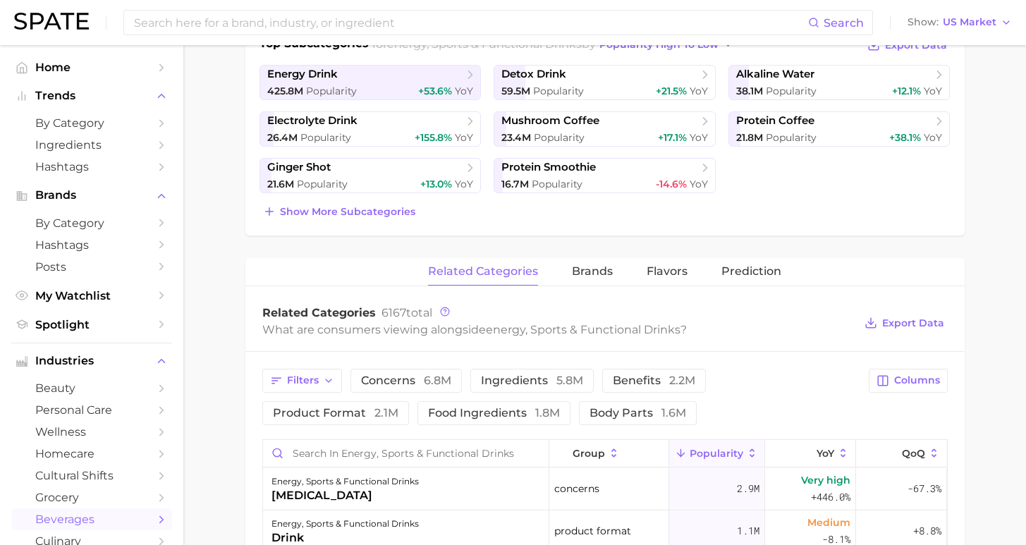
scroll to position [406, 0]
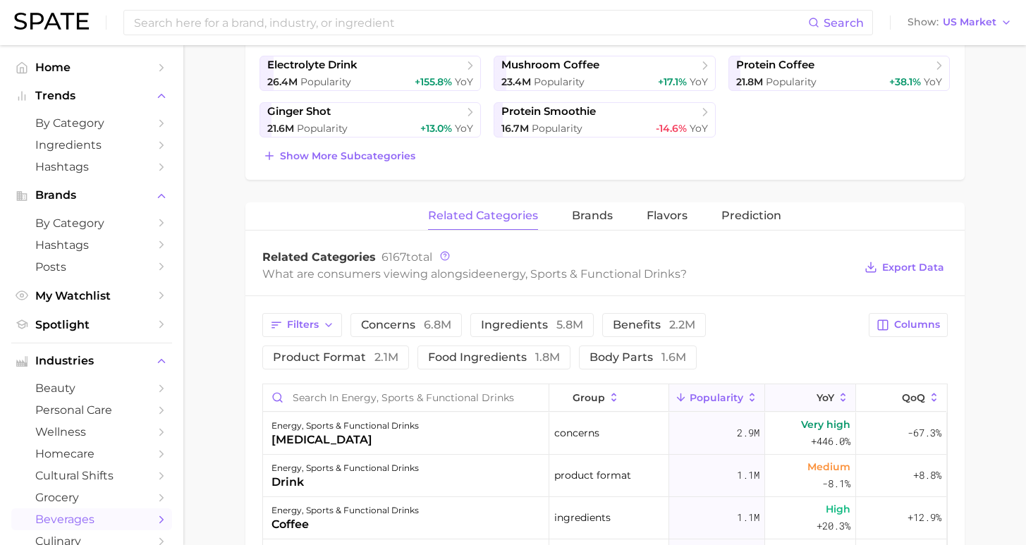
click at [802, 393] on icon at bounding box center [807, 398] width 13 height 13
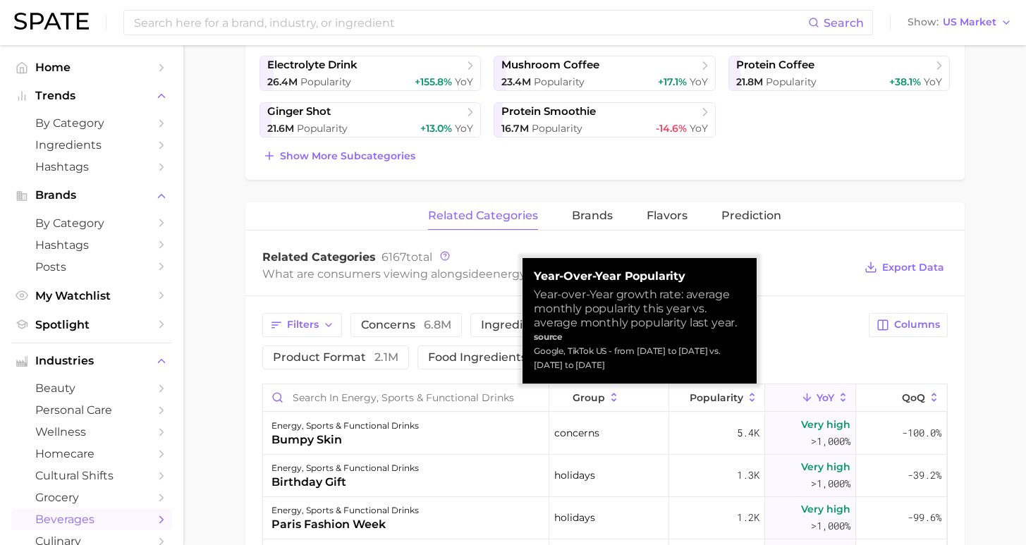
scroll to position [0, 0]
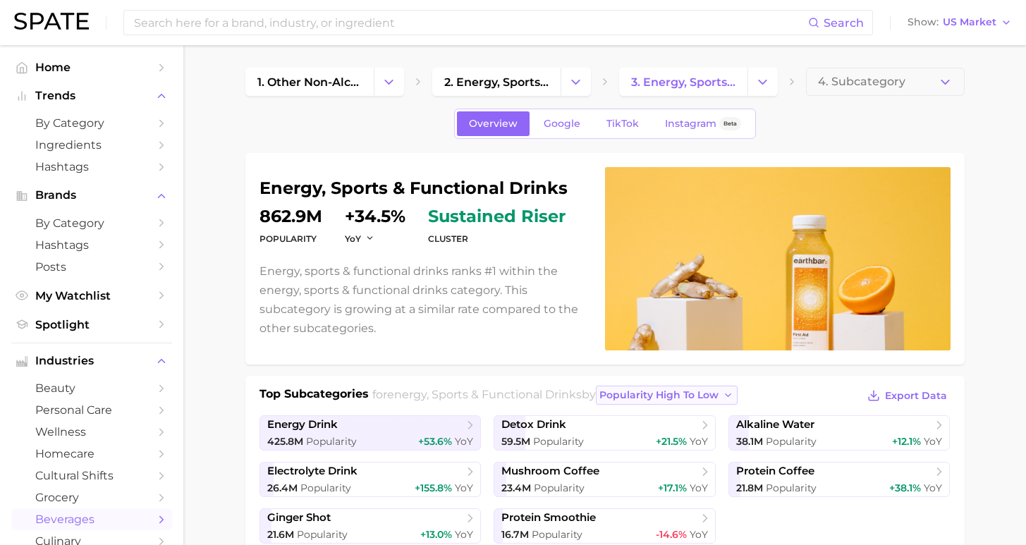
click at [669, 401] on button "popularity high to low" at bounding box center [667, 395] width 142 height 19
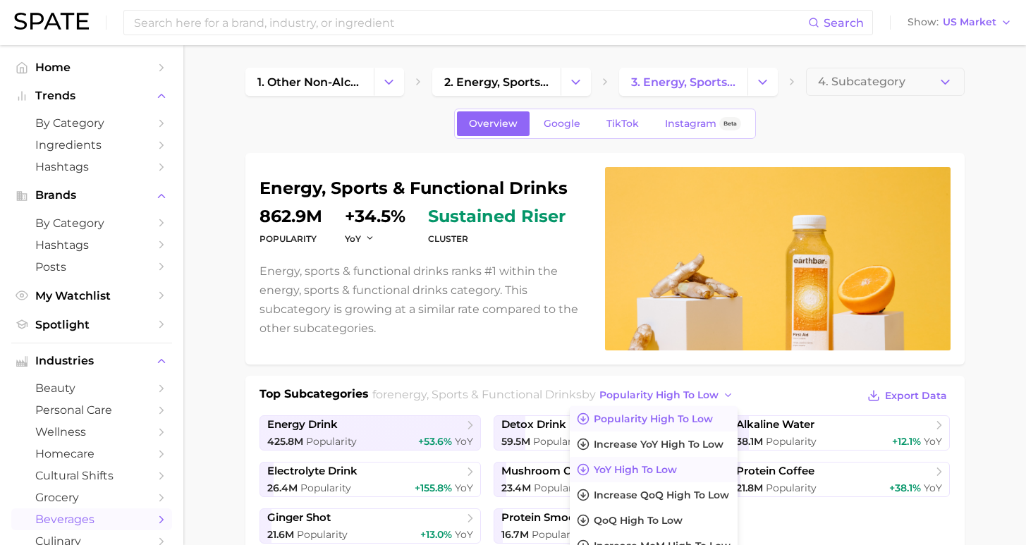
click at [661, 471] on button "YoY high to low" at bounding box center [654, 469] width 168 height 25
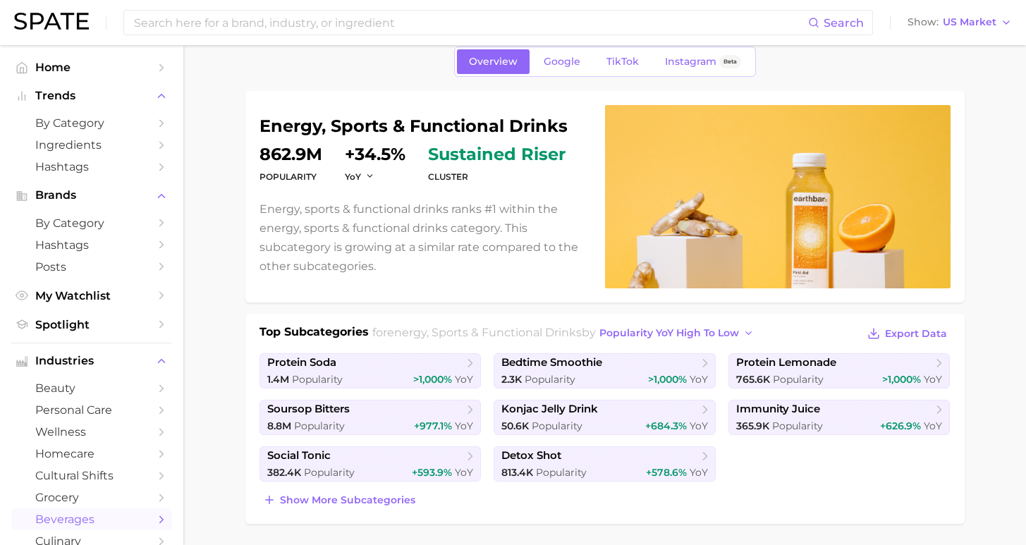
scroll to position [170, 0]
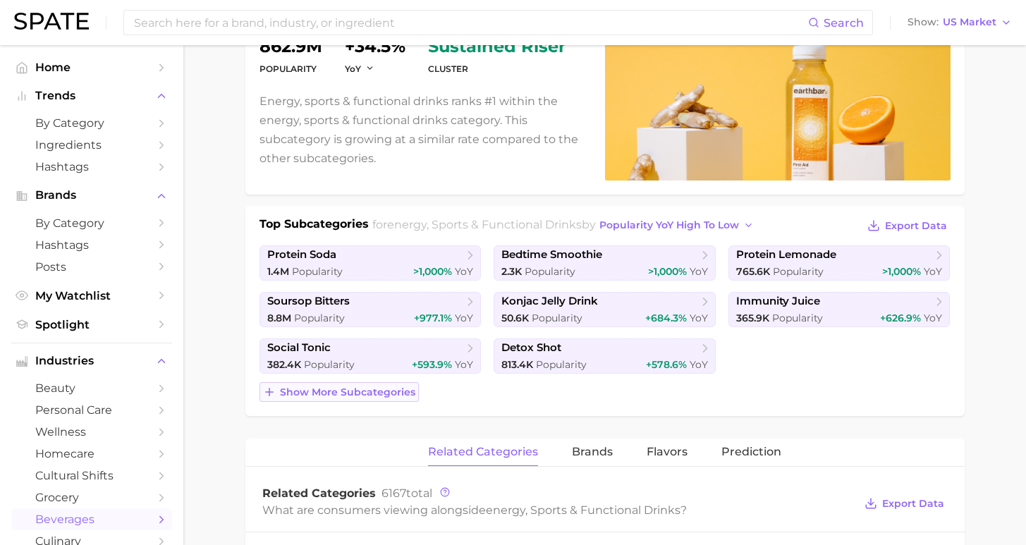
click at [361, 391] on span "Show more subcategories" at bounding box center [347, 393] width 135 height 12
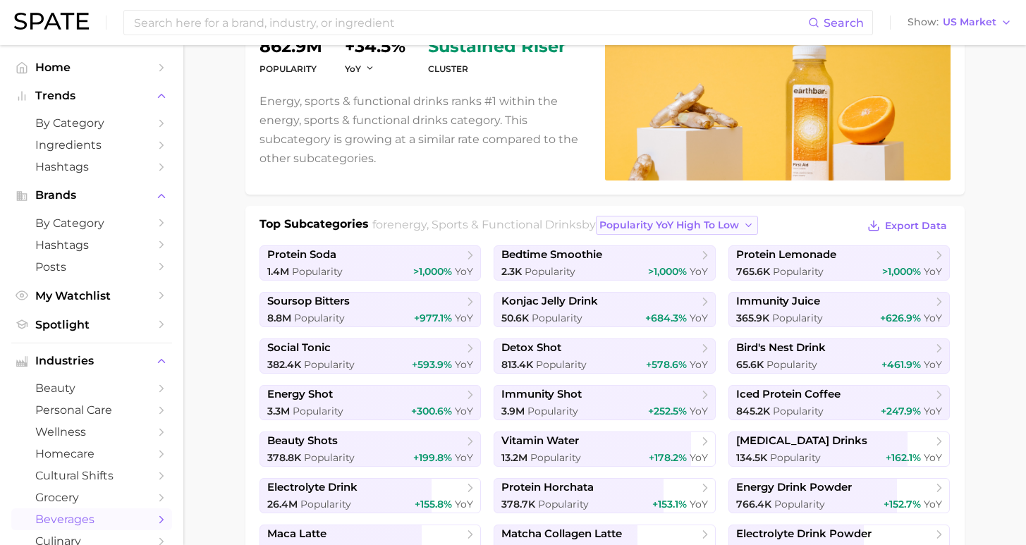
click at [636, 226] on span "Popularity YoY high to low" at bounding box center [670, 225] width 140 height 12
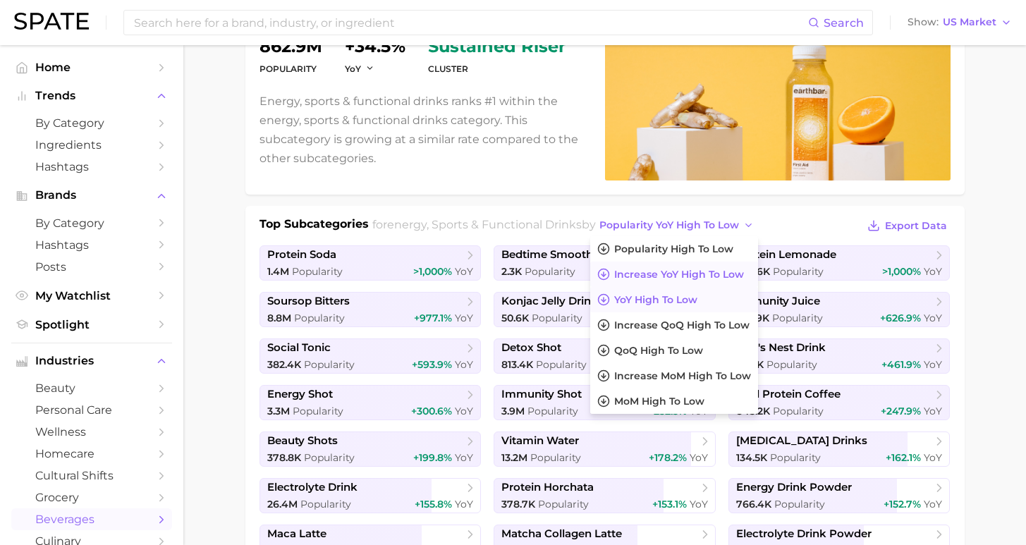
click at [638, 272] on span "Increase YoY high to low" at bounding box center [679, 275] width 130 height 12
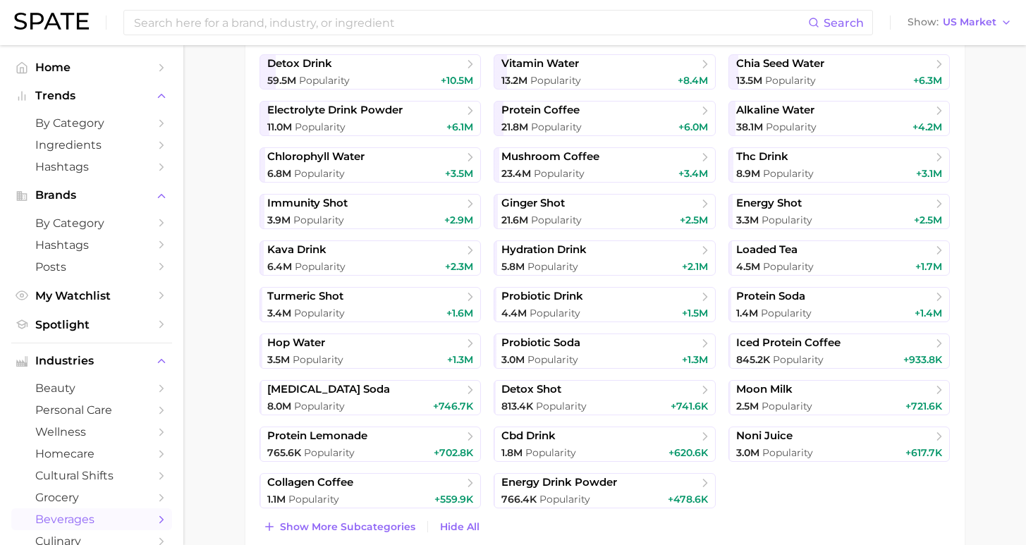
scroll to position [466, 0]
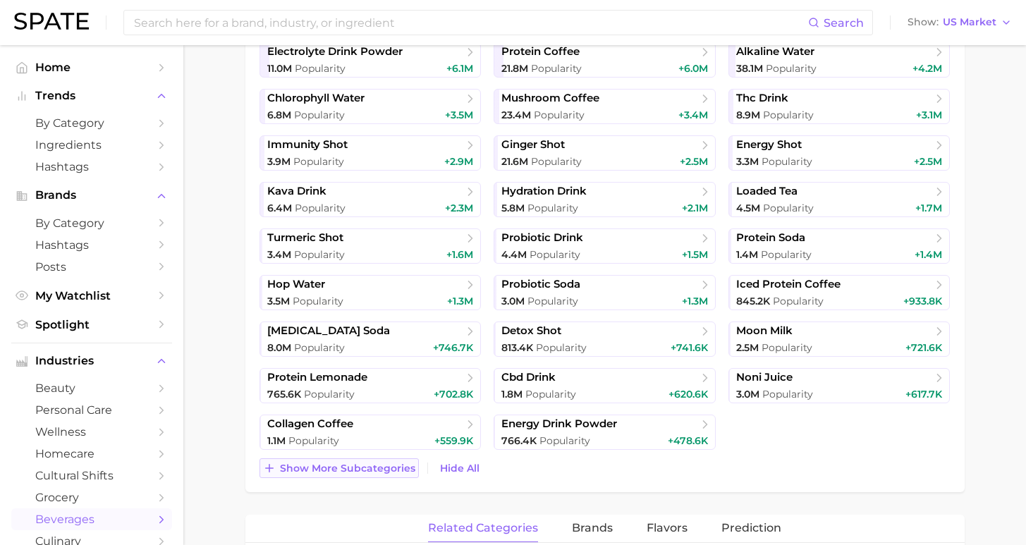
click at [360, 469] on span "Show more subcategories" at bounding box center [347, 469] width 135 height 12
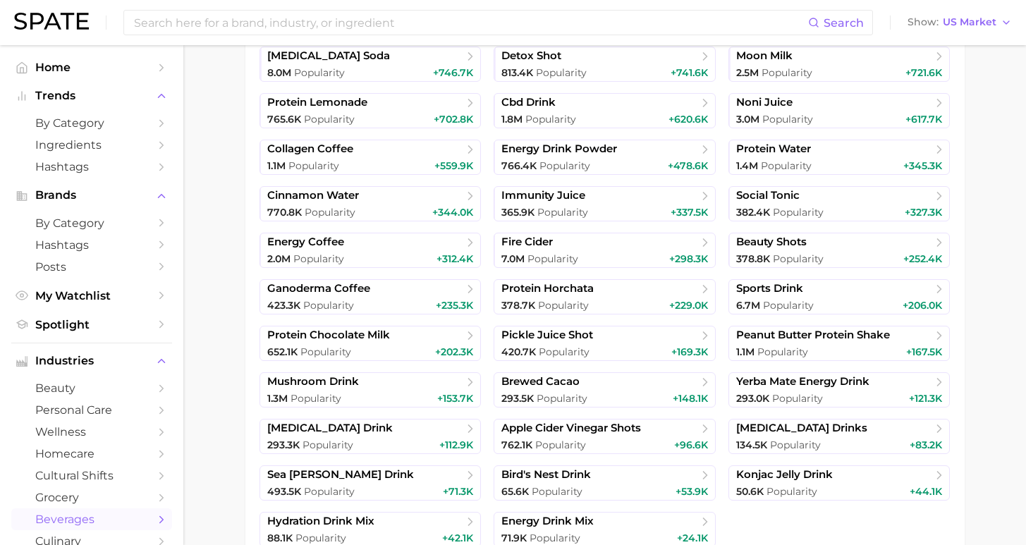
scroll to position [808, 0]
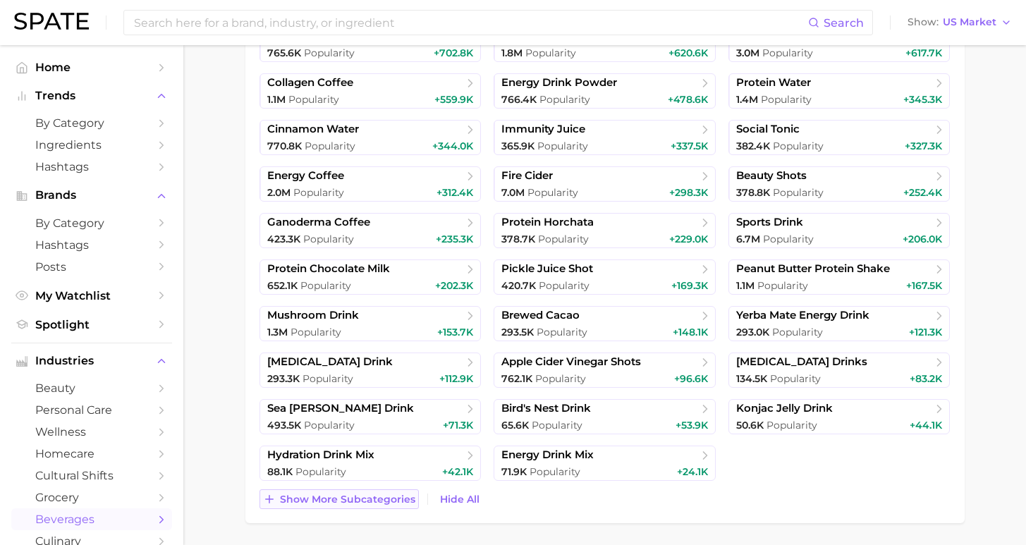
click at [351, 501] on span "Show more subcategories" at bounding box center [347, 500] width 135 height 12
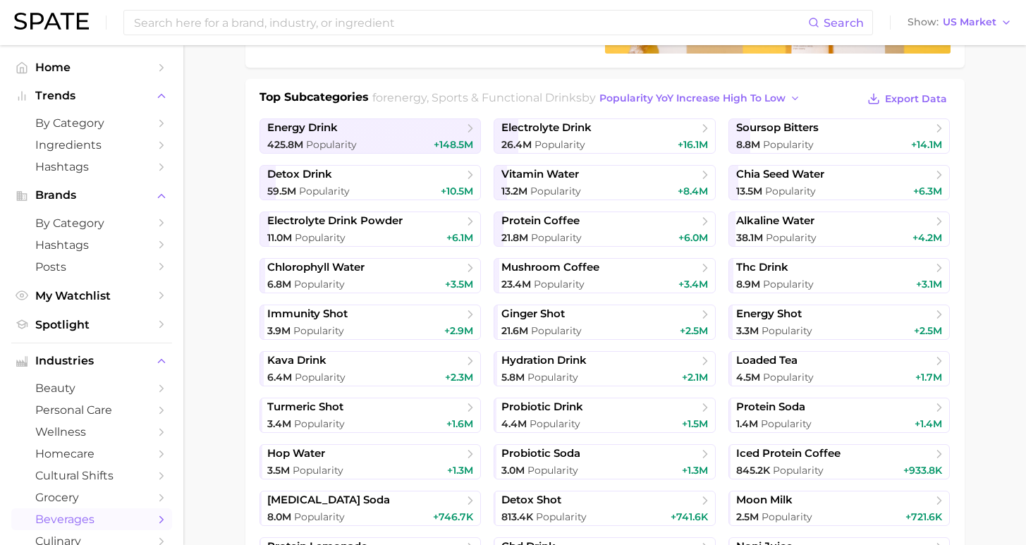
scroll to position [109, 0]
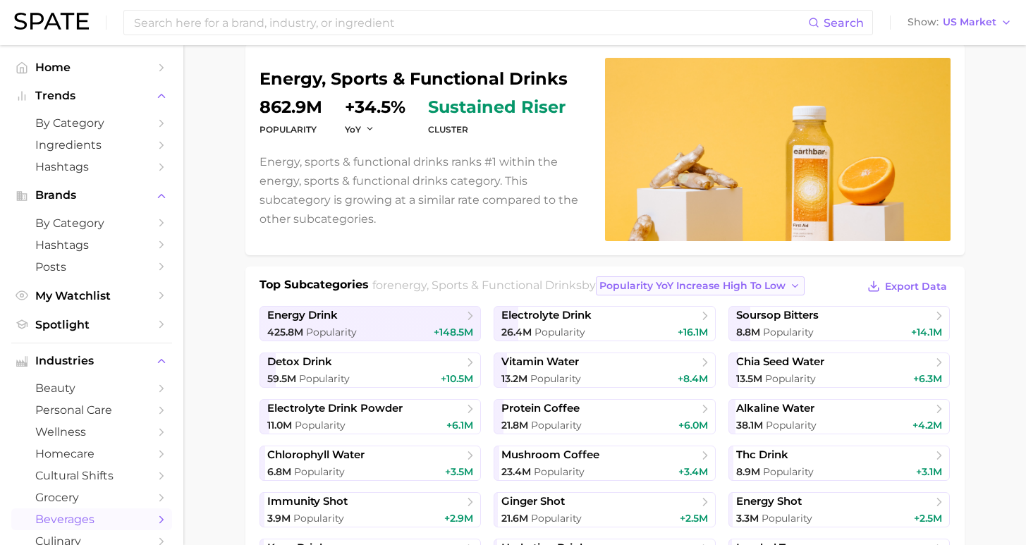
click at [646, 284] on span "Popularity YoY increase high to low" at bounding box center [693, 286] width 186 height 12
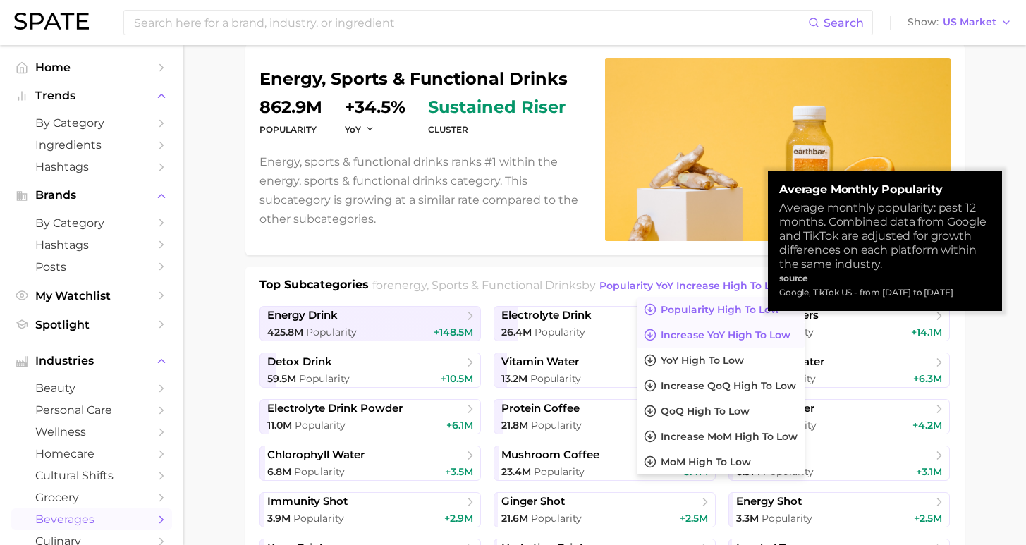
click at [661, 308] on span "Popularity high to low" at bounding box center [720, 310] width 119 height 12
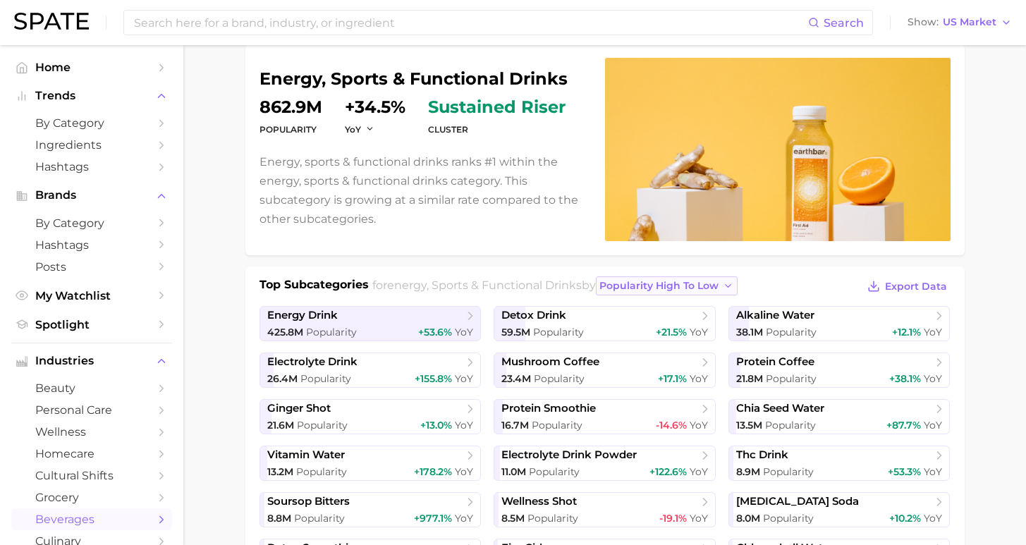
click at [638, 289] on span "popularity high to low" at bounding box center [659, 286] width 119 height 12
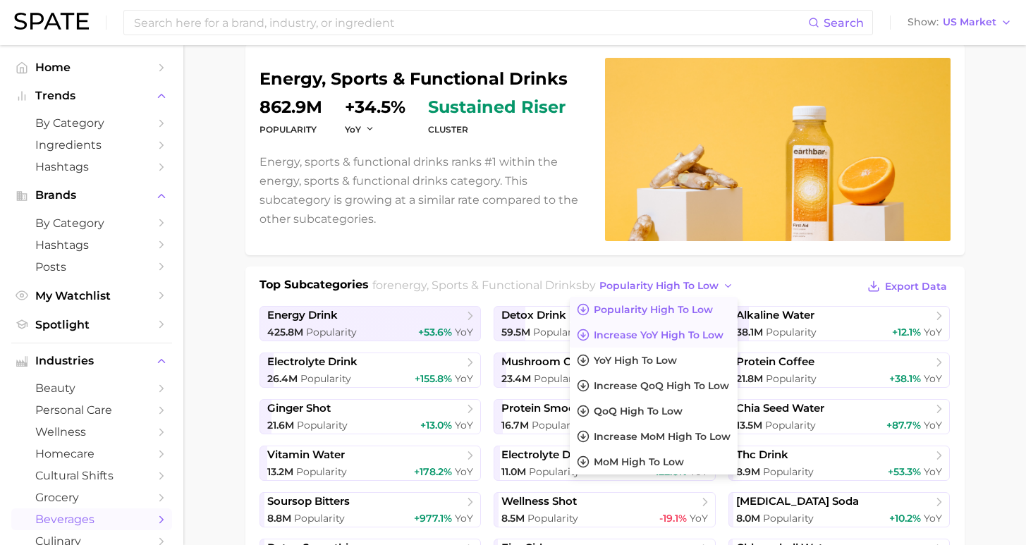
click at [641, 331] on span "Increase YoY high to low" at bounding box center [659, 335] width 130 height 12
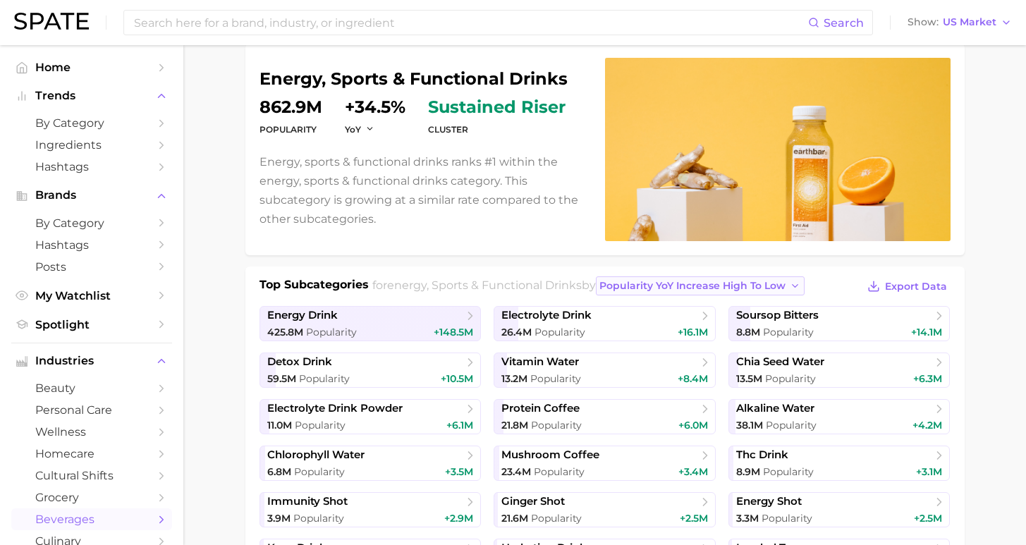
click at [665, 280] on span "Popularity YoY increase high to low" at bounding box center [693, 286] width 186 height 12
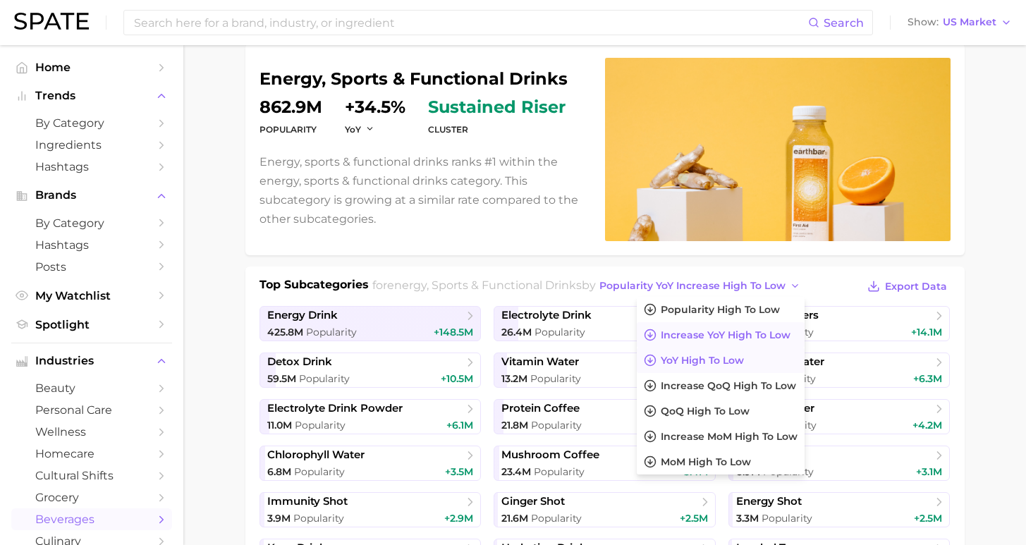
click at [675, 355] on span "YoY high to low" at bounding box center [702, 361] width 83 height 12
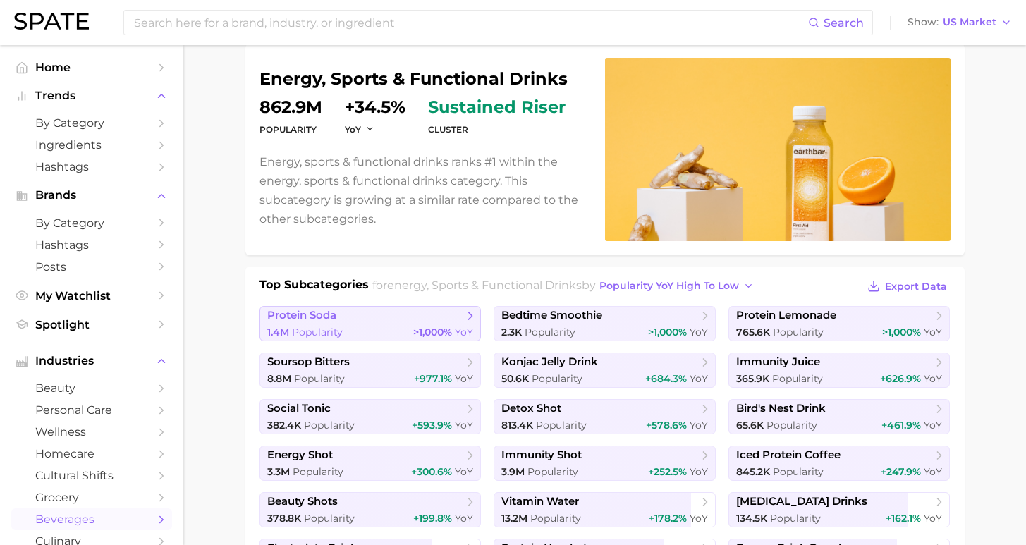
click at [318, 331] on span "Popularity" at bounding box center [317, 332] width 51 height 13
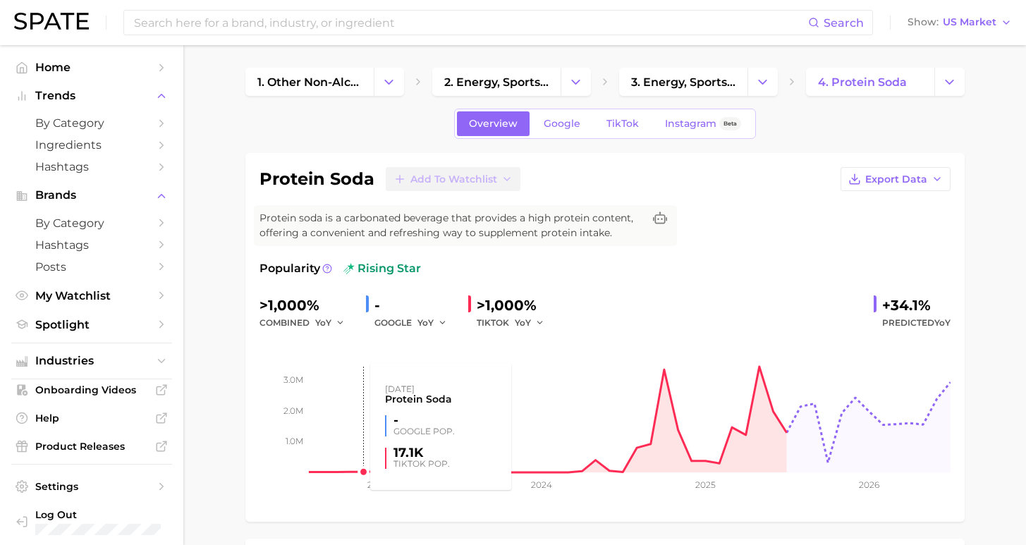
scroll to position [132, 0]
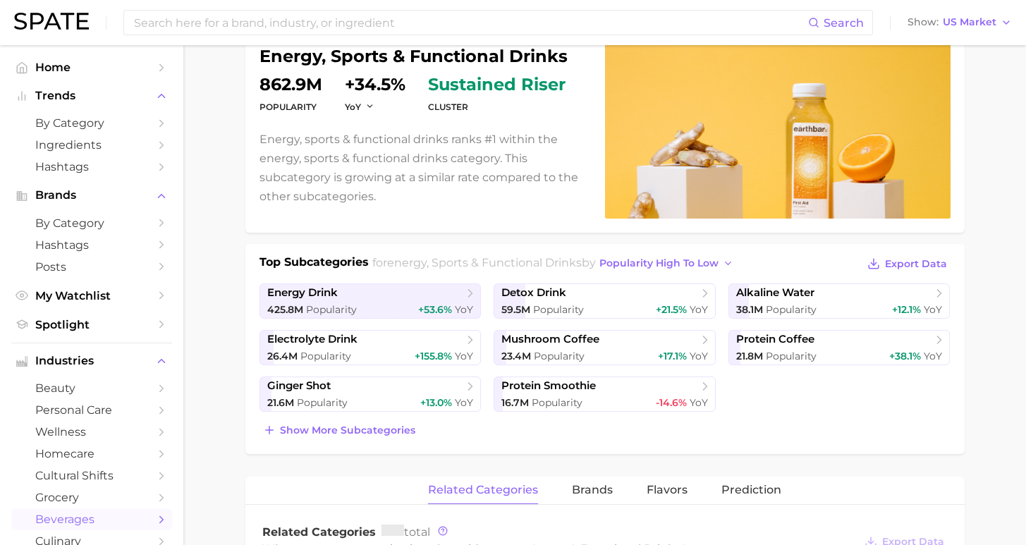
scroll to position [109, 0]
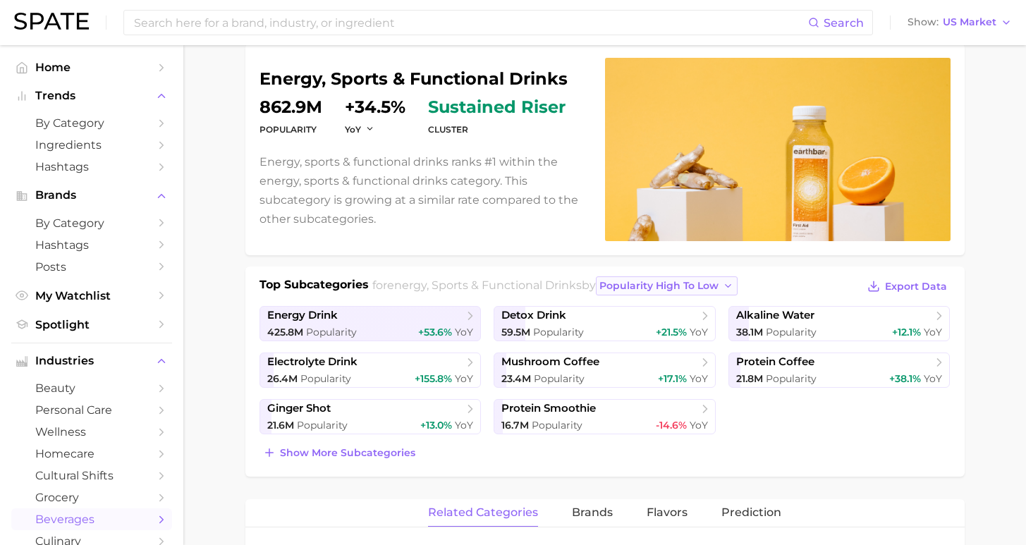
click at [609, 284] on span "popularity high to low" at bounding box center [659, 286] width 119 height 12
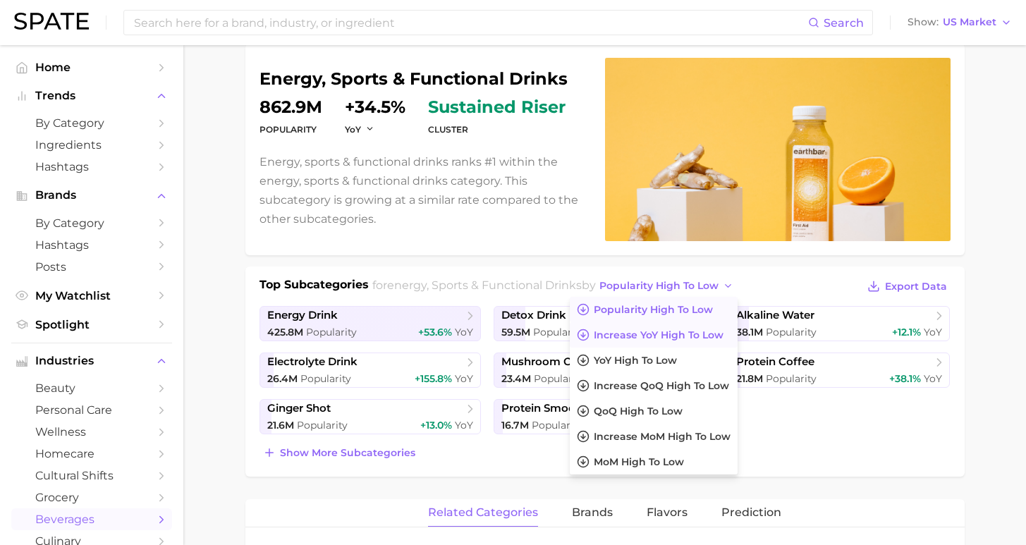
click at [622, 341] on span "Increase YoY high to low" at bounding box center [659, 335] width 130 height 12
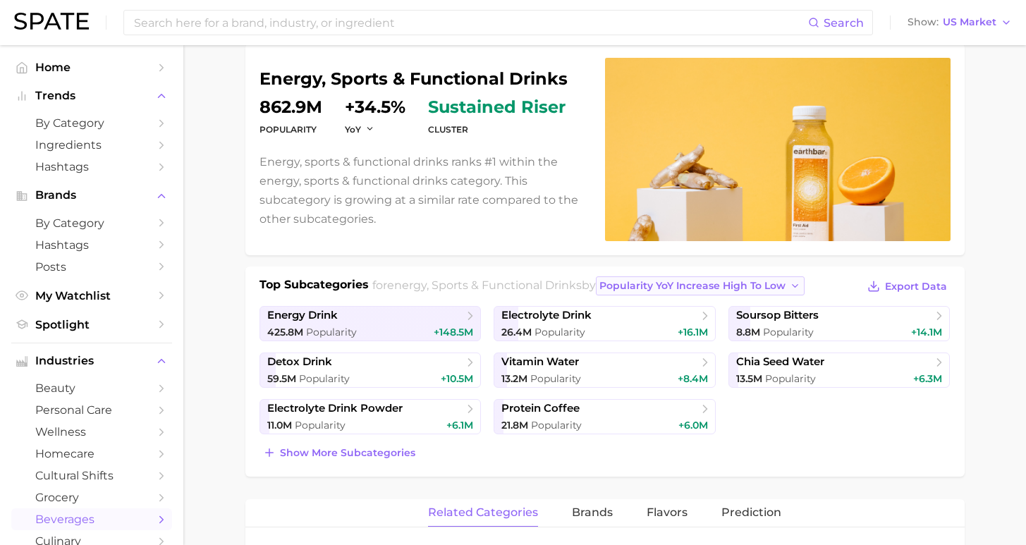
click at [639, 281] on span "Popularity YoY increase high to low" at bounding box center [693, 286] width 186 height 12
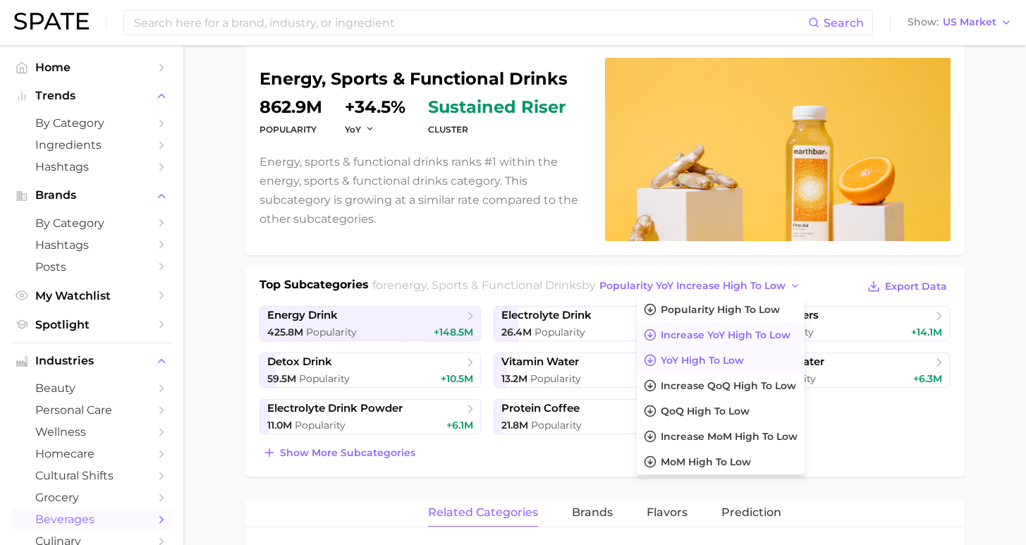
click at [661, 359] on span "YoY high to low" at bounding box center [702, 361] width 83 height 12
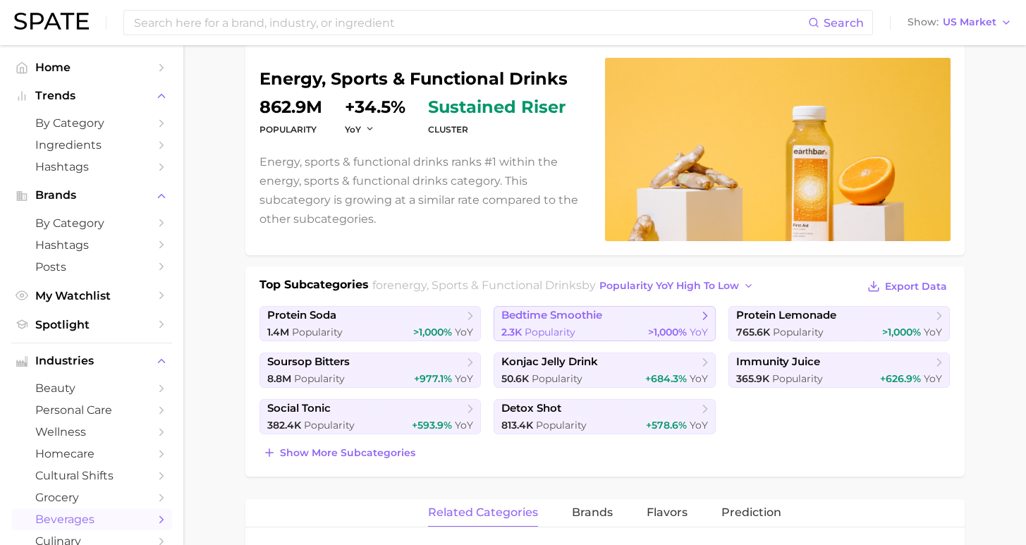
click at [620, 330] on div "2.3k Popularity >1,000% YoY" at bounding box center [605, 332] width 207 height 13
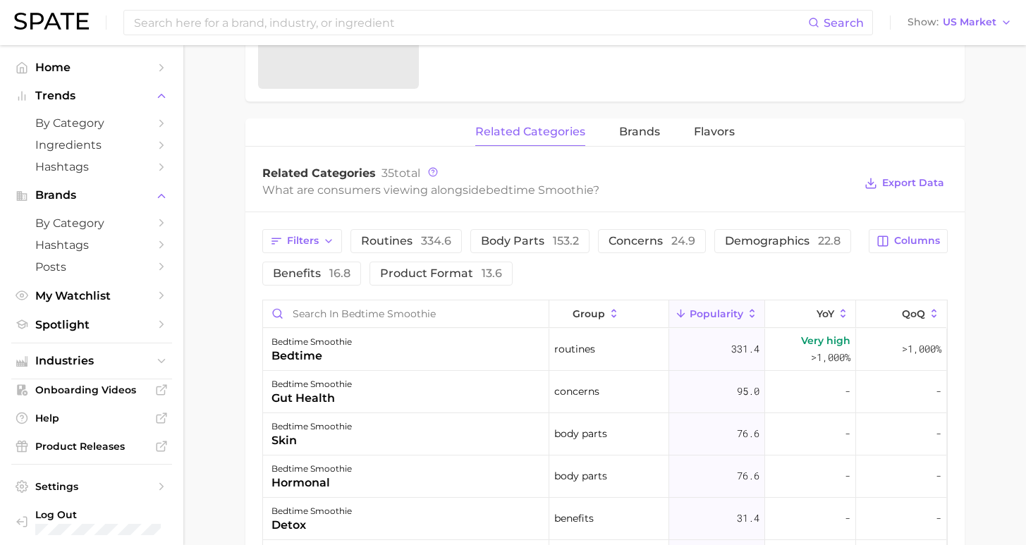
scroll to position [303, 0]
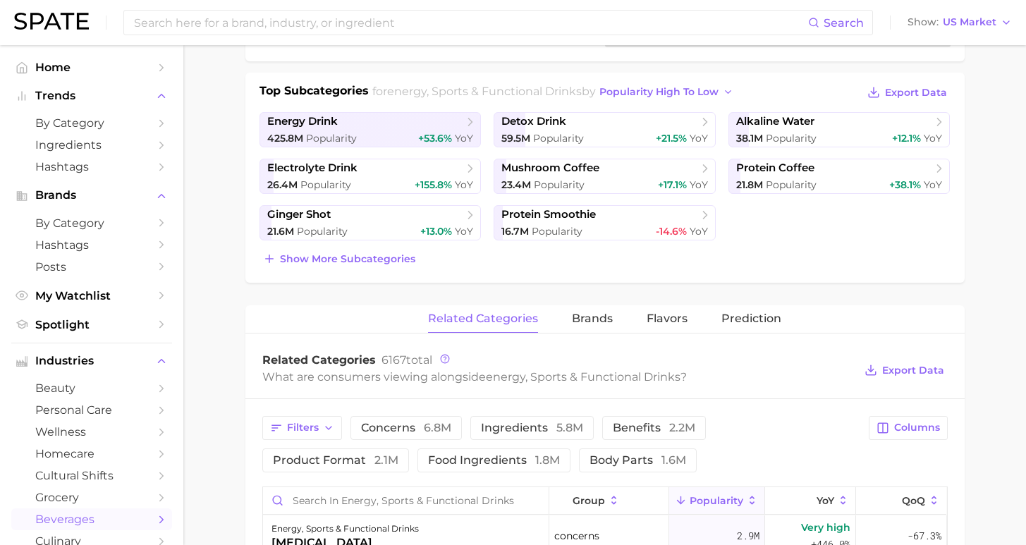
scroll to position [109, 0]
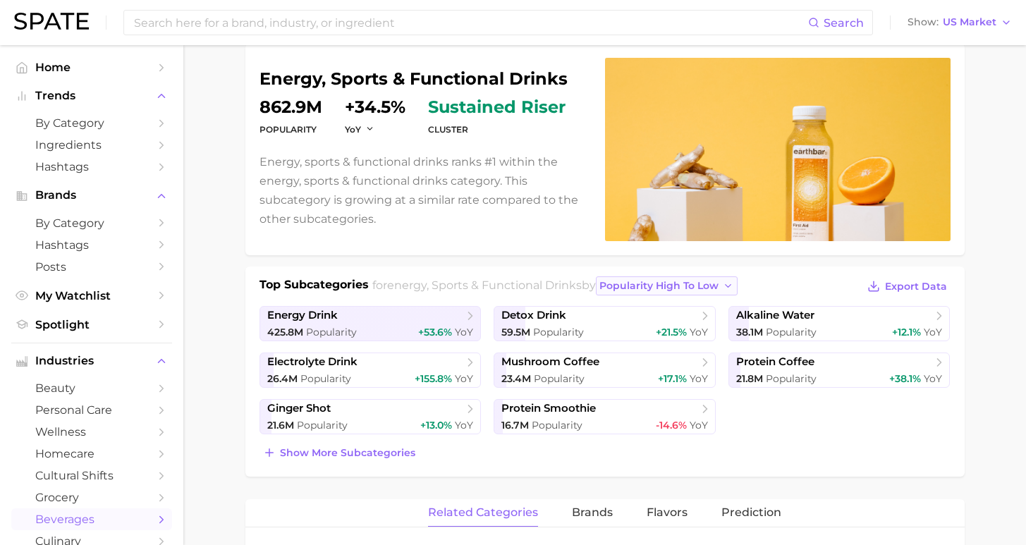
click at [658, 289] on span "popularity high to low" at bounding box center [659, 286] width 119 height 12
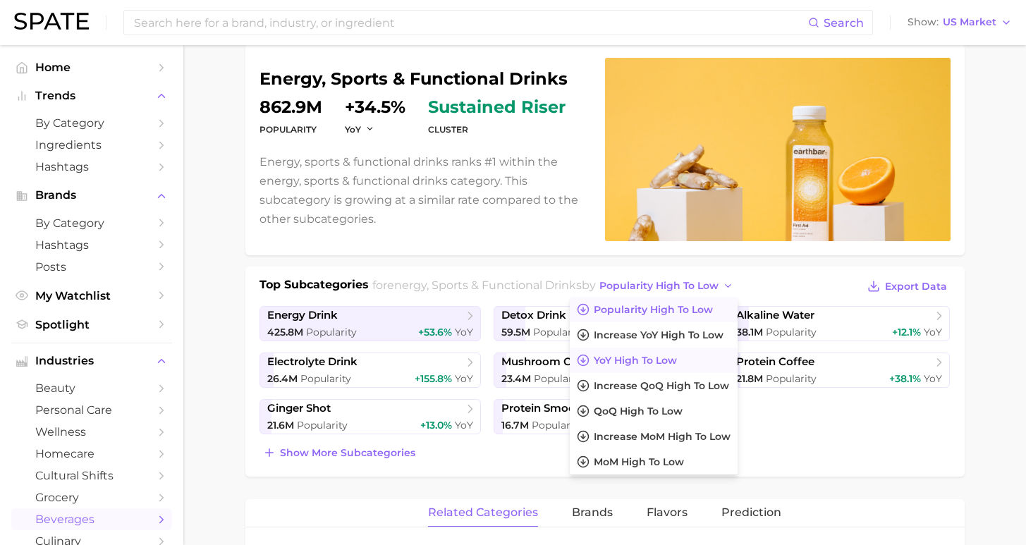
click at [647, 353] on button "YoY high to low" at bounding box center [654, 360] width 168 height 25
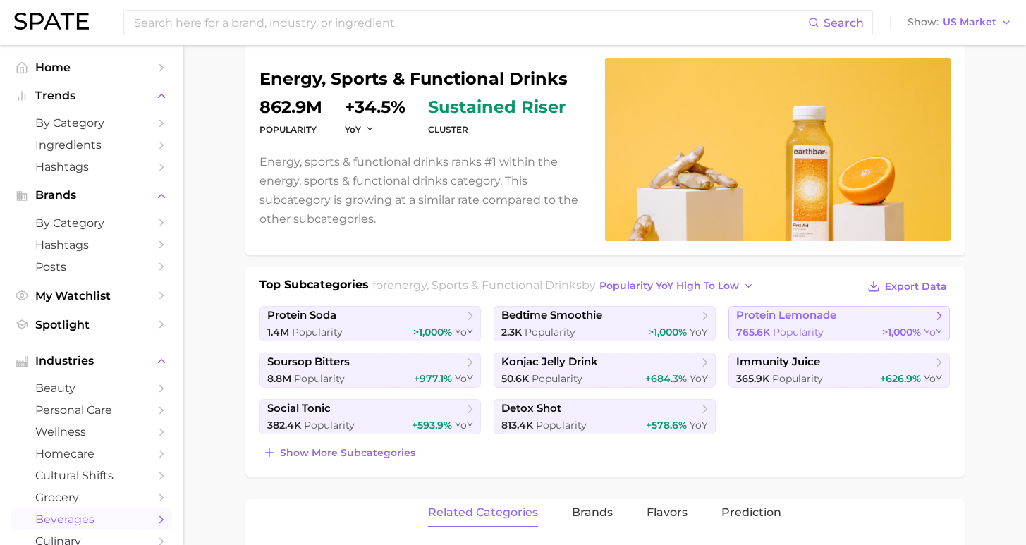
click at [816, 320] on span "protein lemonade" at bounding box center [786, 315] width 100 height 13
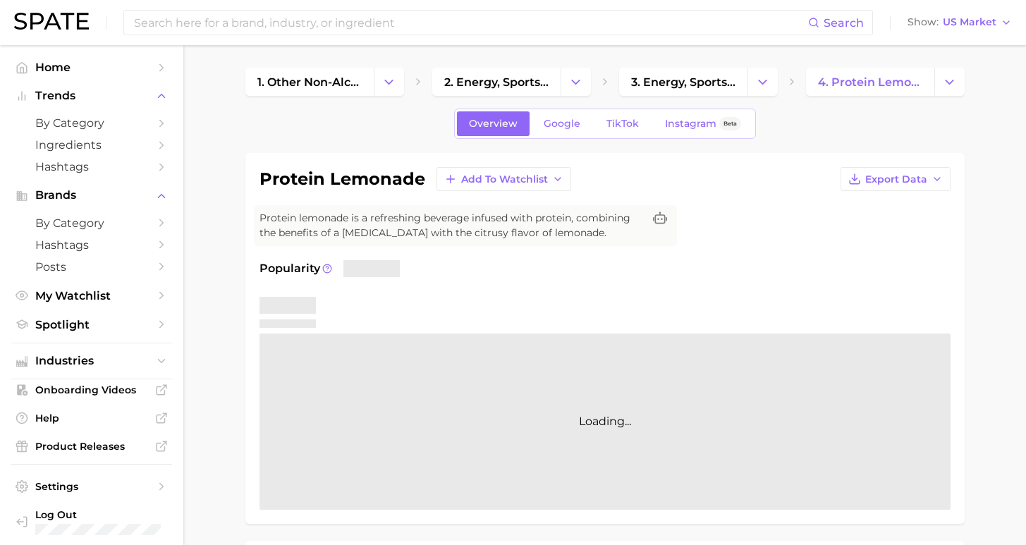
scroll to position [455, 0]
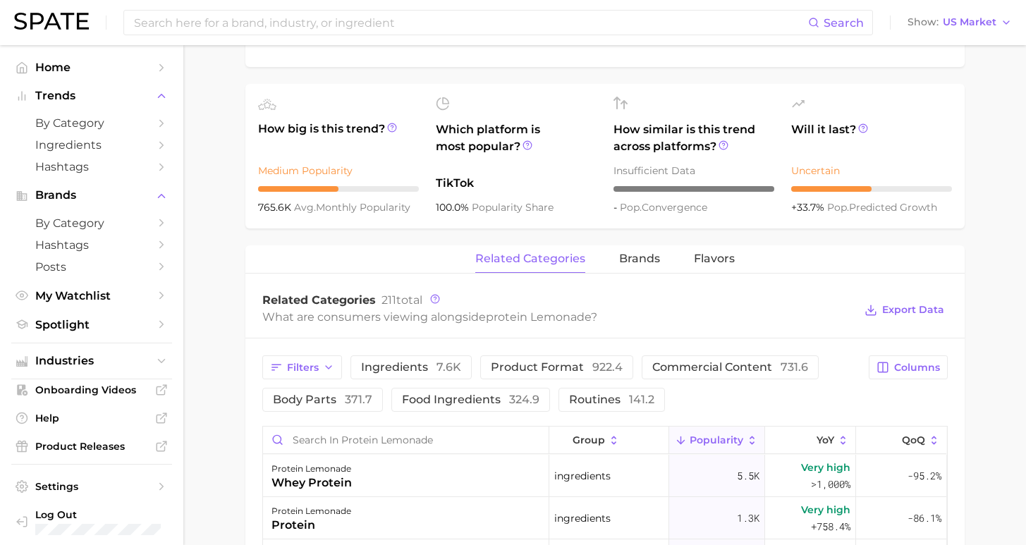
scroll to position [109, 0]
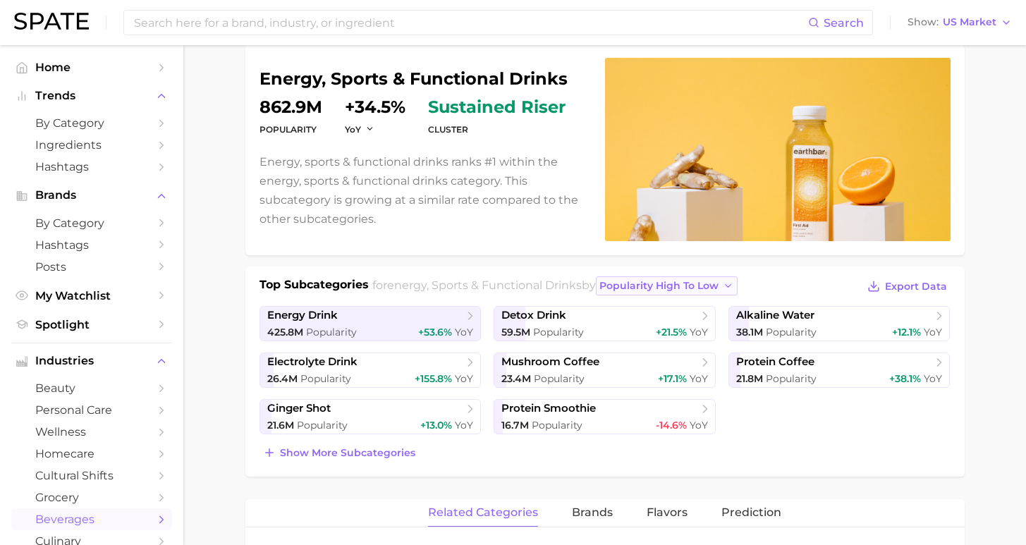
click at [723, 289] on icon "button" at bounding box center [728, 286] width 11 height 11
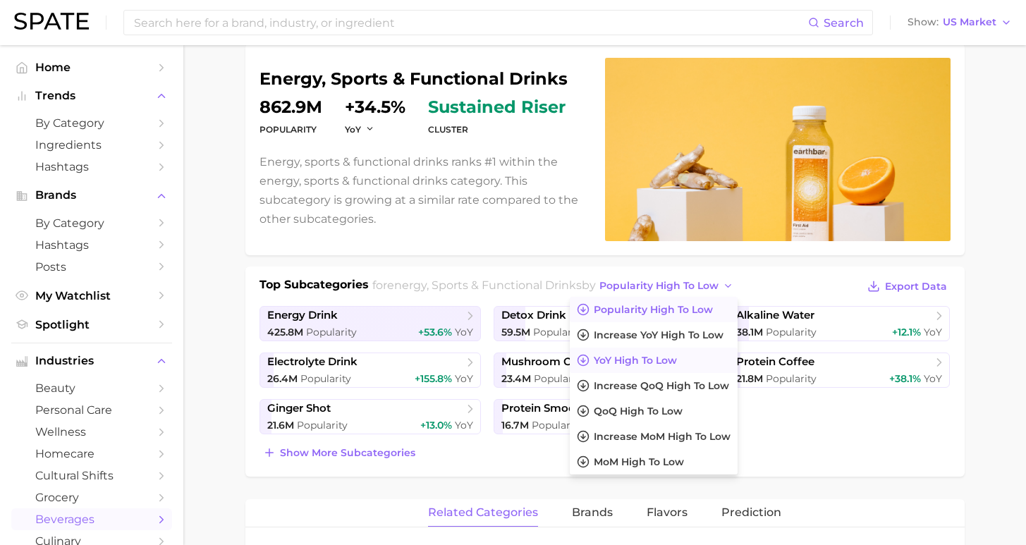
click at [682, 364] on button "YoY high to low" at bounding box center [654, 360] width 168 height 25
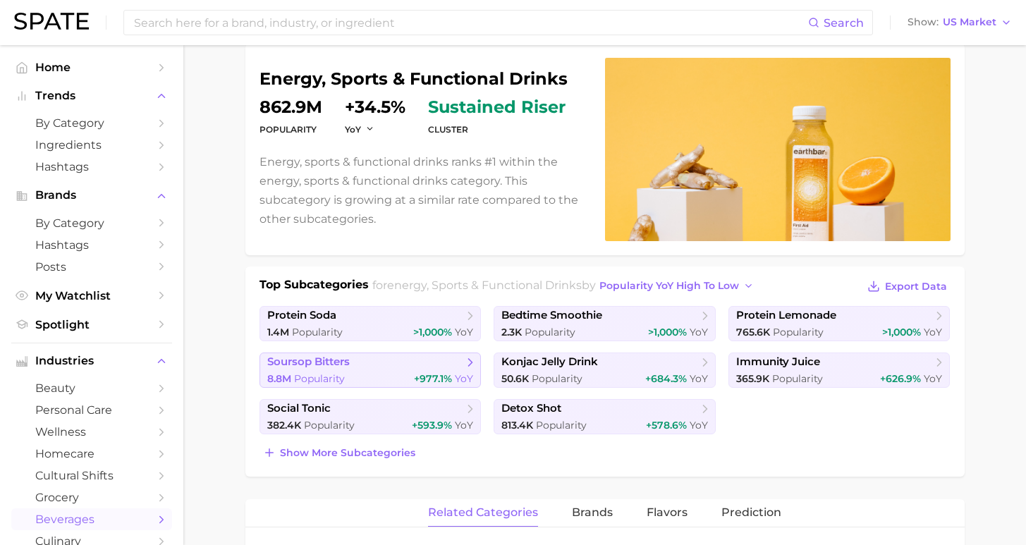
click at [398, 380] on div "8.8m Popularity +977.1% YoY" at bounding box center [370, 378] width 207 height 13
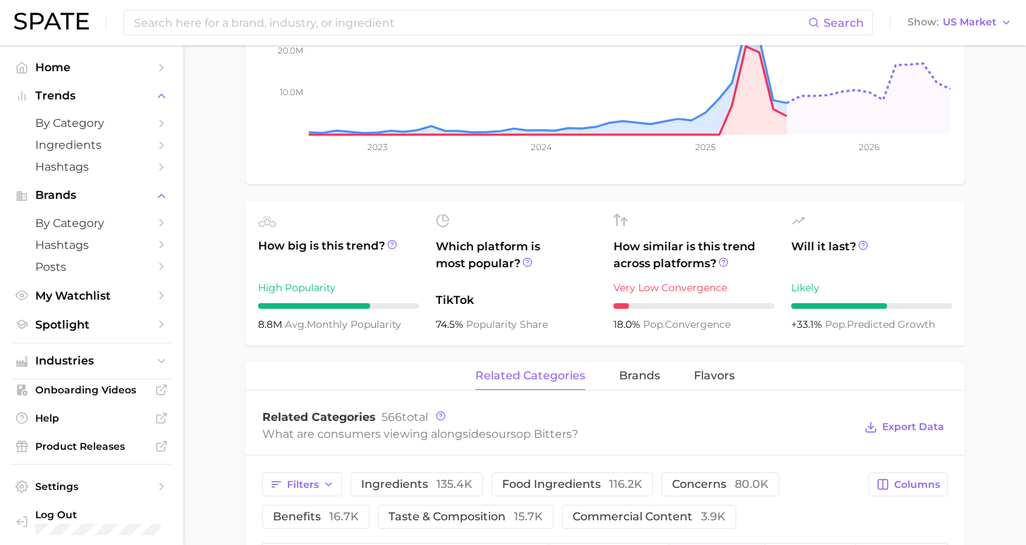
scroll to position [120, 0]
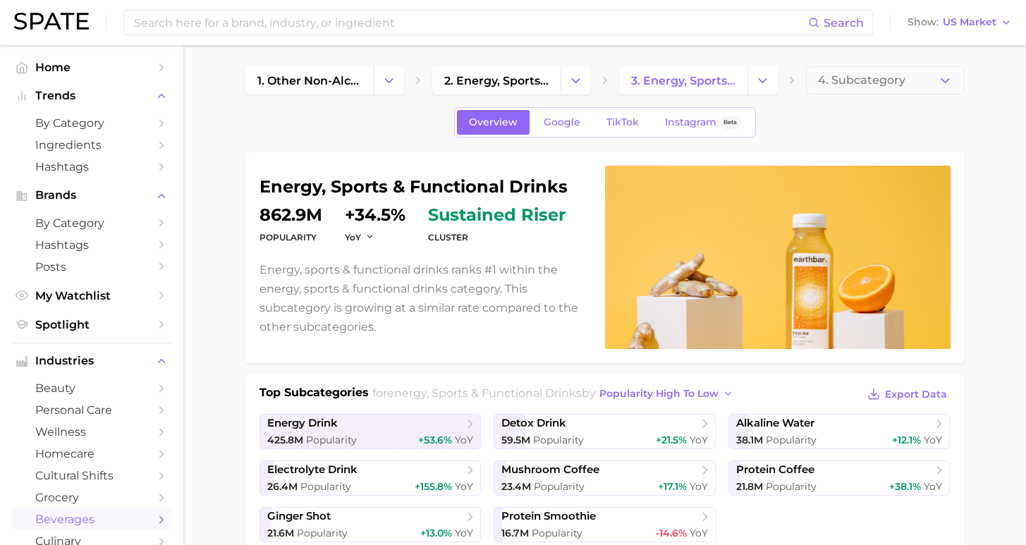
scroll to position [109, 0]
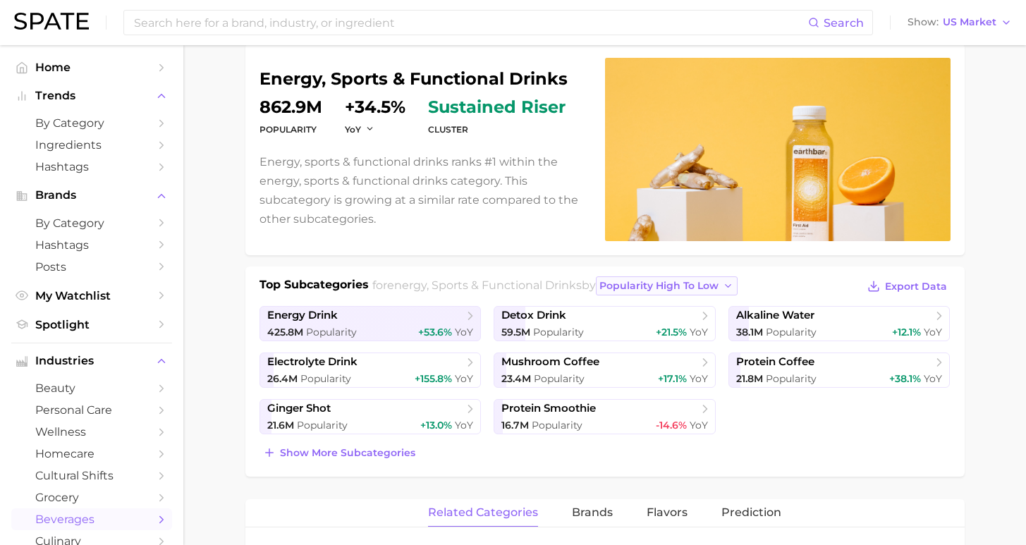
click at [600, 286] on span "popularity high to low" at bounding box center [659, 286] width 119 height 12
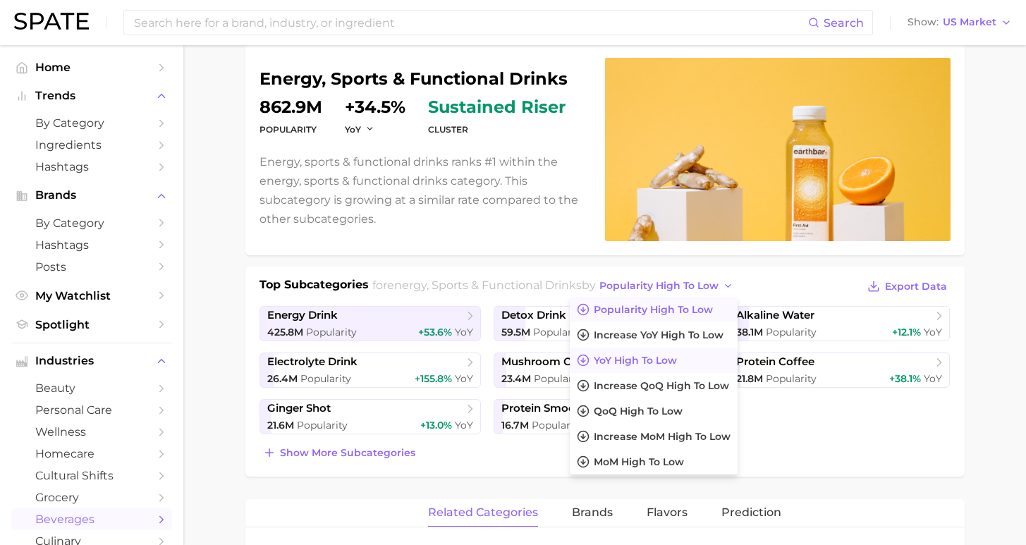
click at [606, 363] on span "YoY high to low" at bounding box center [635, 361] width 83 height 12
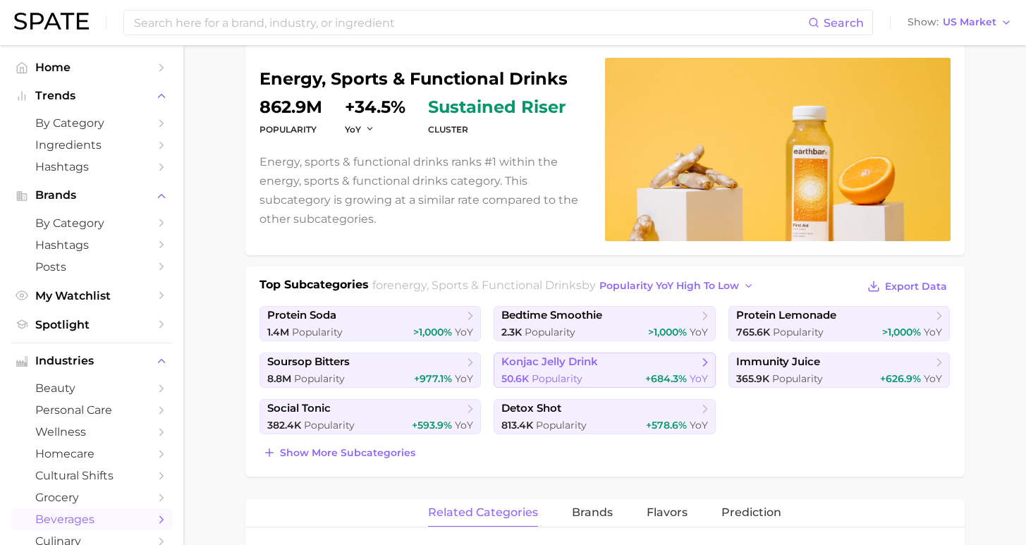
click at [619, 375] on link "konjac jelly drink 50.6k Popularity +684.3% YoY" at bounding box center [605, 370] width 222 height 35
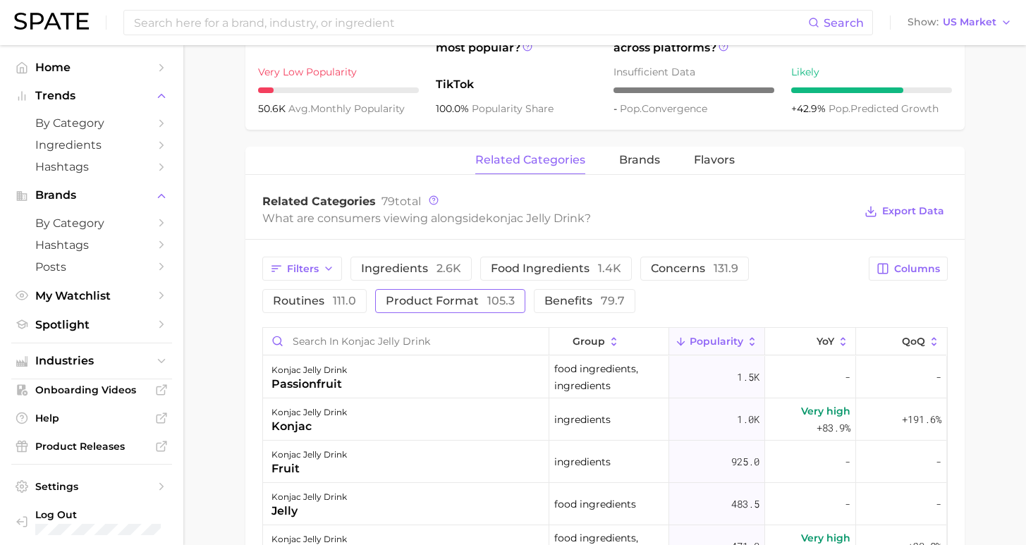
scroll to position [578, 0]
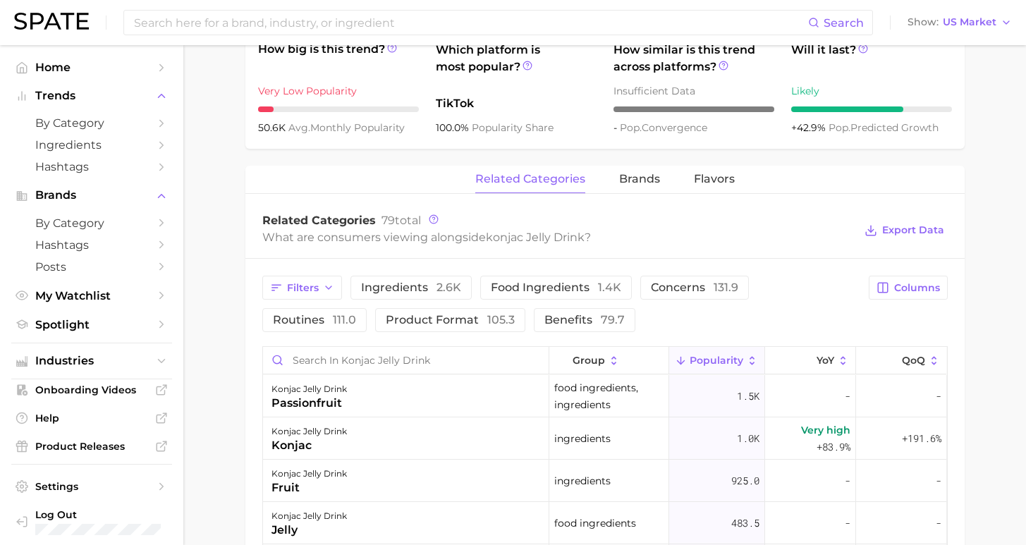
scroll to position [109, 0]
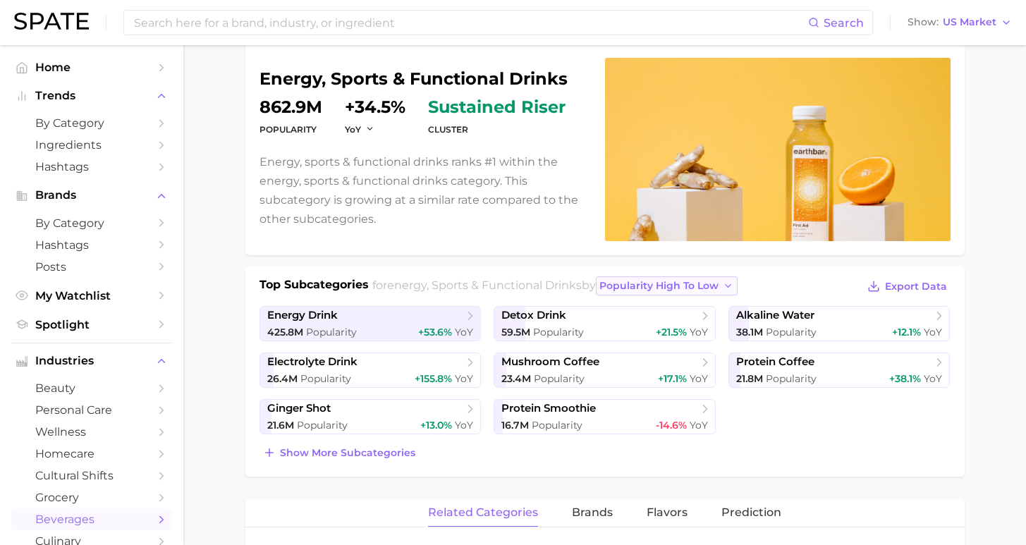
click at [684, 284] on span "popularity high to low" at bounding box center [659, 286] width 119 height 12
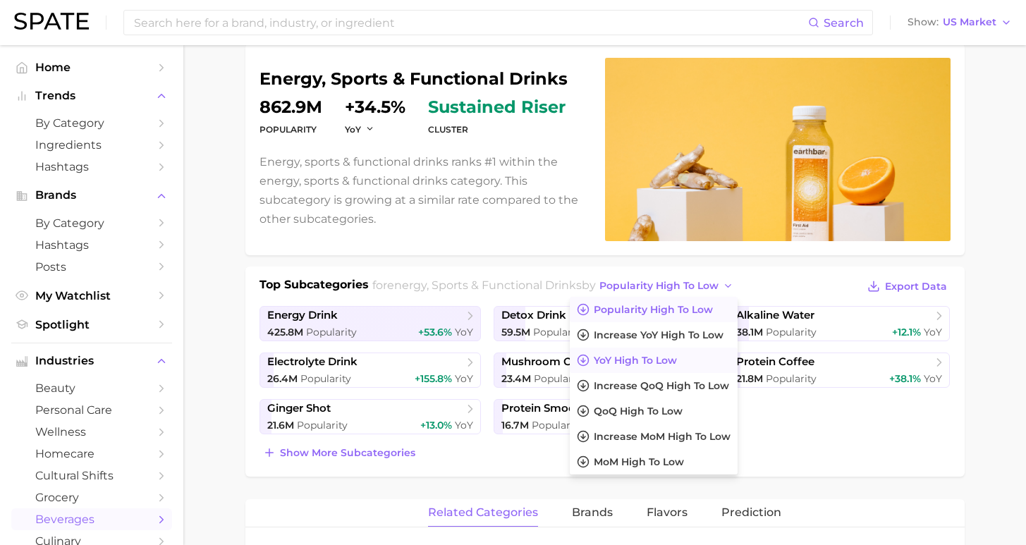
click at [675, 360] on button "YoY high to low" at bounding box center [654, 360] width 168 height 25
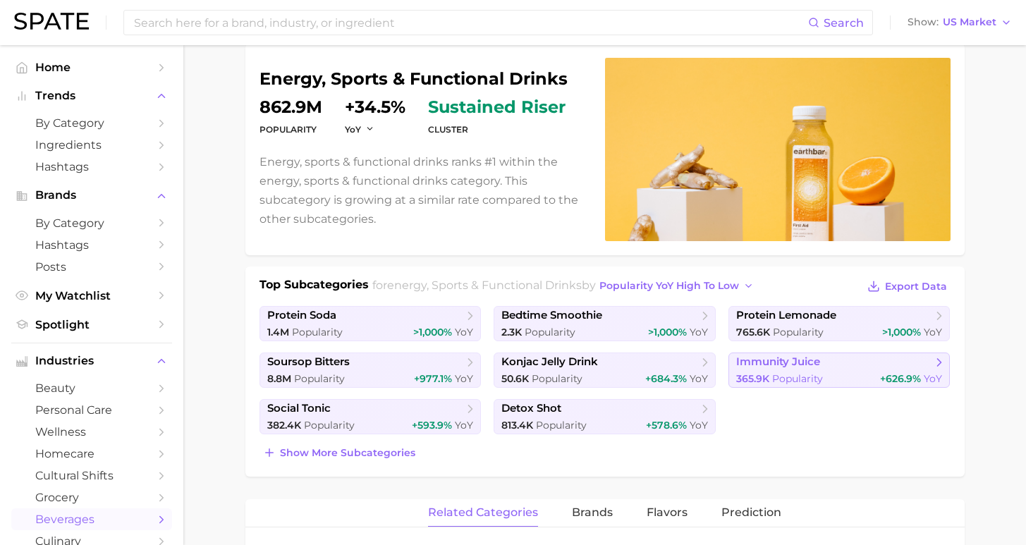
click at [800, 377] on span "Popularity" at bounding box center [797, 378] width 51 height 13
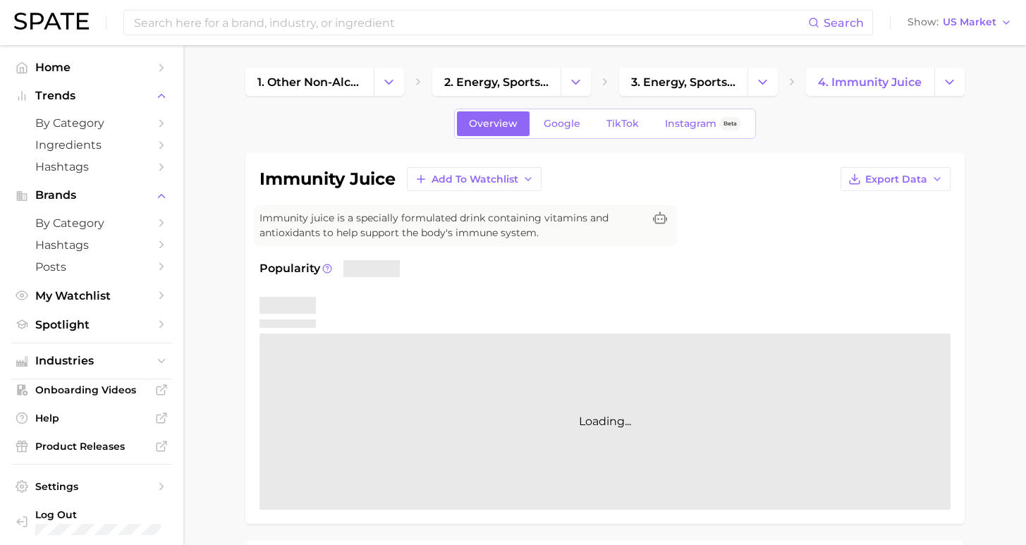
scroll to position [277, 0]
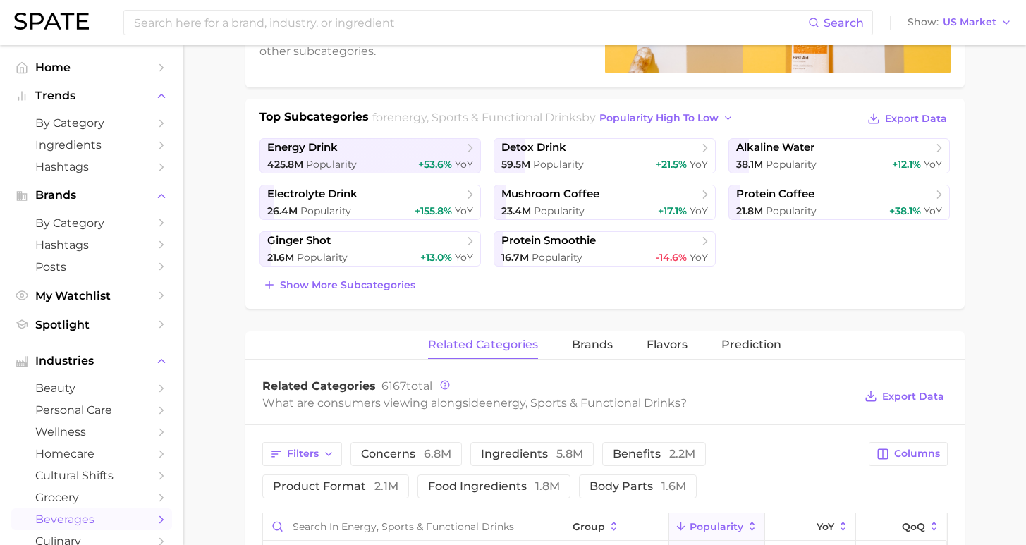
scroll to position [109, 0]
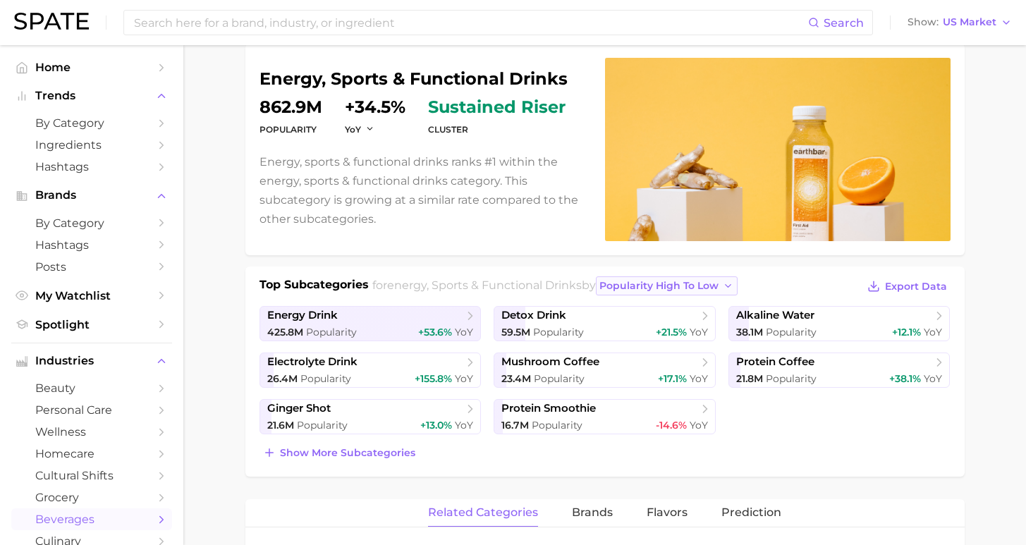
click at [610, 291] on span "popularity high to low" at bounding box center [659, 286] width 119 height 12
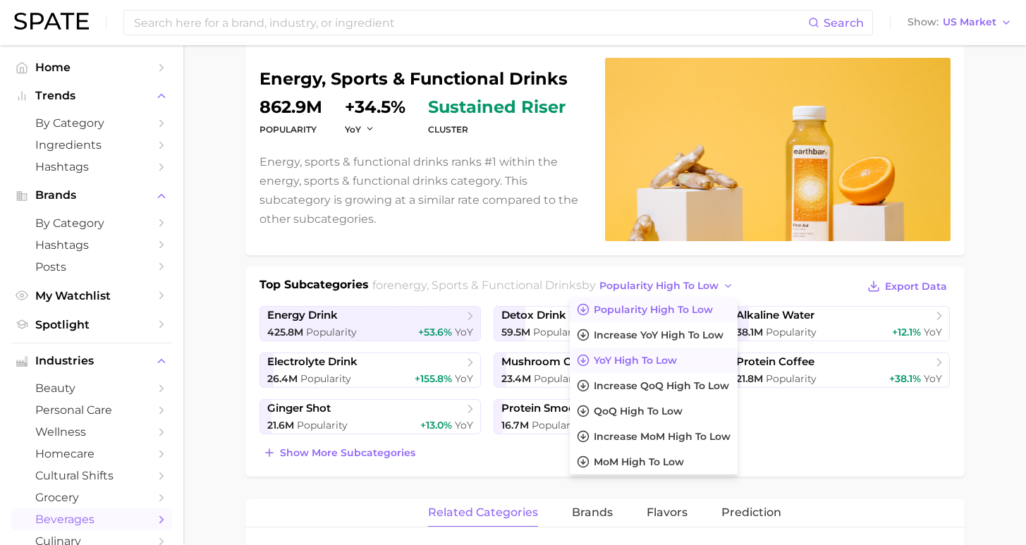
click at [652, 359] on button "YoY high to low" at bounding box center [654, 360] width 168 height 25
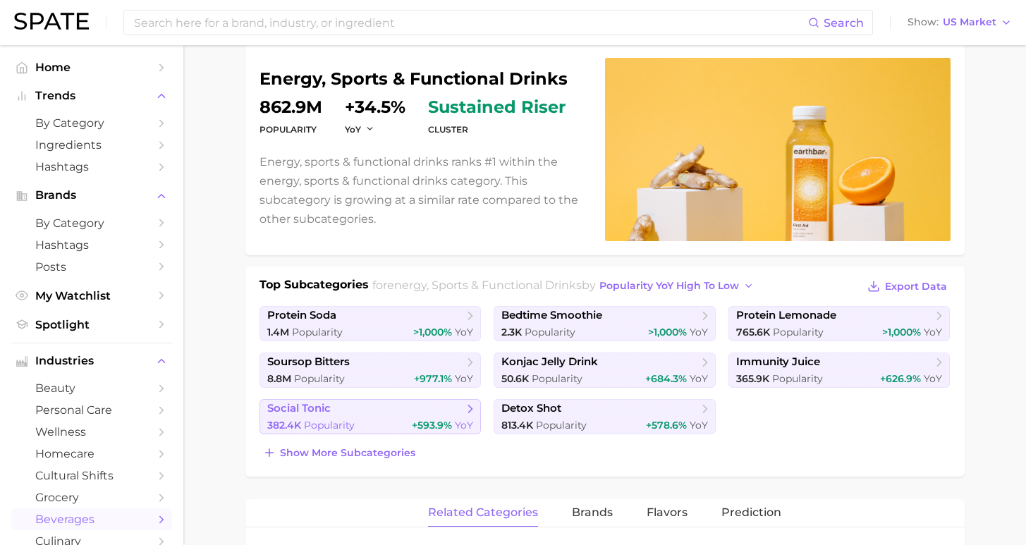
click at [382, 426] on div "382.4k Popularity +593.9% YoY" at bounding box center [370, 425] width 207 height 13
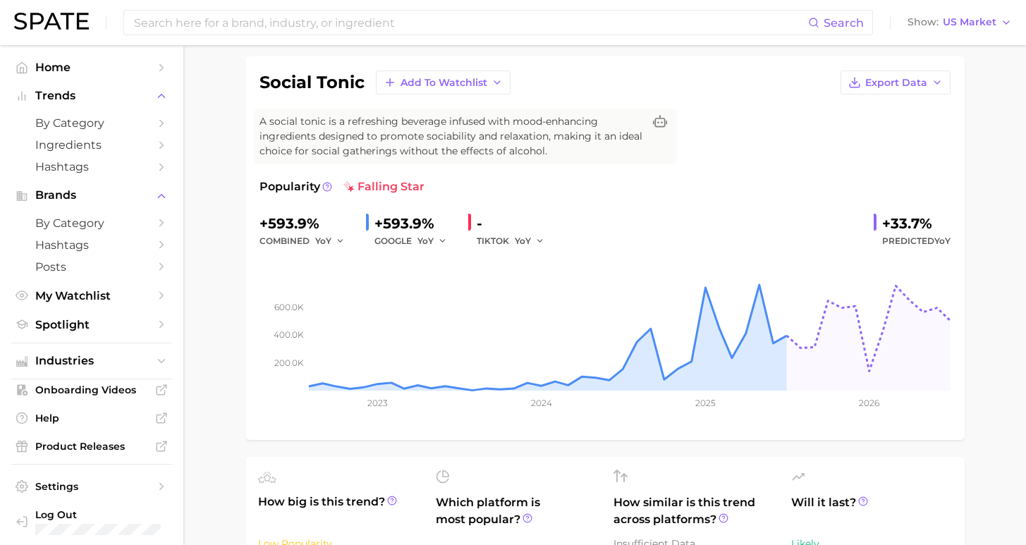
scroll to position [312, 0]
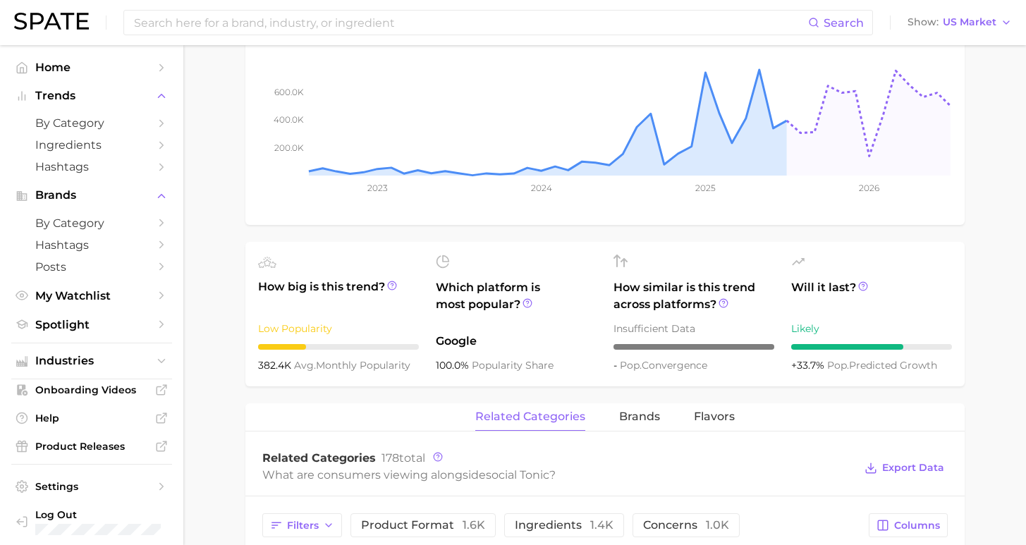
scroll to position [109, 0]
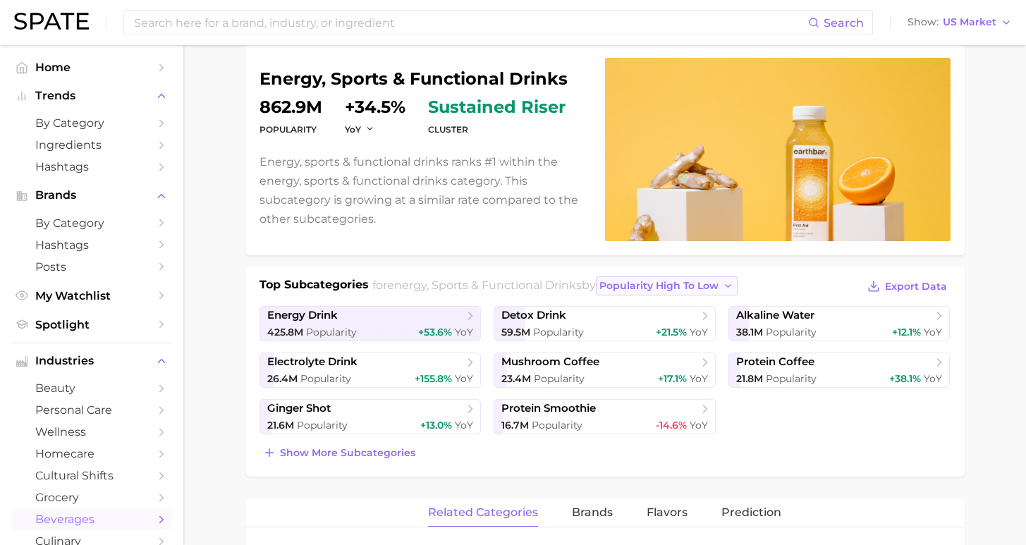
click at [611, 283] on span "popularity high to low" at bounding box center [659, 286] width 119 height 12
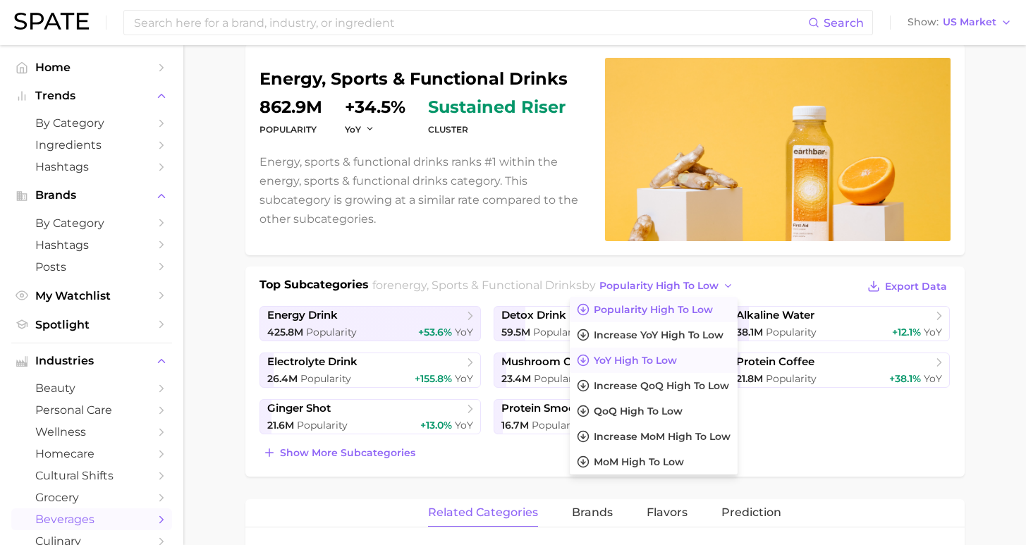
click at [636, 370] on button "YoY high to low" at bounding box center [654, 360] width 168 height 25
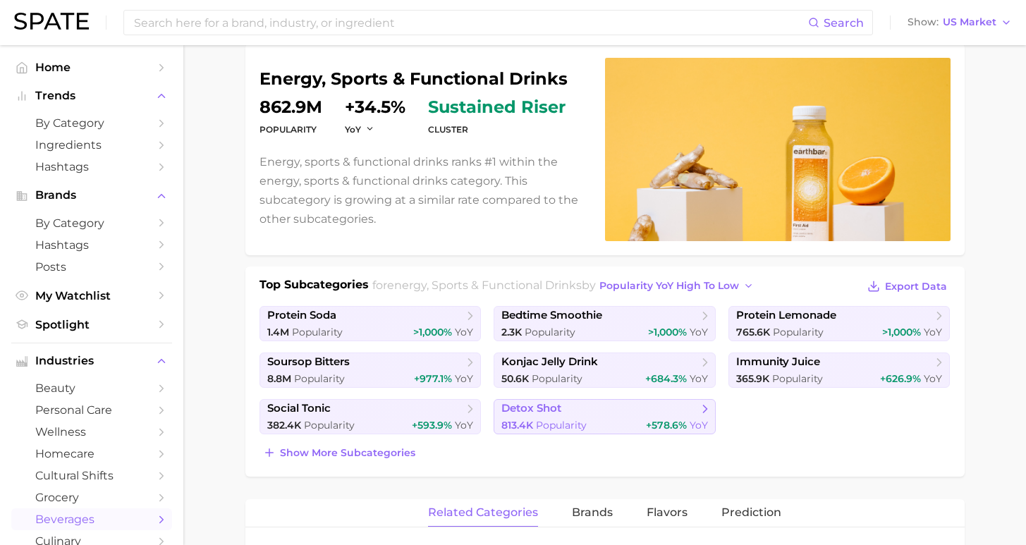
click at [576, 423] on span "Popularity" at bounding box center [561, 425] width 51 height 13
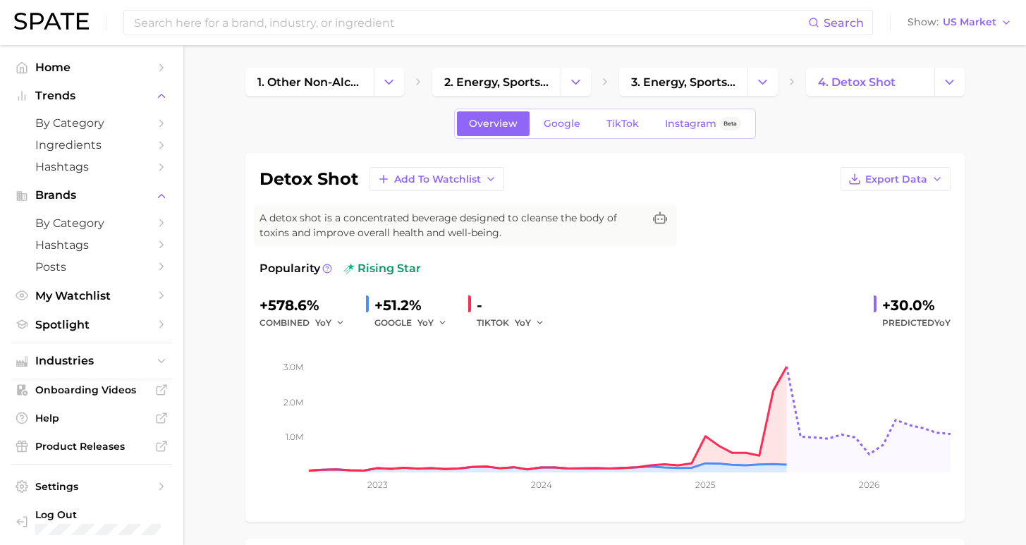
scroll to position [109, 0]
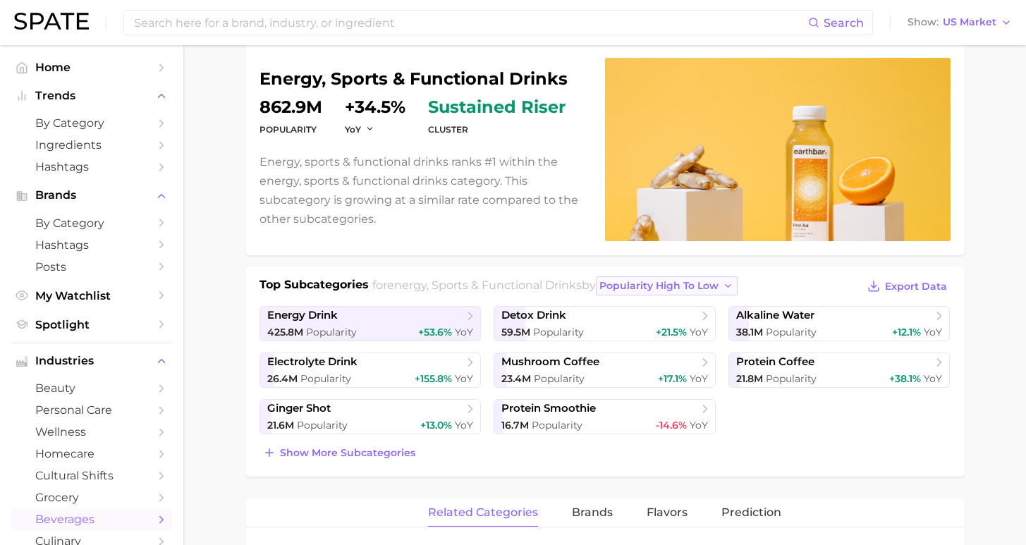
click at [635, 291] on span "popularity high to low" at bounding box center [659, 286] width 119 height 12
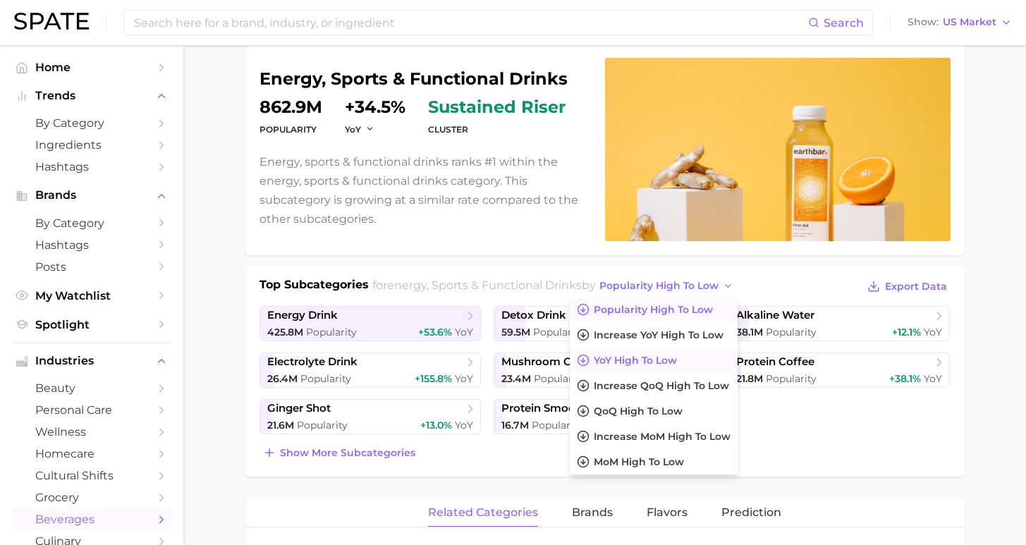
click at [644, 355] on span "YoY high to low" at bounding box center [635, 361] width 83 height 12
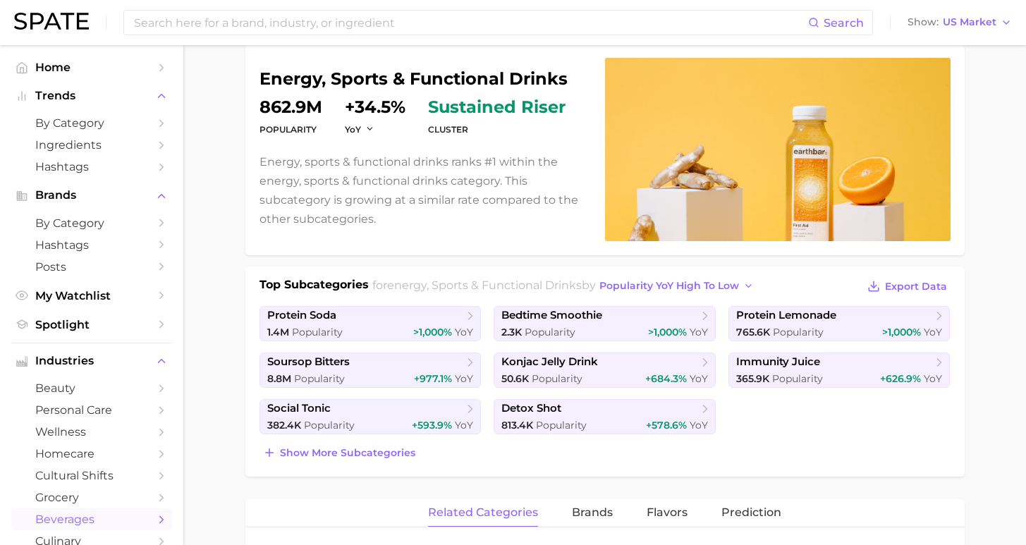
click at [413, 456] on div "Show more subcategories" at bounding box center [605, 453] width 691 height 20
click at [382, 452] on span "Show more subcategories" at bounding box center [347, 453] width 135 height 12
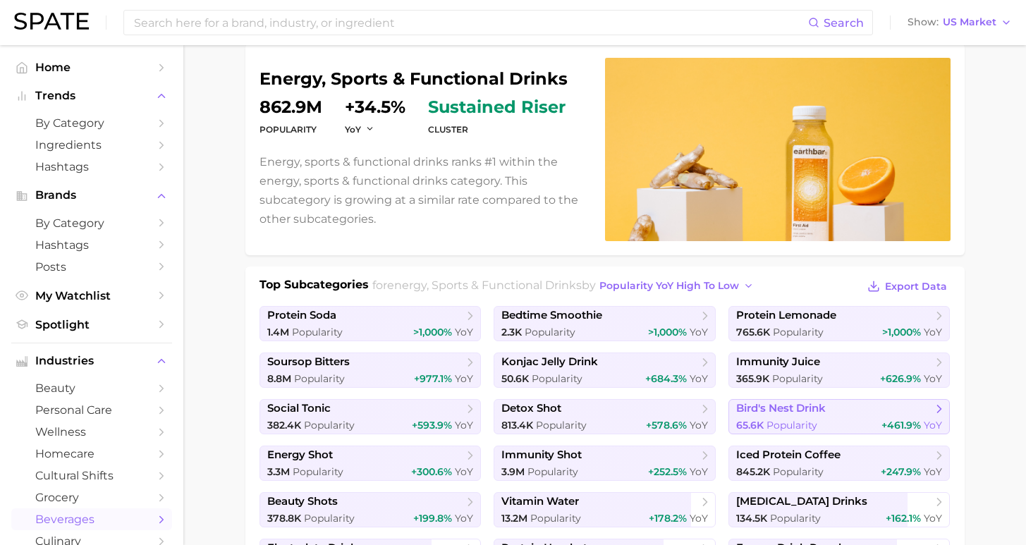
click at [801, 416] on span "bird's nest drink" at bounding box center [834, 409] width 196 height 14
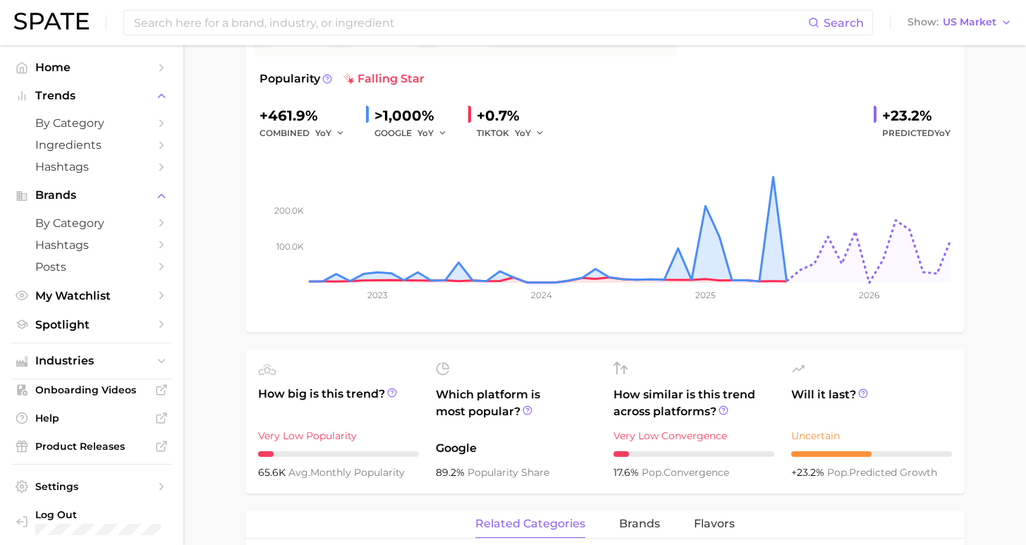
scroll to position [353, 0]
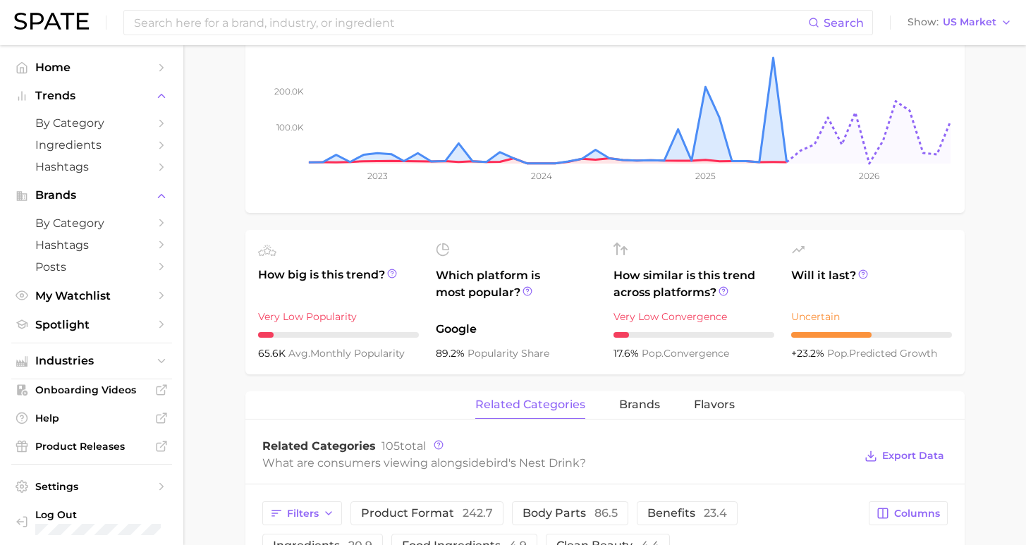
scroll to position [109, 0]
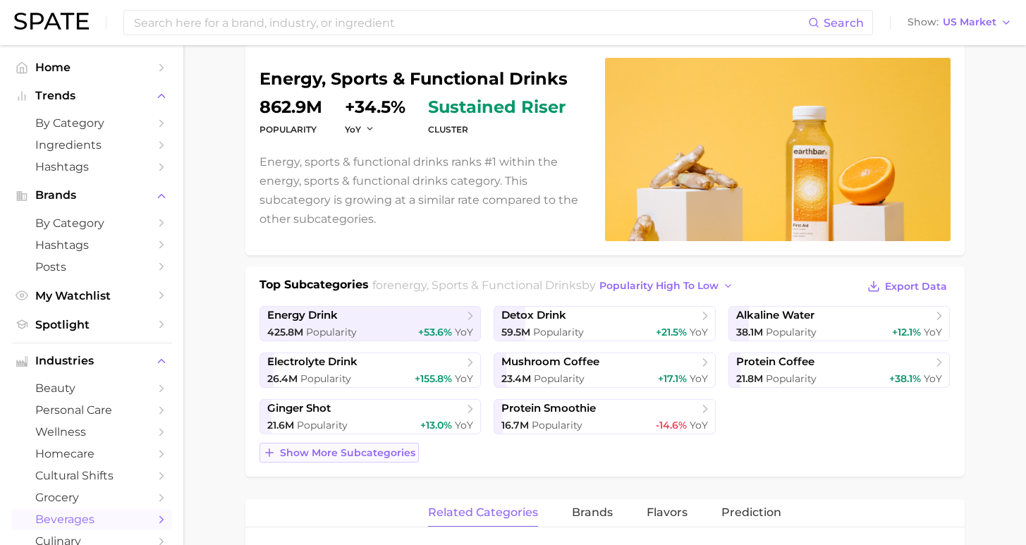
click at [373, 454] on span "Show more subcategories" at bounding box center [347, 453] width 135 height 12
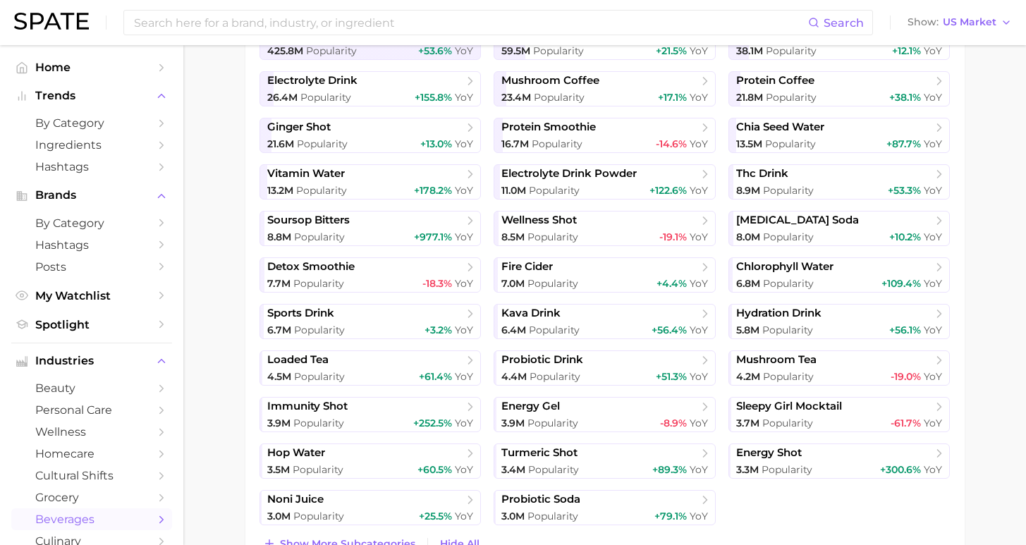
scroll to position [306, 0]
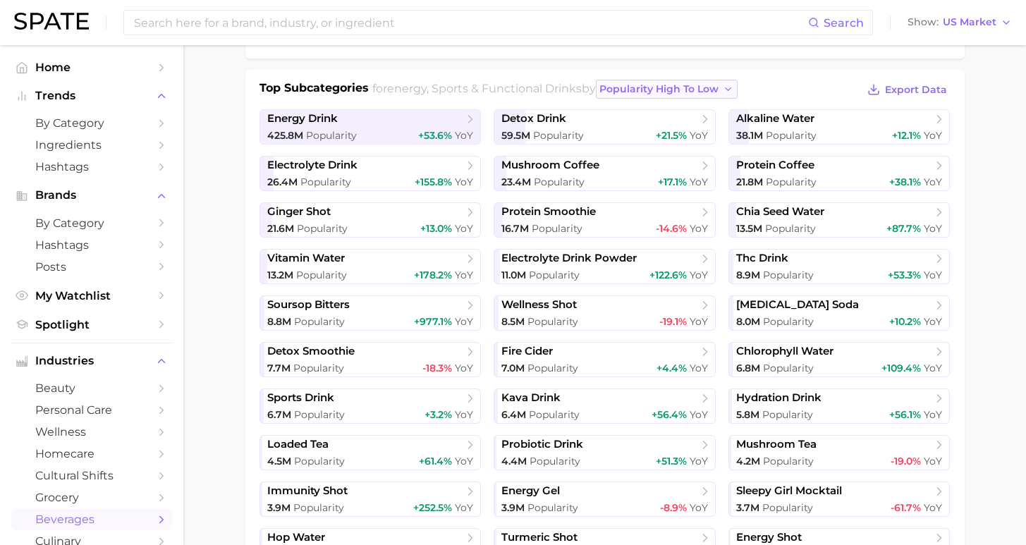
click at [677, 80] on button "popularity high to low" at bounding box center [667, 89] width 142 height 19
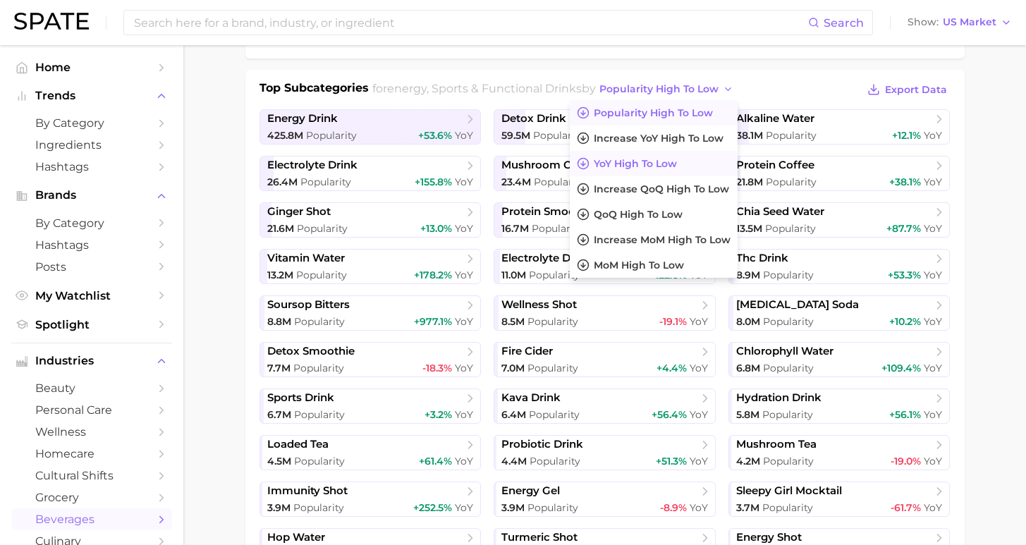
click at [685, 157] on button "YoY high to low" at bounding box center [654, 163] width 168 height 25
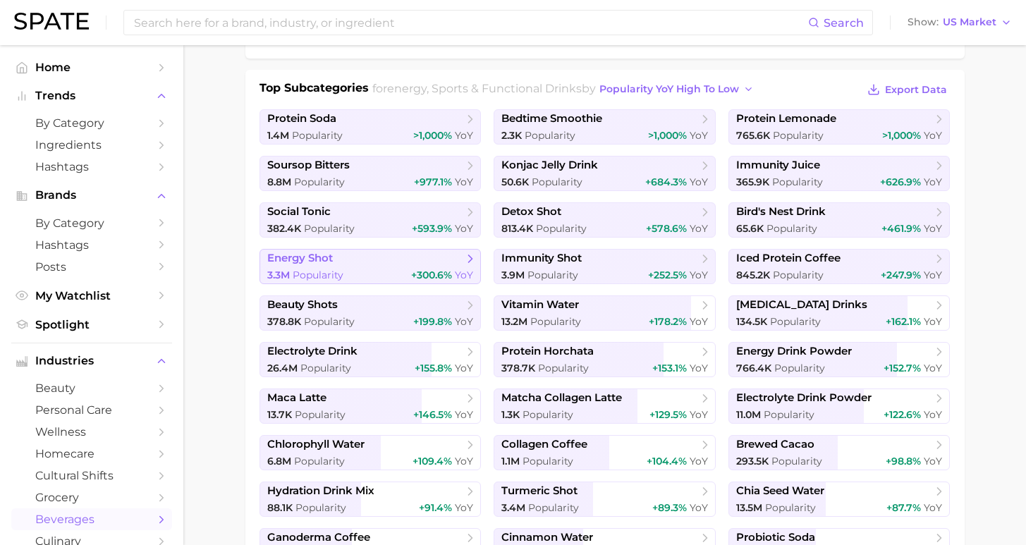
click at [362, 262] on span "energy shot" at bounding box center [365, 259] width 196 height 14
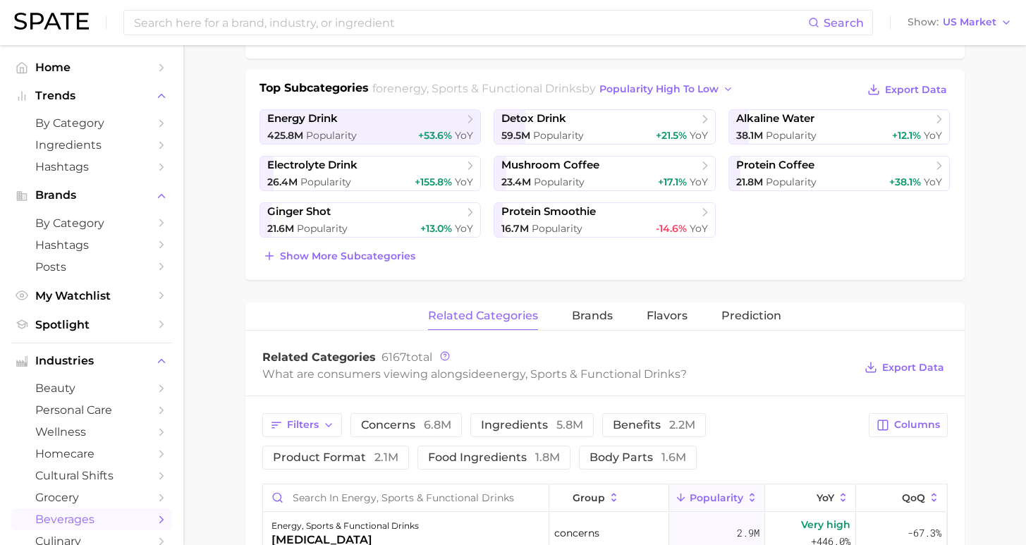
scroll to position [408, 0]
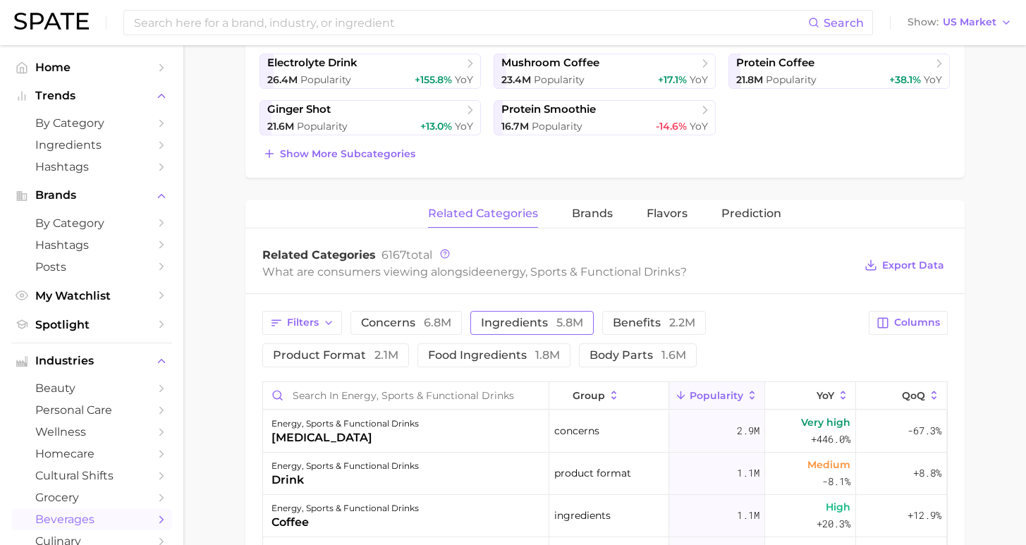
click at [532, 320] on span "ingredients 5.8m" at bounding box center [532, 322] width 102 height 11
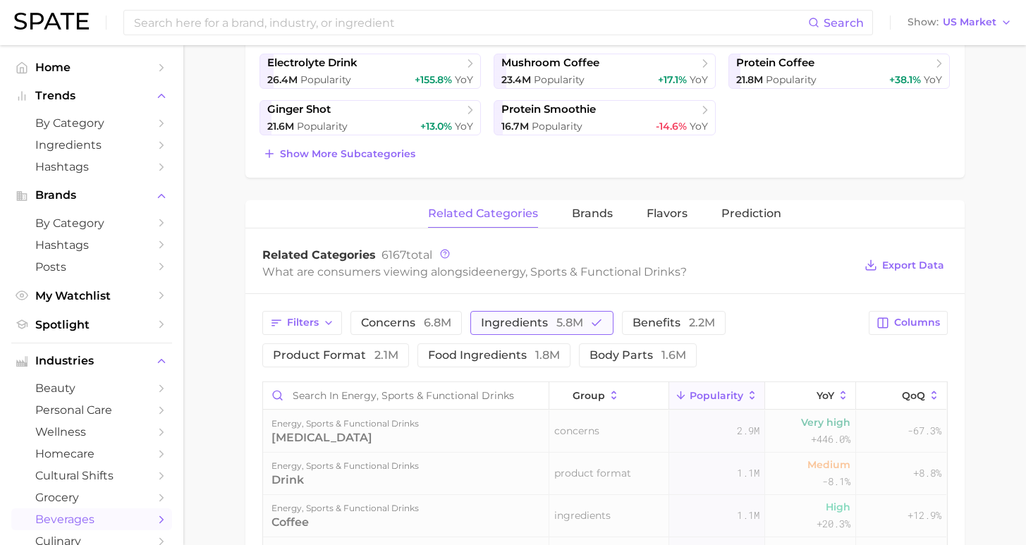
click at [533, 320] on span "ingredients 5.8m" at bounding box center [532, 322] width 102 height 11
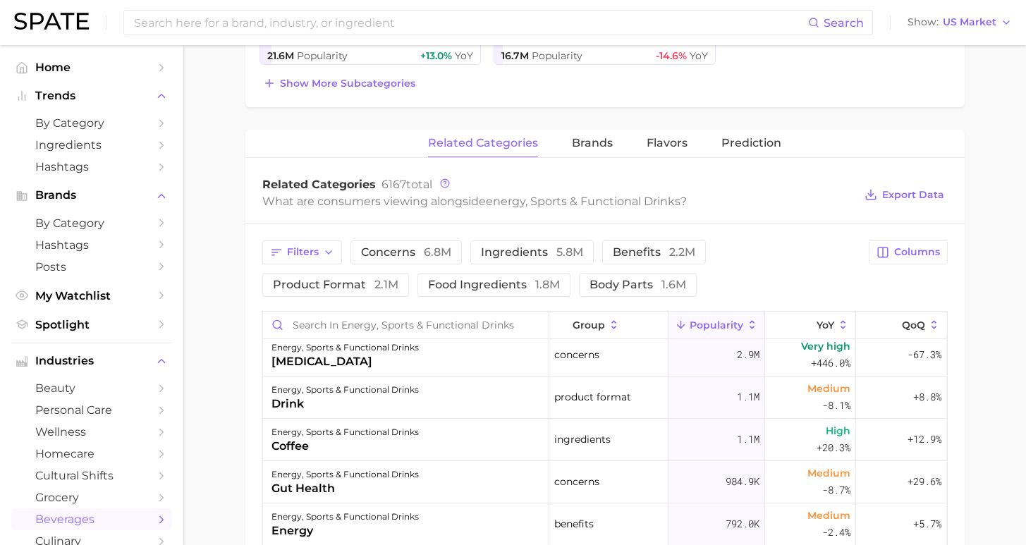
scroll to position [669, 0]
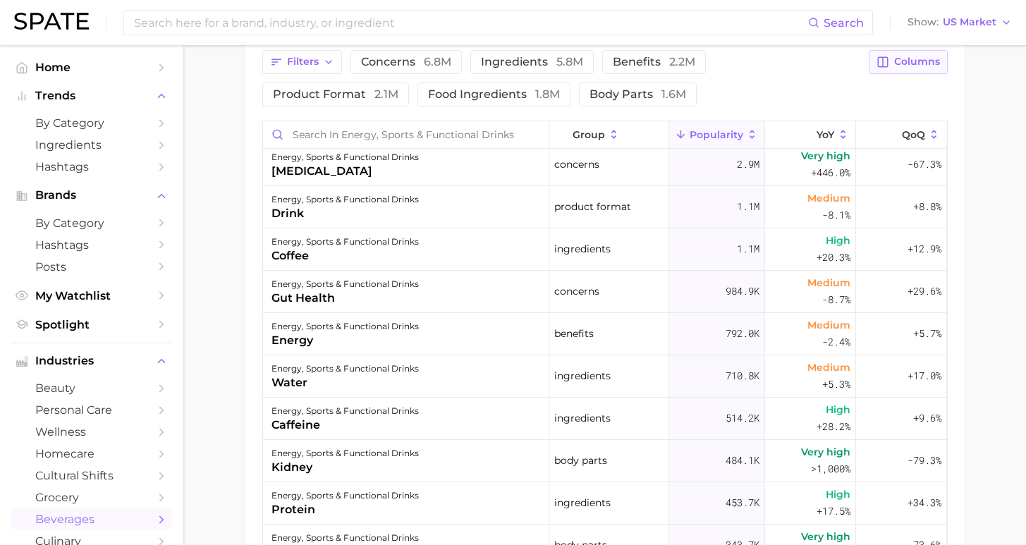
click at [904, 67] on span "Columns" at bounding box center [918, 62] width 46 height 12
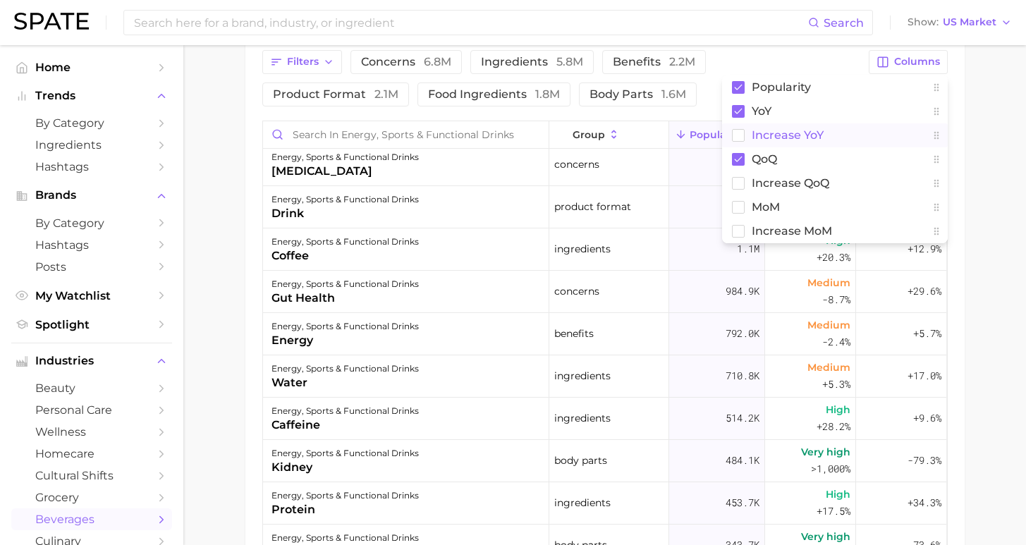
click at [781, 133] on span "Increase YoY" at bounding box center [788, 135] width 72 height 12
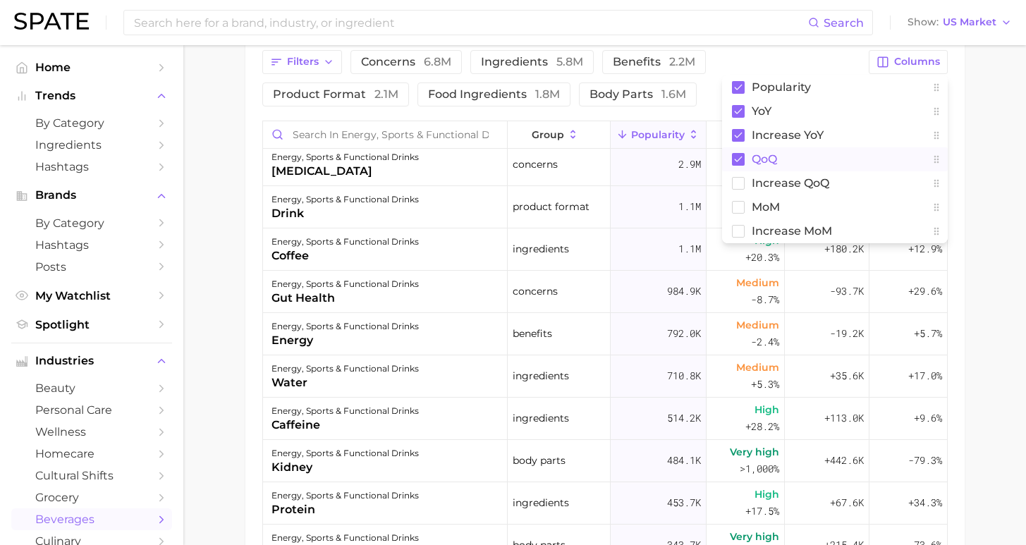
click at [754, 162] on span "QoQ" at bounding box center [764, 159] width 25 height 12
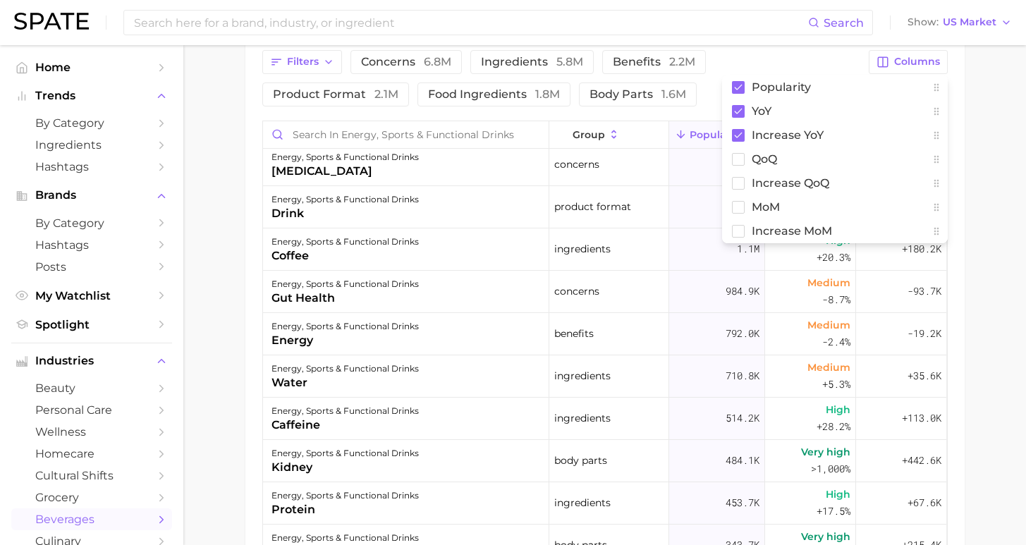
click at [986, 166] on main "1. other non-alcoholic beverages 2. energy, sports & functional drinks 3. energ…" at bounding box center [604, 65] width 843 height 1378
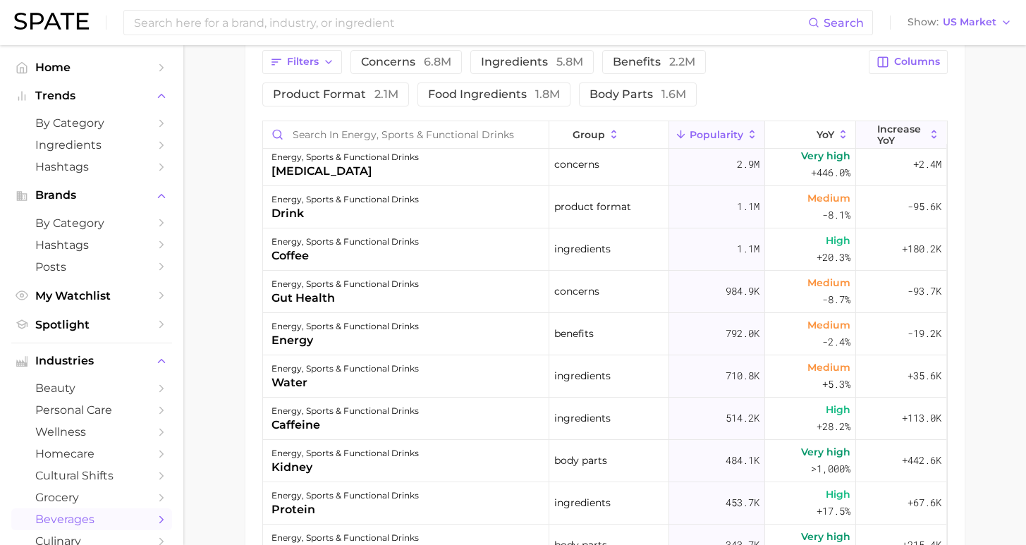
click at [909, 135] on span "Increase YoY" at bounding box center [902, 134] width 48 height 23
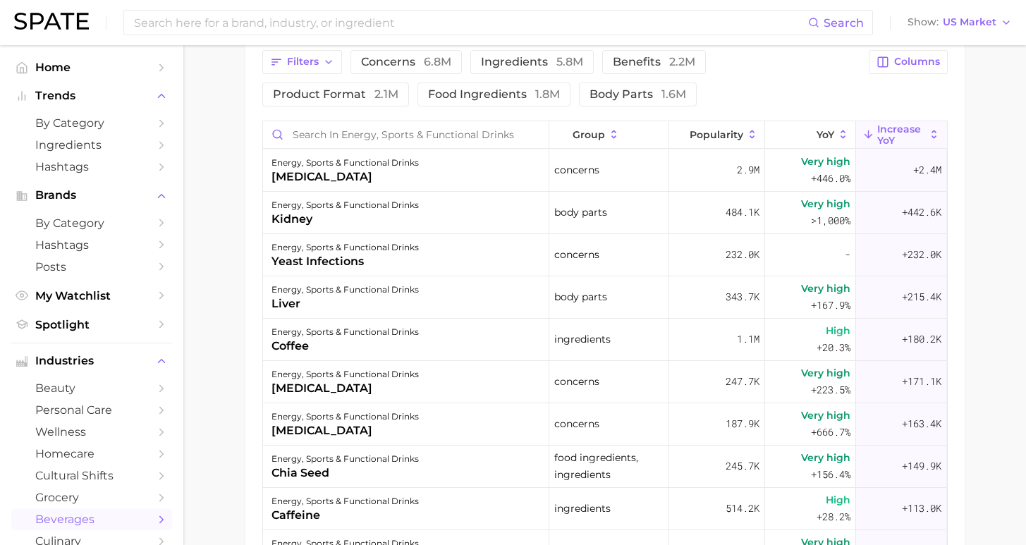
scroll to position [643, 0]
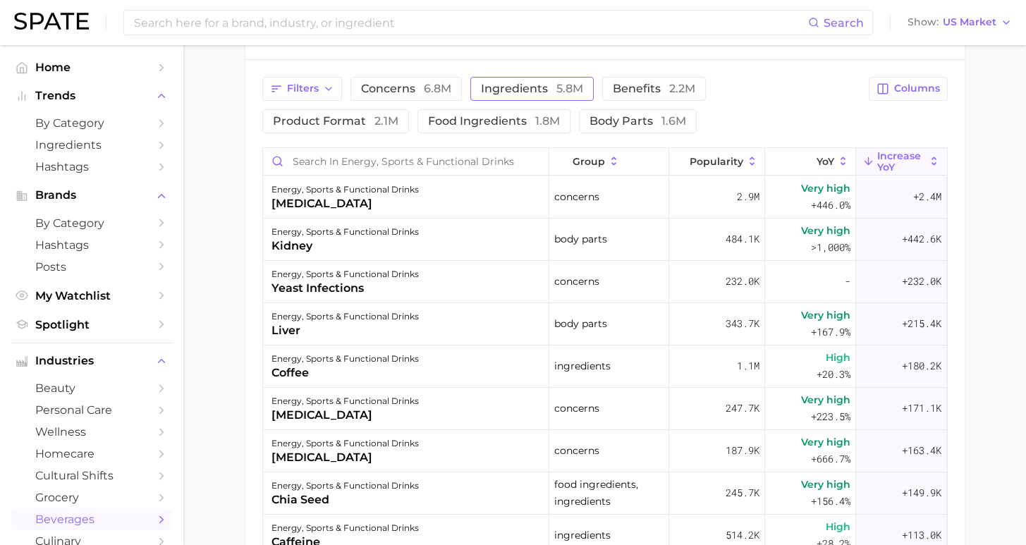
click at [533, 86] on span "ingredients 5.8m" at bounding box center [532, 88] width 102 height 11
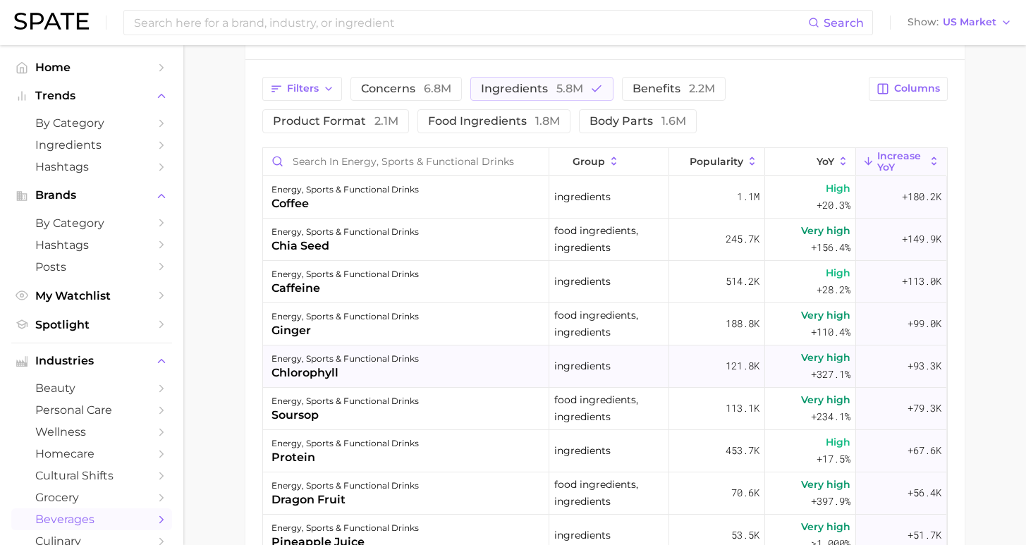
scroll to position [0, 0]
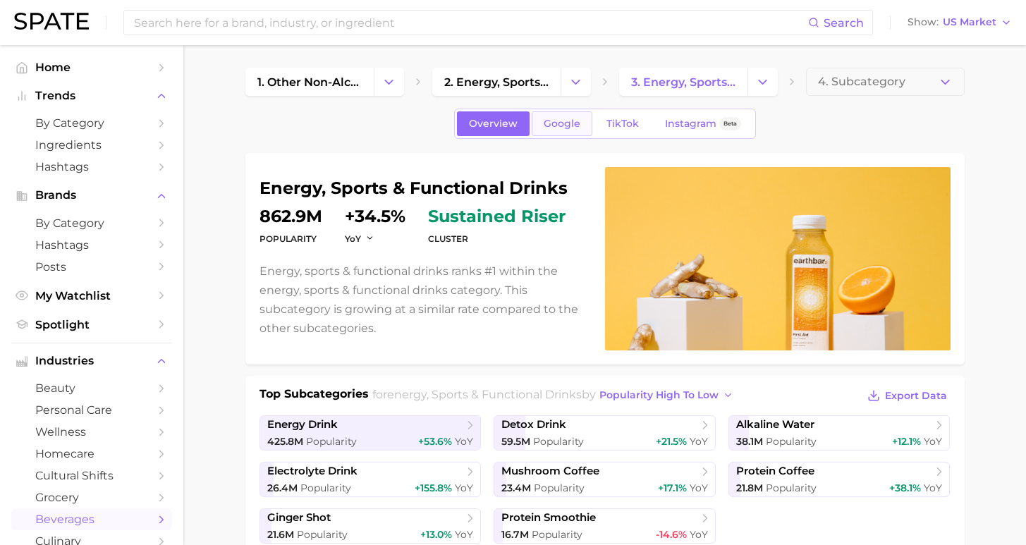
click at [566, 123] on span "Google" at bounding box center [562, 124] width 37 height 12
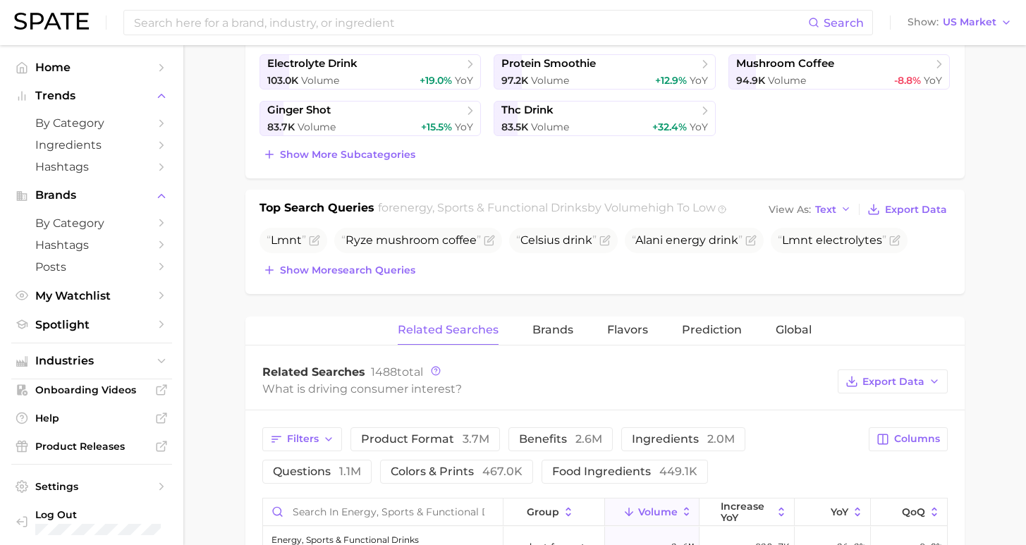
scroll to position [527, 0]
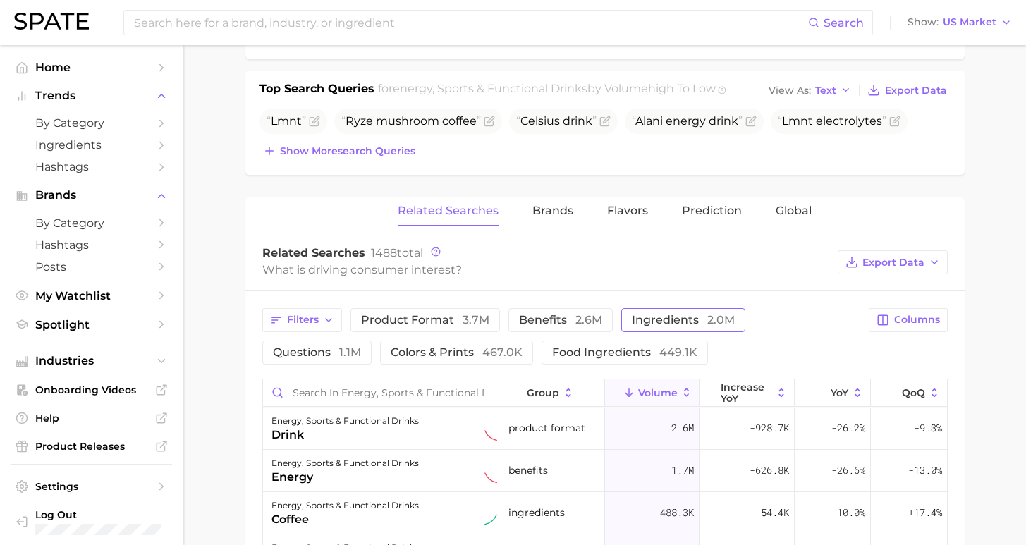
click at [648, 315] on span "ingredients 2.0m" at bounding box center [683, 319] width 103 height 13
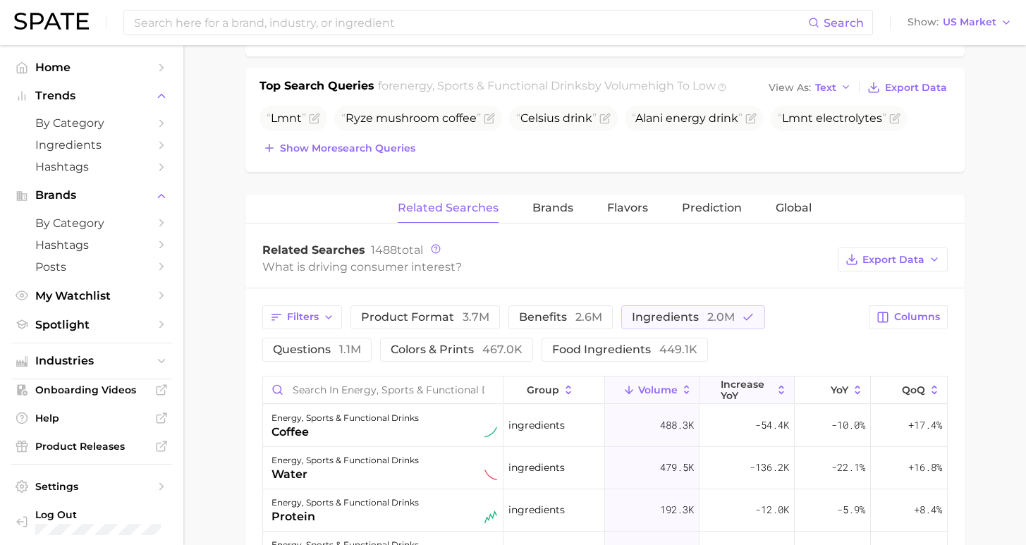
click at [731, 387] on span "increase YoY" at bounding box center [746, 390] width 51 height 23
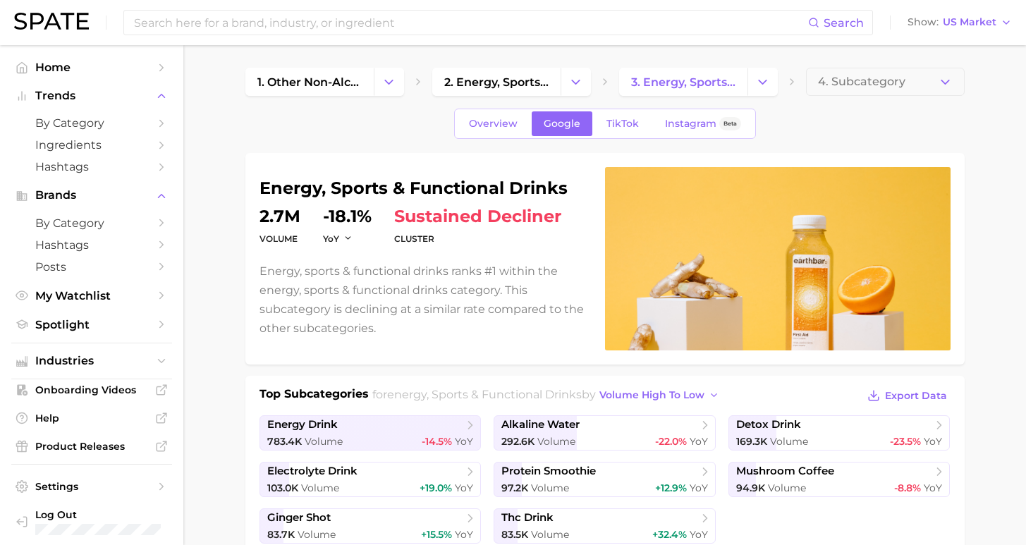
scroll to position [257, 0]
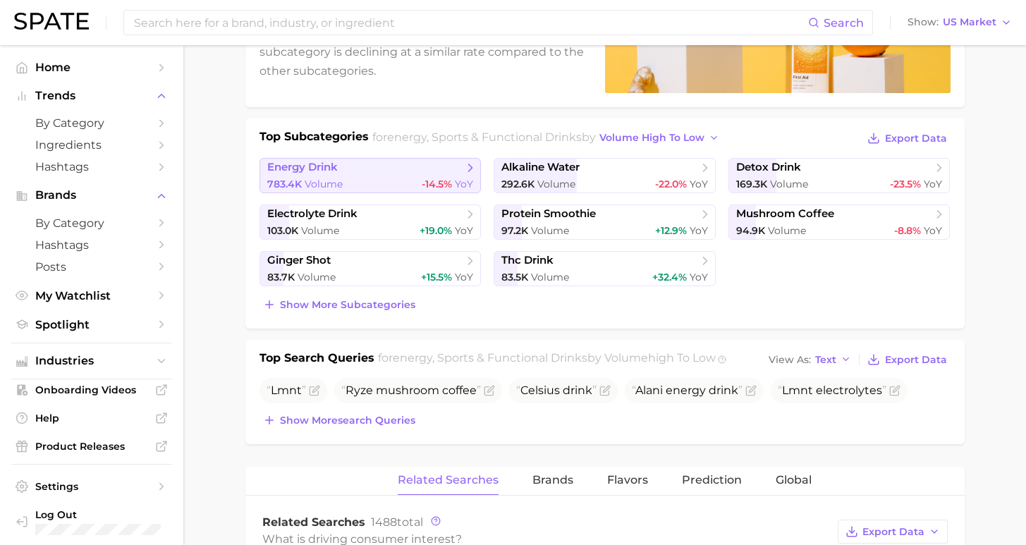
click at [359, 181] on div "783.4k Volume -14.5% YoY" at bounding box center [370, 184] width 207 height 13
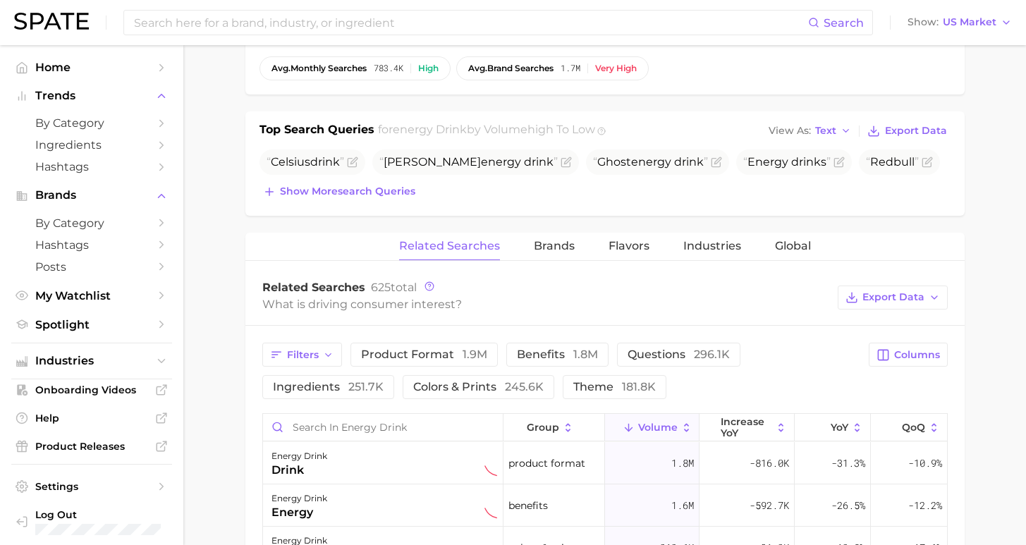
scroll to position [535, 0]
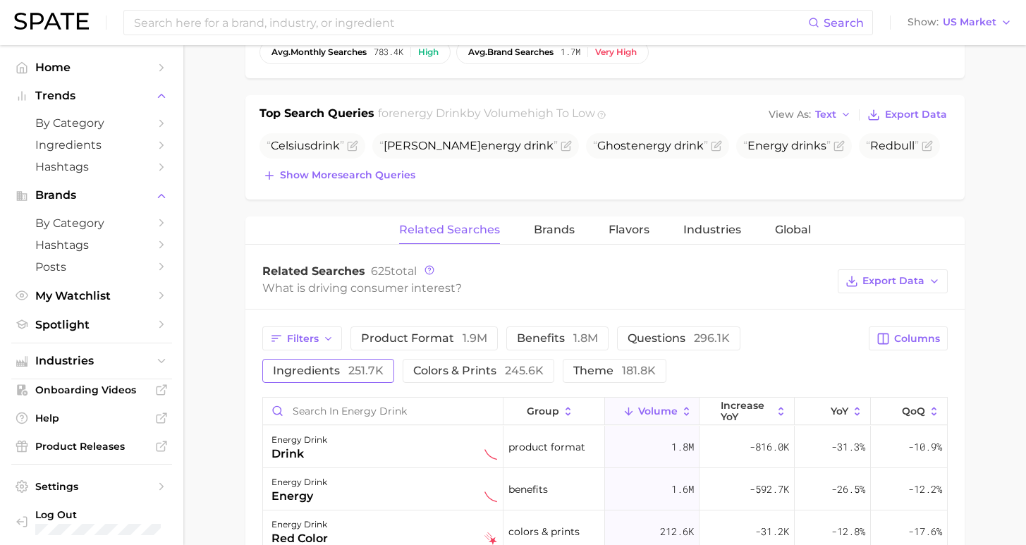
click at [384, 364] on span "251.7k" at bounding box center [365, 370] width 35 height 13
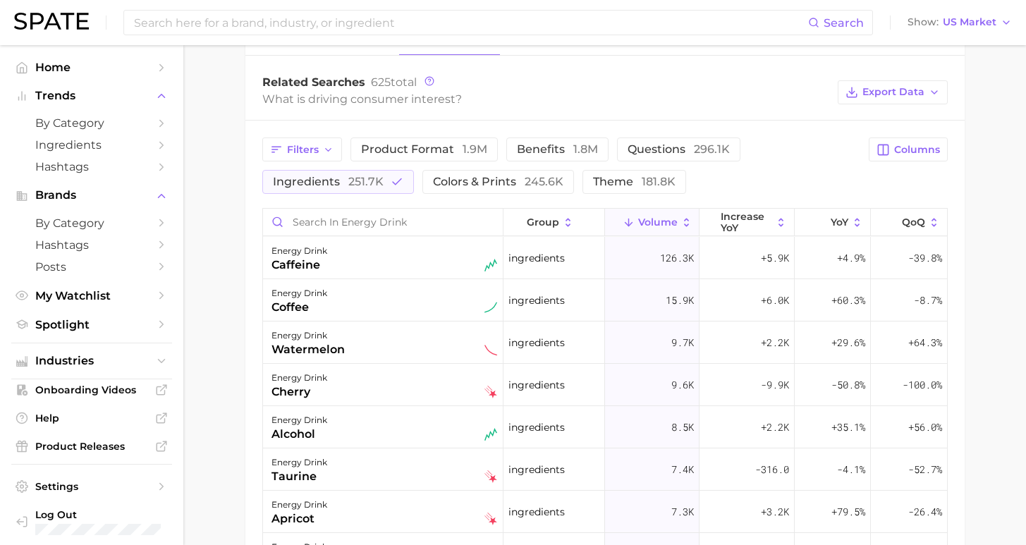
scroll to position [826, 0]
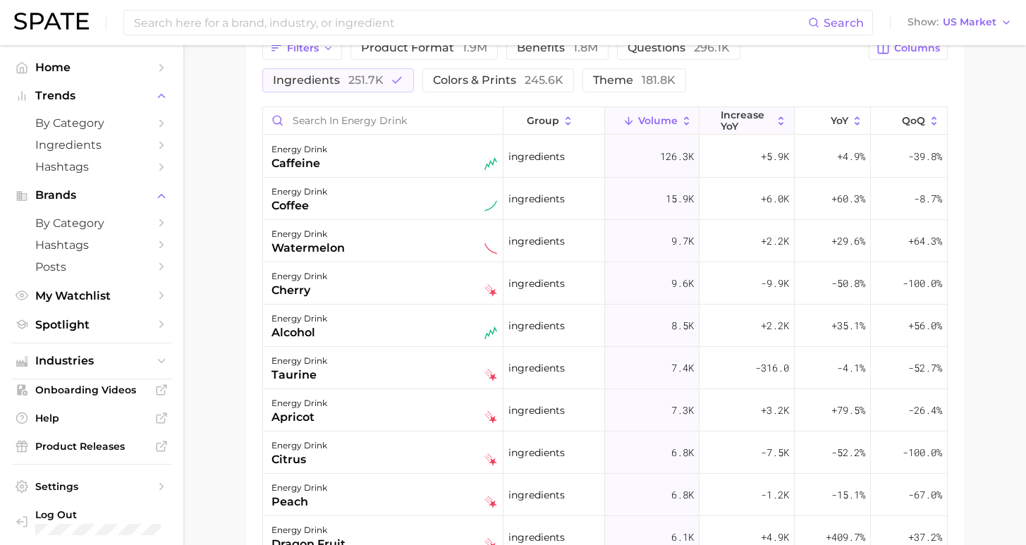
click at [747, 125] on span "increase YoY" at bounding box center [746, 120] width 51 height 23
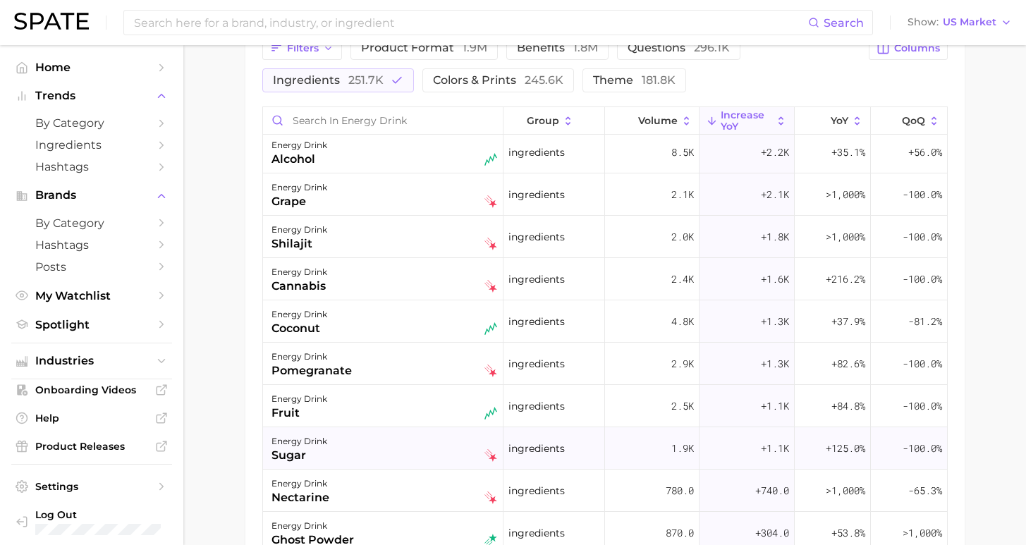
scroll to position [322, 0]
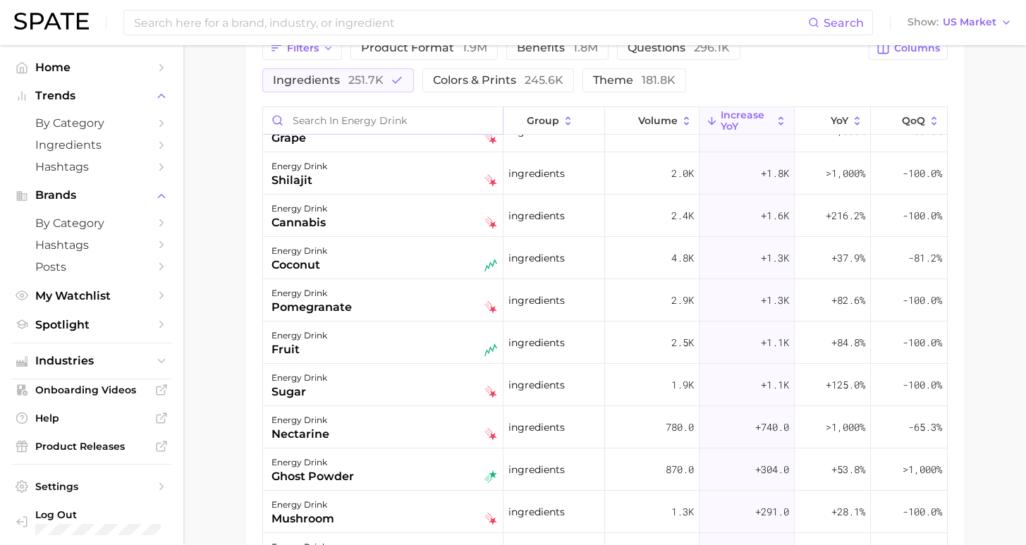
click at [343, 117] on input "Search in energy drink" at bounding box center [383, 120] width 240 height 27
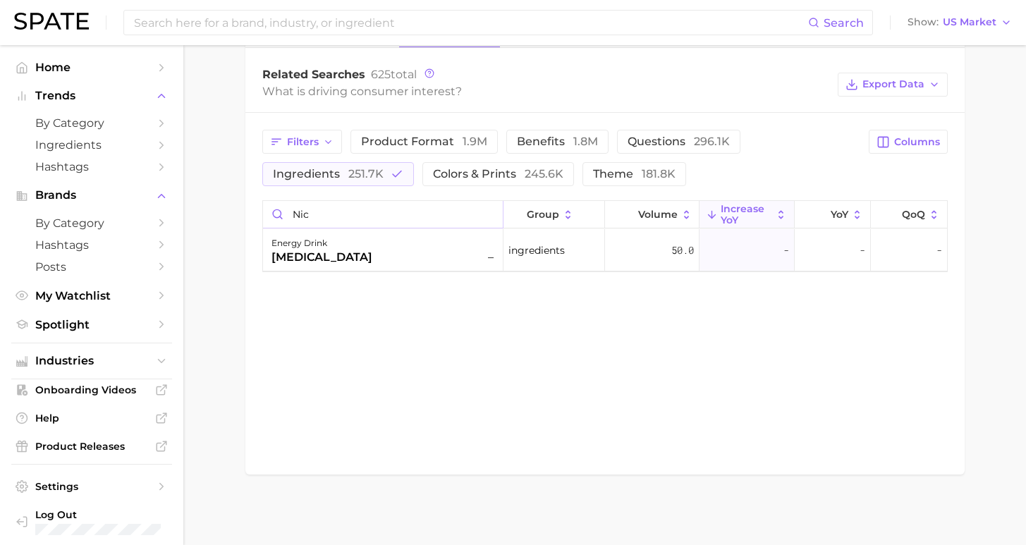
scroll to position [732, 0]
type input "nico"
click at [384, 167] on span "ingredients 251.7k" at bounding box center [328, 173] width 111 height 13
click at [523, 140] on span "benefits 1.8m" at bounding box center [557, 141] width 81 height 13
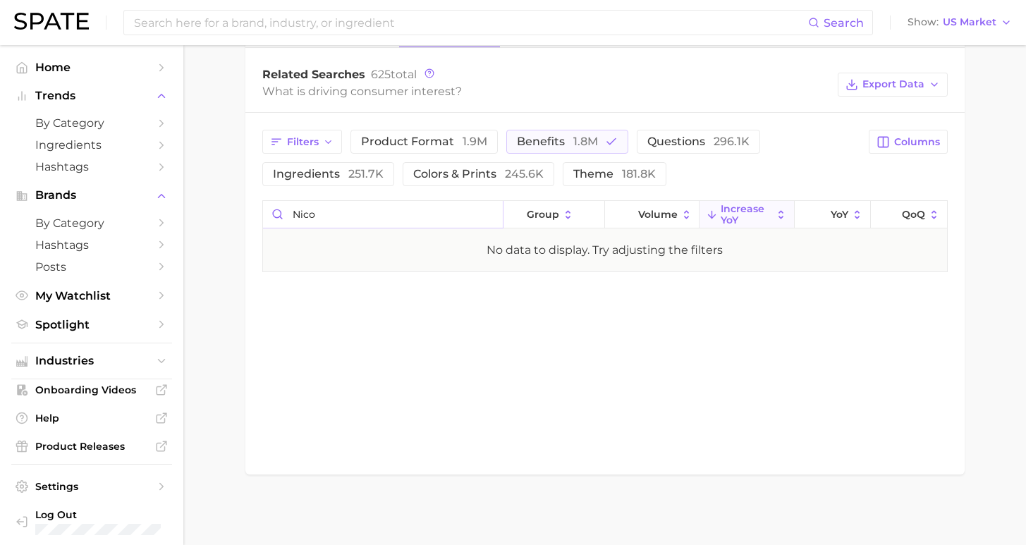
click at [487, 216] on input "nico" at bounding box center [383, 214] width 240 height 27
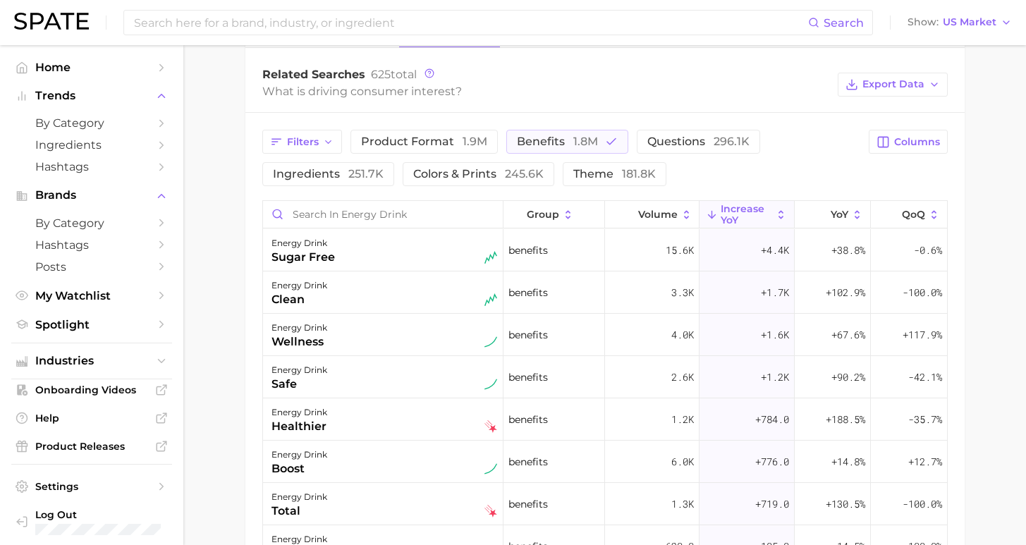
drag, startPoint x: 813, startPoint y: 141, endPoint x: 799, endPoint y: 141, distance: 13.4
click at [384, 167] on span "ingredients 251.7k" at bounding box center [328, 173] width 111 height 13
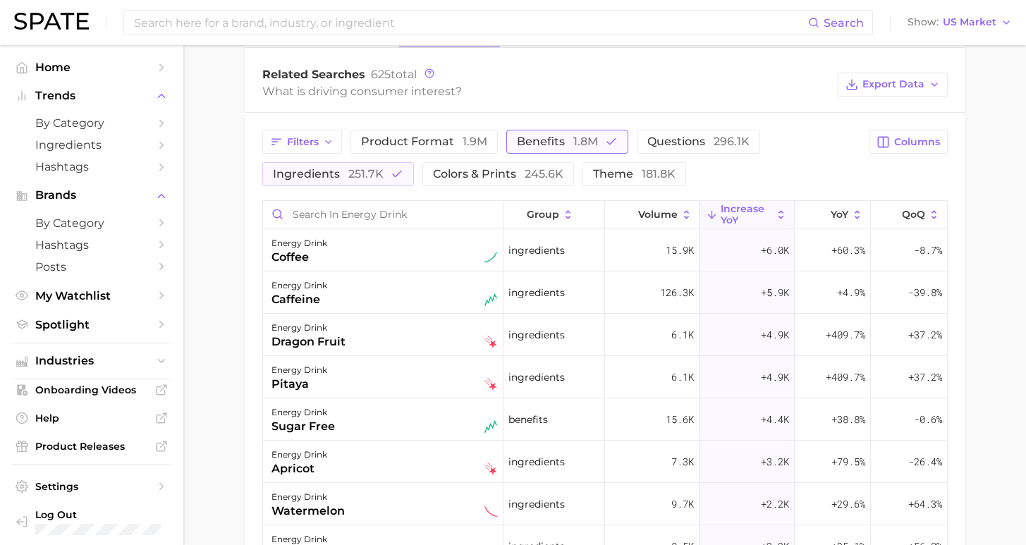
click at [517, 143] on span "benefits 1.8m" at bounding box center [557, 141] width 81 height 13
click at [298, 143] on span "Filters" at bounding box center [303, 142] width 32 height 12
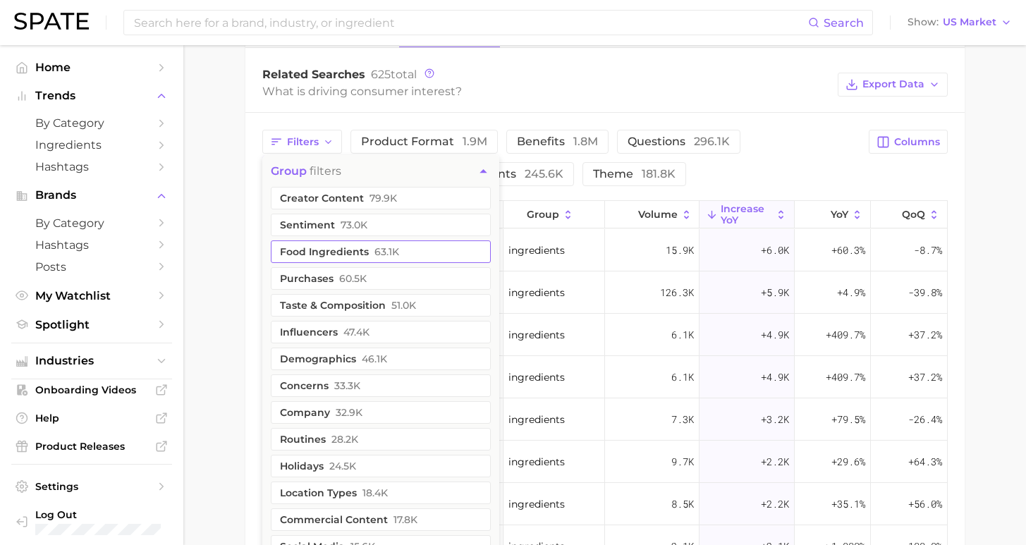
click at [399, 251] on button "food ingredients 63.1k" at bounding box center [381, 252] width 220 height 23
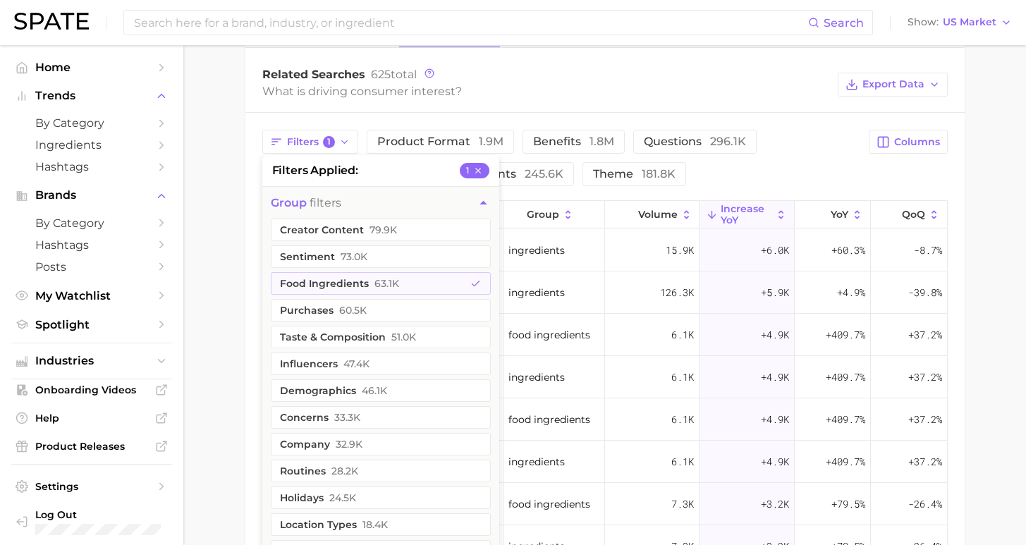
click at [729, 176] on div "Filters 1 filters applied 1 group filters creator content 79.9k sentiment 73.0k…" at bounding box center [561, 158] width 599 height 56
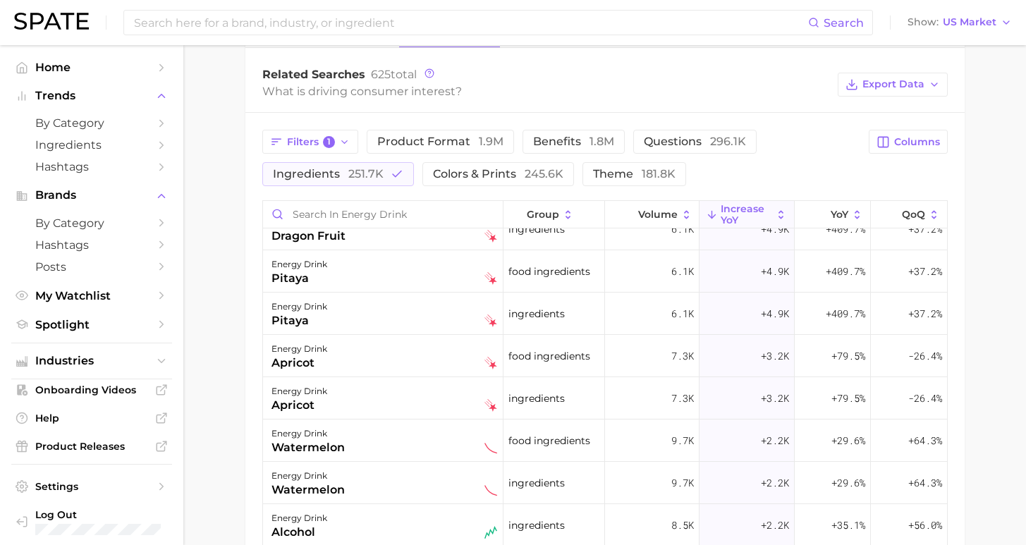
scroll to position [0, 0]
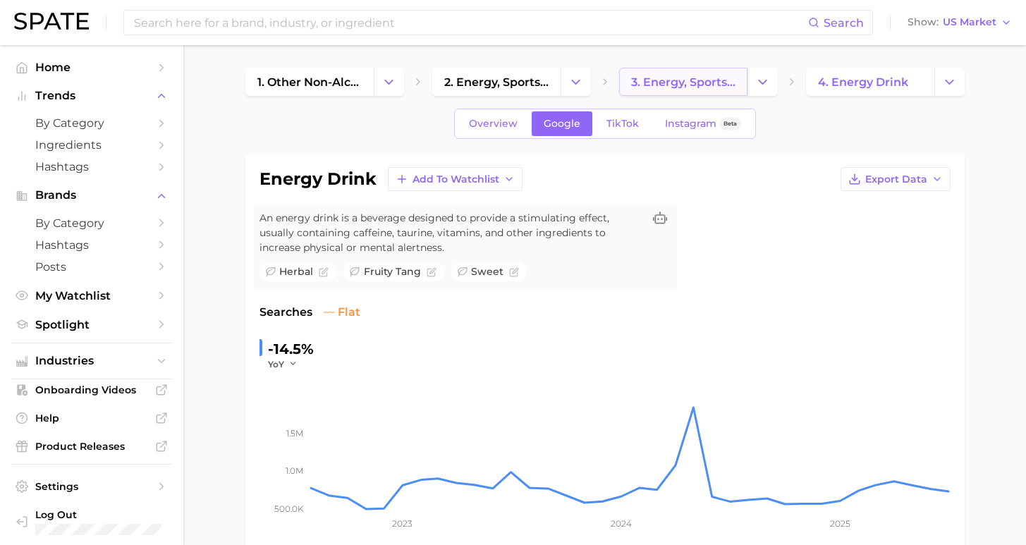
click at [692, 84] on span "3. energy, sports & functional drinks" at bounding box center [683, 81] width 104 height 13
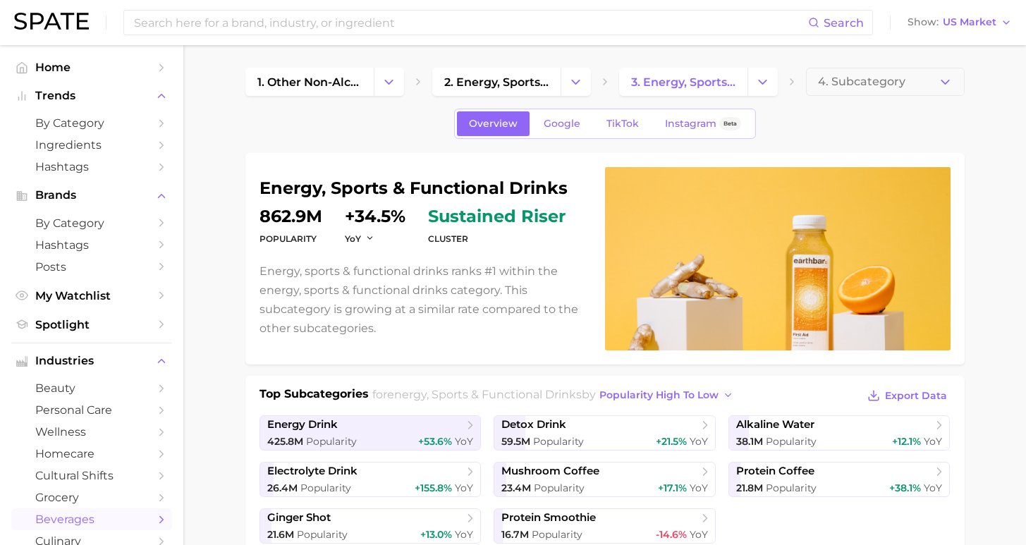
scroll to position [3, 0]
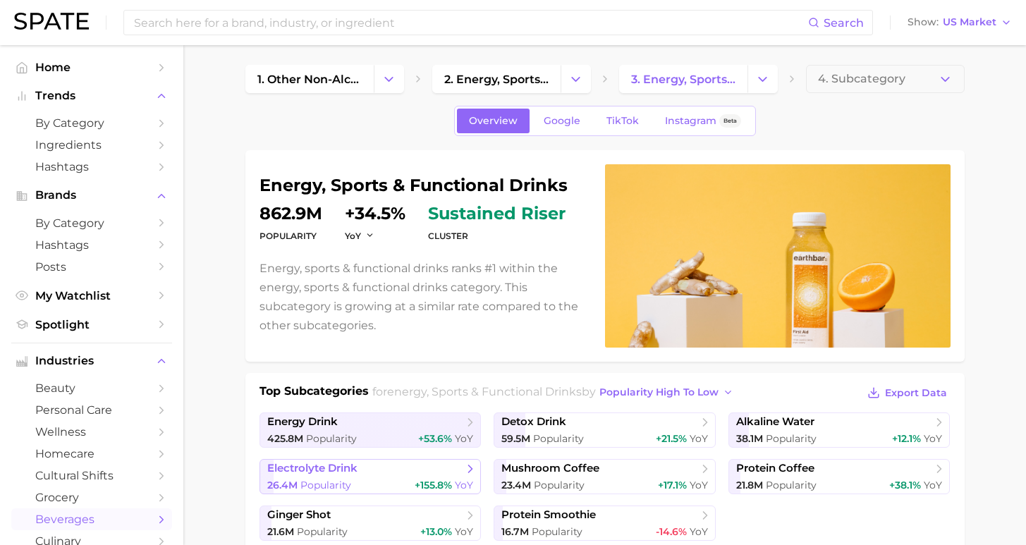
click at [369, 472] on span "electrolyte drink" at bounding box center [365, 469] width 196 height 14
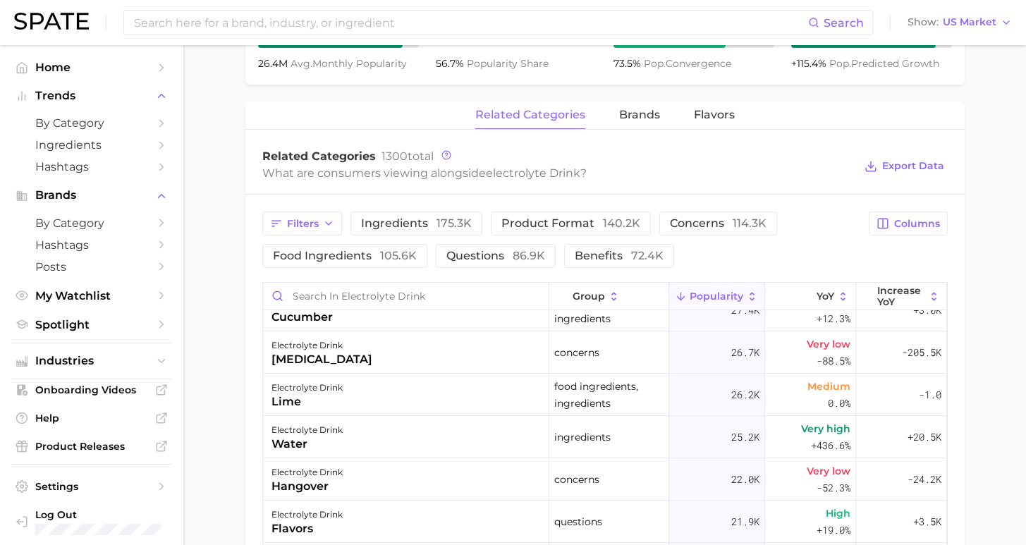
scroll to position [389, 0]
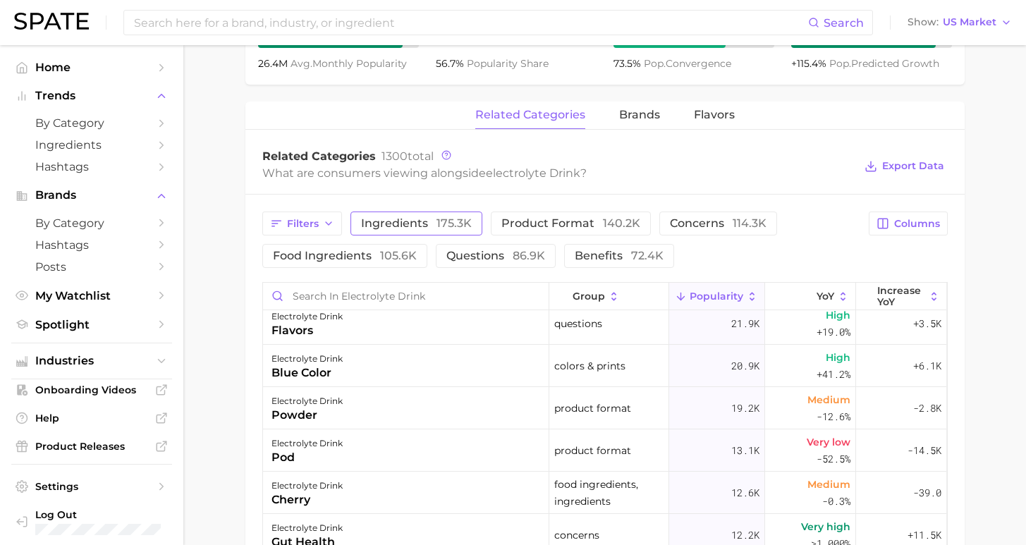
click at [437, 222] on span "175.3k" at bounding box center [454, 223] width 35 height 13
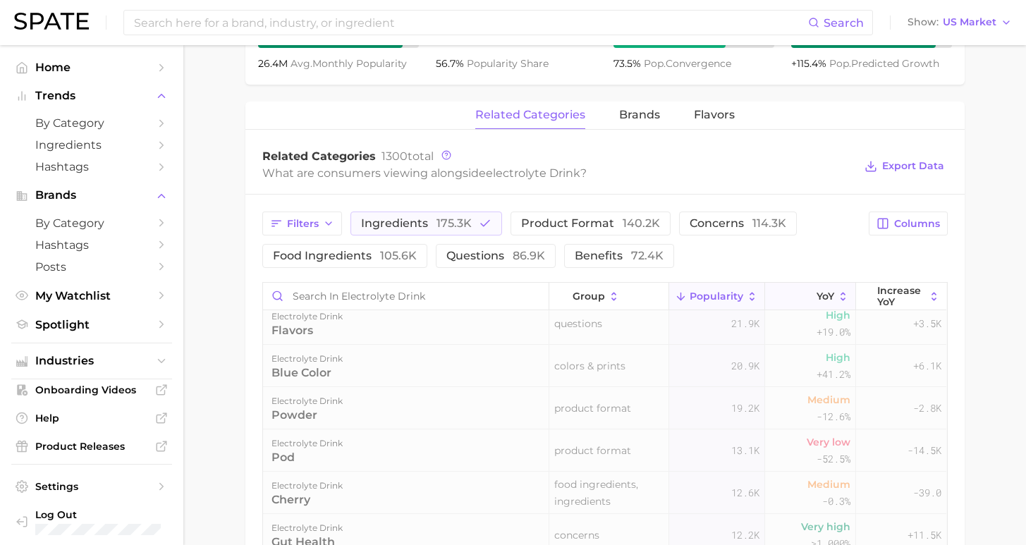
scroll to position [0, 0]
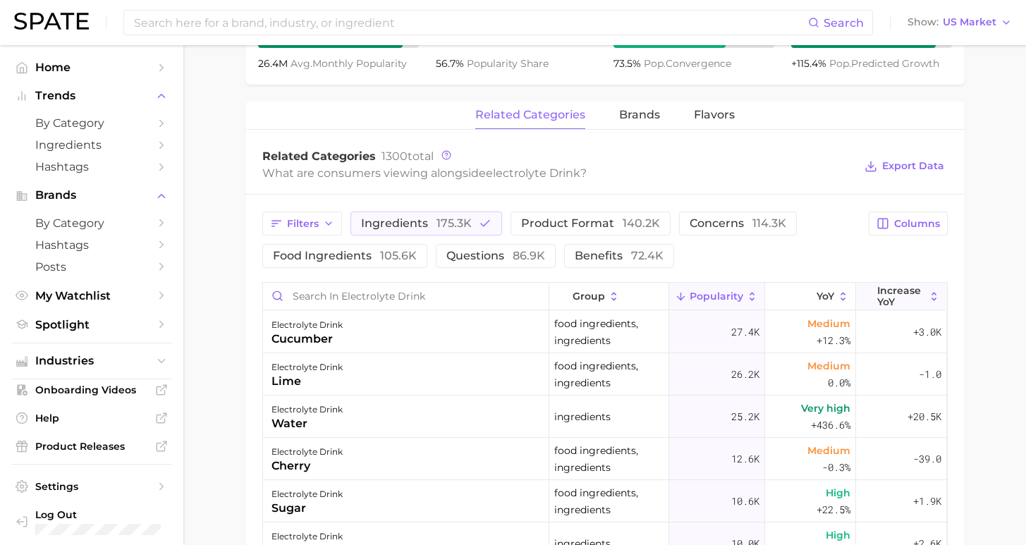
click at [866, 299] on button "Increase YoY" at bounding box center [901, 297] width 90 height 28
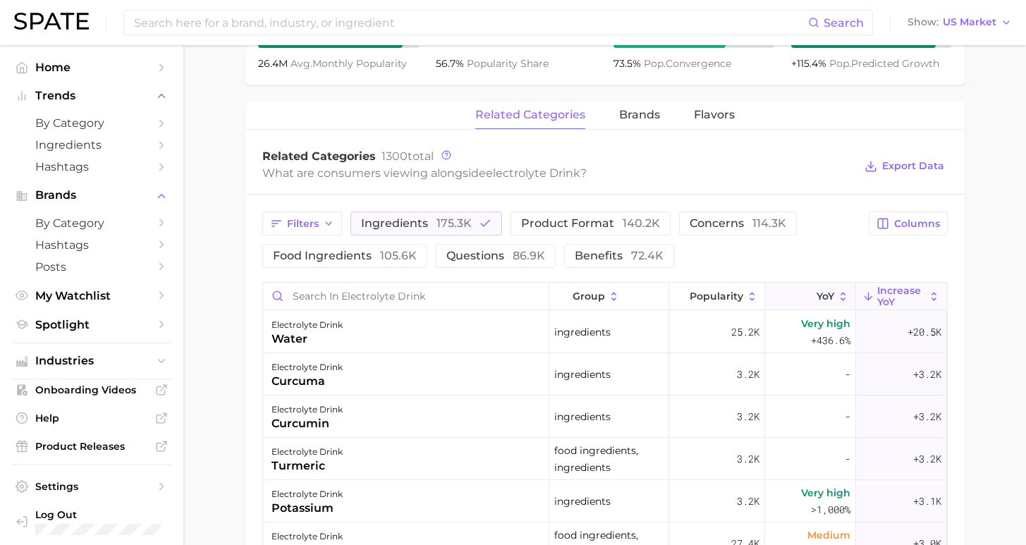
click at [816, 310] on button "YoY" at bounding box center [810, 297] width 91 height 28
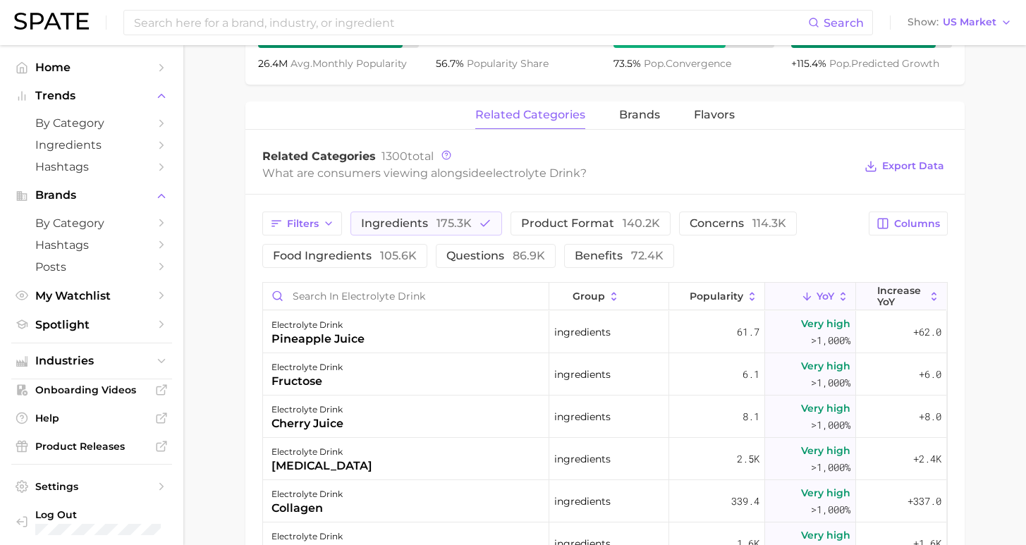
click at [866, 301] on button "Increase YoY" at bounding box center [901, 297] width 90 height 28
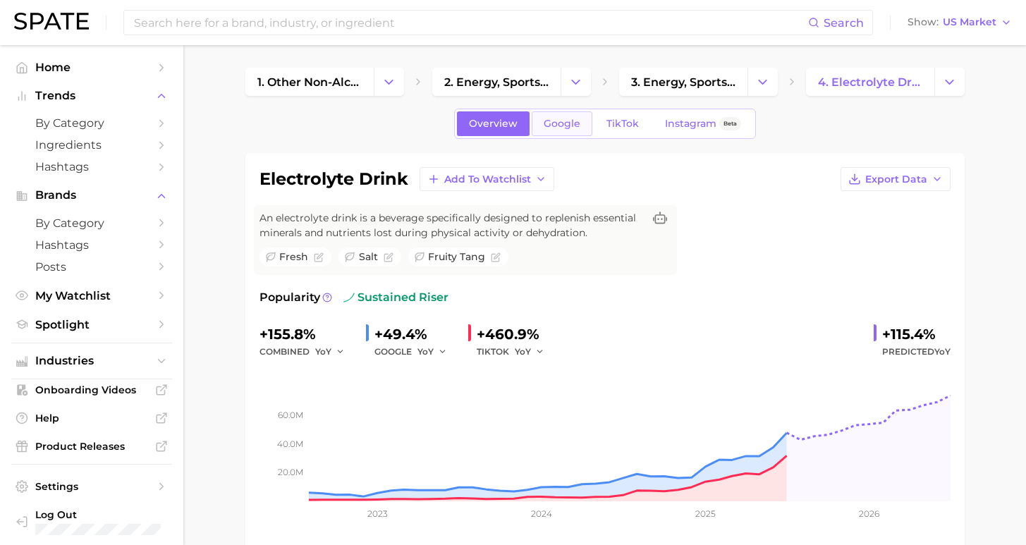
click at [564, 121] on span "Google" at bounding box center [562, 124] width 37 height 12
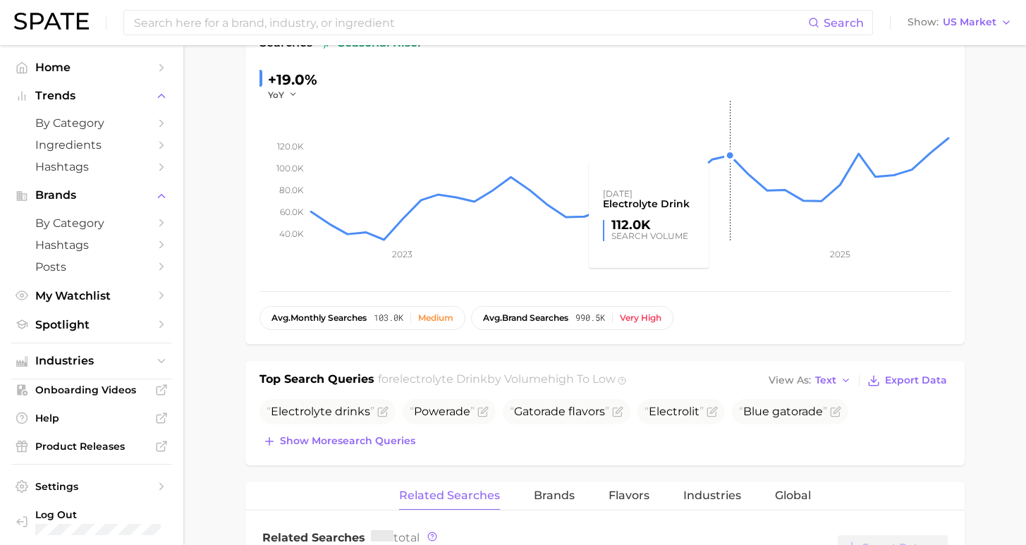
scroll to position [404, 0]
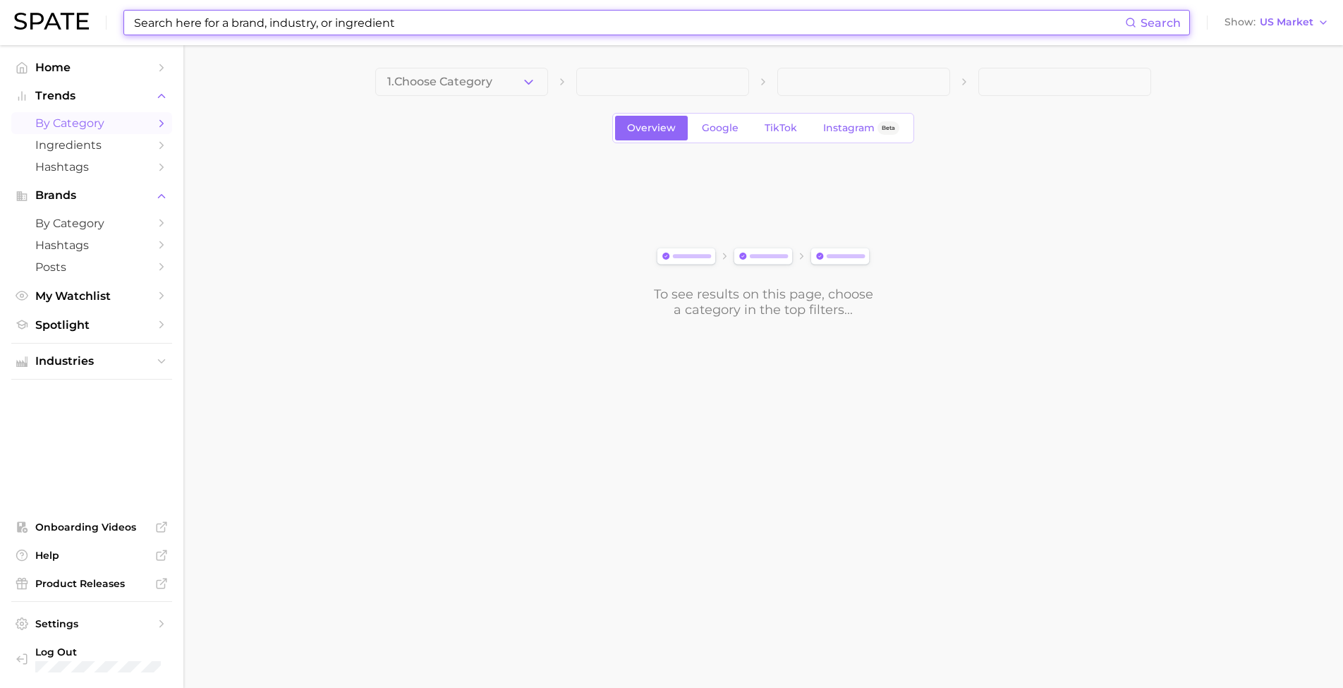
click at [234, 30] on input at bounding box center [629, 23] width 993 height 24
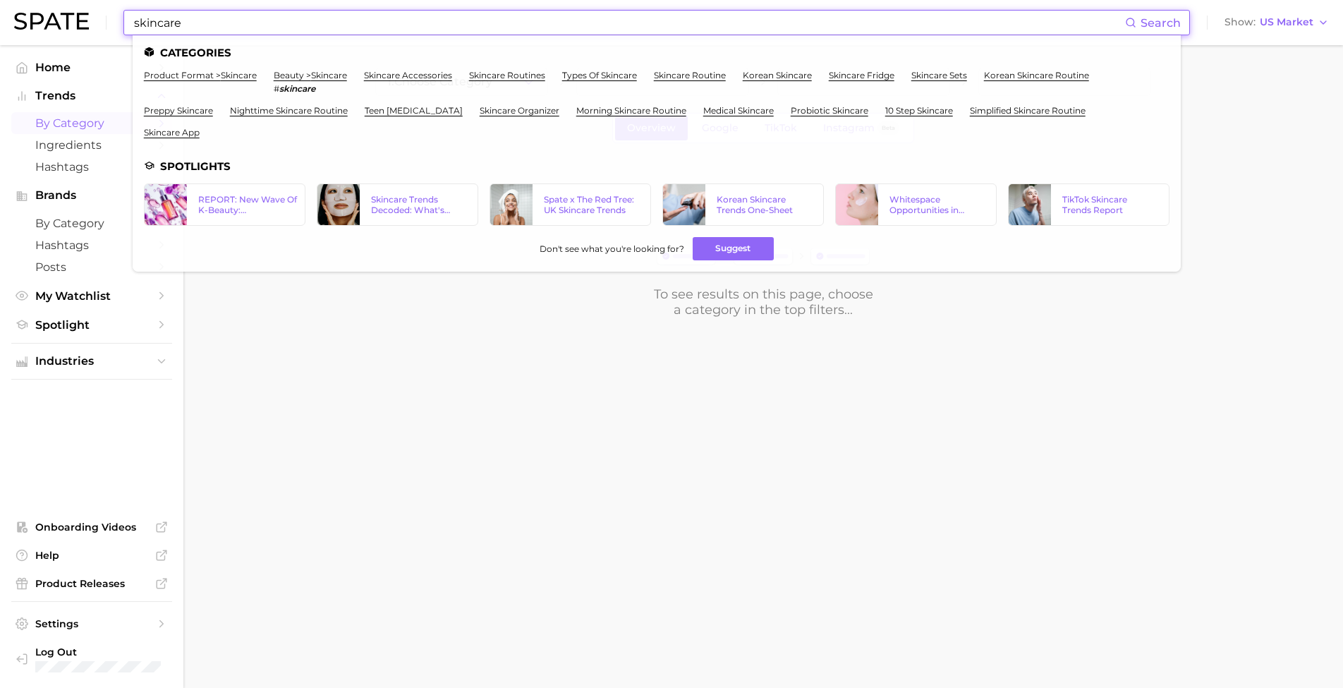
click at [244, 29] on input "skincare" at bounding box center [629, 23] width 993 height 24
type input "skincare"
click at [82, 123] on span "by Category" at bounding box center [91, 122] width 113 height 13
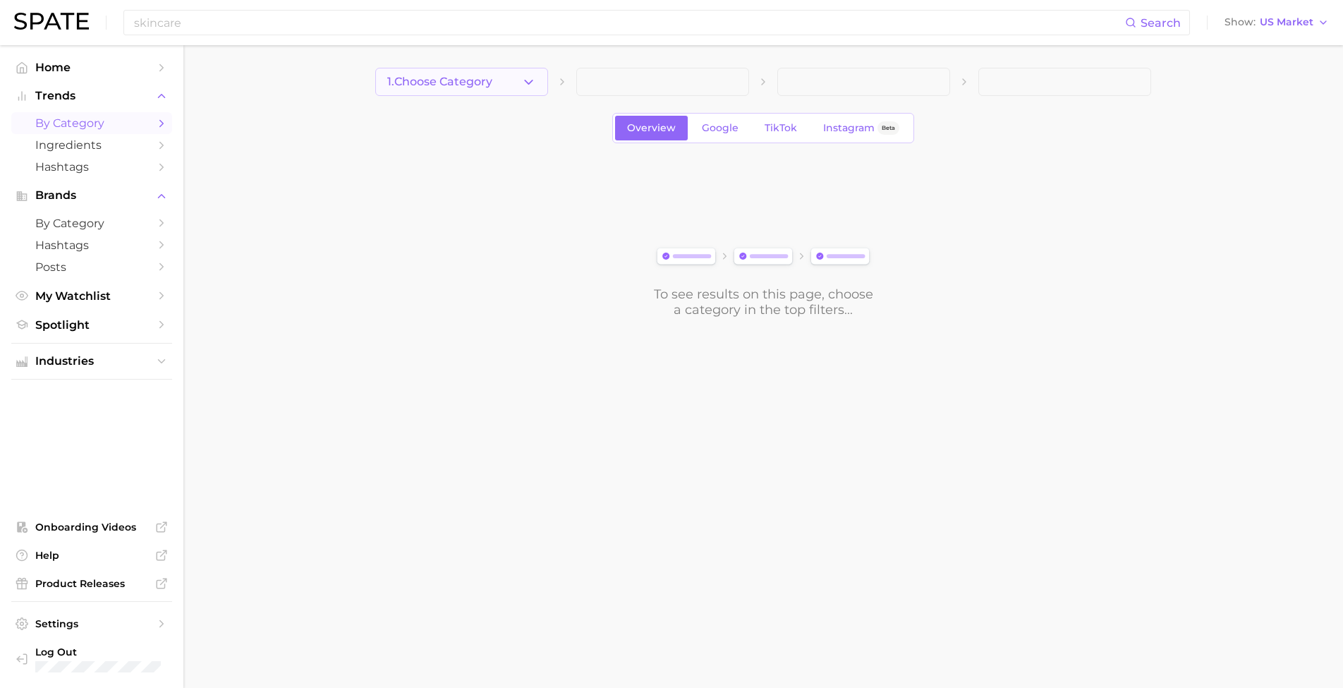
click at [449, 86] on span "1. Choose Category" at bounding box center [439, 81] width 105 height 13
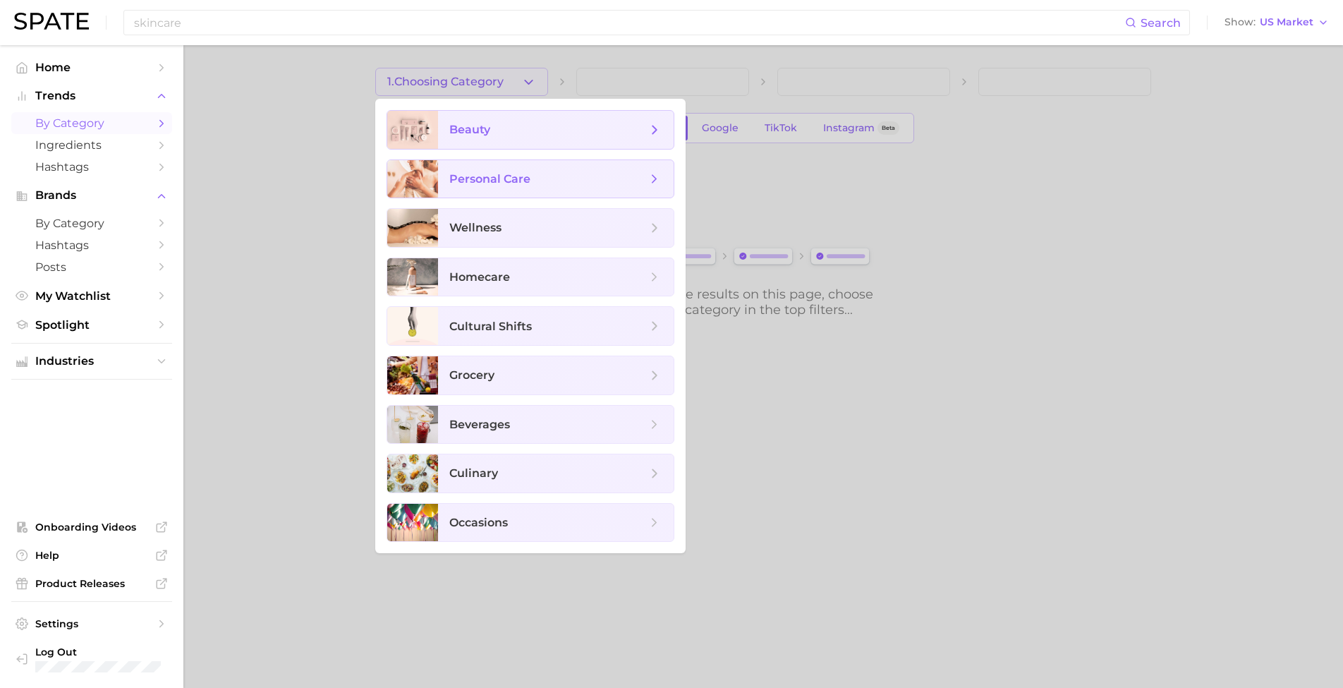
click at [504, 139] on span "beauty" at bounding box center [556, 130] width 236 height 38
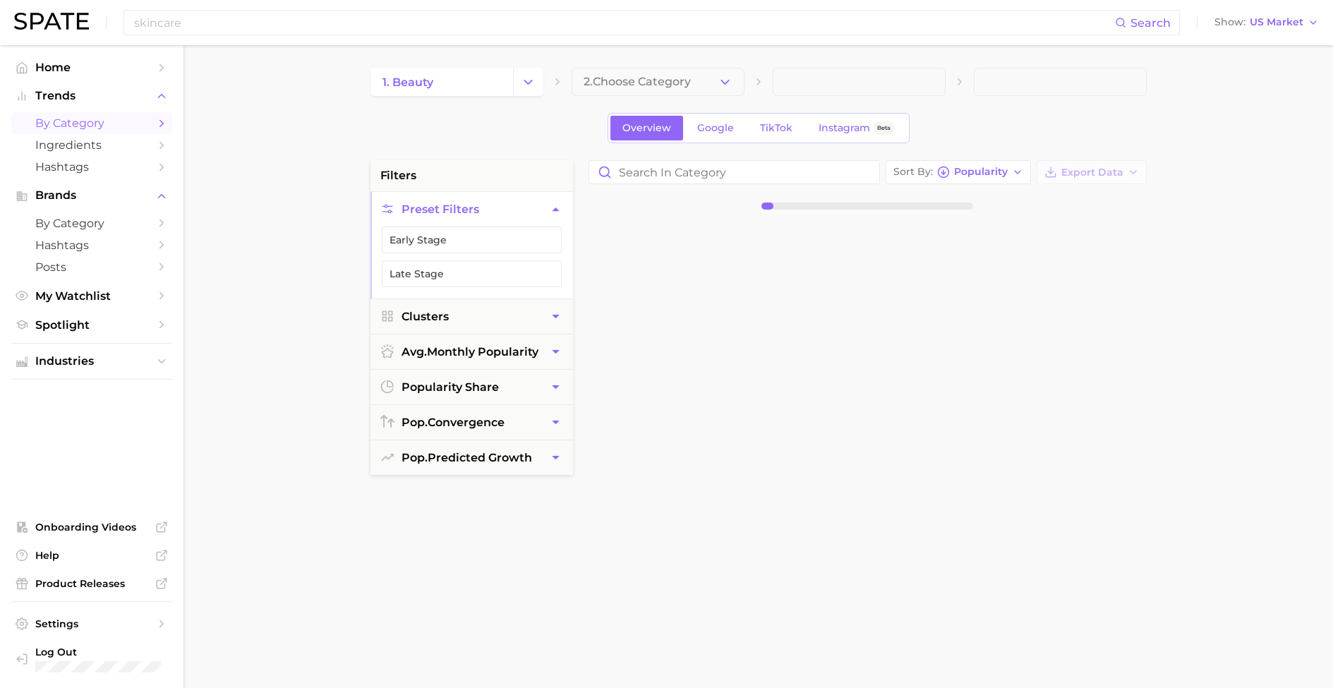
click at [695, 64] on main "1. beauty 2. Choose Category Overview Google TikTok Instagram Beta filters Pres…" at bounding box center [757, 580] width 1149 height 1070
click at [677, 84] on span "2. Choose Category" at bounding box center [636, 81] width 107 height 13
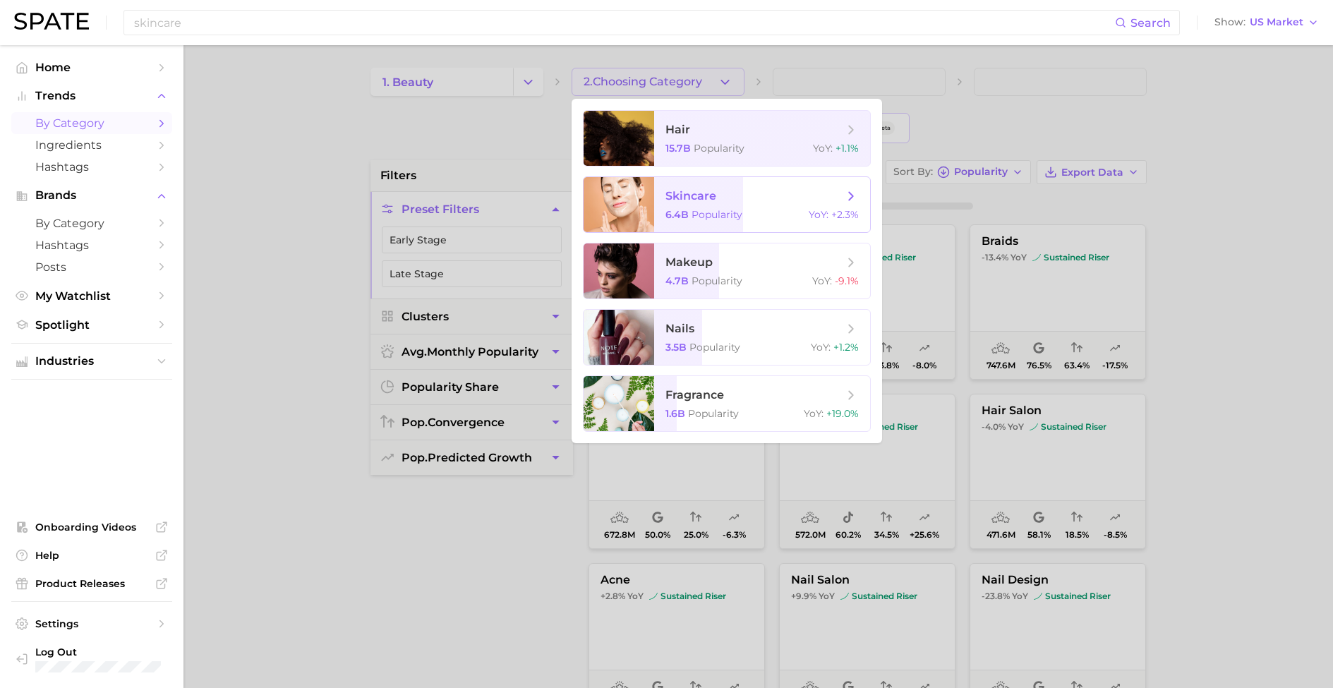
click at [700, 200] on span "skincare" at bounding box center [690, 195] width 51 height 13
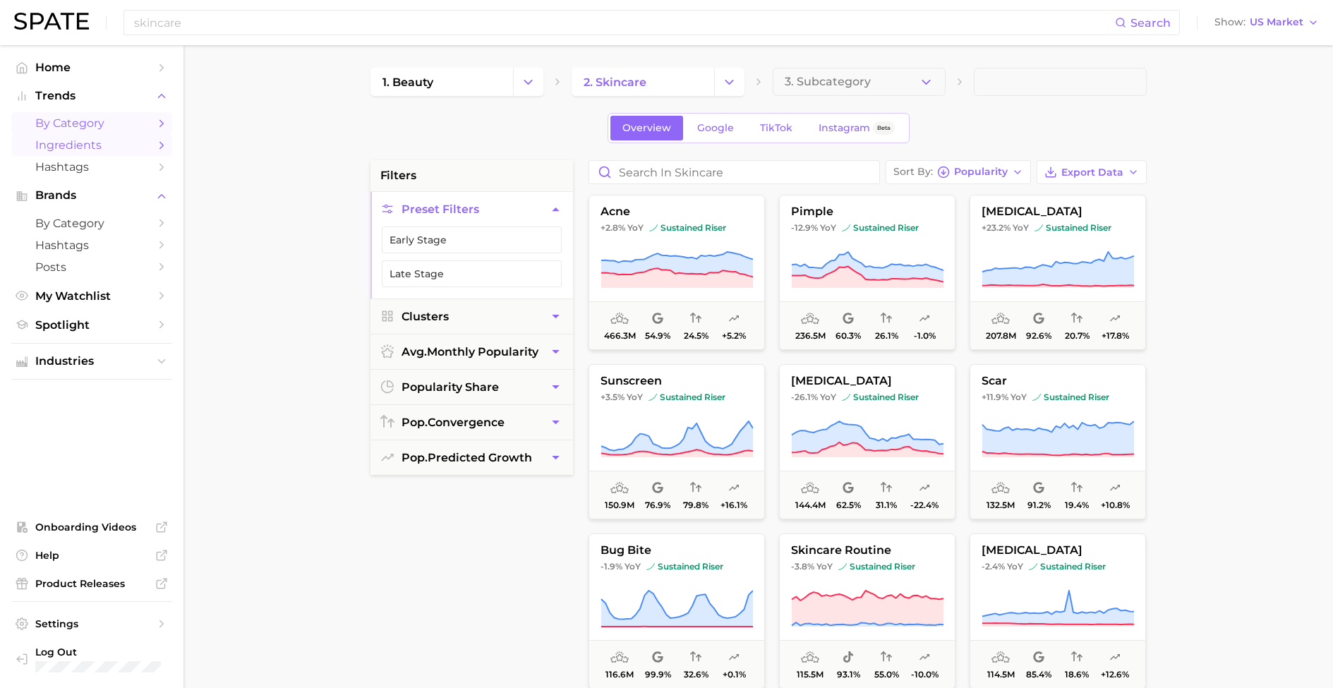
click at [78, 148] on span "Ingredients" at bounding box center [91, 144] width 113 height 13
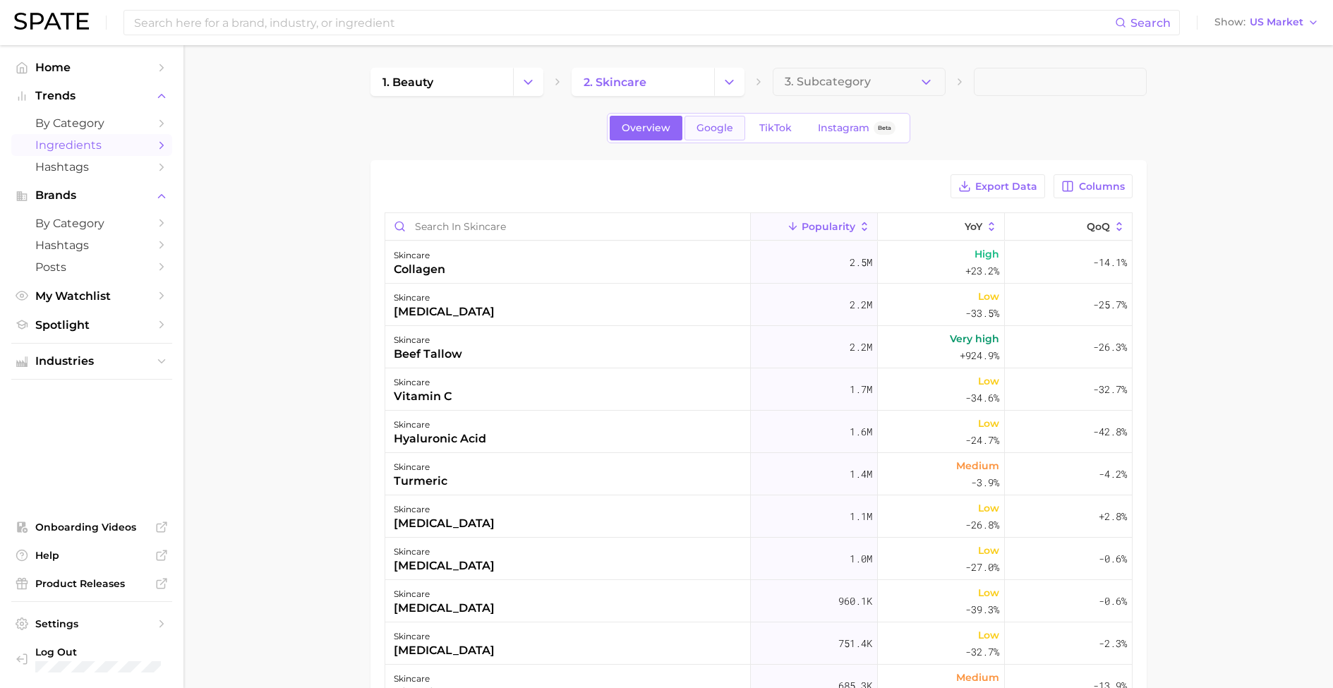
click at [744, 123] on link "Google" at bounding box center [714, 128] width 61 height 25
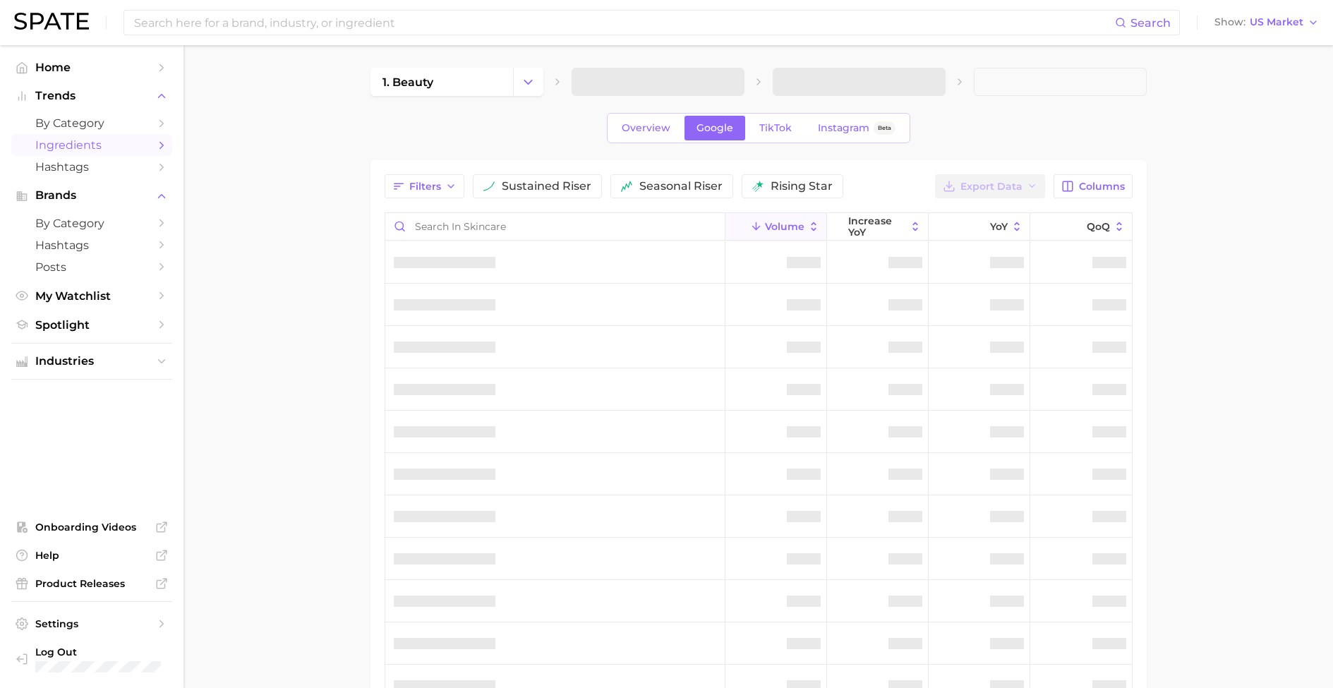
click at [708, 128] on span "Google" at bounding box center [714, 128] width 37 height 12
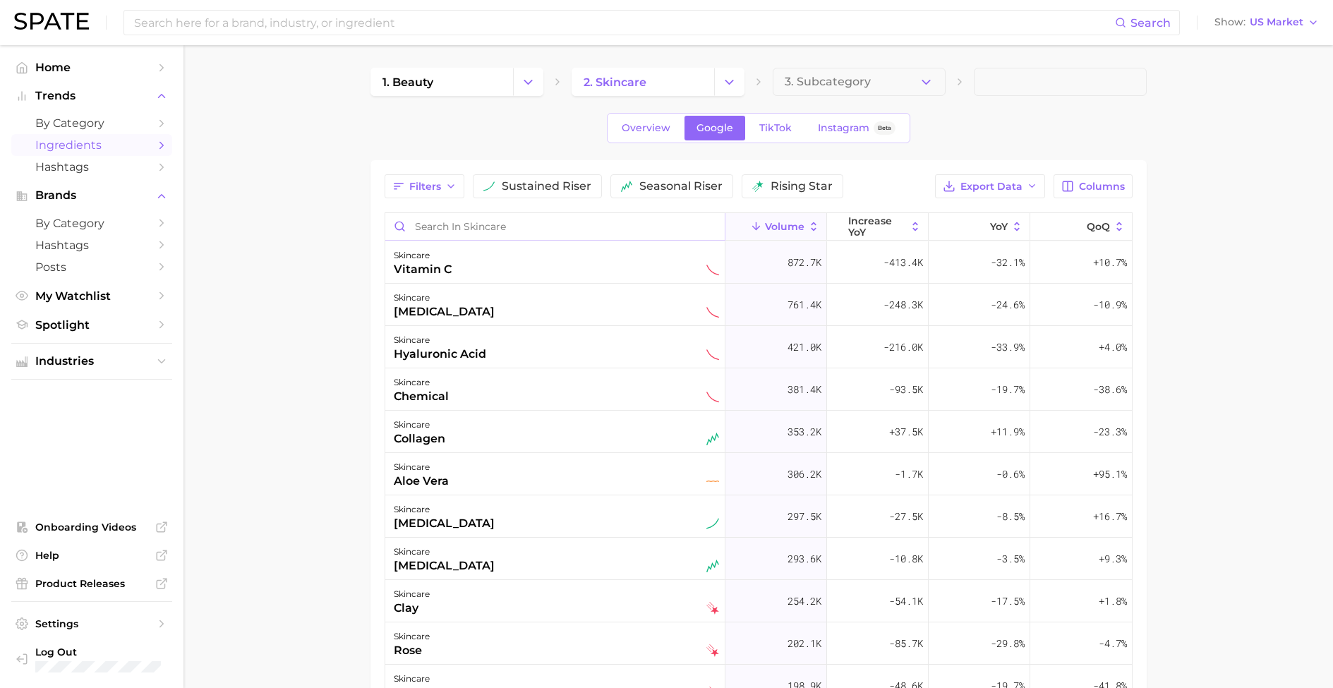
click at [497, 226] on input "Search in skincare" at bounding box center [554, 226] width 339 height 27
click at [848, 229] on span "increase YoY" at bounding box center [877, 226] width 58 height 23
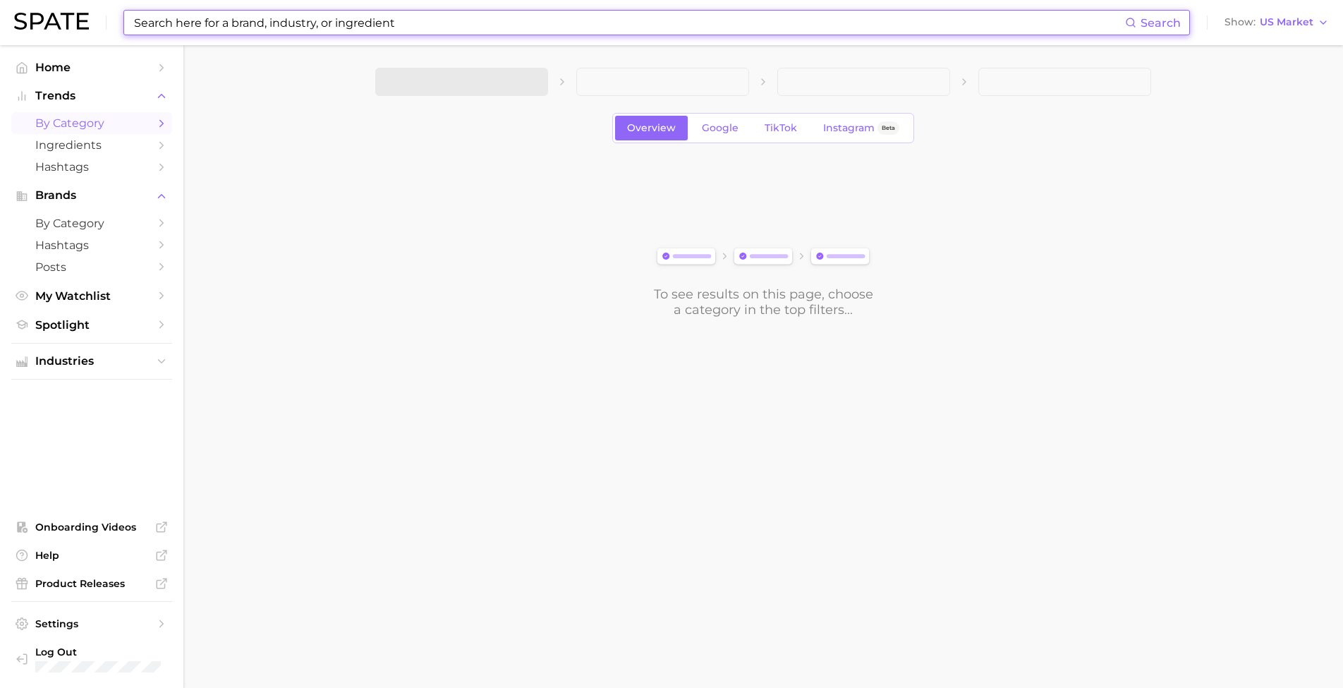
click at [324, 25] on input at bounding box center [629, 23] width 993 height 24
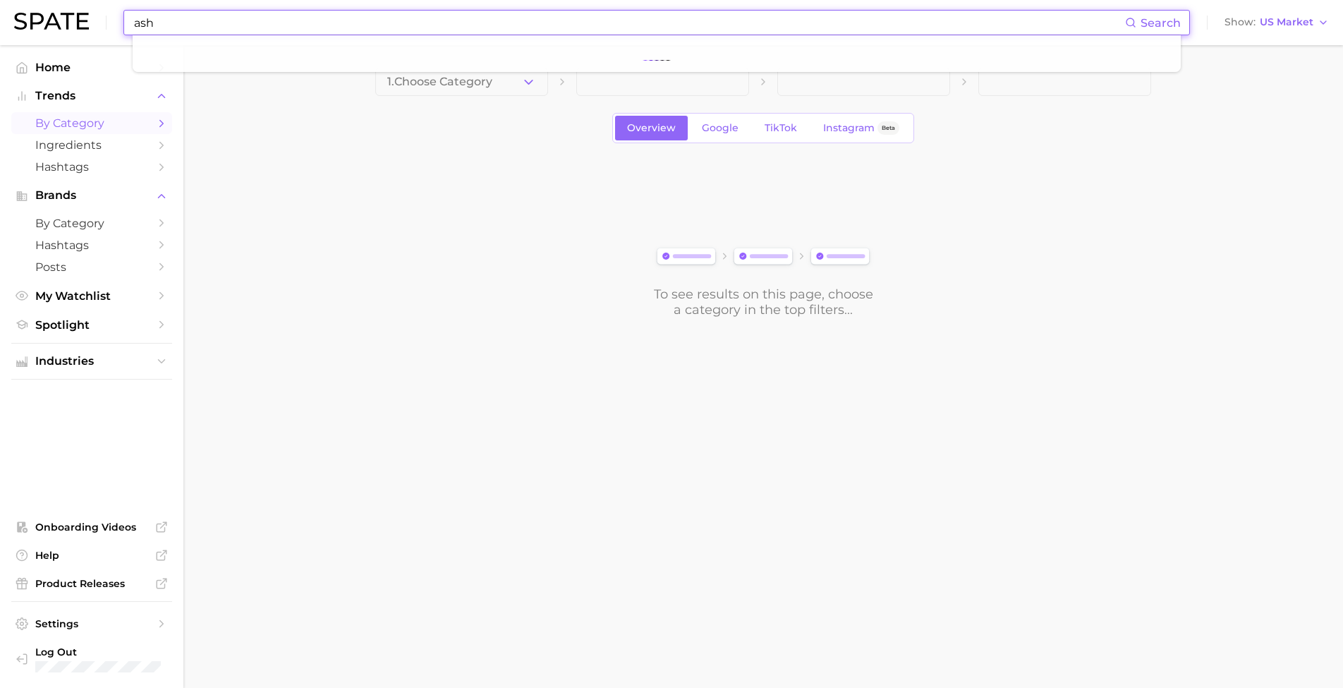
drag, startPoint x: 202, startPoint y: 98, endPoint x: 195, endPoint y: 28, distance: 70.2
click at [195, 28] on input "ash" at bounding box center [629, 23] width 993 height 24
click at [182, 27] on input "ash" at bounding box center [629, 23] width 993 height 24
click at [181, 25] on input "ashwa" at bounding box center [629, 23] width 993 height 24
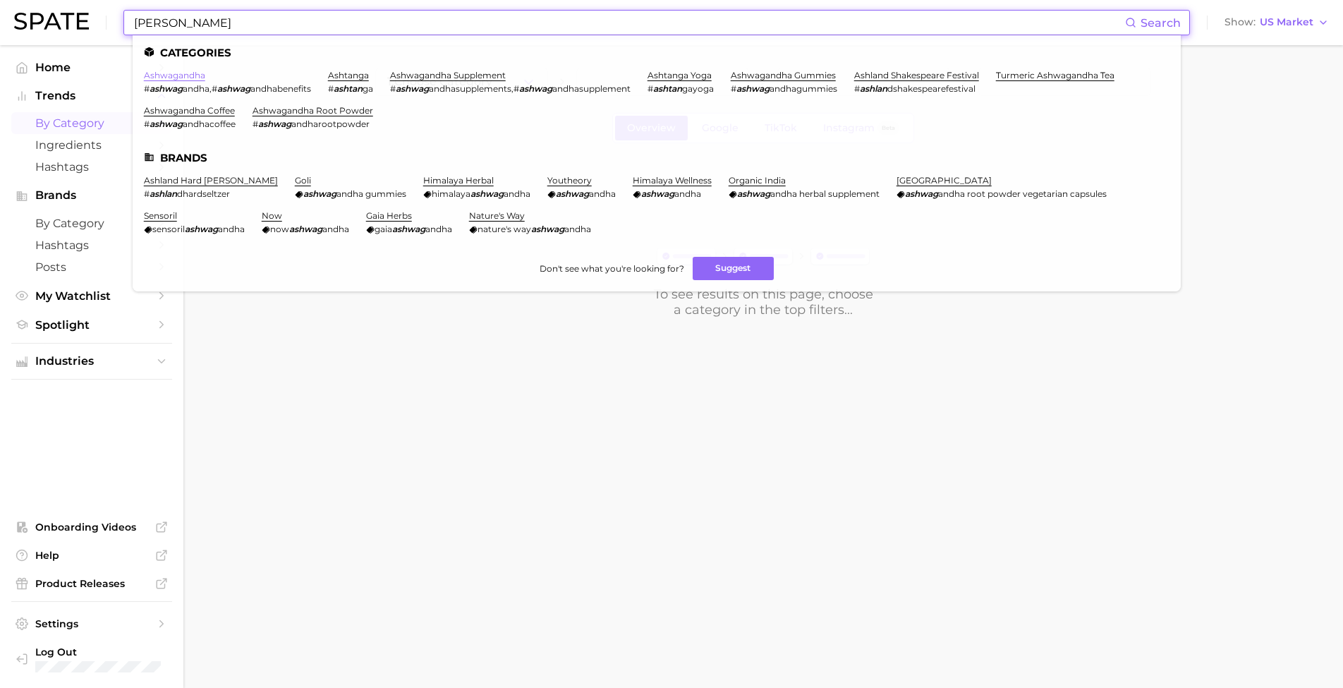
type input "ashwan"
click at [177, 74] on link "ashwagandha" at bounding box center [174, 75] width 61 height 11
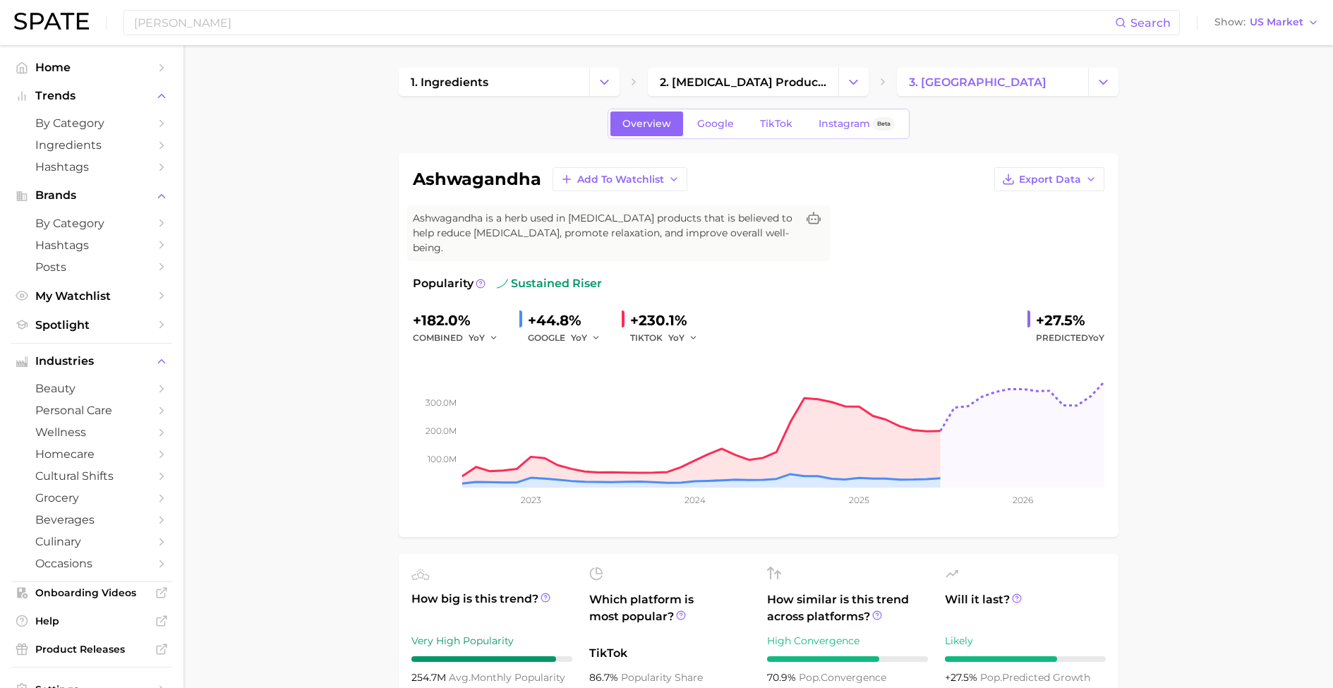
drag, startPoint x: 277, startPoint y: 63, endPoint x: 255, endPoint y: 45, distance: 28.0
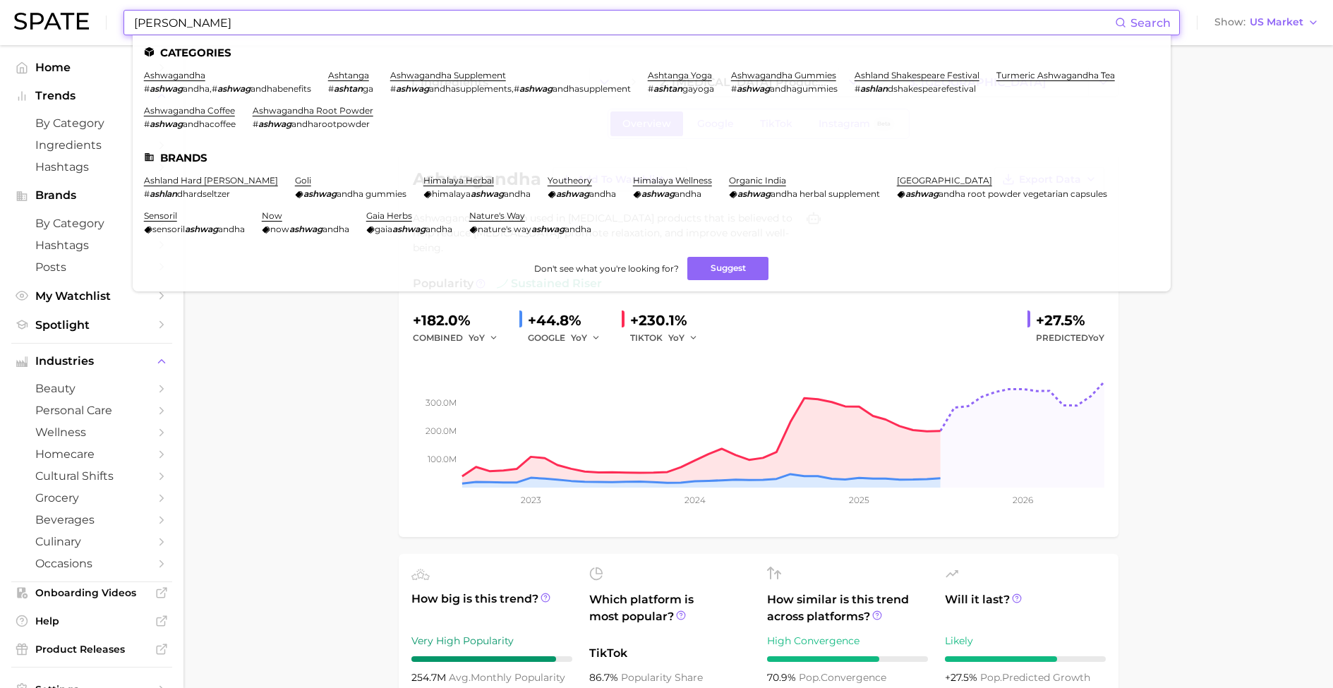
drag, startPoint x: 219, startPoint y: 26, endPoint x: 58, endPoint y: 30, distance: 160.9
click at [58, 30] on div "ashwan Search Categories ashwagandha # ashwag andha , # ashwag andhabenefits as…" at bounding box center [666, 22] width 1304 height 45
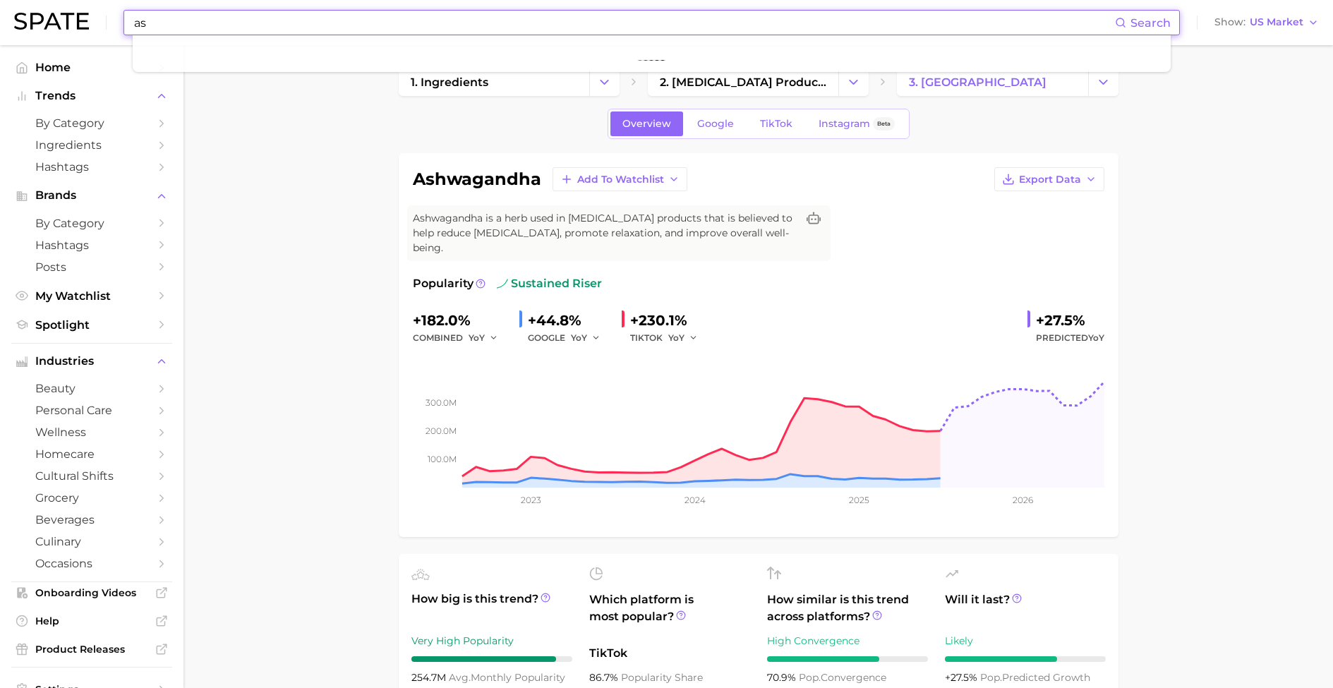
type input "a"
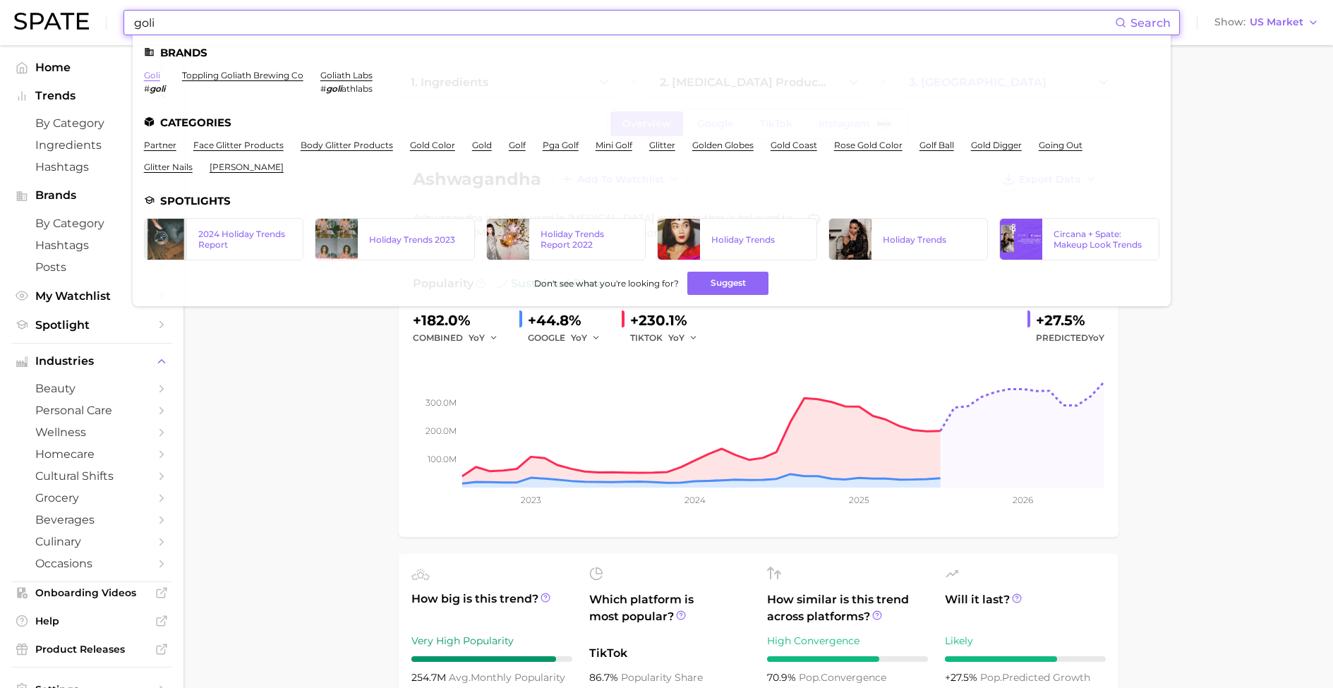
type input "goli"
click at [157, 75] on link "goli" at bounding box center [152, 75] width 16 height 11
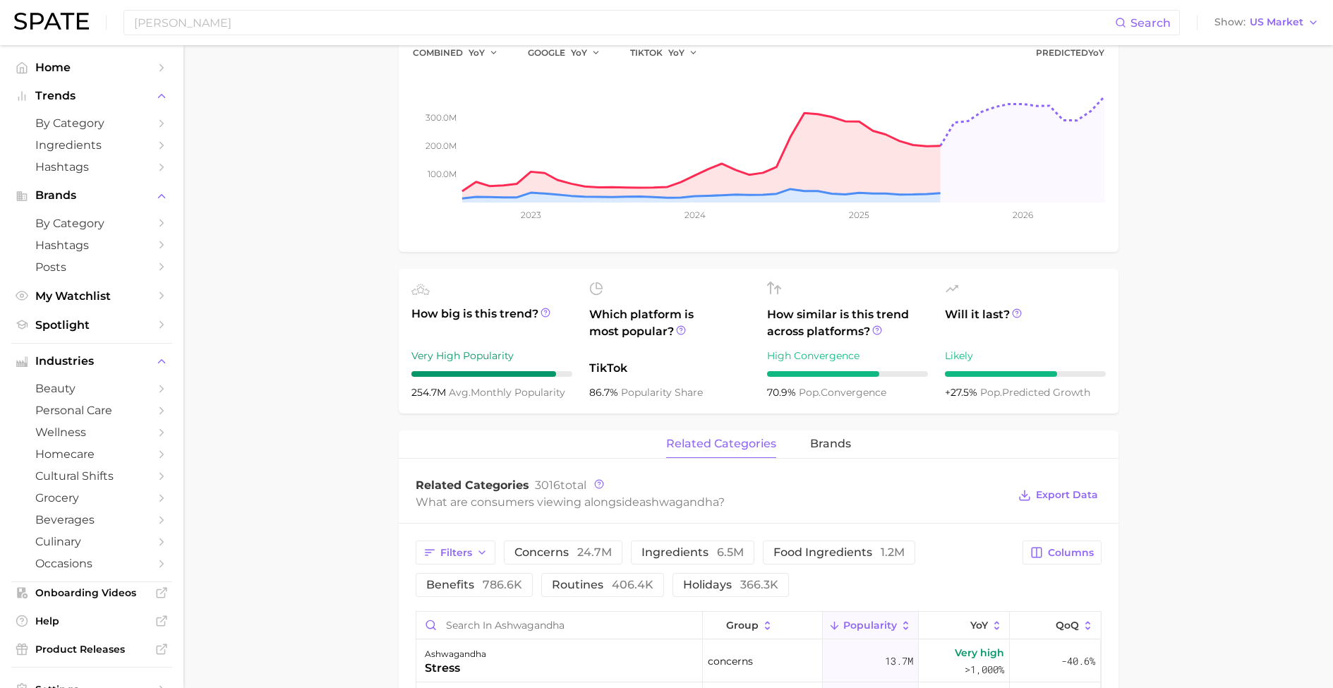
scroll to position [456, 0]
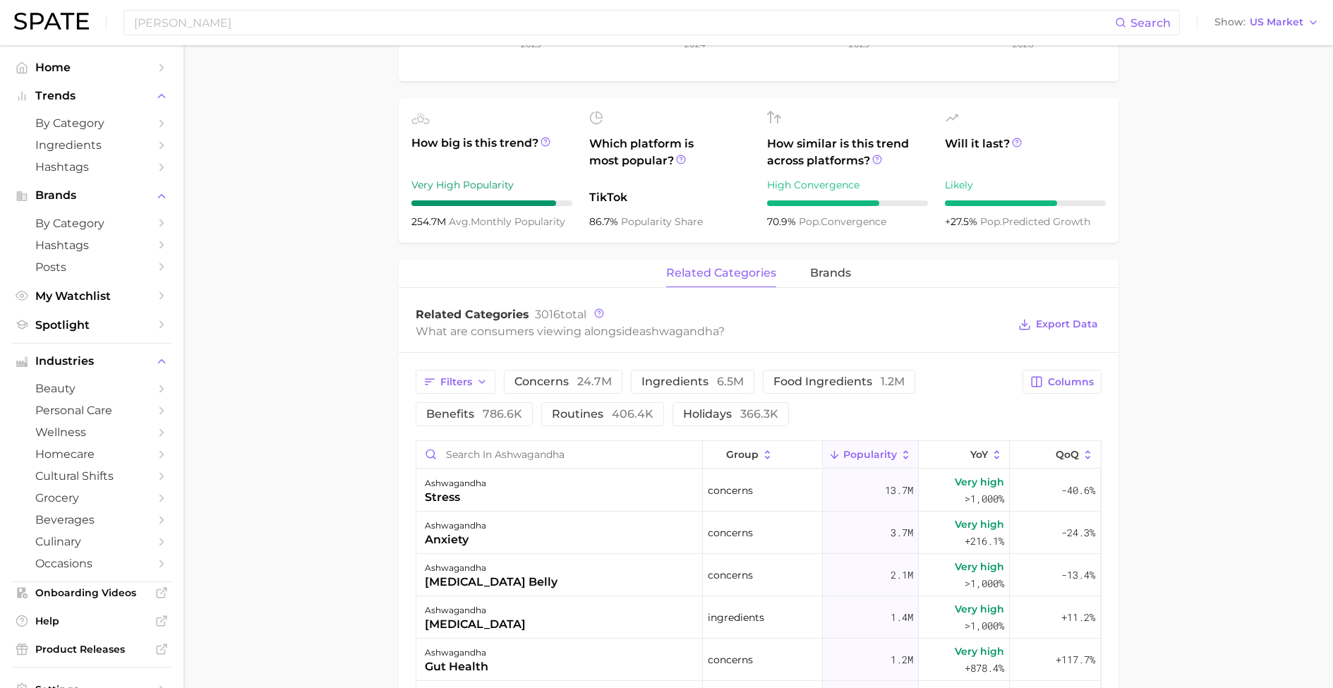
click at [802, 262] on div "related categories brands" at bounding box center [759, 274] width 720 height 28
click at [827, 267] on span "brands" at bounding box center [830, 273] width 41 height 13
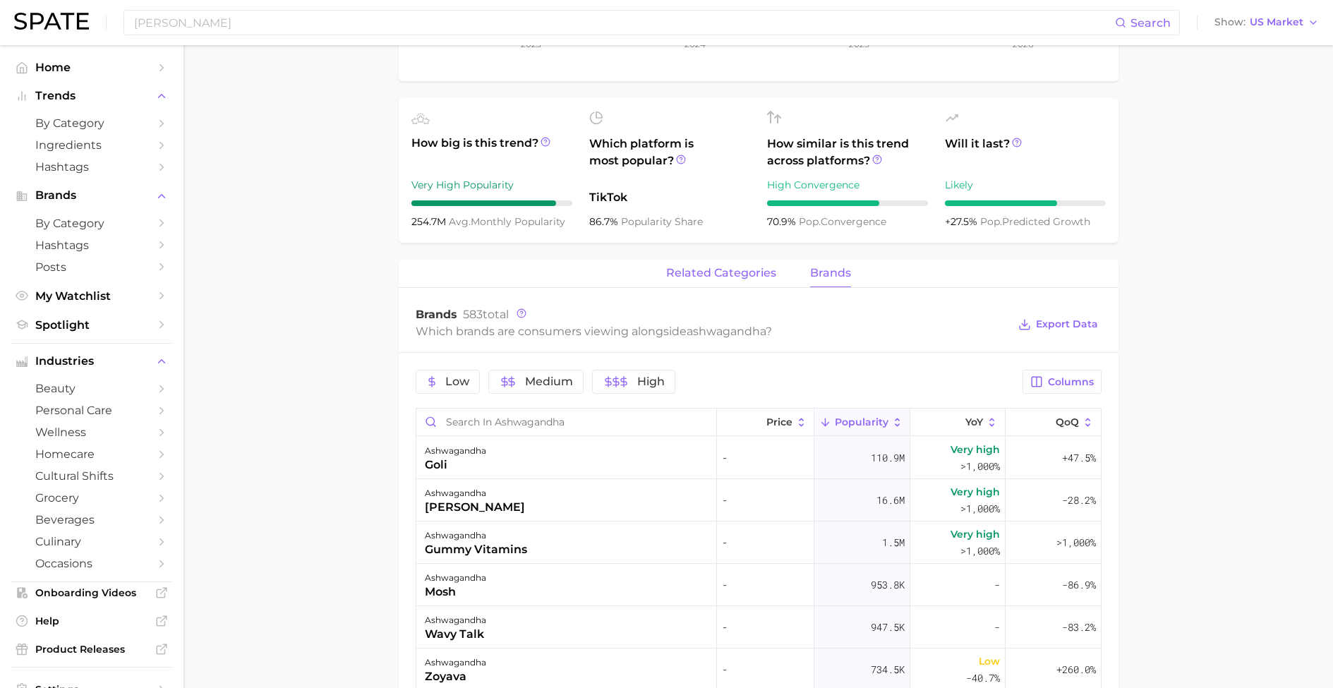
click at [718, 267] on span "related categories" at bounding box center [721, 273] width 110 height 13
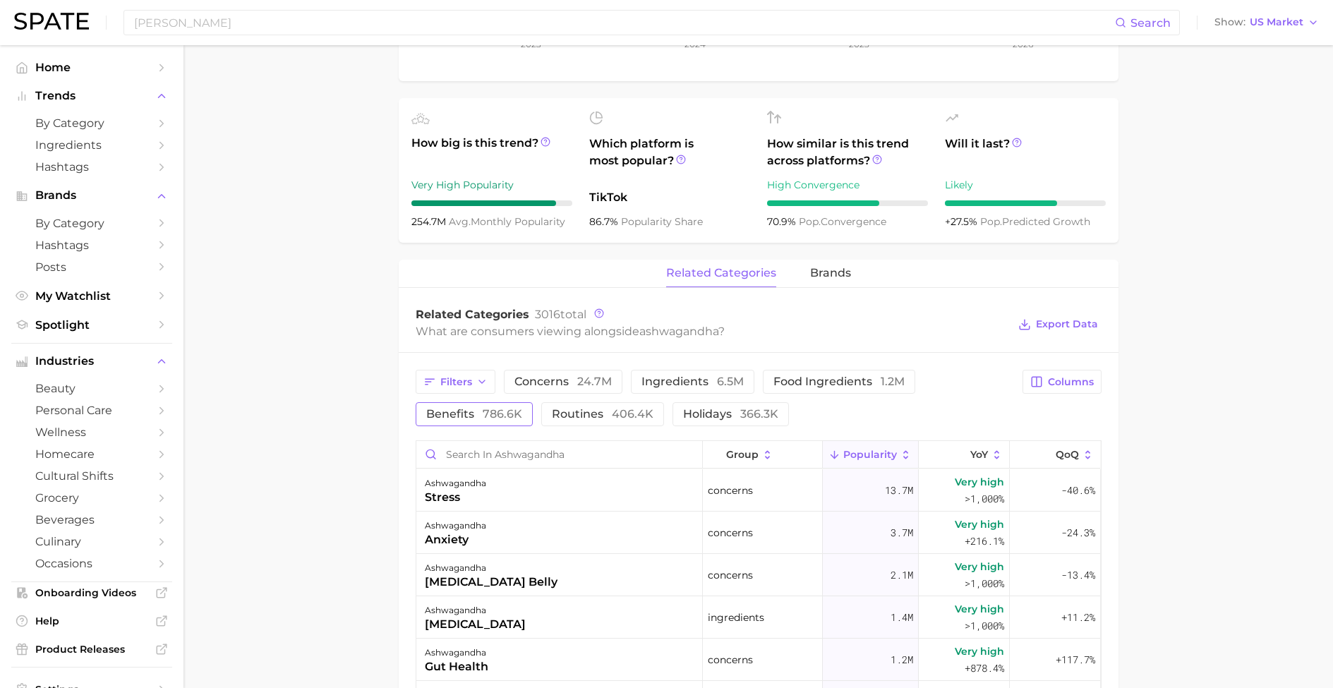
click at [522, 408] on span "benefits 786.6k" at bounding box center [474, 413] width 96 height 11
click at [564, 376] on span "concerns 24.7m" at bounding box center [562, 381] width 97 height 11
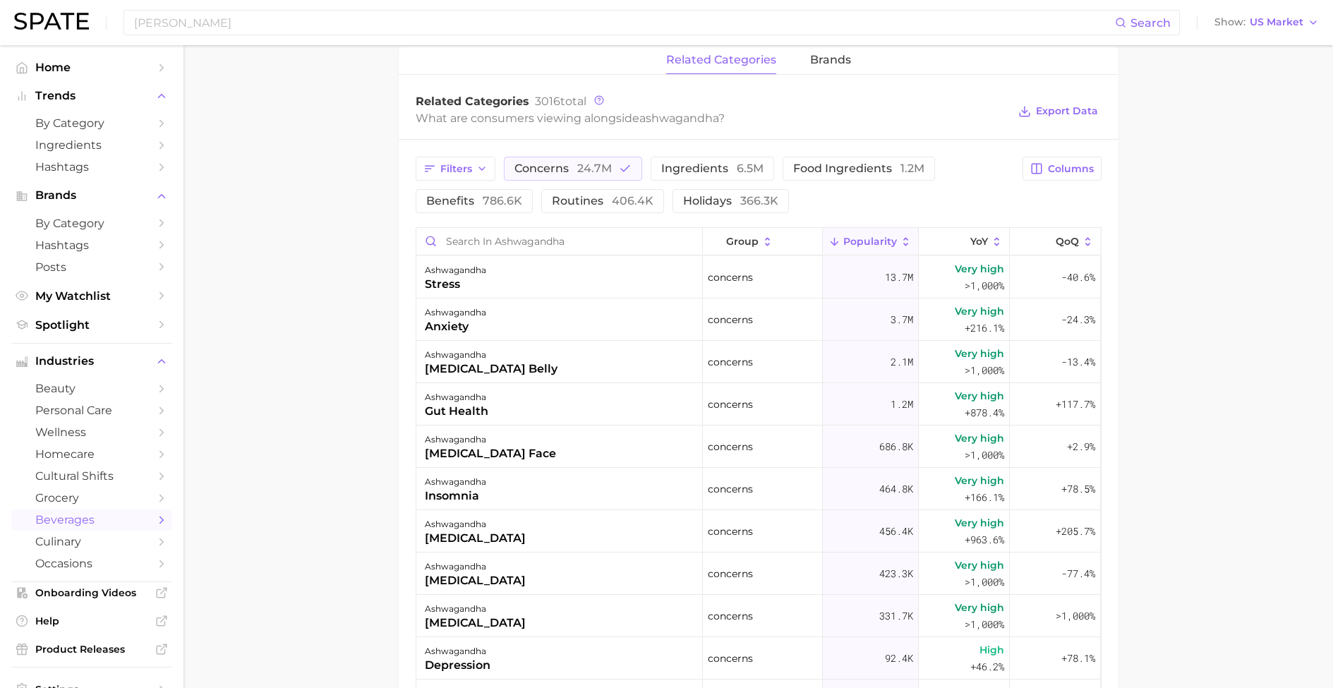
scroll to position [638, 0]
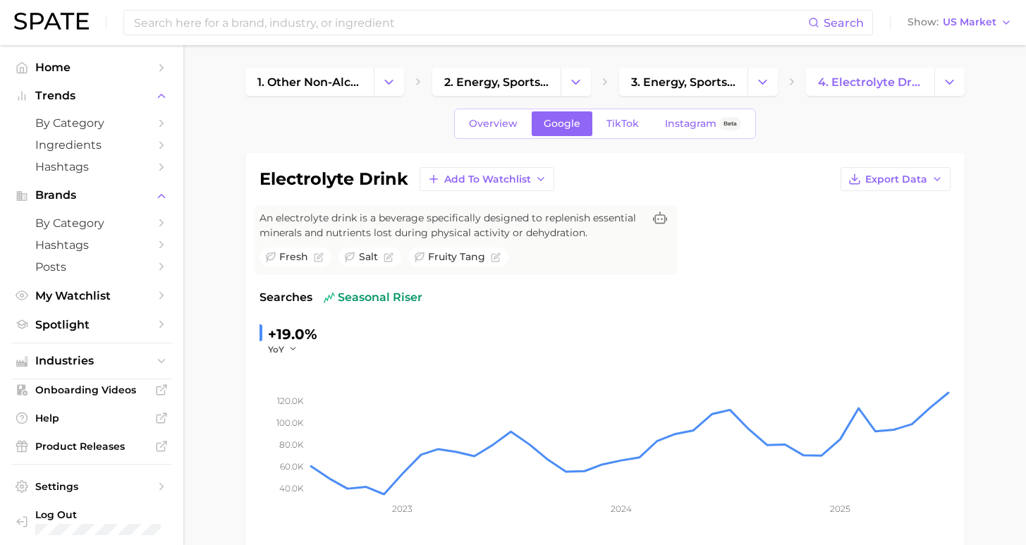
scroll to position [427, 0]
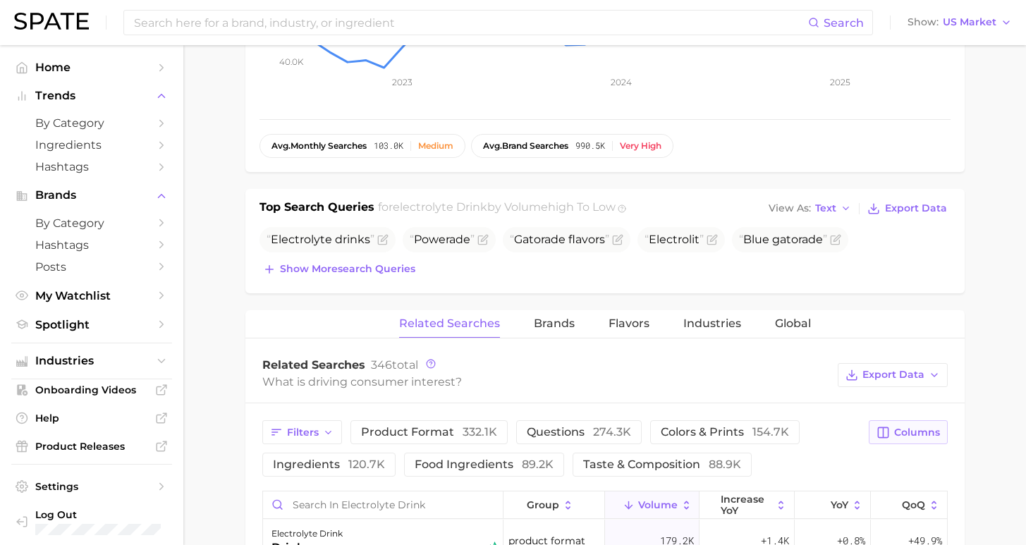
click at [914, 442] on button "Columns" at bounding box center [908, 432] width 78 height 24
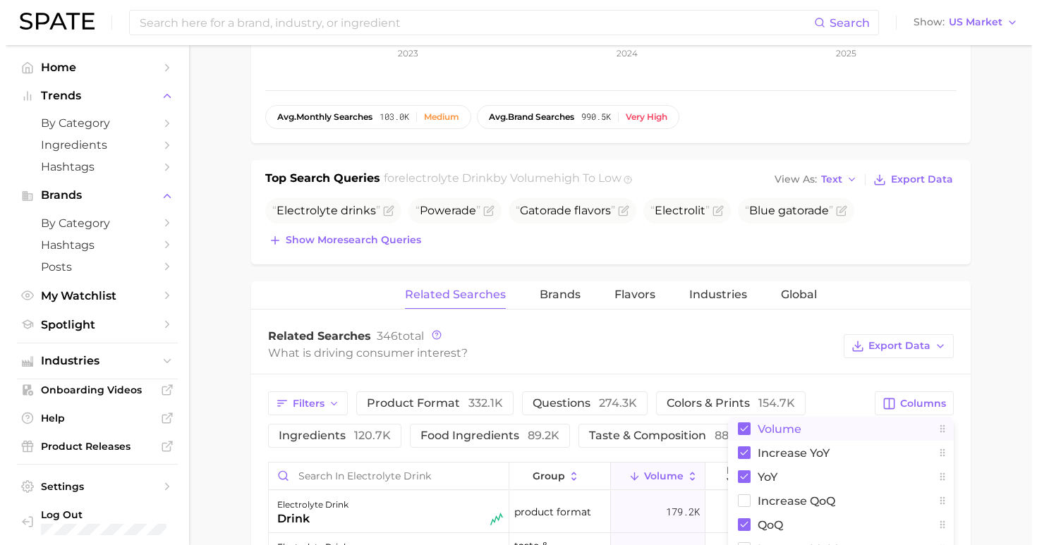
scroll to position [687, 0]
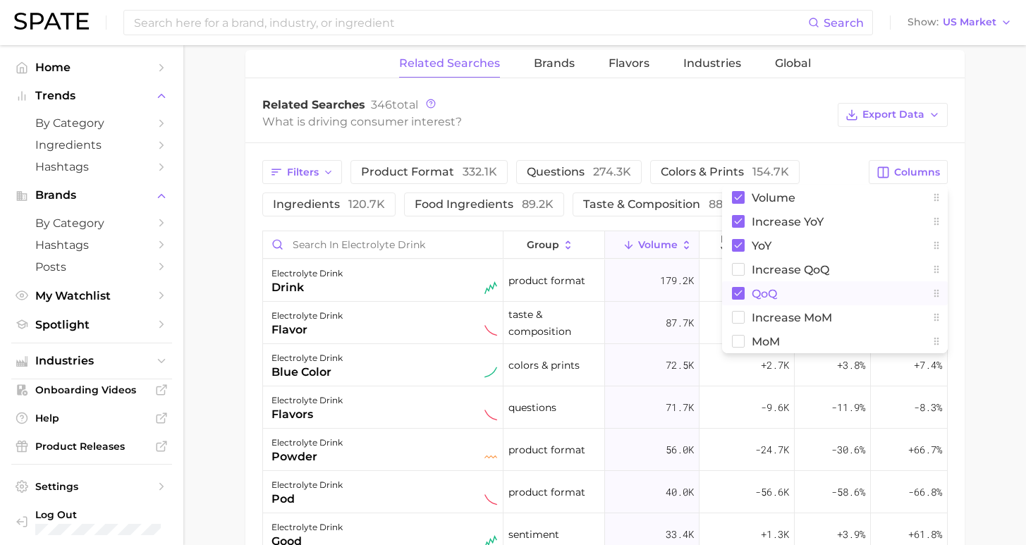
click at [760, 295] on span "QoQ" at bounding box center [764, 294] width 25 height 12
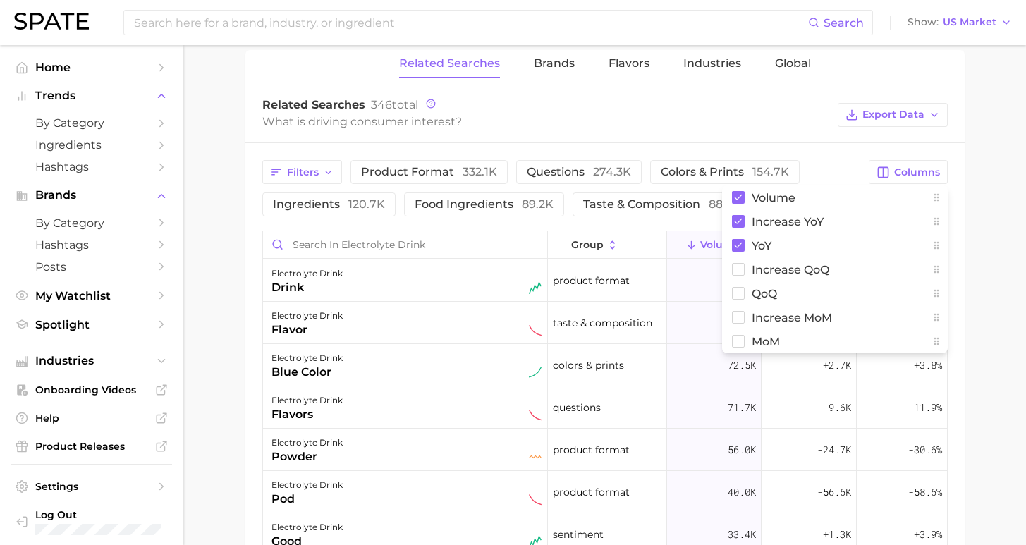
click at [988, 287] on main "1. other non-alcoholic beverages 2. energy, sports & functional drinks 3. energ…" at bounding box center [604, 110] width 843 height 1505
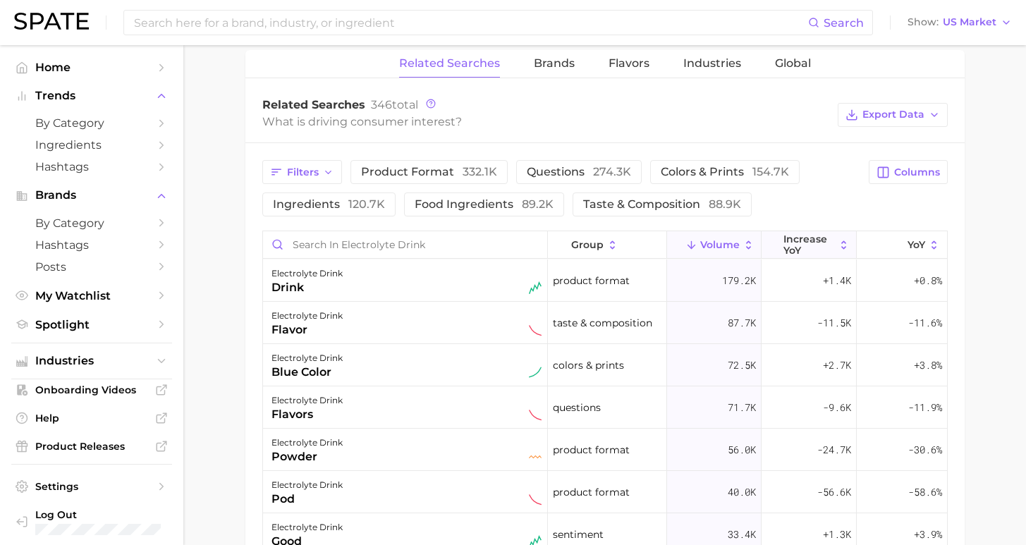
click at [794, 245] on span "increase YoY" at bounding box center [809, 245] width 51 height 23
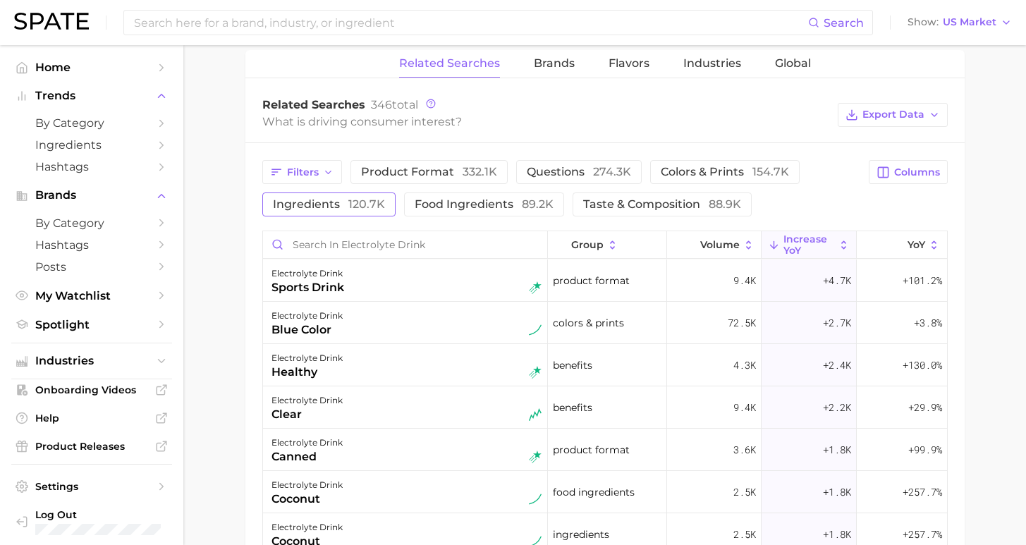
click at [356, 206] on span "120.7k" at bounding box center [366, 204] width 37 height 13
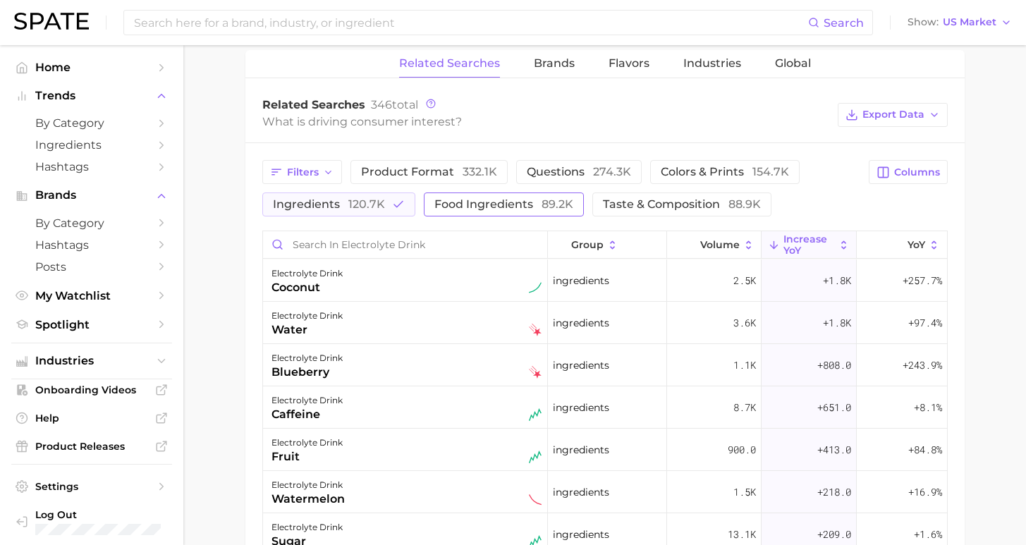
click at [445, 205] on span "food ingredients 89.2k" at bounding box center [504, 204] width 139 height 13
click at [963, 322] on div "Filters product format 332.1k questions 274.3k colors & prints 154.7k ingredien…" at bounding box center [605, 468] width 720 height 650
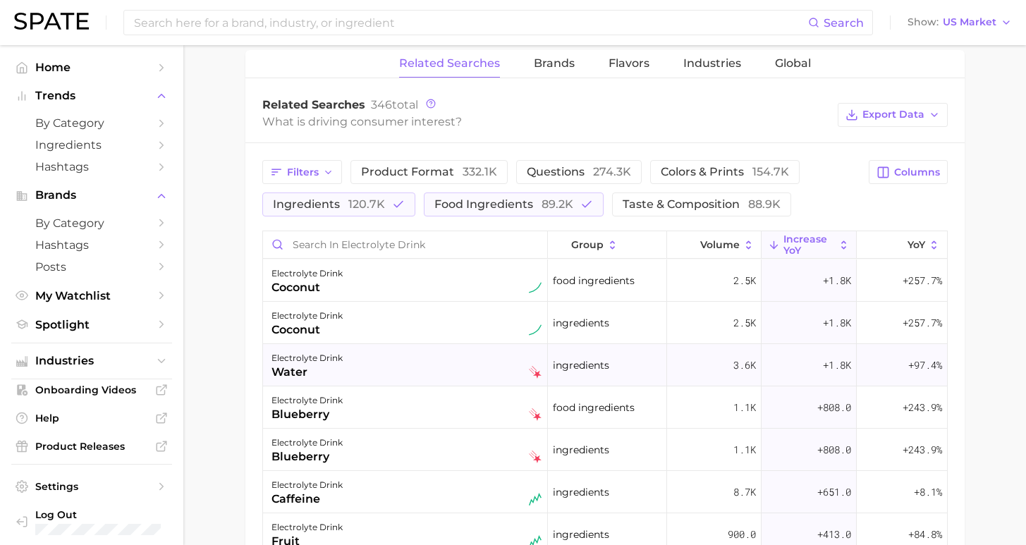
click at [350, 371] on div "electrolyte drink water" at bounding box center [407, 365] width 270 height 31
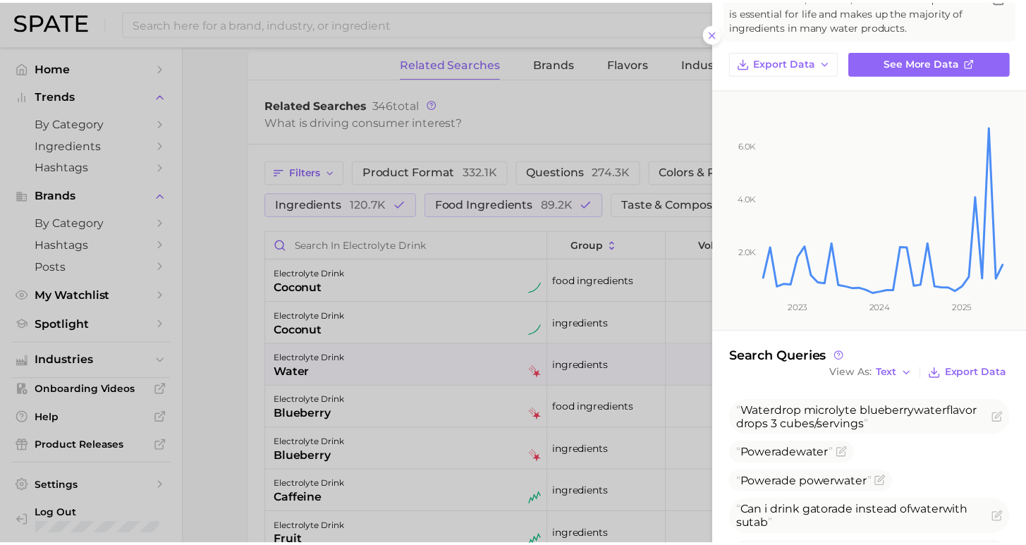
scroll to position [142, 0]
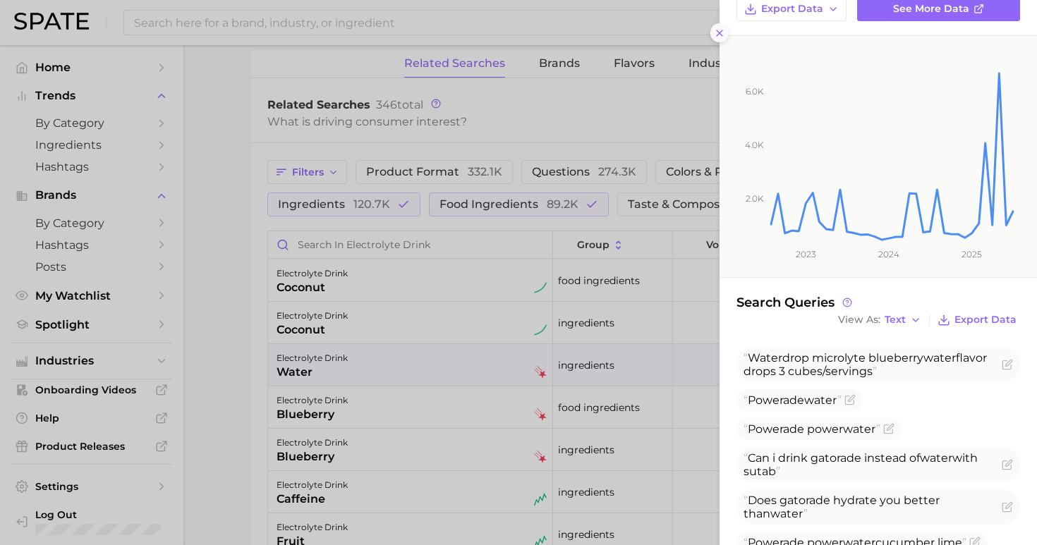
click at [718, 30] on icon at bounding box center [719, 33] width 11 height 11
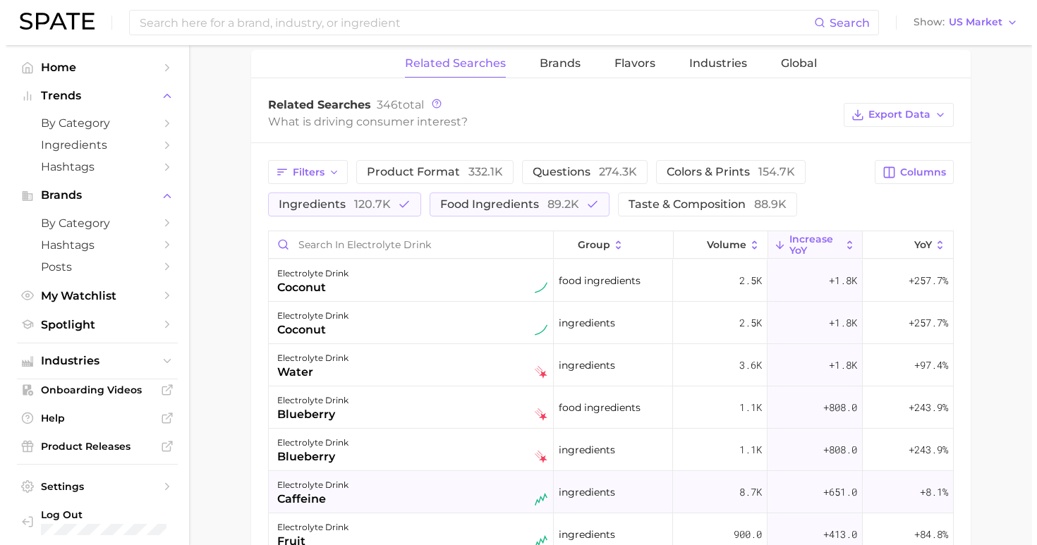
scroll to position [16, 0]
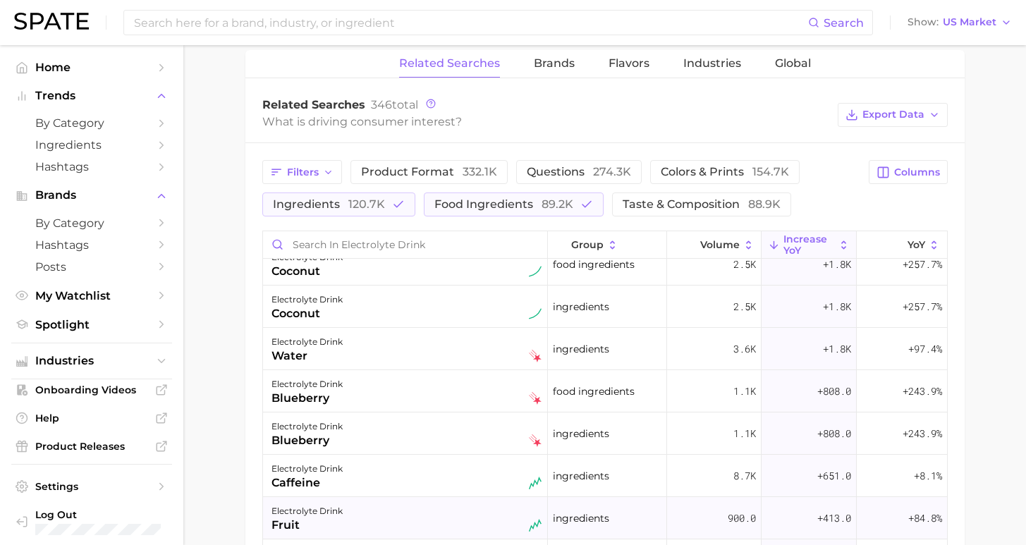
click at [444, 507] on div "electrolyte drink fruit" at bounding box center [407, 518] width 270 height 31
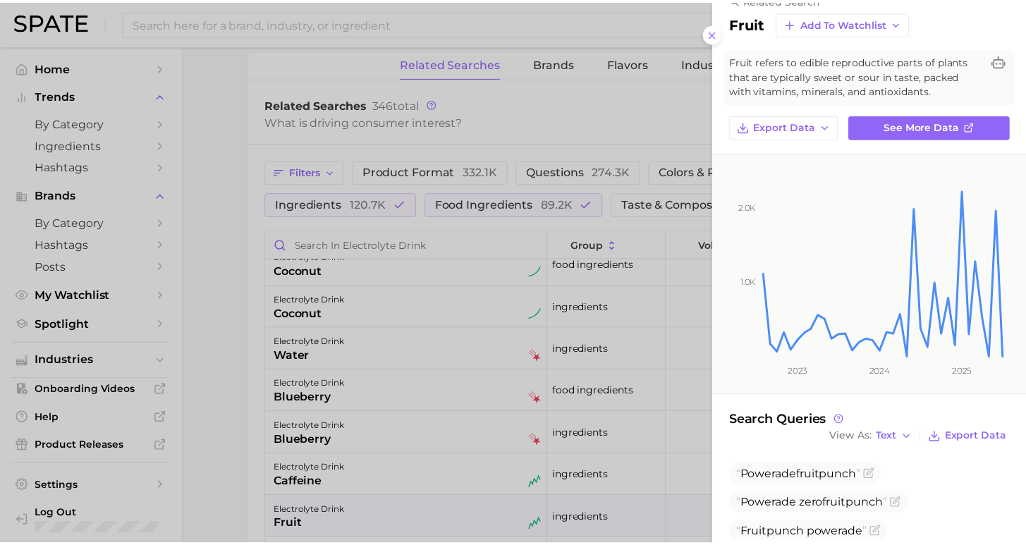
scroll to position [51, 0]
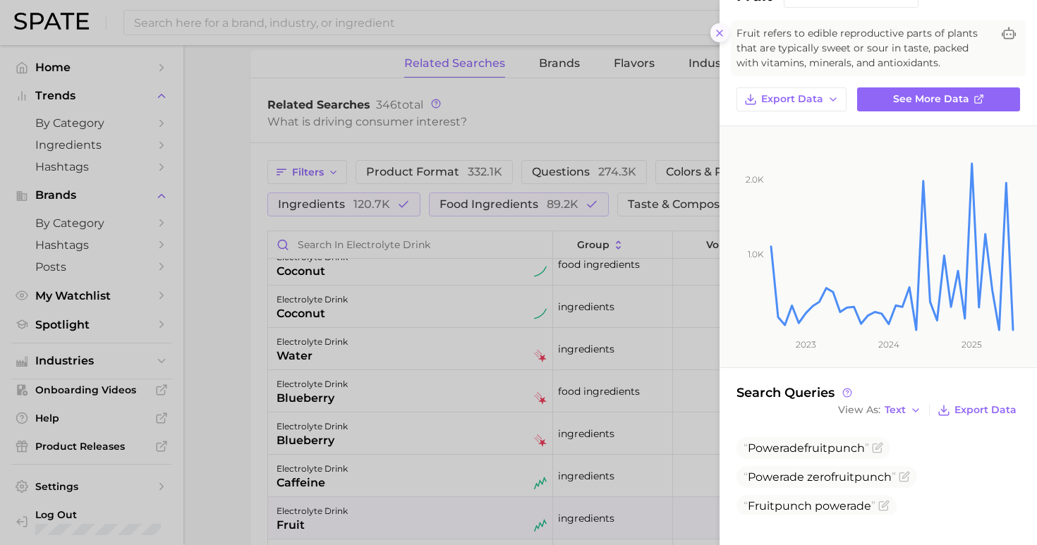
click at [726, 29] on div "related search fruit Add to Watchlist Fruit refers to edible reproductive parts…" at bounding box center [878, 272] width 317 height 545
click at [715, 30] on icon at bounding box center [719, 33] width 11 height 11
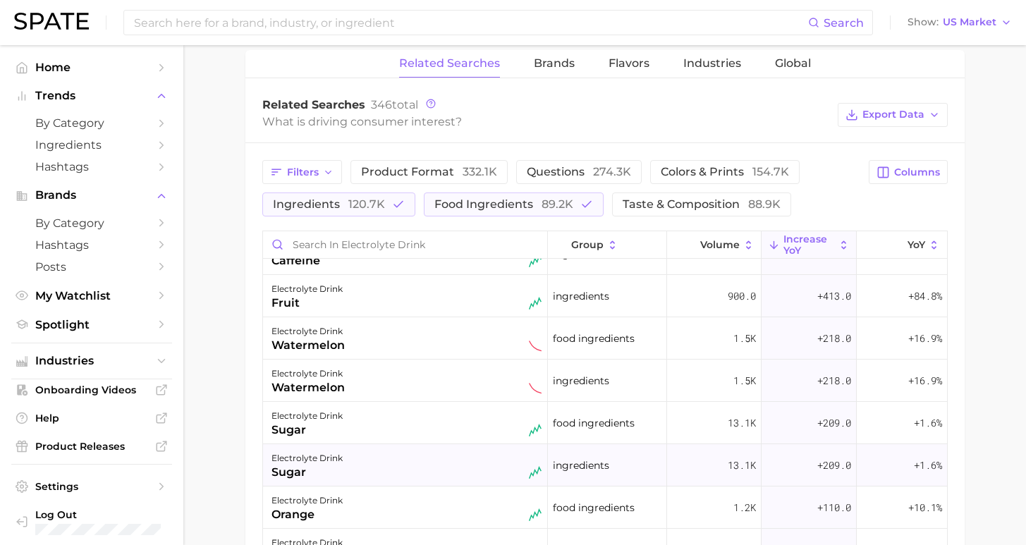
scroll to position [274, 0]
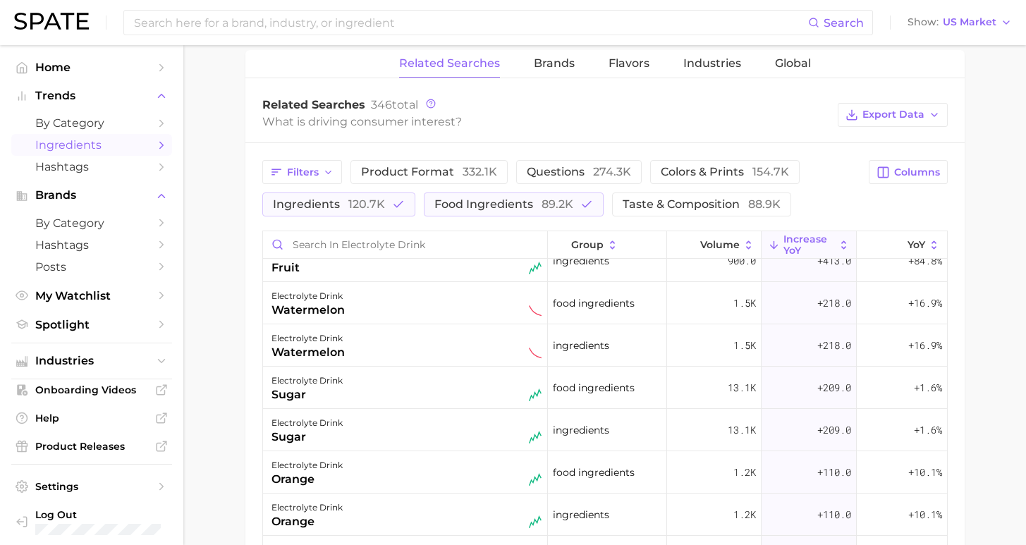
click at [86, 145] on span "Ingredients" at bounding box center [91, 144] width 113 height 13
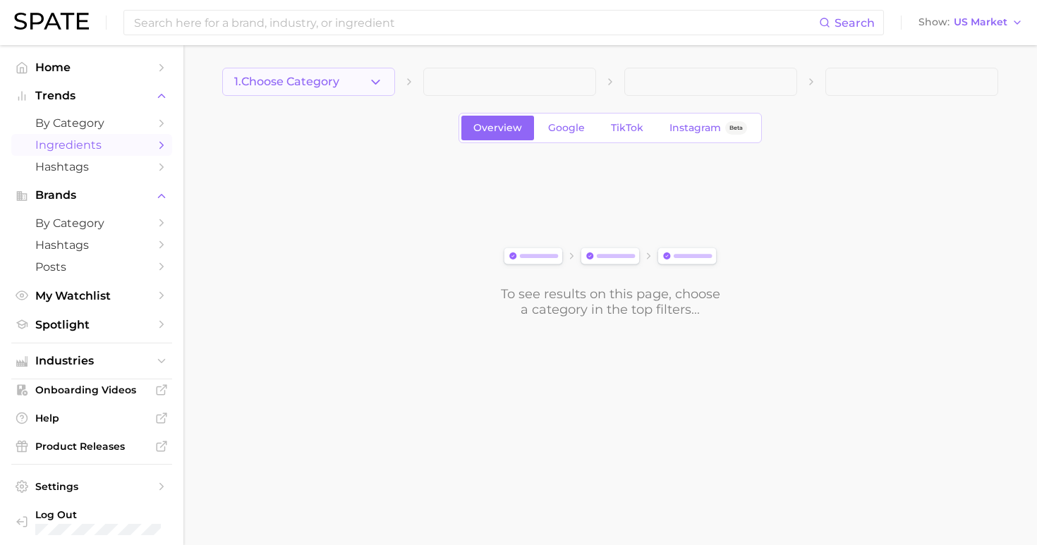
click at [343, 86] on button "1. Choose Category" at bounding box center [308, 82] width 173 height 28
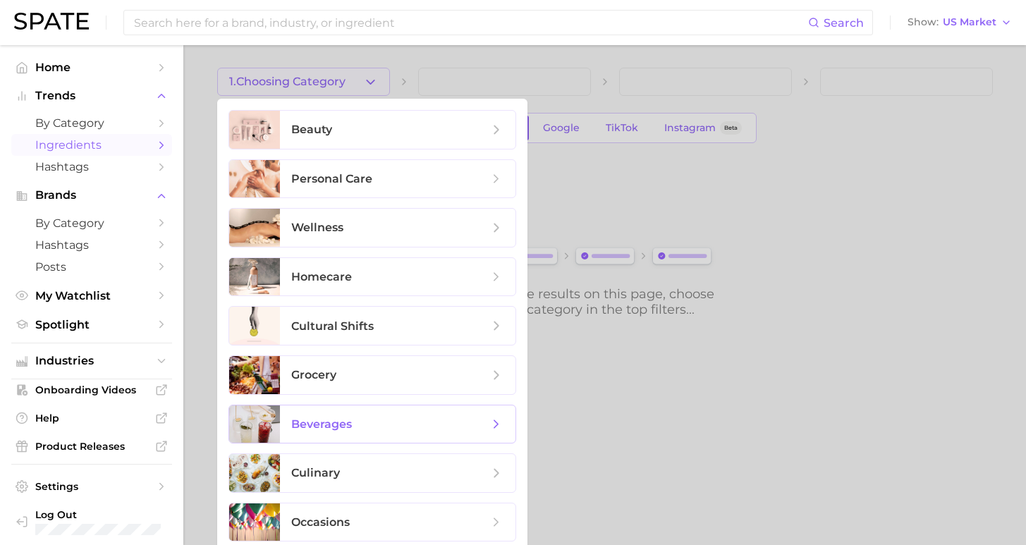
click at [414, 423] on span "beverages" at bounding box center [390, 425] width 198 height 16
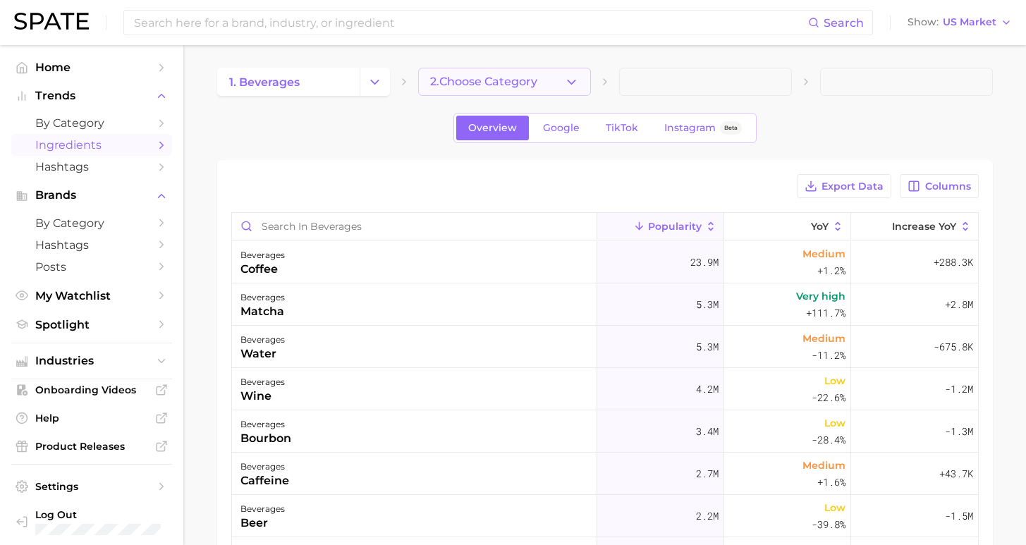
click at [549, 83] on button "2. Choose Category" at bounding box center [504, 82] width 173 height 28
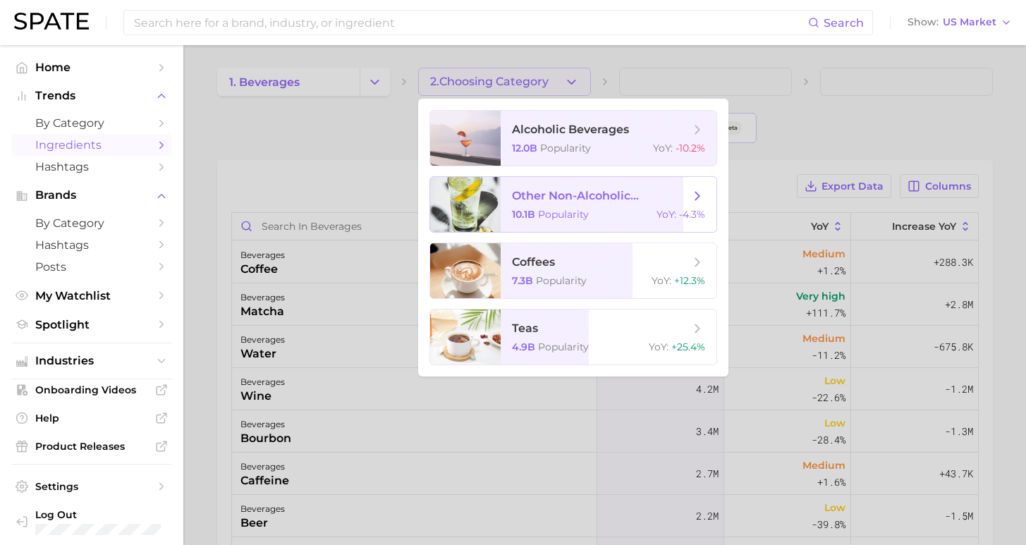
click at [622, 202] on span "other non-alcoholic beverages" at bounding box center [601, 195] width 178 height 13
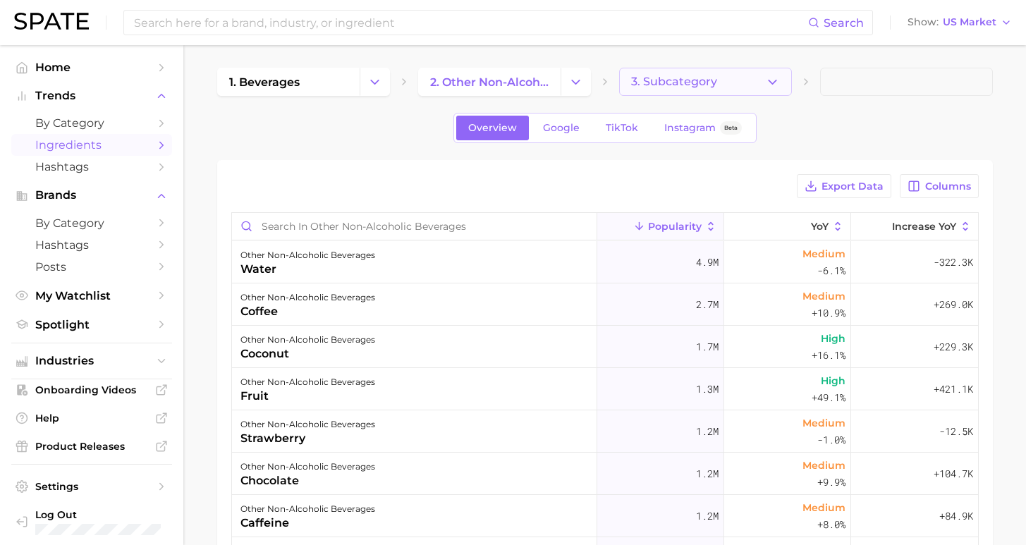
click at [676, 90] on button "3. Subcategory" at bounding box center [705, 82] width 173 height 28
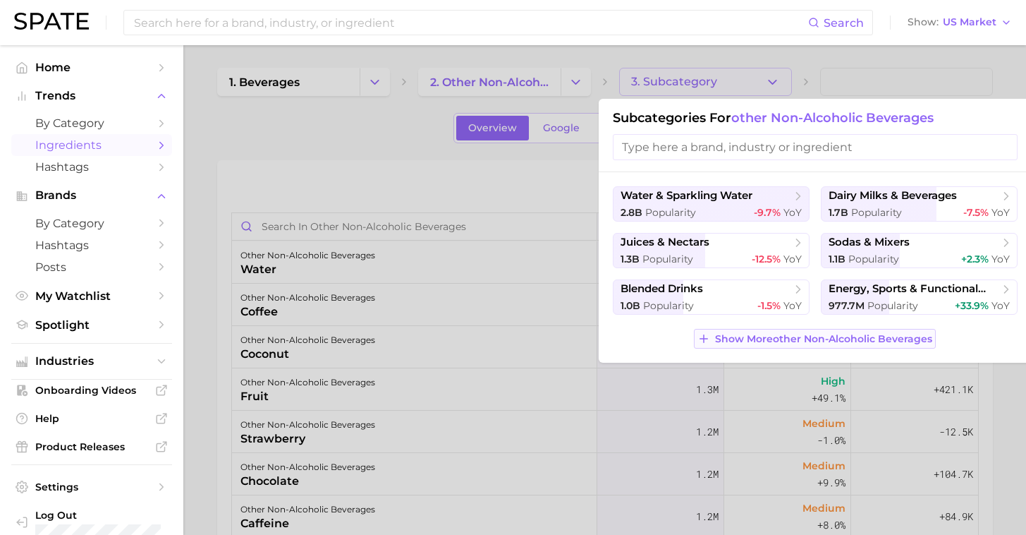
click at [883, 341] on span "Show More other non-alcoholic beverages" at bounding box center [823, 339] width 217 height 12
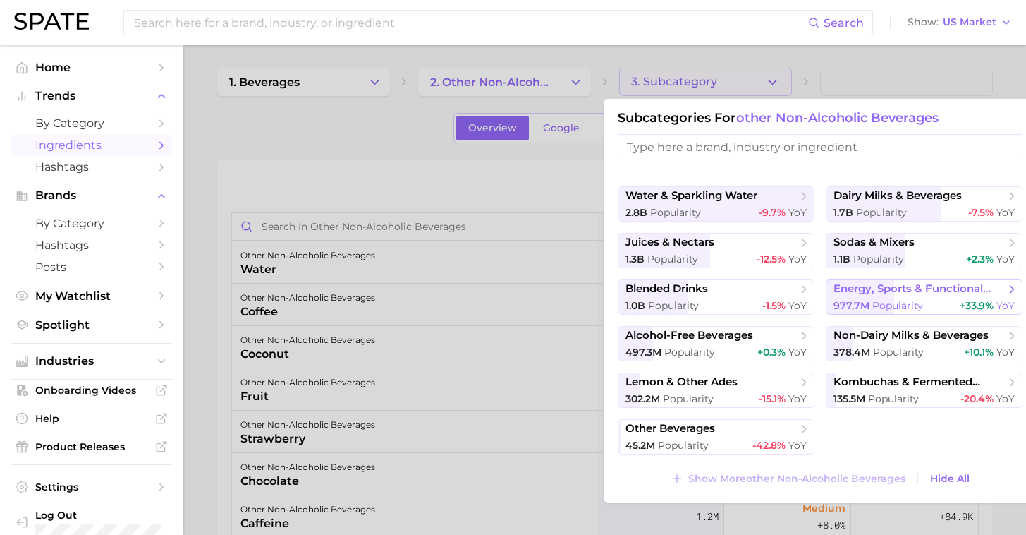
click at [895, 308] on span "Popularity" at bounding box center [898, 305] width 51 height 13
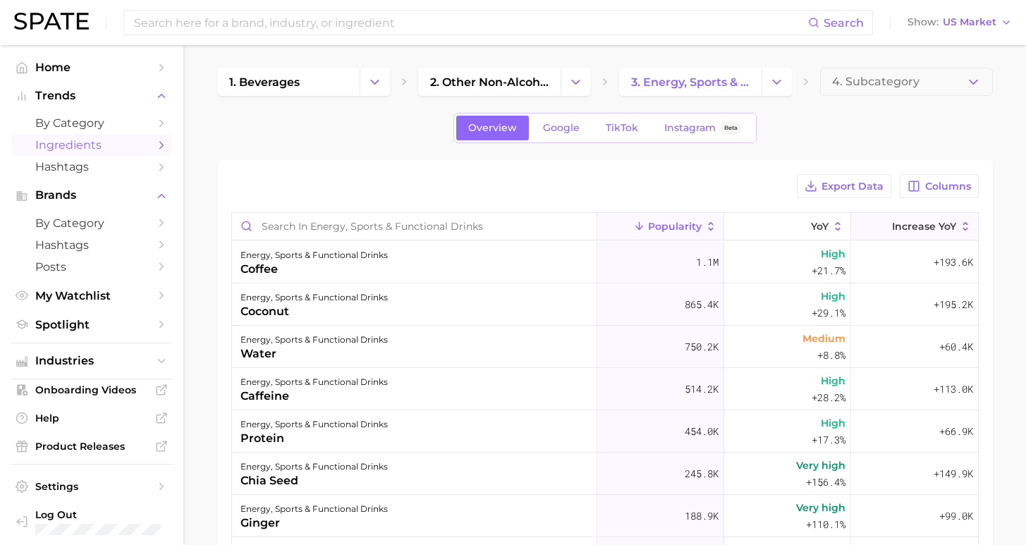
click at [895, 236] on button "Increase YoY" at bounding box center [914, 227] width 127 height 28
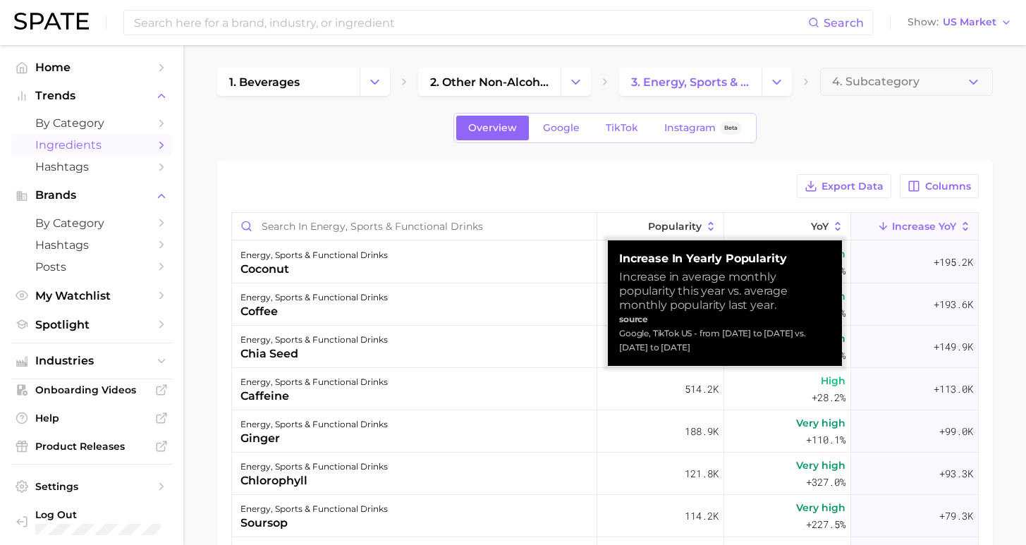
click at [691, 175] on div "Export Data Columns" at bounding box center [605, 186] width 748 height 24
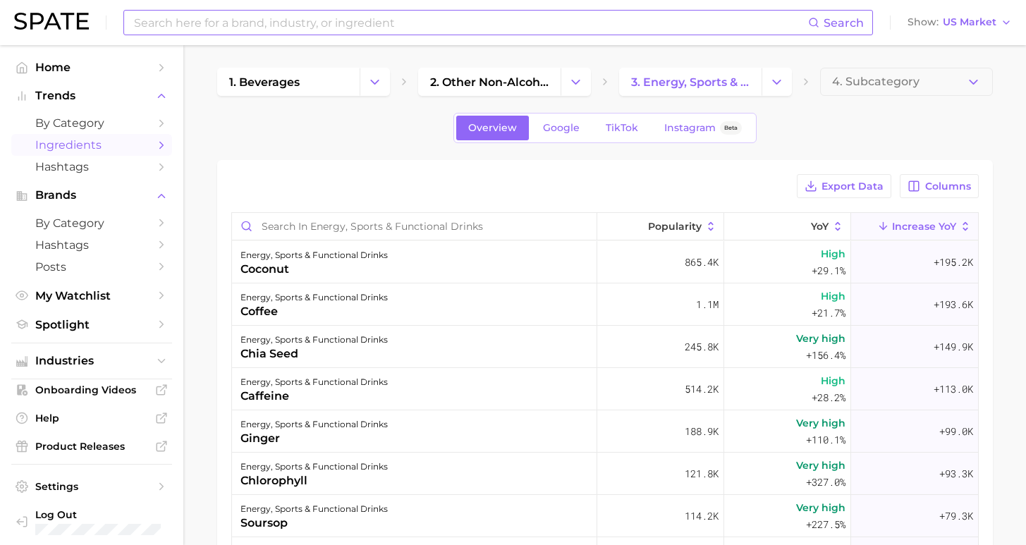
click at [356, 25] on input at bounding box center [471, 23] width 676 height 24
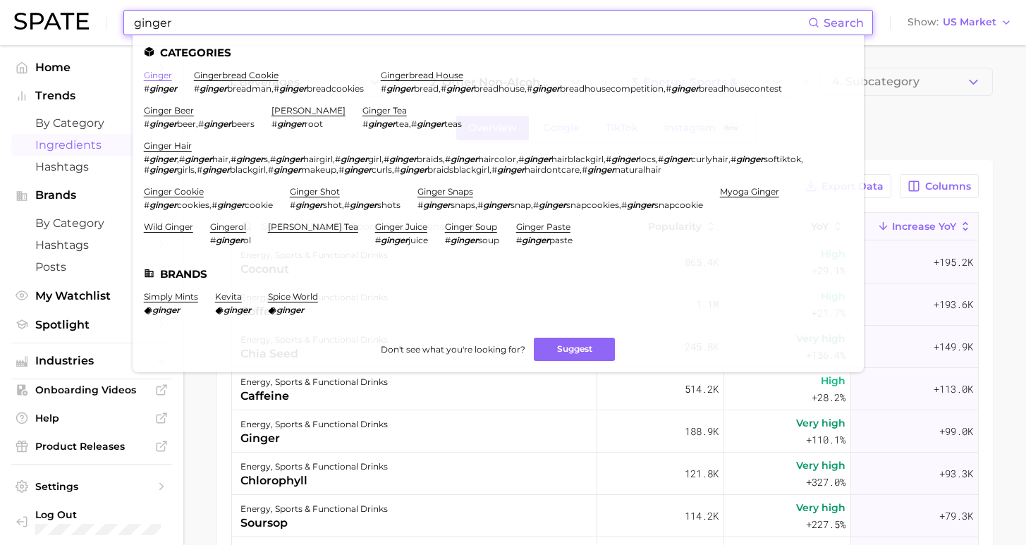
type input "ginger"
click at [155, 75] on link "ginger" at bounding box center [158, 75] width 28 height 11
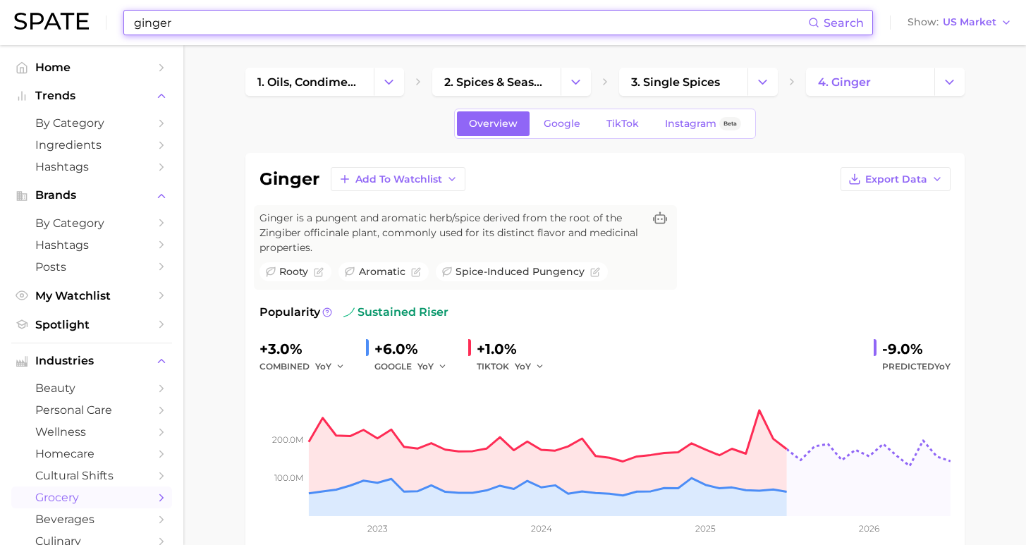
drag, startPoint x: 187, startPoint y: 22, endPoint x: 61, endPoint y: 1, distance: 128.0
click at [62, 1] on div "ginger Search Show US Market" at bounding box center [513, 22] width 998 height 45
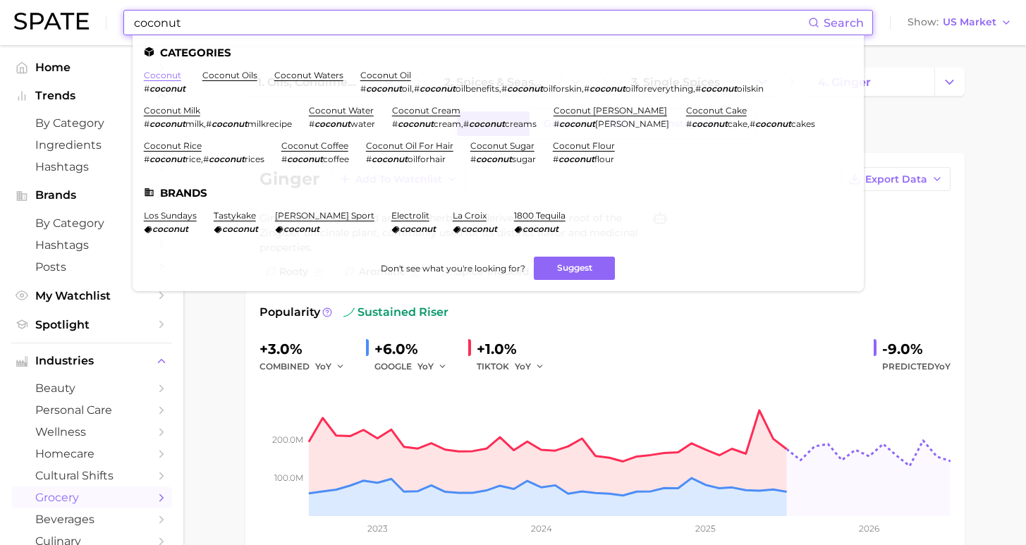
type input "coconut"
click at [158, 76] on link "coconut" at bounding box center [162, 75] width 37 height 11
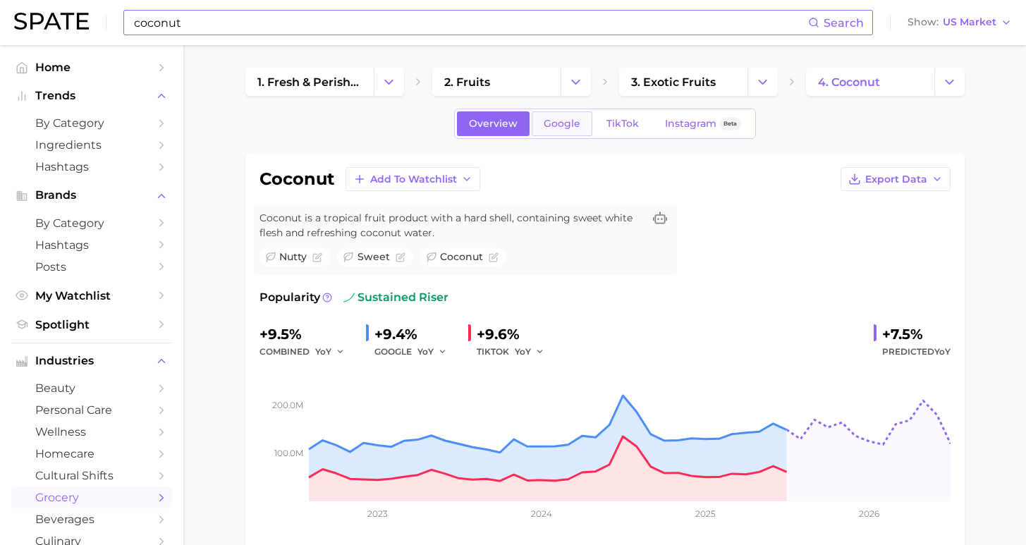
click at [560, 121] on span "Google" at bounding box center [562, 124] width 37 height 12
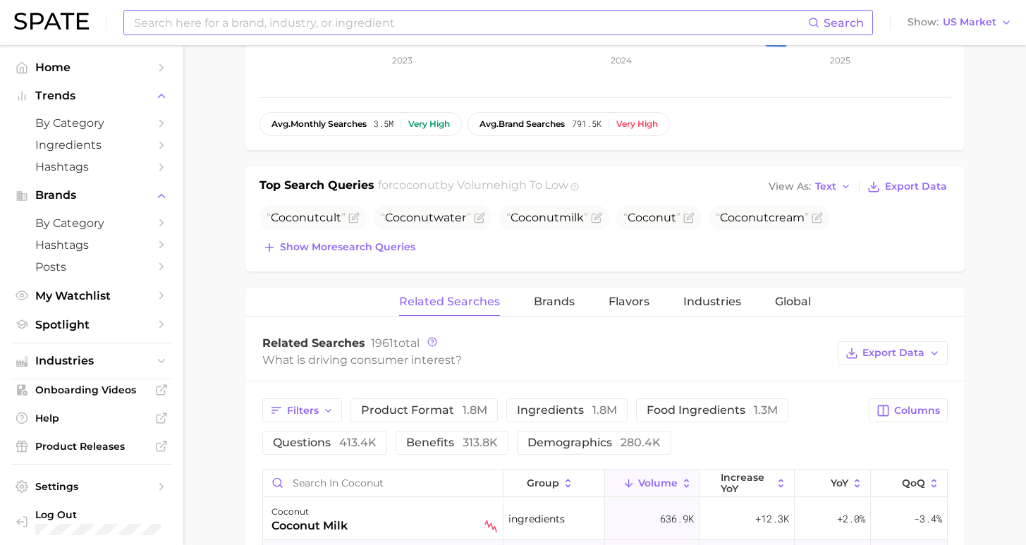
scroll to position [710, 0]
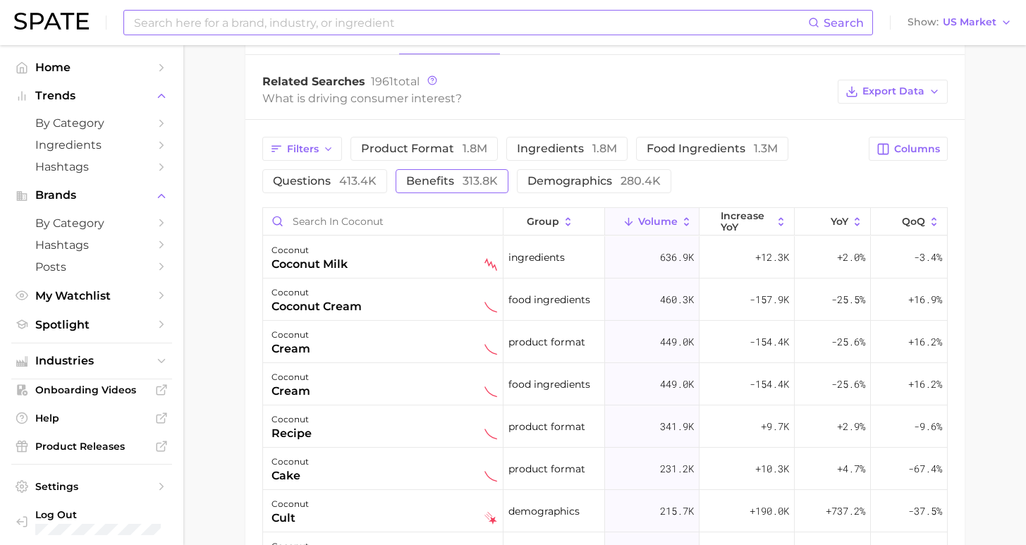
click at [437, 181] on span "benefits 313.8k" at bounding box center [452, 180] width 92 height 13
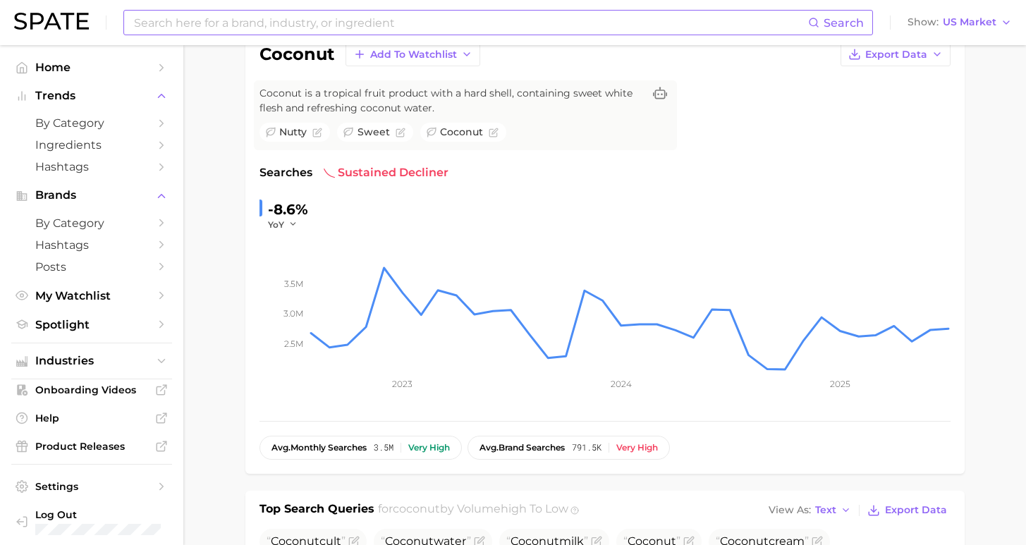
scroll to position [241, 0]
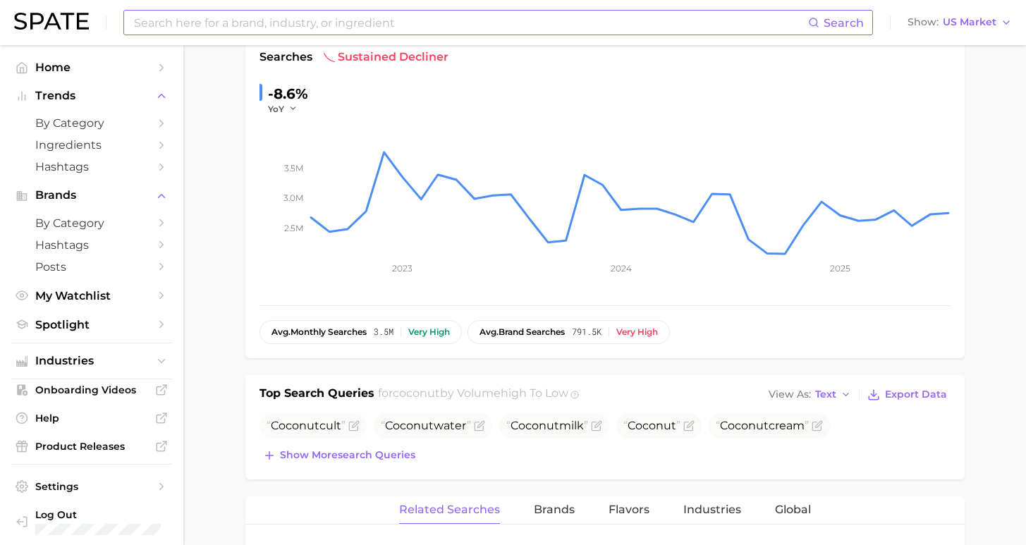
click at [399, 24] on input at bounding box center [471, 23] width 676 height 24
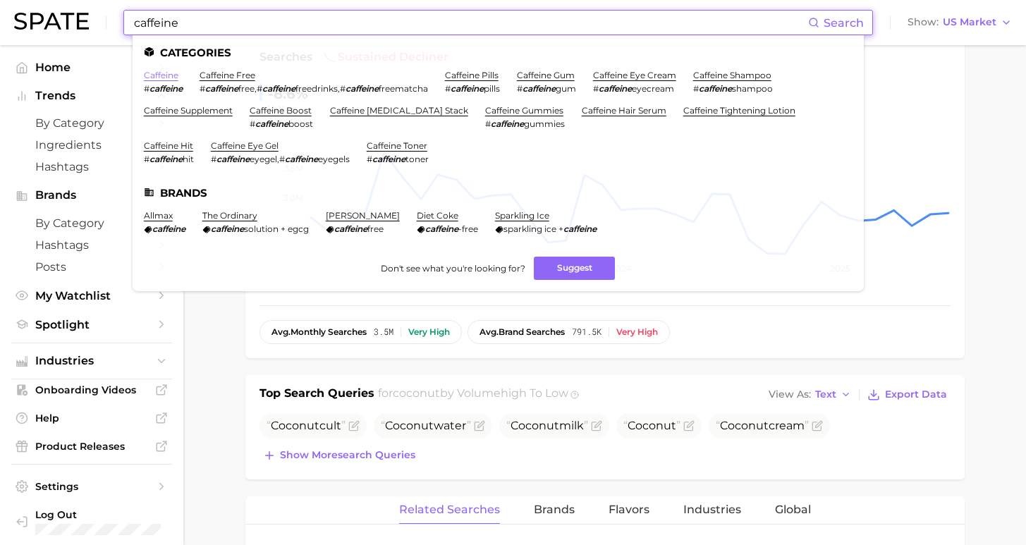
click at [145, 71] on link "caffeine" at bounding box center [161, 75] width 35 height 11
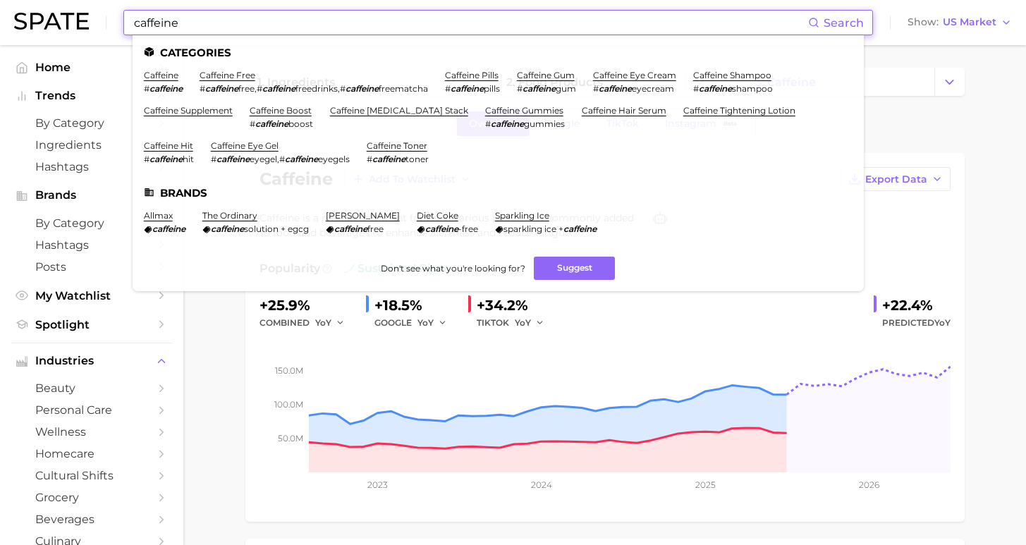
drag, startPoint x: 339, startPoint y: 15, endPoint x: 289, endPoint y: 18, distance: 50.2
click at [335, 16] on input "caffeine" at bounding box center [471, 23] width 676 height 24
drag, startPoint x: 289, startPoint y: 18, endPoint x: 65, endPoint y: 23, distance: 224.4
click at [65, 23] on div "caffeine Search Categories caffeine # caffeine caffeine free # caffeine free , …" at bounding box center [513, 22] width 998 height 45
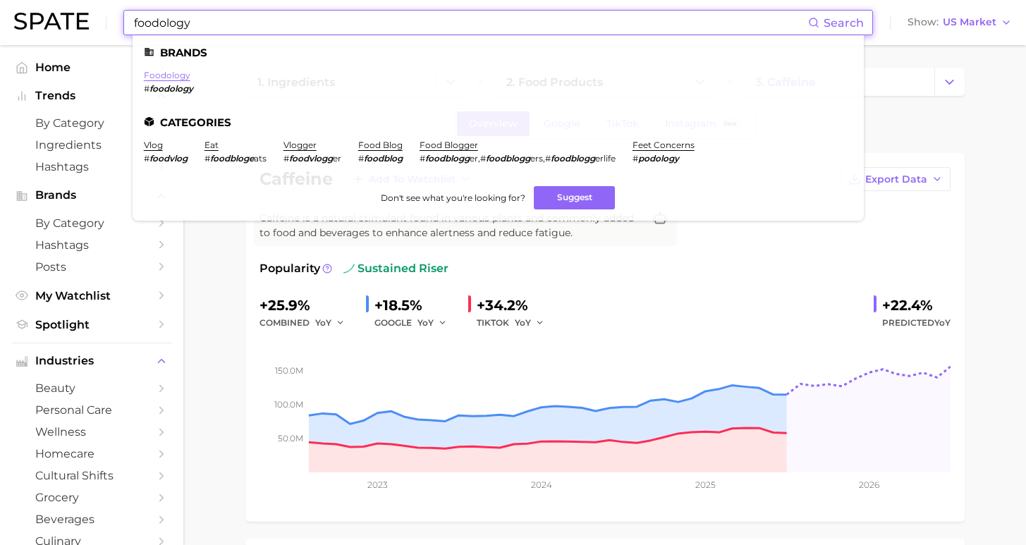
type input "foodology"
click at [166, 74] on link "foodology" at bounding box center [167, 75] width 47 height 11
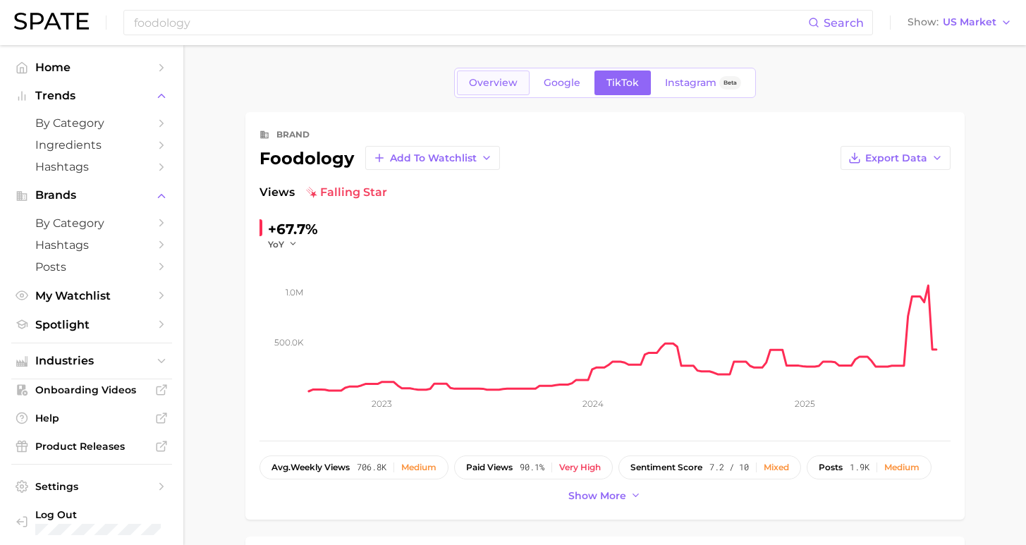
click at [492, 89] on link "Overview" at bounding box center [493, 83] width 73 height 25
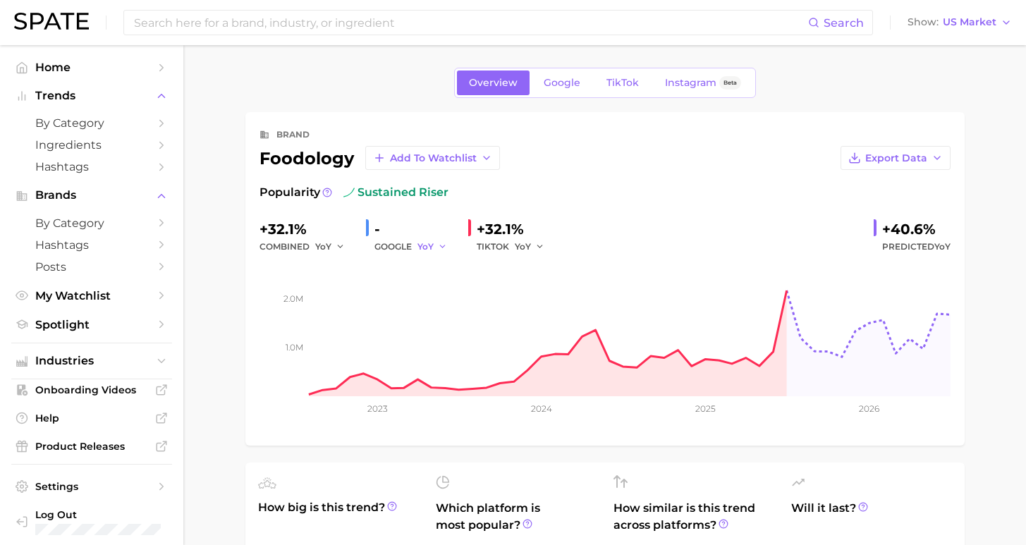
click at [438, 244] on icon "button" at bounding box center [443, 247] width 10 height 10
click at [427, 303] on button "QoQ" at bounding box center [379, 294] width 155 height 25
click at [448, 244] on div "QoQ" at bounding box center [438, 246] width 40 height 17
click at [442, 248] on icon "button" at bounding box center [447, 247] width 10 height 10
click at [379, 274] on button "YoY" at bounding box center [379, 269] width 155 height 25
